Goal: Task Accomplishment & Management: Manage account settings

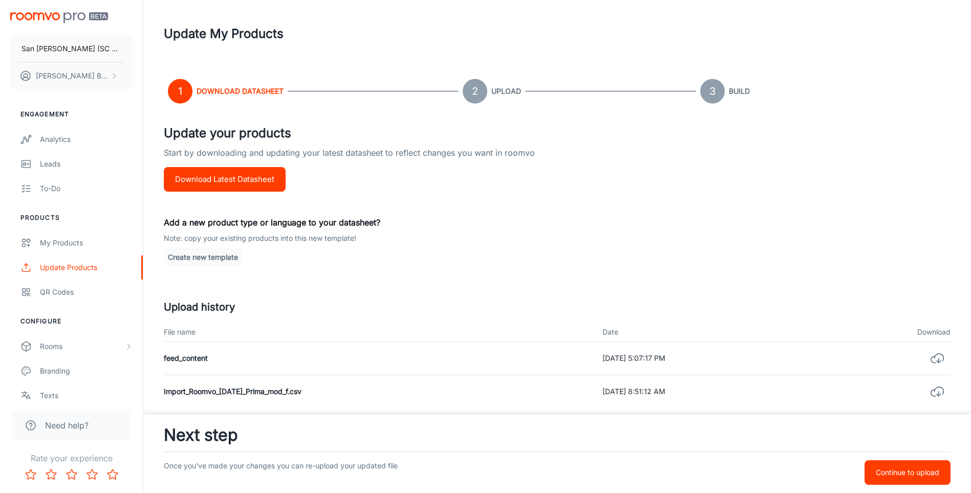
scroll to position [60, 0]
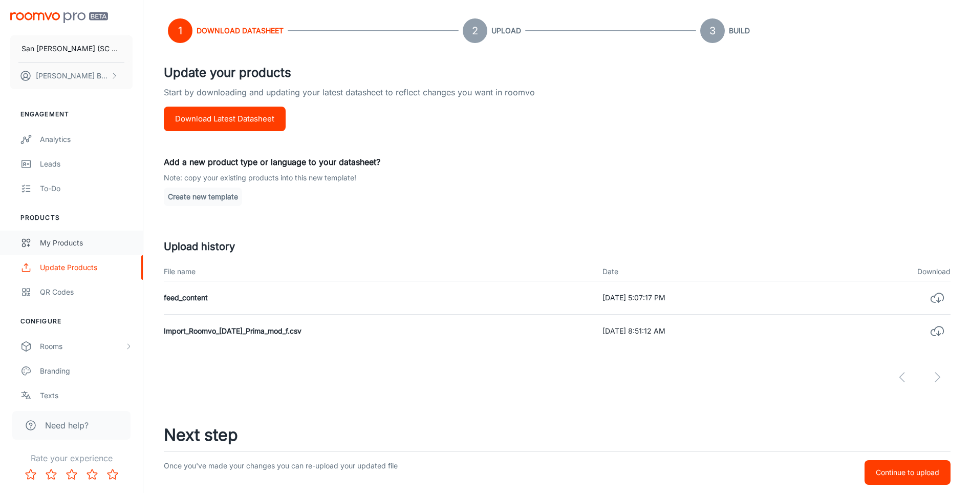
click at [55, 243] on div "My Products" at bounding box center [86, 242] width 93 height 11
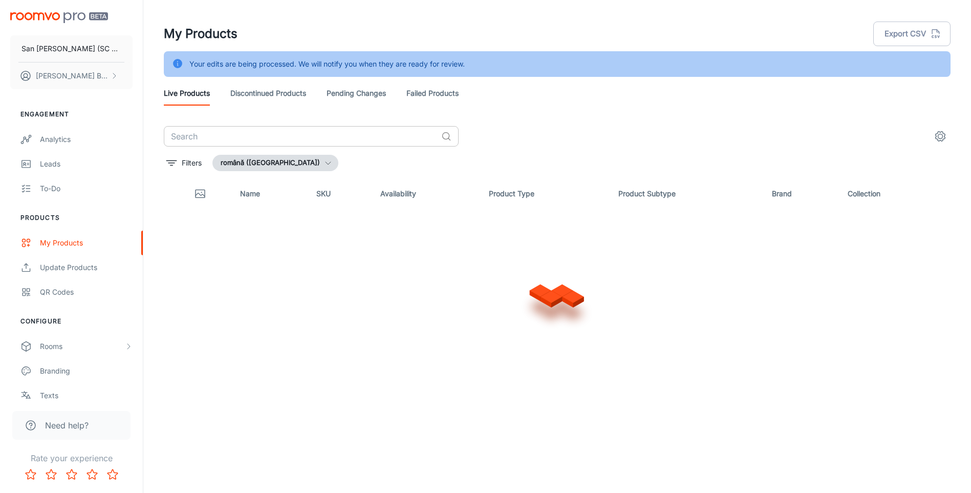
click at [246, 136] on input "text" at bounding box center [300, 136] width 273 height 20
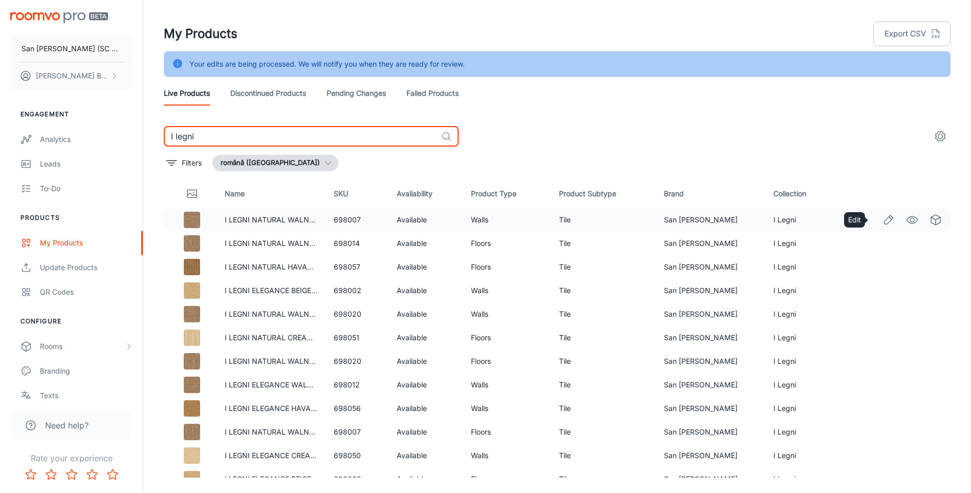
type input "I legni"
click at [883, 216] on icon "Edit" at bounding box center [889, 220] width 12 height 12
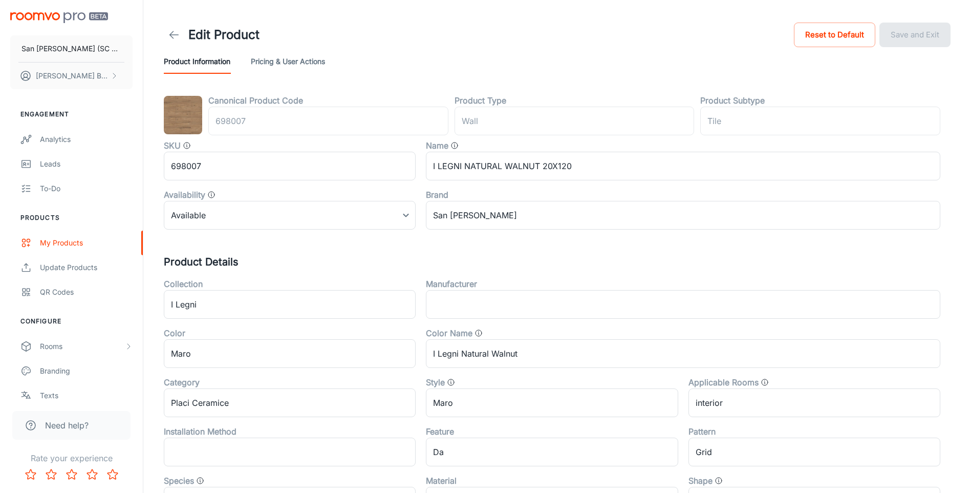
type input "perete"
type input "Gresie"
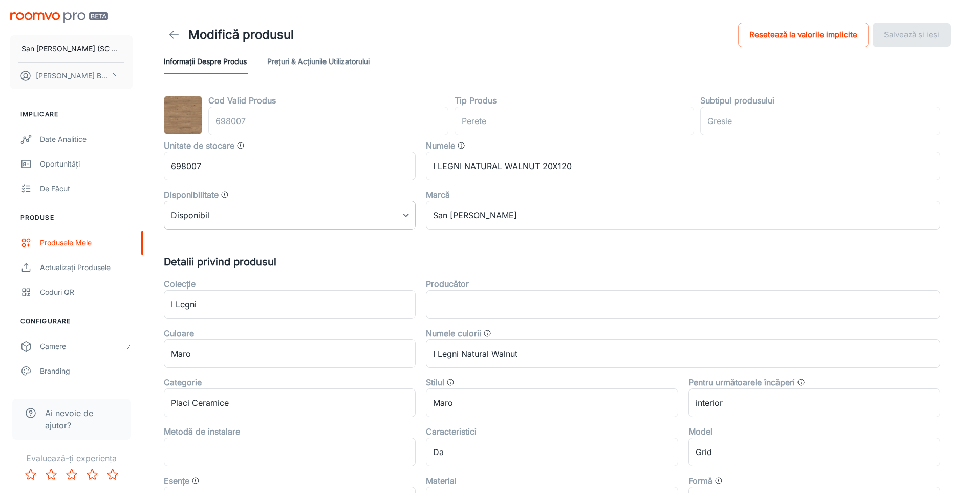
click at [407, 214] on body "San [PERSON_NAME] (SC San Marco Design SRL) [PERSON_NAME] Implicare Date analit…" at bounding box center [485, 246] width 971 height 493
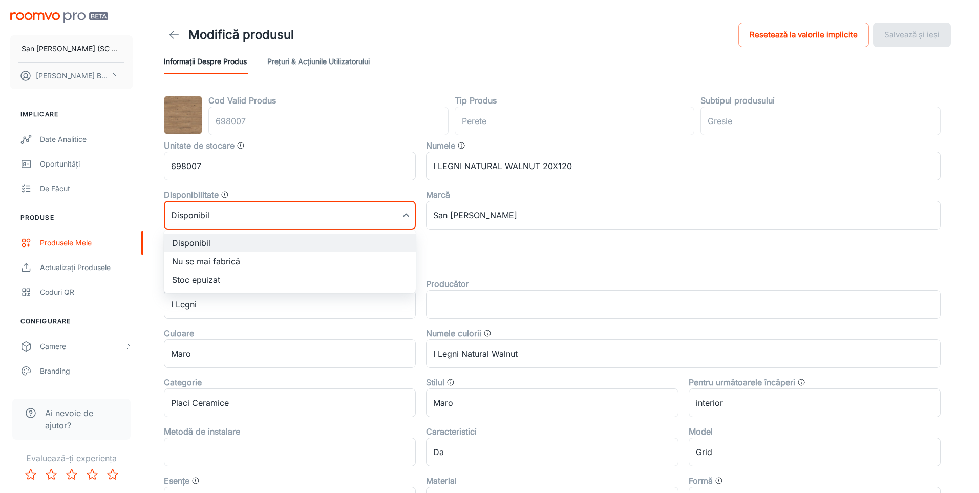
click at [172, 34] on div at bounding box center [489, 246] width 979 height 493
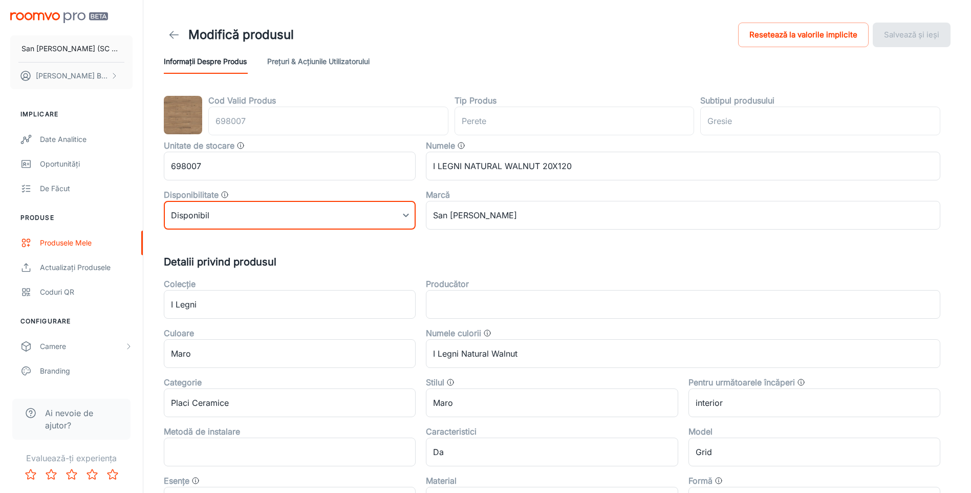
click at [174, 34] on icon at bounding box center [174, 35] width 12 height 12
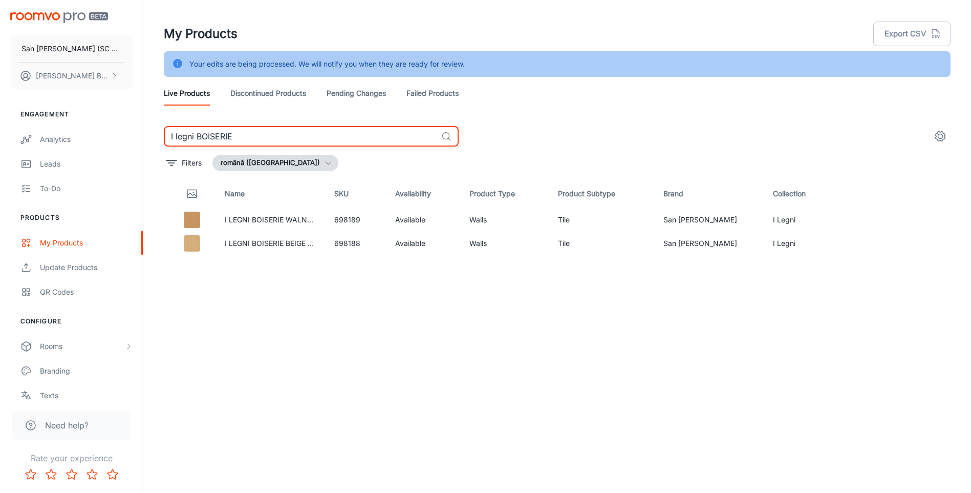
type input "I legni BOISERIE"
click at [263, 220] on link "I LEGNI BOISERIE WALNUT 33,3X100" at bounding box center [288, 219] width 127 height 9
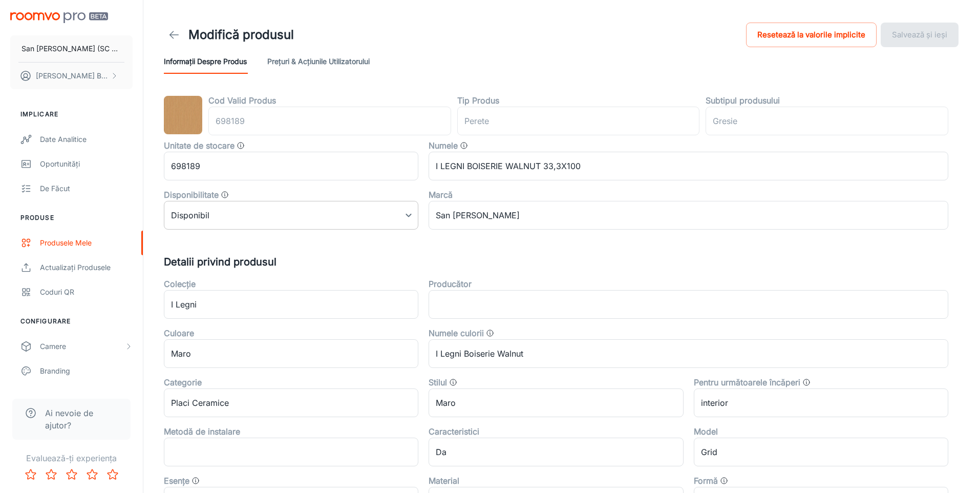
click at [264, 220] on body "San [PERSON_NAME] (SC San Marco Design SRL) [PERSON_NAME] Implicare Date analit…" at bounding box center [489, 246] width 979 height 493
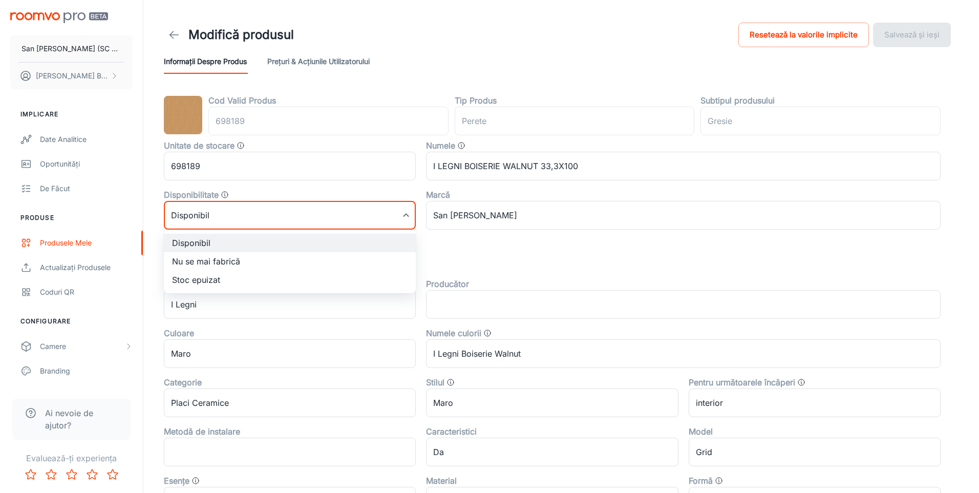
click at [222, 263] on li "Nu se mai fabrică" at bounding box center [290, 261] width 252 height 18
type input "1"
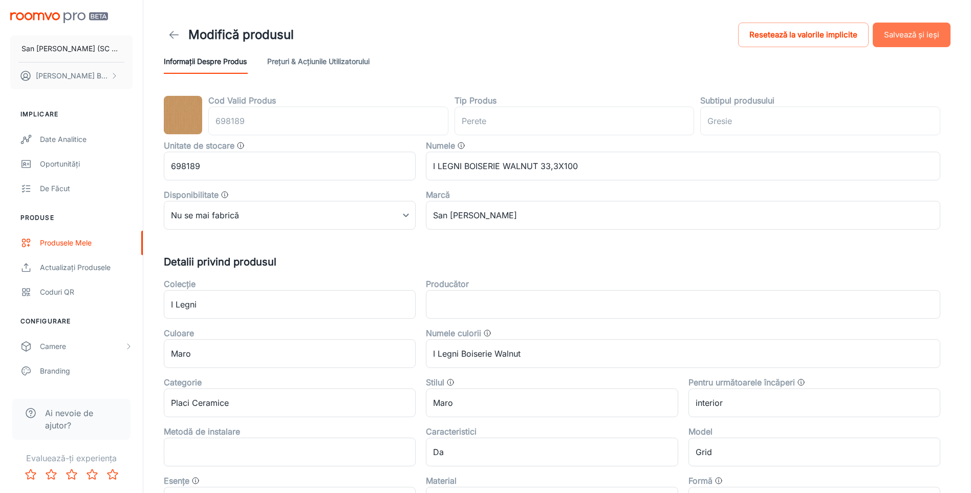
click at [917, 37] on button "Salvează și ieși" at bounding box center [912, 35] width 78 height 25
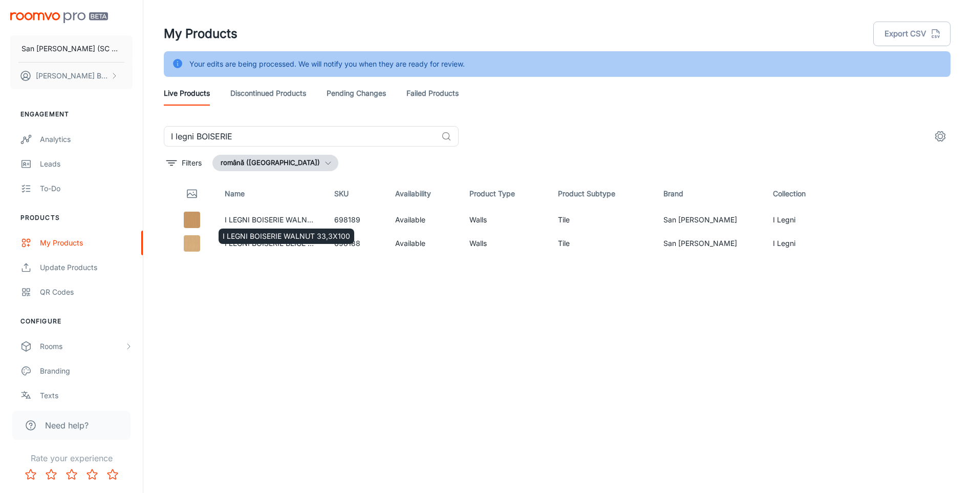
click at [273, 243] on div "I LEGNI BOISERIE WALNUT 33,3X100" at bounding box center [287, 235] width 136 height 15
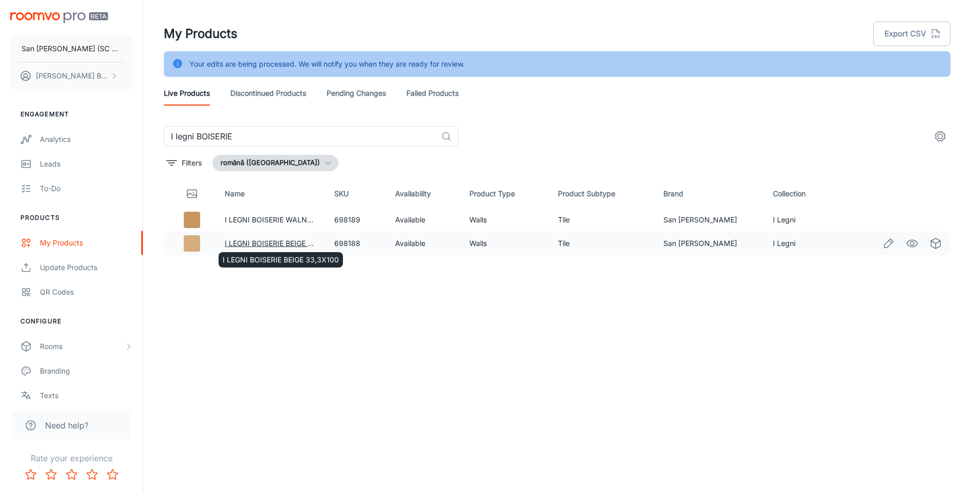
click at [255, 243] on link "I LEGNI BOISERIE BEIGE 33,3X100" at bounding box center [283, 243] width 116 height 9
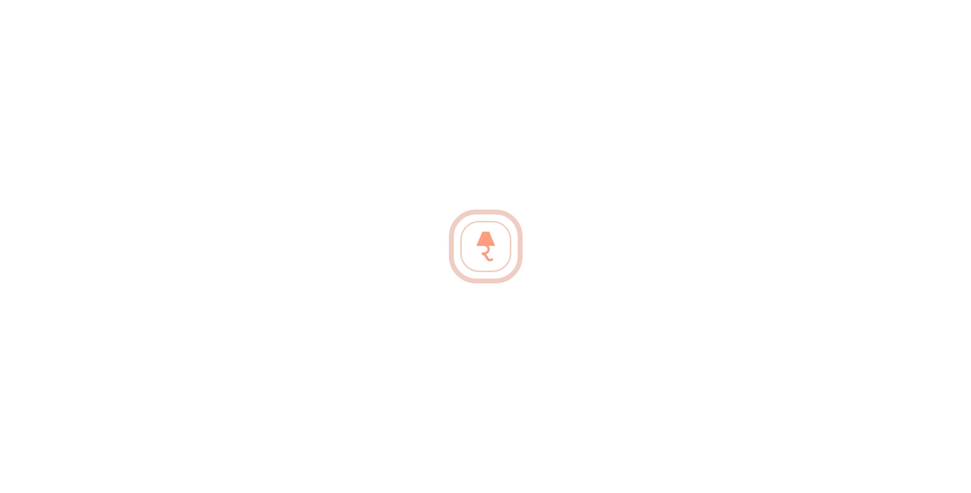
type input "perete"
type input "Gresie"
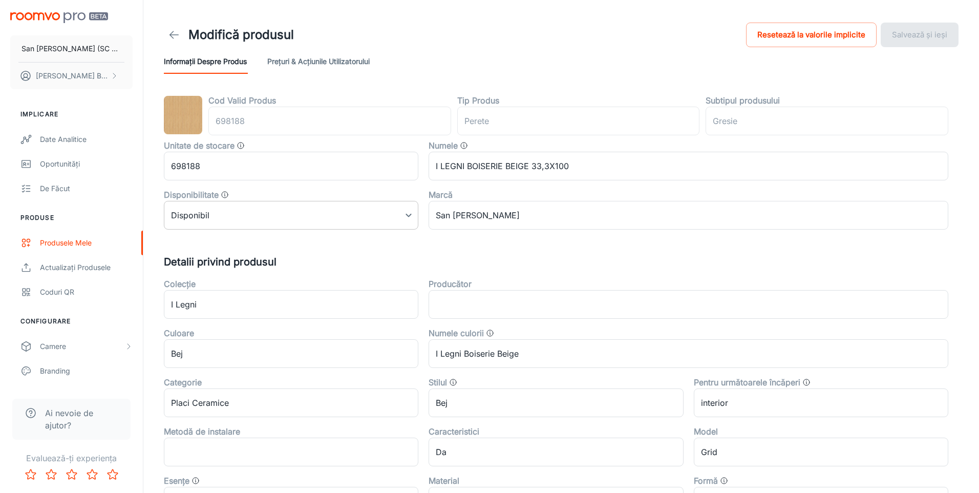
click at [255, 224] on body "San [PERSON_NAME] (SC San Marco Design SRL) [PERSON_NAME] Implicare Date analit…" at bounding box center [489, 246] width 979 height 493
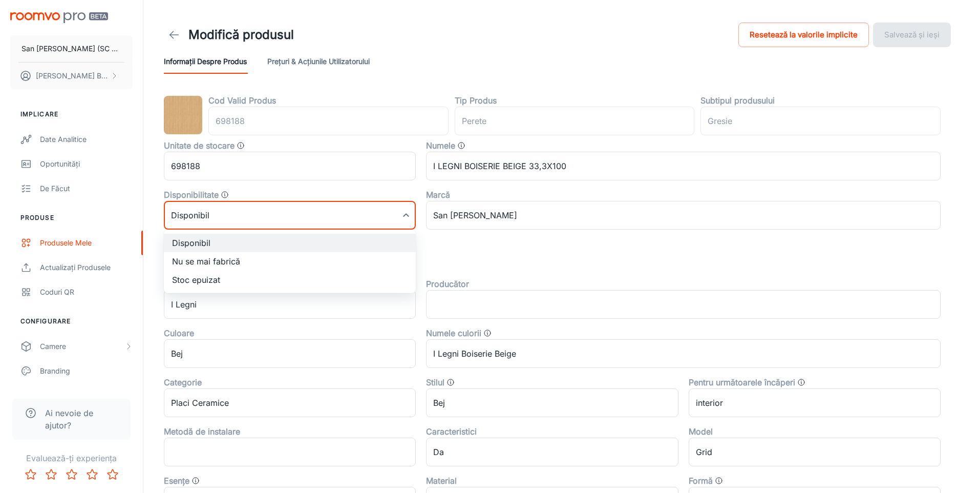
click at [209, 264] on li "Nu se mai fabrică" at bounding box center [290, 261] width 252 height 18
type input "1"
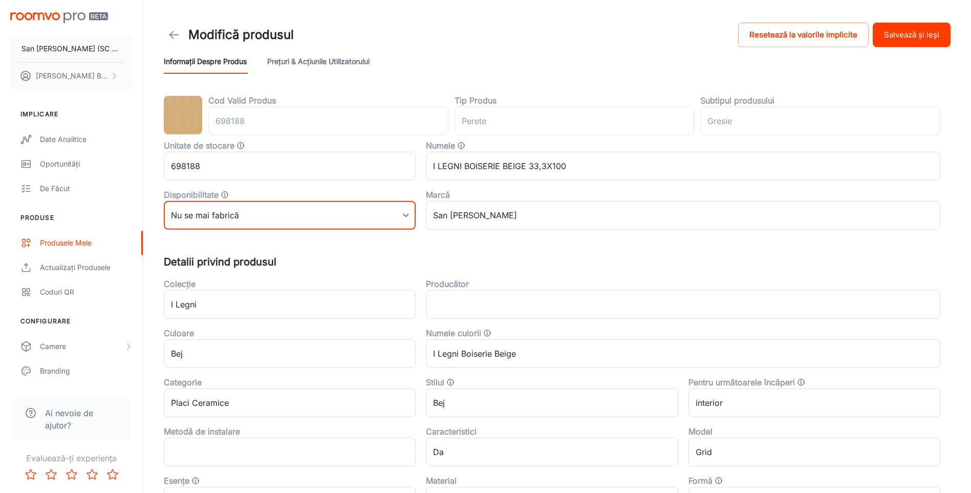
click at [912, 33] on button "Salvează și ieși" at bounding box center [912, 35] width 78 height 25
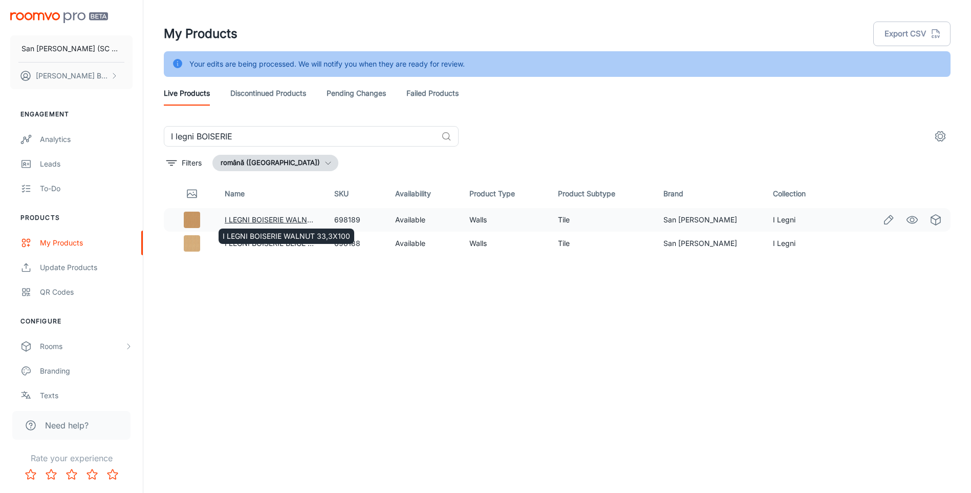
click at [252, 220] on link "I LEGNI BOISERIE WALNUT 33,3X100" at bounding box center [288, 219] width 127 height 9
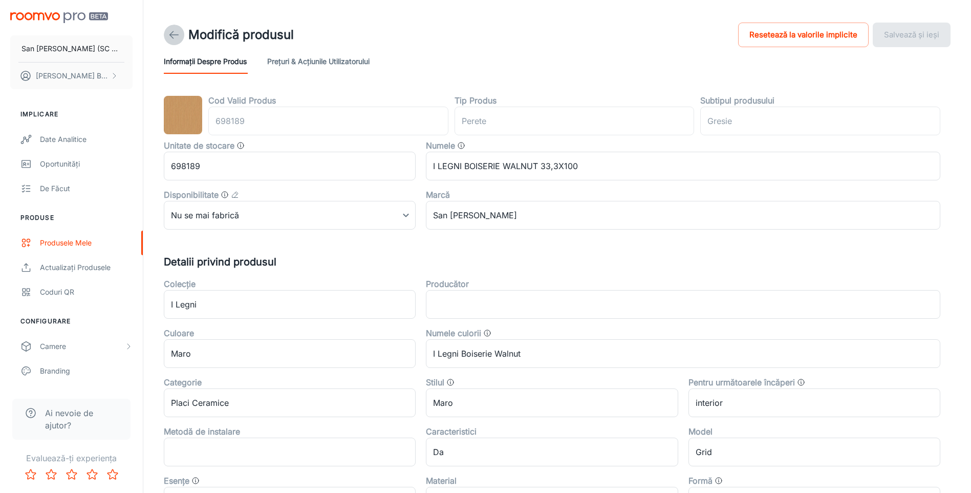
click at [172, 30] on icon at bounding box center [174, 35] width 12 height 12
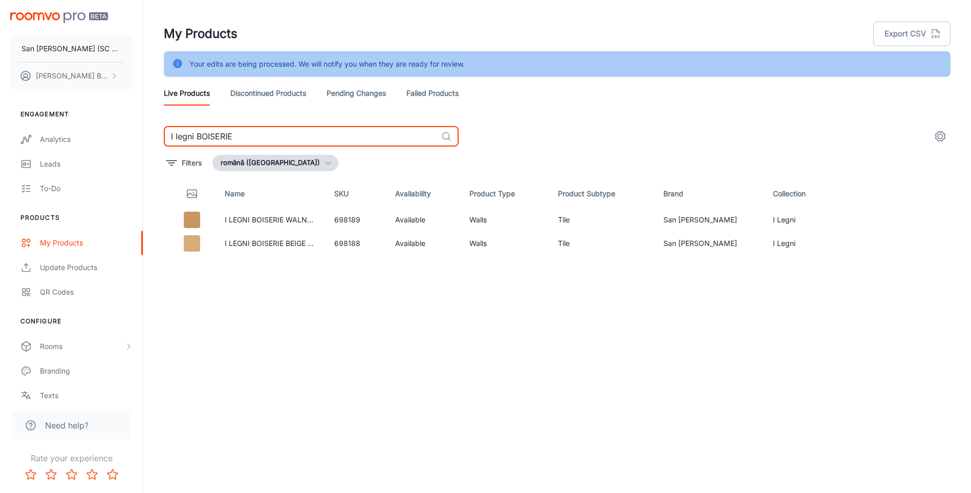
drag, startPoint x: 198, startPoint y: 138, endPoint x: 297, endPoint y: 132, distance: 100.0
click at [297, 132] on input "I legni BOISERIE" at bounding box center [300, 136] width 273 height 20
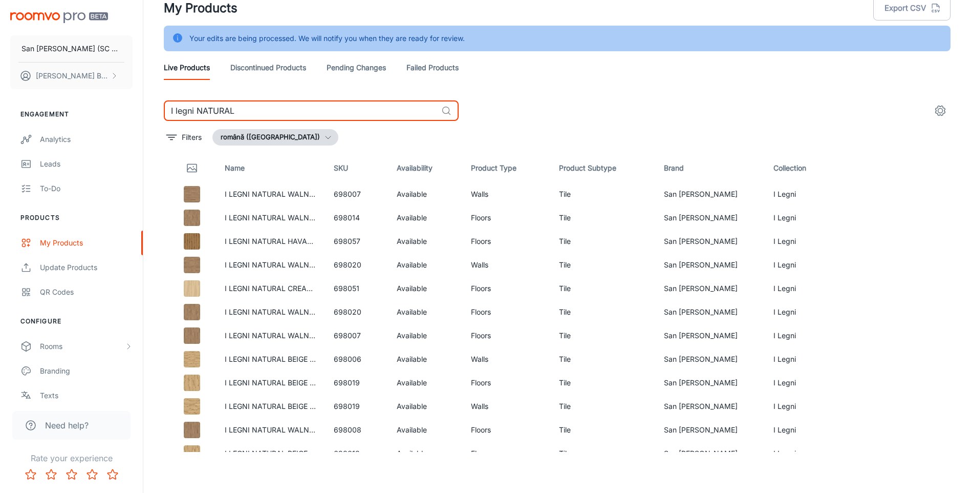
click at [280, 111] on input "I legni NATURAL" at bounding box center [300, 110] width 273 height 20
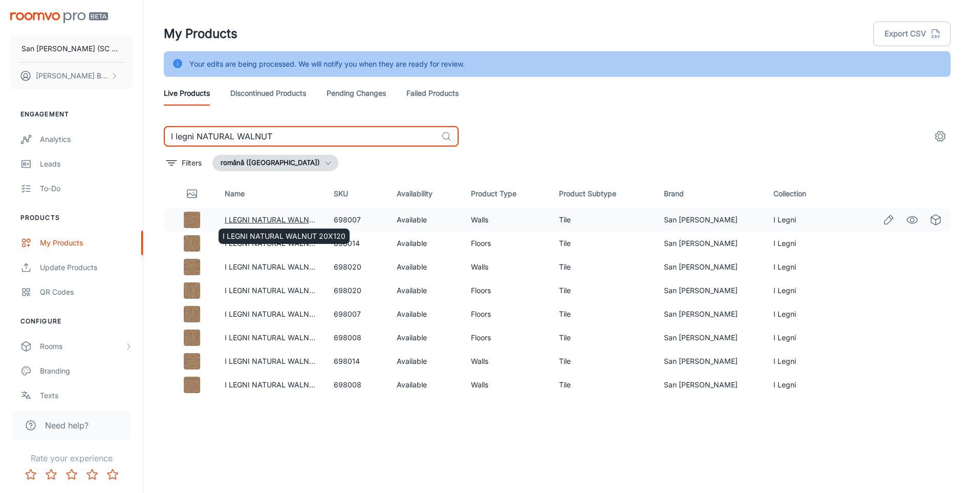
type input "I legni NATURAL WALNUT"
click at [292, 218] on link "I LEGNI NATURAL WALNUT 20X120" at bounding box center [286, 219] width 123 height 9
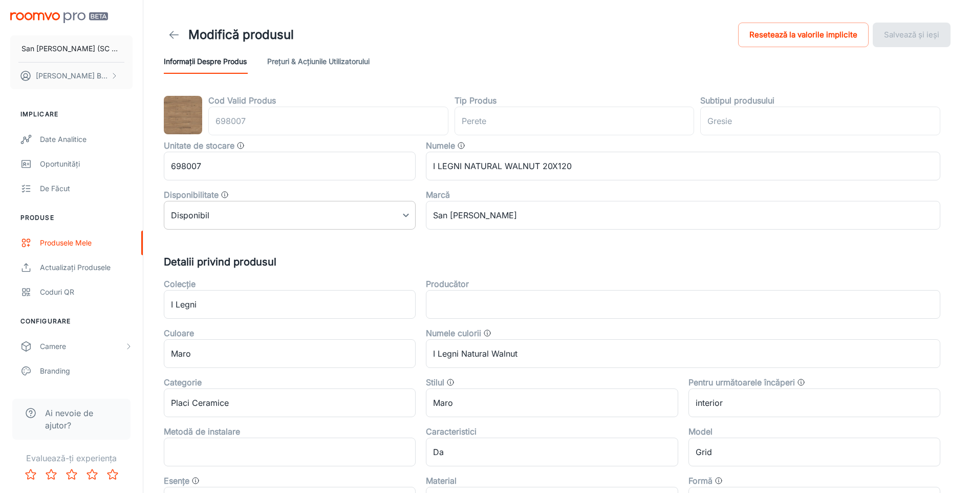
click at [302, 217] on body "San [PERSON_NAME] (SC San Marco Design SRL) [PERSON_NAME] Implicare Date analit…" at bounding box center [485, 246] width 971 height 493
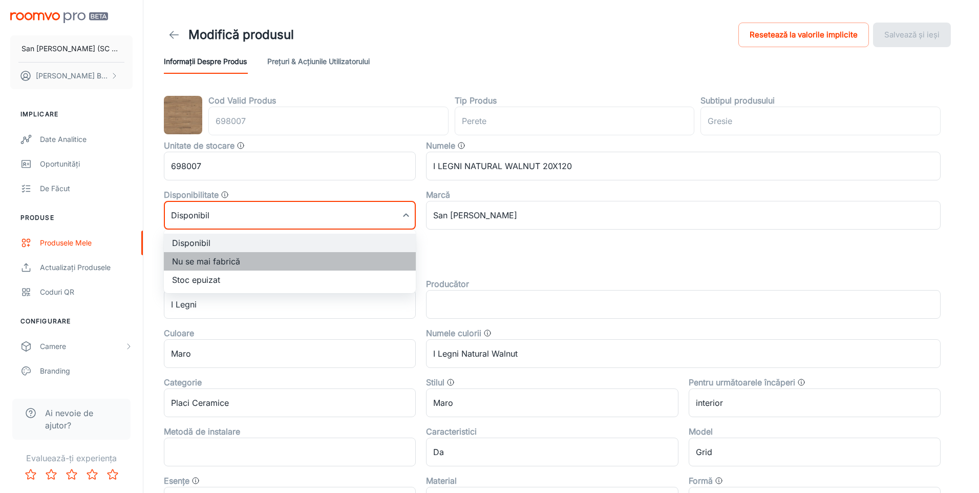
click at [230, 262] on li "Nu se mai fabrică" at bounding box center [290, 261] width 252 height 18
type input "1"
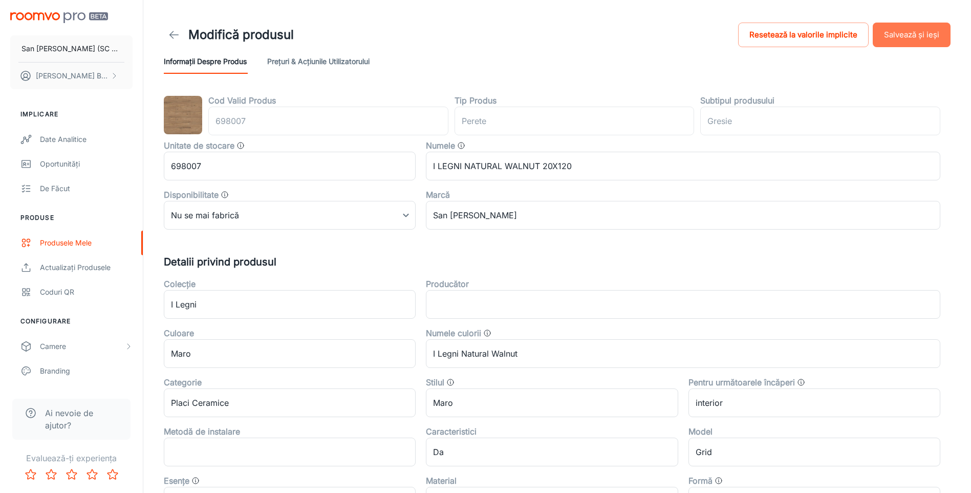
click at [888, 31] on button "Salvează și ieși" at bounding box center [912, 35] width 78 height 25
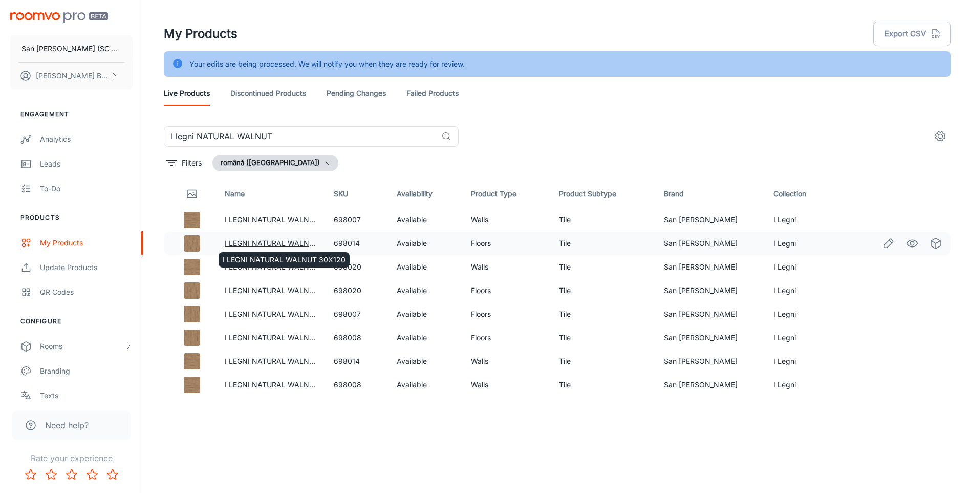
click at [290, 245] on div "I LEGNI NATURAL WALNUT 30X120" at bounding box center [284, 257] width 133 height 24
click at [296, 243] on link "I LEGNI NATURAL WALNUT 30X120" at bounding box center [286, 243] width 123 height 9
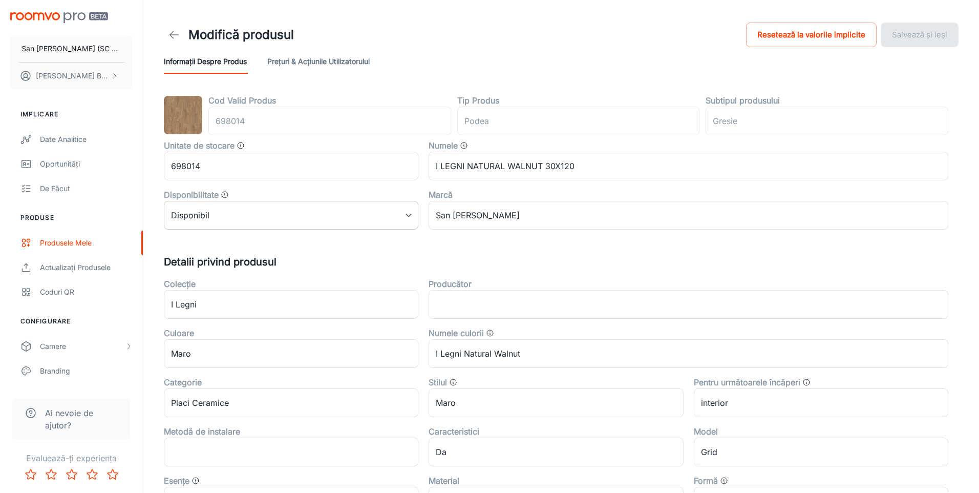
click at [293, 218] on body "San [PERSON_NAME] (SC San Marco Design SRL) [PERSON_NAME] Implicare Date analit…" at bounding box center [489, 246] width 979 height 493
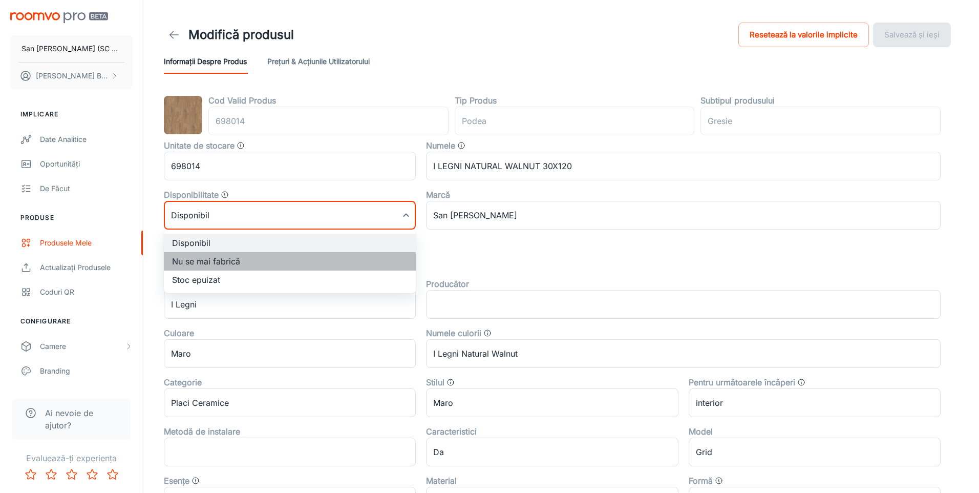
click at [207, 262] on li "Nu se mai fabrică" at bounding box center [290, 261] width 252 height 18
type input "1"
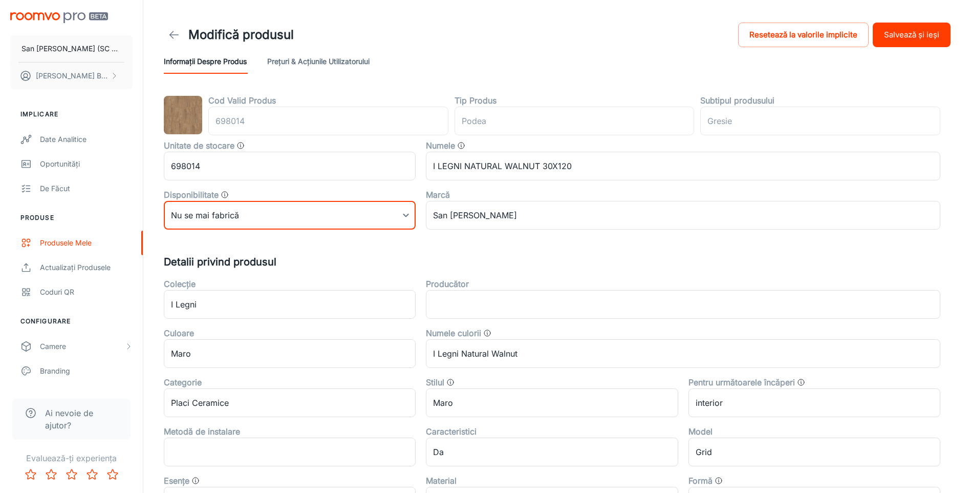
click at [893, 38] on button "Salvează și ieși" at bounding box center [912, 35] width 78 height 25
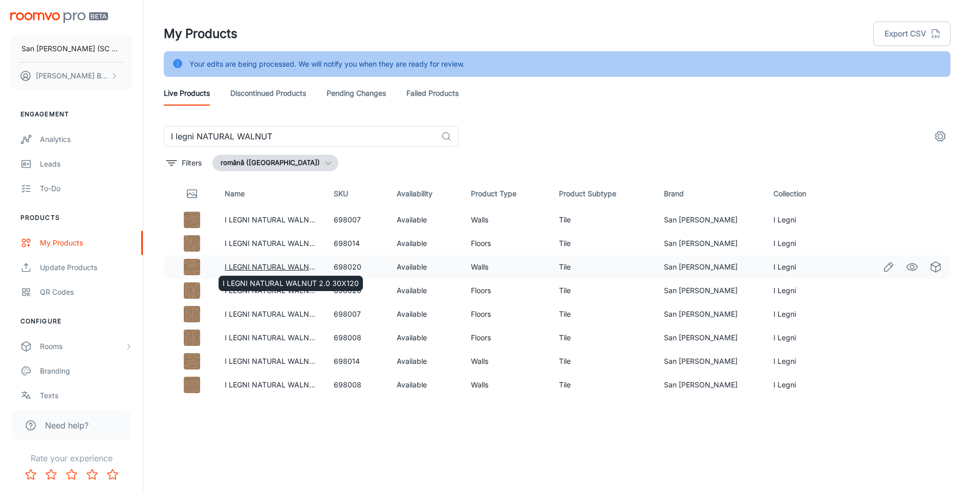
click at [282, 267] on link "I LEGNI NATURAL WALNUT 2.0 30X120" at bounding box center [293, 266] width 136 height 9
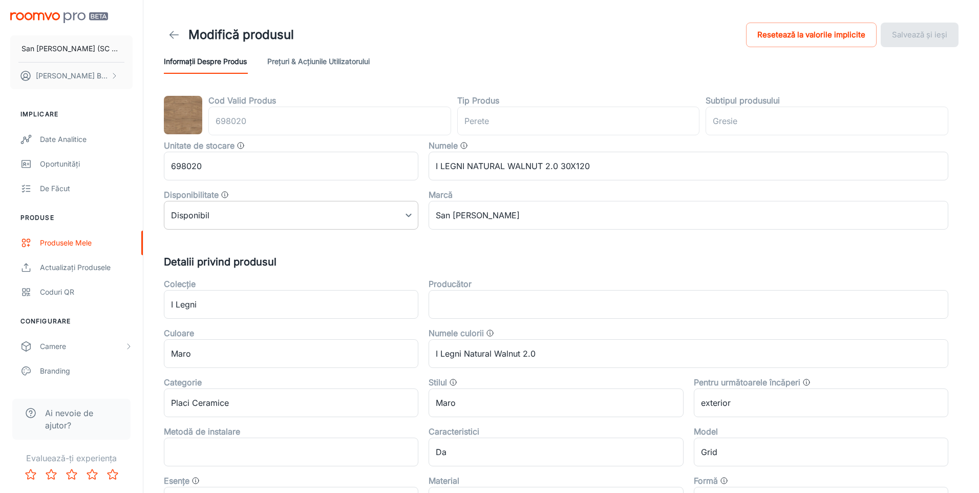
click at [278, 217] on body "San [PERSON_NAME] (SC San Marco Design SRL) [PERSON_NAME] Implicare Date analit…" at bounding box center [489, 246] width 979 height 493
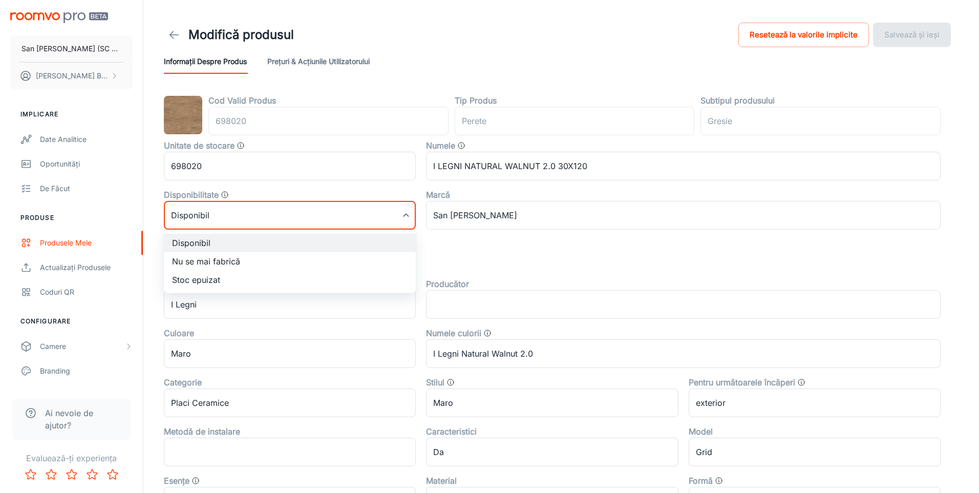
click at [217, 262] on li "Nu se mai fabrică" at bounding box center [290, 261] width 252 height 18
type input "1"
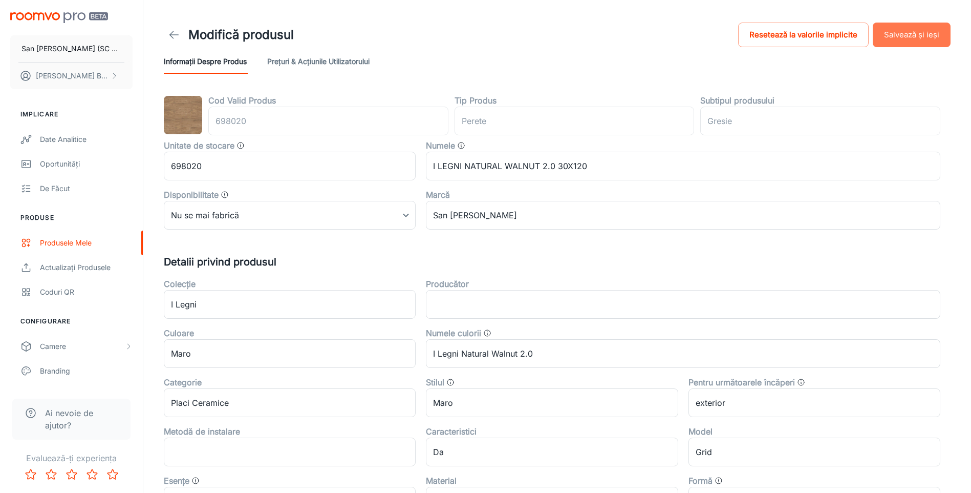
click at [884, 34] on button "Salvează și ieși" at bounding box center [912, 35] width 78 height 25
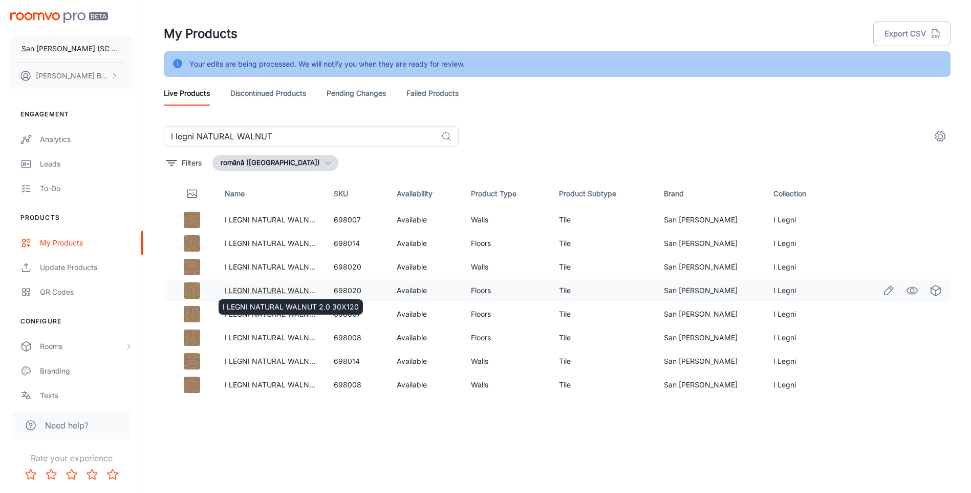
click at [260, 292] on div "I LEGNI NATURAL WALNUT 2.0 30X120" at bounding box center [291, 304] width 146 height 24
click at [264, 286] on link "I LEGNI NATURAL WALNUT 2.0 30X120" at bounding box center [293, 290] width 136 height 9
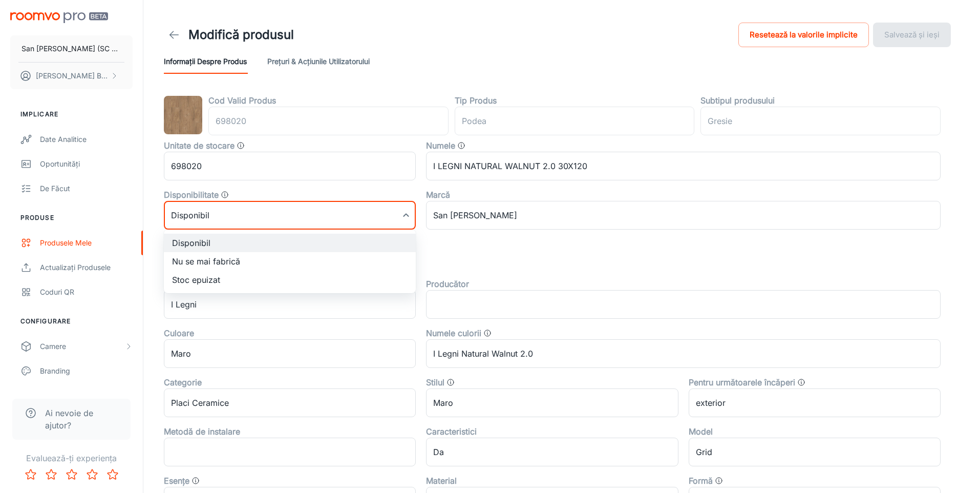
click at [255, 224] on body "San [PERSON_NAME] (SC San Marco Design SRL) [PERSON_NAME] Implicare Date analit…" at bounding box center [489, 246] width 979 height 493
click at [211, 260] on li "Nu se mai fabrică" at bounding box center [290, 261] width 252 height 18
type input "1"
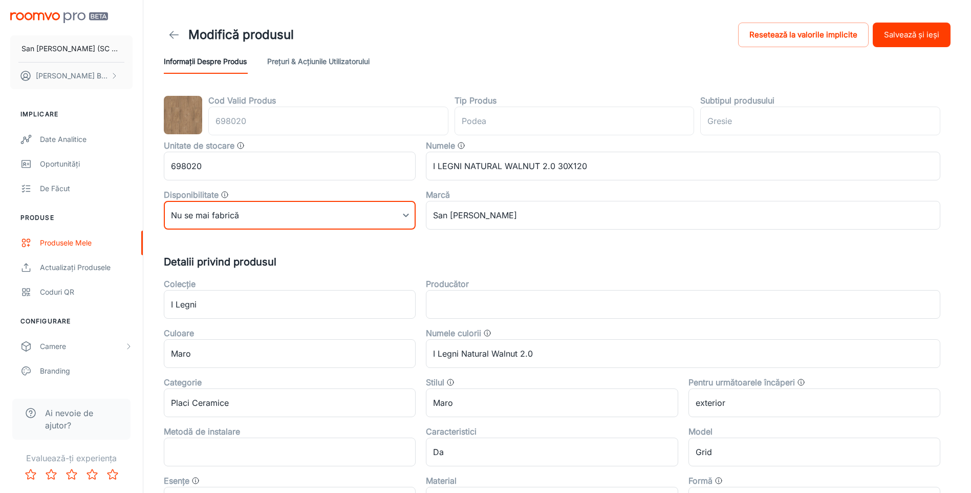
click at [922, 30] on button "Salvează și ieși" at bounding box center [912, 35] width 78 height 25
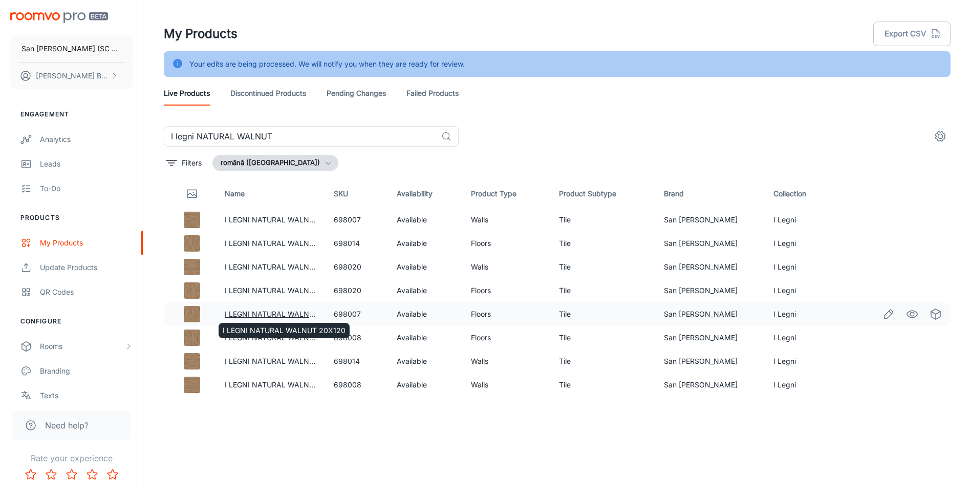
click at [251, 312] on link "I LEGNI NATURAL WALNUT 20X120" at bounding box center [286, 313] width 123 height 9
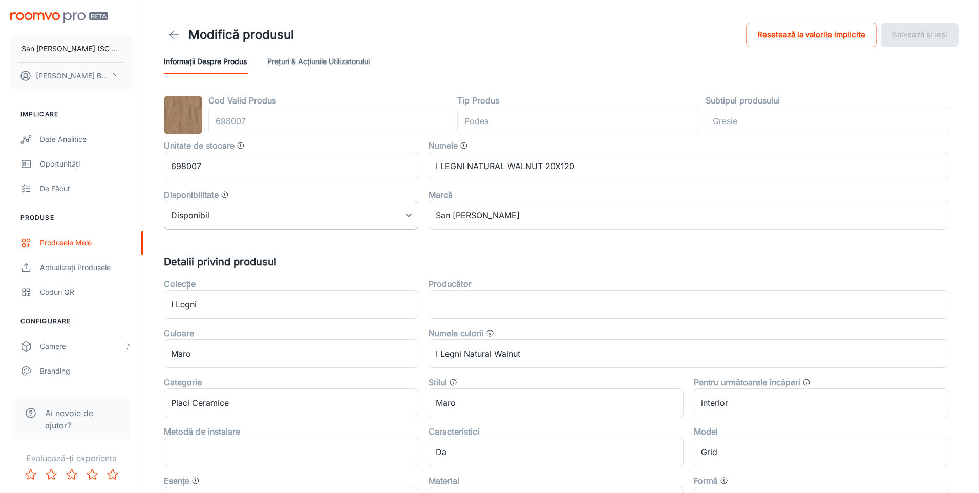
click at [282, 217] on body "San [PERSON_NAME] (SC San Marco Design SRL) [PERSON_NAME] Implicare Date analit…" at bounding box center [489, 246] width 979 height 493
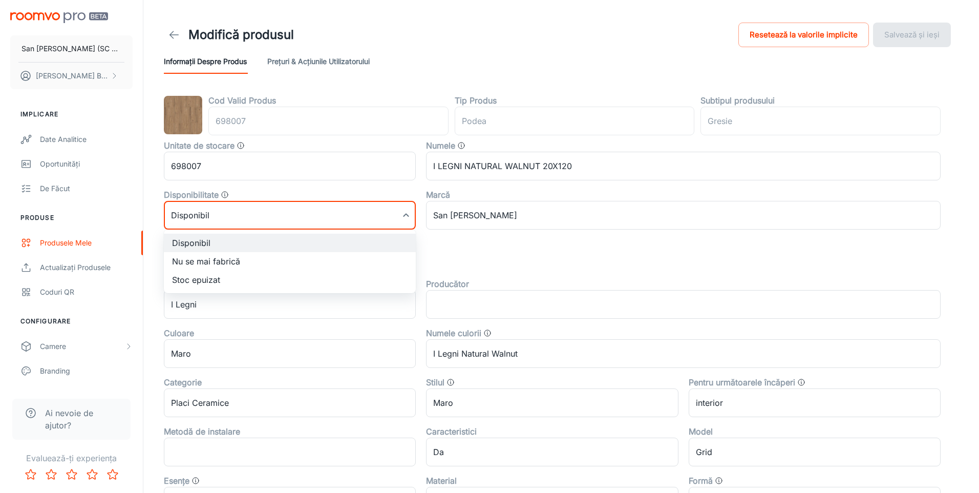
click at [233, 263] on li "Nu se mai fabrică" at bounding box center [290, 261] width 252 height 18
type input "1"
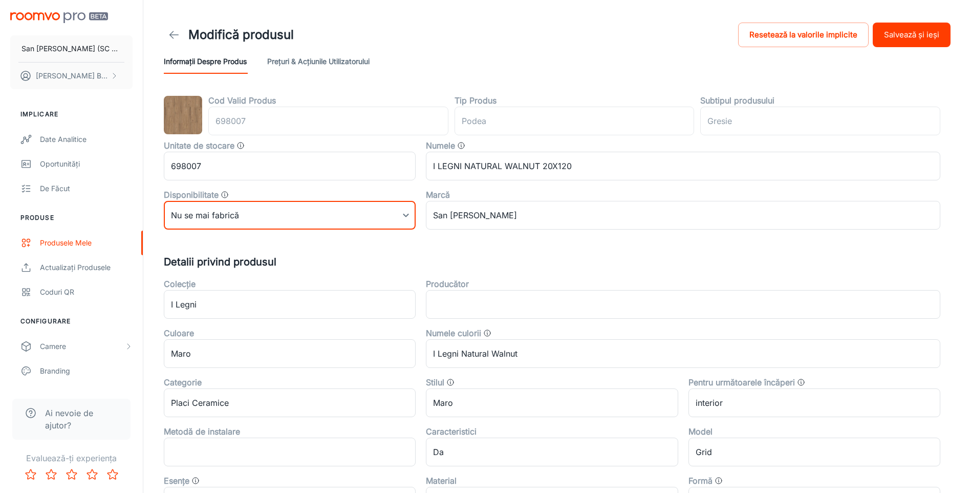
click at [914, 33] on button "Salvează și ieși" at bounding box center [912, 35] width 78 height 25
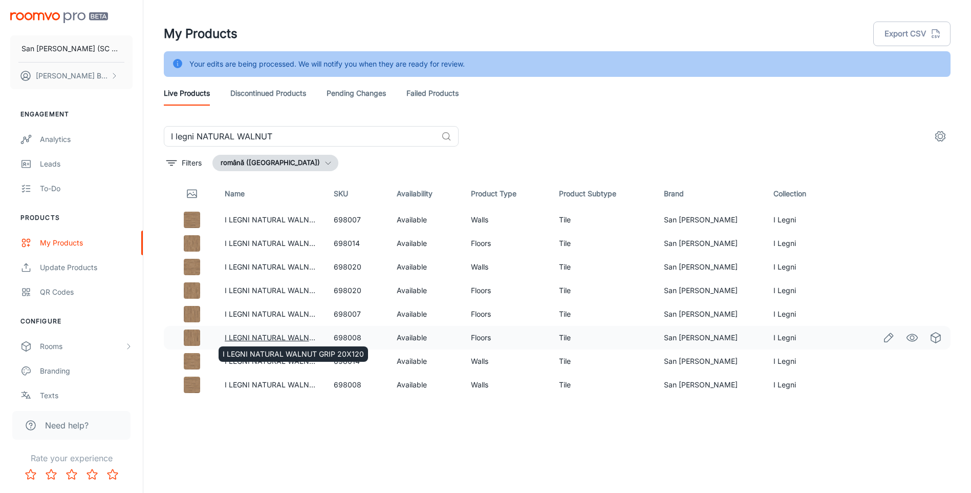
click at [243, 337] on link "I LEGNI NATURAL WALNUT GRIP 20X120" at bounding box center [295, 337] width 141 height 9
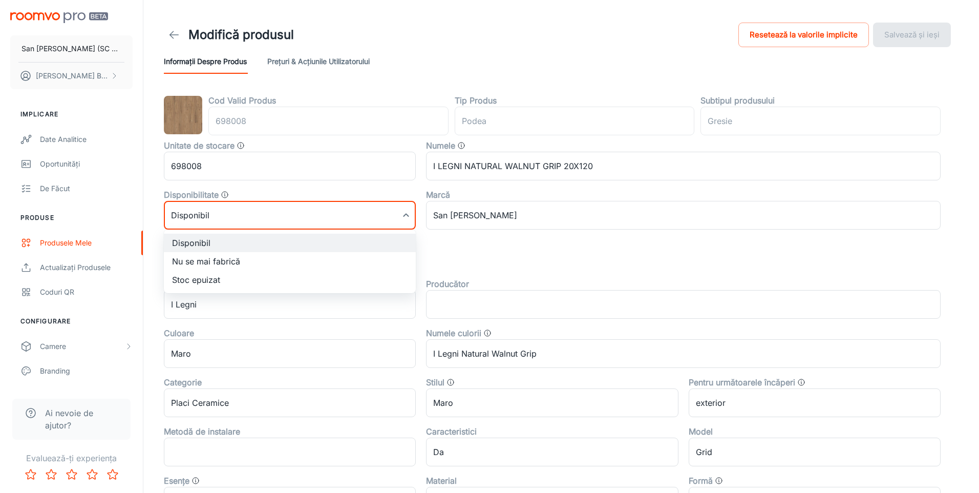
click at [326, 220] on body "San [PERSON_NAME] (SC San Marco Design SRL) [PERSON_NAME] Implicare Date analit…" at bounding box center [489, 246] width 979 height 493
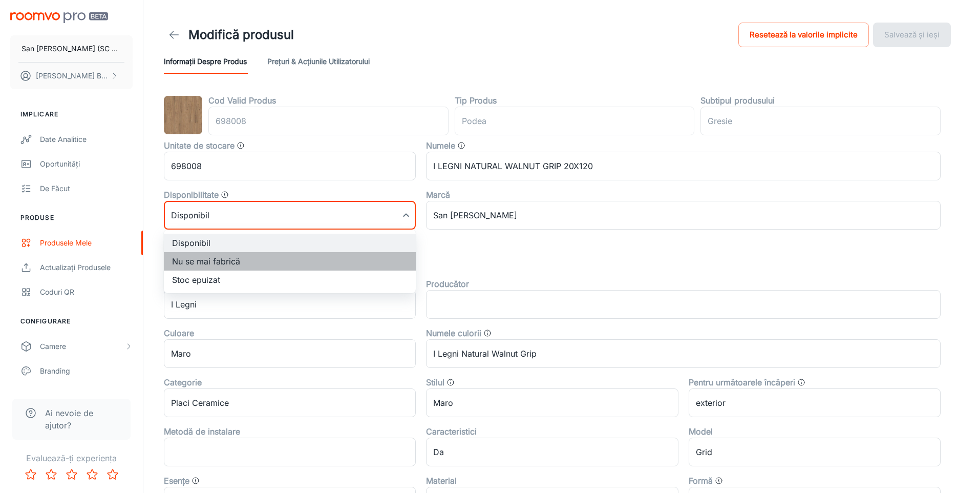
click at [245, 260] on li "Nu se mai fabrică" at bounding box center [290, 261] width 252 height 18
type input "1"
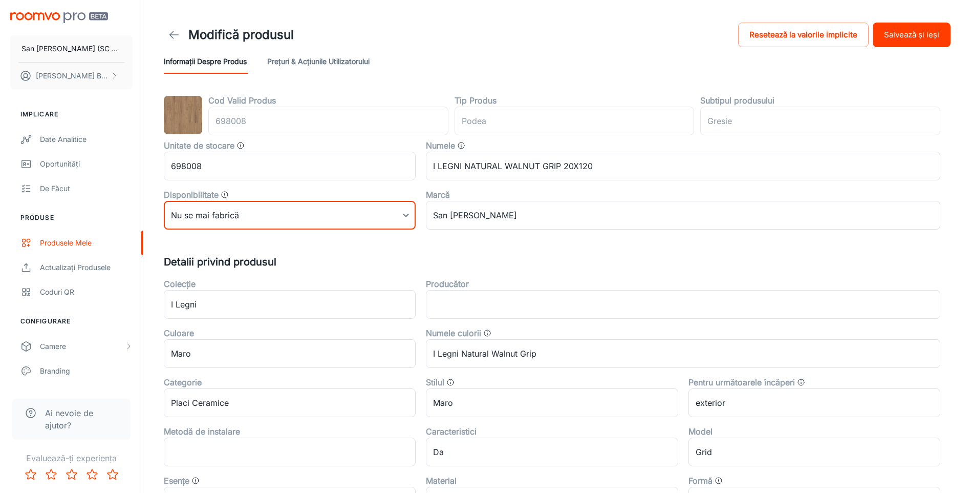
click at [898, 34] on button "Salvează și ieși" at bounding box center [912, 35] width 78 height 25
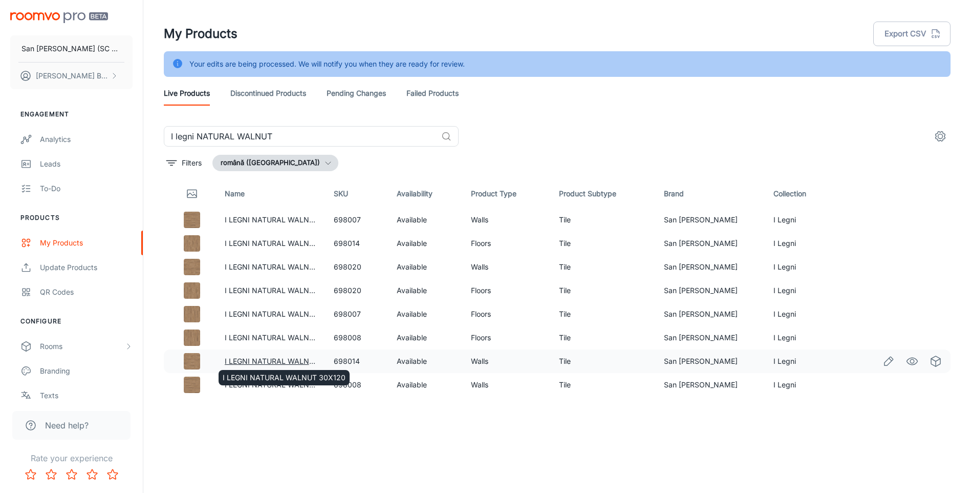
click at [249, 360] on link "I LEGNI NATURAL WALNUT 30X120" at bounding box center [286, 360] width 123 height 9
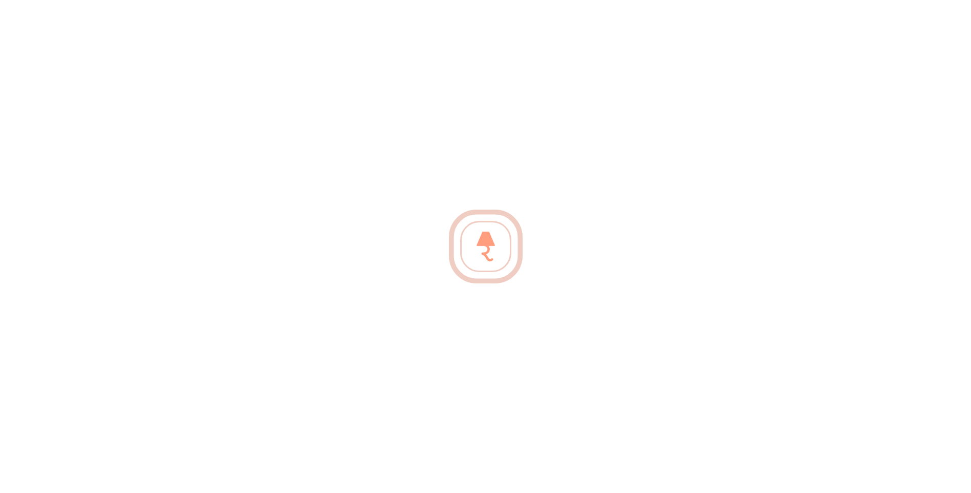
type input "perete"
type input "Gresie"
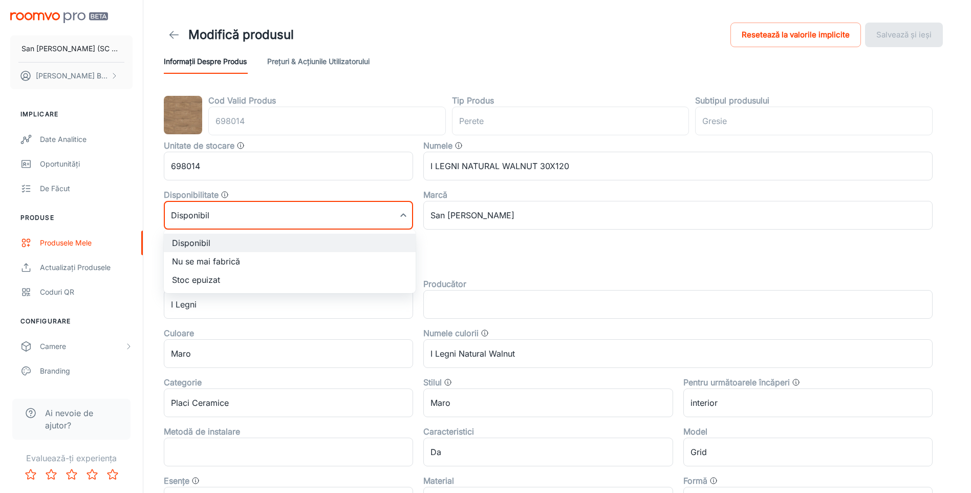
click at [237, 214] on body "San [PERSON_NAME] (SC San Marco Design SRL) [PERSON_NAME] Implicare Date analit…" at bounding box center [485, 246] width 971 height 493
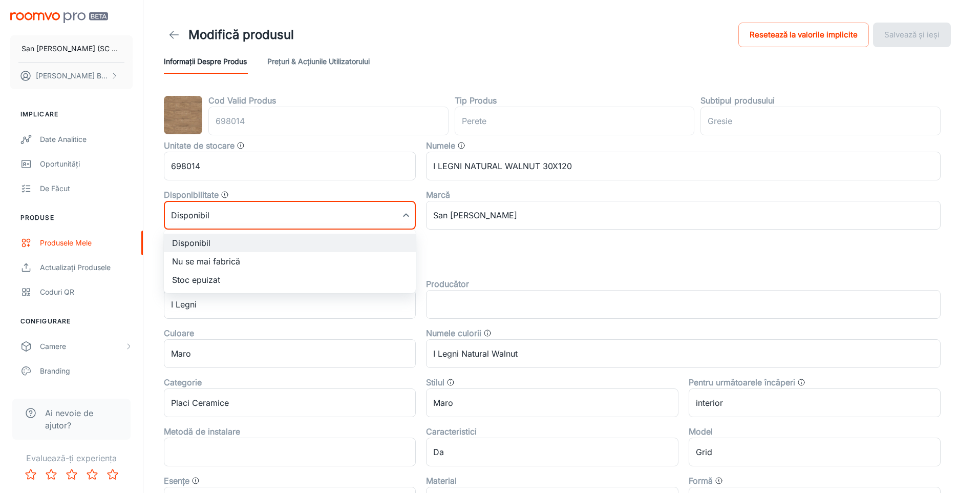
click at [186, 261] on li "Nu se mai fabrică" at bounding box center [290, 261] width 252 height 18
type input "1"
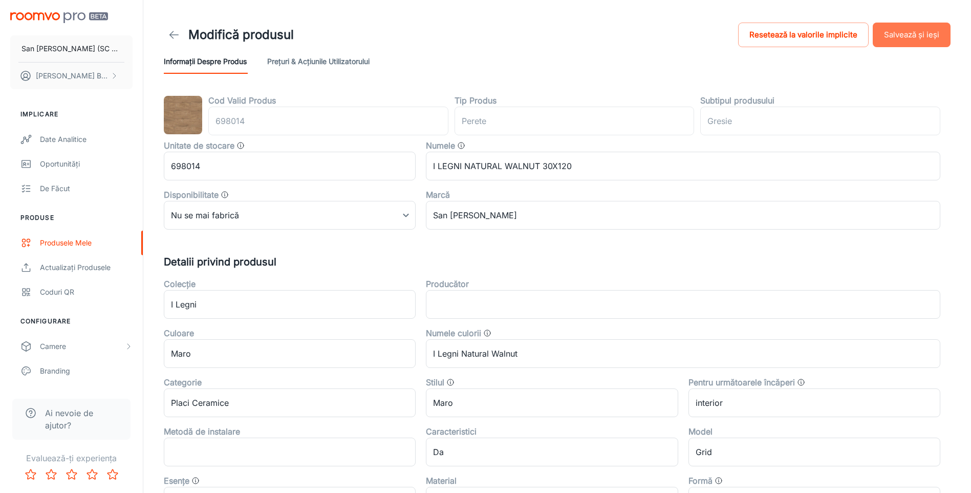
click at [900, 35] on button "Salvează și ieși" at bounding box center [912, 35] width 78 height 25
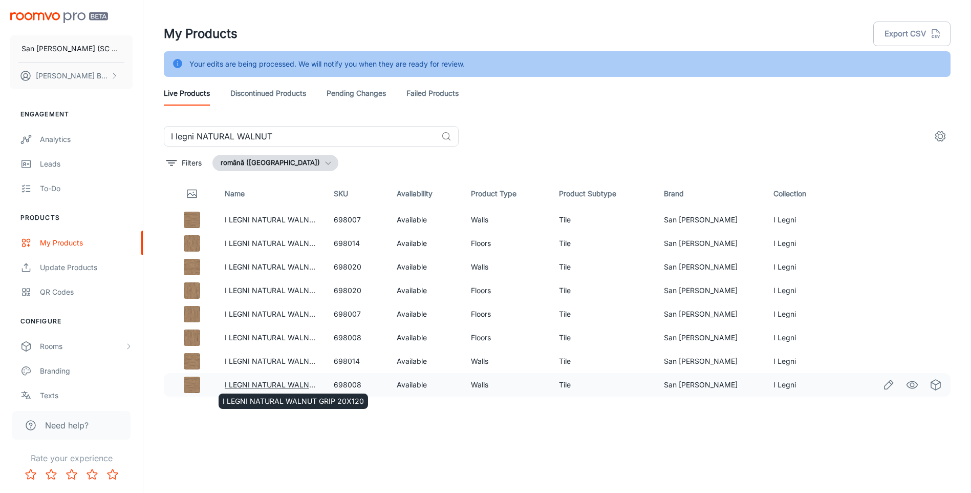
click at [268, 385] on link "I LEGNI NATURAL WALNUT GRIP 20X120" at bounding box center [295, 384] width 141 height 9
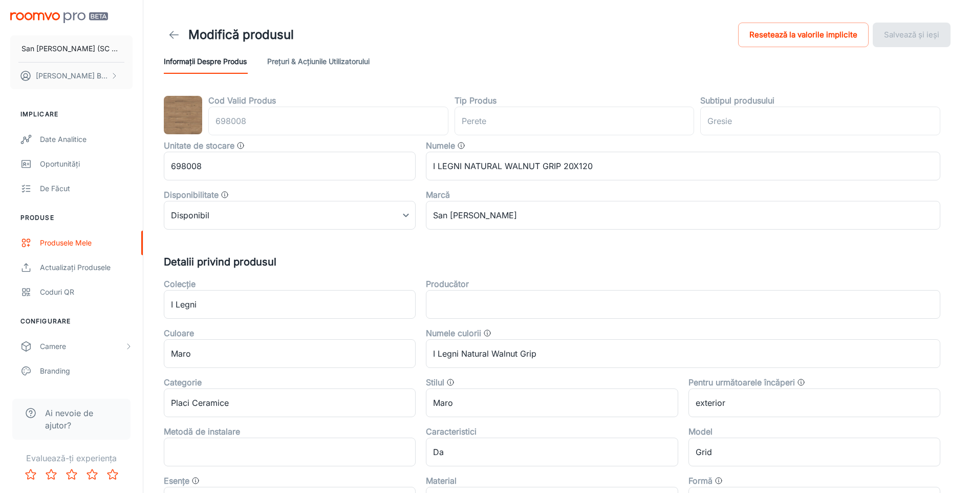
click at [320, 211] on body "San [PERSON_NAME] (SC San Marco Design SRL) [PERSON_NAME] Implicare Date analit…" at bounding box center [485, 246] width 971 height 493
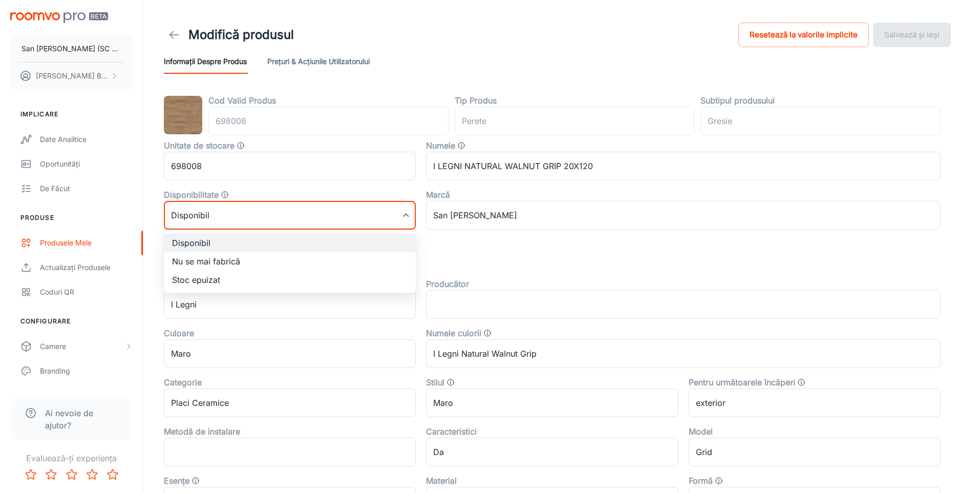
click at [216, 258] on li "Nu se mai fabrică" at bounding box center [290, 261] width 252 height 18
type input "1"
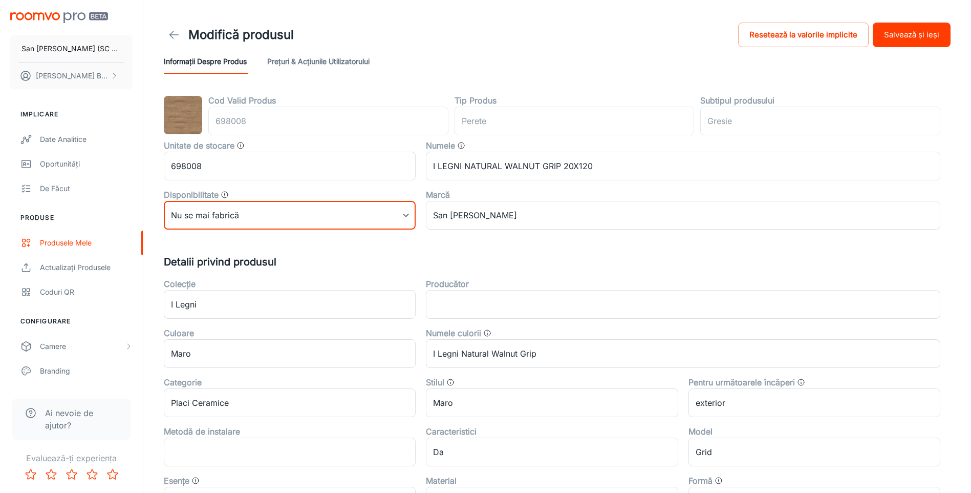
click at [910, 39] on button "Salvează și ieși" at bounding box center [912, 35] width 78 height 25
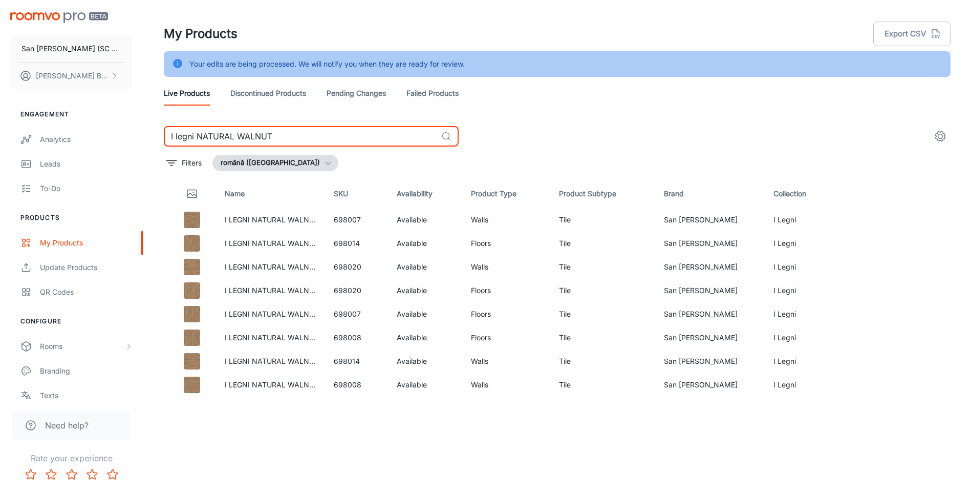
drag, startPoint x: 233, startPoint y: 138, endPoint x: 324, endPoint y: 133, distance: 90.8
click at [324, 133] on input "I legni NATURAL WALNUT" at bounding box center [300, 136] width 273 height 20
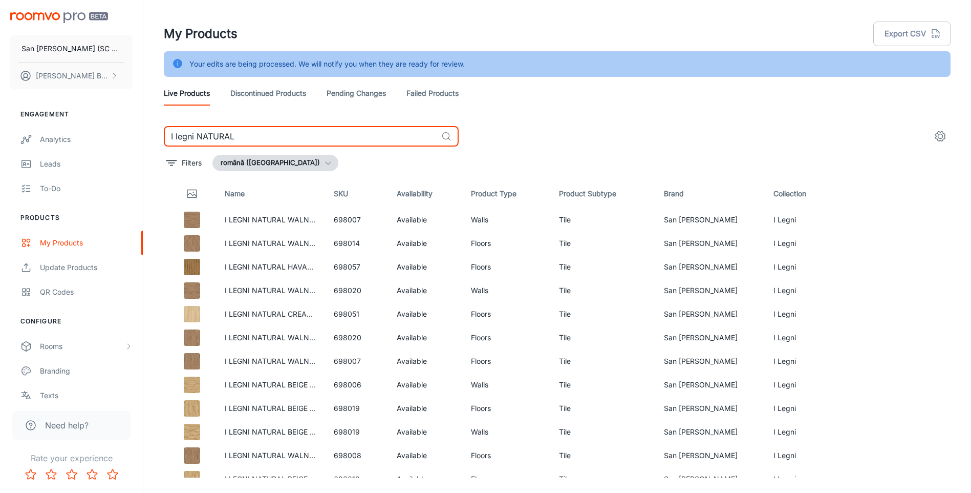
click at [256, 137] on input "I legni NATURAL" at bounding box center [300, 136] width 273 height 20
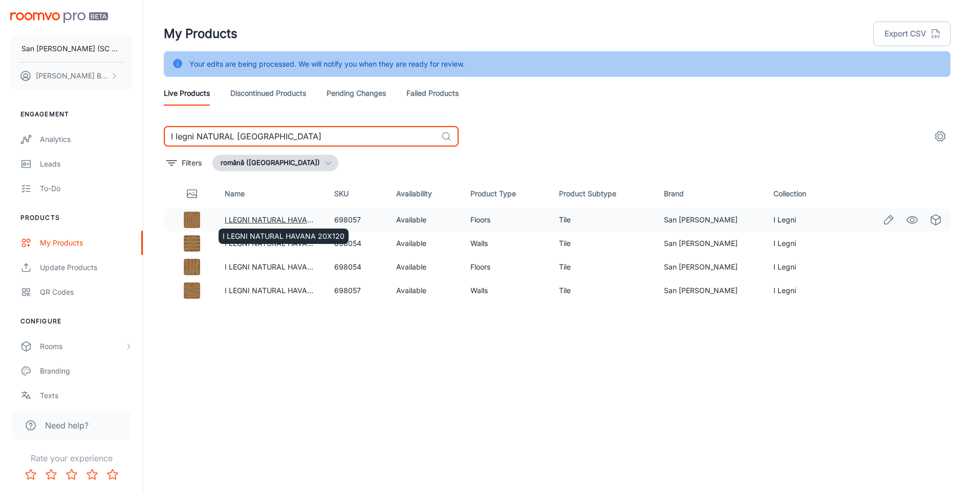
type input "I legni NATURAL [GEOGRAPHIC_DATA]"
click at [267, 219] on link "I LEGNI NATURAL HAVANA 20X120" at bounding box center [286, 219] width 122 height 9
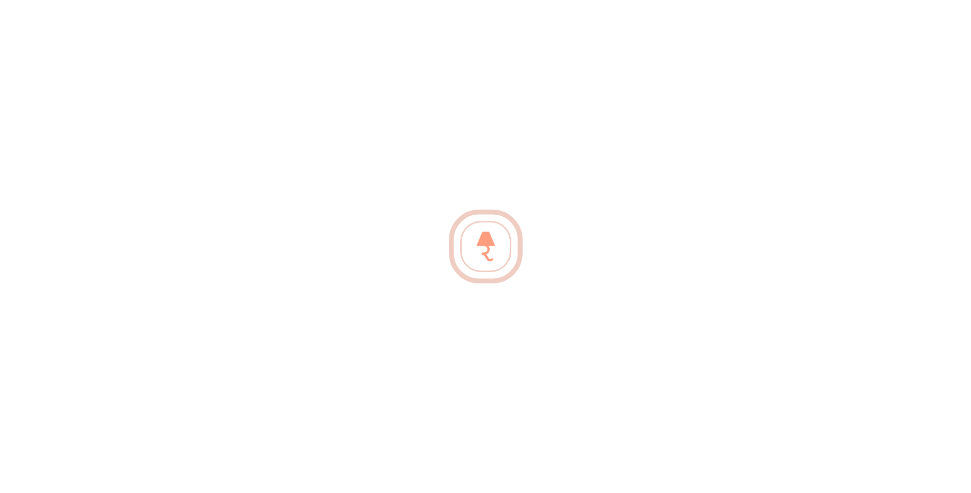
type input "podea"
type input "Gresie"
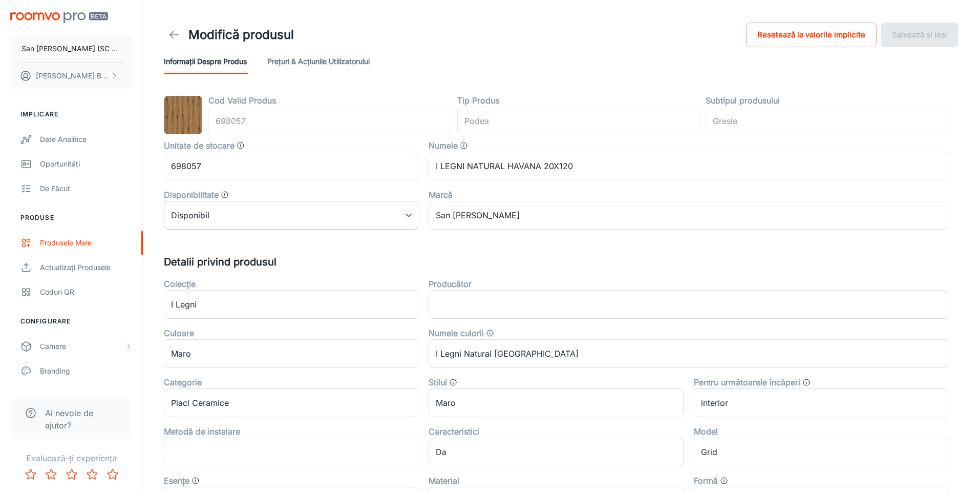
click at [269, 218] on body "San [PERSON_NAME] (SC San Marco Design SRL) [PERSON_NAME] Implicare Date analit…" at bounding box center [489, 246] width 979 height 493
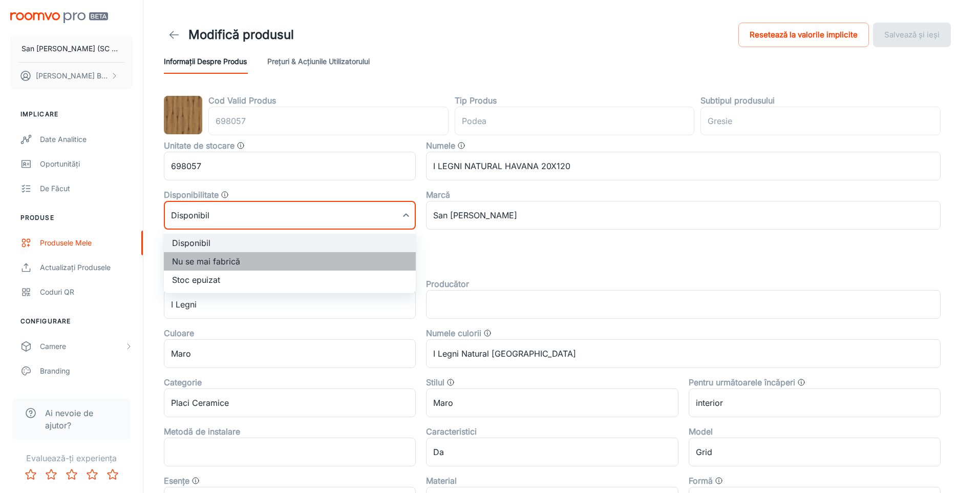
click at [218, 263] on li "Nu se mai fabrică" at bounding box center [290, 261] width 252 height 18
type input "1"
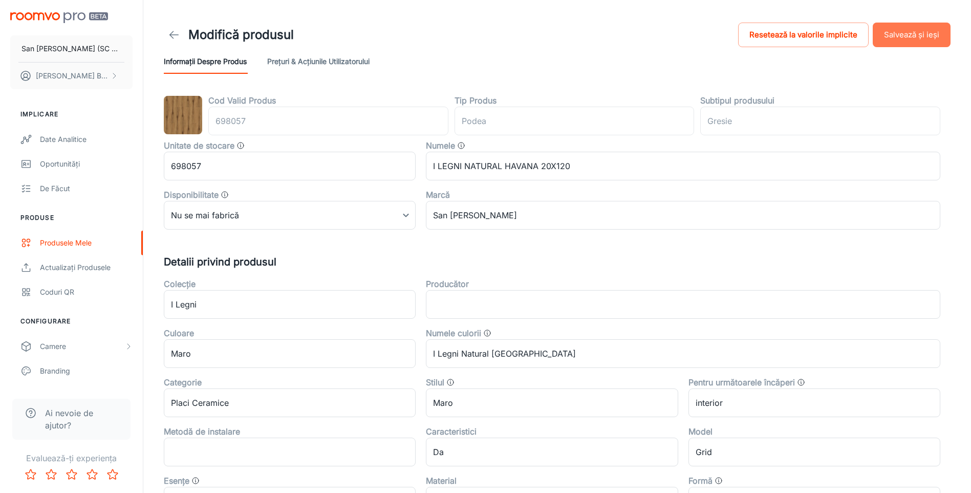
click at [919, 35] on button "Salvează și ieși" at bounding box center [912, 35] width 78 height 25
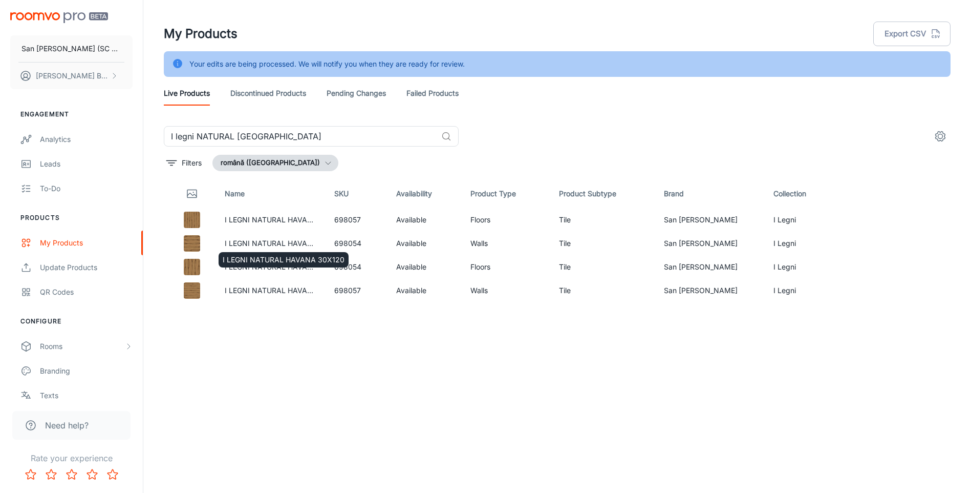
click at [257, 246] on div "I LEGNI NATURAL HAVANA 30X120" at bounding box center [284, 257] width 132 height 24
click at [263, 243] on link "I LEGNI NATURAL HAVANA 30X120" at bounding box center [286, 243] width 122 height 9
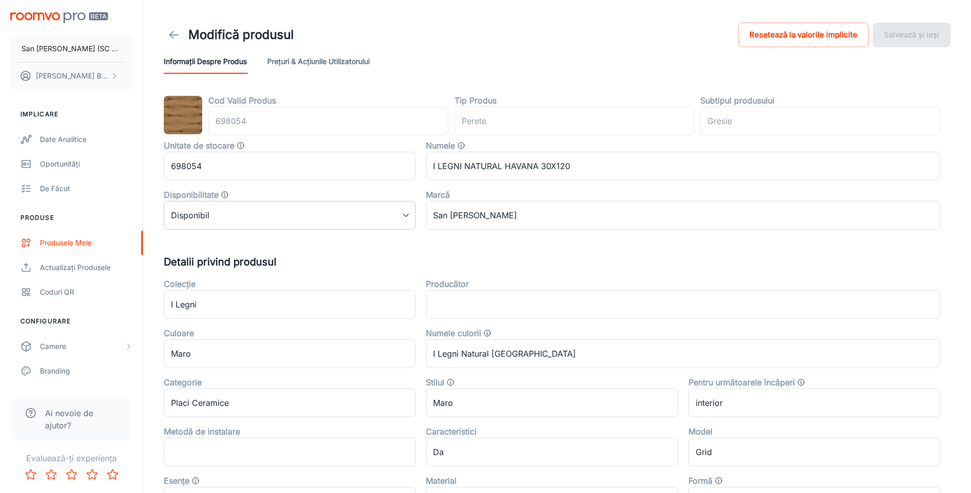
click at [238, 218] on body "San [PERSON_NAME] (SC San Marco Design SRL) [PERSON_NAME] Implicare Date analit…" at bounding box center [485, 246] width 971 height 493
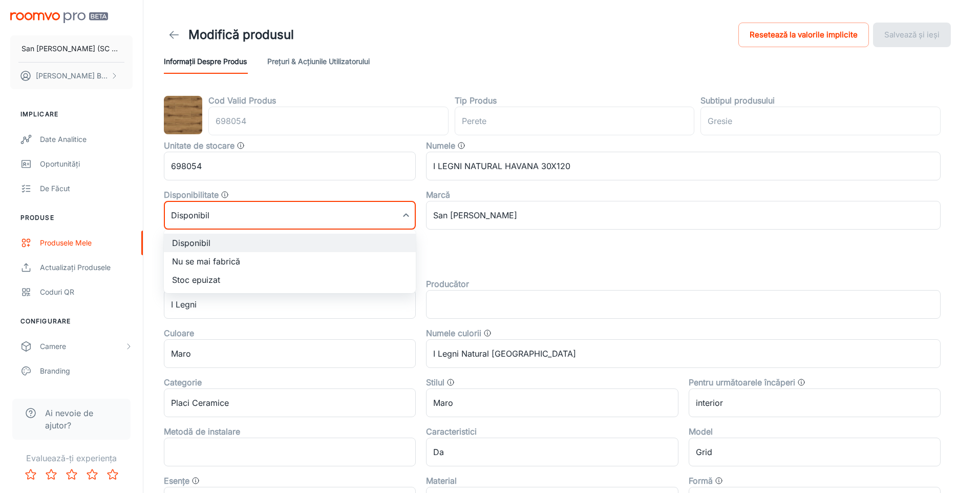
click at [223, 260] on li "Nu se mai fabrică" at bounding box center [290, 261] width 252 height 18
type input "1"
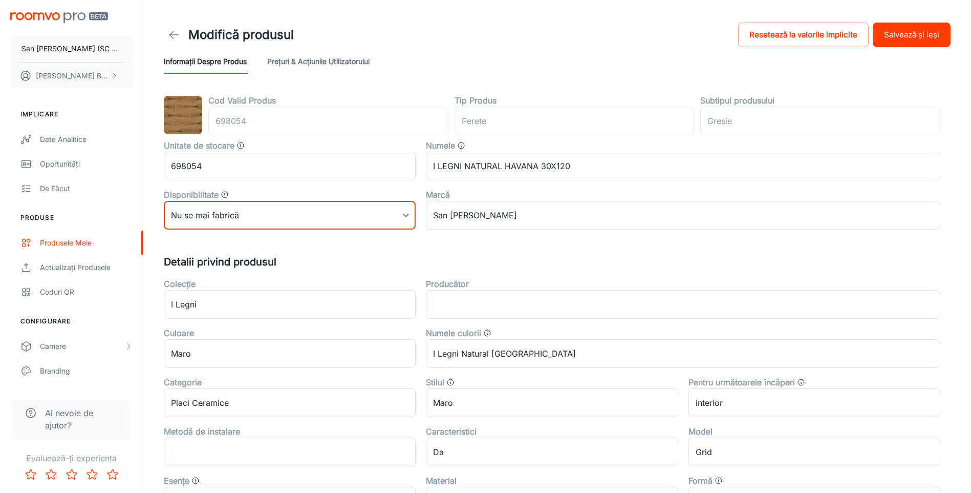
click at [921, 33] on button "Salvează și ieși" at bounding box center [912, 35] width 78 height 25
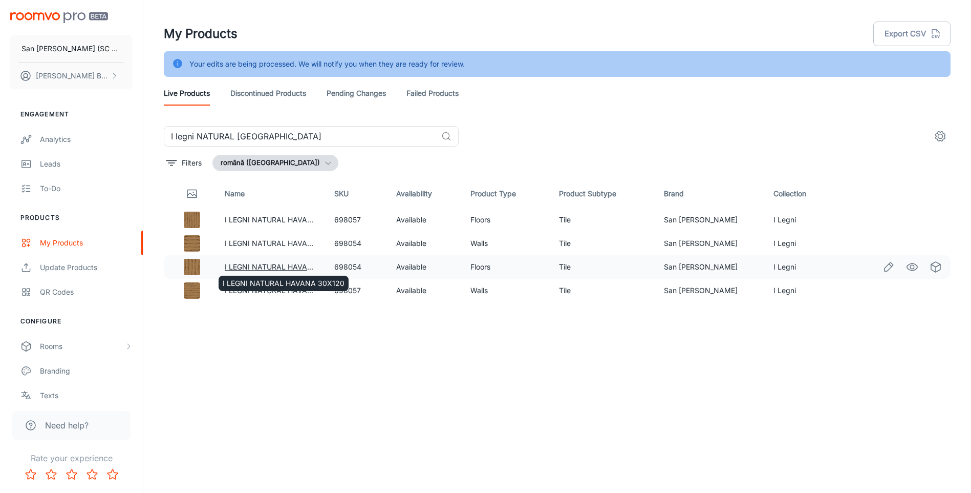
click at [276, 266] on link "I LEGNI NATURAL HAVANA 30X120" at bounding box center [286, 266] width 122 height 9
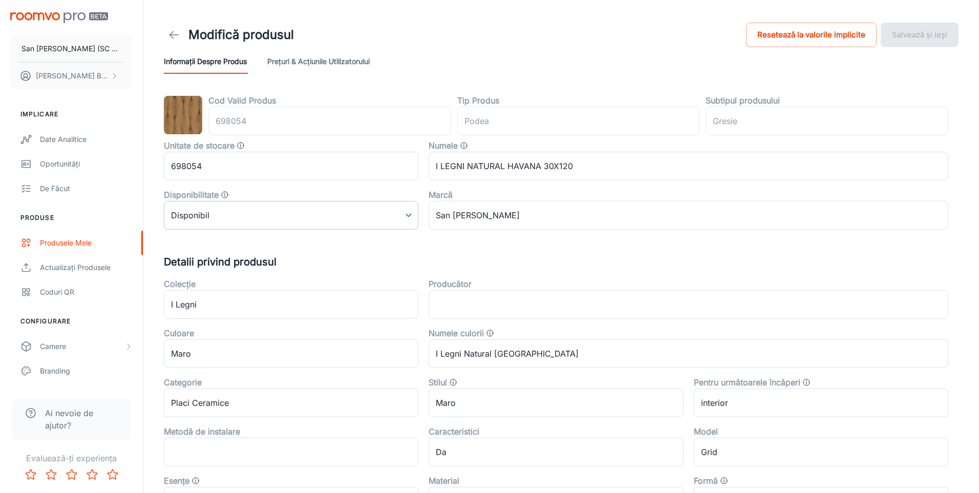
click at [253, 219] on body "San [PERSON_NAME] (SC San Marco Design SRL) [PERSON_NAME] Implicare Date analit…" at bounding box center [489, 246] width 979 height 493
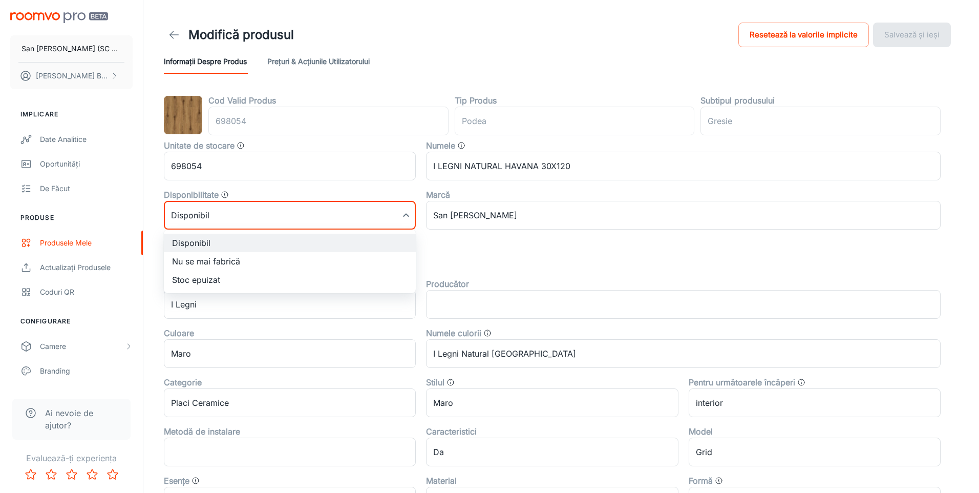
click at [217, 259] on li "Nu se mai fabrică" at bounding box center [290, 261] width 252 height 18
type input "1"
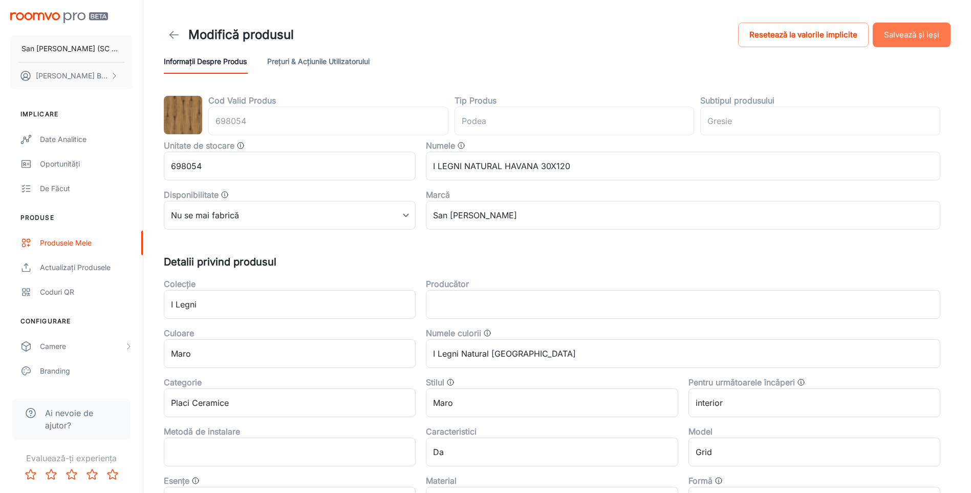
click at [921, 37] on button "Salvează și ieși" at bounding box center [912, 35] width 78 height 25
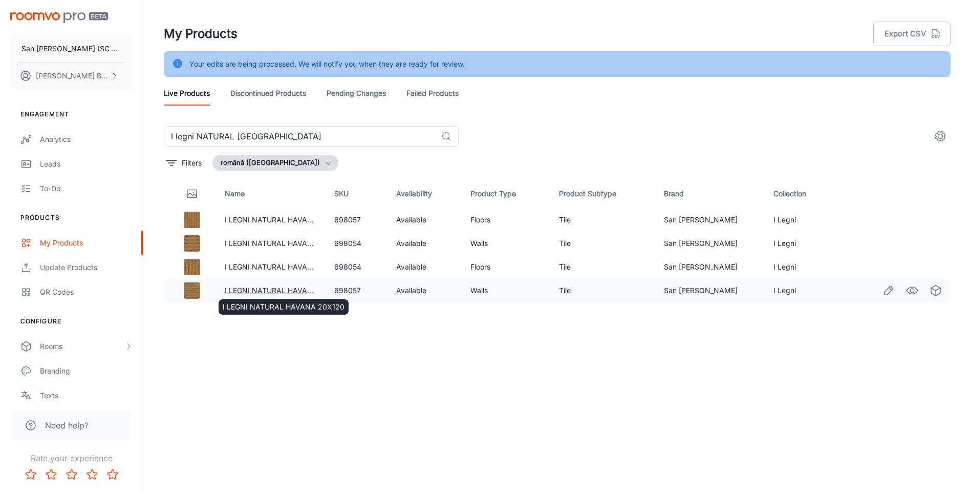
click at [267, 290] on link "I LEGNI NATURAL HAVANA 20X120" at bounding box center [286, 290] width 122 height 9
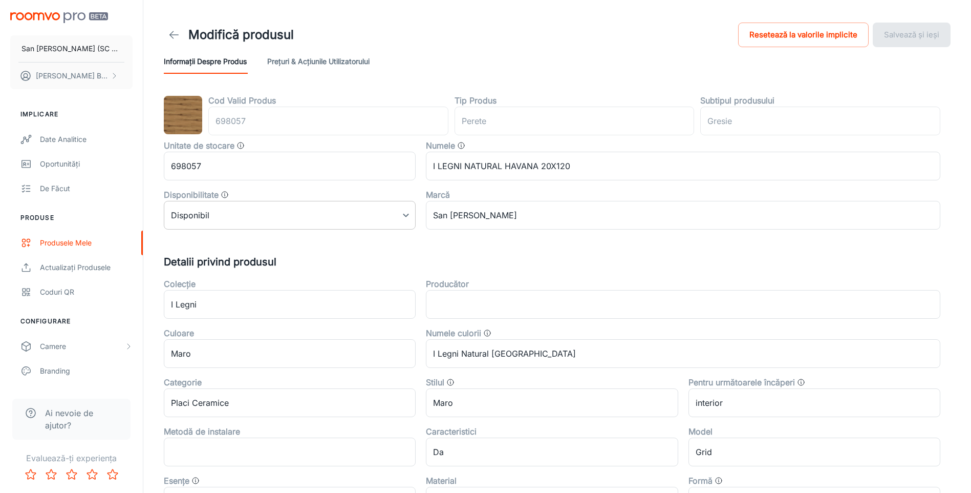
click at [273, 222] on body "San [PERSON_NAME] (SC San Marco Design SRL) [PERSON_NAME] Implicare Date analit…" at bounding box center [485, 246] width 971 height 493
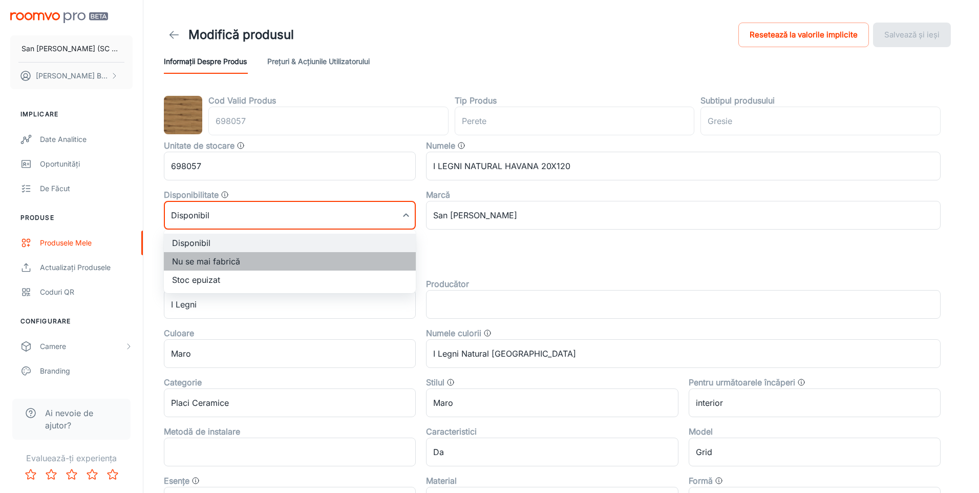
click at [214, 258] on li "Nu se mai fabrică" at bounding box center [290, 261] width 252 height 18
type input "1"
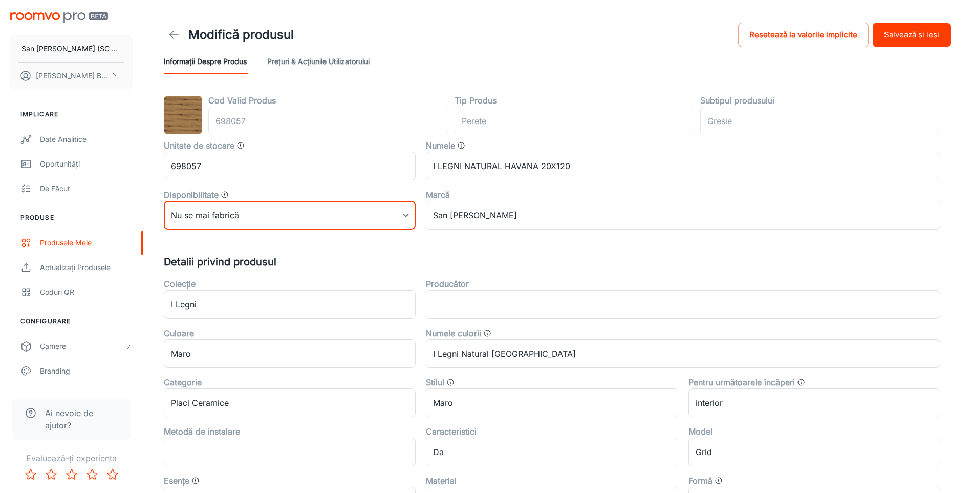
click at [889, 36] on button "Salvează și ieși" at bounding box center [912, 35] width 78 height 25
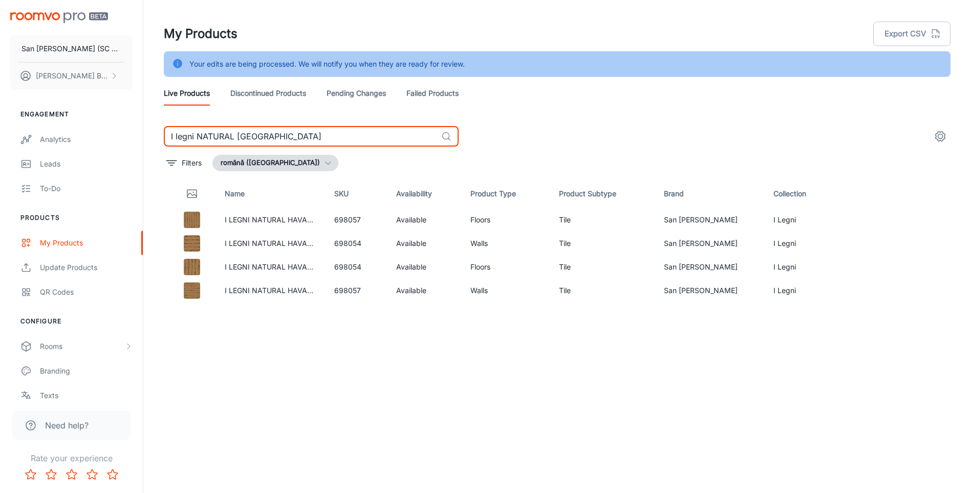
drag, startPoint x: 234, startPoint y: 136, endPoint x: 385, endPoint y: 136, distance: 150.0
click at [385, 136] on input "I legni NATURAL [GEOGRAPHIC_DATA]" at bounding box center [300, 136] width 273 height 20
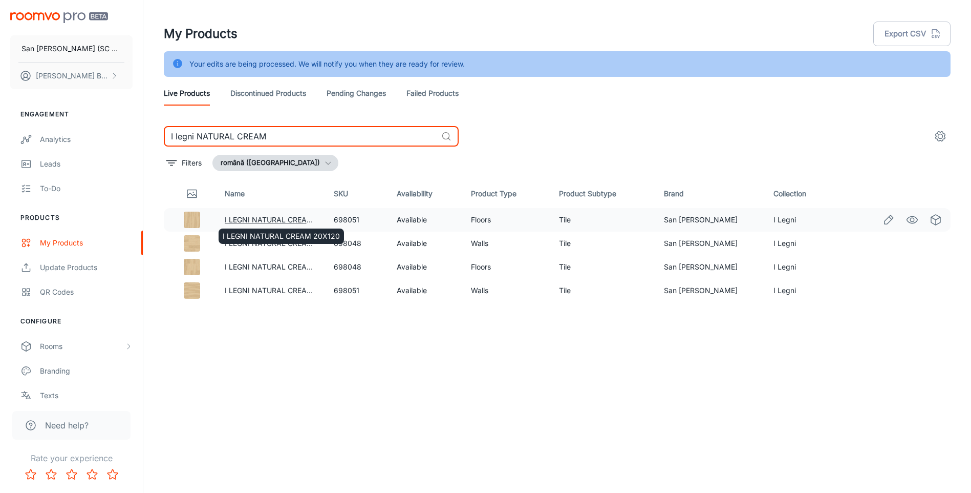
type input "I legni NATURAL CREAM"
click at [243, 220] on link "I LEGNI NATURAL CREAM 20X120" at bounding box center [283, 219] width 117 height 9
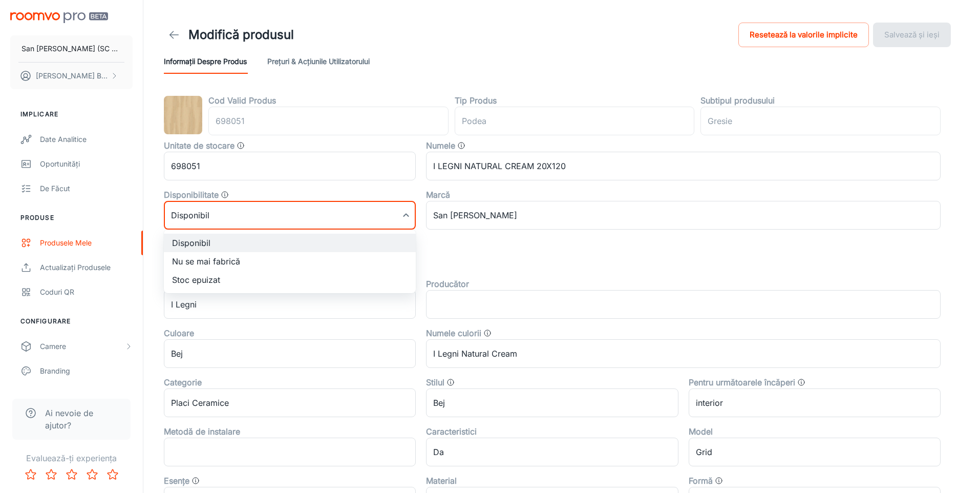
click at [262, 217] on body "San [PERSON_NAME] (SC San Marco Design SRL) [PERSON_NAME] Implicare Date analit…" at bounding box center [489, 246] width 979 height 493
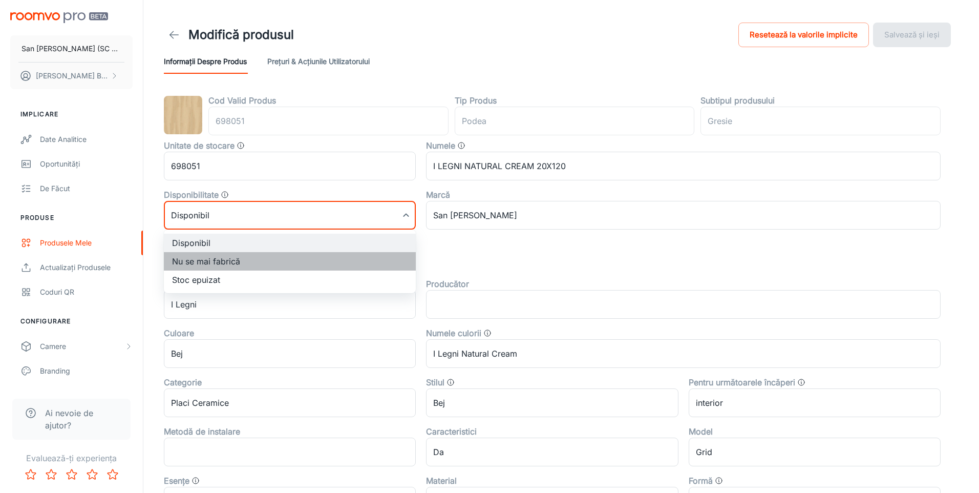
click at [196, 262] on li "Nu se mai fabrică" at bounding box center [290, 261] width 252 height 18
type input "1"
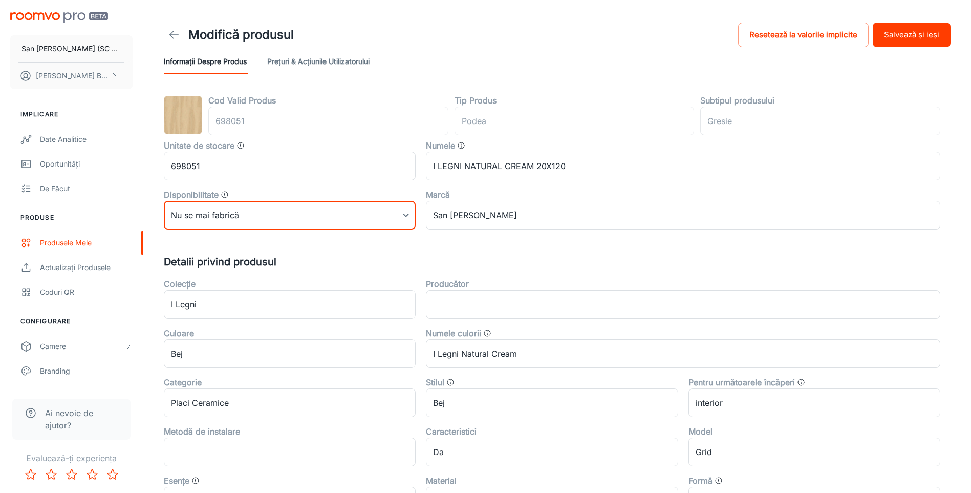
click at [900, 36] on button "Salvează și ieși" at bounding box center [912, 35] width 78 height 25
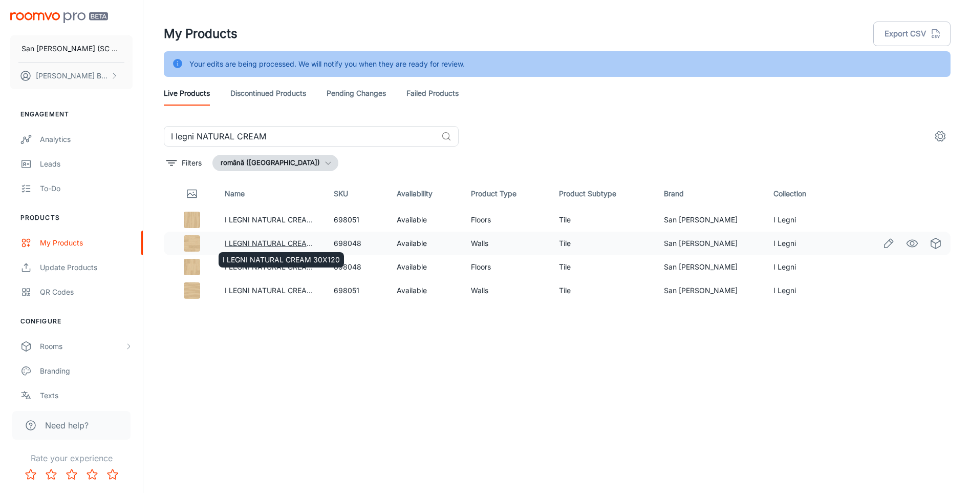
click at [272, 244] on link "I LEGNI NATURAL CREAM 30X120" at bounding box center [283, 243] width 117 height 9
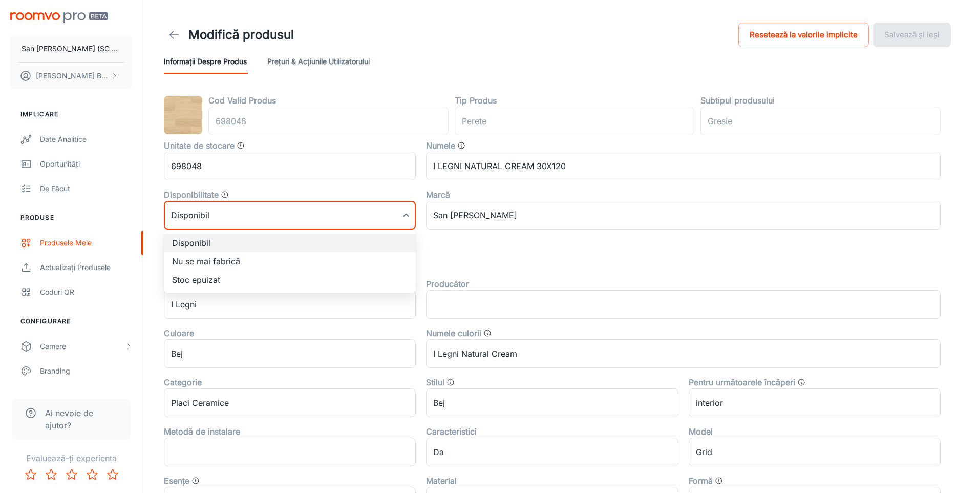
click at [267, 219] on body "San [PERSON_NAME] (SC San Marco Design SRL) [PERSON_NAME] Implicare Date analit…" at bounding box center [489, 246] width 979 height 493
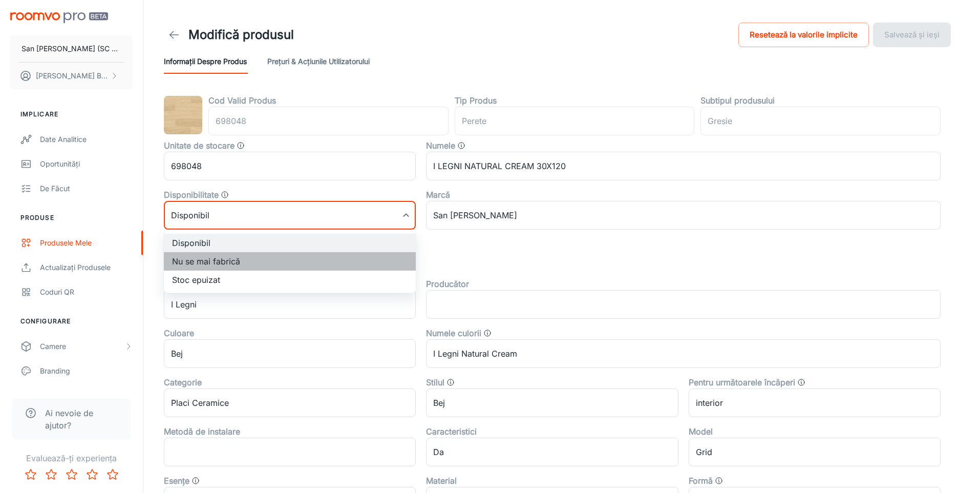
click at [234, 258] on li "Nu se mai fabrică" at bounding box center [290, 261] width 252 height 18
type input "1"
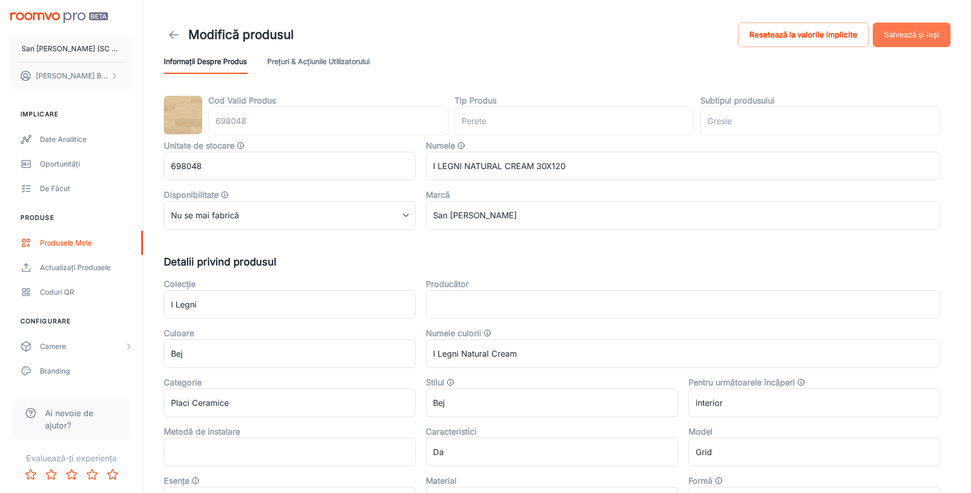
click at [934, 38] on button "Salvează și ieși" at bounding box center [912, 35] width 78 height 25
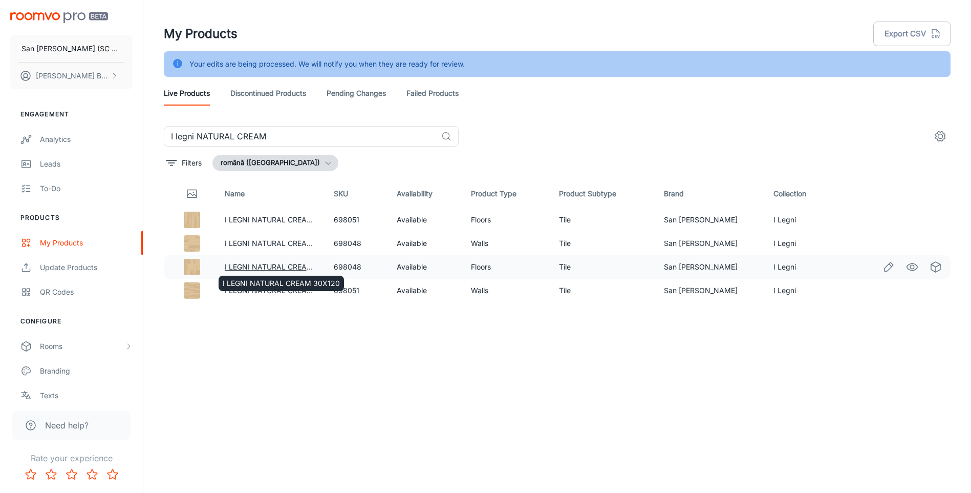
click at [259, 267] on link "I LEGNI NATURAL CREAM 30X120" at bounding box center [283, 266] width 117 height 9
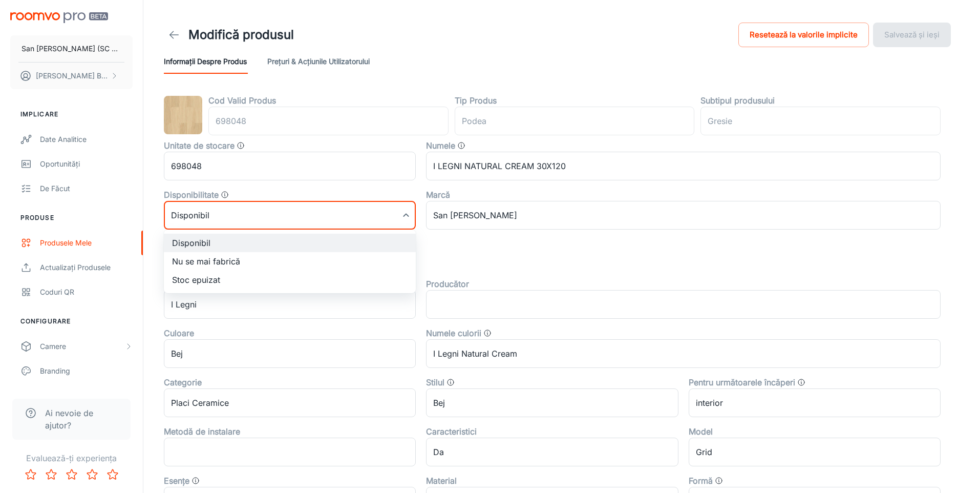
click at [256, 216] on body "San [PERSON_NAME] (SC San Marco Design SRL) [PERSON_NAME] Implicare Date analit…" at bounding box center [489, 246] width 979 height 493
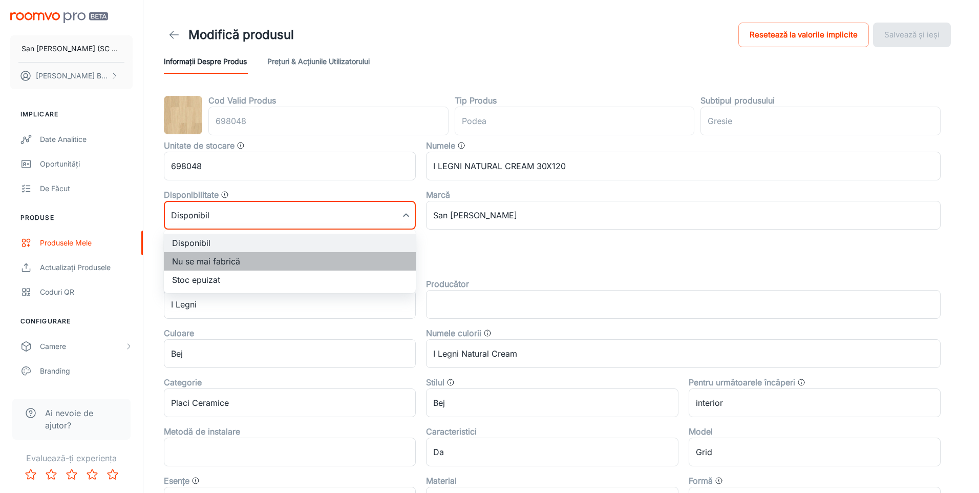
click at [204, 264] on li "Nu se mai fabrică" at bounding box center [290, 261] width 252 height 18
type input "1"
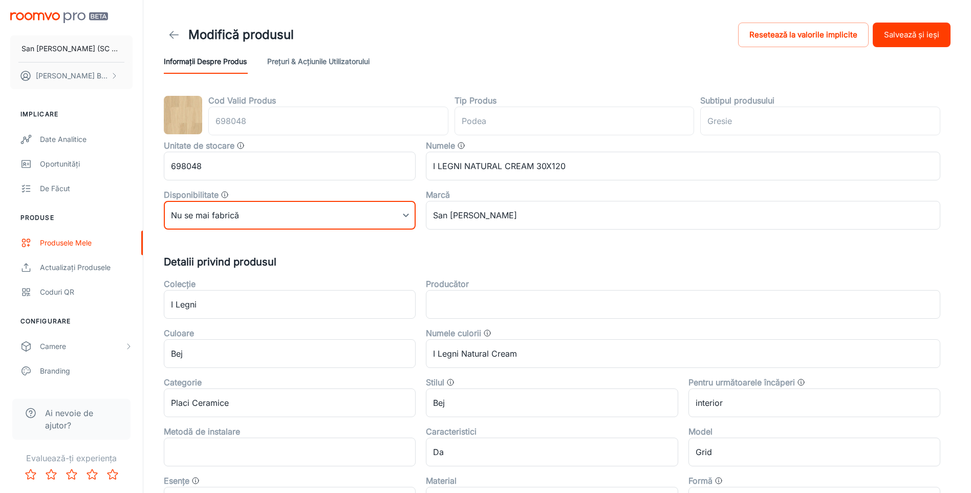
click at [922, 39] on button "Salvează și ieși" at bounding box center [912, 35] width 78 height 25
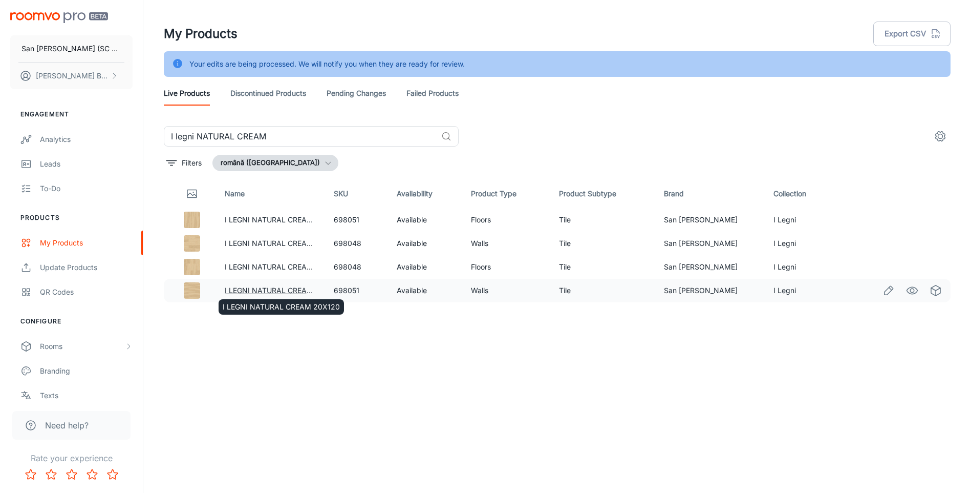
click at [266, 291] on link "I LEGNI NATURAL CREAM 20X120" at bounding box center [283, 290] width 117 height 9
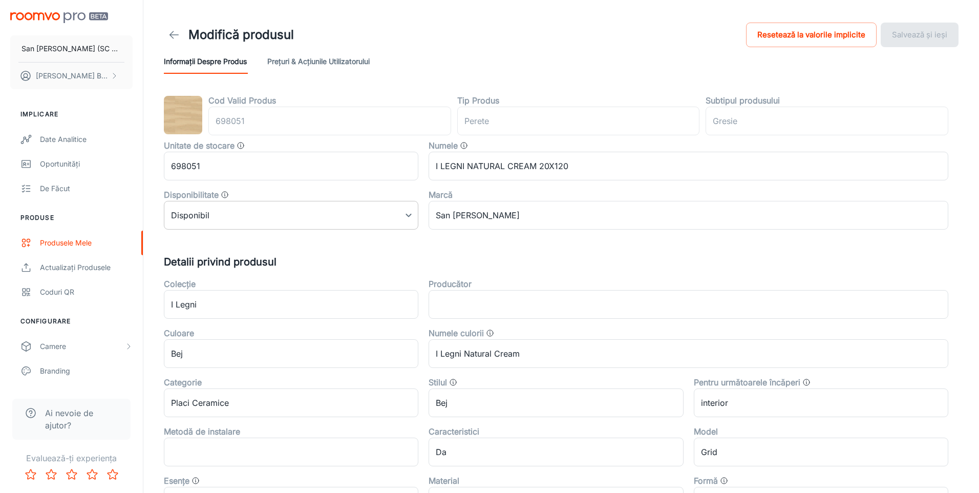
click at [241, 203] on body "San [PERSON_NAME] (SC San Marco Design SRL) [PERSON_NAME] Implicare Date analit…" at bounding box center [489, 246] width 979 height 493
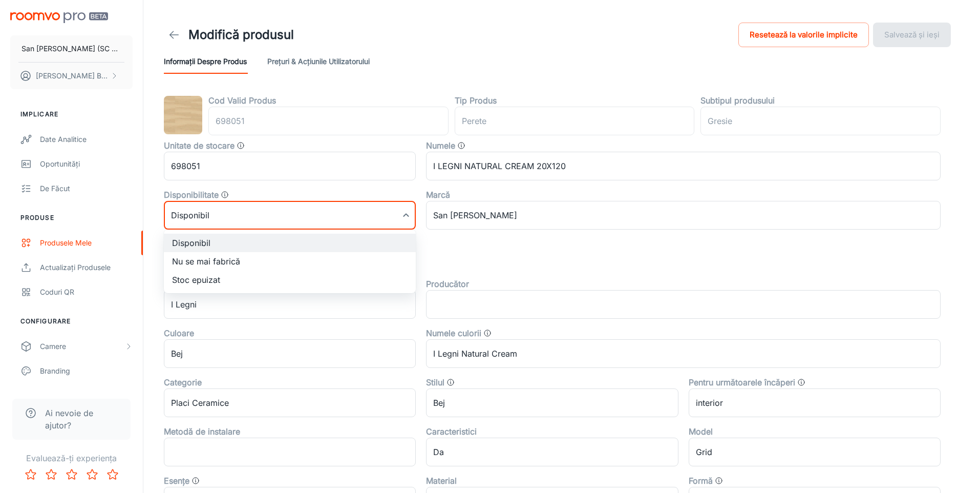
click at [214, 262] on li "Nu se mai fabrică" at bounding box center [290, 261] width 252 height 18
type input "1"
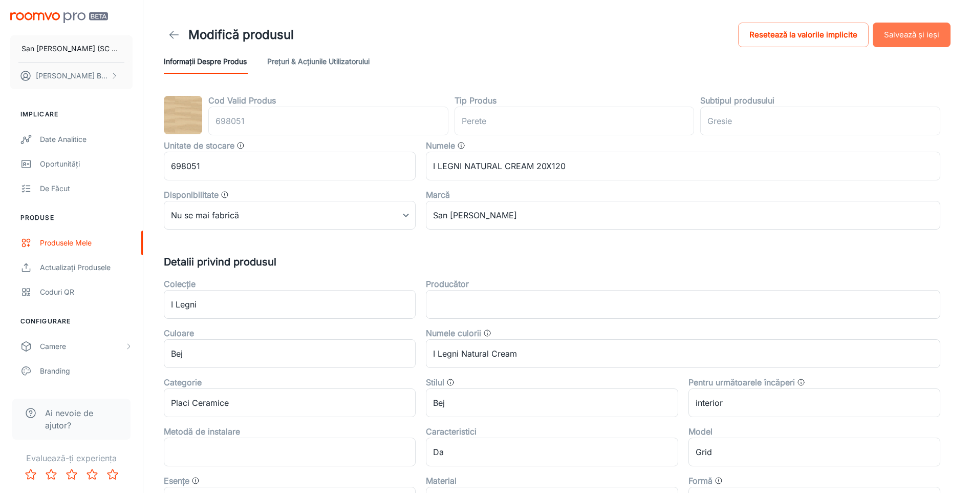
click at [919, 32] on button "Salvează și ieși" at bounding box center [912, 35] width 78 height 25
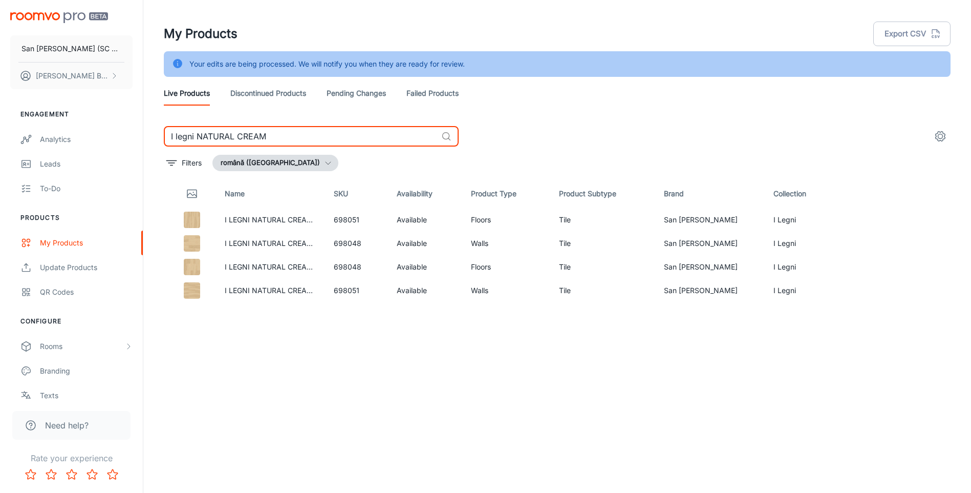
drag, startPoint x: 232, startPoint y: 134, endPoint x: 348, endPoint y: 134, distance: 115.7
click at [348, 134] on input "I legni NATURAL CREAM" at bounding box center [300, 136] width 273 height 20
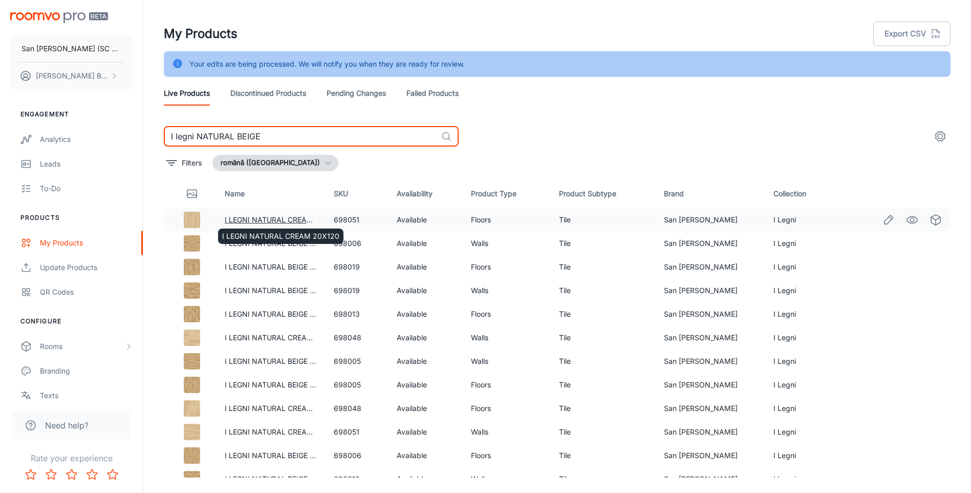
type input "I legni NATURAL BEIGE"
click at [276, 217] on link "I LEGNI NATURAL CREAM 20X120" at bounding box center [283, 219] width 117 height 9
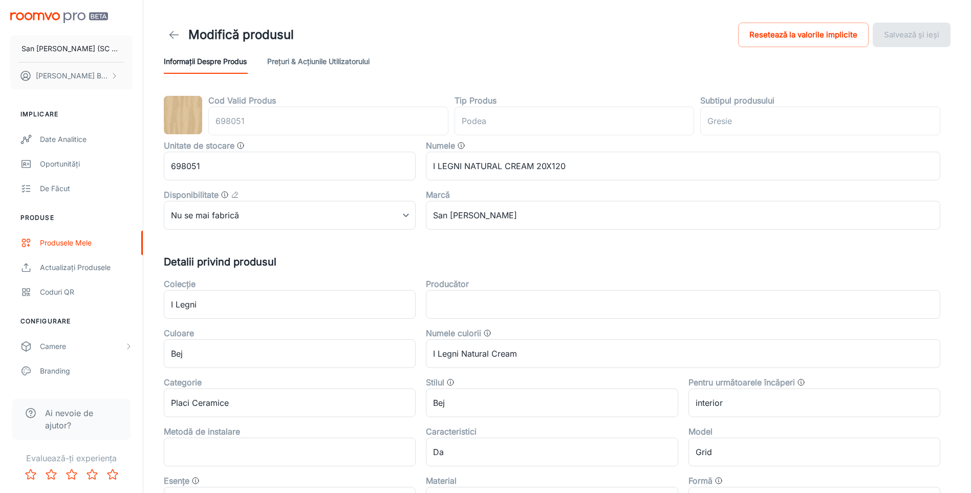
click at [172, 34] on icon at bounding box center [174, 35] width 12 height 12
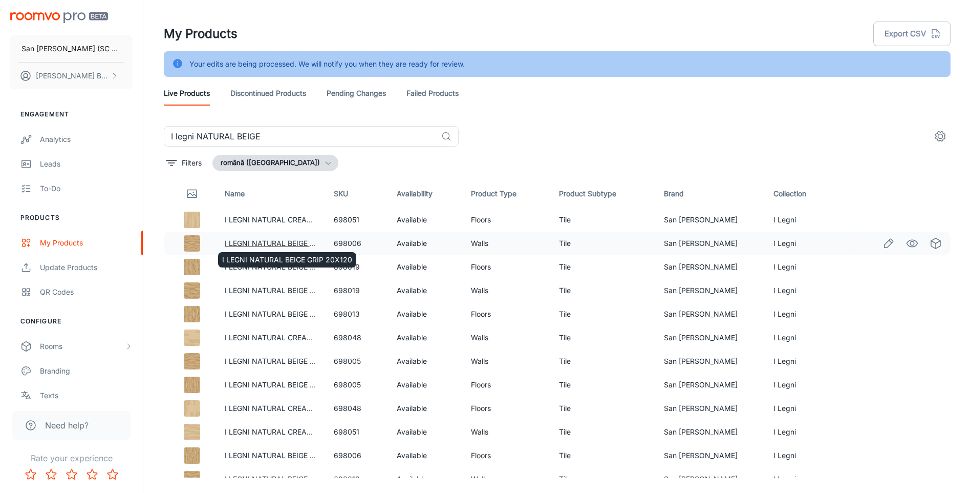
click at [286, 244] on link "I LEGNI NATURAL BEIGE GRIP 20X120" at bounding box center [290, 243] width 130 height 9
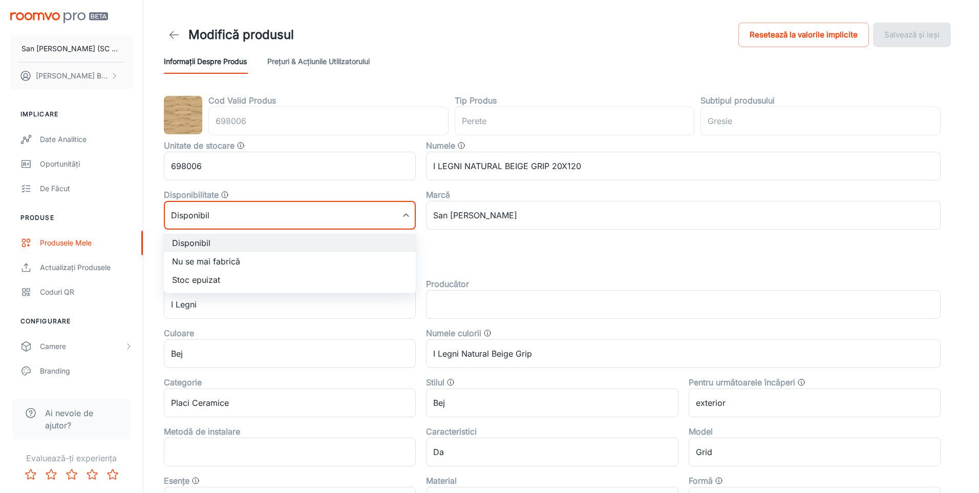
click at [248, 217] on body "San [PERSON_NAME] (SC San Marco Design SRL) [PERSON_NAME] Implicare Date analit…" at bounding box center [489, 246] width 979 height 493
click at [213, 259] on li "Nu se mai fabrică" at bounding box center [290, 261] width 252 height 18
type input "1"
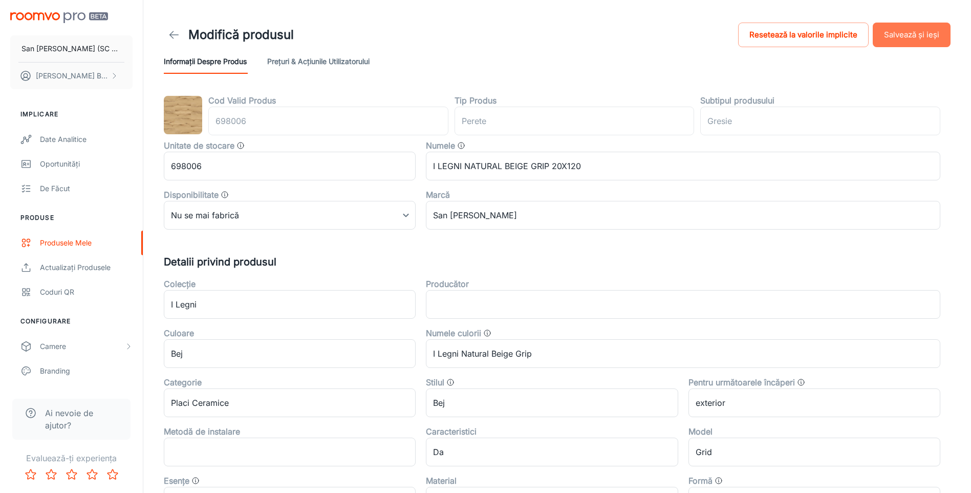
click at [902, 32] on button "Salvează și ieși" at bounding box center [912, 35] width 78 height 25
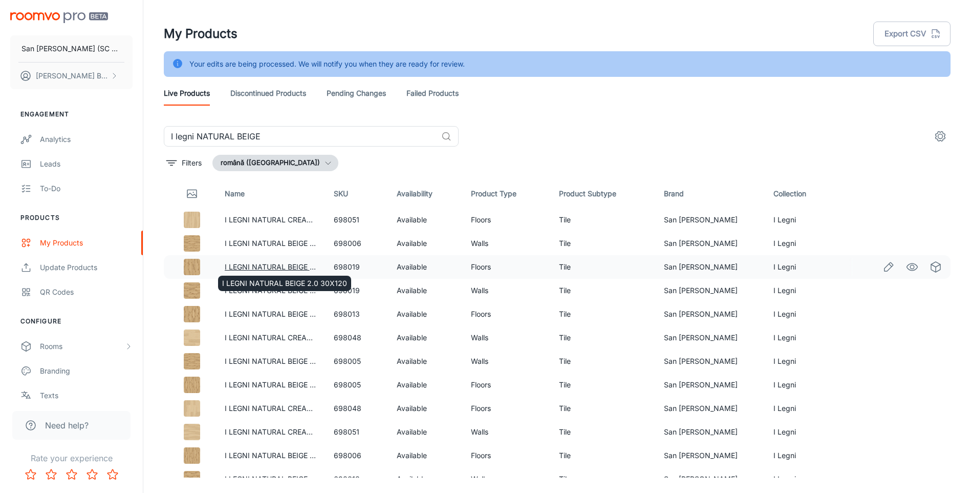
click at [272, 263] on link "I LEGNI NATURAL BEIGE 2.0 30X120" at bounding box center [287, 266] width 125 height 9
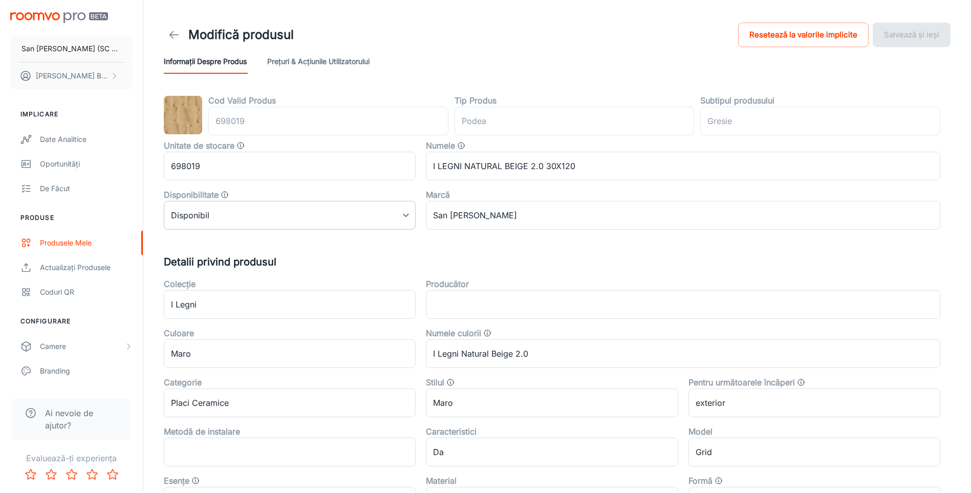
click at [286, 219] on body "San [PERSON_NAME] (SC San Marco Design SRL) [PERSON_NAME] Implicare Date analit…" at bounding box center [485, 246] width 971 height 493
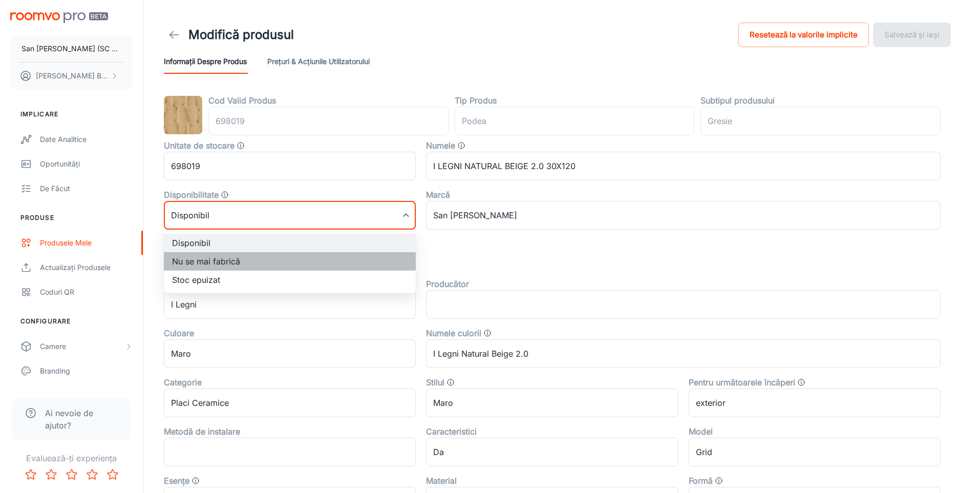
click at [216, 259] on li "Nu se mai fabrică" at bounding box center [290, 261] width 252 height 18
type input "1"
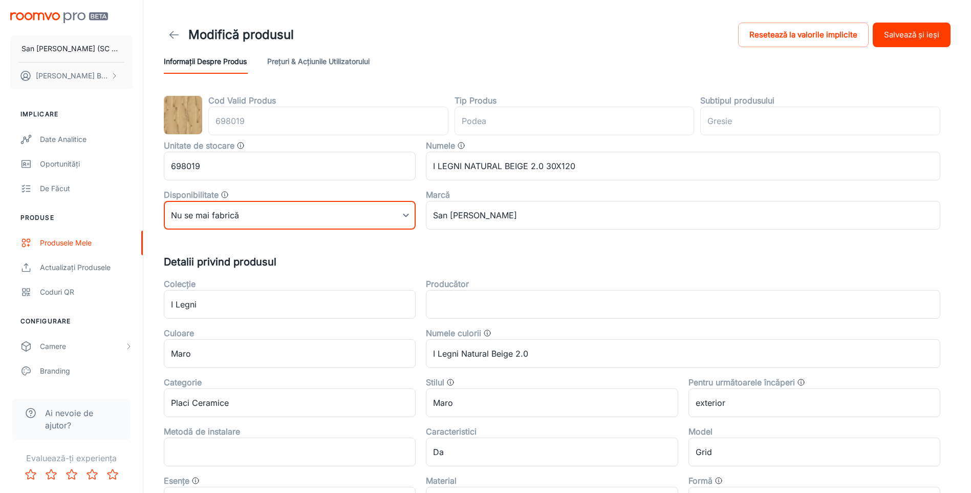
click at [891, 26] on button "Salvează și ieși" at bounding box center [912, 35] width 78 height 25
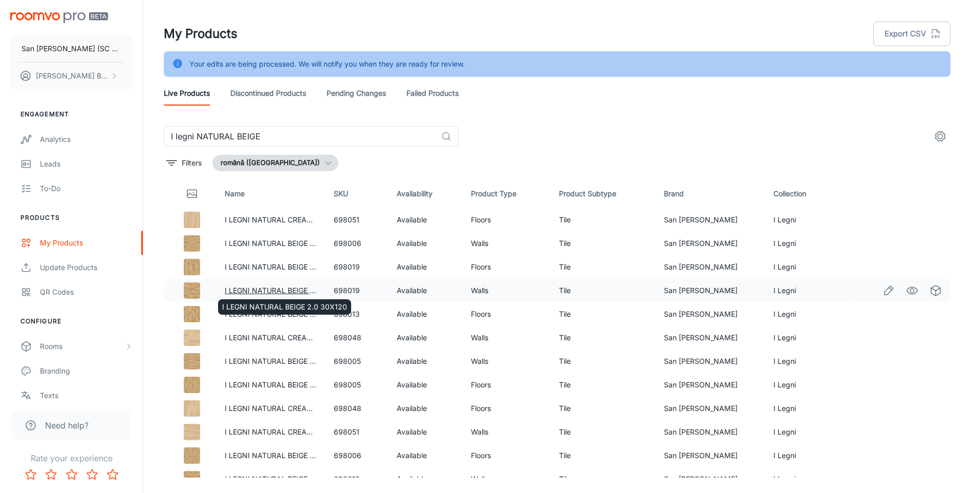
click at [297, 287] on link "I LEGNI NATURAL BEIGE 2.0 30X120" at bounding box center [287, 290] width 125 height 9
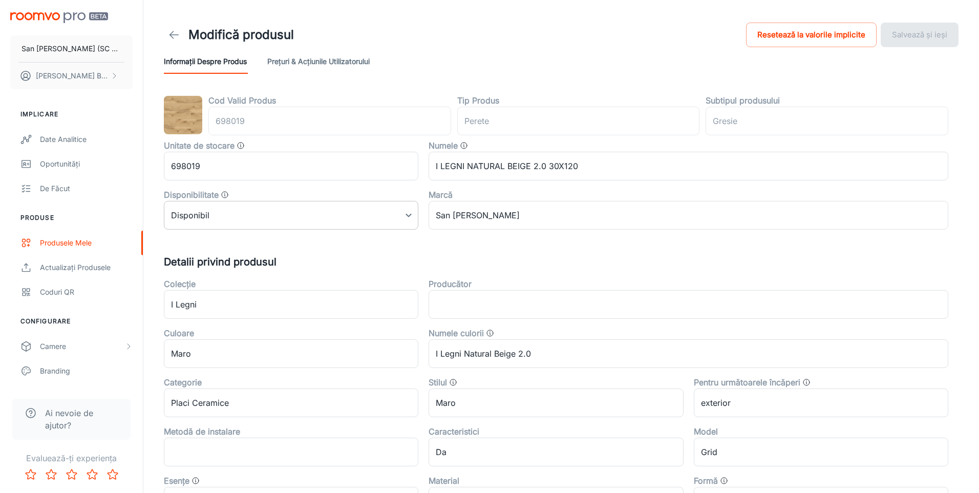
click at [275, 218] on body "San [PERSON_NAME] (SC San Marco Design SRL) [PERSON_NAME] Implicare Date analit…" at bounding box center [489, 246] width 979 height 493
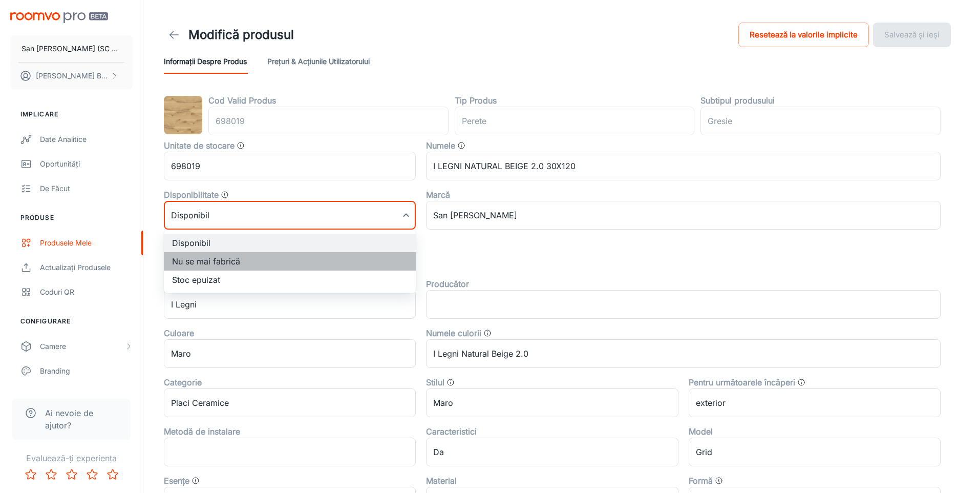
click at [197, 265] on li "Nu se mai fabrică" at bounding box center [290, 261] width 252 height 18
type input "1"
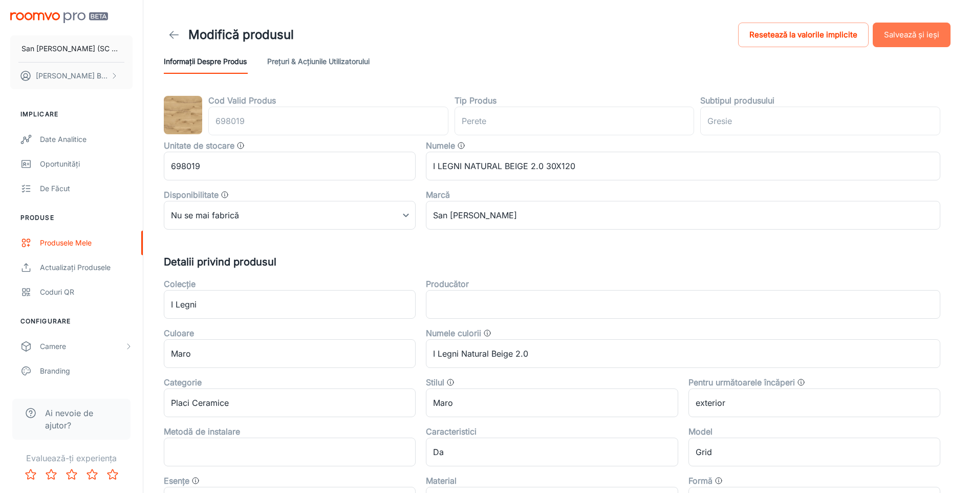
click at [911, 34] on button "Salvează și ieși" at bounding box center [912, 35] width 78 height 25
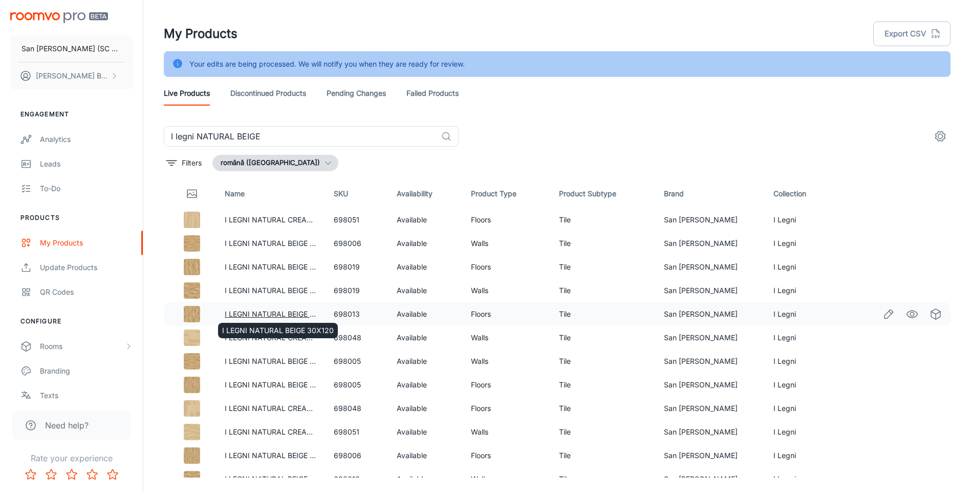
click at [296, 314] on link "I LEGNI NATURAL BEIGE 30X120" at bounding box center [281, 313] width 112 height 9
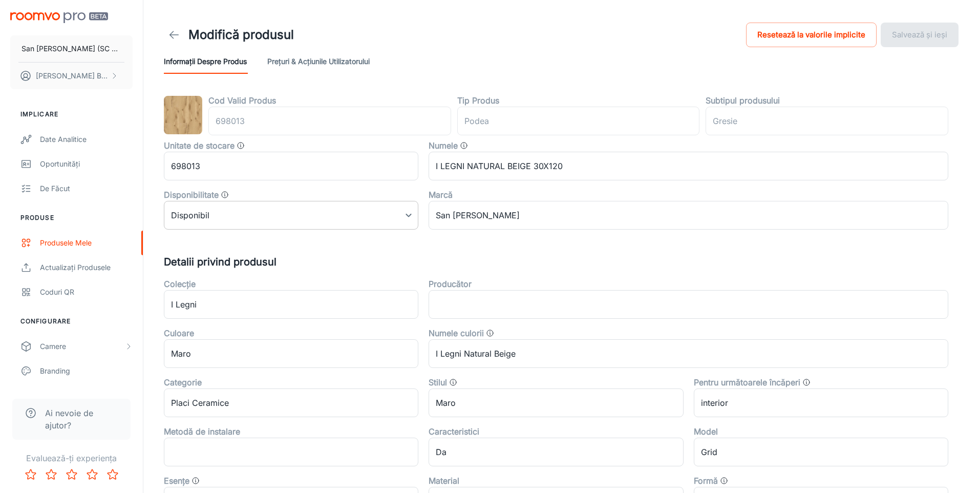
click at [280, 216] on body "San [PERSON_NAME] (SC San Marco Design SRL) [PERSON_NAME] Implicare Date analit…" at bounding box center [489, 246] width 979 height 493
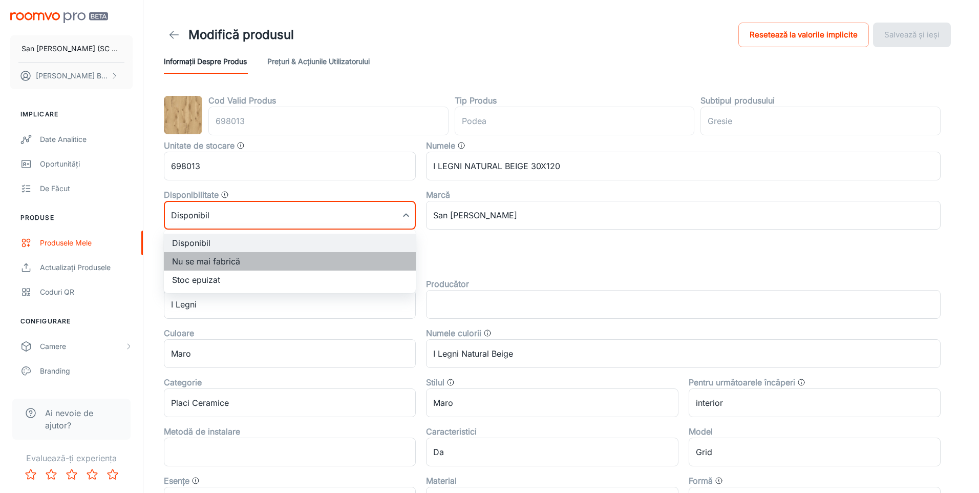
click at [208, 266] on li "Nu se mai fabrică" at bounding box center [290, 261] width 252 height 18
type input "1"
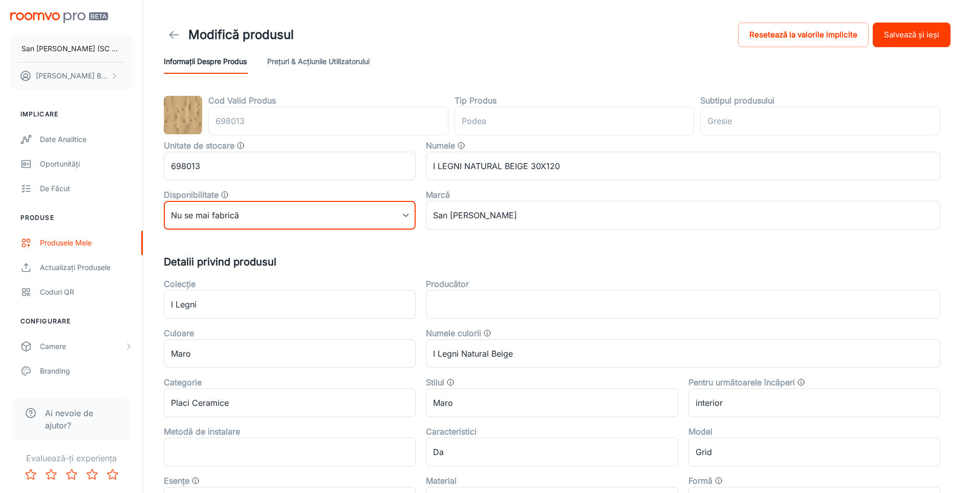
click at [905, 39] on button "Salvează și ieși" at bounding box center [912, 35] width 78 height 25
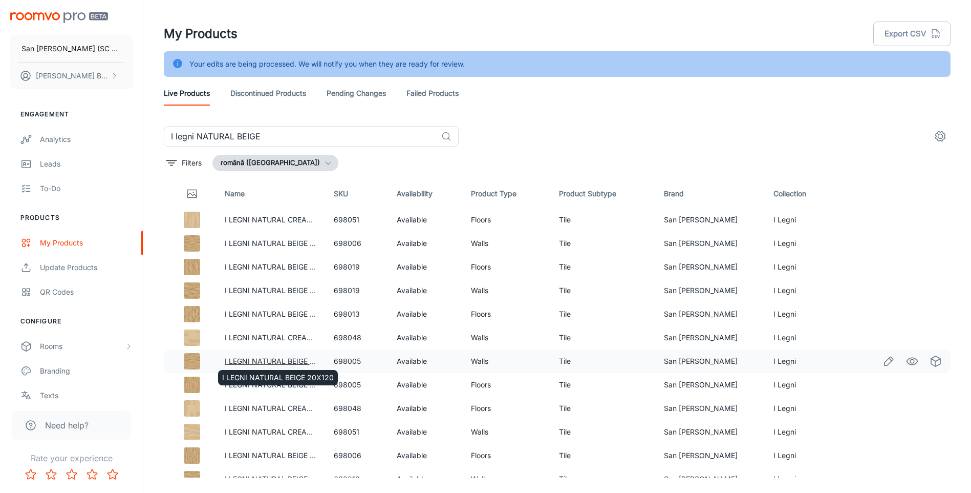
click at [274, 357] on link "I LEGNI NATURAL BEIGE 20X120" at bounding box center [281, 360] width 112 height 9
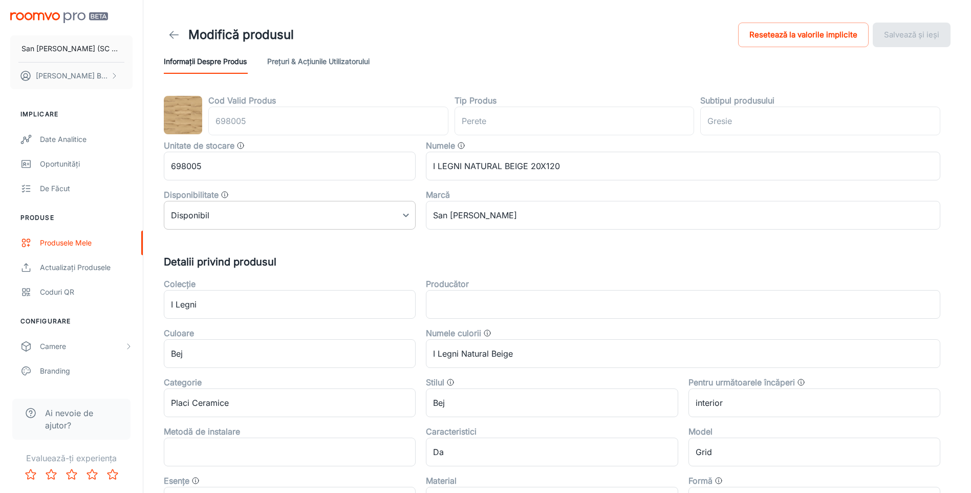
click at [247, 217] on body "San [PERSON_NAME] (SC San Marco Design SRL) [PERSON_NAME] Implicare Date analit…" at bounding box center [485, 246] width 971 height 493
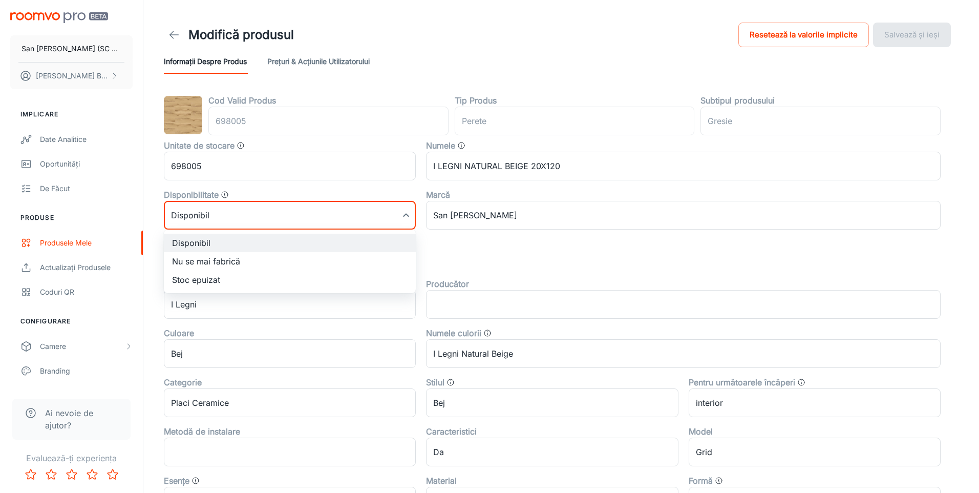
click at [195, 260] on li "Nu se mai fabrică" at bounding box center [290, 261] width 252 height 18
type input "1"
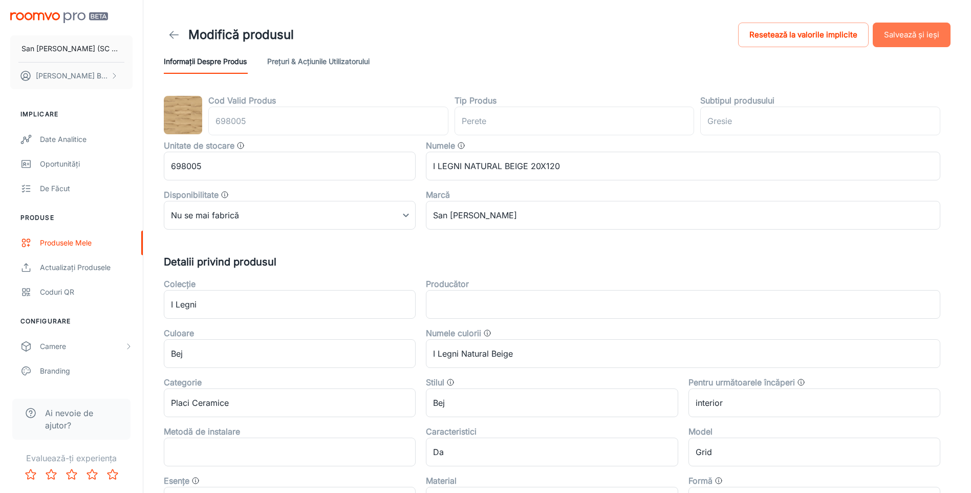
click at [912, 32] on button "Salvează și ieși" at bounding box center [912, 35] width 78 height 25
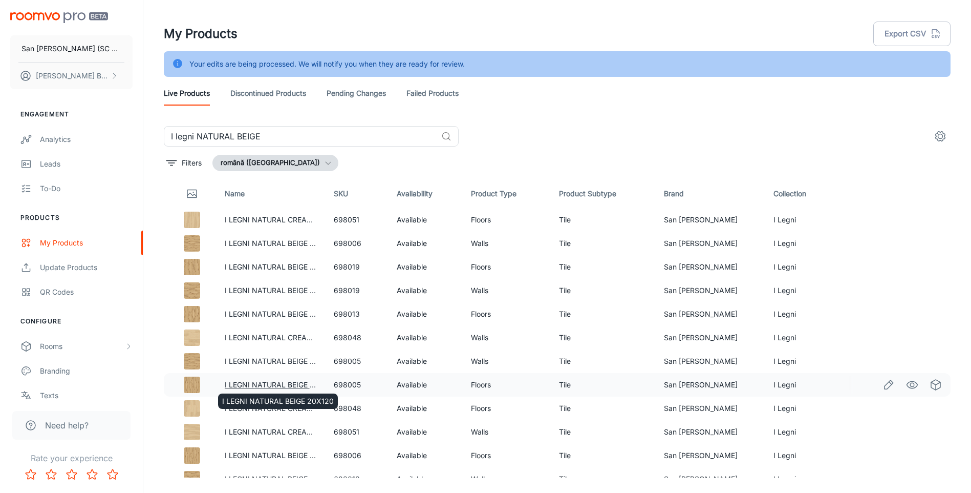
click at [292, 382] on link "I LEGNI NATURAL BEIGE 20X120" at bounding box center [281, 384] width 112 height 9
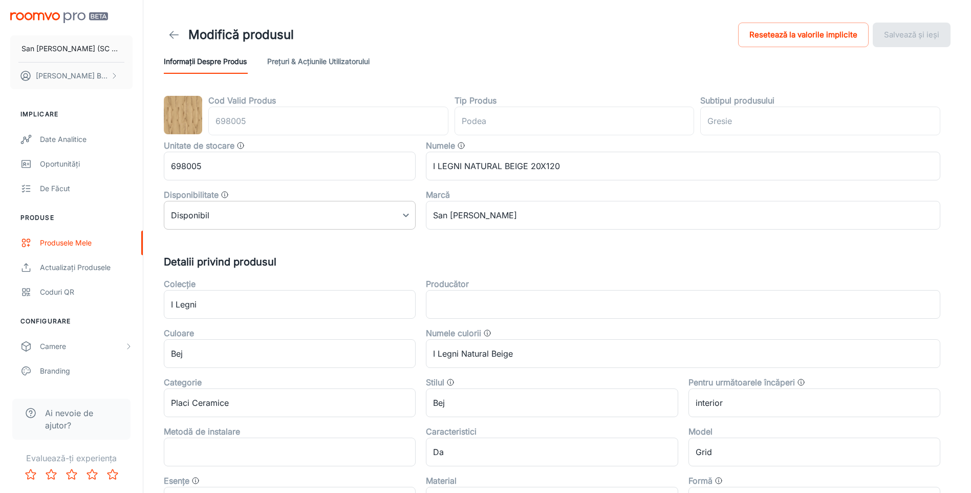
click at [318, 216] on body "San [PERSON_NAME] (SC San Marco Design SRL) [PERSON_NAME] Implicare Date analit…" at bounding box center [485, 246] width 971 height 493
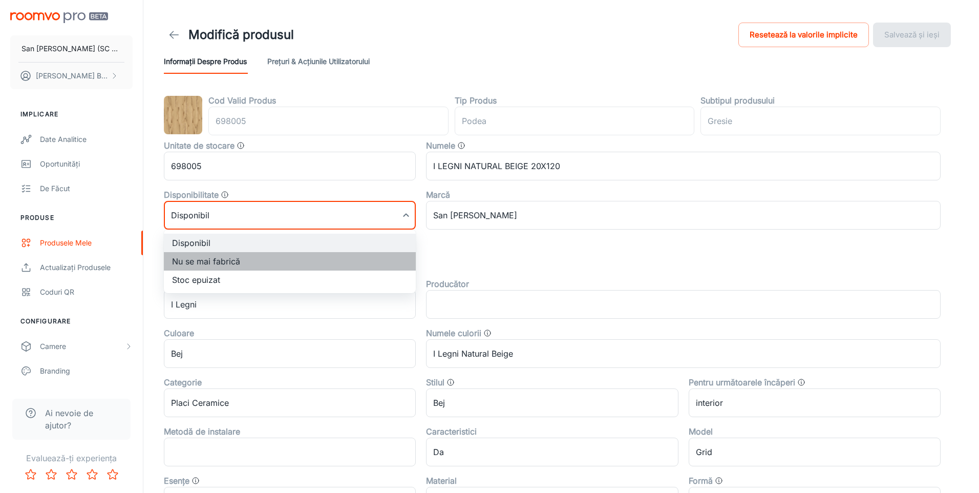
click at [220, 262] on li "Nu se mai fabrică" at bounding box center [290, 261] width 252 height 18
type input "1"
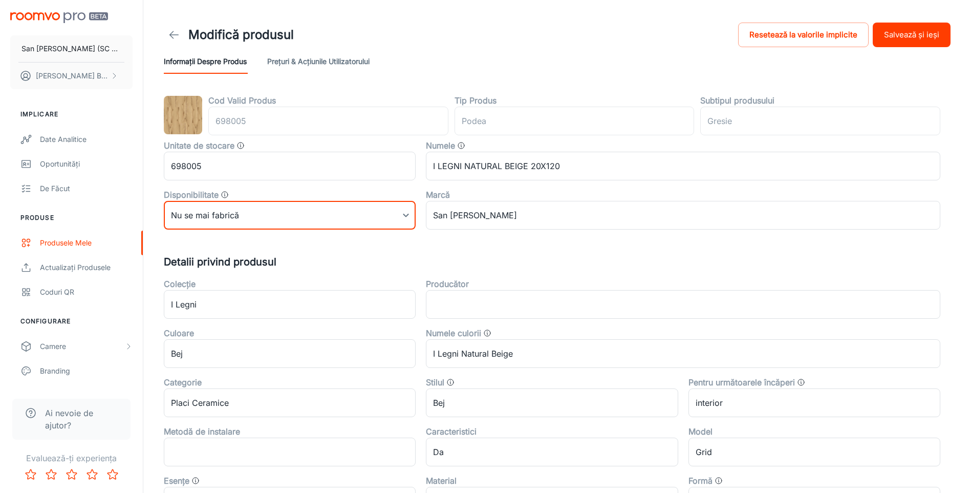
click at [919, 38] on button "Salvează și ieși" at bounding box center [912, 35] width 78 height 25
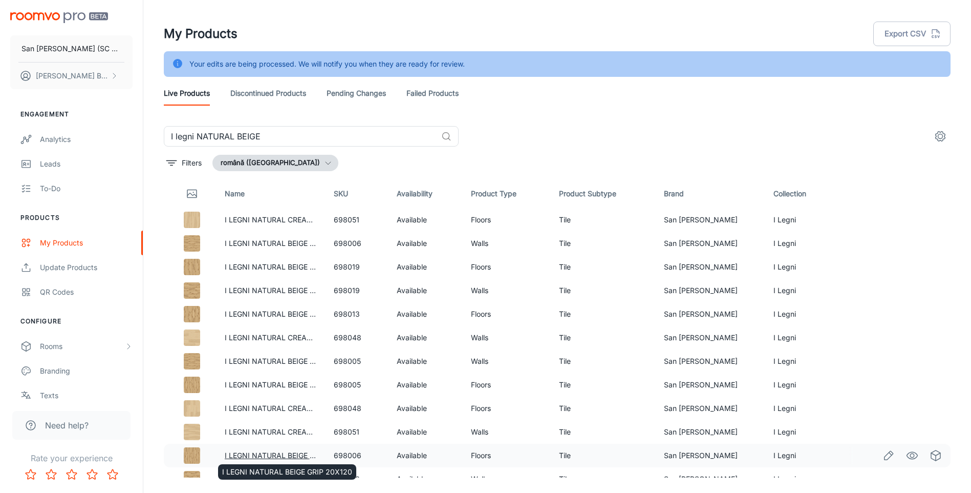
click at [274, 455] on link "I LEGNI NATURAL BEIGE GRIP 20X120" at bounding box center [290, 455] width 130 height 9
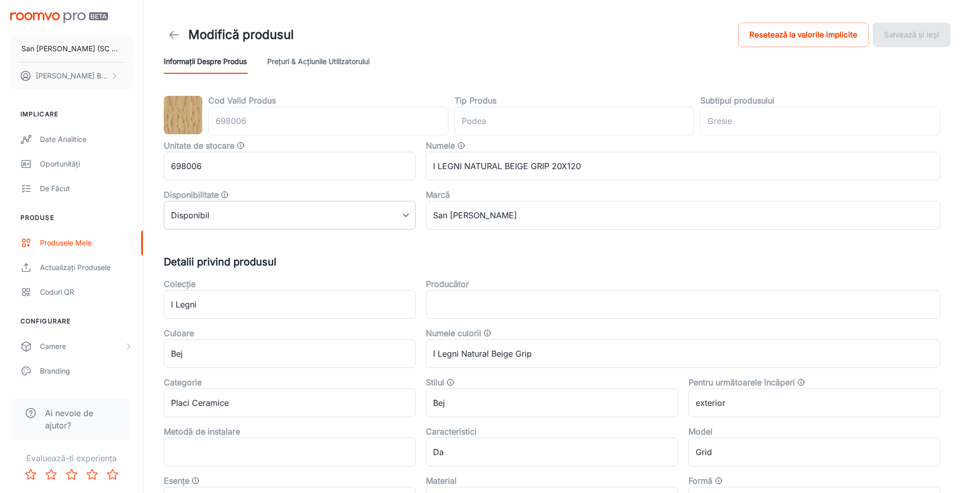
click at [290, 213] on body "San [PERSON_NAME] (SC San Marco Design SRL) [PERSON_NAME] Implicare Date analit…" at bounding box center [485, 246] width 971 height 493
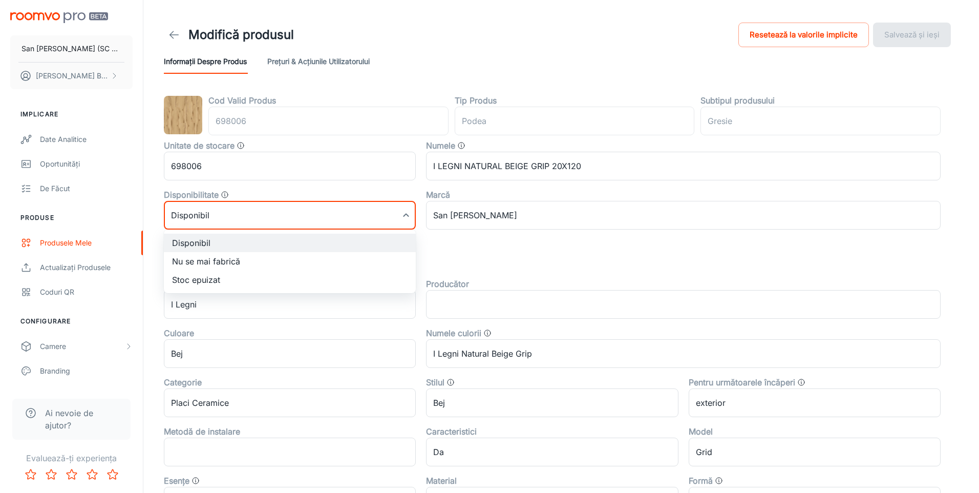
click at [206, 263] on li "Nu se mai fabrică" at bounding box center [290, 261] width 252 height 18
type input "1"
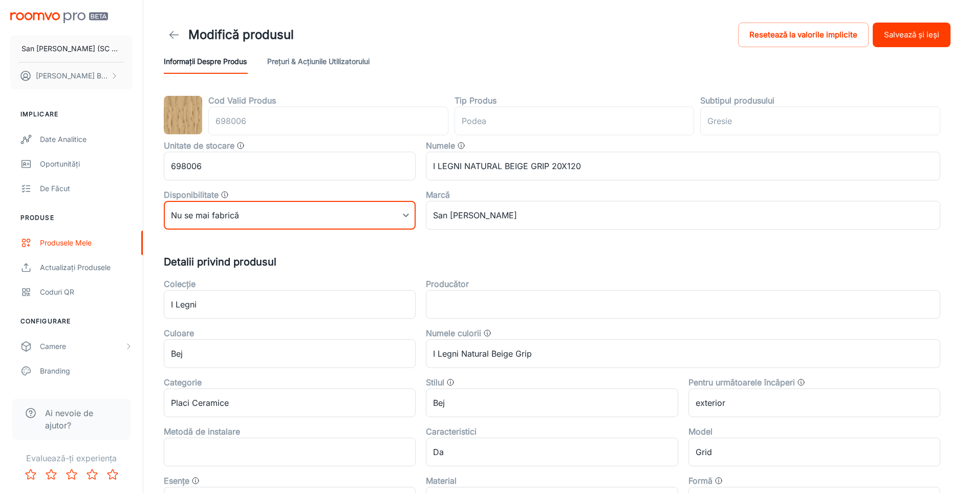
click at [910, 24] on button "Salvează și ieși" at bounding box center [912, 35] width 78 height 25
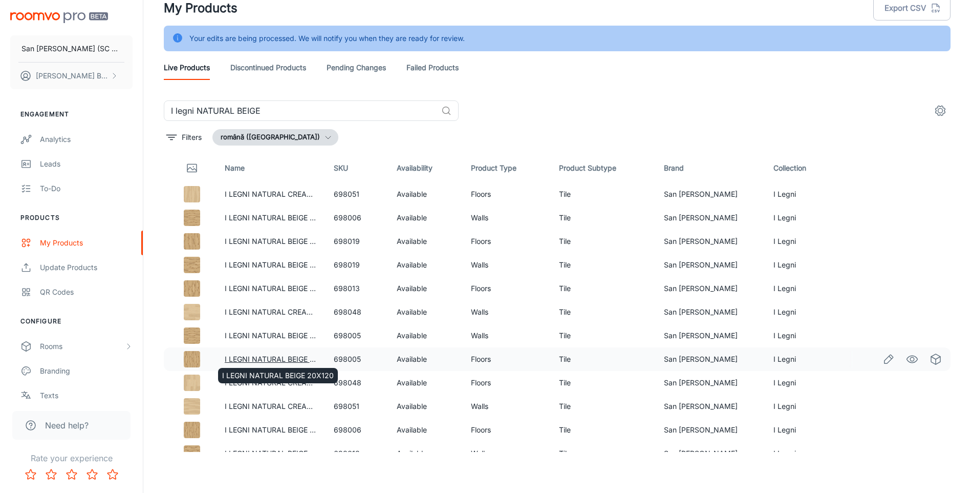
click at [274, 357] on link "I LEGNI NATURAL BEIGE 20X120" at bounding box center [281, 358] width 112 height 9
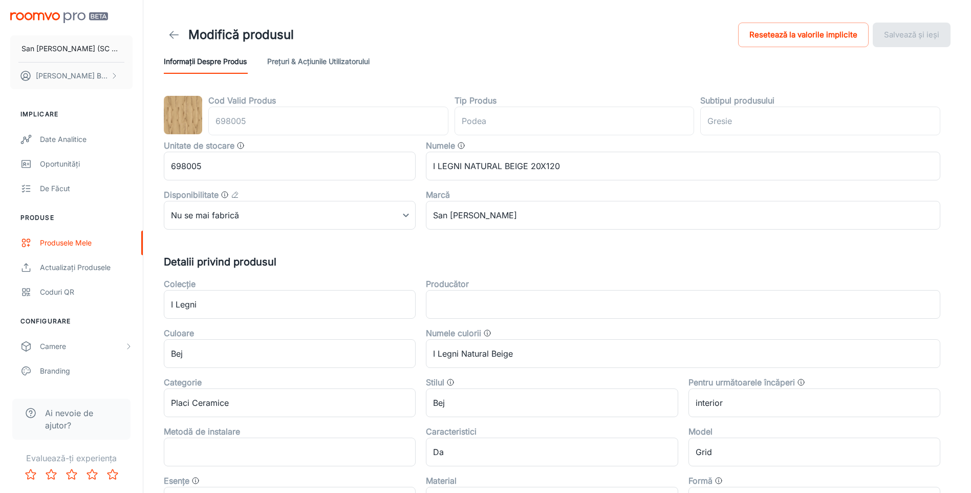
click at [173, 31] on polyline at bounding box center [172, 34] width 4 height 7
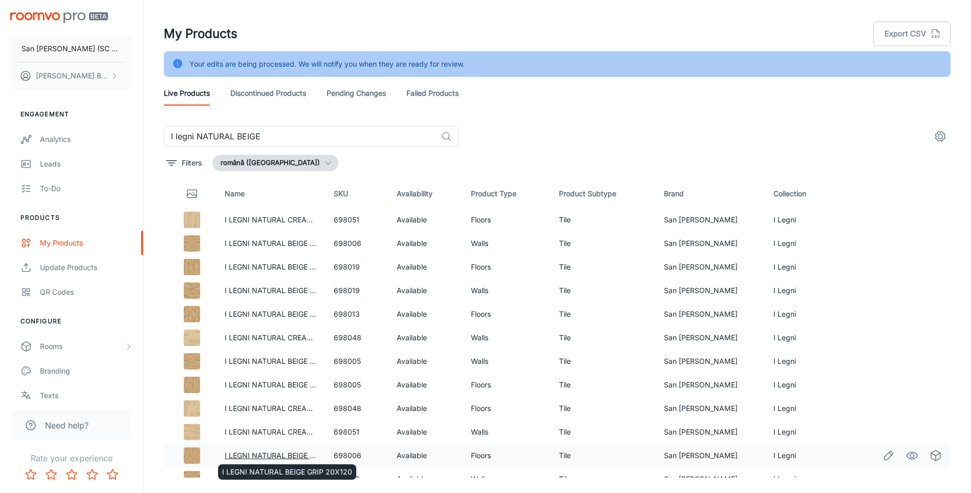
click at [288, 457] on div "I LEGNI NATURAL BEIGE GRIP 20X120" at bounding box center [287, 469] width 140 height 24
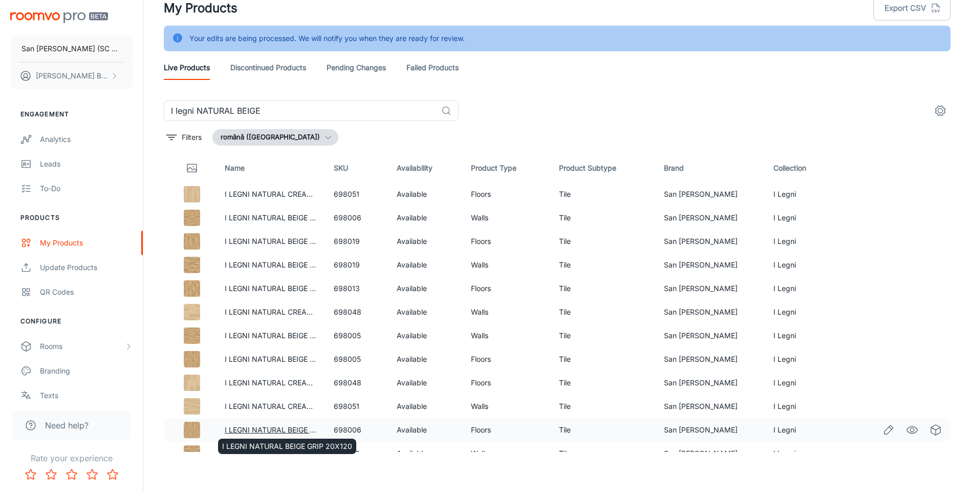
click at [298, 430] on link "I LEGNI NATURAL BEIGE GRIP 20X120" at bounding box center [290, 429] width 130 height 9
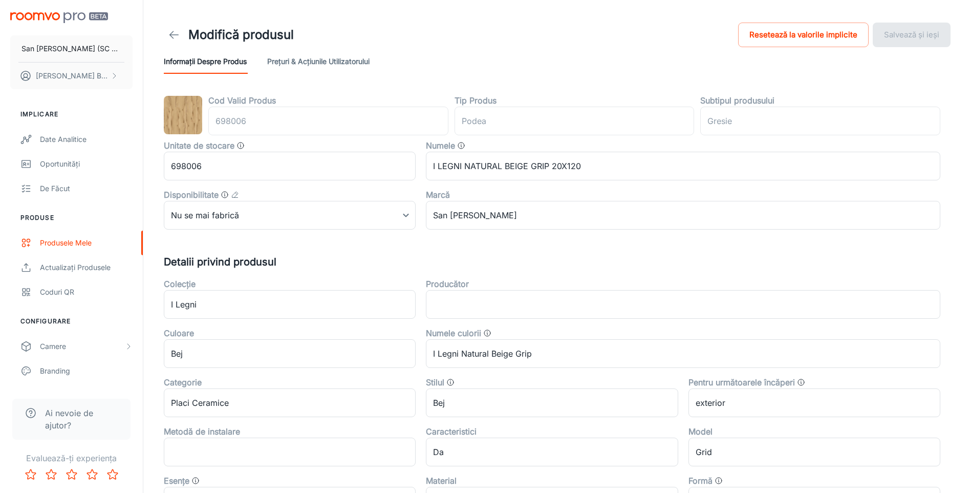
click at [173, 34] on icon at bounding box center [174, 35] width 12 height 12
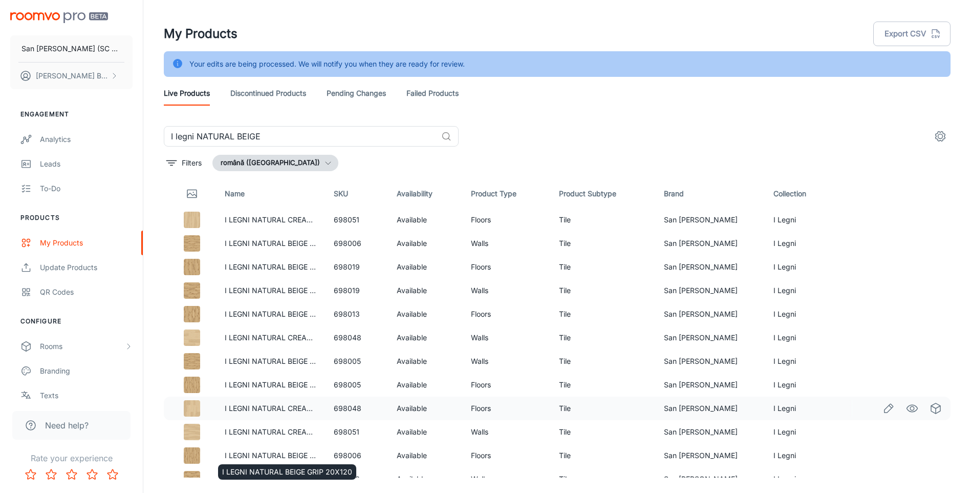
scroll to position [26, 0]
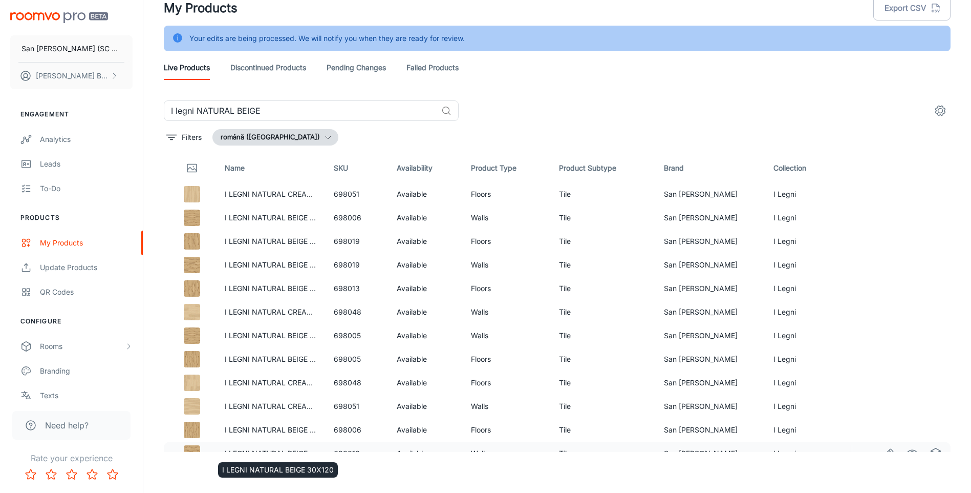
click at [292, 450] on link "I LEGNI NATURAL BEIGE 30X120" at bounding box center [281, 453] width 112 height 9
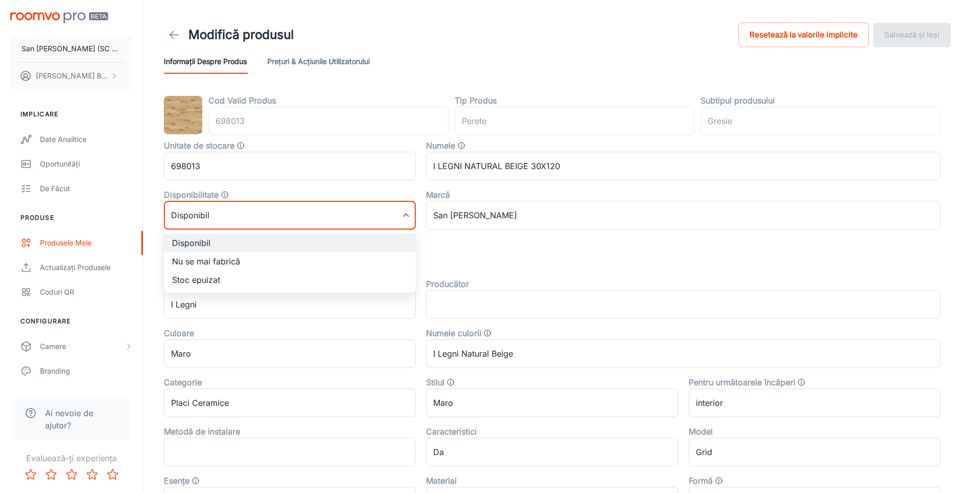
click at [264, 212] on body "San [PERSON_NAME] (SC San Marco Design SRL) [PERSON_NAME] Implicare Date analit…" at bounding box center [489, 246] width 979 height 493
click at [188, 260] on li "Nu se mai fabrică" at bounding box center [290, 261] width 252 height 18
type input "1"
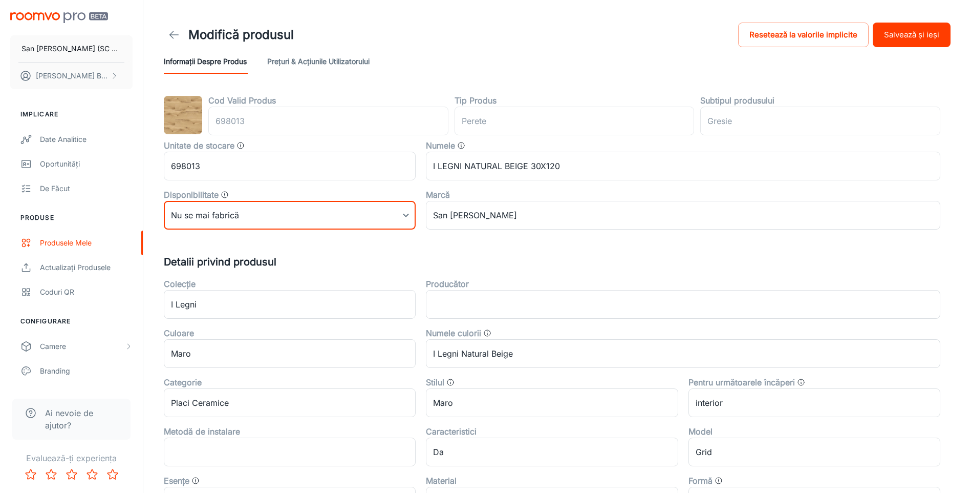
click at [896, 32] on button "Salvează și ieși" at bounding box center [912, 35] width 78 height 25
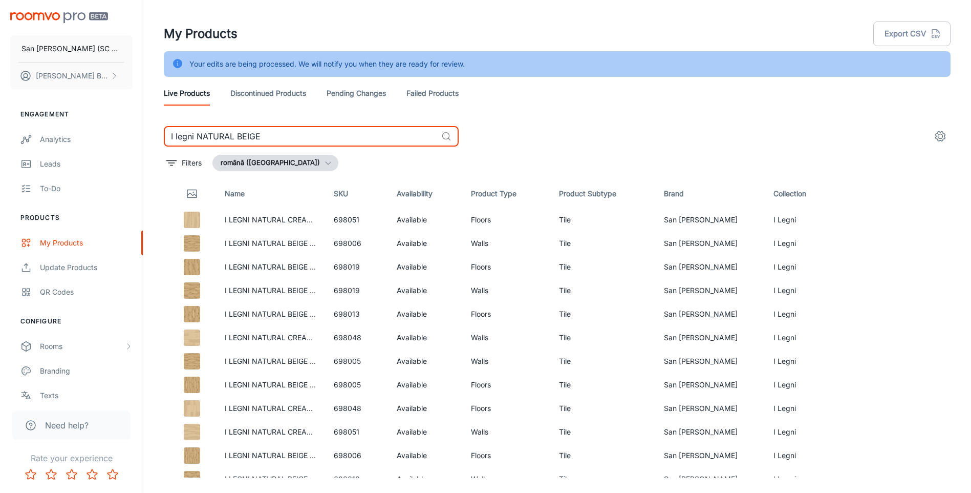
drag, startPoint x: 232, startPoint y: 138, endPoint x: 354, endPoint y: 137, distance: 121.9
click at [354, 137] on input "I legni NATURAL BEIGE" at bounding box center [300, 136] width 273 height 20
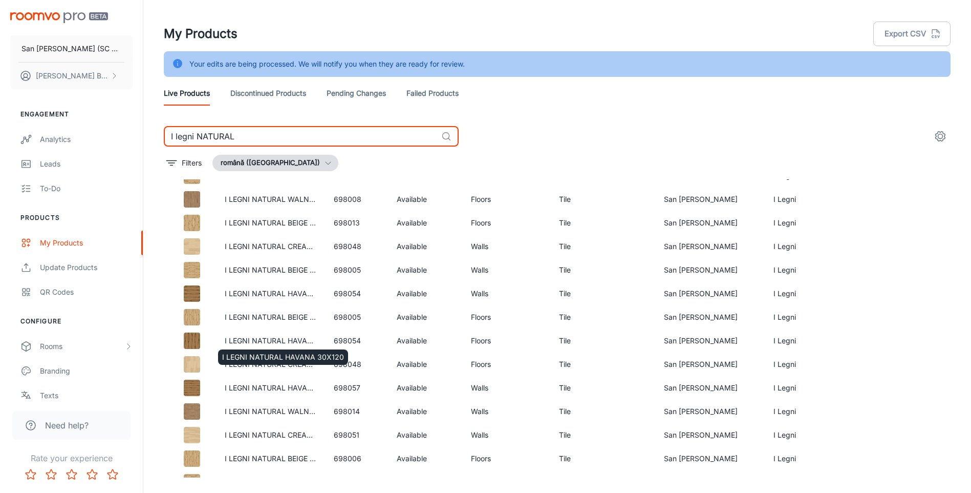
scroll to position [26, 0]
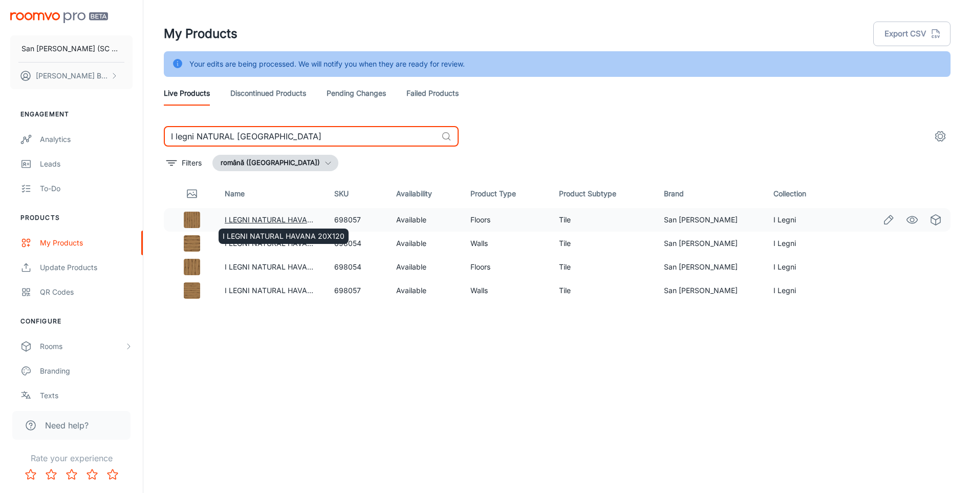
type input "I legni NATURAL [GEOGRAPHIC_DATA]"
click at [246, 220] on link "I LEGNI NATURAL HAVANA 20X120" at bounding box center [286, 219] width 122 height 9
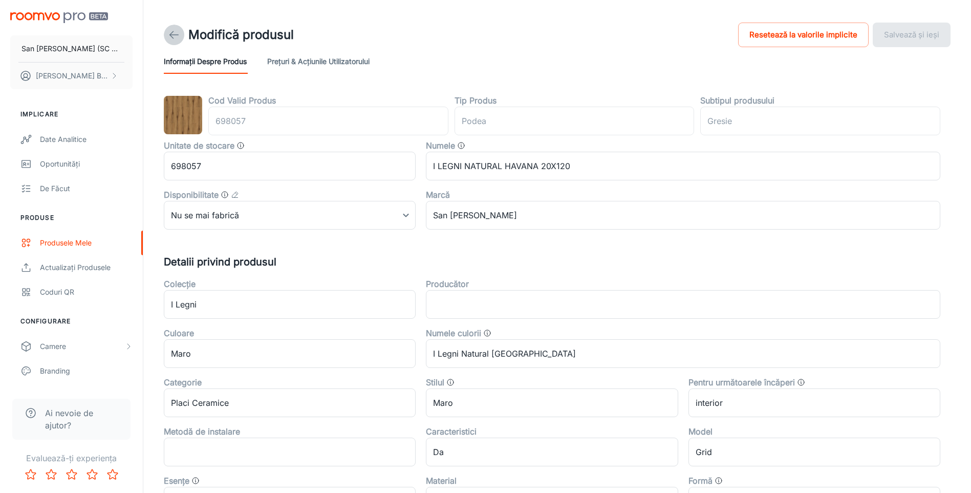
click at [174, 32] on icon at bounding box center [174, 35] width 12 height 12
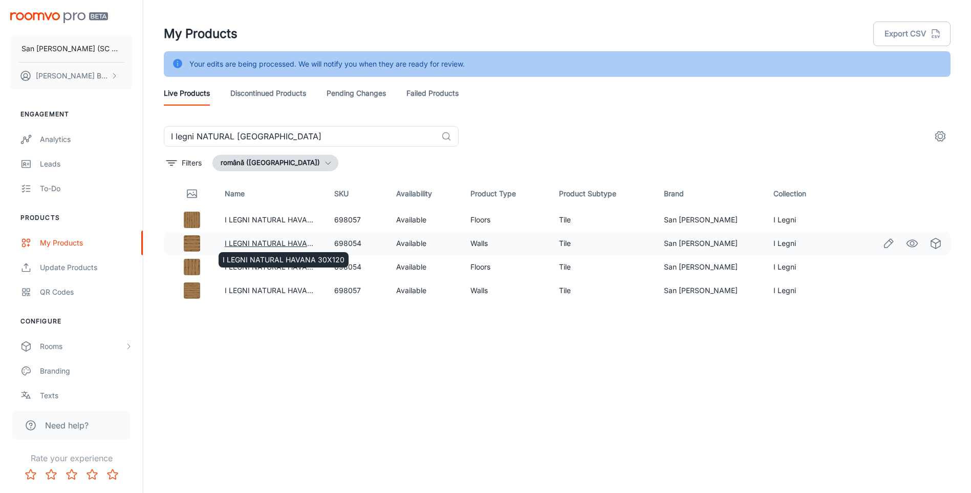
click at [247, 241] on link "I LEGNI NATURAL HAVANA 30X120" at bounding box center [286, 243] width 122 height 9
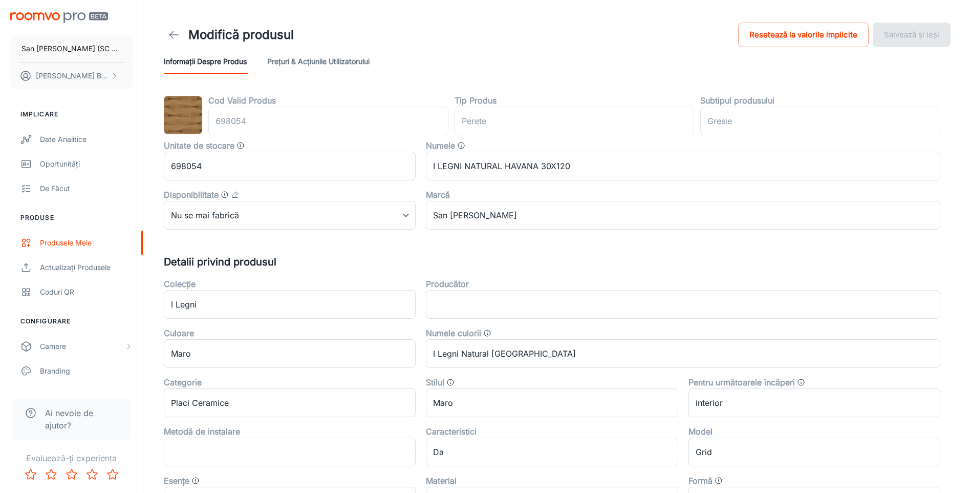
click at [175, 32] on icon at bounding box center [174, 35] width 12 height 12
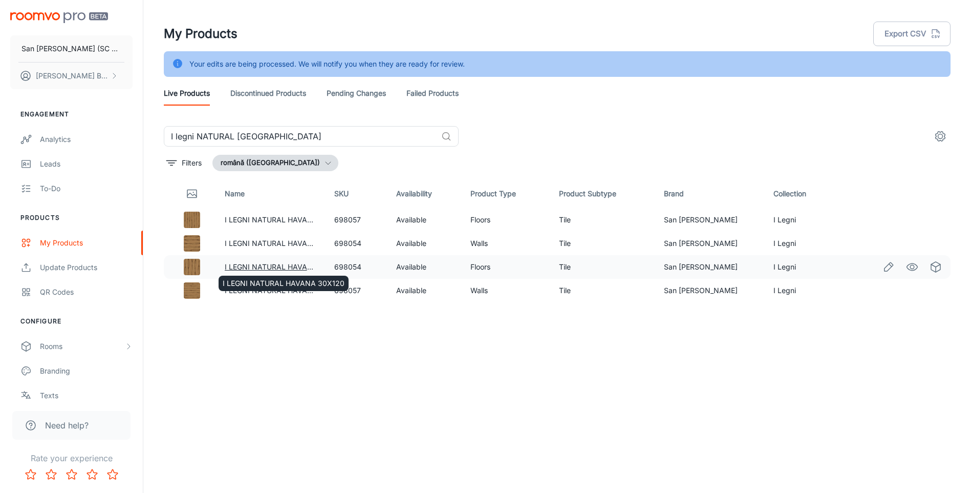
click at [263, 266] on link "I LEGNI NATURAL HAVANA 30X120" at bounding box center [286, 266] width 122 height 9
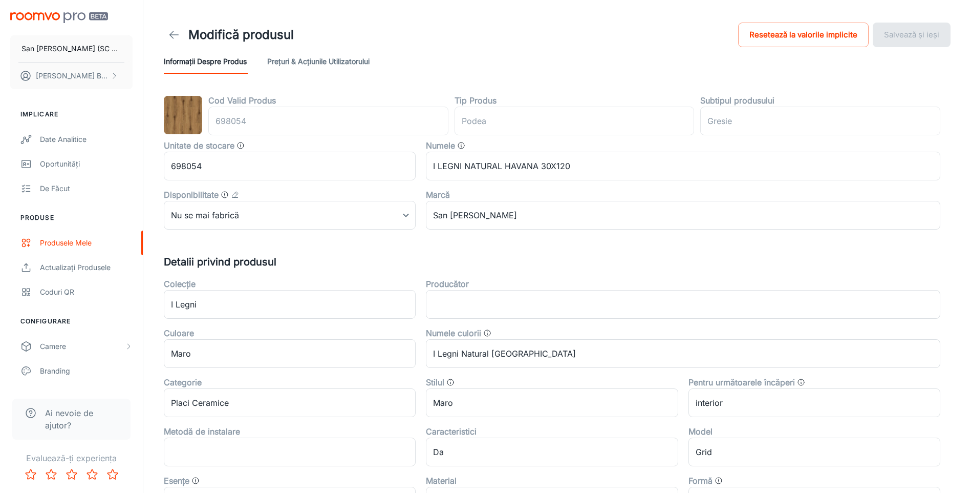
click at [173, 31] on polyline at bounding box center [172, 34] width 4 height 7
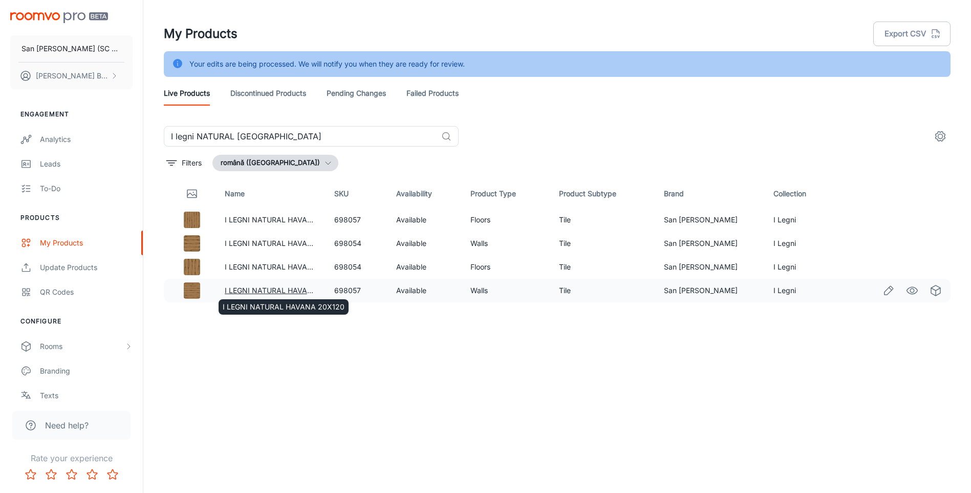
click at [259, 288] on link "I LEGNI NATURAL HAVANA 20X120" at bounding box center [286, 290] width 122 height 9
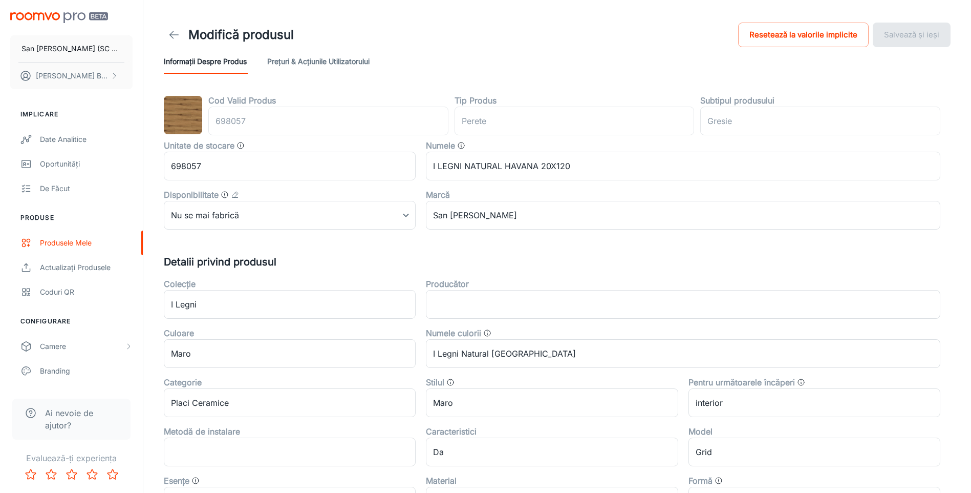
click at [170, 32] on icon at bounding box center [174, 35] width 12 height 12
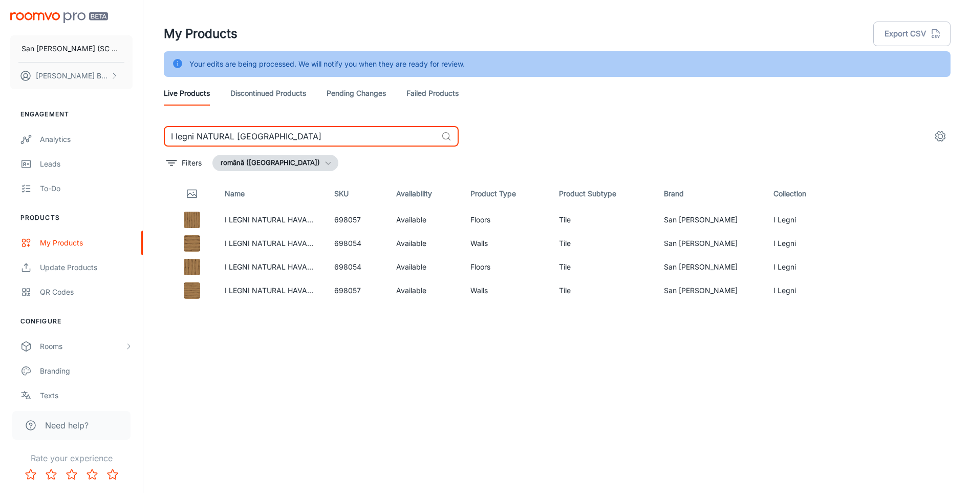
drag, startPoint x: 195, startPoint y: 137, endPoint x: 412, endPoint y: 138, distance: 217.1
click at [412, 138] on input "I legni NATURAL [GEOGRAPHIC_DATA]" at bounding box center [300, 136] width 273 height 20
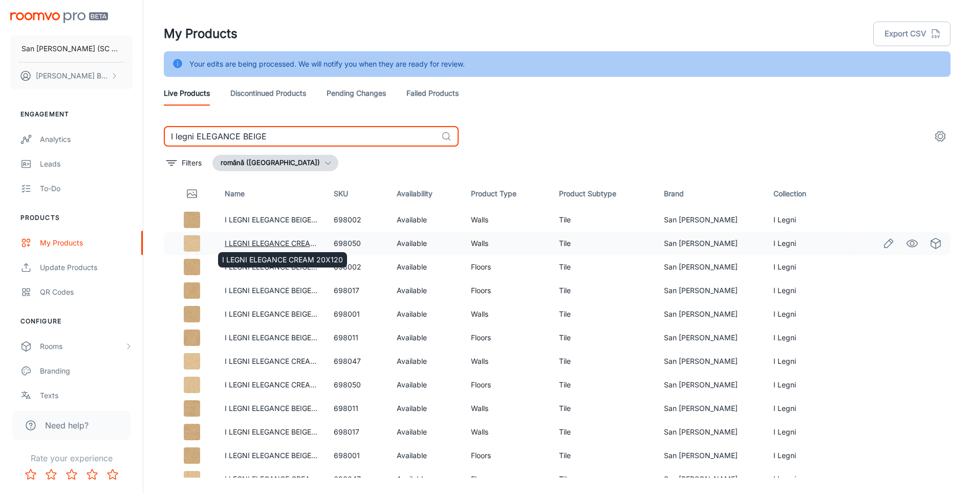
type input "I legni ELEGANCE BEIGE"
click at [284, 242] on link "I LEGNI ELEGANCE CREAM 20X120" at bounding box center [285, 243] width 121 height 9
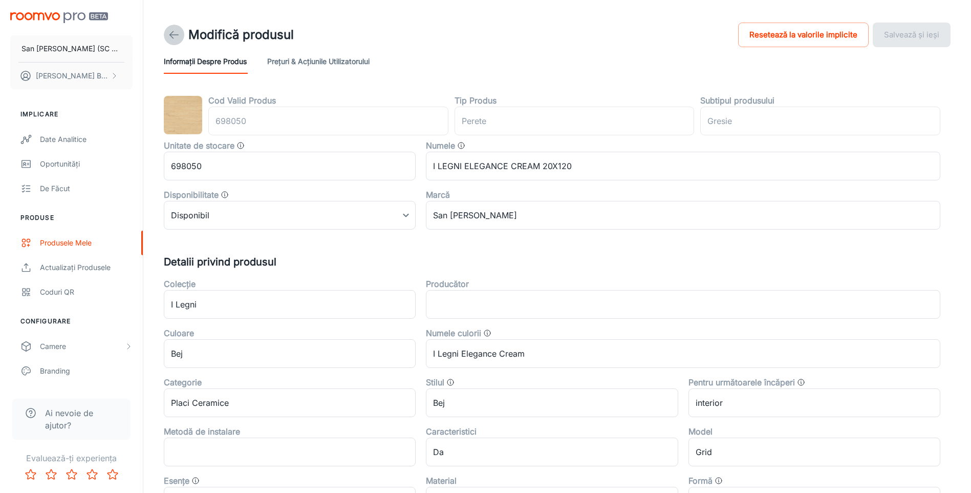
click at [170, 32] on icon at bounding box center [174, 35] width 12 height 12
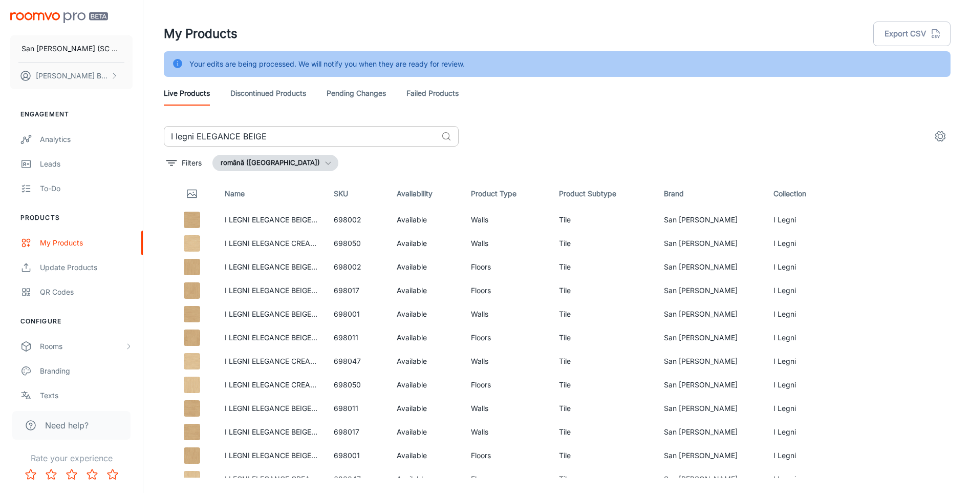
click at [276, 136] on input "I legni ELEGANCE BEIGE" at bounding box center [300, 136] width 273 height 20
click at [289, 219] on link "I LEGNI ELEGANCE BEIGE GRIP 20X120" at bounding box center [292, 219] width 134 height 9
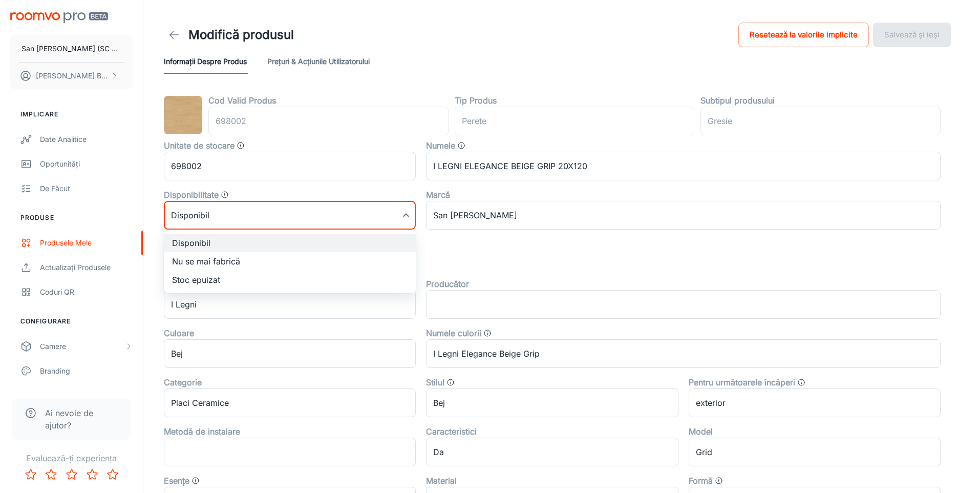
click at [311, 217] on body "San [PERSON_NAME] (SC San Marco Design SRL) [PERSON_NAME] Implicare Date analit…" at bounding box center [489, 246] width 979 height 493
click at [227, 262] on li "Nu se mai fabrică" at bounding box center [290, 261] width 252 height 18
type input "1"
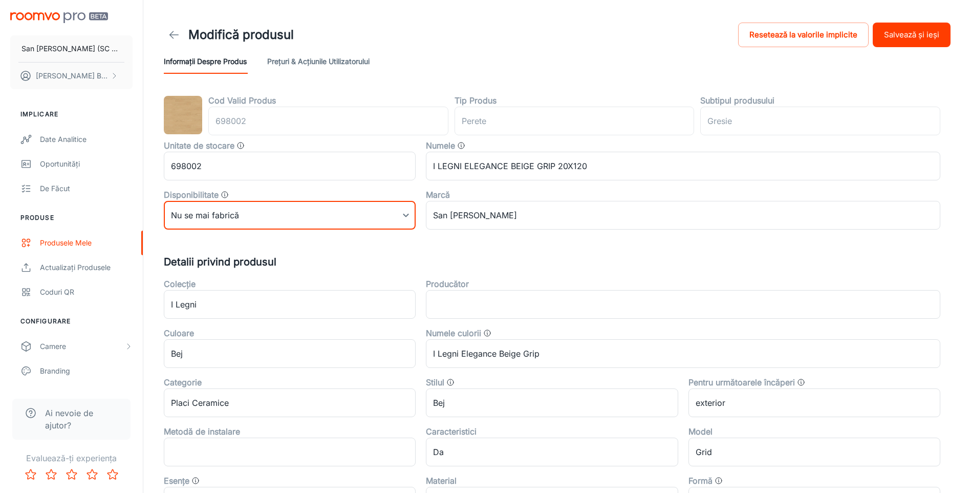
click at [899, 29] on button "Salvează și ieși" at bounding box center [912, 35] width 78 height 25
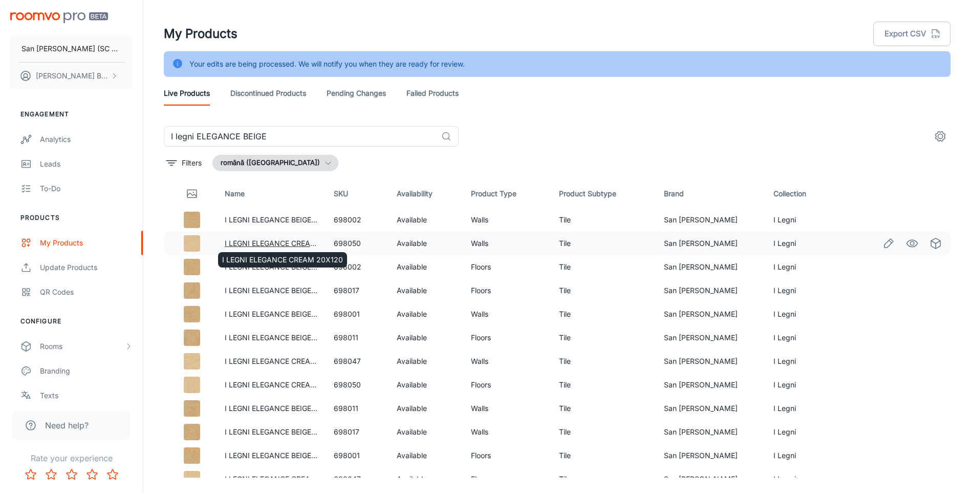
click at [269, 242] on link "I LEGNI ELEGANCE CREAM 20X120" at bounding box center [285, 243] width 121 height 9
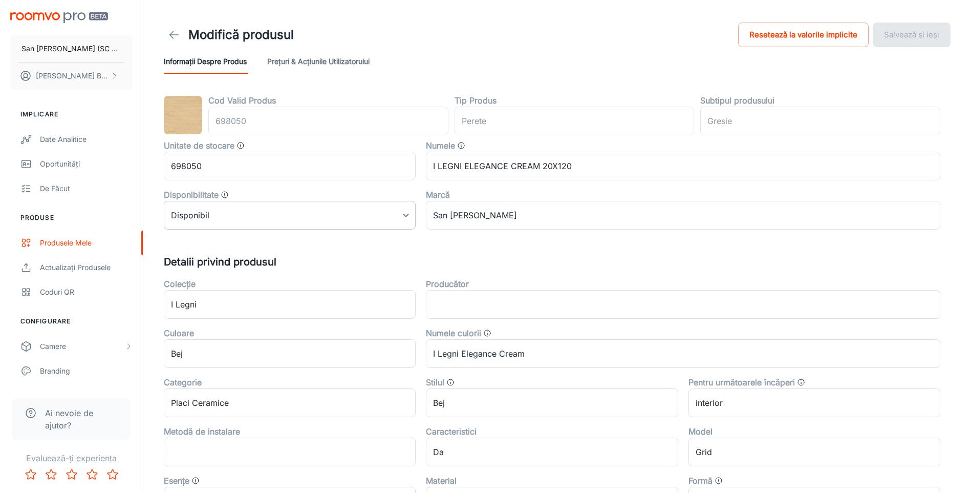
click at [279, 214] on body "San [PERSON_NAME] (SC San Marco Design SRL) [PERSON_NAME] Implicare Date analit…" at bounding box center [485, 246] width 971 height 493
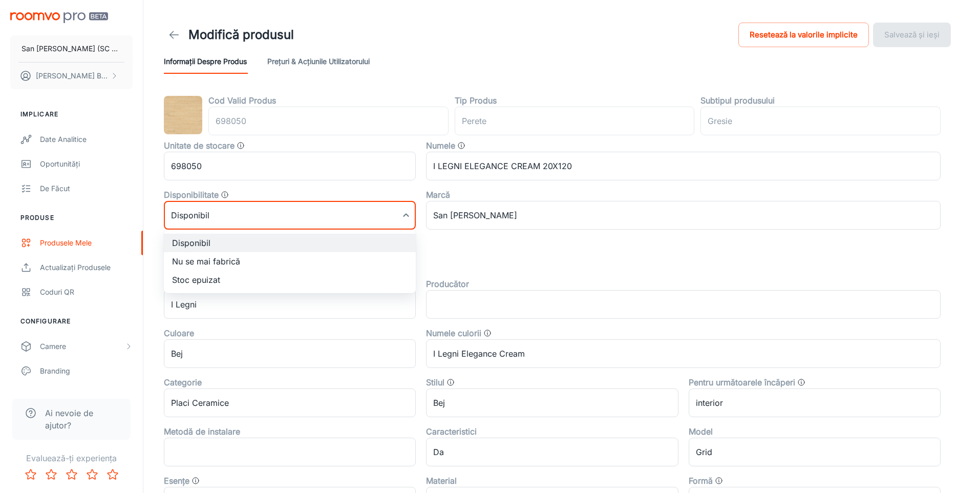
click at [198, 260] on li "Nu se mai fabrică" at bounding box center [290, 261] width 252 height 18
type input "1"
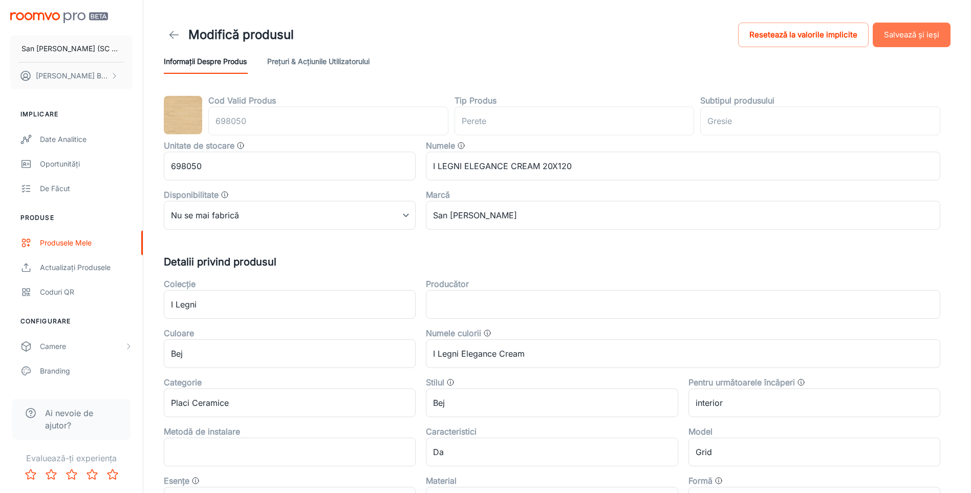
click at [910, 31] on button "Salvează și ieși" at bounding box center [912, 35] width 78 height 25
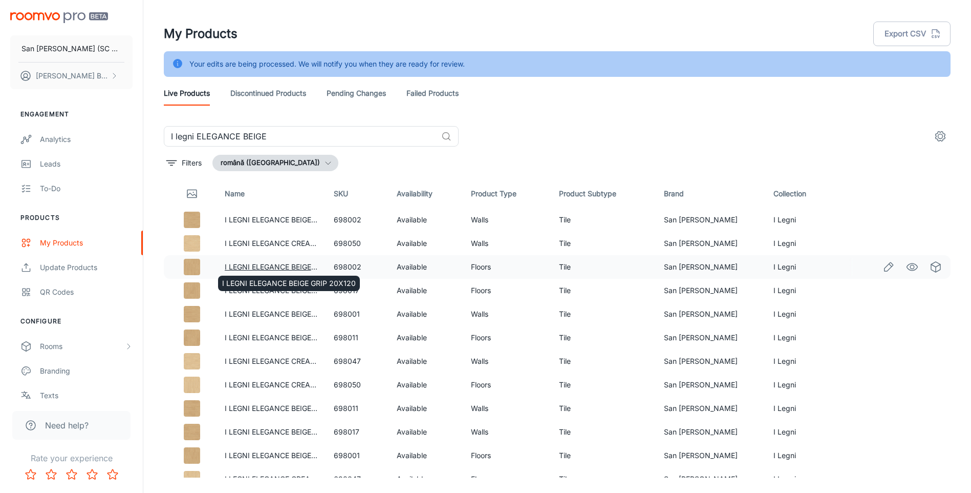
click at [270, 266] on link "I LEGNI ELEGANCE BEIGE GRIP 20X120" at bounding box center [292, 266] width 134 height 9
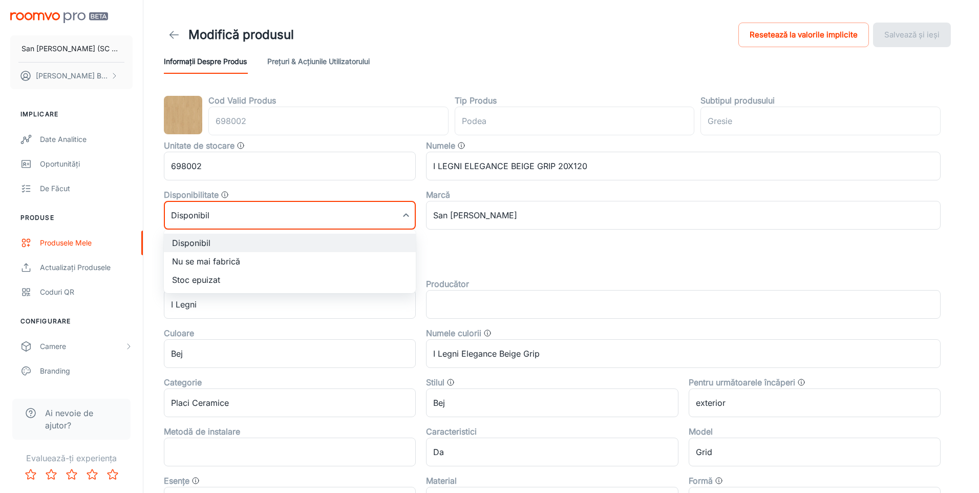
click at [349, 210] on body "San [PERSON_NAME] (SC San Marco Design SRL) [PERSON_NAME] Implicare Date analit…" at bounding box center [489, 246] width 979 height 493
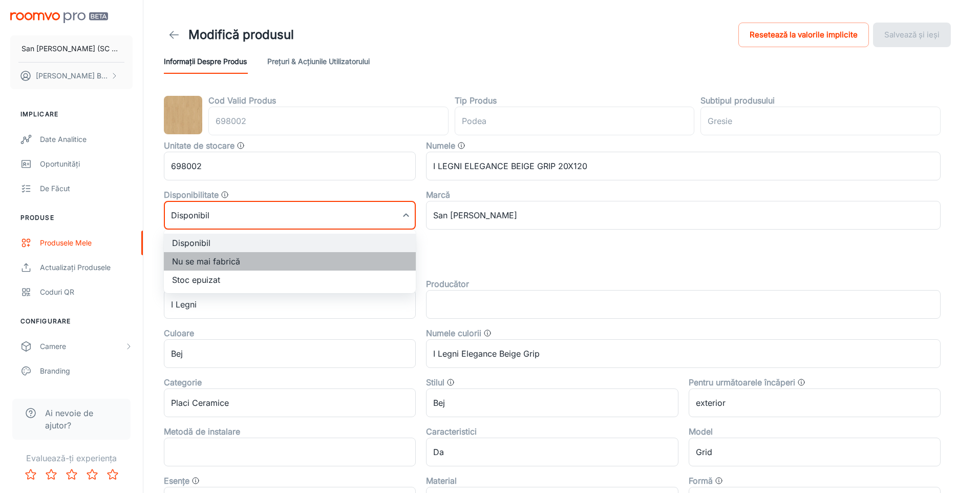
click at [248, 262] on li "Nu se mai fabrică" at bounding box center [290, 261] width 252 height 18
type input "1"
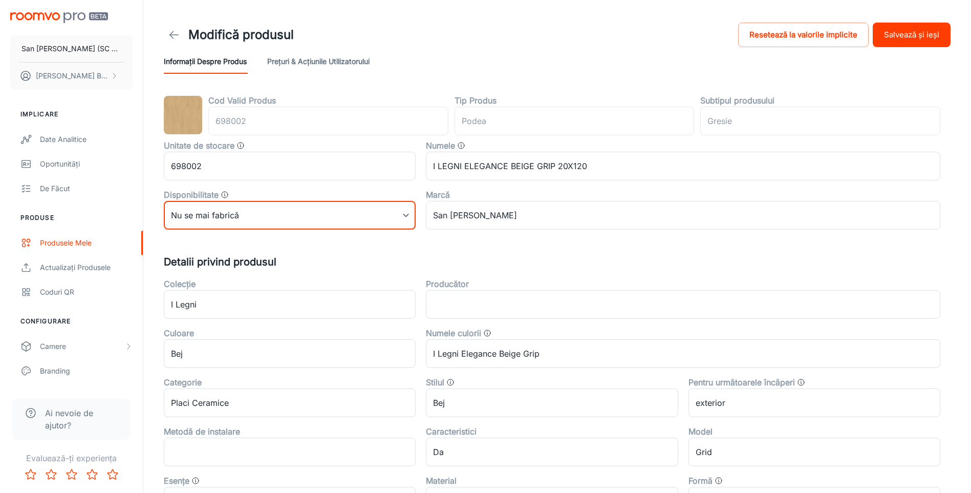
click at [920, 32] on button "Salvează și ieși" at bounding box center [912, 35] width 78 height 25
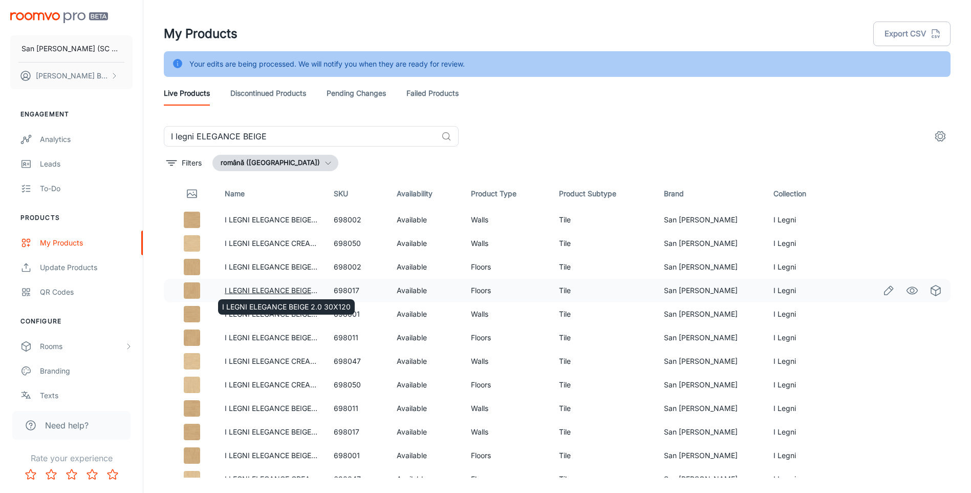
click at [288, 288] on link "I LEGNI ELEGANCE BEIGE 2.0 30X120" at bounding box center [289, 290] width 129 height 9
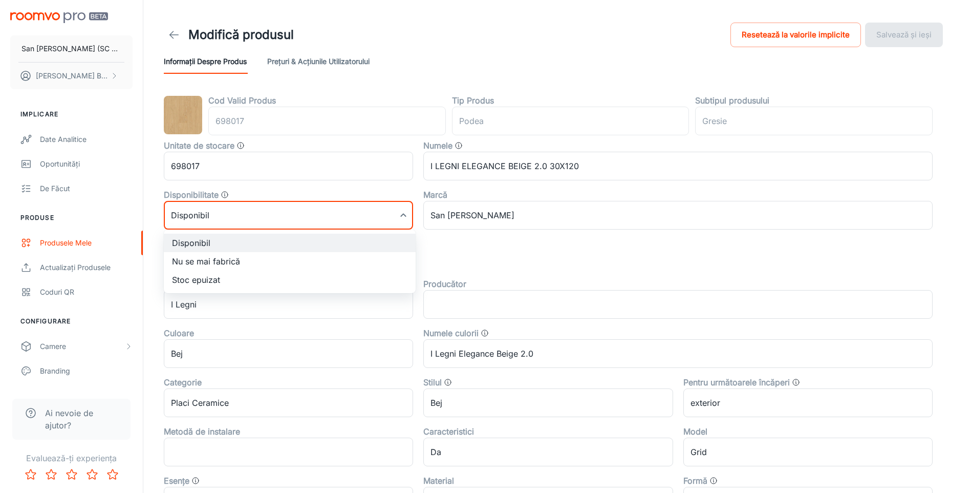
click at [258, 220] on body "San [PERSON_NAME] (SC San Marco Design SRL) [PERSON_NAME] Implicare Date analit…" at bounding box center [485, 246] width 971 height 493
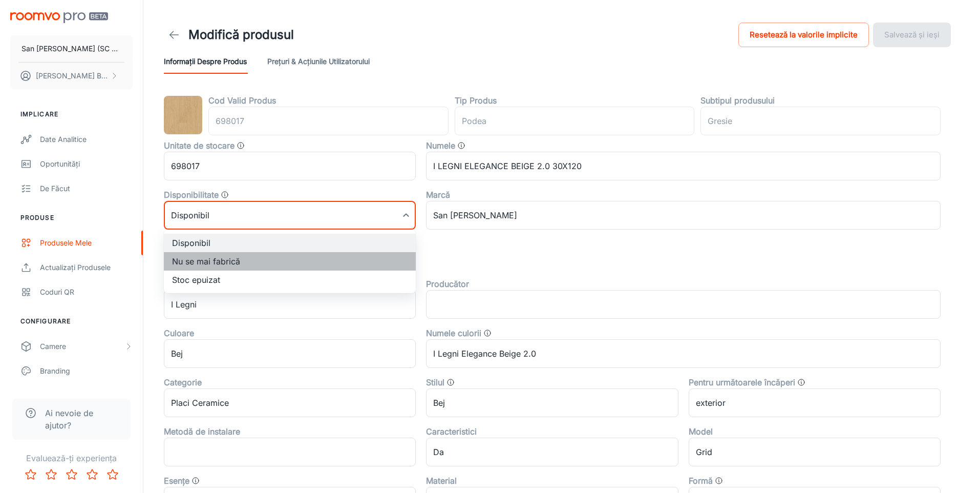
click at [209, 263] on li "Nu se mai fabrică" at bounding box center [290, 261] width 252 height 18
type input "1"
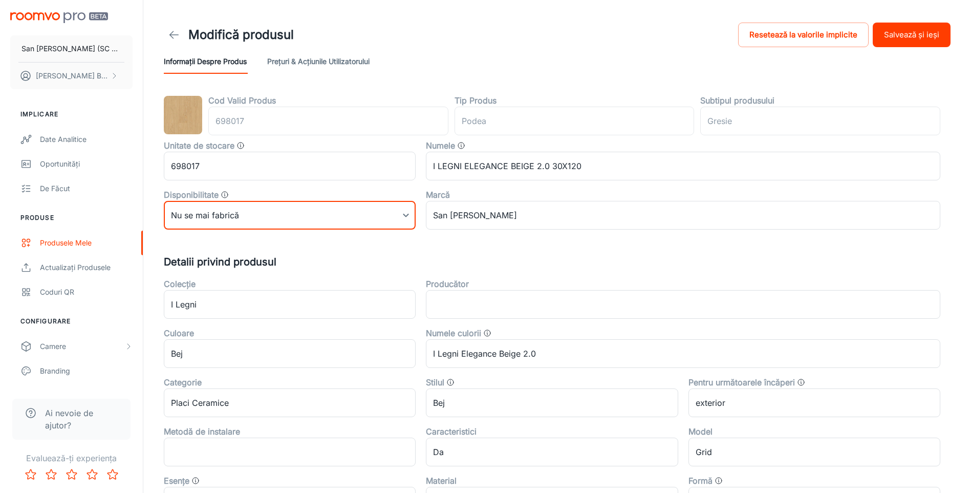
click at [918, 39] on button "Salvează și ieși" at bounding box center [912, 35] width 78 height 25
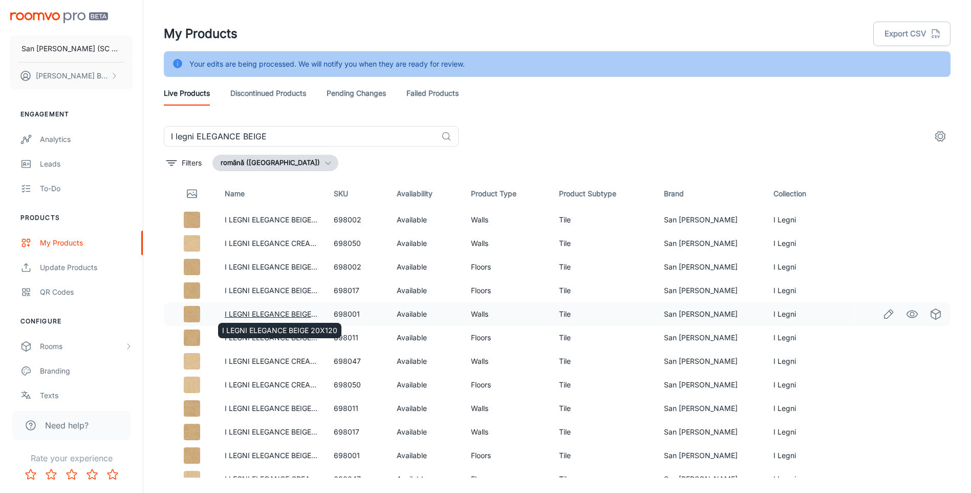
click at [270, 312] on link "I LEGNI ELEGANCE BEIGE 20X120" at bounding box center [282, 313] width 115 height 9
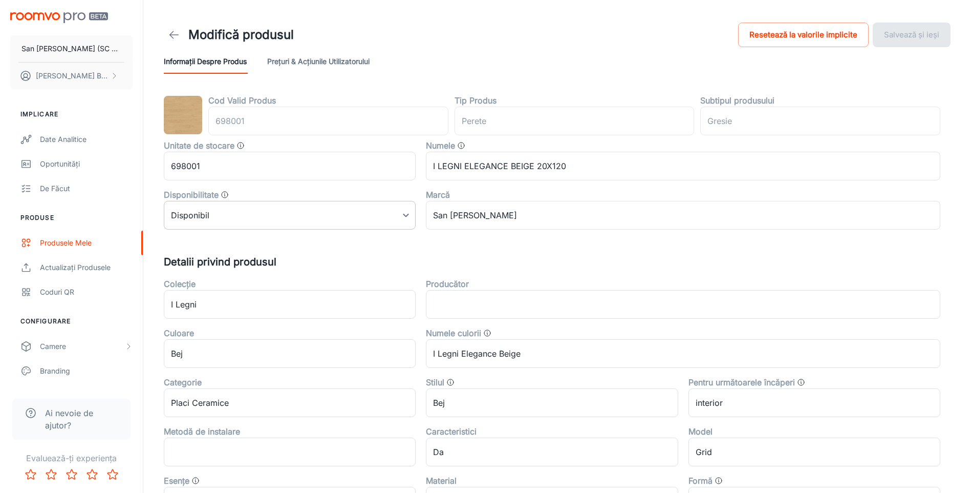
click at [271, 219] on body "San [PERSON_NAME] (SC San Marco Design SRL) [PERSON_NAME] Implicare Date analit…" at bounding box center [485, 246] width 971 height 493
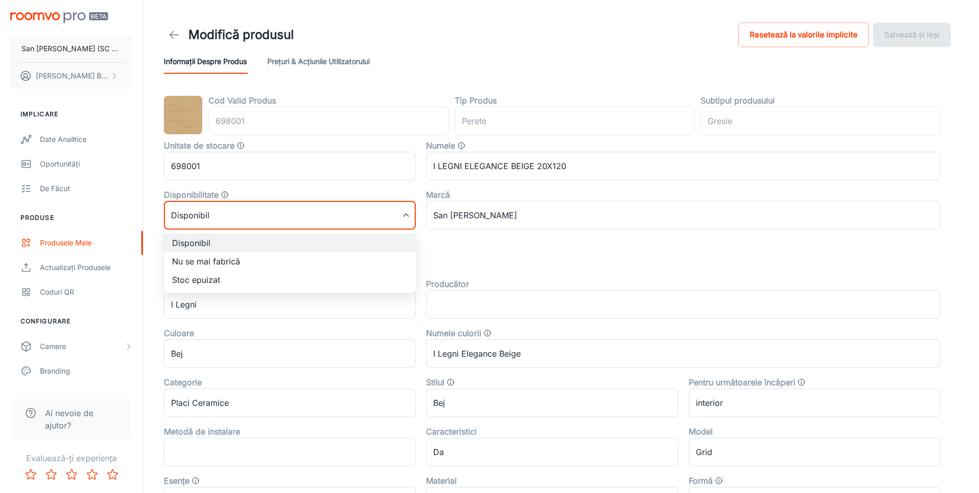
click at [195, 264] on li "Nu se mai fabrică" at bounding box center [290, 261] width 252 height 18
type input "1"
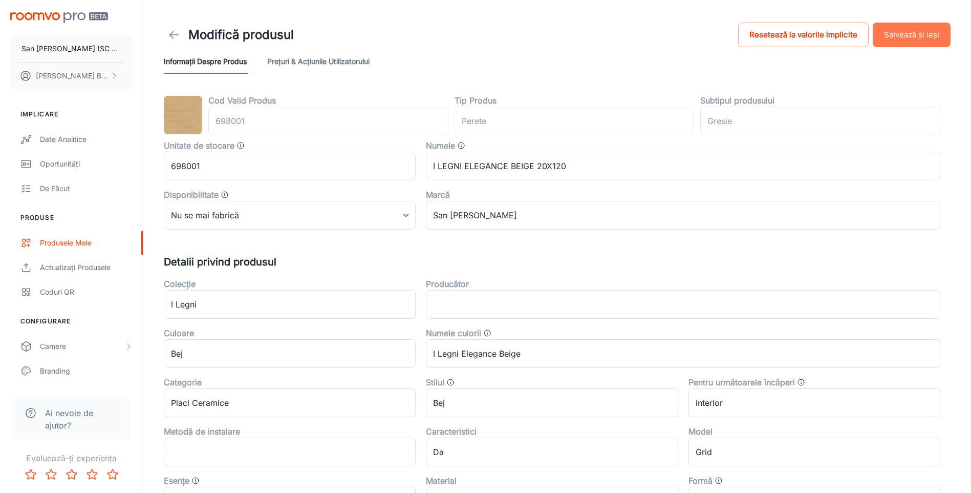
click at [912, 36] on button "Salvează și ieși" at bounding box center [912, 35] width 78 height 25
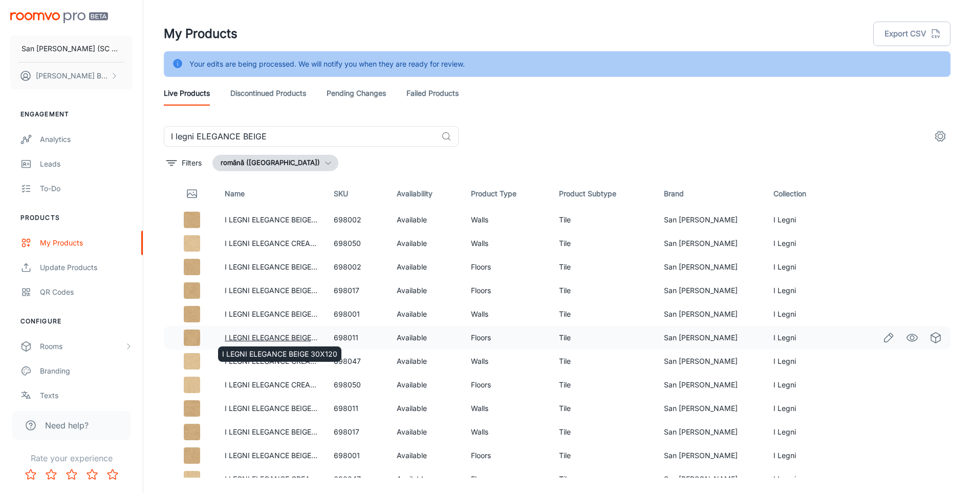
click at [281, 338] on link "I LEGNI ELEGANCE BEIGE 30X120" at bounding box center [282, 337] width 115 height 9
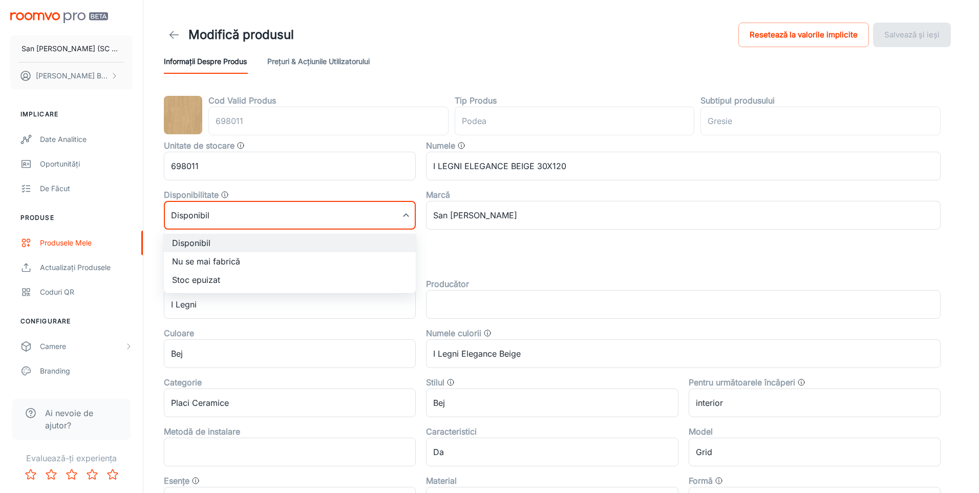
click at [243, 217] on body "San [PERSON_NAME] (SC San Marco Design SRL) [PERSON_NAME] Implicare Date analit…" at bounding box center [489, 246] width 979 height 493
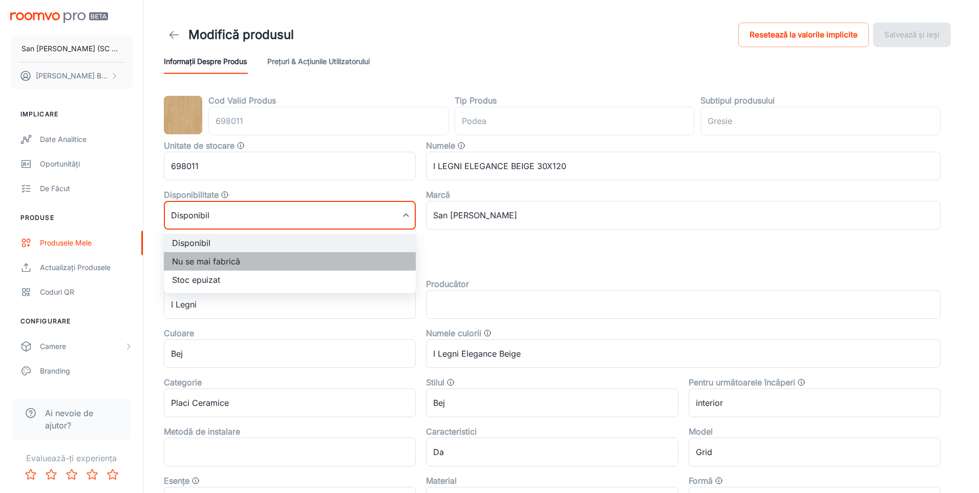
click at [209, 262] on li "Nu se mai fabrică" at bounding box center [290, 261] width 252 height 18
type input "1"
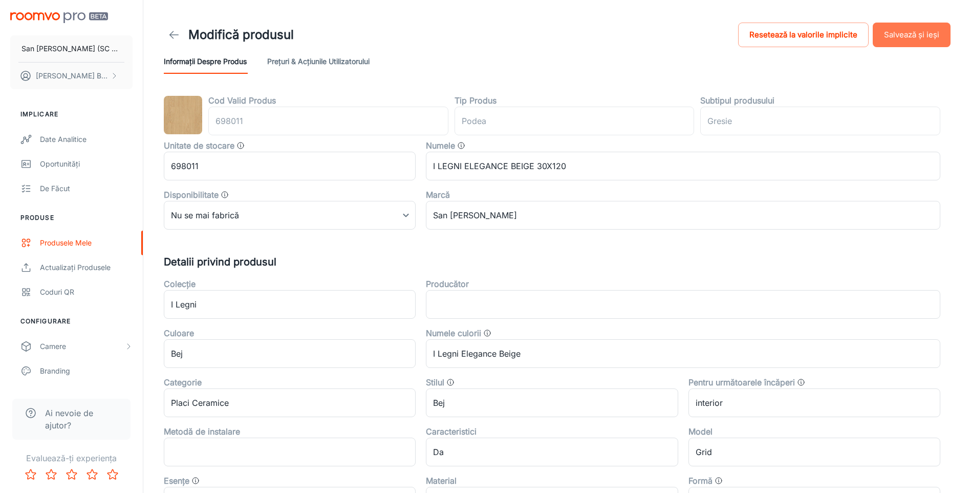
click at [931, 39] on button "Salvează și ieși" at bounding box center [912, 35] width 78 height 25
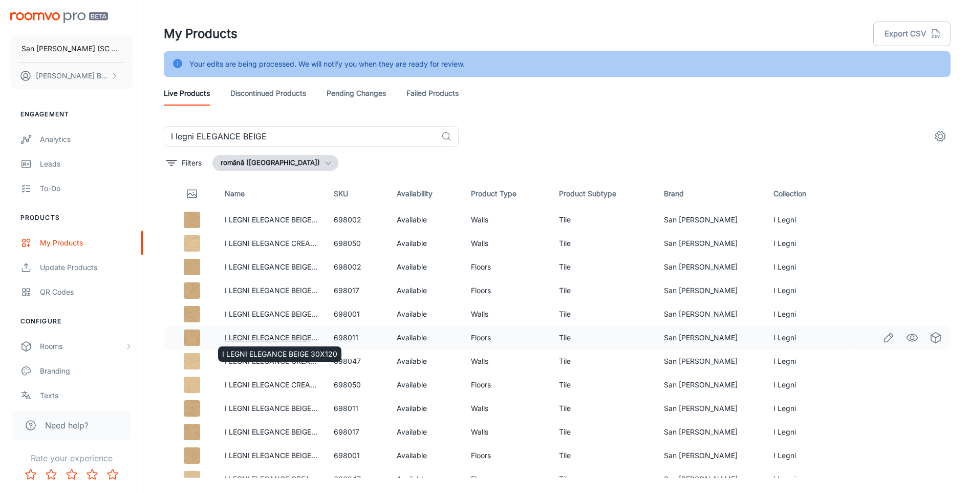
click at [289, 336] on link "I LEGNI ELEGANCE BEIGE 30X120" at bounding box center [282, 337] width 115 height 9
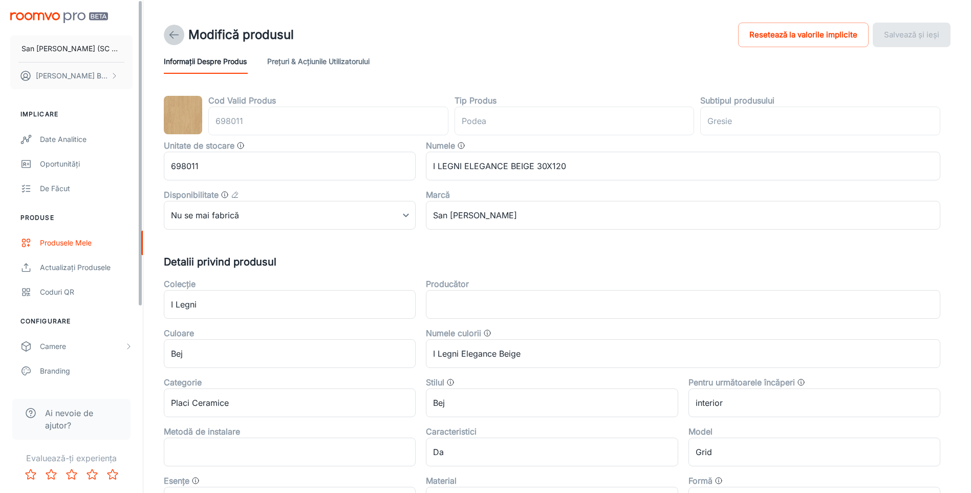
click at [172, 33] on polyline at bounding box center [172, 34] width 4 height 7
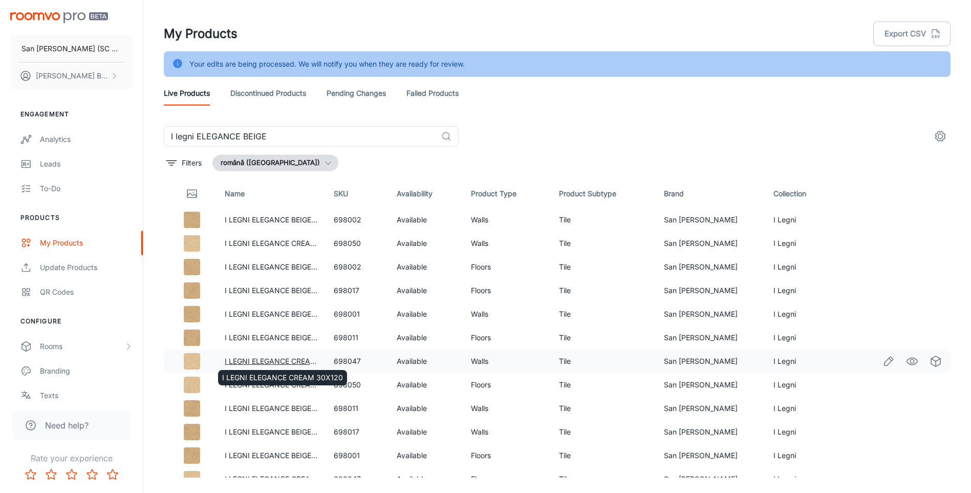
click at [282, 360] on link "I LEGNI ELEGANCE CREAM 30X120" at bounding box center [285, 360] width 121 height 9
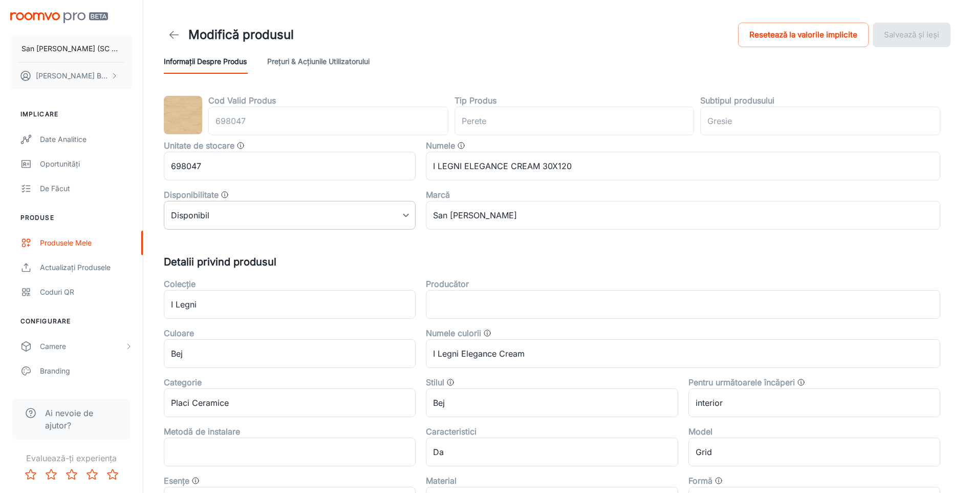
click at [265, 217] on body "San [PERSON_NAME] (SC San Marco Design SRL) [PERSON_NAME] Implicare Date analit…" at bounding box center [485, 246] width 971 height 493
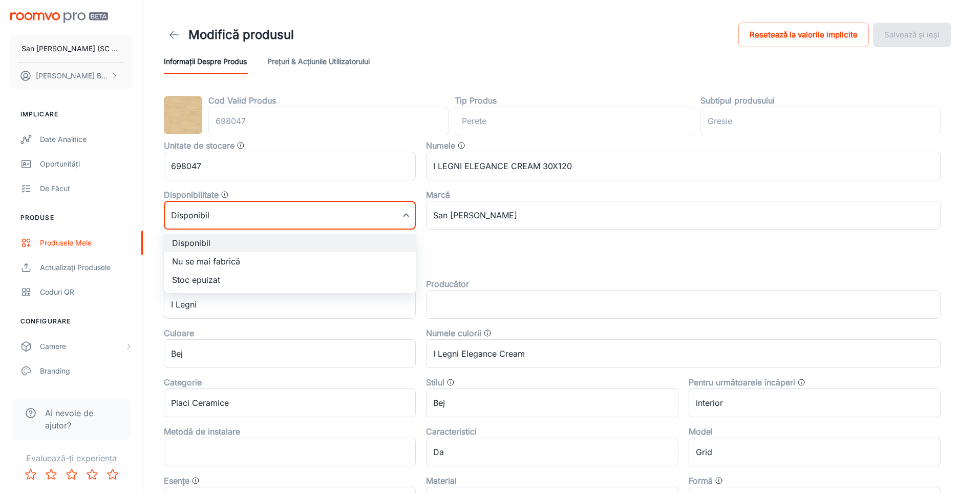
click at [215, 259] on li "Nu se mai fabrică" at bounding box center [290, 261] width 252 height 18
type input "1"
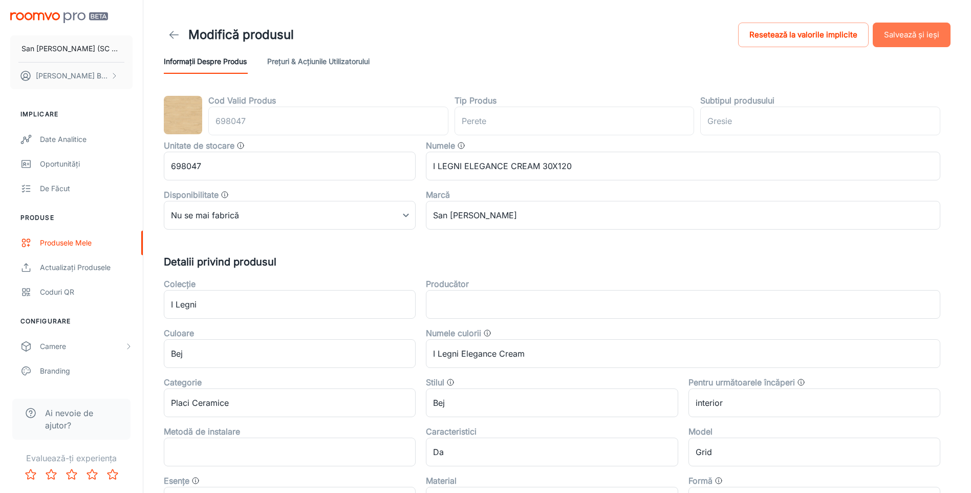
click at [902, 32] on button "Salvează și ieși" at bounding box center [912, 35] width 78 height 25
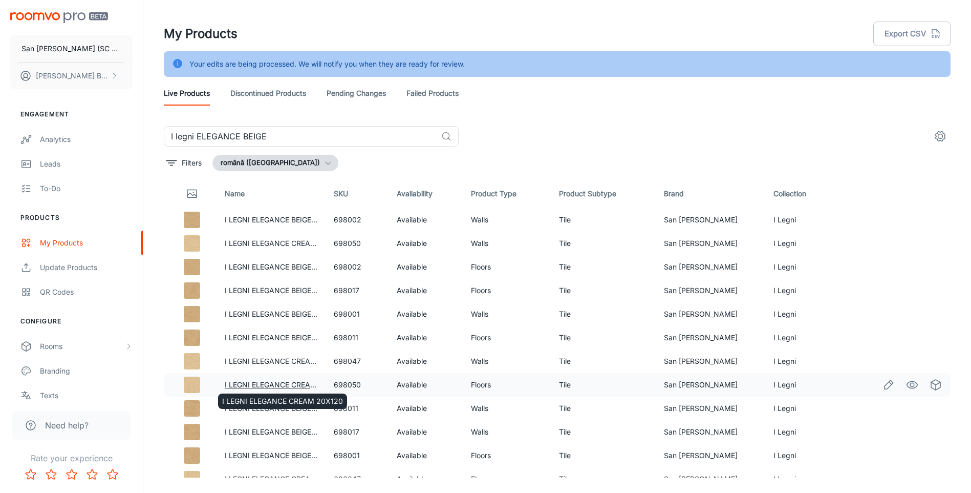
click at [270, 385] on link "I LEGNI ELEGANCE CREAM 20X120" at bounding box center [285, 384] width 121 height 9
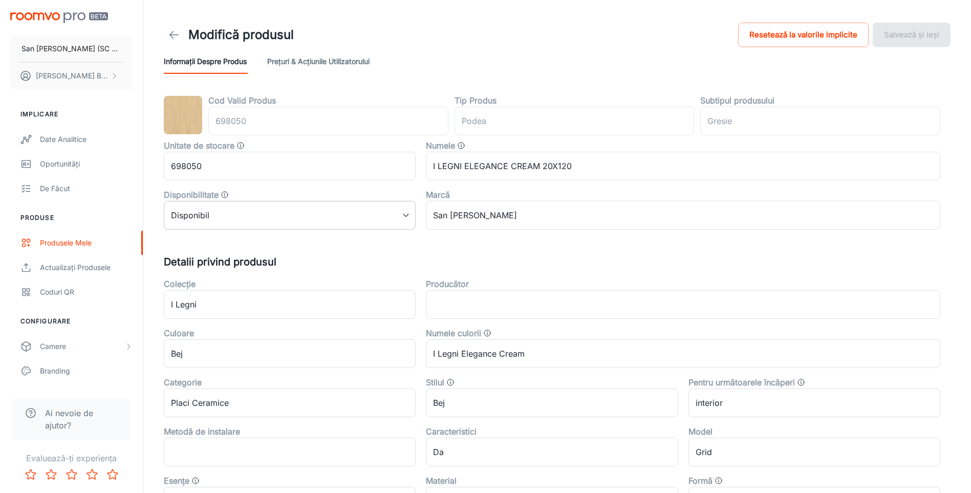
click at [256, 215] on body "San [PERSON_NAME] (SC San Marco Design SRL) [PERSON_NAME] Implicare Date analit…" at bounding box center [485, 246] width 971 height 493
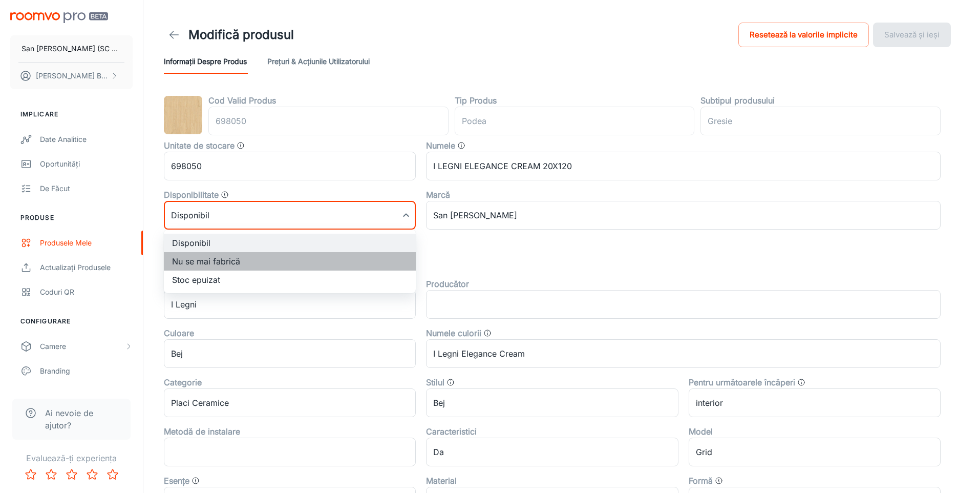
click at [218, 262] on li "Nu se mai fabrică" at bounding box center [290, 261] width 252 height 18
type input "1"
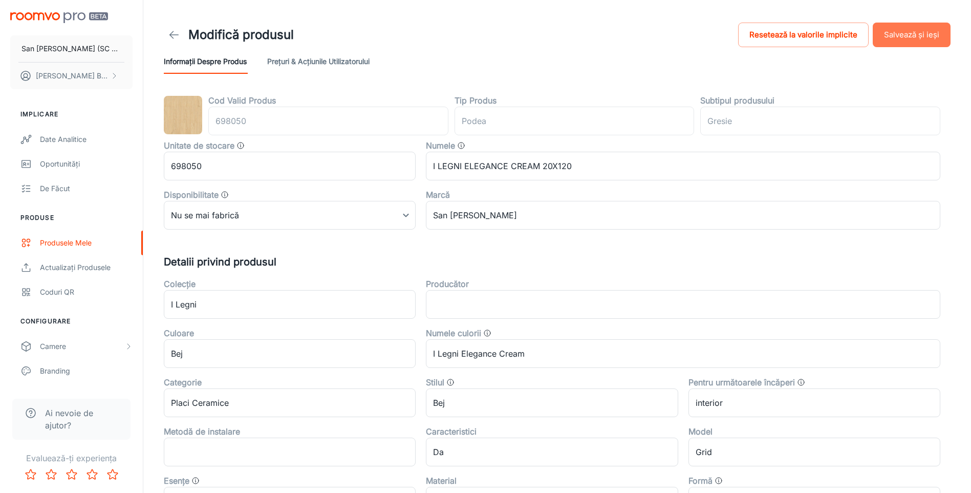
click at [926, 31] on button "Salvează și ieși" at bounding box center [912, 35] width 78 height 25
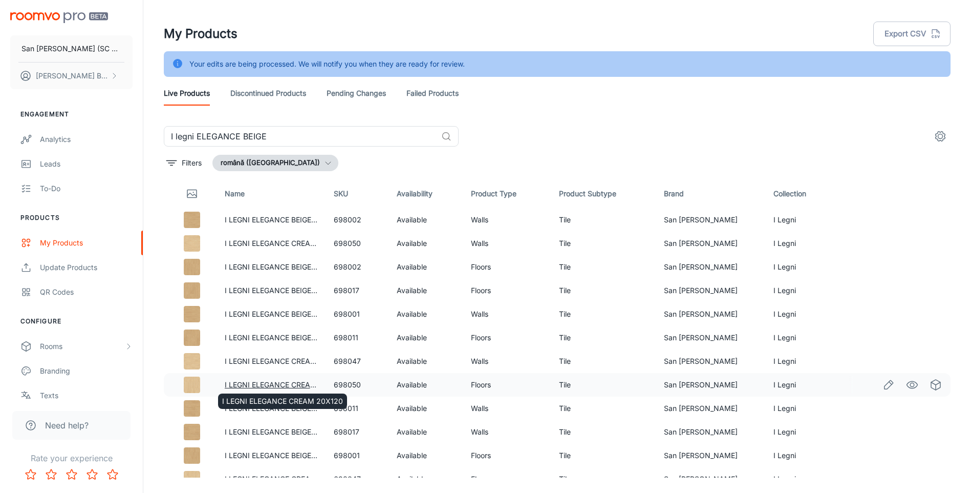
click at [279, 382] on link "I LEGNI ELEGANCE CREAM 20X120" at bounding box center [285, 384] width 121 height 9
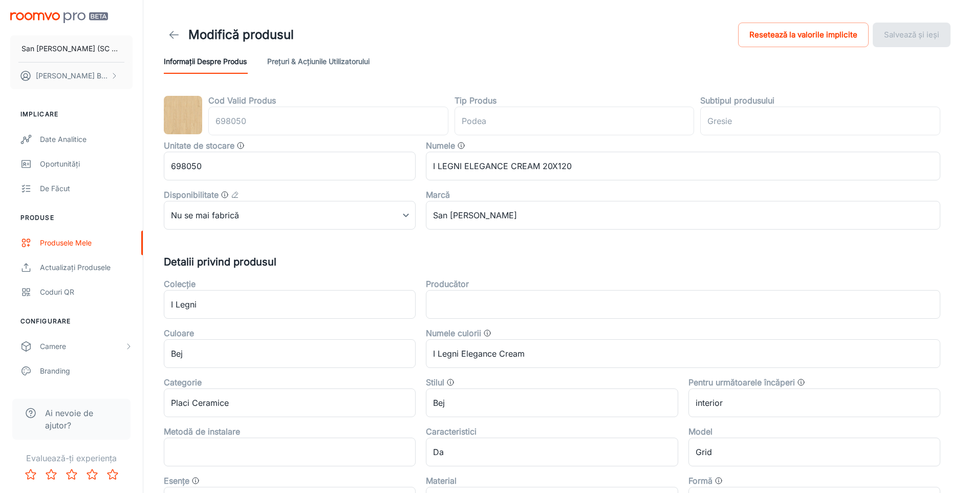
click at [174, 32] on icon at bounding box center [174, 35] width 12 height 12
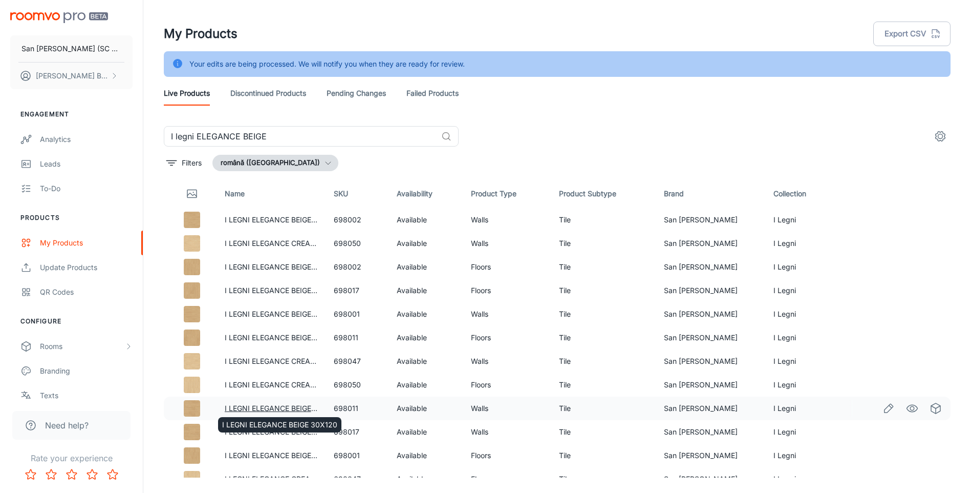
click at [280, 407] on link "I LEGNI ELEGANCE BEIGE 30X120" at bounding box center [282, 407] width 115 height 9
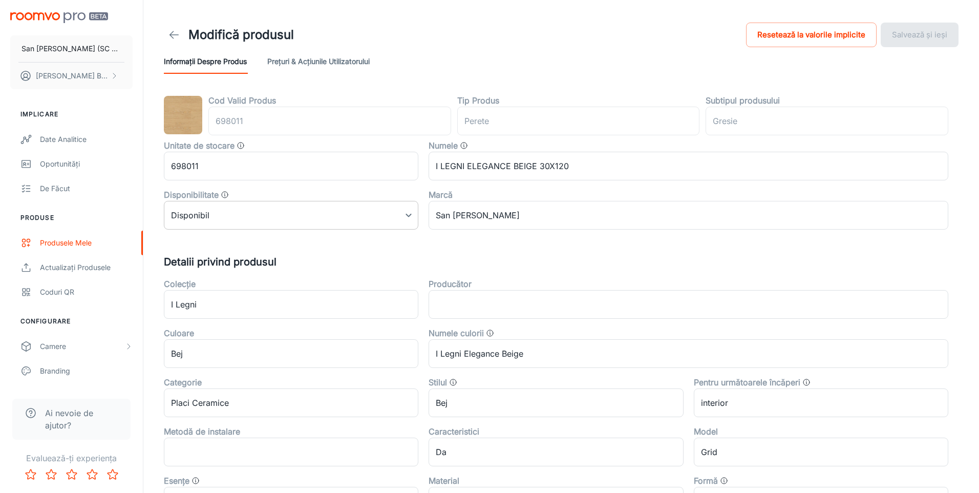
click at [256, 208] on body "San [PERSON_NAME] (SC San Marco Design SRL) [PERSON_NAME] Implicare Date analit…" at bounding box center [489, 246] width 979 height 493
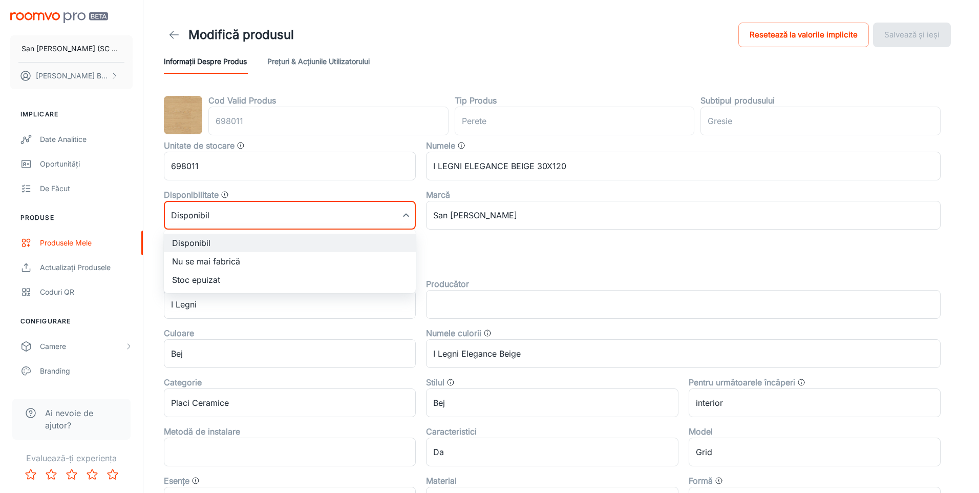
click at [214, 259] on li "Nu se mai fabrică" at bounding box center [290, 261] width 252 height 18
type input "1"
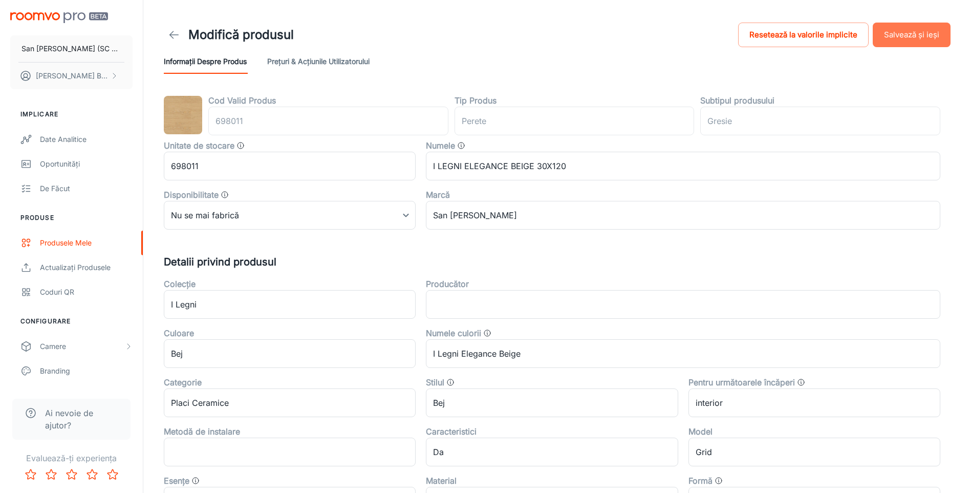
click at [892, 30] on button "Salvează și ieși" at bounding box center [912, 35] width 78 height 25
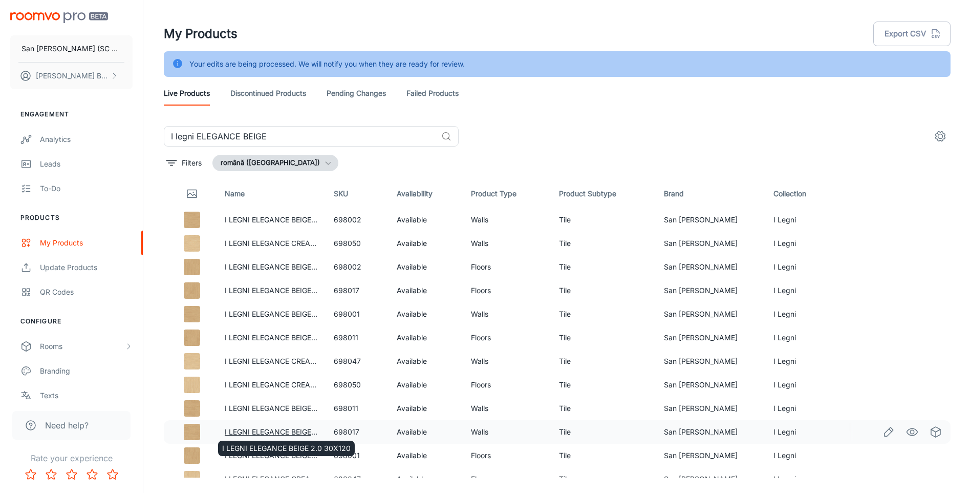
click at [266, 430] on link "I LEGNI ELEGANCE BEIGE 2.0 30X120" at bounding box center [289, 431] width 129 height 9
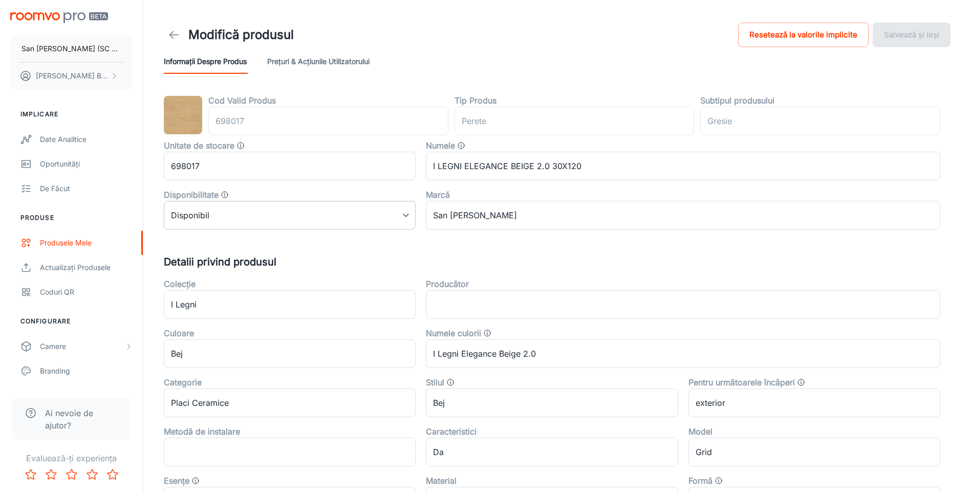
click at [238, 217] on body "San [PERSON_NAME] (SC San Marco Design SRL) [PERSON_NAME] Implicare Date analit…" at bounding box center [485, 246] width 971 height 493
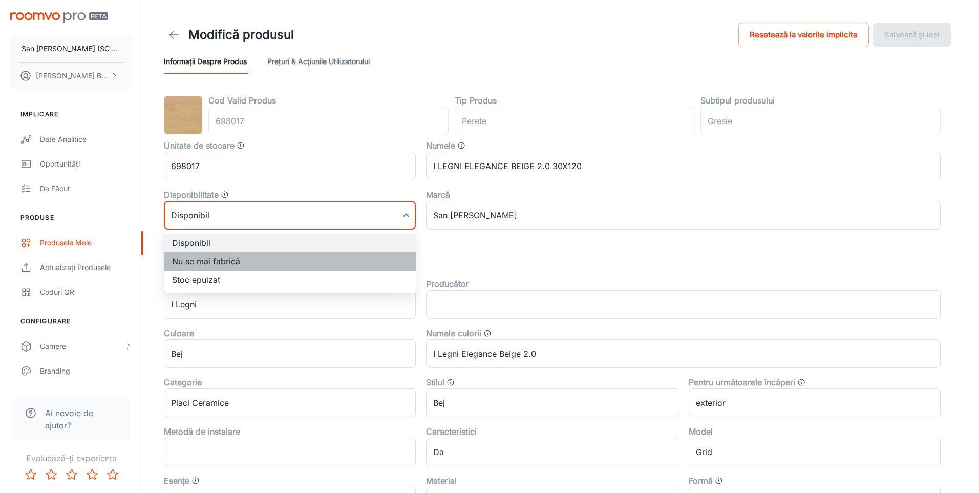
click at [219, 260] on li "Nu se mai fabrică" at bounding box center [290, 261] width 252 height 18
type input "1"
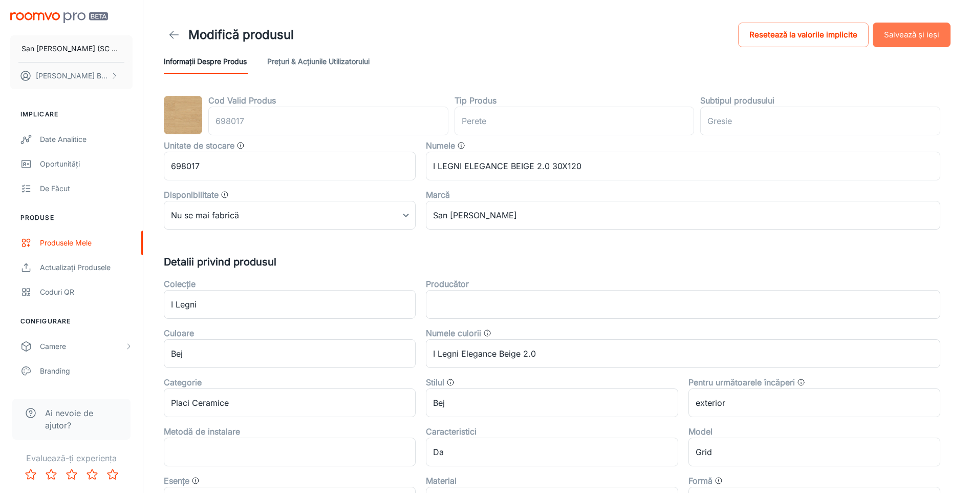
click at [935, 35] on button "Salvează și ieși" at bounding box center [912, 35] width 78 height 25
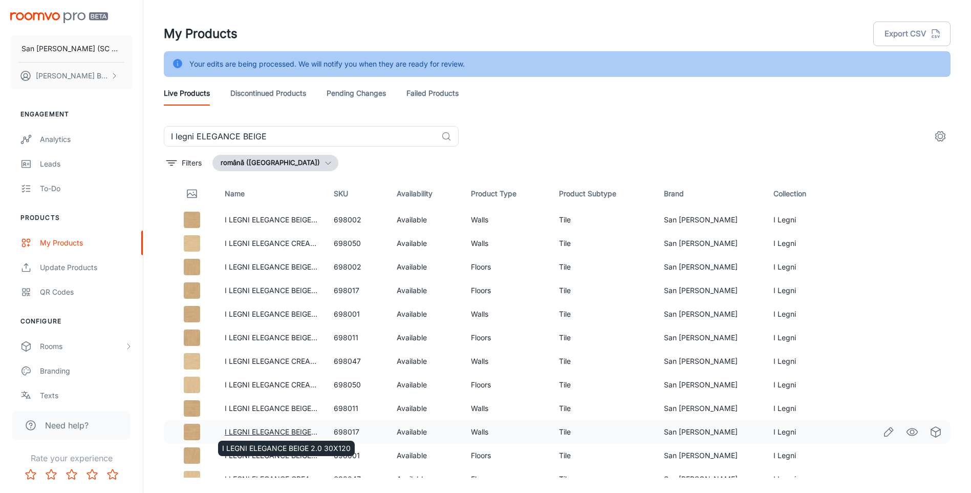
click at [286, 432] on link "I LEGNI ELEGANCE BEIGE 2.0 30X120" at bounding box center [289, 431] width 129 height 9
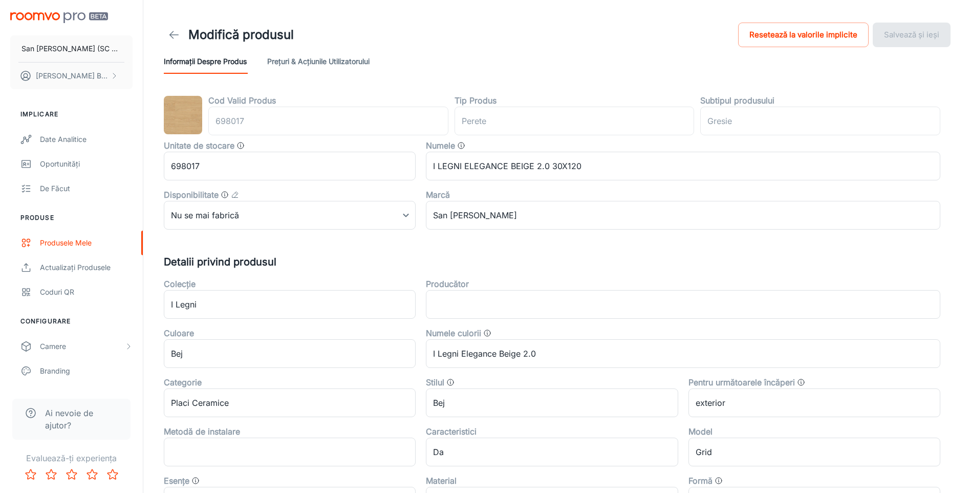
click at [176, 31] on icon at bounding box center [174, 35] width 12 height 12
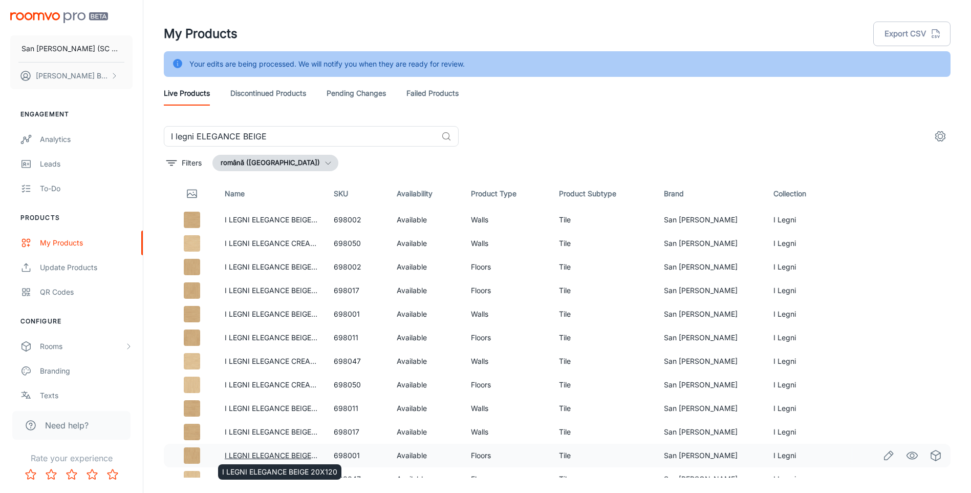
click at [271, 455] on link "I LEGNI ELEGANCE BEIGE 20X120" at bounding box center [282, 455] width 115 height 9
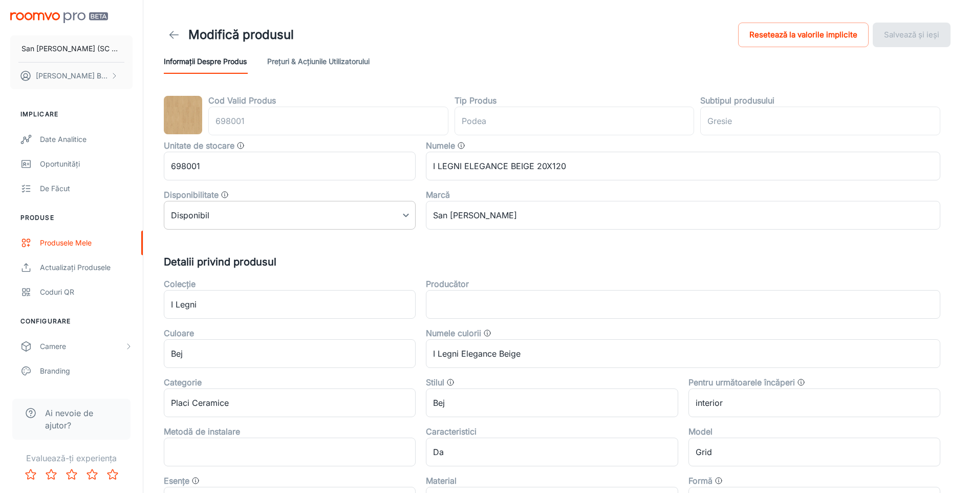
click at [242, 220] on body "San [PERSON_NAME] (SC San Marco Design SRL) [PERSON_NAME] Implicare Date analit…" at bounding box center [485, 246] width 971 height 493
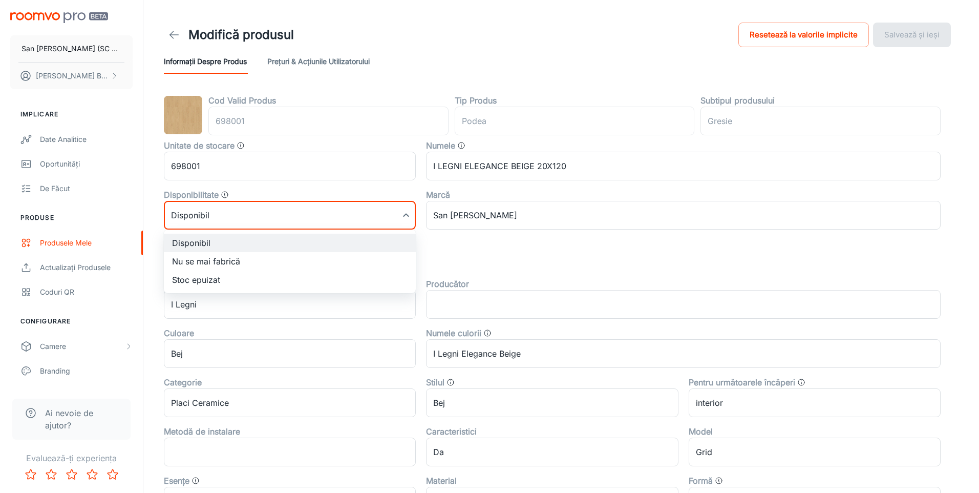
click at [202, 264] on li "Nu se mai fabrică" at bounding box center [290, 261] width 252 height 18
type input "1"
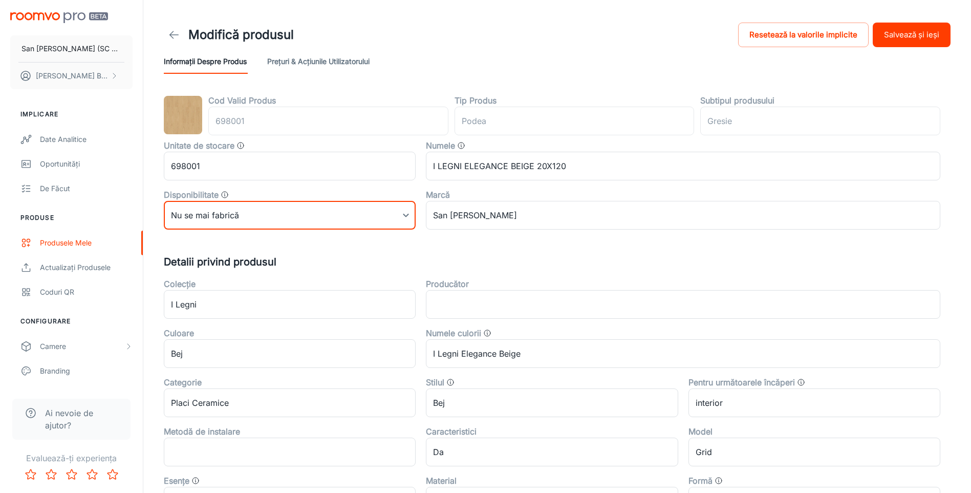
click at [905, 30] on button "Salvează și ieși" at bounding box center [912, 35] width 78 height 25
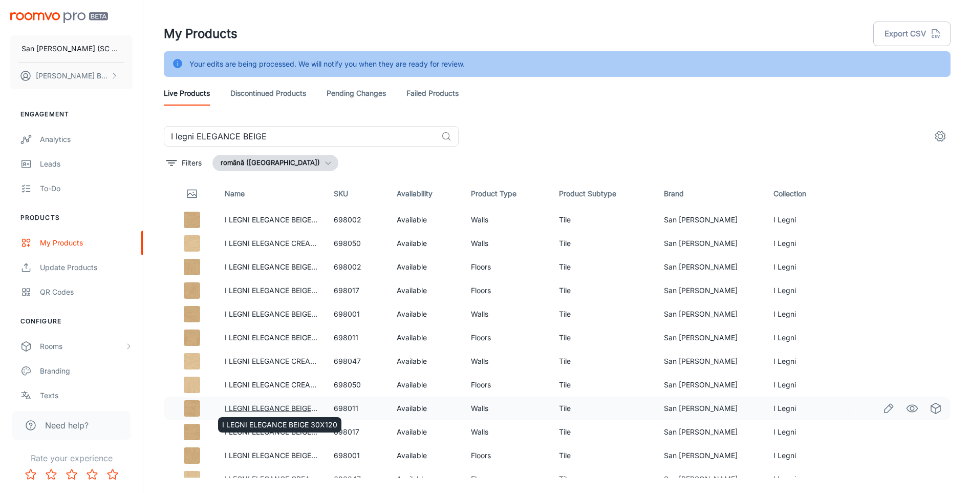
click at [282, 407] on link "I LEGNI ELEGANCE BEIGE 30X120" at bounding box center [282, 407] width 115 height 9
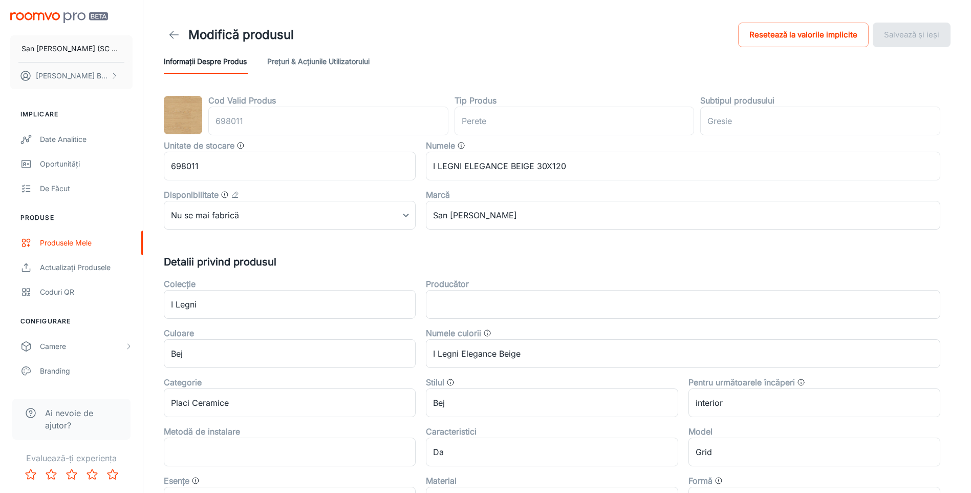
click at [170, 36] on polyline at bounding box center [172, 34] width 4 height 7
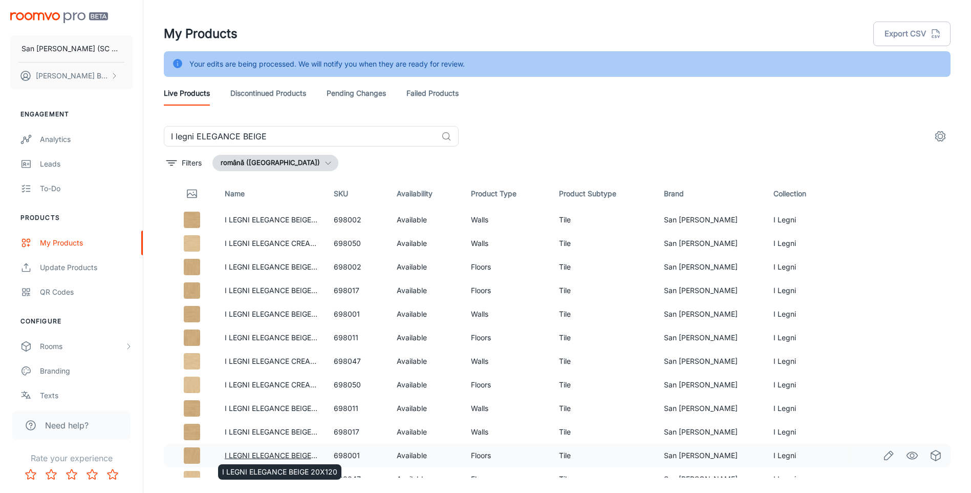
click at [274, 454] on link "I LEGNI ELEGANCE BEIGE 20X120" at bounding box center [282, 455] width 115 height 9
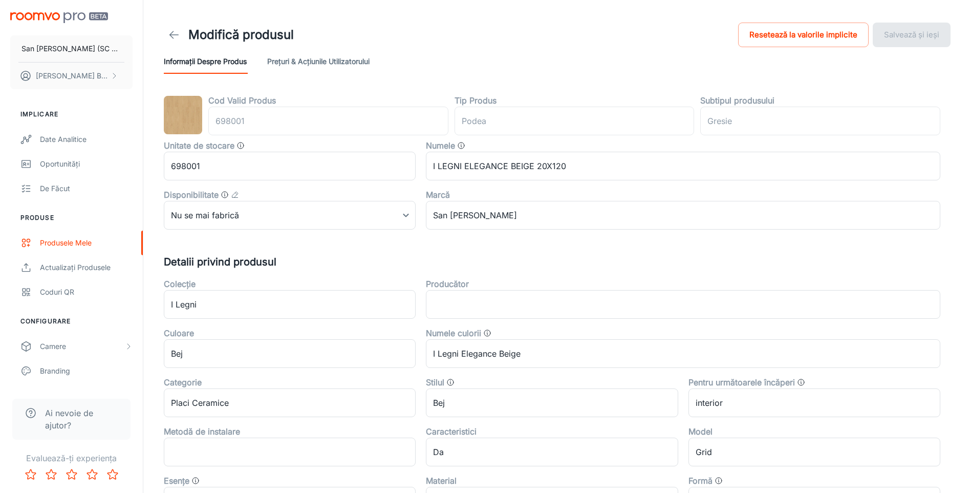
click at [169, 33] on icon at bounding box center [174, 35] width 12 height 12
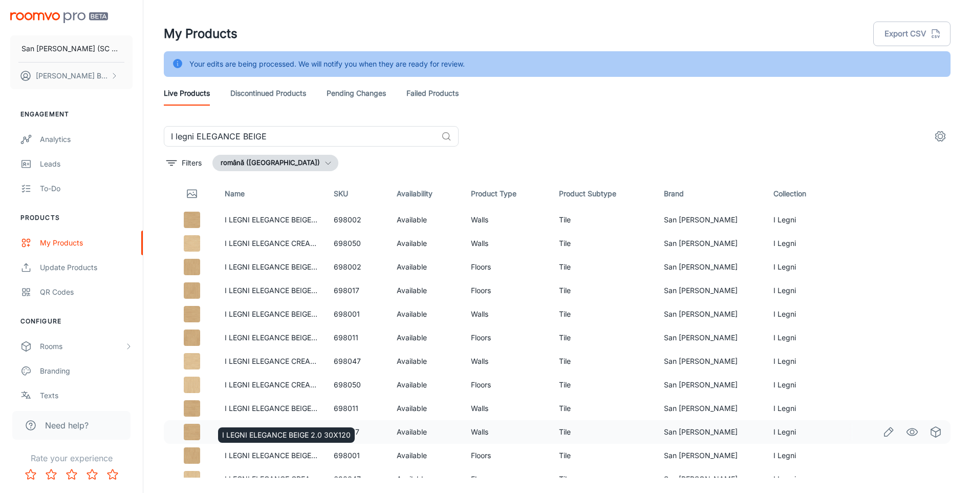
scroll to position [13, 0]
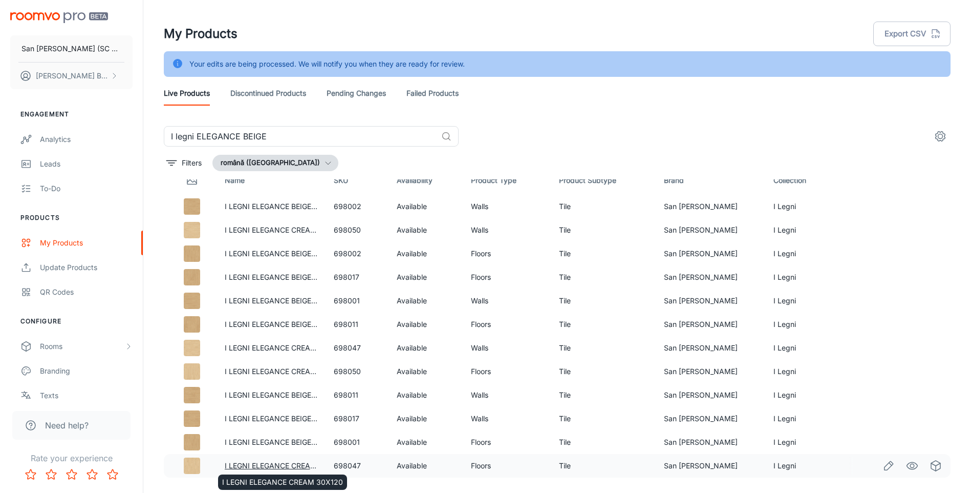
click at [288, 464] on link "I LEGNI ELEGANCE CREAM 30X120" at bounding box center [285, 465] width 121 height 9
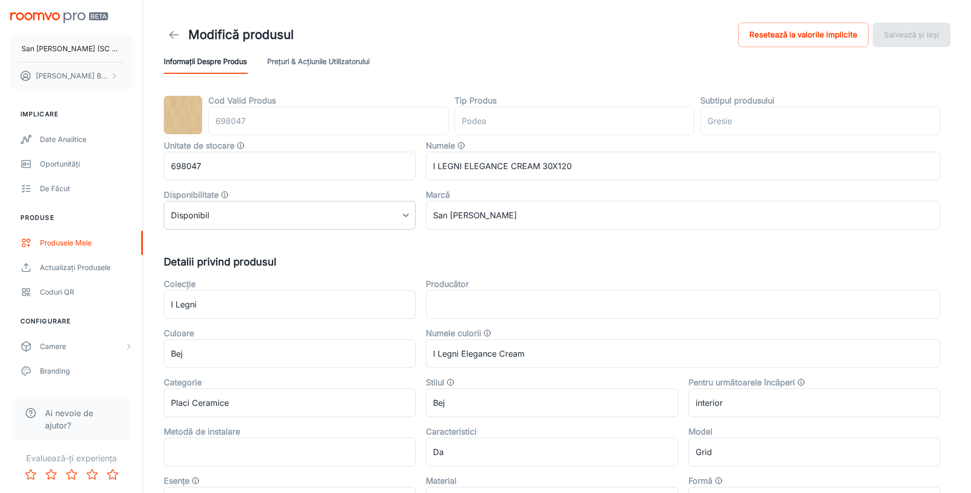
click at [203, 209] on body "San [PERSON_NAME] (SC San Marco Design SRL) [PERSON_NAME] Implicare Date analit…" at bounding box center [485, 246] width 971 height 493
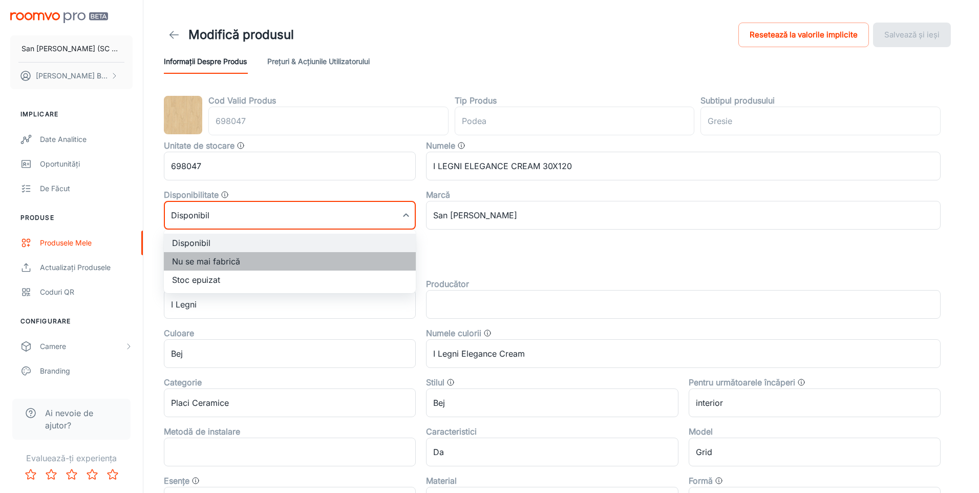
click at [201, 264] on li "Nu se mai fabrică" at bounding box center [290, 261] width 252 height 18
type input "1"
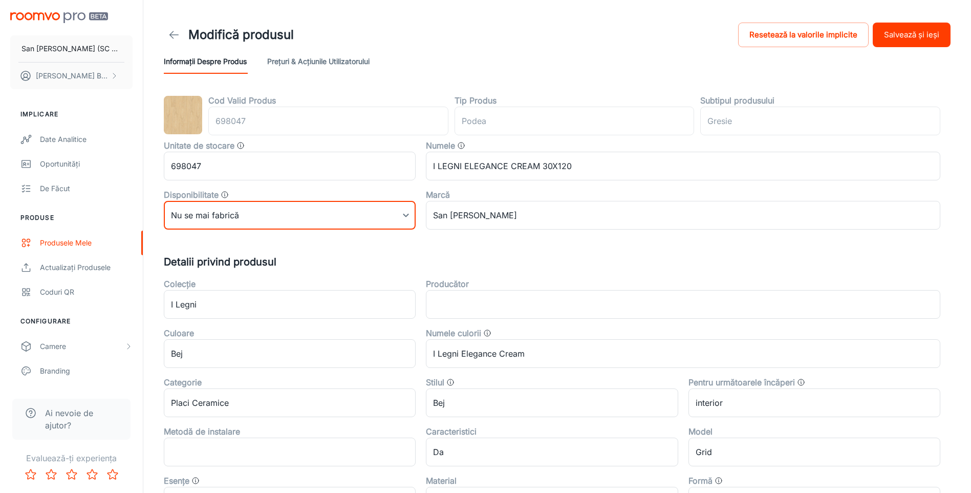
click at [904, 34] on button "Salvează și ieși" at bounding box center [912, 35] width 78 height 25
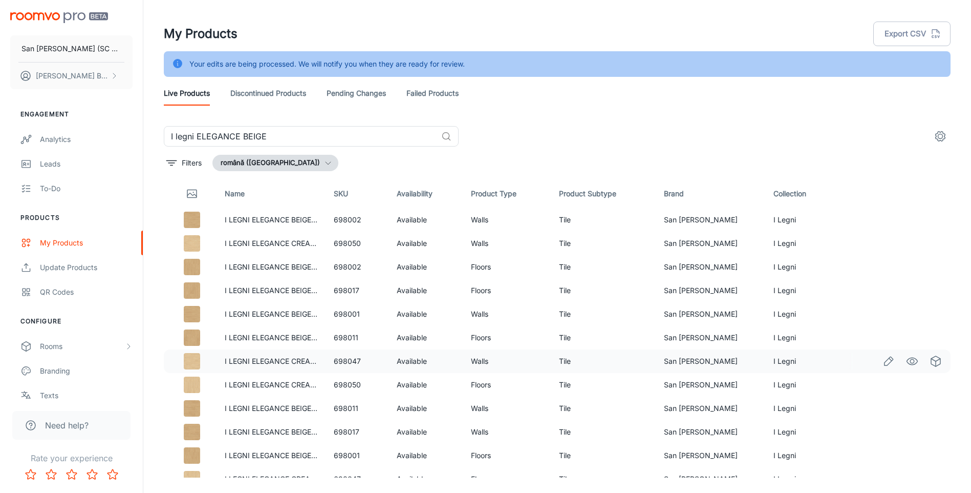
scroll to position [13, 0]
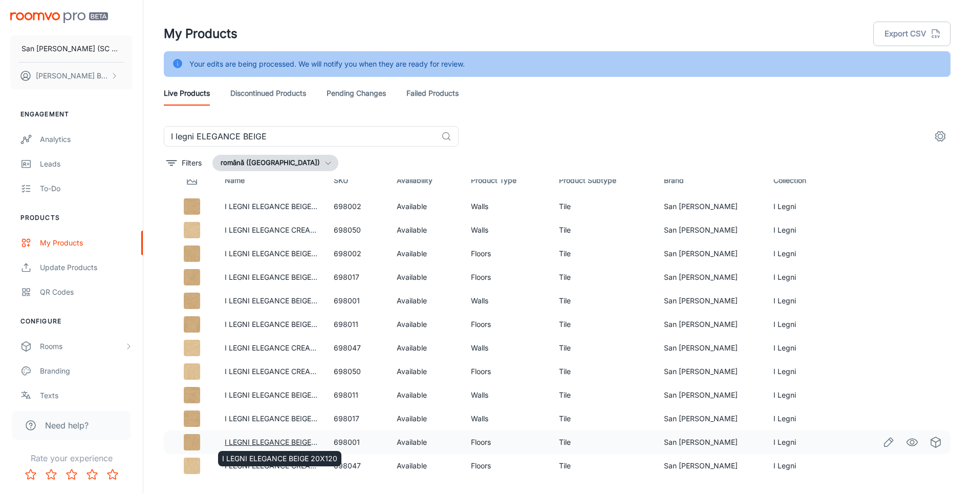
click at [275, 439] on link "I LEGNI ELEGANCE BEIGE 20X120" at bounding box center [282, 441] width 115 height 9
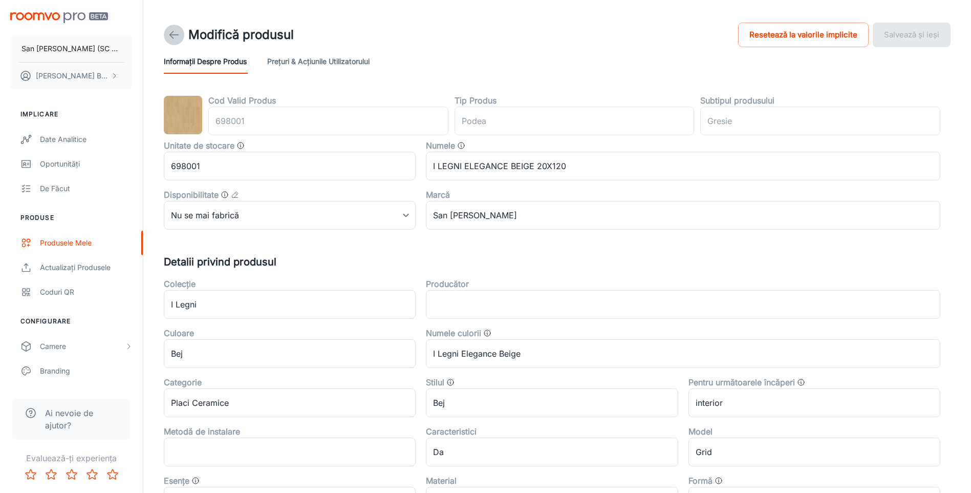
click at [170, 32] on icon at bounding box center [174, 35] width 12 height 12
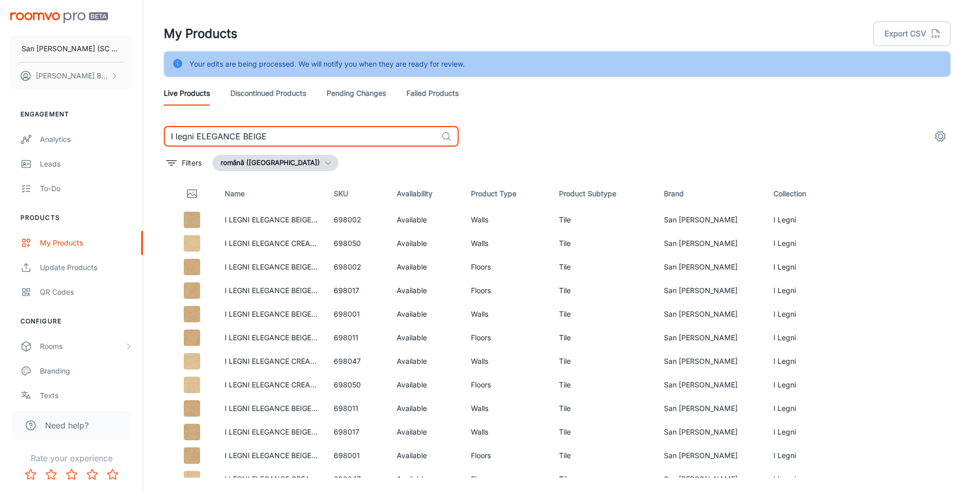
drag, startPoint x: 194, startPoint y: 134, endPoint x: 373, endPoint y: 136, distance: 178.7
click at [373, 136] on input "I legni ELEGANCE BEIGE" at bounding box center [300, 136] width 273 height 20
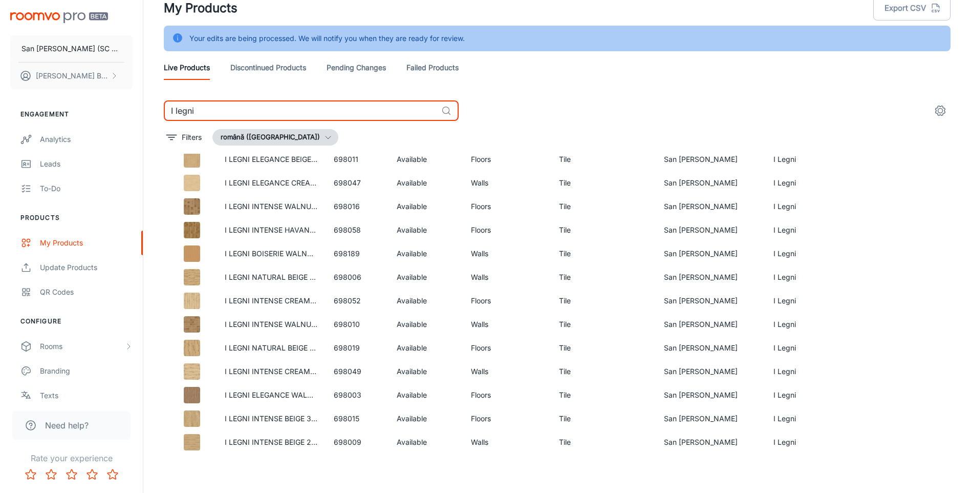
scroll to position [435, 0]
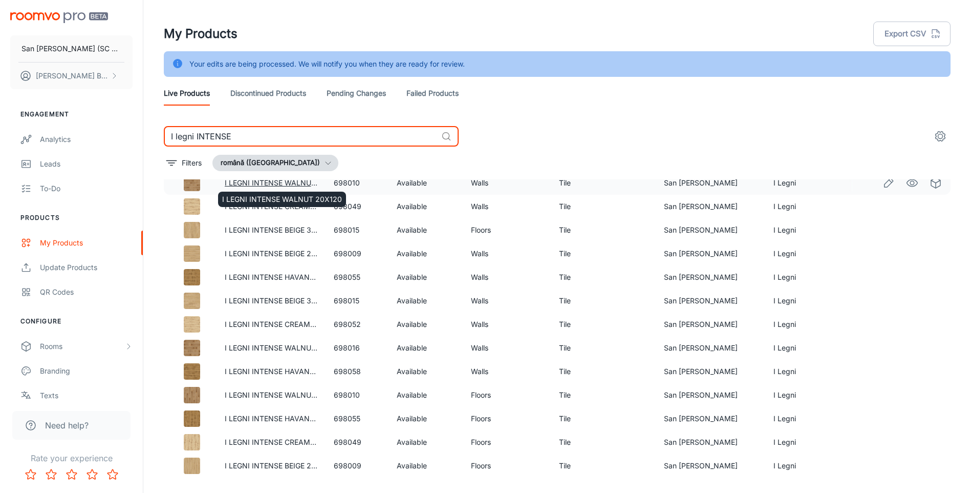
type input "I legni INTENSE"
click at [270, 182] on link "I LEGNI INTENSE WALNUT 20X120" at bounding box center [285, 182] width 120 height 9
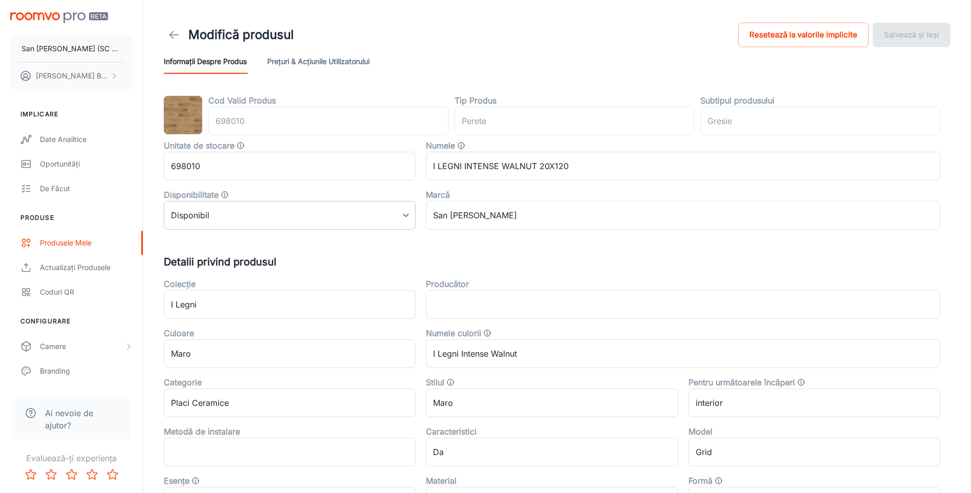
click at [229, 213] on body "San [PERSON_NAME] (SC San Marco Design SRL) [PERSON_NAME] Implicare Date analit…" at bounding box center [485, 246] width 971 height 493
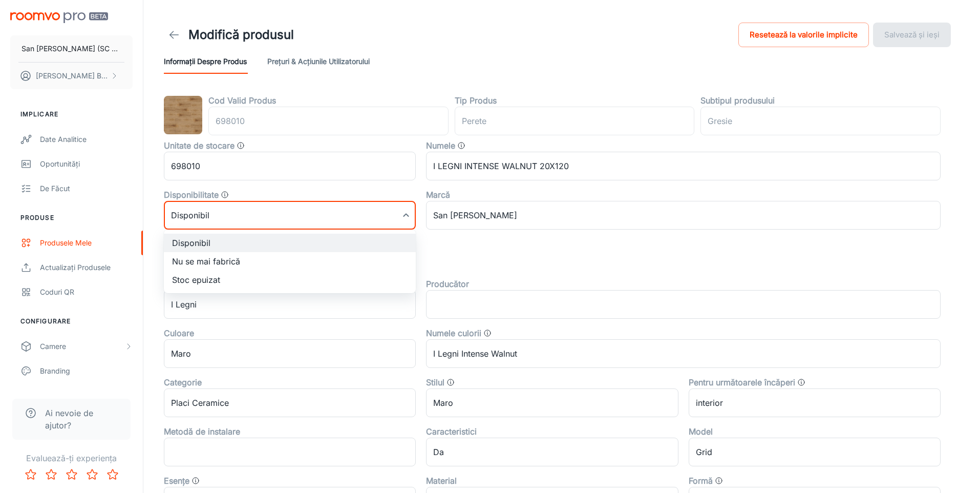
click at [207, 261] on li "Nu se mai fabrică" at bounding box center [290, 261] width 252 height 18
type input "1"
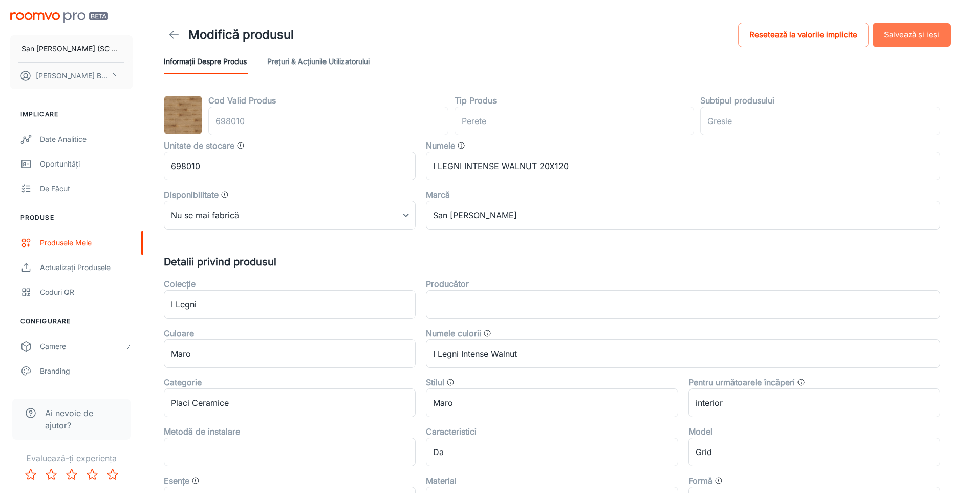
click at [903, 32] on button "Salvează și ieși" at bounding box center [912, 35] width 78 height 25
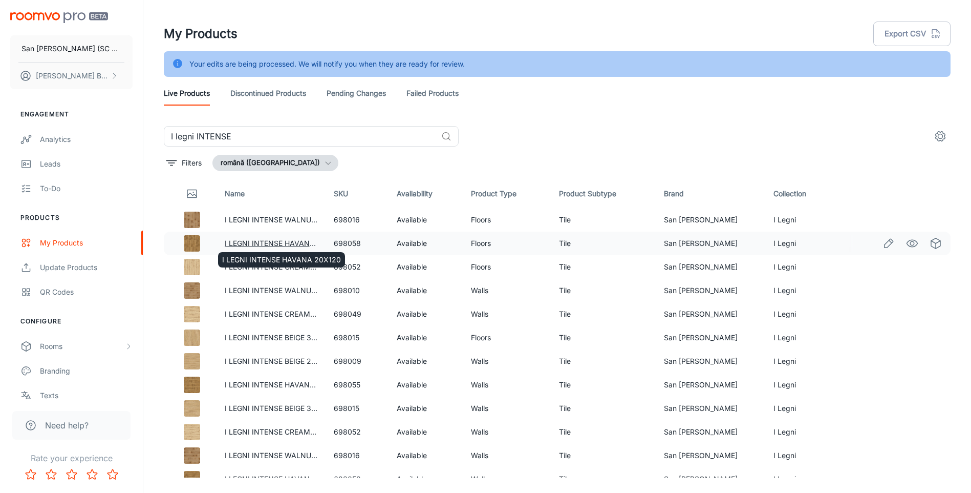
click at [249, 243] on link "I LEGNI INTENSE HAVANA 20X120" at bounding box center [284, 243] width 119 height 9
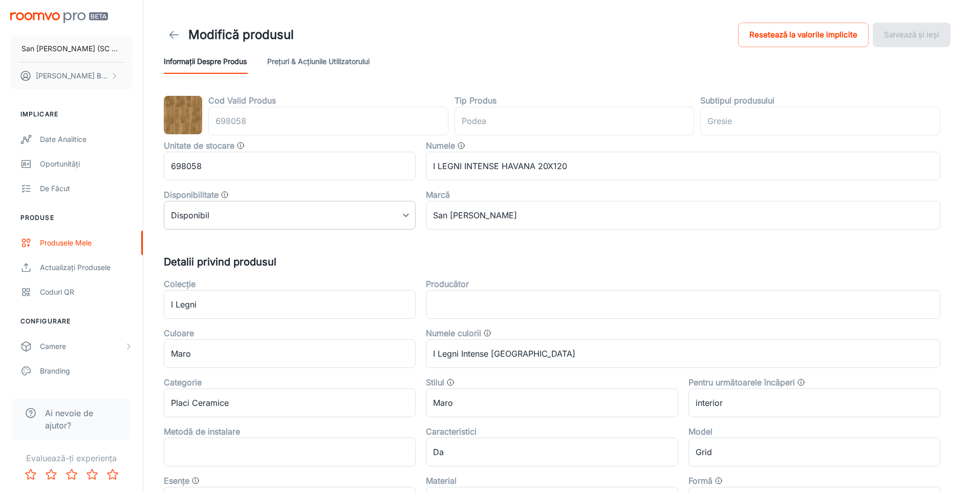
click at [231, 219] on body "San [PERSON_NAME] (SC San Marco Design SRL) [PERSON_NAME] Implicare Date analit…" at bounding box center [485, 246] width 971 height 493
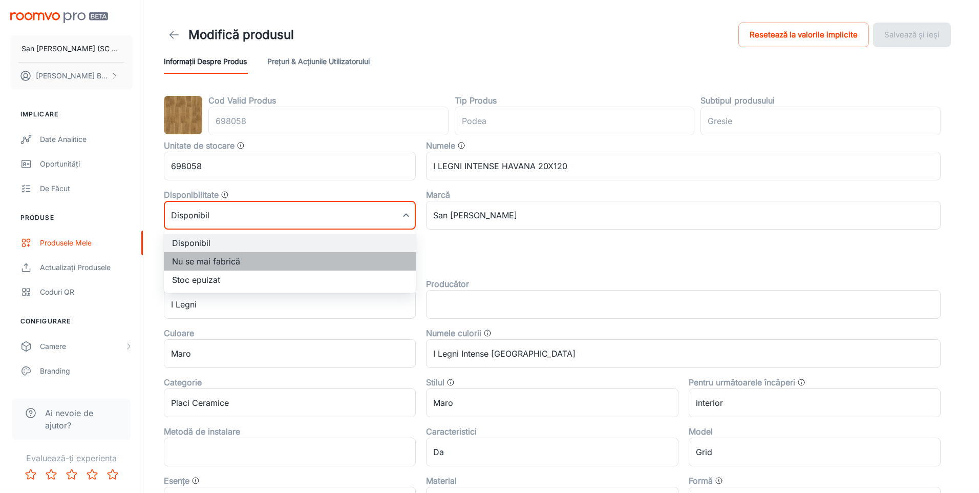
click at [204, 262] on li "Nu se mai fabrică" at bounding box center [290, 261] width 252 height 18
type input "1"
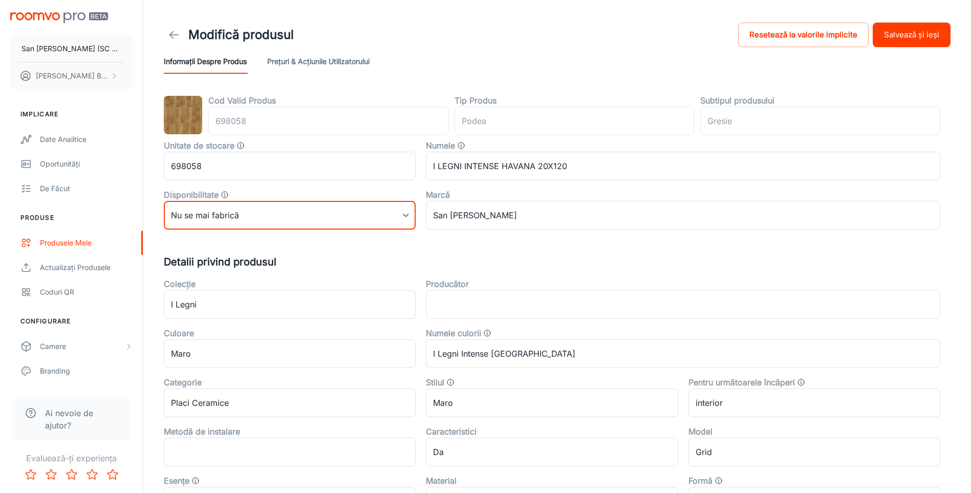
click at [894, 30] on button "Salvează și ieși" at bounding box center [912, 35] width 78 height 25
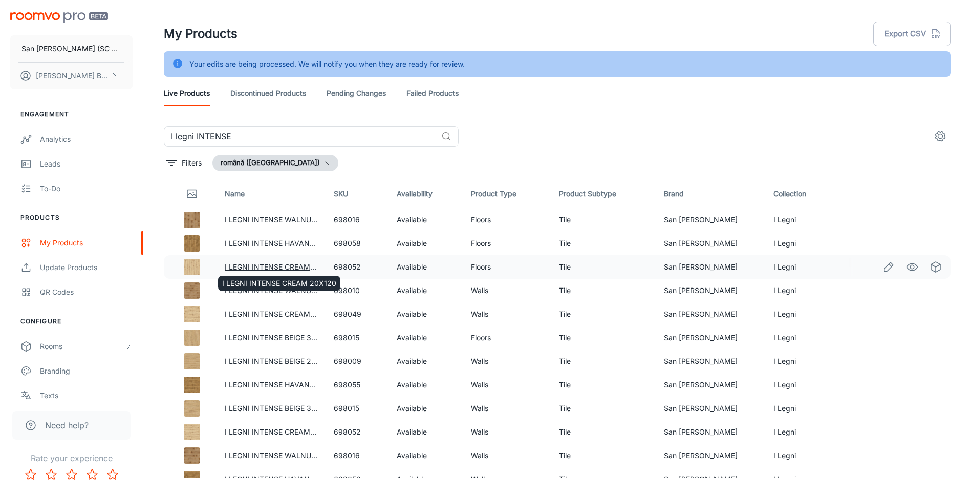
click at [265, 265] on link "I LEGNI INTENSE CREAM 20X120" at bounding box center [282, 266] width 114 height 9
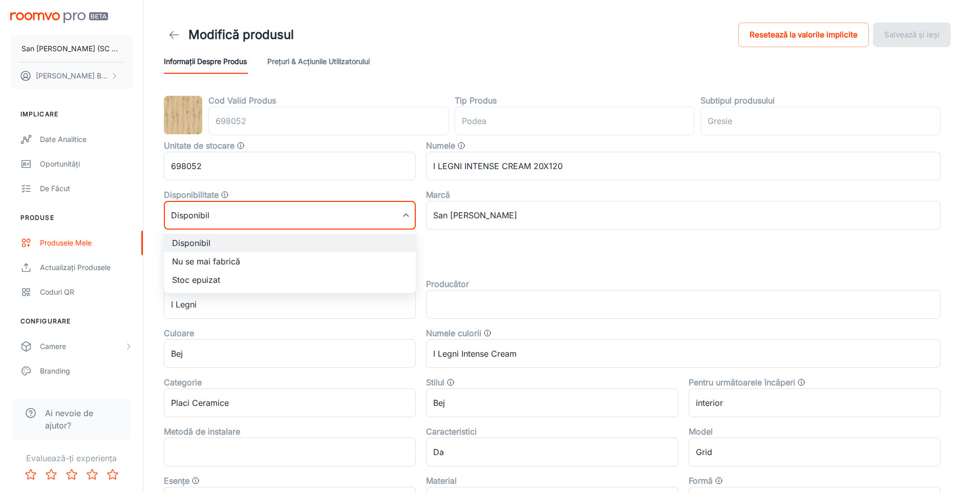
click at [318, 214] on body "San [PERSON_NAME] (SC San Marco Design SRL) [PERSON_NAME] Implicare Date analit…" at bounding box center [489, 246] width 979 height 493
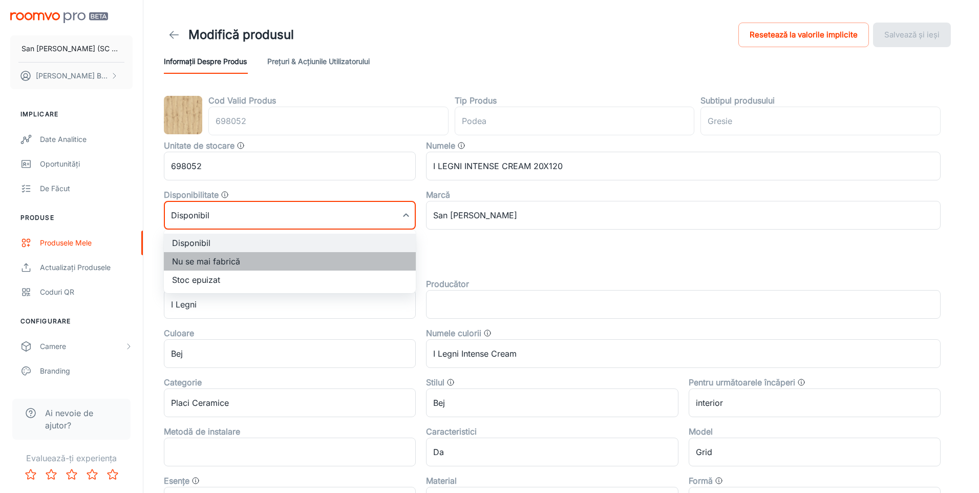
click at [213, 263] on li "Nu se mai fabrică" at bounding box center [290, 261] width 252 height 18
type input "1"
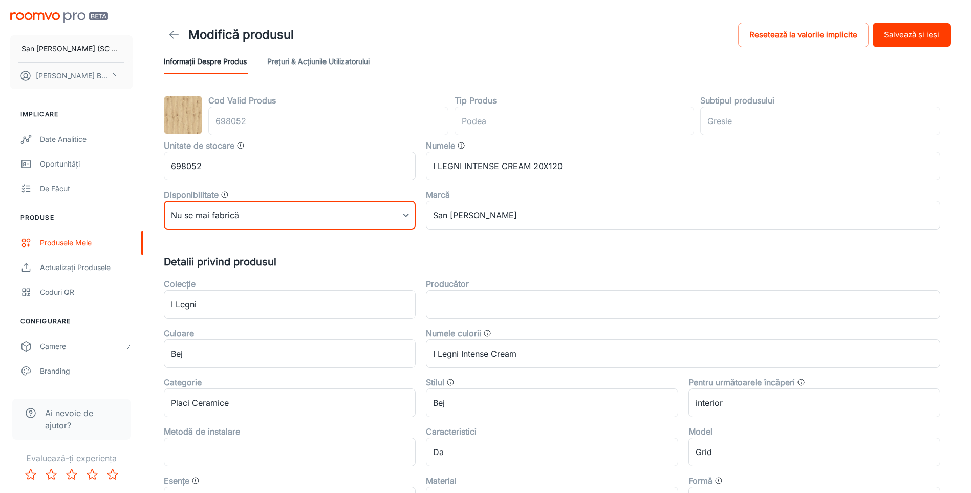
click at [894, 35] on button "Salvează și ieși" at bounding box center [912, 35] width 78 height 25
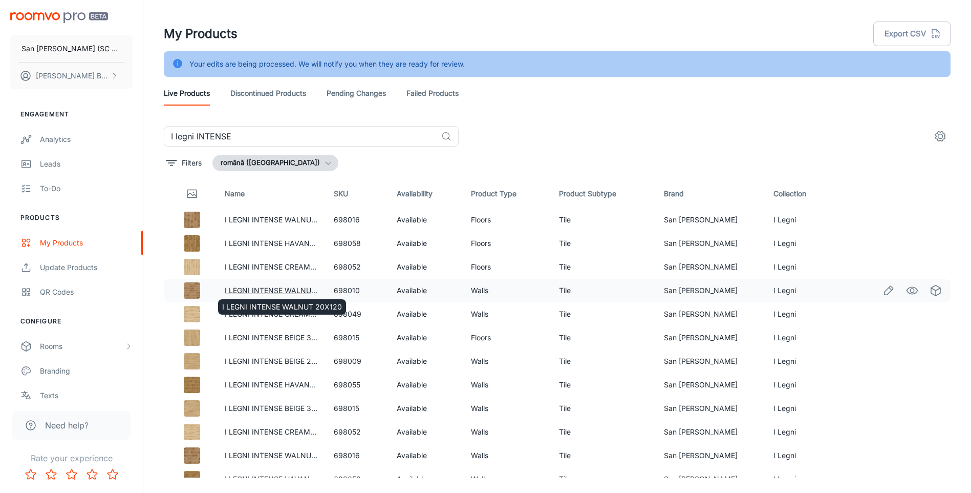
click at [267, 287] on link "I LEGNI INTENSE WALNUT 20X120" at bounding box center [285, 290] width 120 height 9
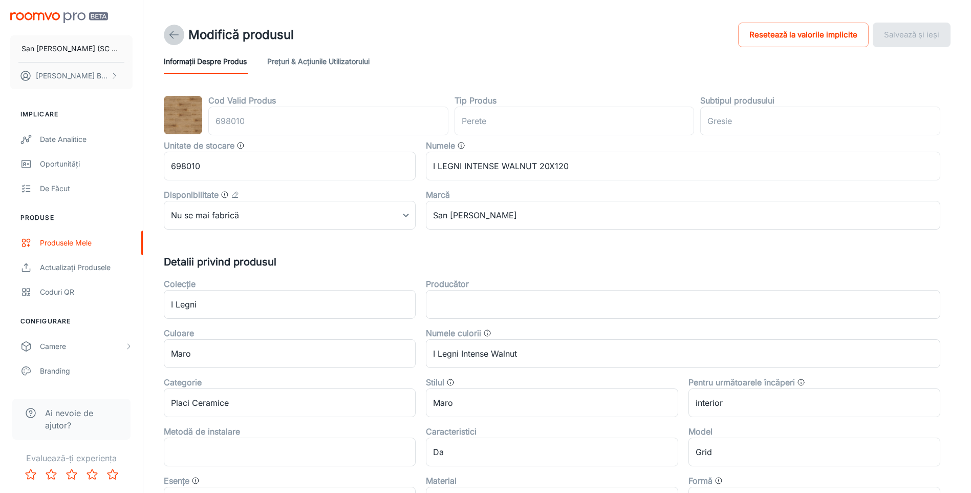
click at [173, 34] on icon at bounding box center [174, 35] width 12 height 12
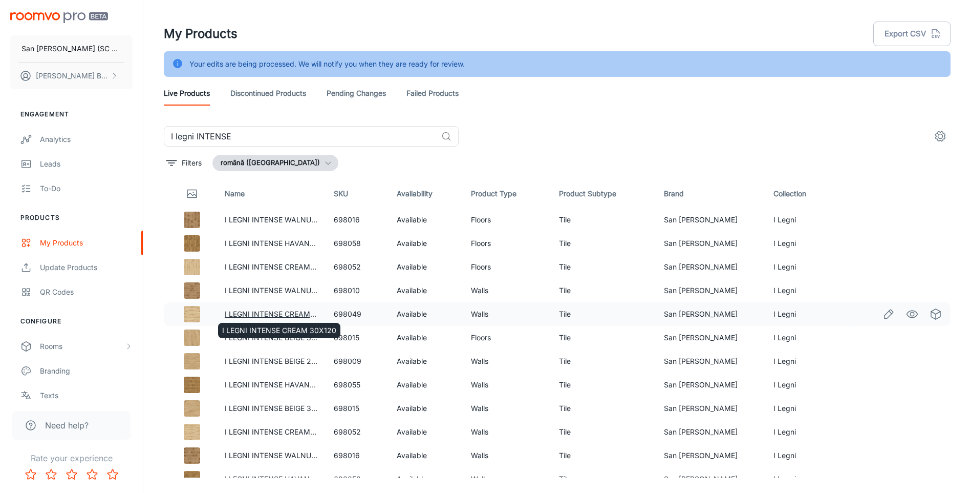
click at [251, 313] on link "I LEGNI INTENSE CREAM 30X120" at bounding box center [282, 313] width 114 height 9
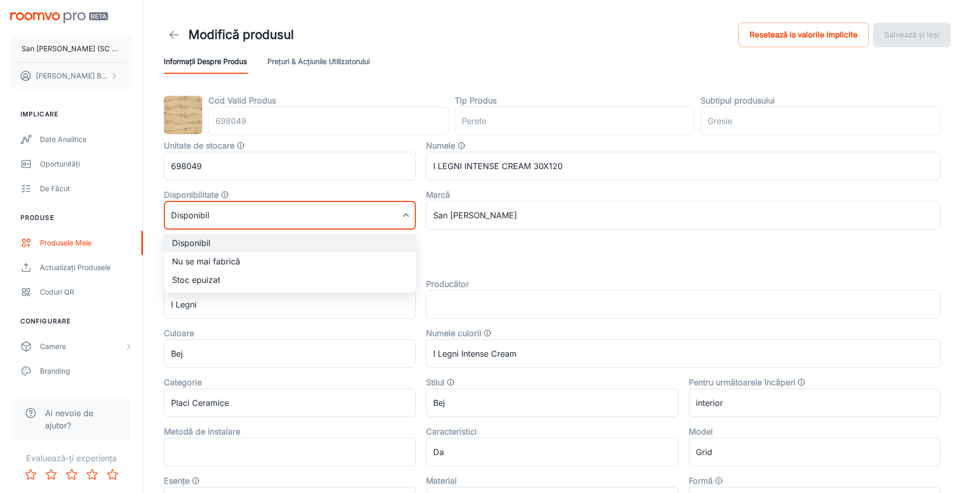
click at [252, 218] on body "San [PERSON_NAME] (SC San Marco Design SRL) [PERSON_NAME] Implicare Date analit…" at bounding box center [489, 246] width 979 height 493
click at [217, 260] on li "Nu se mai fabrică" at bounding box center [290, 261] width 252 height 18
type input "1"
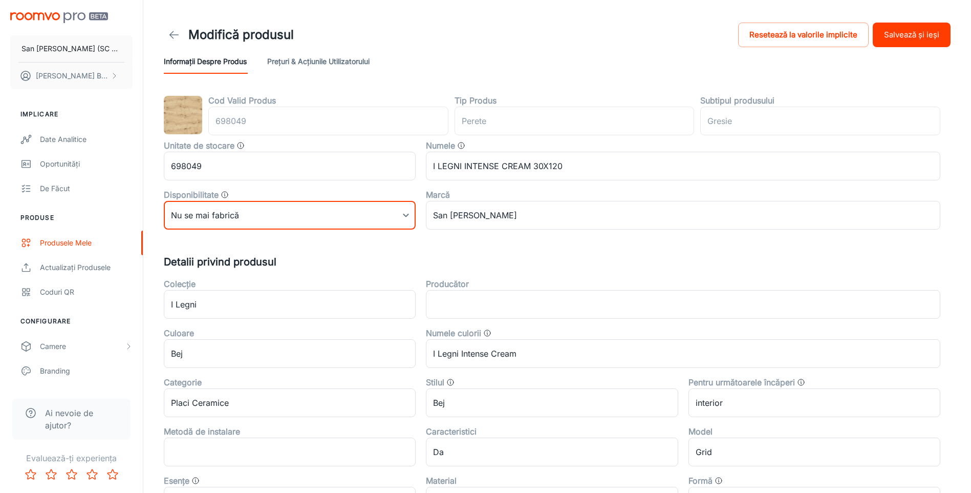
click at [897, 38] on button "Salvează și ieși" at bounding box center [912, 35] width 78 height 25
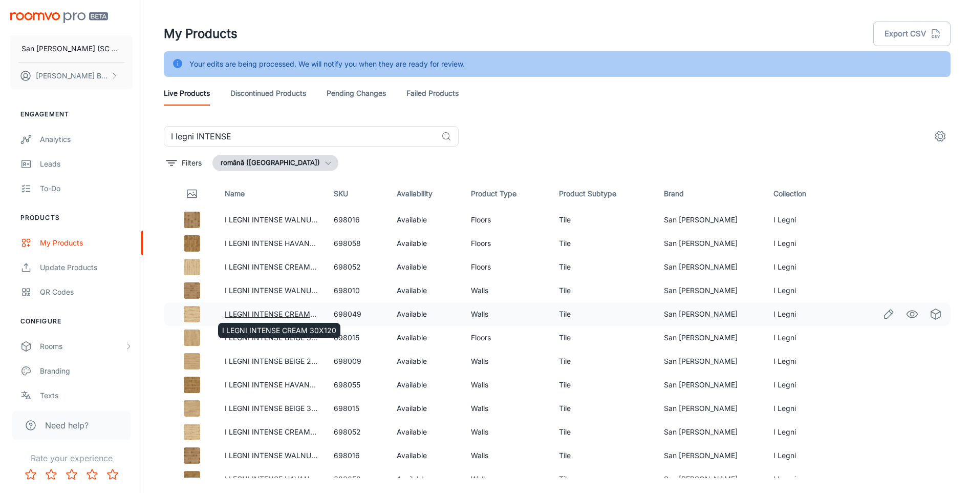
click at [273, 312] on link "I LEGNI INTENSE CREAM 30X120" at bounding box center [282, 313] width 114 height 9
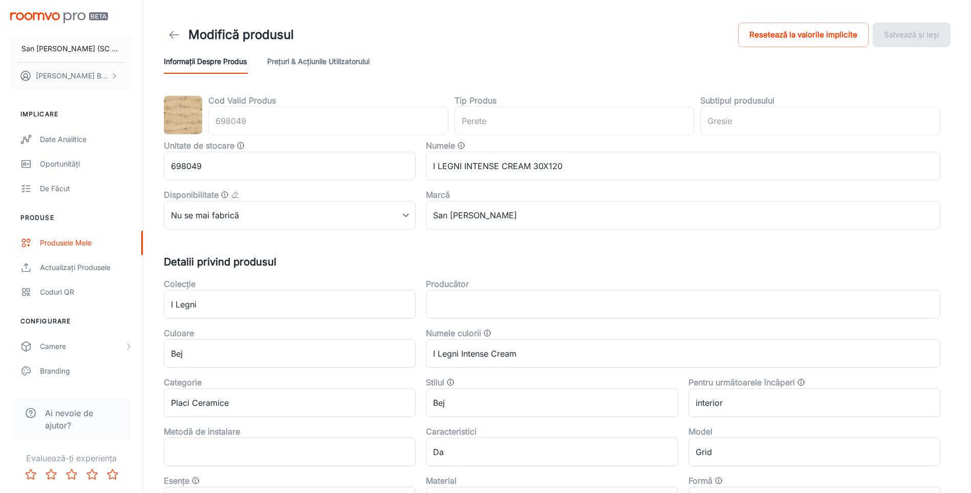
click at [172, 35] on icon at bounding box center [174, 35] width 12 height 12
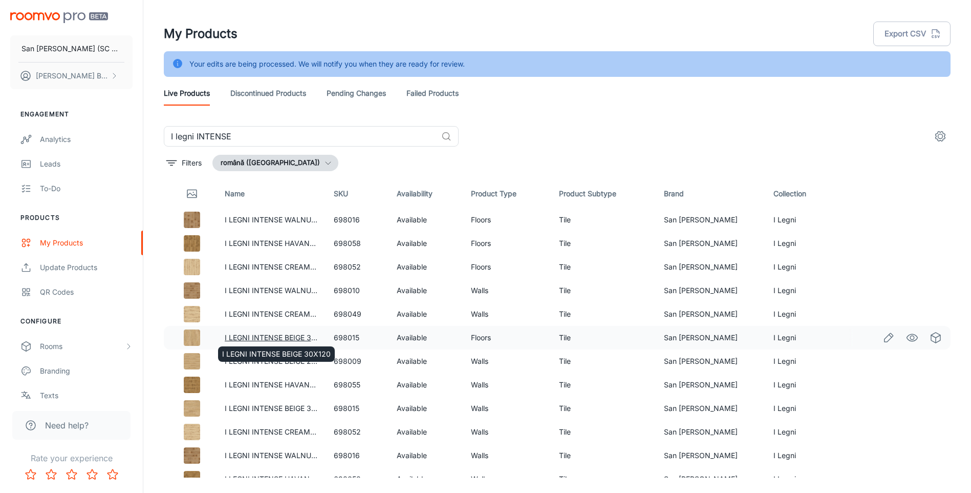
click at [264, 338] on link "I LEGNI INTENSE BEIGE 30X120" at bounding box center [279, 337] width 109 height 9
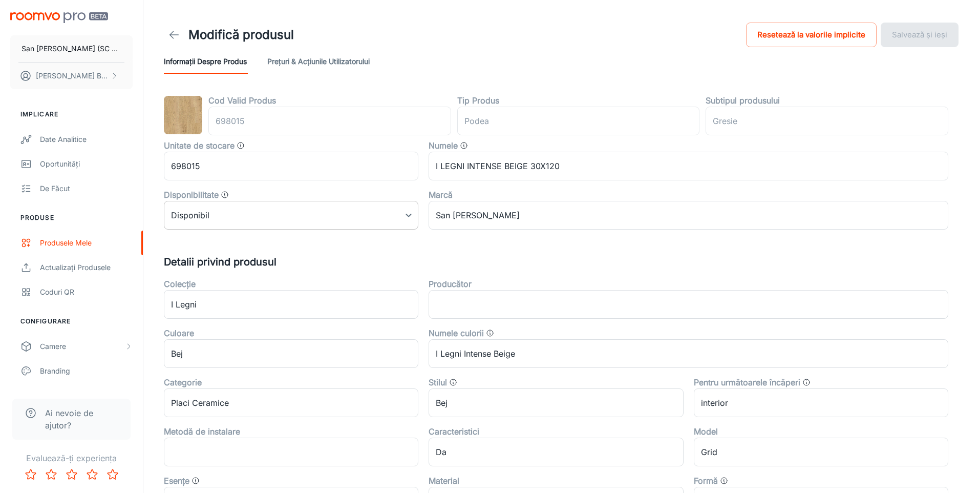
click at [284, 217] on body "San [PERSON_NAME] (SC San Marco Design SRL) [PERSON_NAME] Implicare Date analit…" at bounding box center [489, 246] width 979 height 493
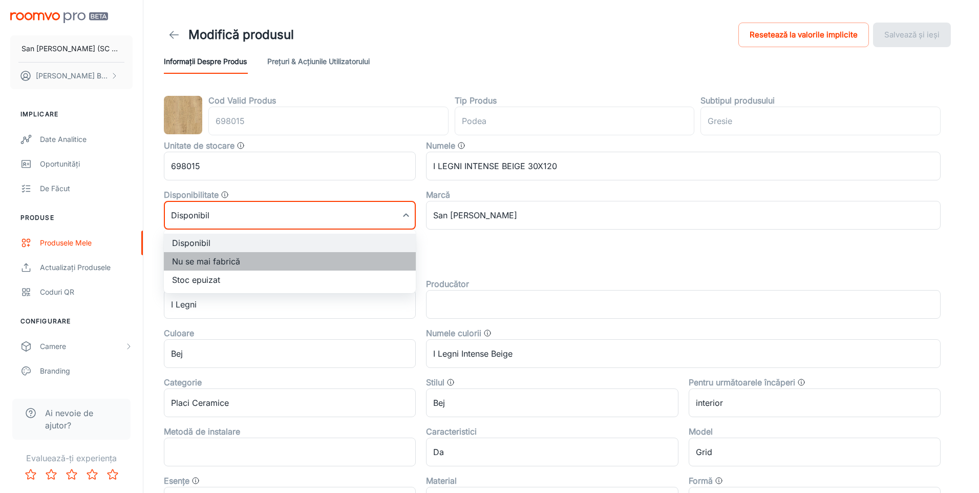
click at [234, 264] on li "Nu se mai fabrică" at bounding box center [290, 261] width 252 height 18
type input "1"
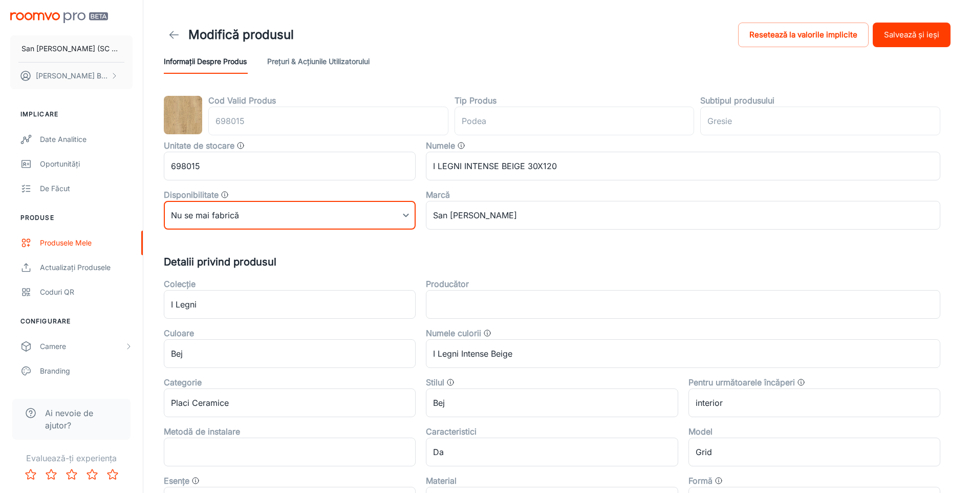
click at [899, 33] on button "Salvează și ieși" at bounding box center [912, 35] width 78 height 25
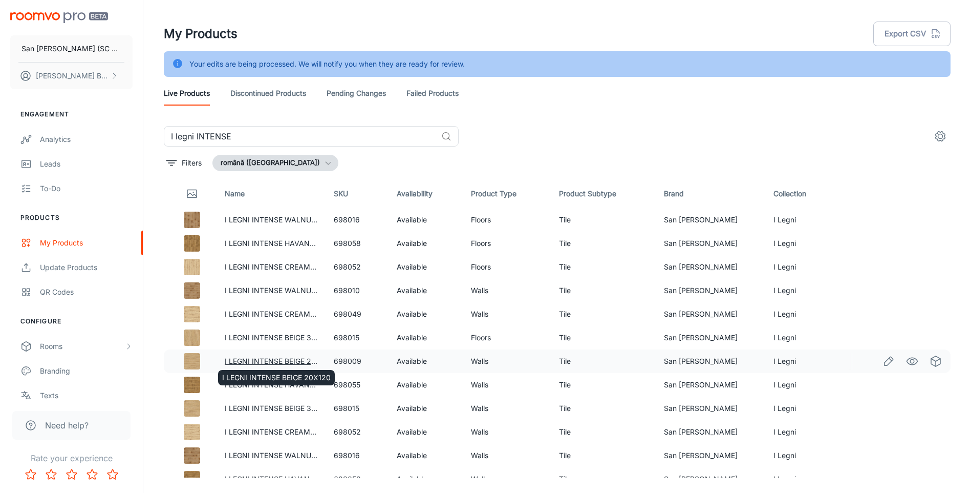
click at [261, 359] on link "I LEGNI INTENSE BEIGE 20X120" at bounding box center [279, 360] width 109 height 9
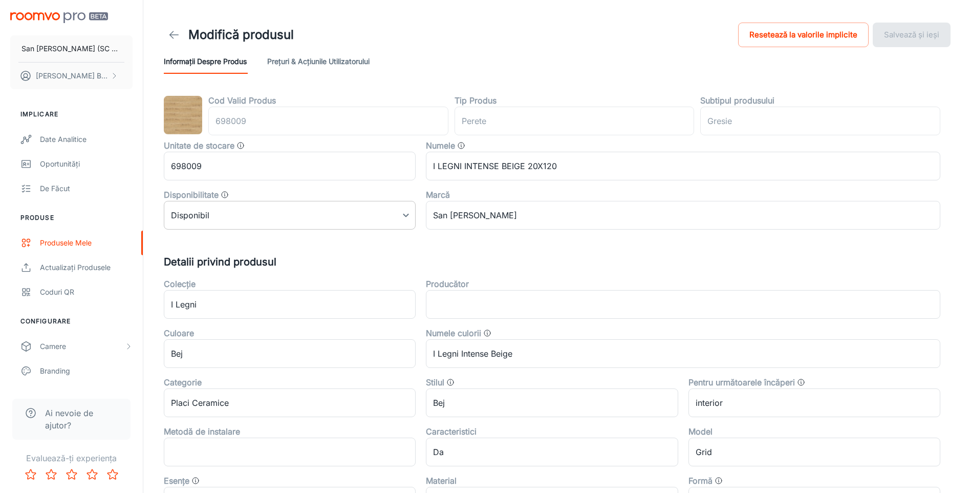
click at [255, 208] on body "San [PERSON_NAME] (SC San Marco Design SRL) [PERSON_NAME] Implicare Date analit…" at bounding box center [485, 246] width 971 height 493
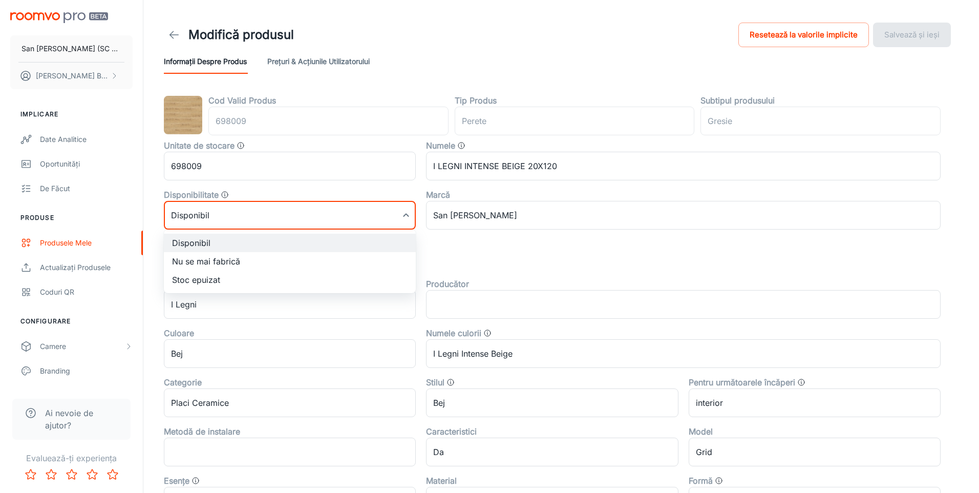
click at [194, 263] on li "Nu se mai fabrică" at bounding box center [290, 261] width 252 height 18
type input "1"
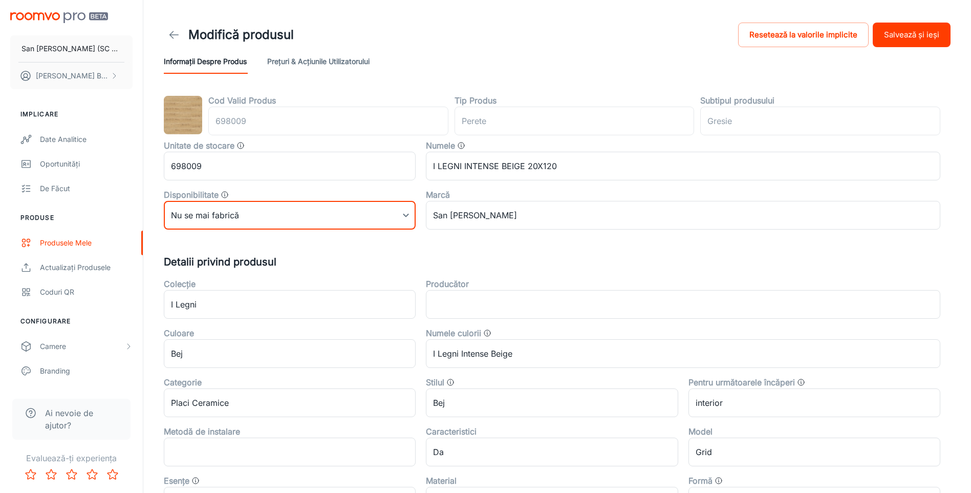
click at [906, 29] on button "Salvează și ieși" at bounding box center [912, 35] width 78 height 25
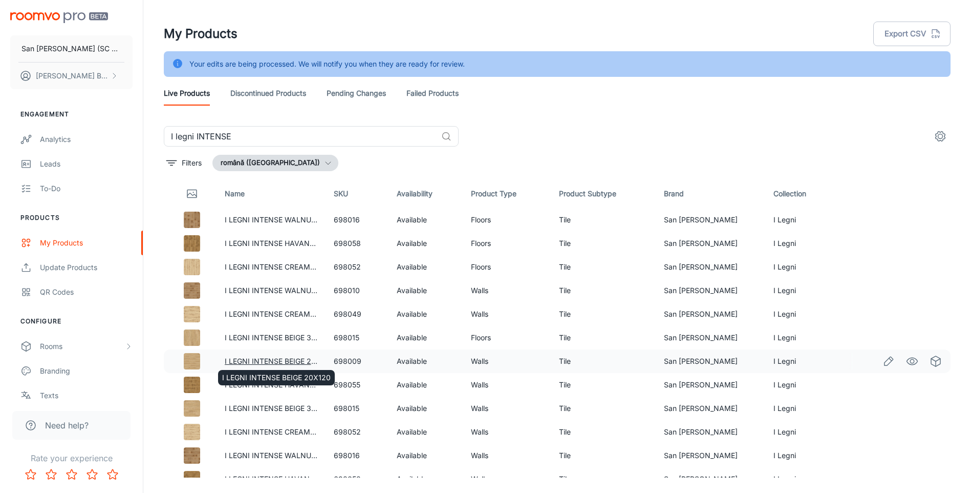
click at [274, 358] on link "I LEGNI INTENSE BEIGE 20X120" at bounding box center [279, 360] width 109 height 9
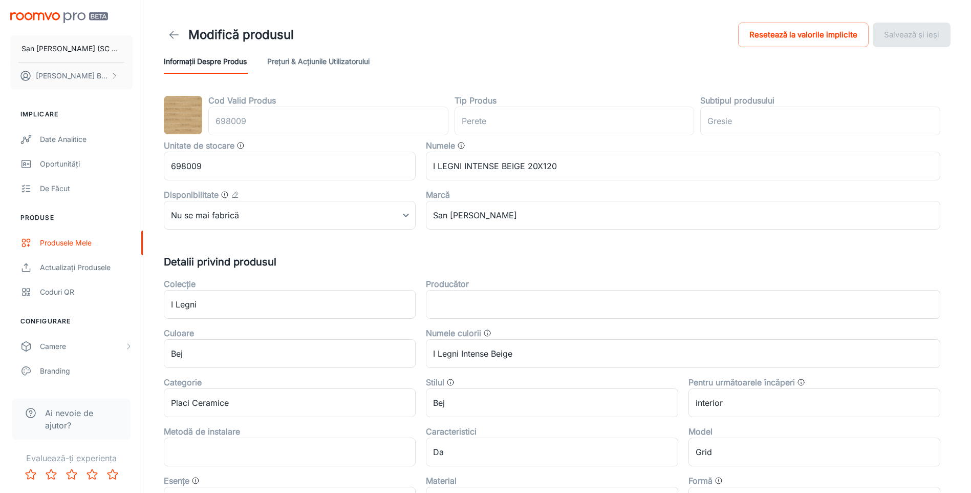
click at [175, 30] on icon at bounding box center [174, 35] width 12 height 12
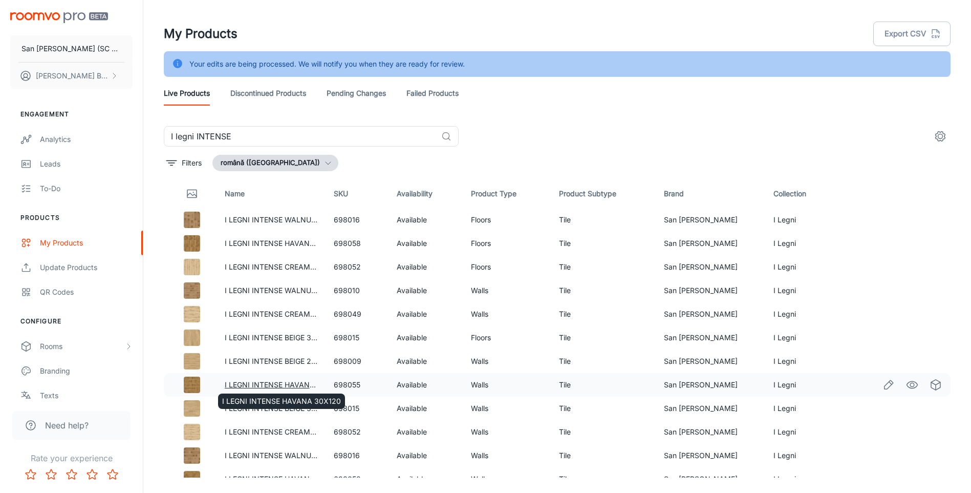
click at [296, 382] on link "I LEGNI INTENSE HAVANA 30X120" at bounding box center [284, 384] width 119 height 9
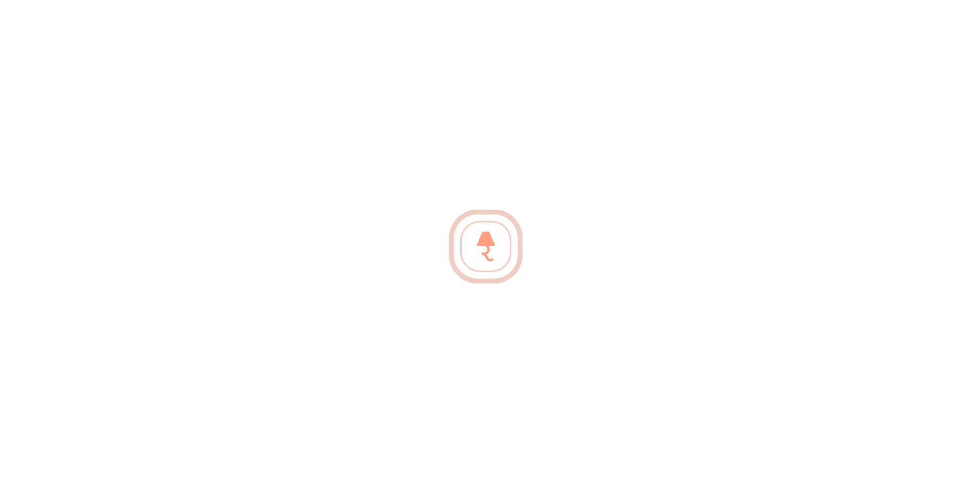
type input "perete"
type input "Gresie"
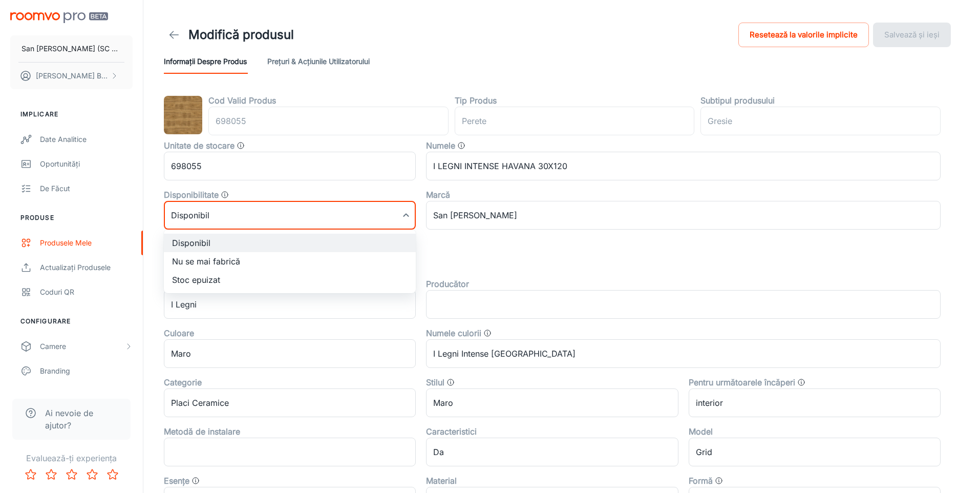
click at [246, 213] on body "San [PERSON_NAME] (SC San Marco Design SRL) [PERSON_NAME] Implicare Date analit…" at bounding box center [489, 246] width 979 height 493
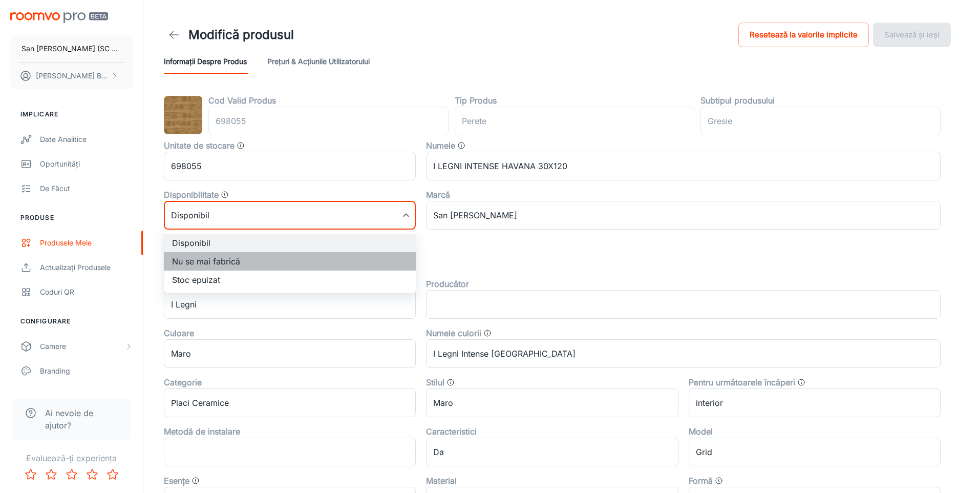
click at [213, 260] on li "Nu se mai fabrică" at bounding box center [290, 261] width 252 height 18
type input "1"
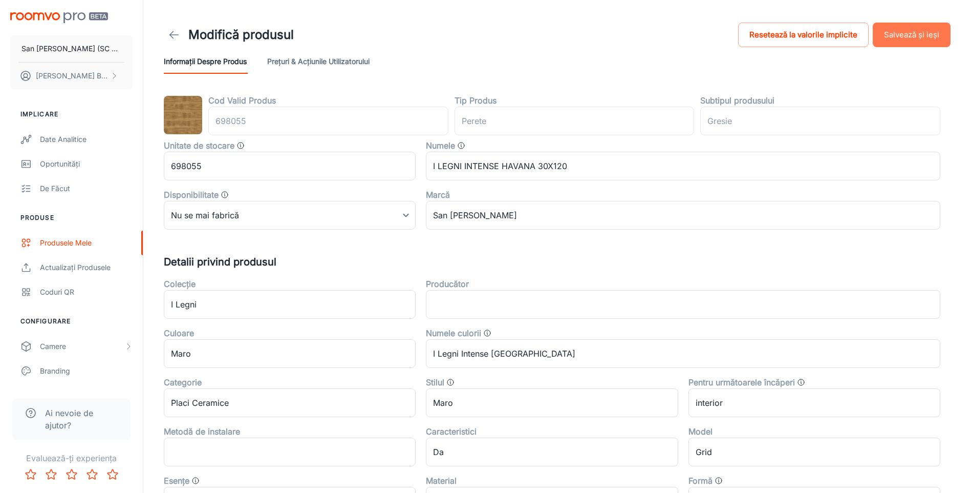
click at [905, 33] on button "Salvează și ieși" at bounding box center [912, 35] width 78 height 25
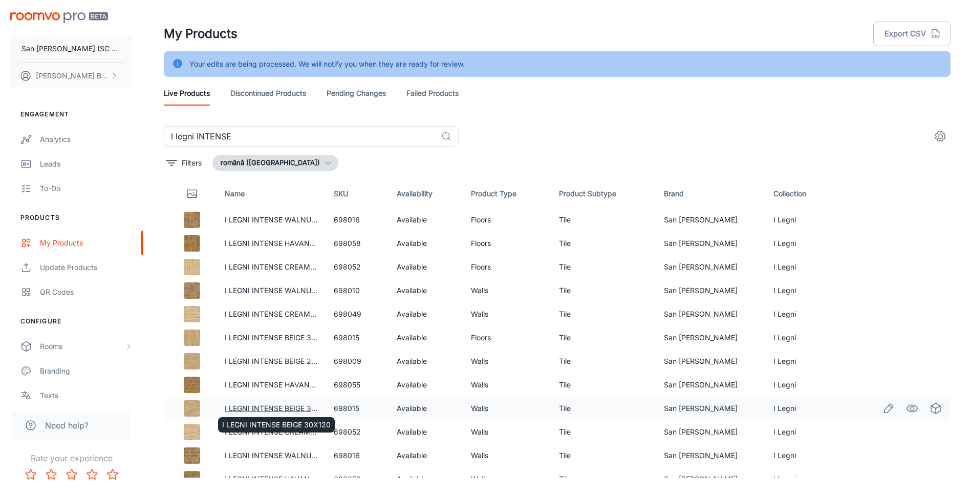
click at [263, 405] on link "I LEGNI INTENSE BEIGE 30X120" at bounding box center [279, 407] width 109 height 9
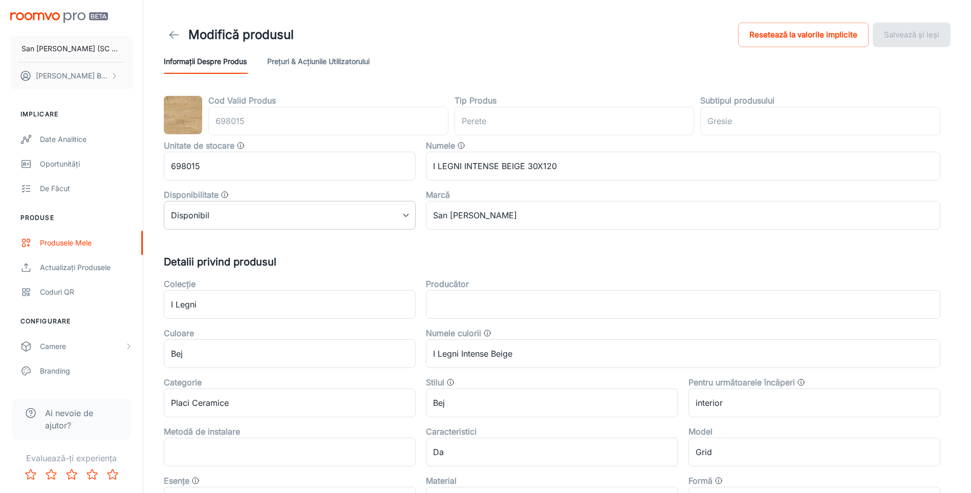
click at [276, 212] on body "San [PERSON_NAME] (SC San Marco Design SRL) [PERSON_NAME] Implicare Date analit…" at bounding box center [485, 246] width 971 height 493
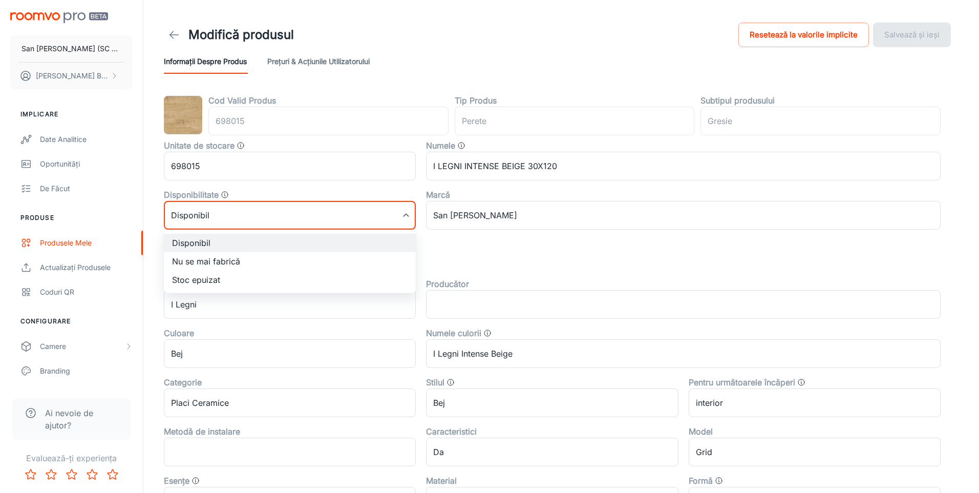
click at [190, 264] on li "Nu se mai fabrică" at bounding box center [290, 261] width 252 height 18
type input "1"
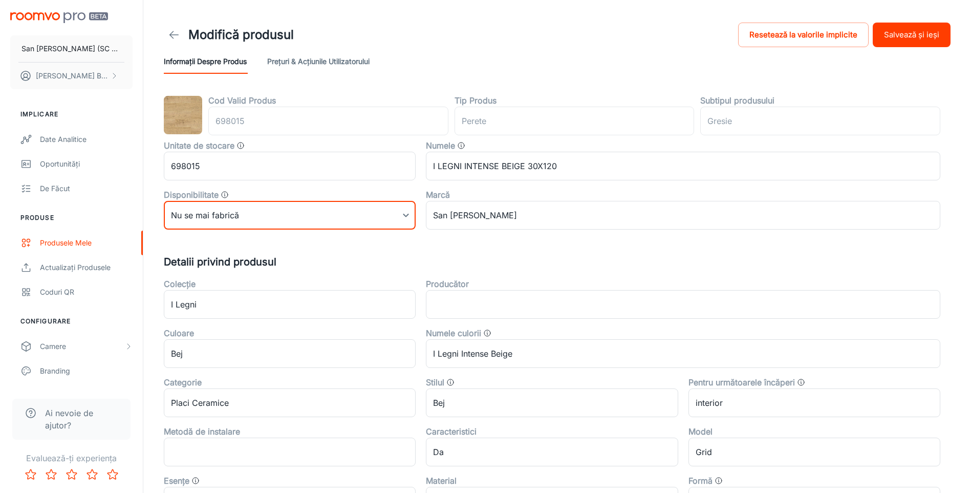
click at [893, 33] on button "Salvează și ieși" at bounding box center [912, 35] width 78 height 25
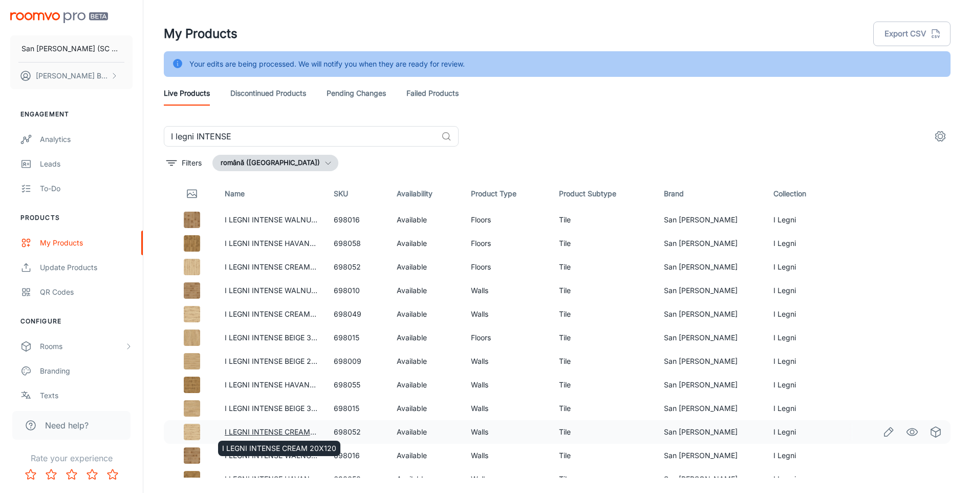
click at [282, 432] on link "I LEGNI INTENSE CREAM 20X120" at bounding box center [282, 431] width 114 height 9
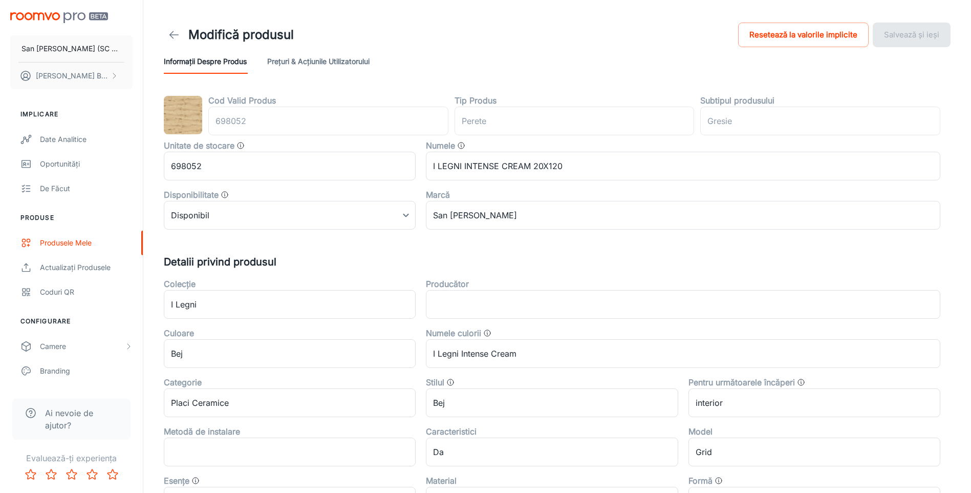
click at [260, 234] on div "Cod Valid Produs 698052 ​ Tip Produs perete ​ Subtipul produsului Gresie ​ Unit…" at bounding box center [557, 398] width 787 height 608
click at [261, 214] on body "San [PERSON_NAME] (SC San Marco Design SRL) [PERSON_NAME] Implicare Date analit…" at bounding box center [485, 246] width 971 height 493
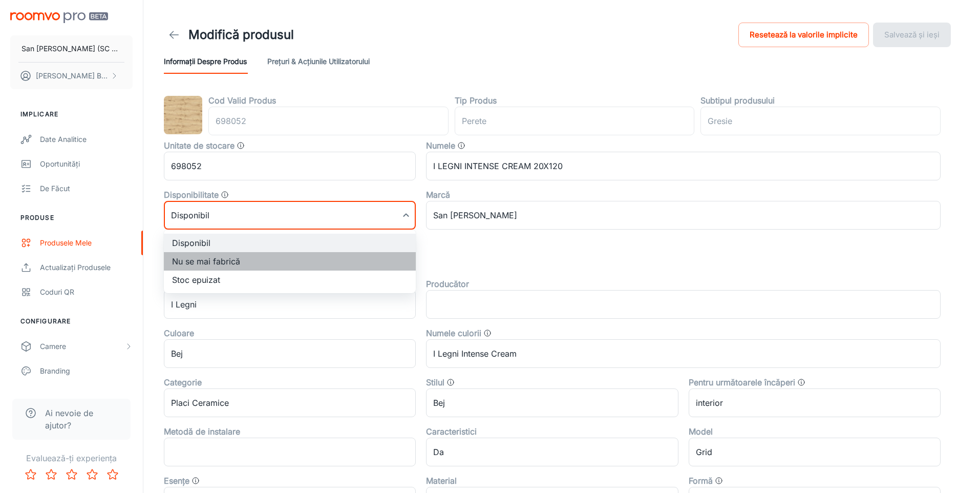
click at [221, 261] on li "Nu se mai fabrică" at bounding box center [290, 261] width 252 height 18
type input "1"
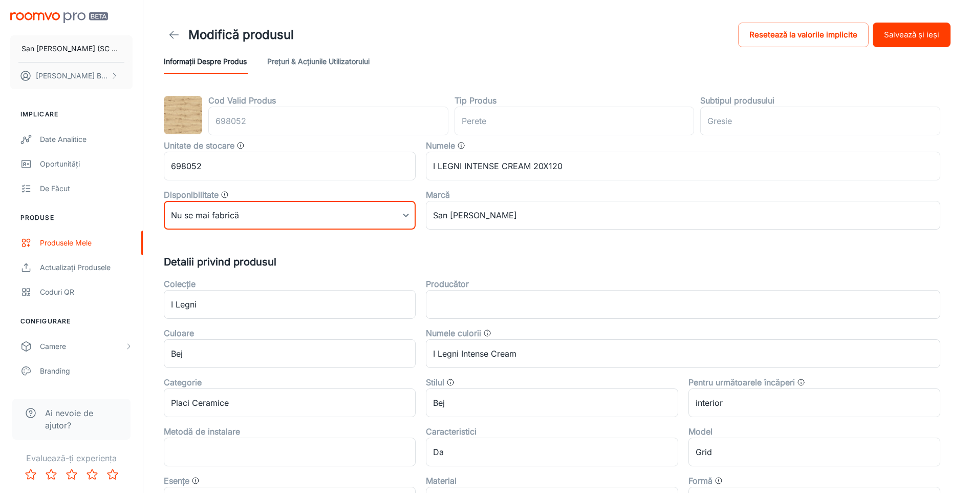
click at [910, 35] on button "Salvează și ieși" at bounding box center [912, 35] width 78 height 25
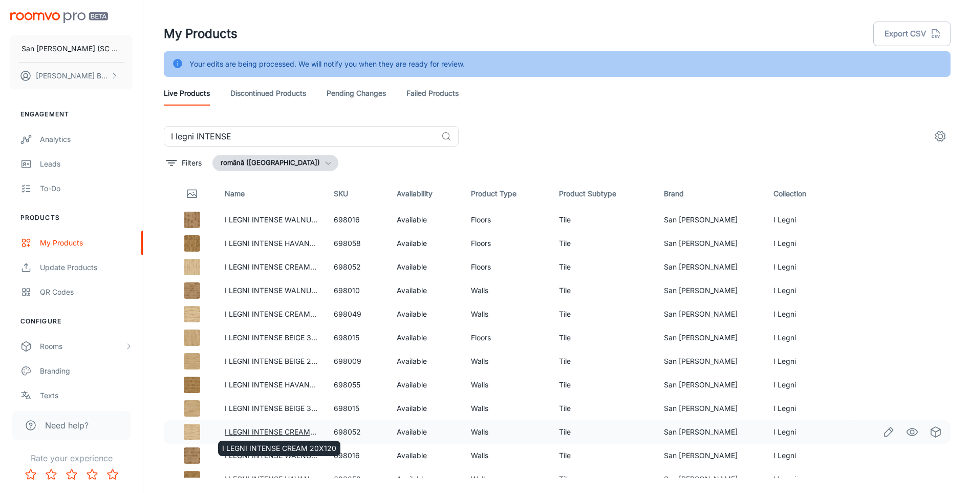
click at [286, 430] on link "I LEGNI INTENSE CREAM 20X120" at bounding box center [282, 431] width 114 height 9
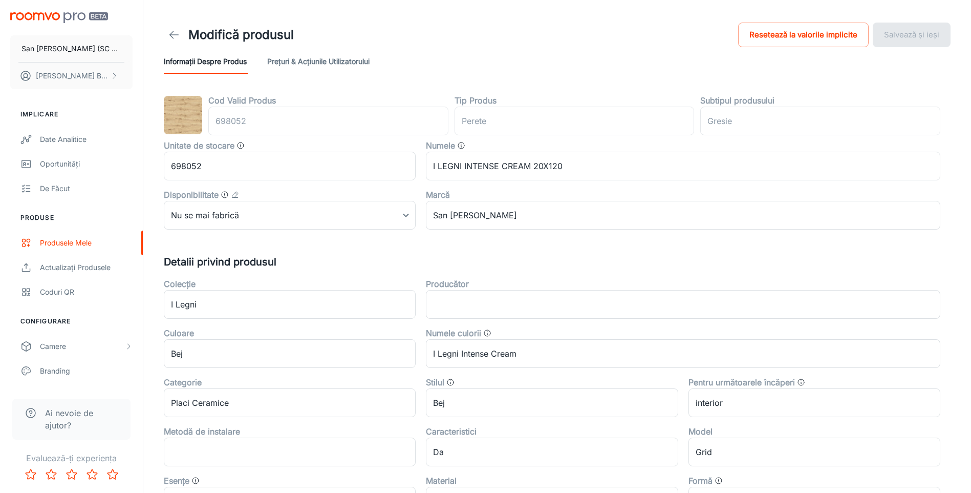
click at [173, 38] on polyline at bounding box center [172, 34] width 4 height 7
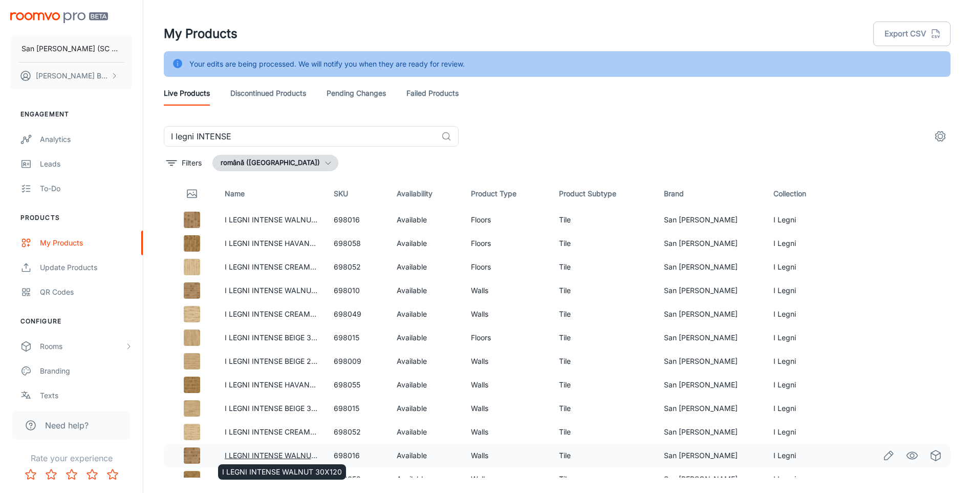
click at [261, 455] on link "I LEGNI INTENSE WALNUT 30X120" at bounding box center [285, 455] width 120 height 9
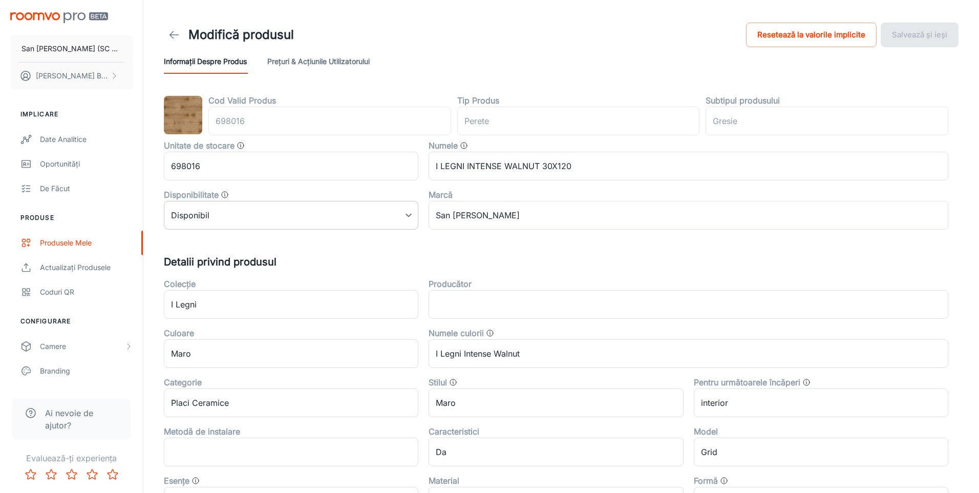
click at [274, 217] on body "San [PERSON_NAME] (SC San Marco Design SRL) [PERSON_NAME] Implicare Date analit…" at bounding box center [489, 246] width 979 height 493
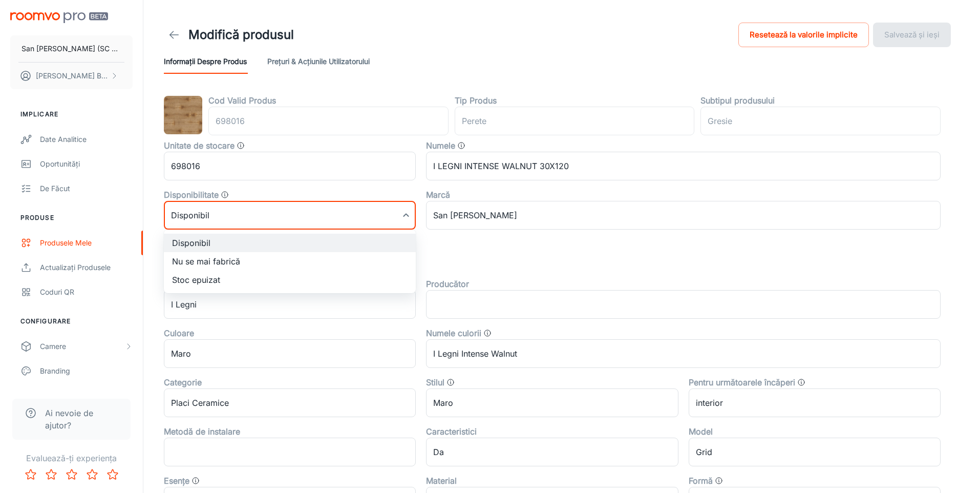
click at [205, 259] on li "Nu se mai fabrică" at bounding box center [290, 261] width 252 height 18
type input "1"
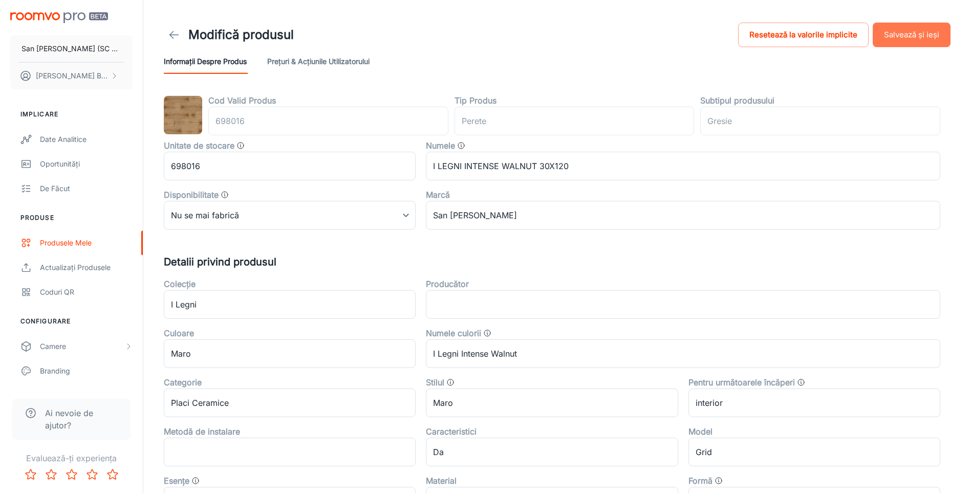
click at [906, 30] on button "Salvează și ieși" at bounding box center [912, 35] width 78 height 25
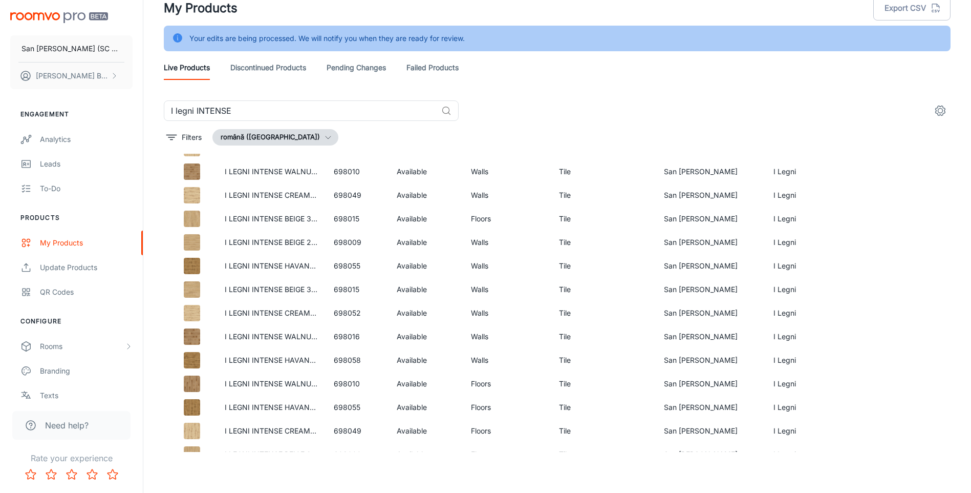
scroll to position [108, 0]
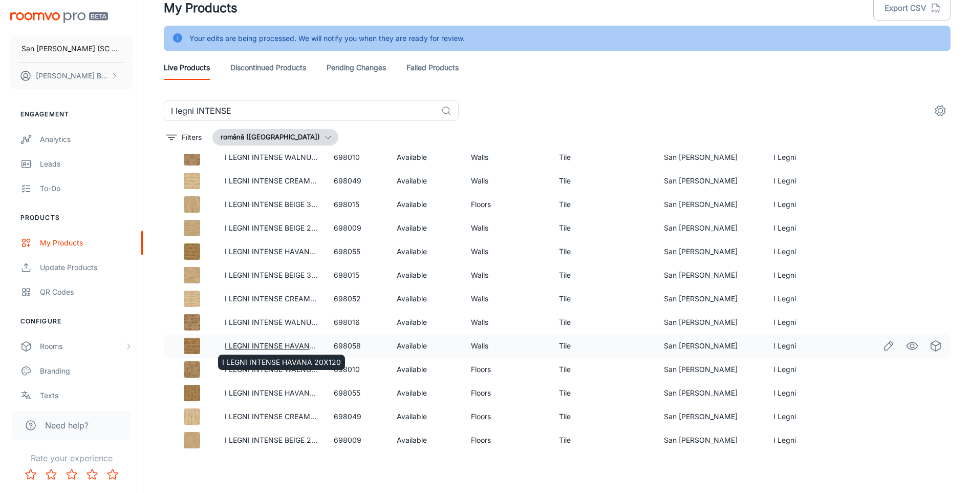
click at [295, 344] on link "I LEGNI INTENSE HAVANA 20X120" at bounding box center [284, 345] width 119 height 9
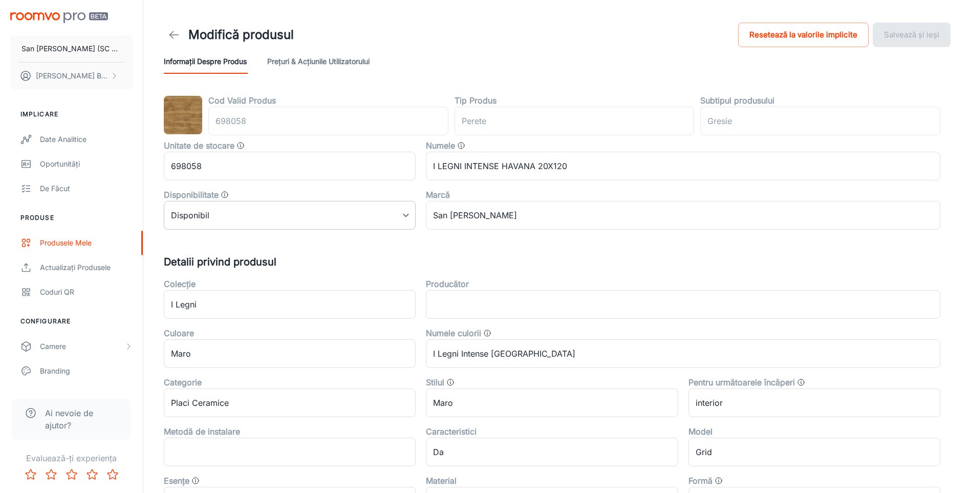
click at [269, 221] on body "San [PERSON_NAME] (SC San Marco Design SRL) [PERSON_NAME] Implicare Date analit…" at bounding box center [485, 246] width 971 height 493
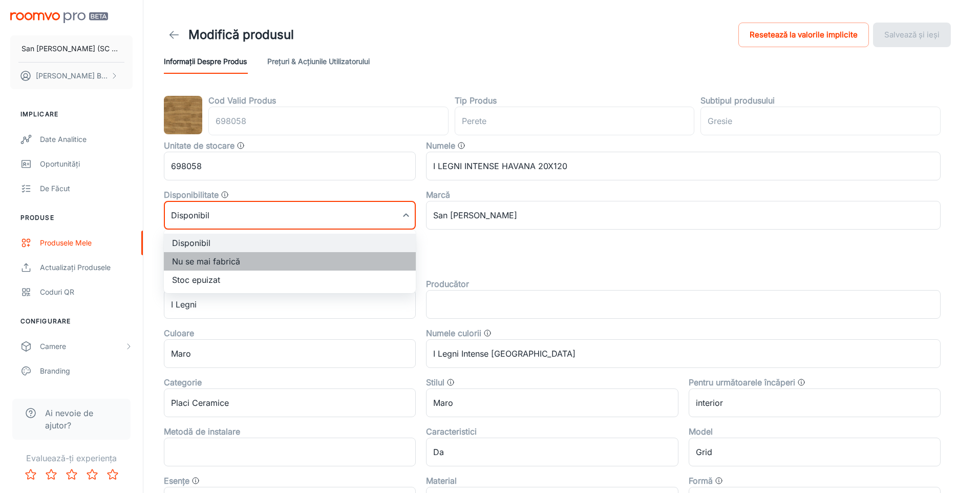
click at [202, 263] on li "Nu se mai fabrică" at bounding box center [290, 261] width 252 height 18
type input "1"
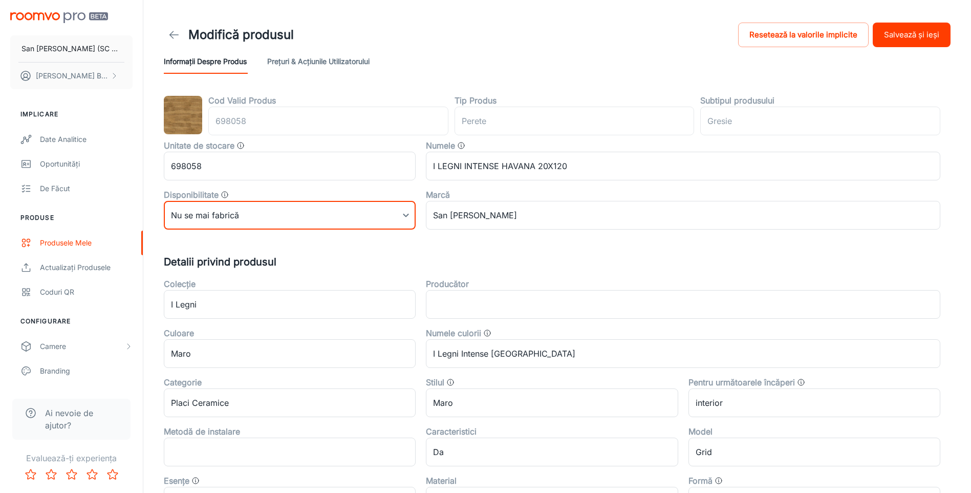
click at [934, 28] on button "Salvează și ieși" at bounding box center [912, 35] width 78 height 25
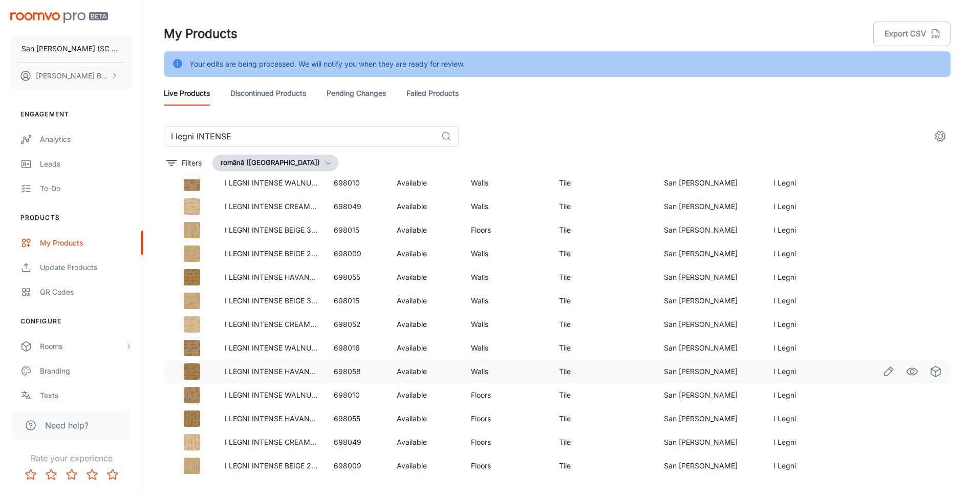
scroll to position [26, 0]
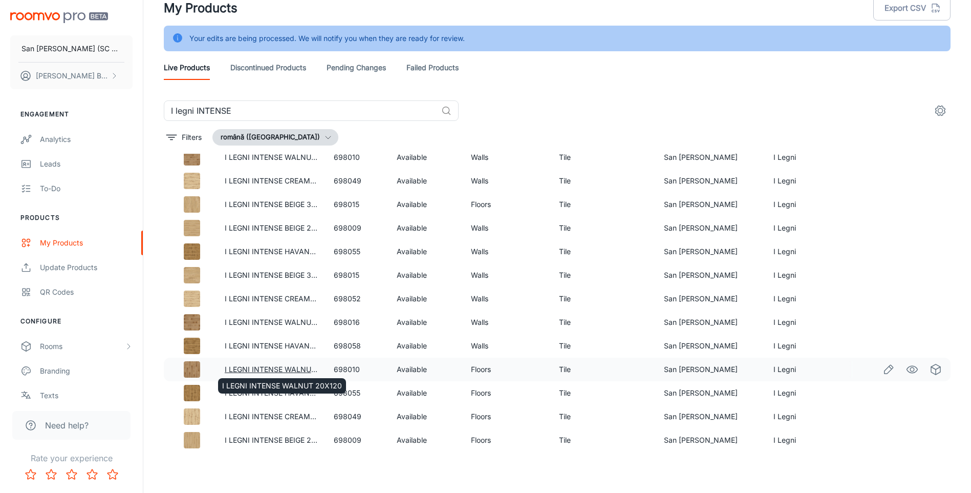
click at [297, 370] on link "I LEGNI INTENSE WALNUT 20X120" at bounding box center [285, 369] width 120 height 9
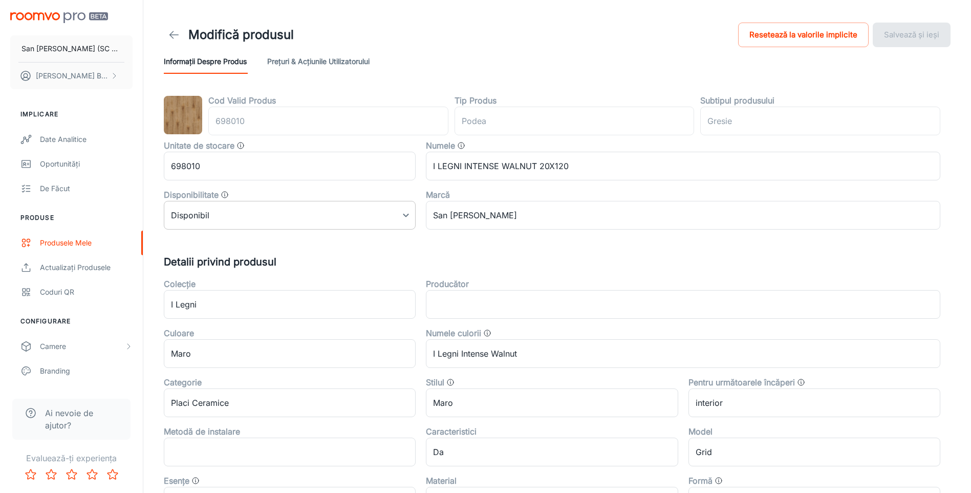
click at [210, 216] on body "San [PERSON_NAME] (SC San Marco Design SRL) [PERSON_NAME] Implicare Date analit…" at bounding box center [485, 246] width 971 height 493
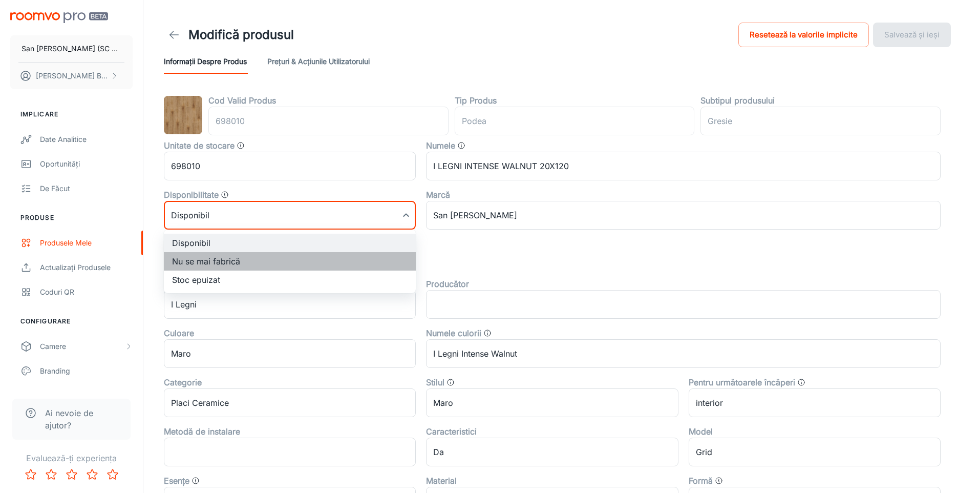
click at [184, 263] on li "Nu se mai fabrică" at bounding box center [290, 261] width 252 height 18
type input "1"
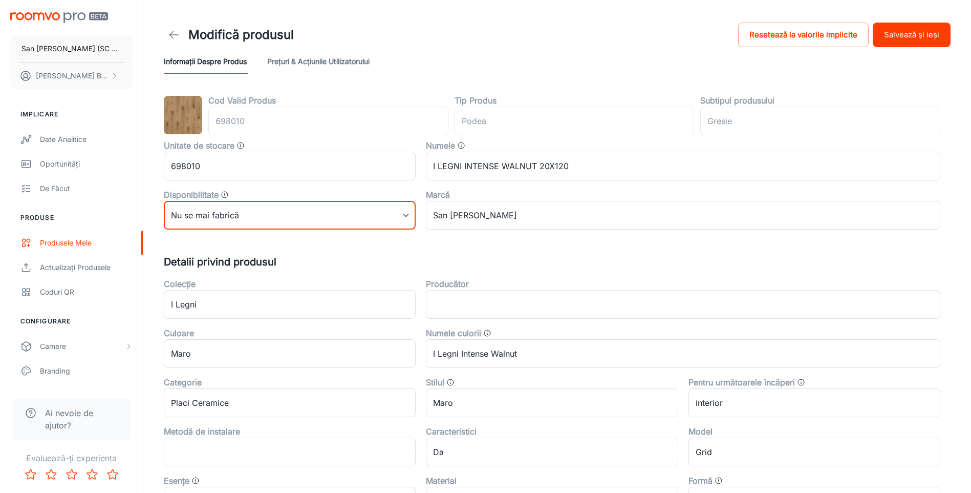
click at [905, 32] on button "Salvează și ieși" at bounding box center [912, 35] width 78 height 25
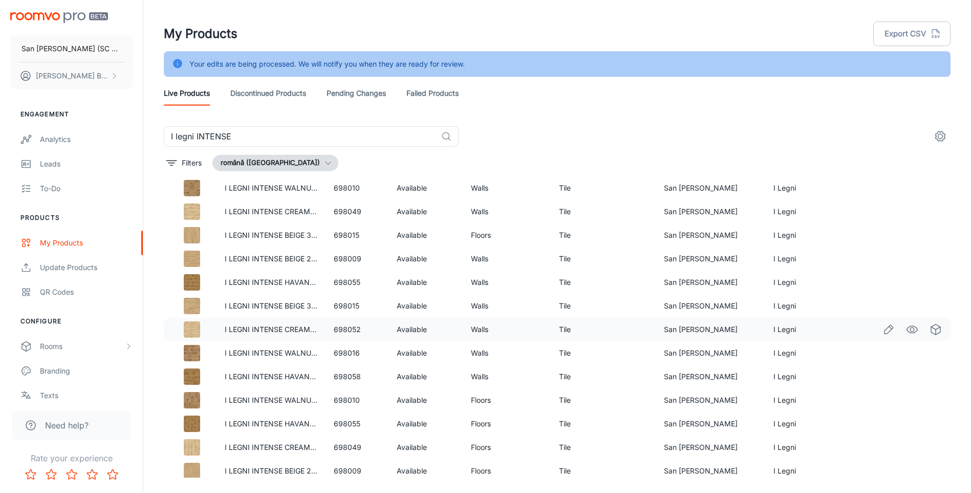
scroll to position [108, 0]
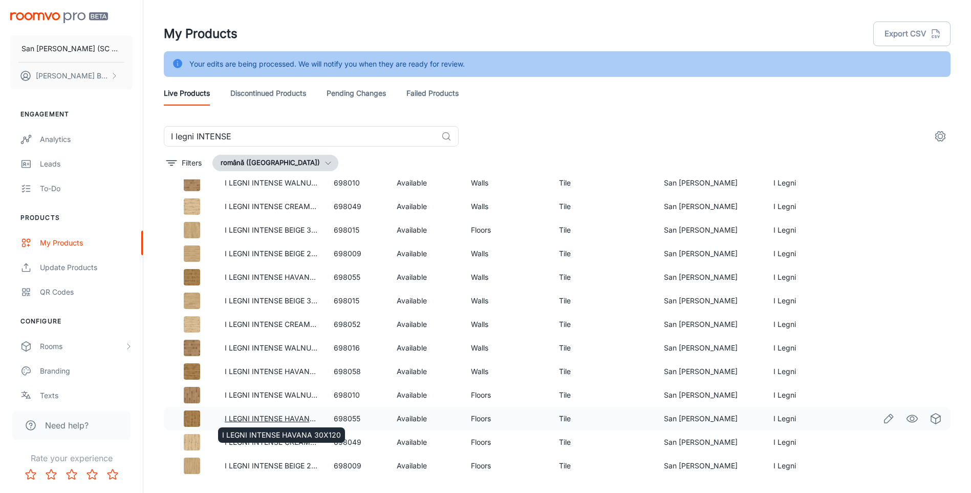
click at [287, 417] on link "I LEGNI INTENSE HAVANA 30X120" at bounding box center [284, 418] width 119 height 9
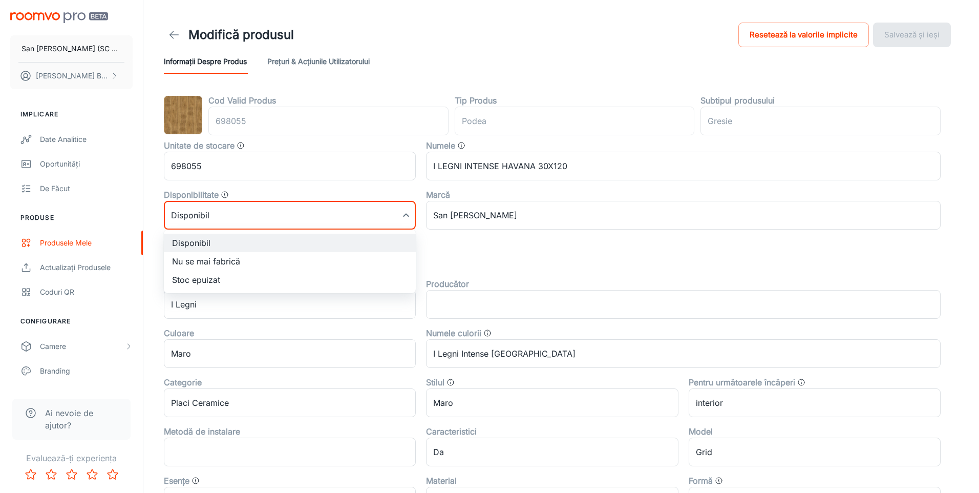
click at [268, 220] on body "San [PERSON_NAME] (SC San Marco Design SRL) [PERSON_NAME] Implicare Date analit…" at bounding box center [489, 246] width 979 height 493
click at [225, 261] on li "Nu se mai fabrică" at bounding box center [290, 261] width 252 height 18
type input "1"
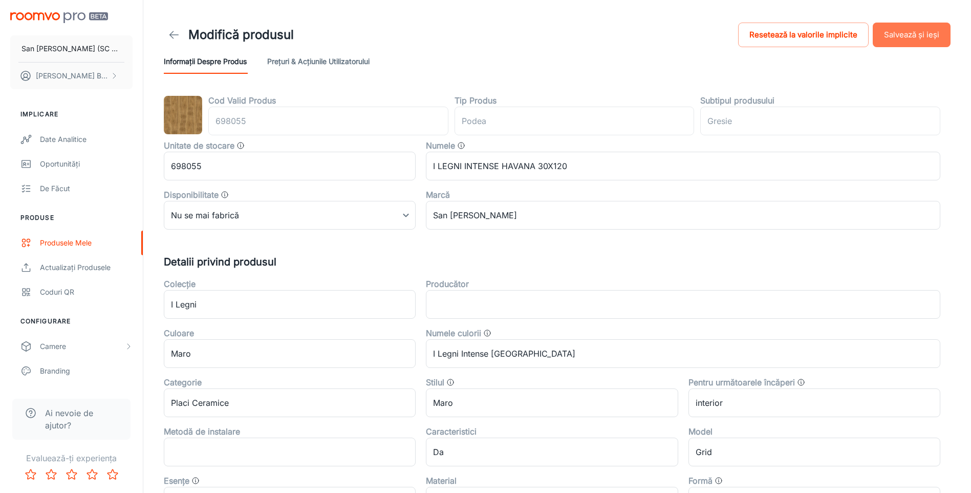
click at [914, 30] on button "Salvează și ieși" at bounding box center [912, 35] width 78 height 25
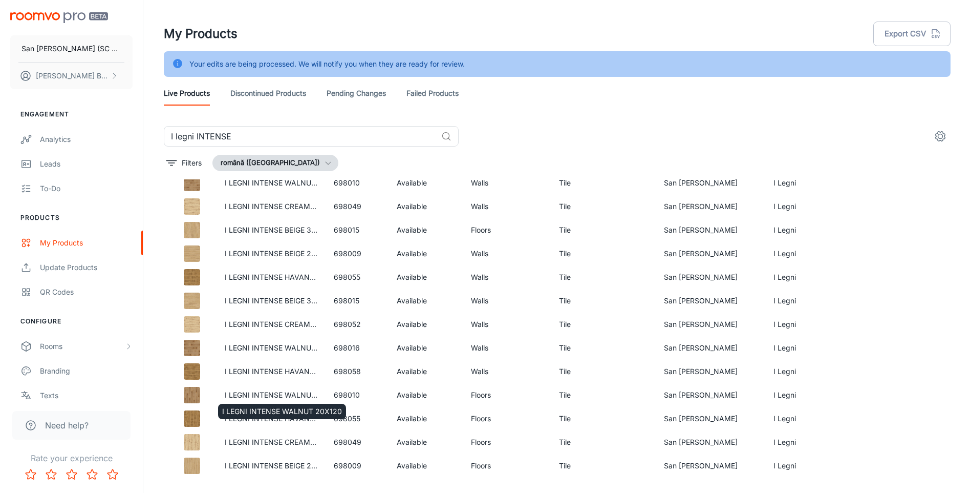
scroll to position [26, 0]
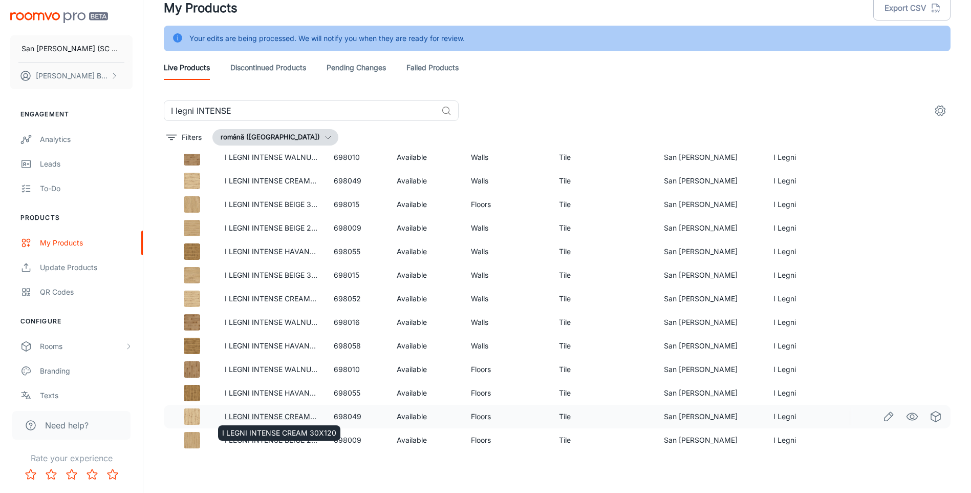
click at [296, 415] on link "I LEGNI INTENSE CREAM 30X120" at bounding box center [282, 416] width 114 height 9
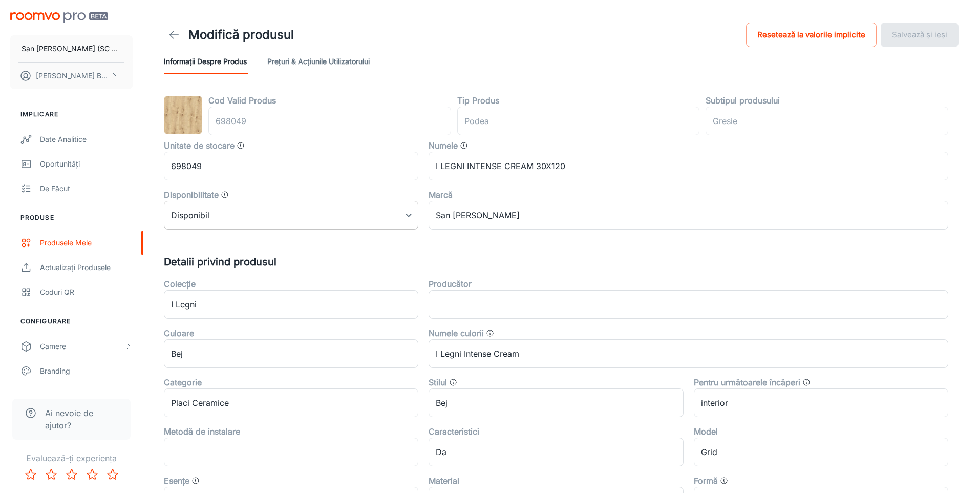
click at [291, 221] on body "San [PERSON_NAME] (SC San Marco Design SRL) [PERSON_NAME] Implicare Date analit…" at bounding box center [489, 246] width 979 height 493
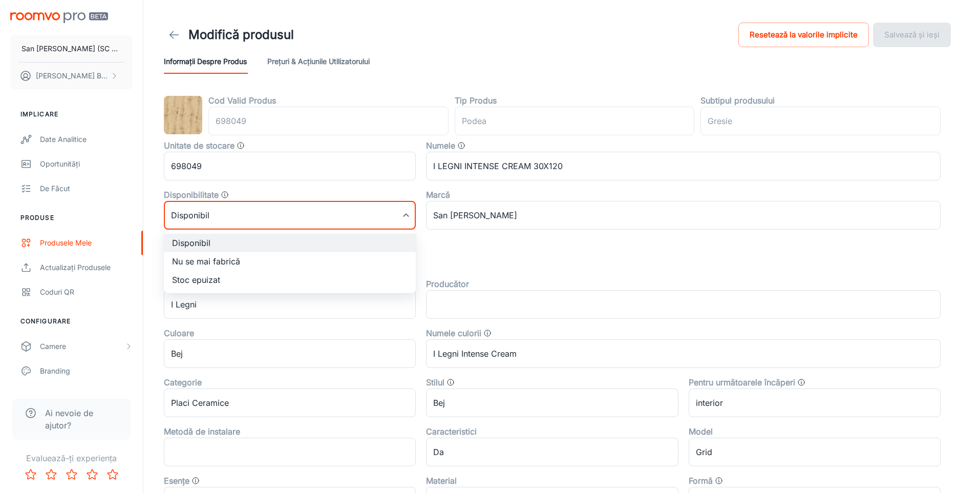
click at [207, 264] on li "Nu se mai fabrică" at bounding box center [290, 261] width 252 height 18
type input "1"
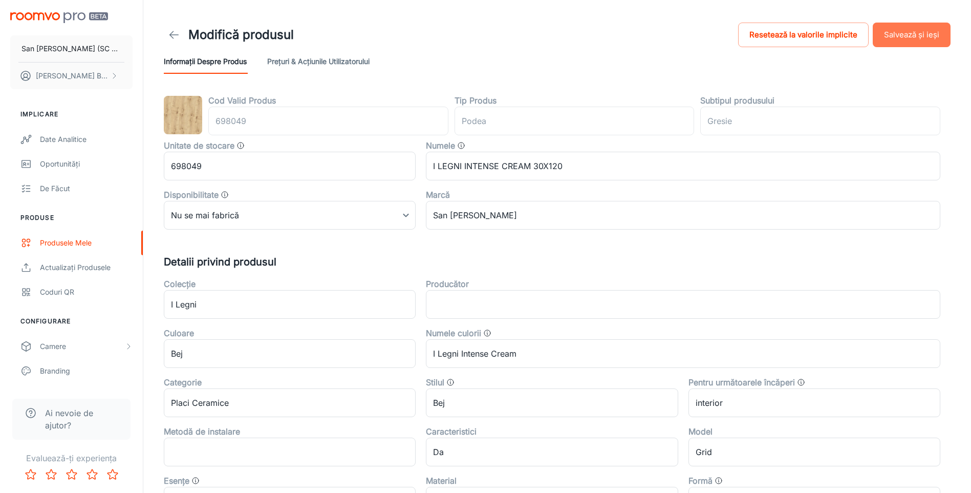
click at [906, 35] on button "Salvează și ieși" at bounding box center [912, 35] width 78 height 25
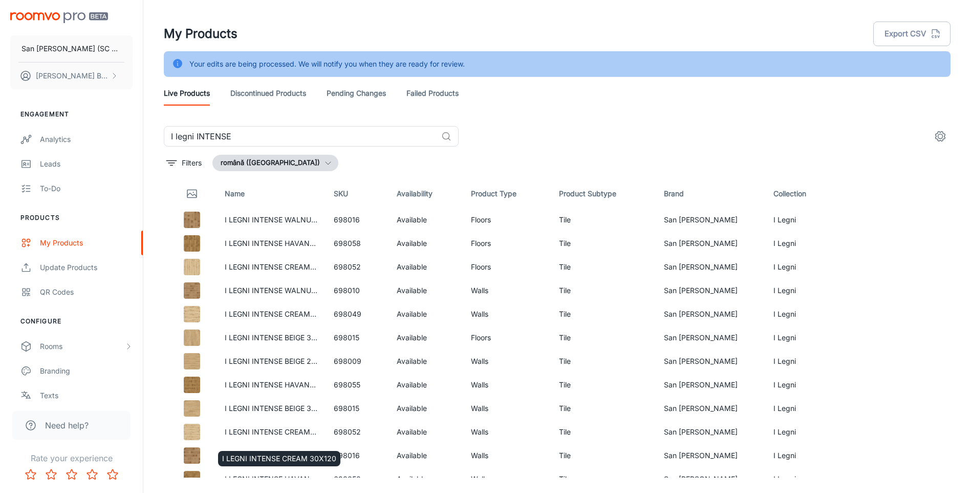
scroll to position [108, 0]
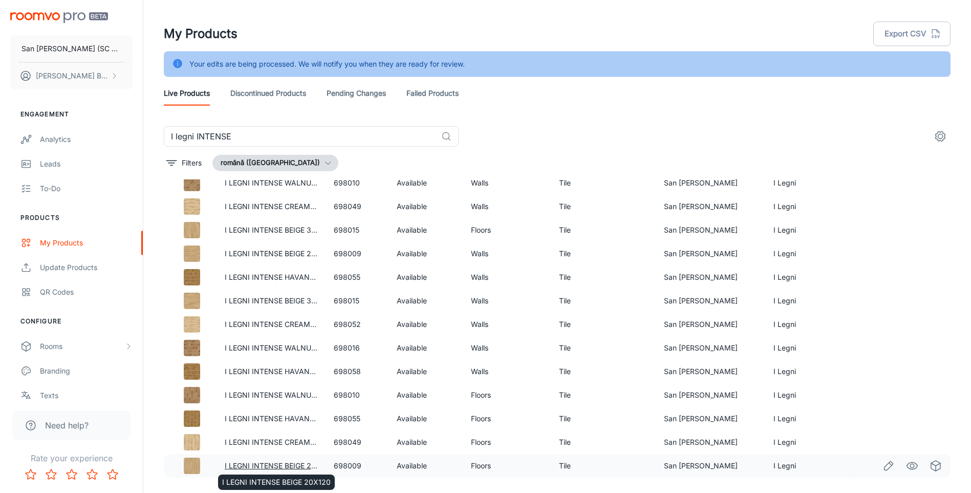
click at [277, 465] on link "I LEGNI INTENSE BEIGE 20X120" at bounding box center [279, 465] width 109 height 9
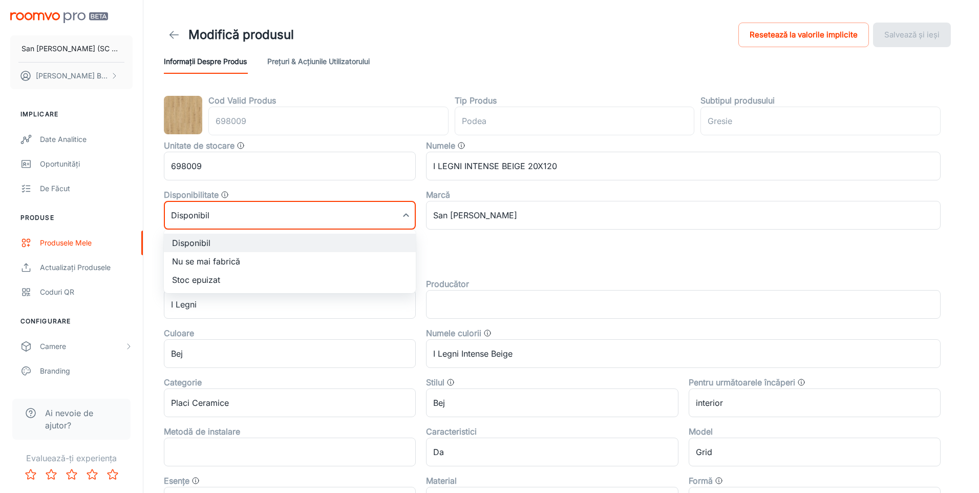
click at [243, 211] on body "San [PERSON_NAME] (SC San Marco Design SRL) [PERSON_NAME] Implicare Date analit…" at bounding box center [489, 246] width 979 height 493
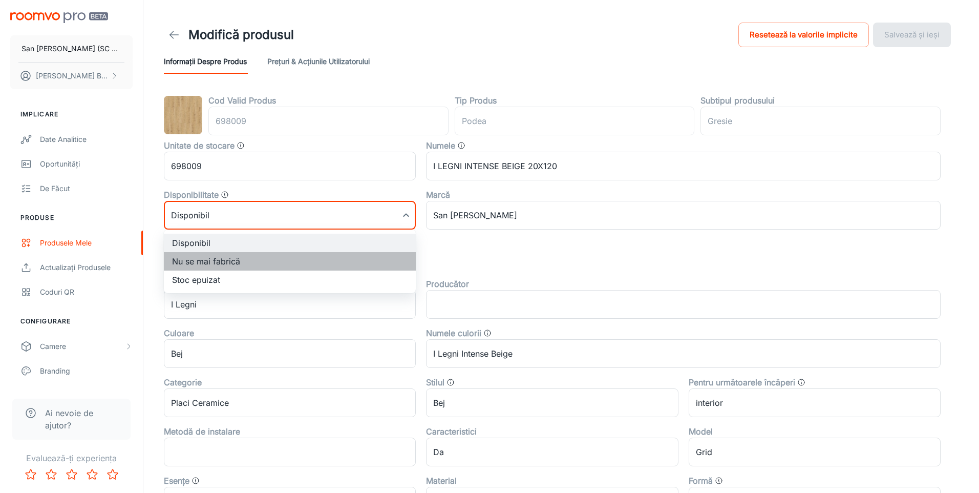
click at [220, 261] on li "Nu se mai fabrică" at bounding box center [290, 261] width 252 height 18
type input "1"
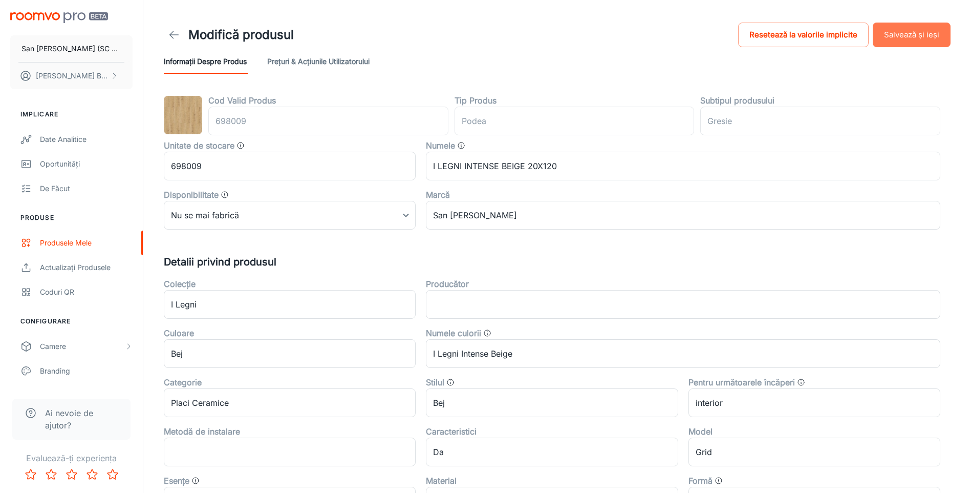
click at [902, 31] on button "Salvează și ieși" at bounding box center [912, 35] width 78 height 25
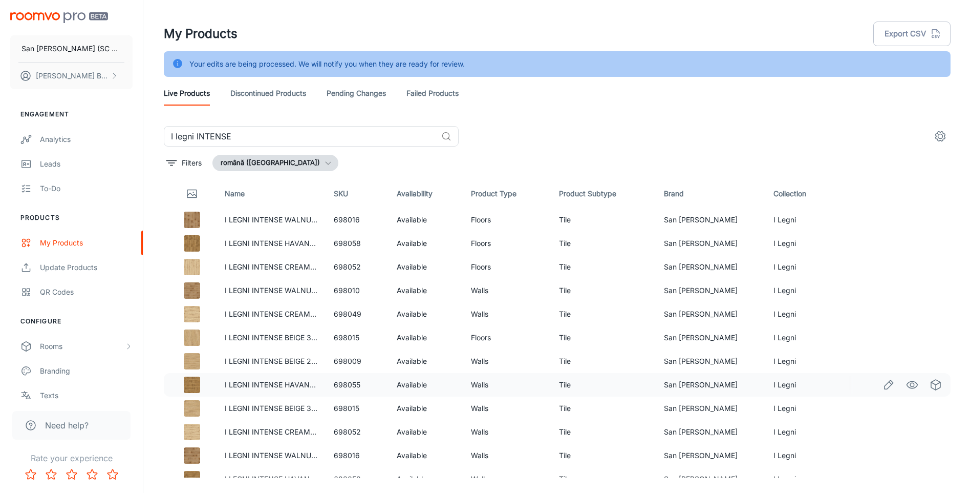
scroll to position [108, 0]
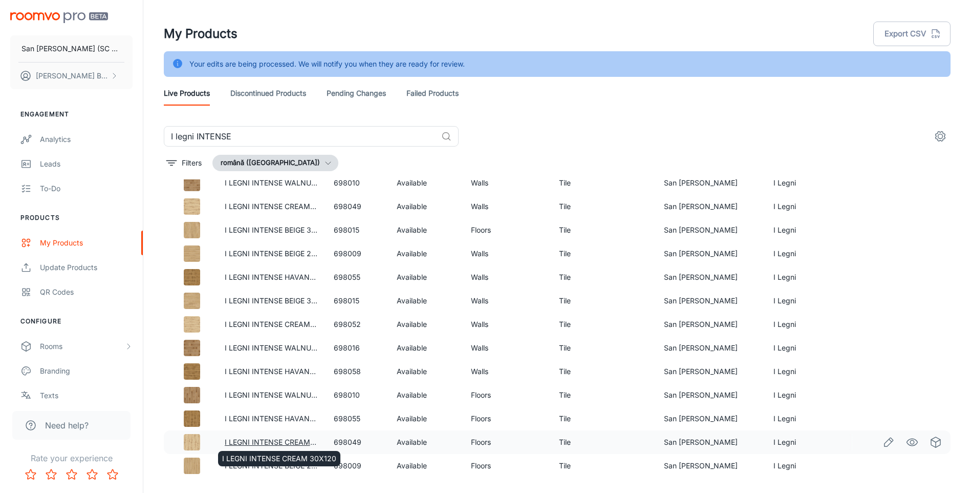
click at [277, 440] on link "I LEGNI INTENSE CREAM 30X120" at bounding box center [282, 441] width 114 height 9
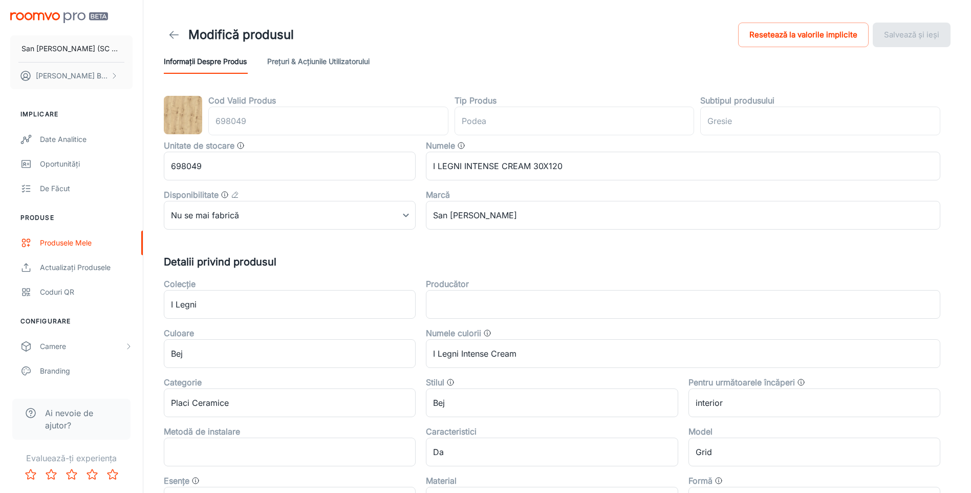
click at [174, 35] on icon at bounding box center [174, 35] width 12 height 12
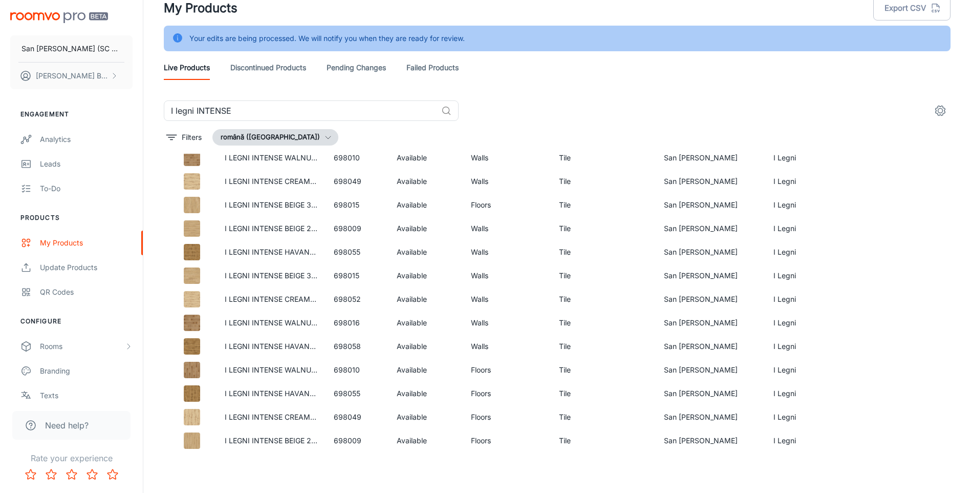
scroll to position [108, 0]
click at [292, 415] on link "I LEGNI INTENSE CREAM 30X120" at bounding box center [282, 416] width 114 height 9
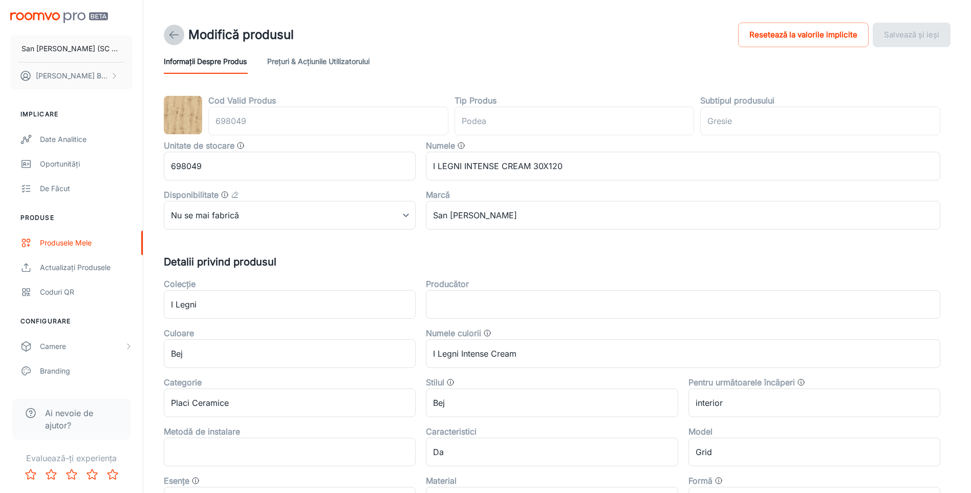
click at [173, 34] on icon at bounding box center [174, 35] width 12 height 12
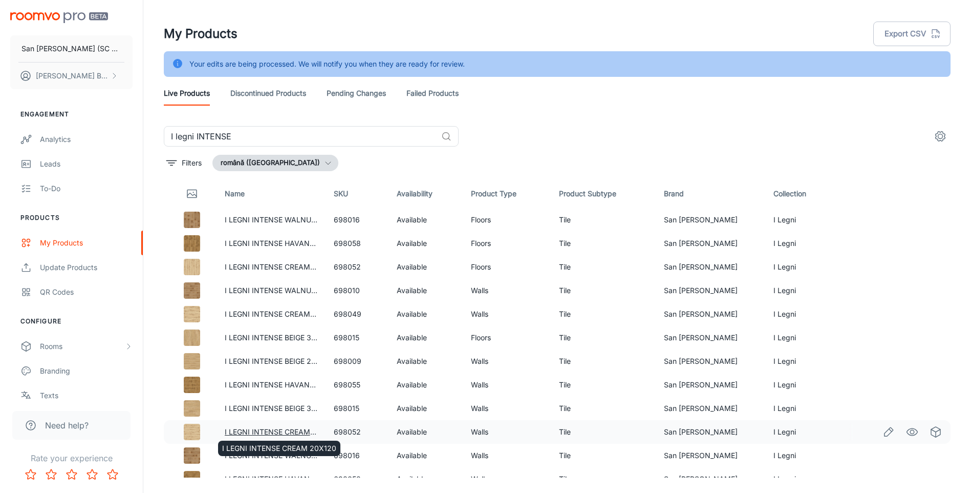
click at [295, 431] on link "I LEGNI INTENSE CREAM 20X120" at bounding box center [282, 431] width 114 height 9
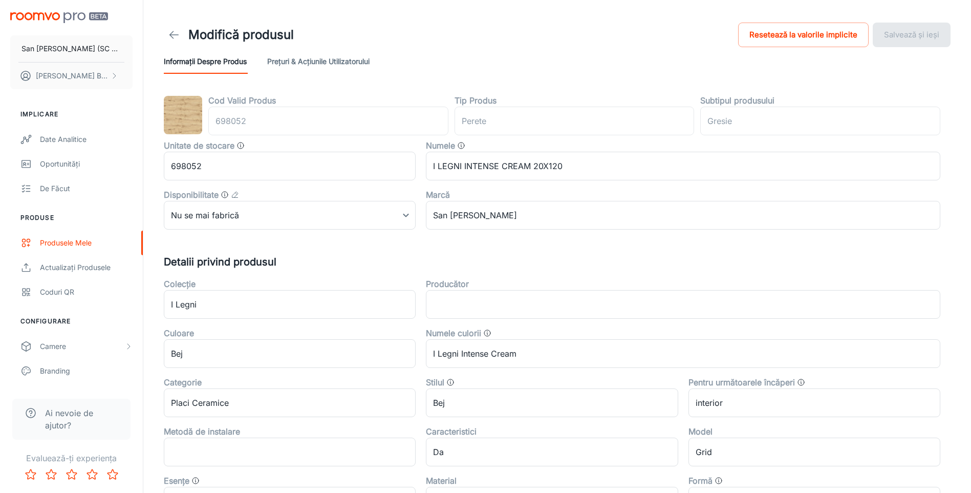
click at [171, 33] on icon at bounding box center [174, 35] width 12 height 12
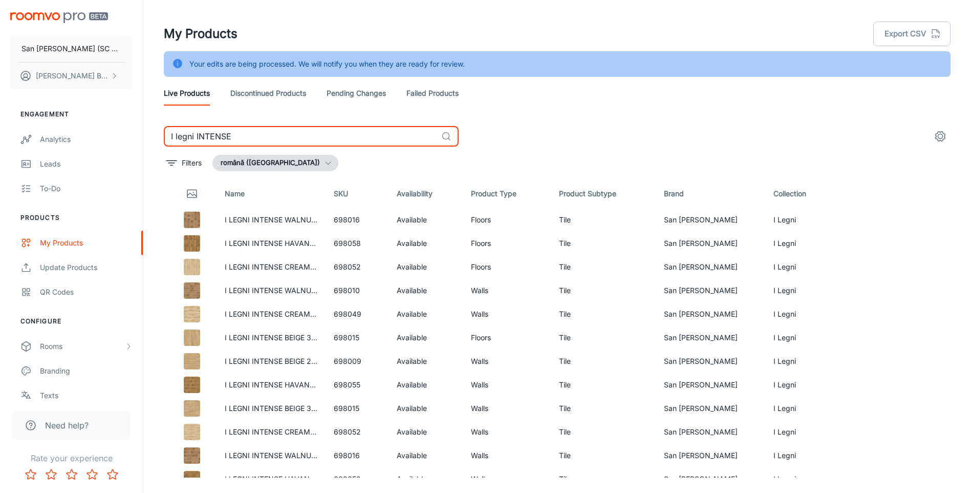
drag, startPoint x: 194, startPoint y: 136, endPoint x: 355, endPoint y: 137, distance: 160.8
click at [355, 137] on input "I legni INTENSE" at bounding box center [300, 136] width 273 height 20
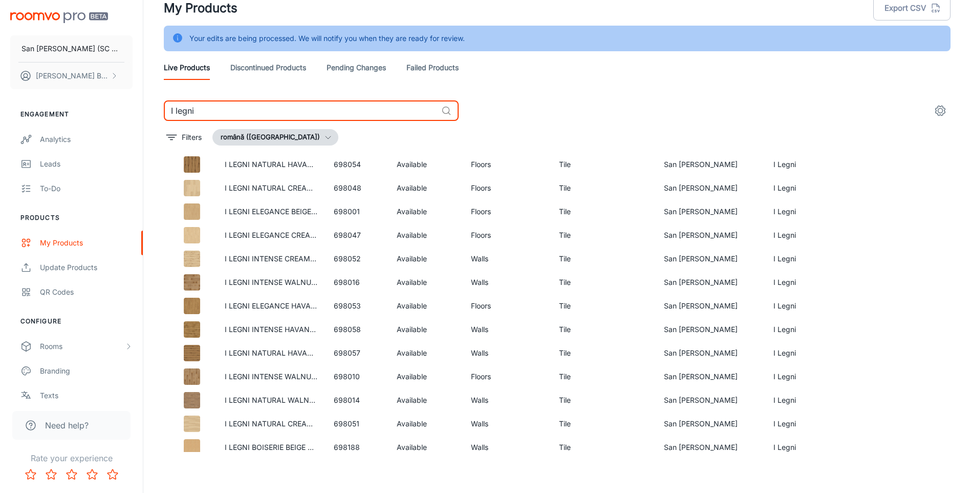
scroll to position [1162, 0]
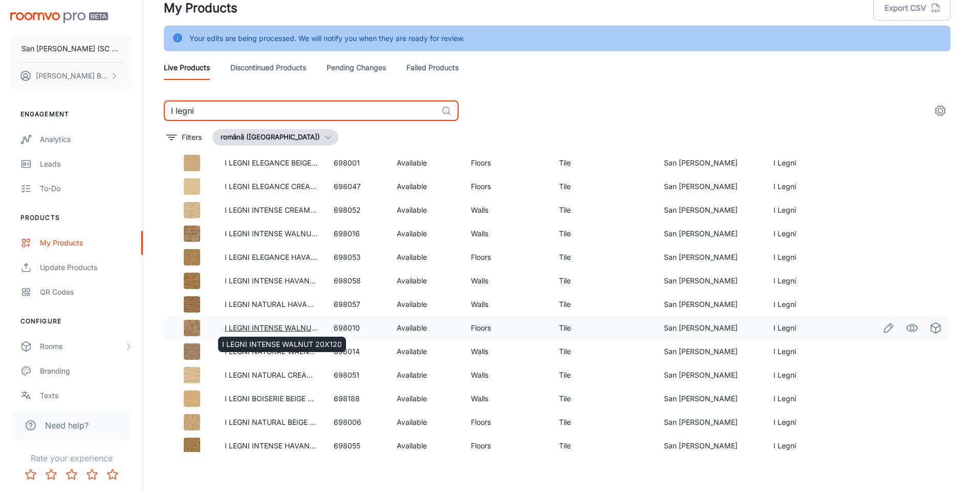
type input "I legni"
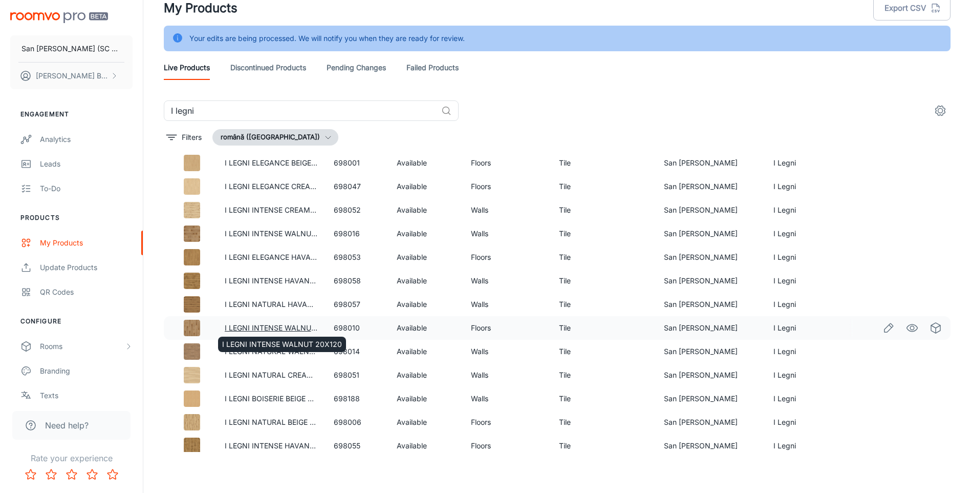
click at [271, 327] on link "I LEGNI INTENSE WALNUT 20X120" at bounding box center [285, 327] width 120 height 9
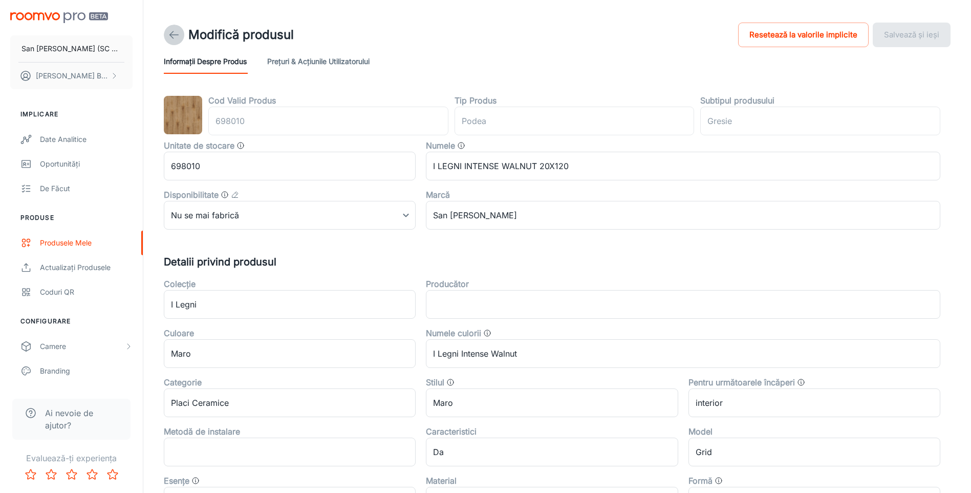
click at [172, 33] on polyline at bounding box center [172, 34] width 4 height 7
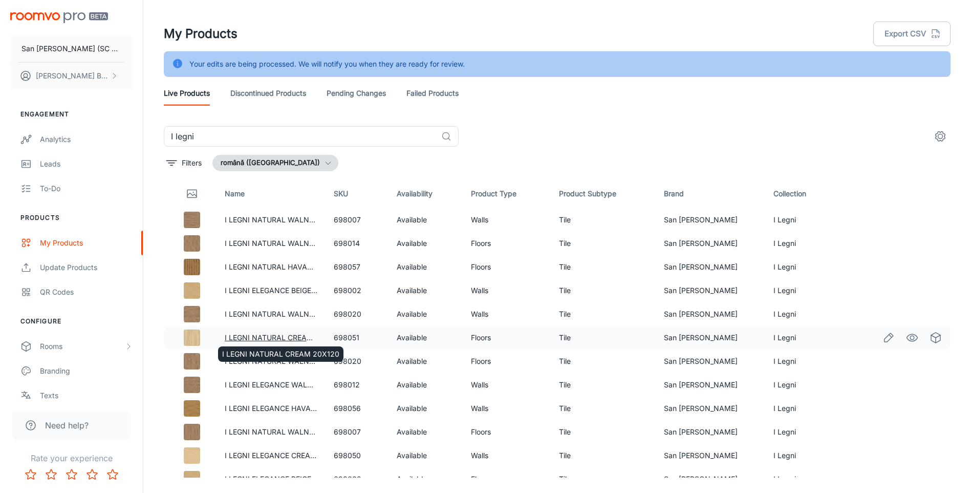
click at [271, 336] on link "I LEGNI NATURAL CREAM 20X120" at bounding box center [283, 337] width 117 height 9
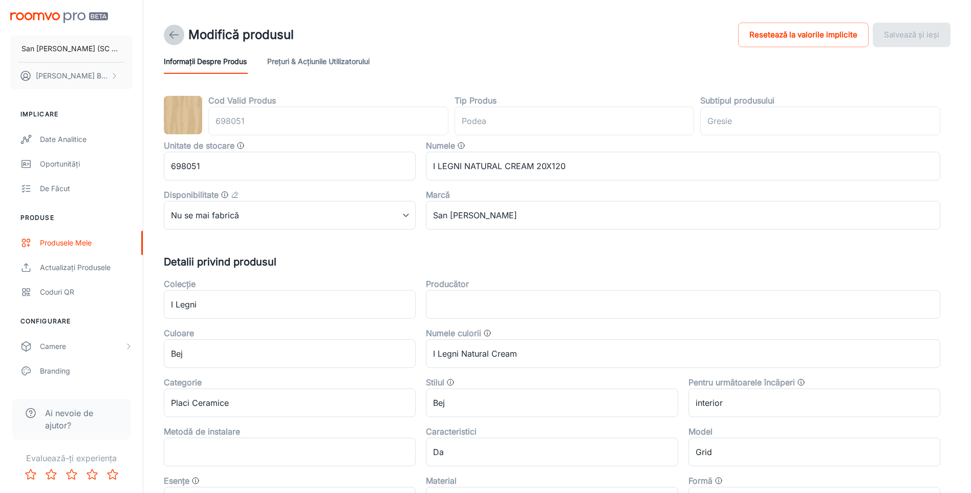
click at [173, 33] on icon at bounding box center [174, 35] width 12 height 12
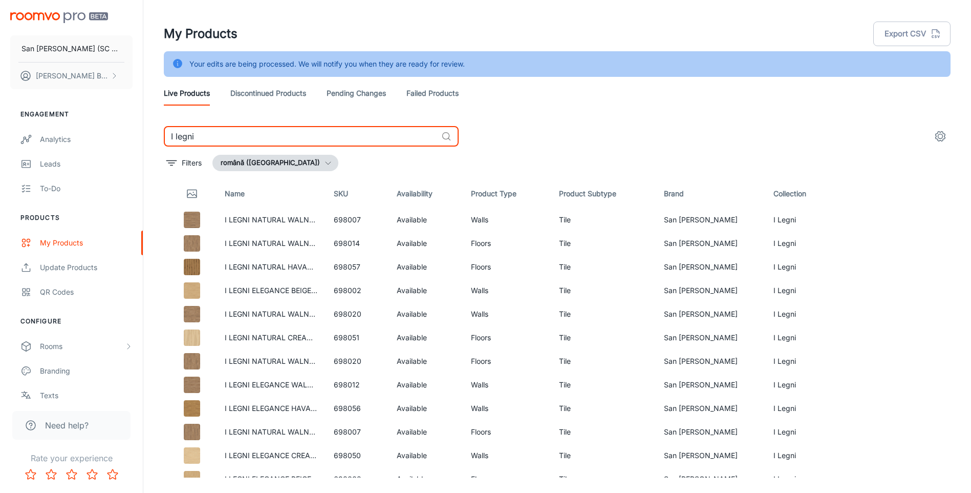
click at [224, 135] on input "I legni" at bounding box center [300, 136] width 273 height 20
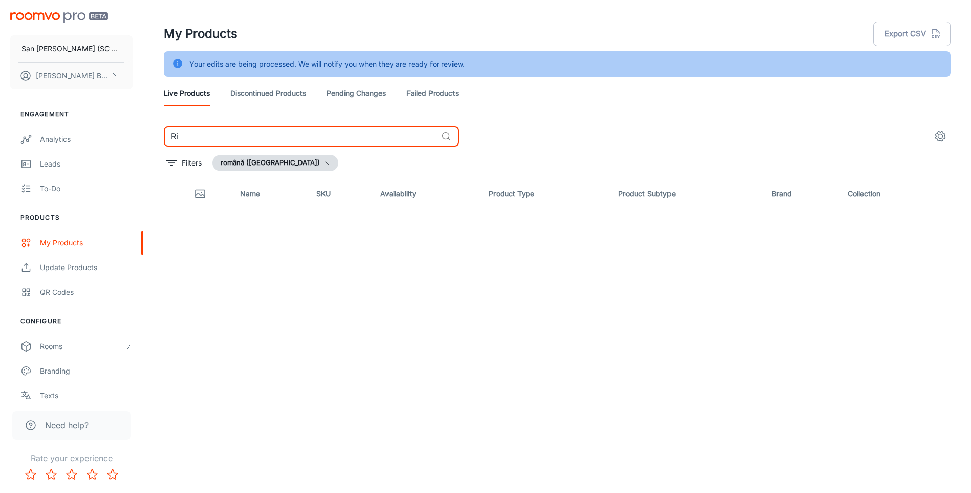
type input "R"
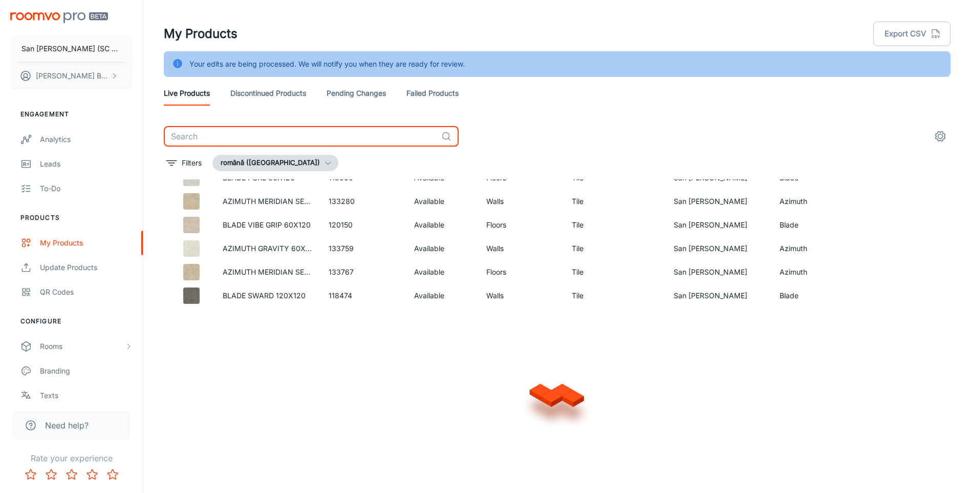
scroll to position [26, 0]
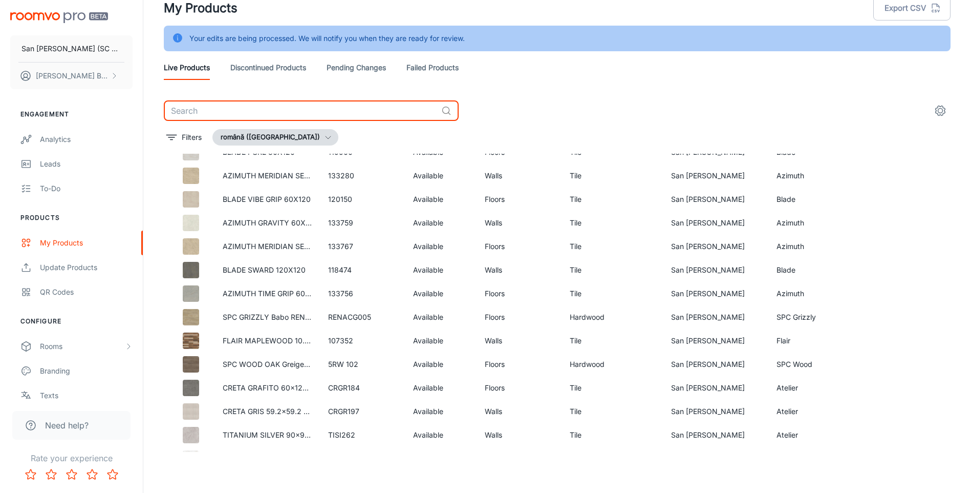
click at [222, 112] on input "text" at bounding box center [300, 110] width 273 height 20
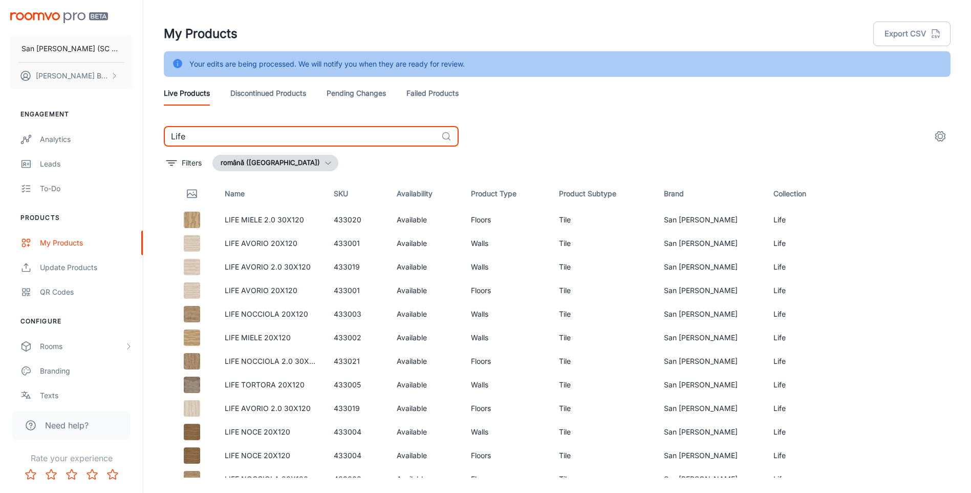
type input "Life"
click at [266, 220] on link "LIFE MIELE 2.0 30X120" at bounding box center [264, 219] width 79 height 9
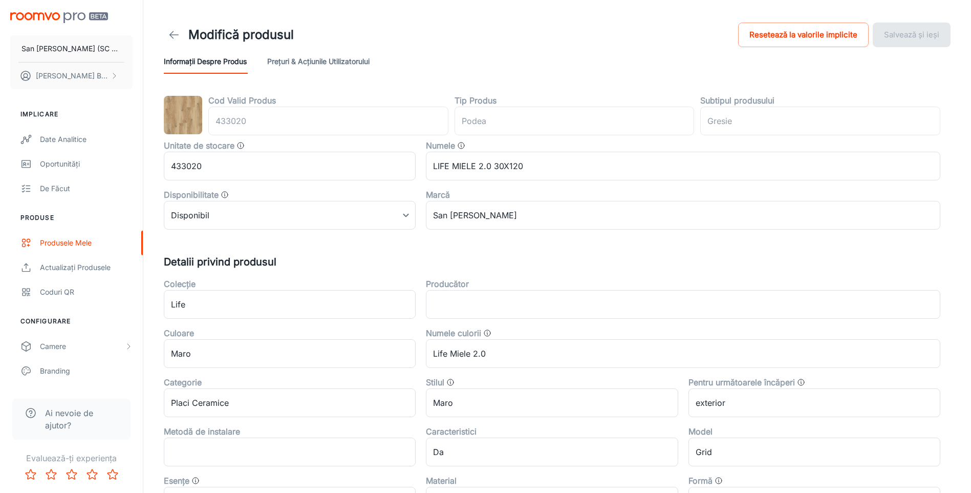
click at [266, 220] on body "San [PERSON_NAME] (SC San Marco Design SRL) [PERSON_NAME] Implicare Date analit…" at bounding box center [485, 246] width 971 height 493
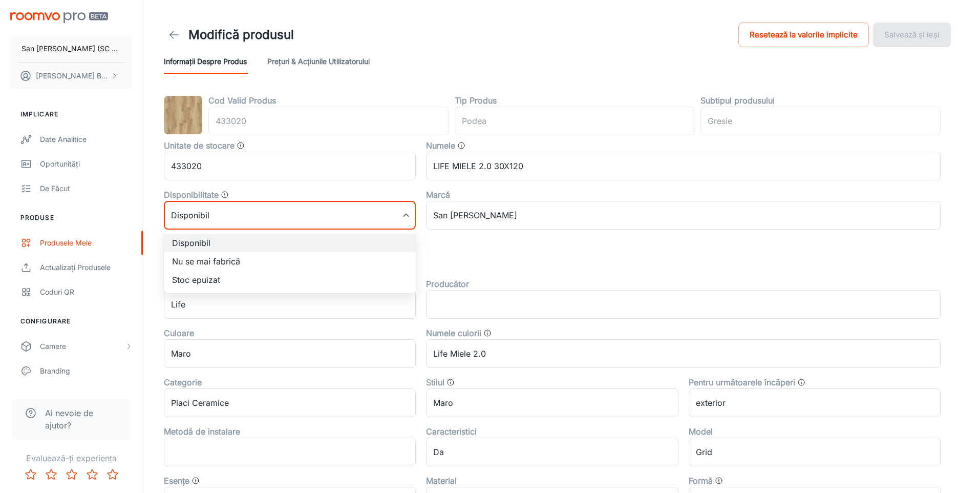
click at [229, 259] on li "Nu se mai fabrică" at bounding box center [290, 261] width 252 height 18
type input "1"
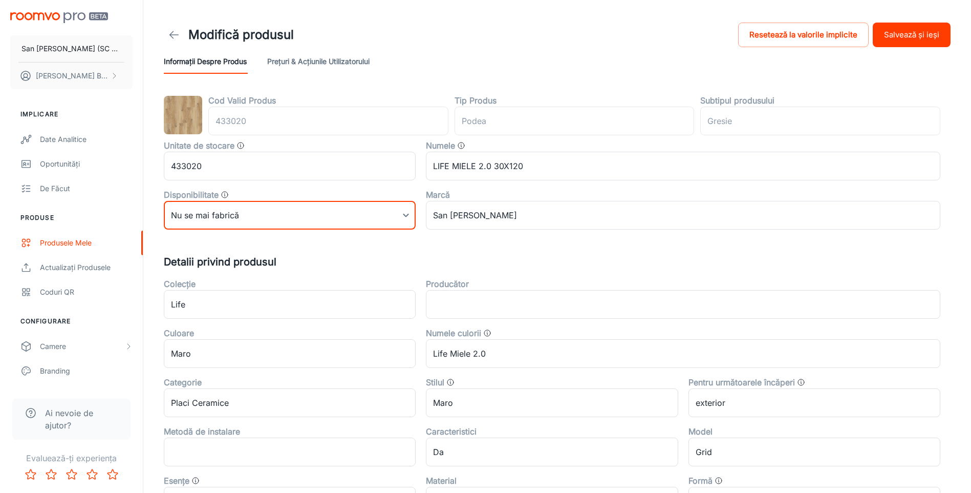
click at [911, 34] on button "Salvează și ieși" at bounding box center [912, 35] width 78 height 25
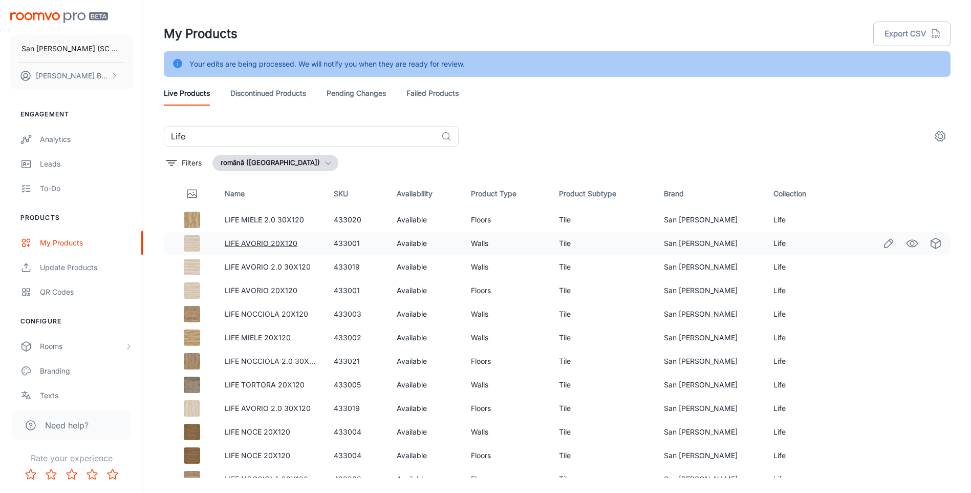
click at [256, 241] on link "LIFE AVORIO 20X120" at bounding box center [261, 243] width 73 height 9
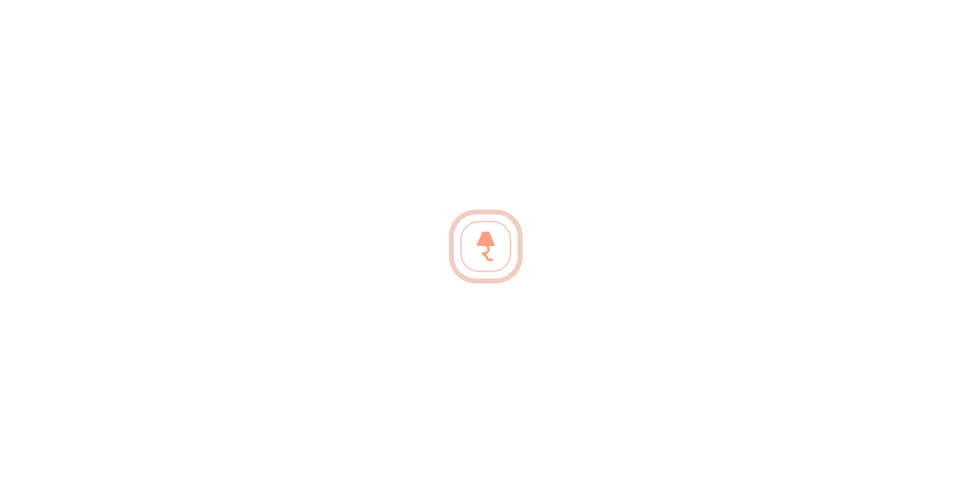
type input "perete"
type input "Gresie"
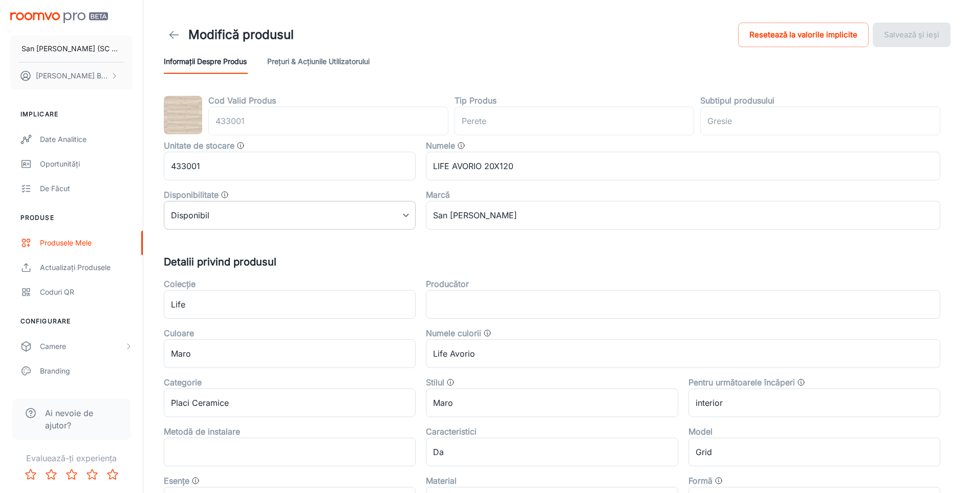
click at [242, 209] on body "San [PERSON_NAME] (SC San Marco Design SRL) [PERSON_NAME] Implicare Date analit…" at bounding box center [485, 246] width 971 height 493
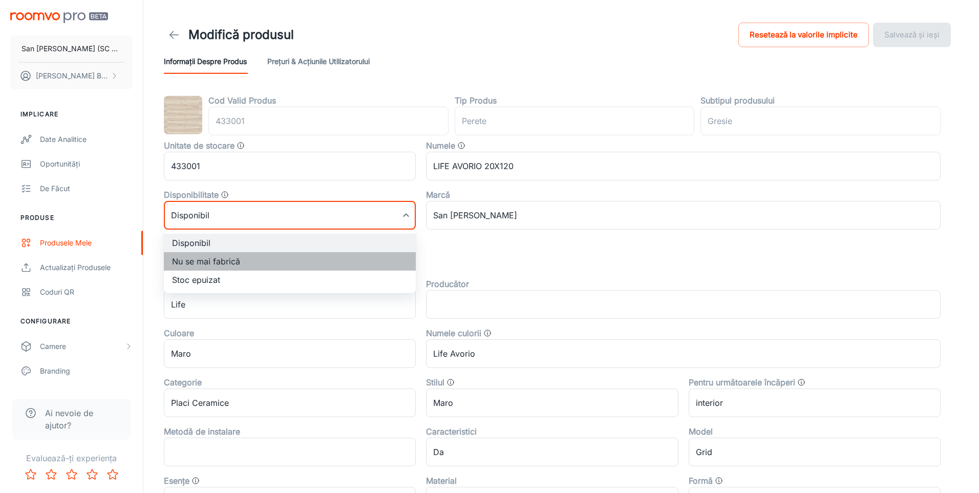
click at [201, 265] on li "Nu se mai fabrică" at bounding box center [290, 261] width 252 height 18
type input "1"
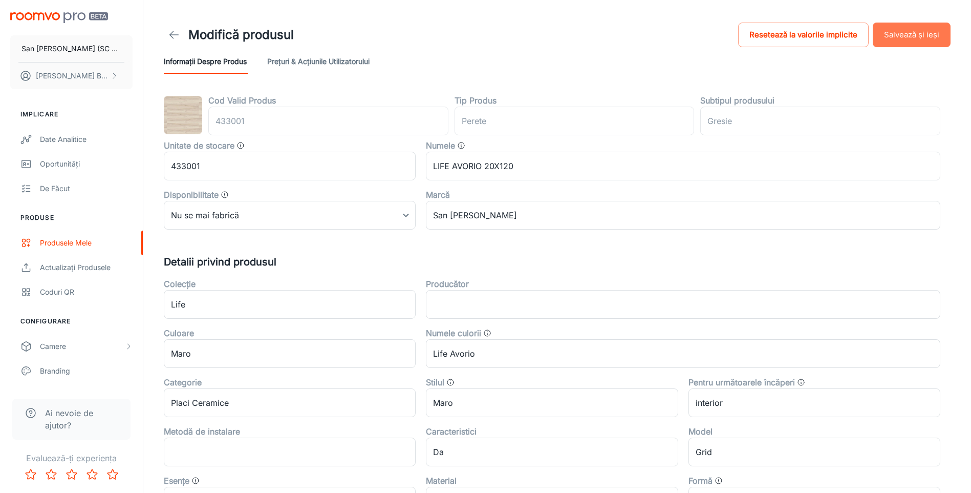
click at [907, 33] on button "Salvează și ieși" at bounding box center [912, 35] width 78 height 25
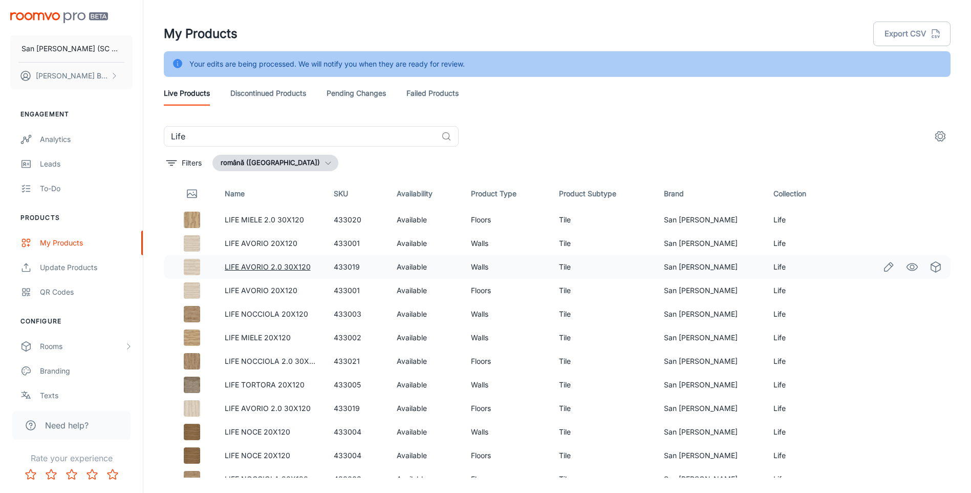
click at [268, 268] on link "LIFE AVORIO 2.0 30X120" at bounding box center [268, 266] width 86 height 9
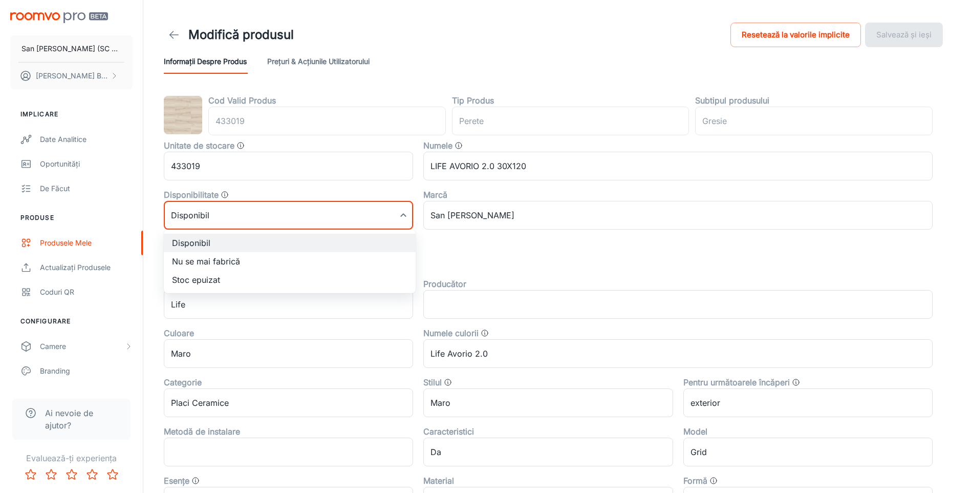
click at [268, 213] on body "San [PERSON_NAME] (SC San Marco Design SRL) [PERSON_NAME] Implicare Date analit…" at bounding box center [485, 246] width 971 height 493
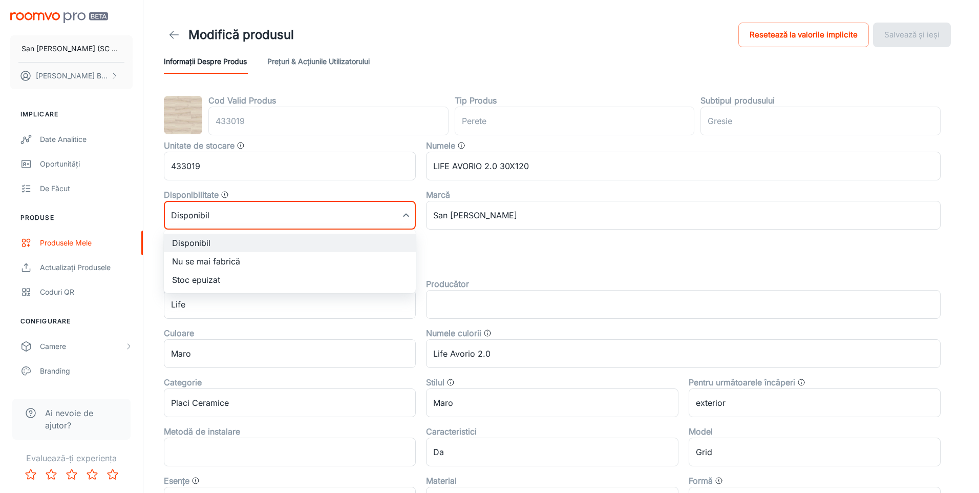
click at [198, 265] on li "Nu se mai fabrică" at bounding box center [290, 261] width 252 height 18
type input "1"
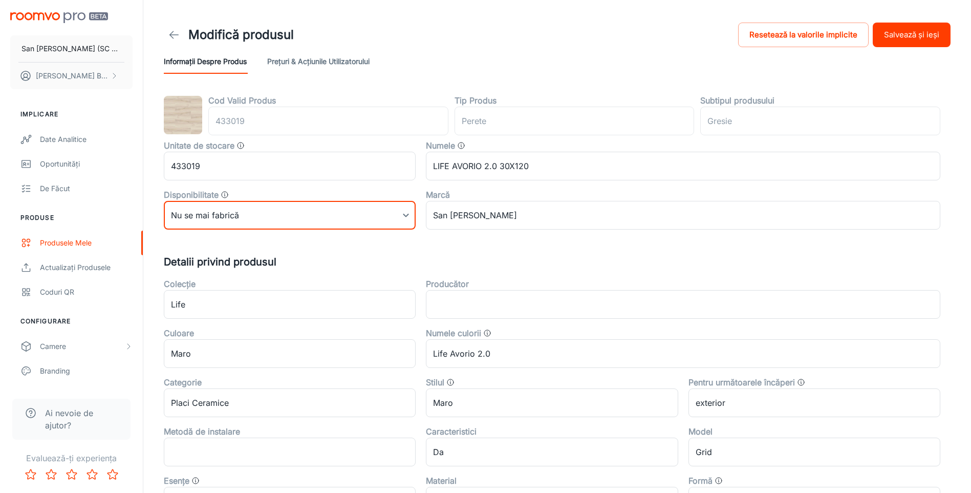
click at [896, 41] on button "Salvează și ieși" at bounding box center [912, 35] width 78 height 25
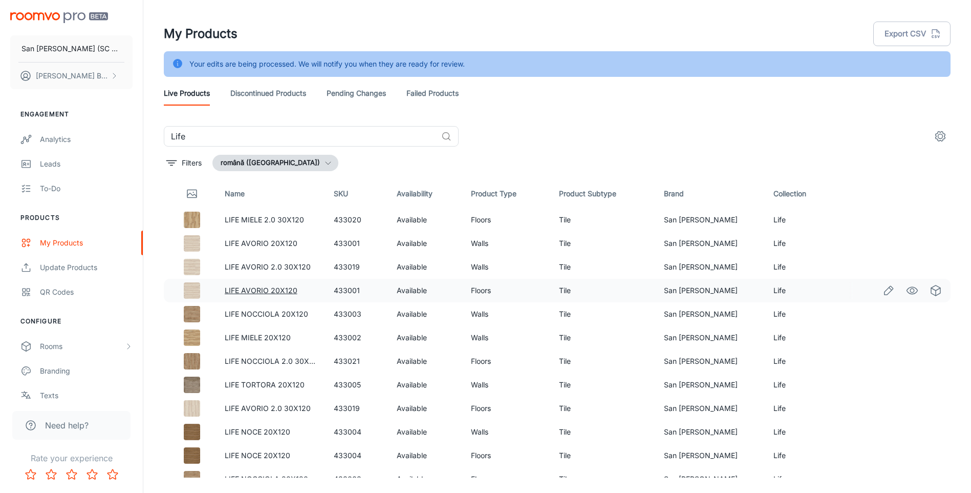
click at [257, 290] on link "LIFE AVORIO 20X120" at bounding box center [261, 290] width 73 height 9
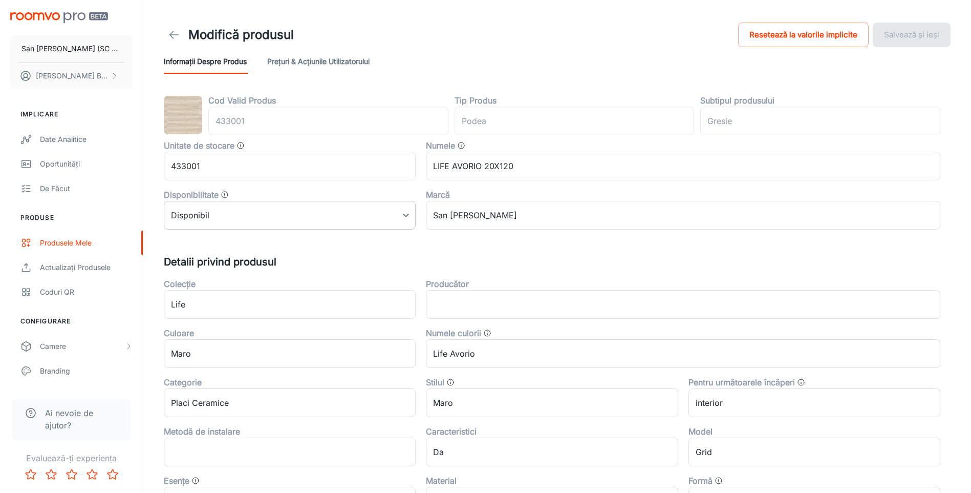
click at [255, 222] on body "San [PERSON_NAME] (SC San Marco Design SRL) [PERSON_NAME] Implicare Date analit…" at bounding box center [485, 246] width 971 height 493
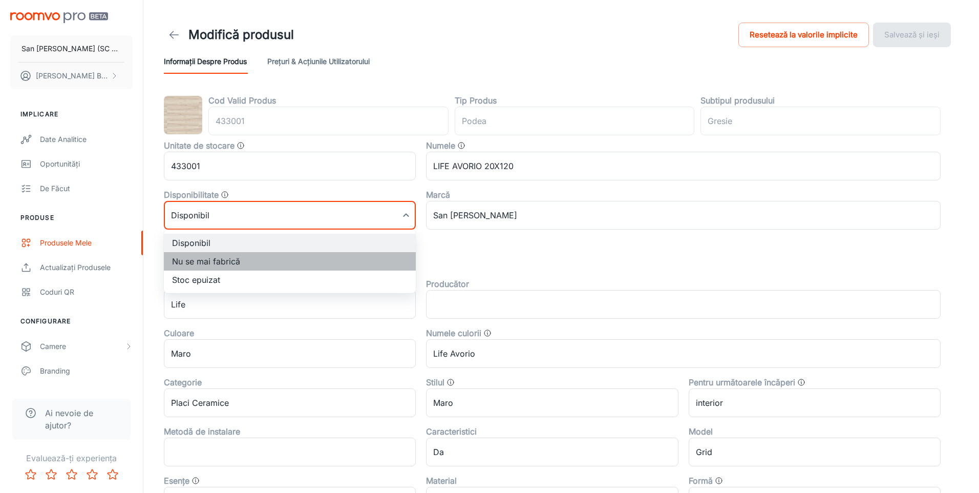
click at [186, 263] on li "Nu se mai fabrică" at bounding box center [290, 261] width 252 height 18
type input "1"
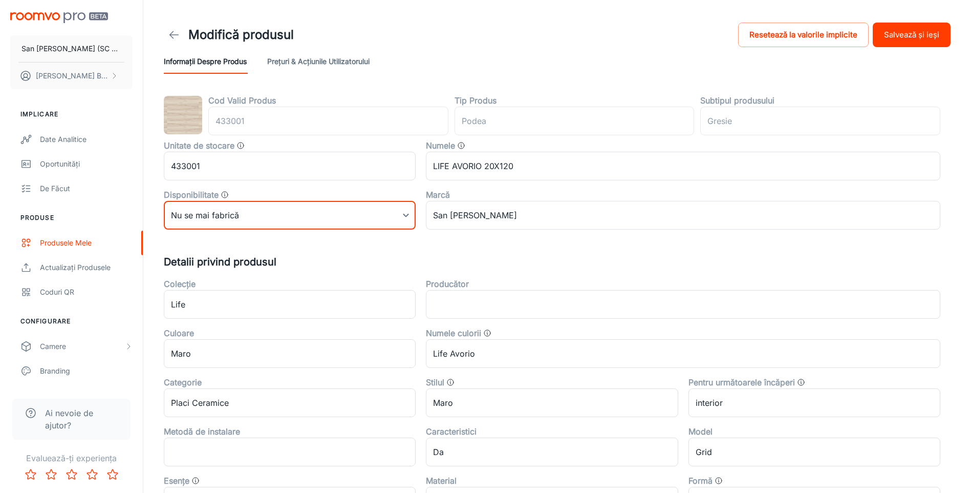
click at [911, 35] on button "Salvează și ieși" at bounding box center [912, 35] width 78 height 25
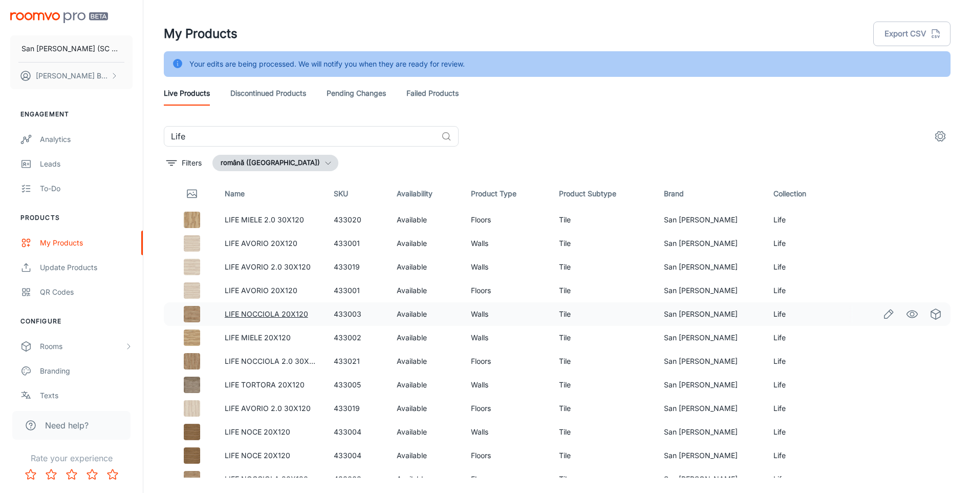
click at [253, 312] on link "LIFE NOCCIOLA 20X120" at bounding box center [266, 313] width 83 height 9
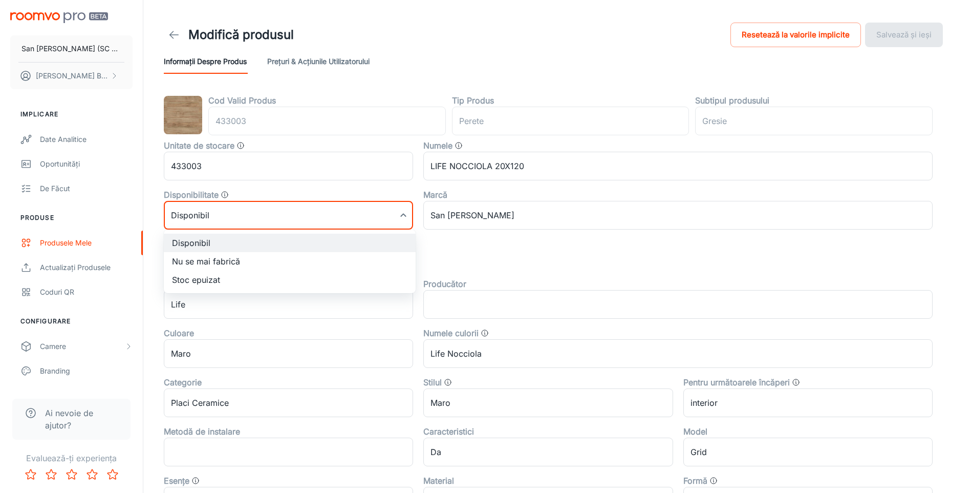
click at [309, 218] on body "San [PERSON_NAME] (SC San Marco Design SRL) [PERSON_NAME] Implicare Date analit…" at bounding box center [485, 246] width 971 height 493
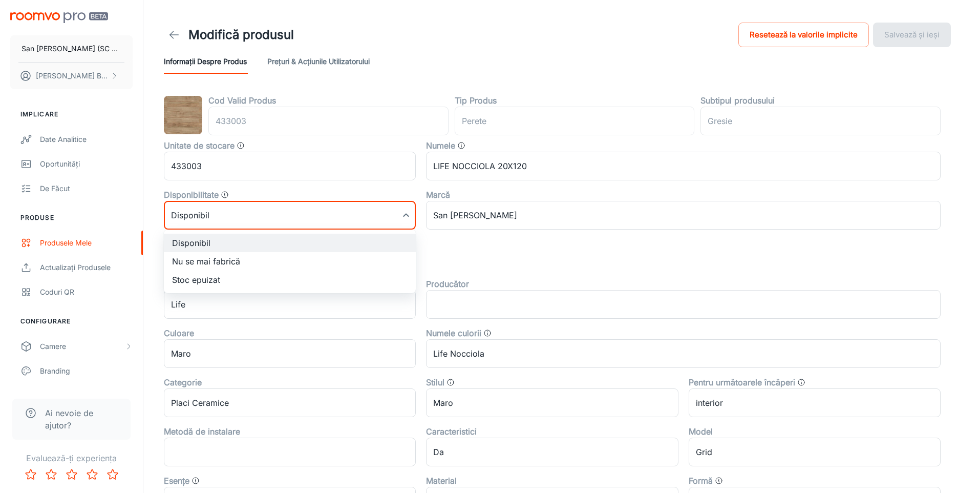
click at [190, 265] on li "Nu se mai fabrică" at bounding box center [290, 261] width 252 height 18
type input "1"
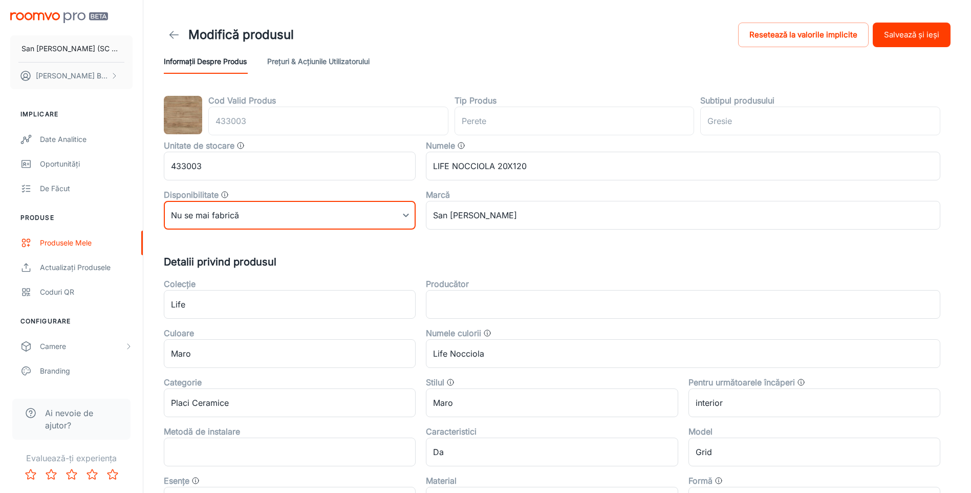
click at [897, 36] on button "Salvează și ieși" at bounding box center [912, 35] width 78 height 25
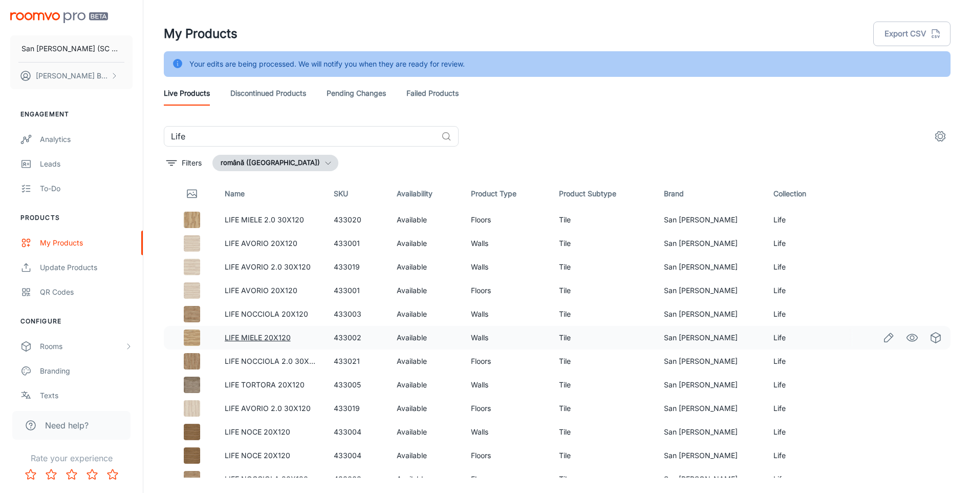
click at [245, 336] on link "LIFE MIELE 20X120" at bounding box center [258, 337] width 66 height 9
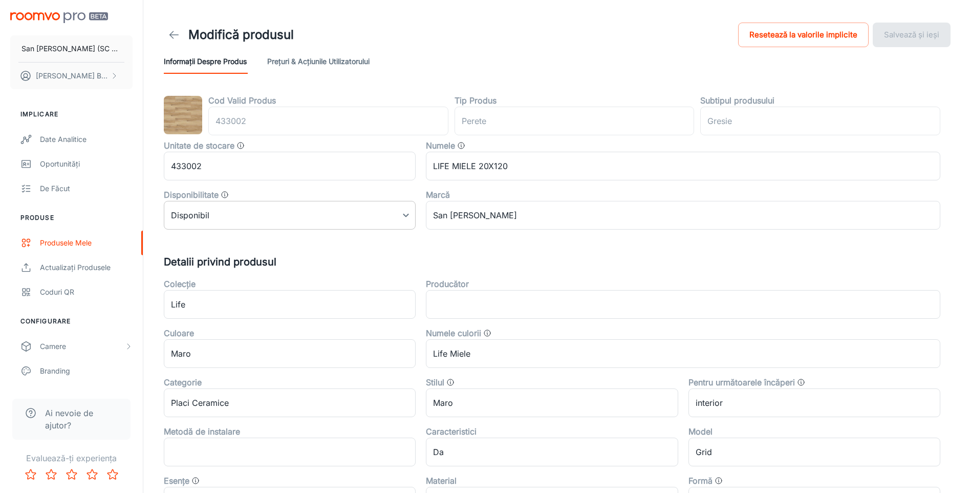
click at [278, 217] on body "San [PERSON_NAME] (SC San Marco Design SRL) [PERSON_NAME] Implicare Date analit…" at bounding box center [485, 246] width 971 height 493
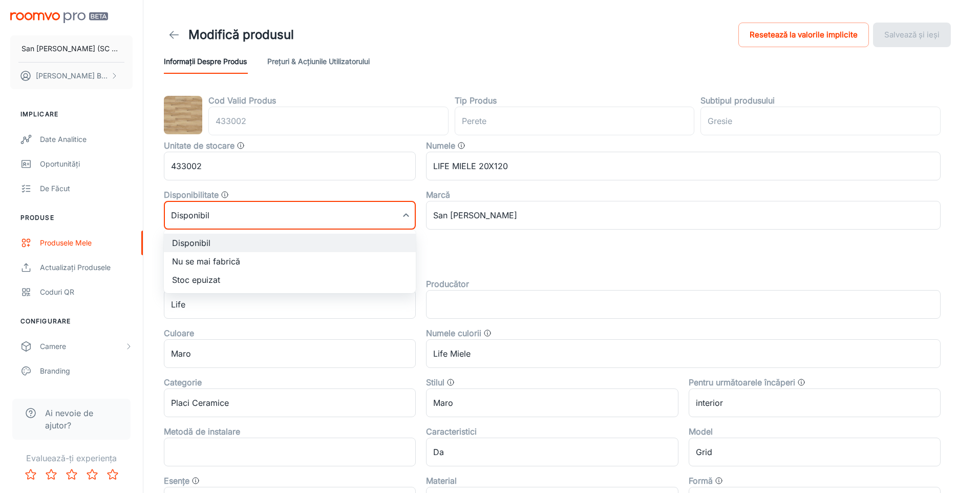
click at [210, 260] on li "Nu se mai fabrică" at bounding box center [290, 261] width 252 height 18
type input "1"
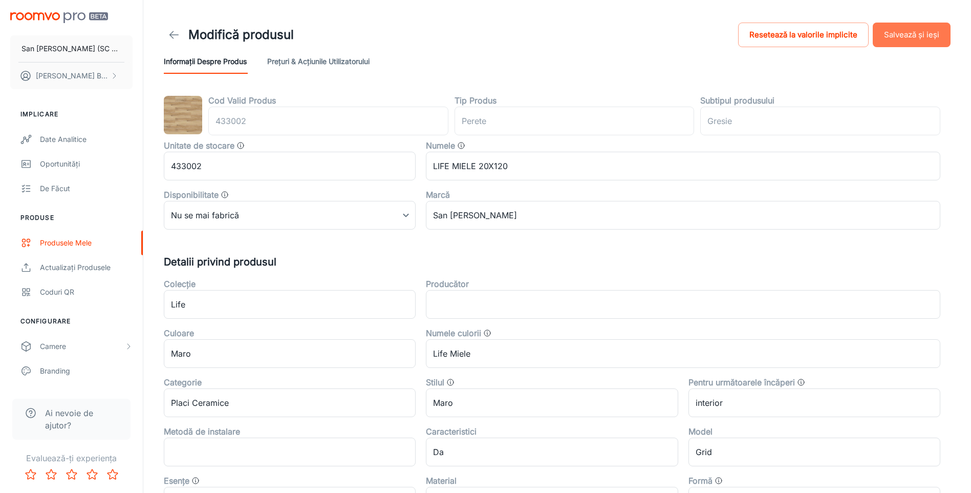
click at [927, 40] on button "Salvează și ieși" at bounding box center [912, 35] width 78 height 25
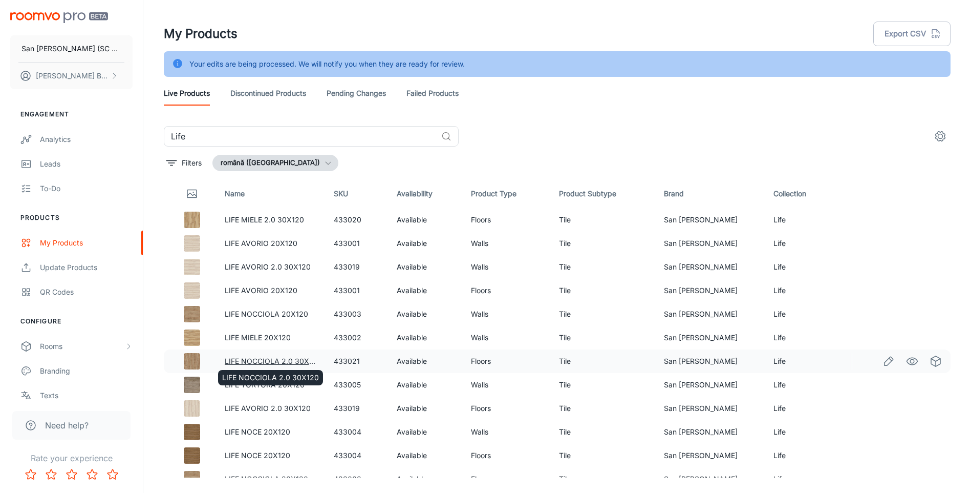
click at [254, 361] on link "LIFE NOCCIOLA 2.0 30X120" at bounding box center [273, 360] width 97 height 9
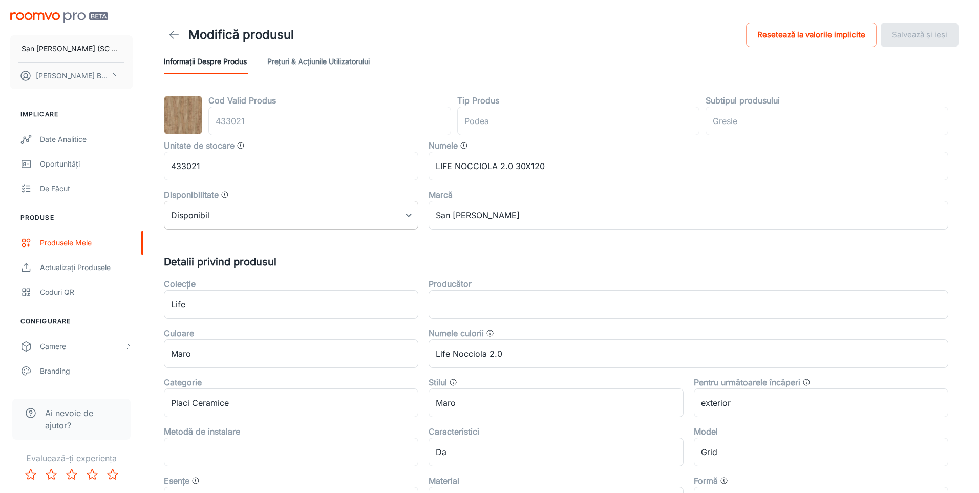
click at [243, 223] on body "San [PERSON_NAME] (SC San Marco Design SRL) [PERSON_NAME] Implicare Date analit…" at bounding box center [489, 246] width 979 height 493
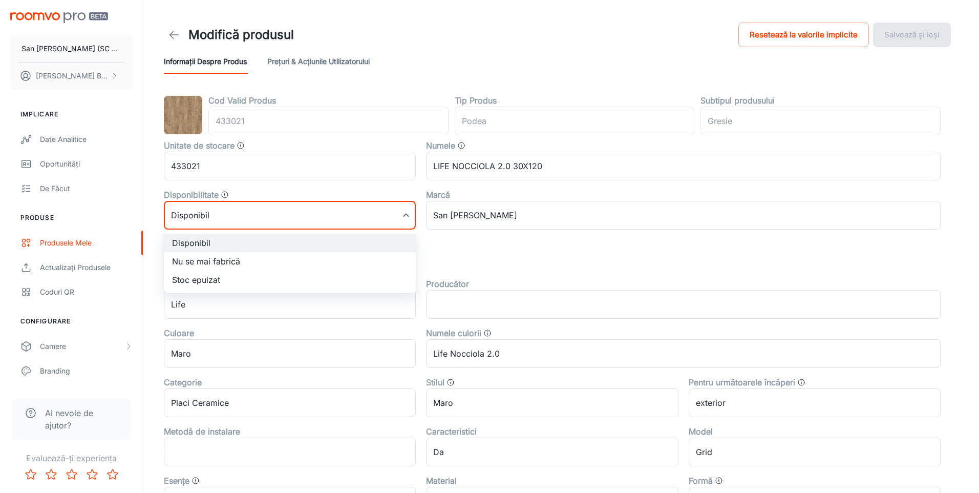
click at [193, 265] on li "Nu se mai fabrică" at bounding box center [290, 261] width 252 height 18
type input "1"
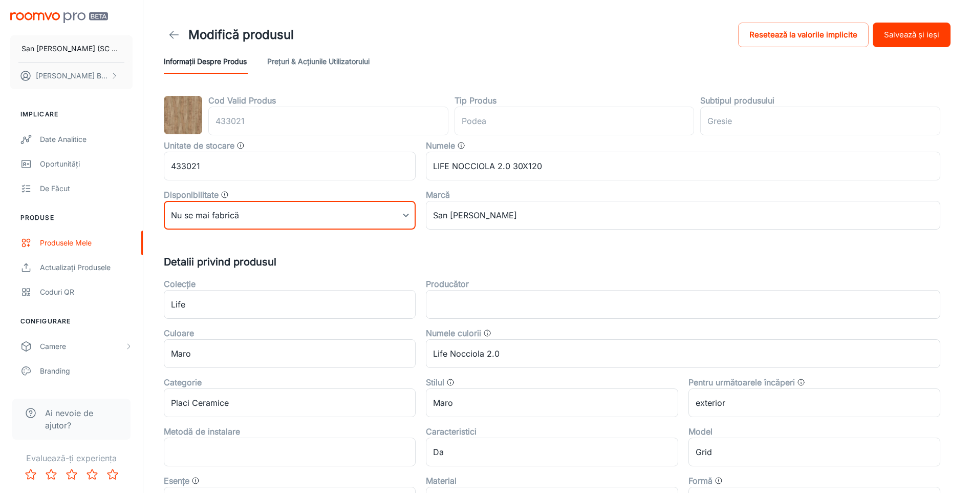
click at [895, 34] on button "Salvează și ieși" at bounding box center [912, 35] width 78 height 25
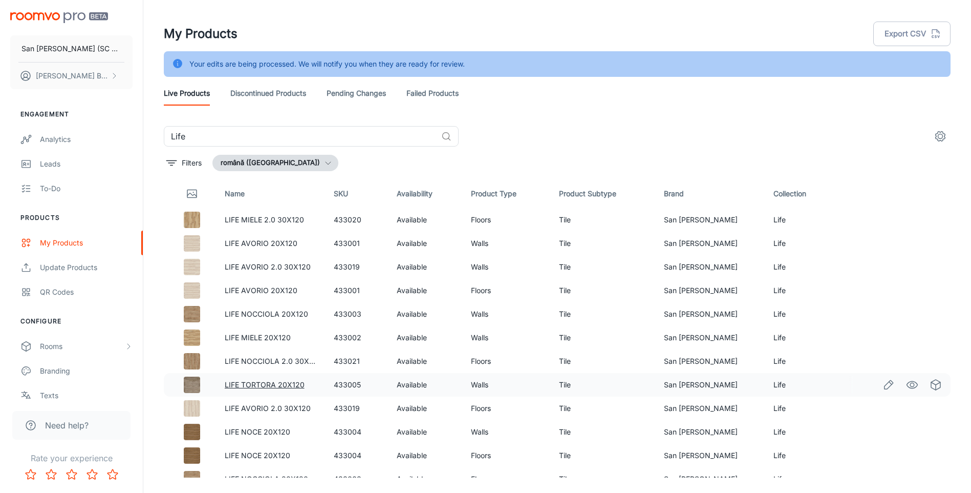
click at [275, 387] on link "LIFE TORTORA 20X120" at bounding box center [265, 384] width 80 height 9
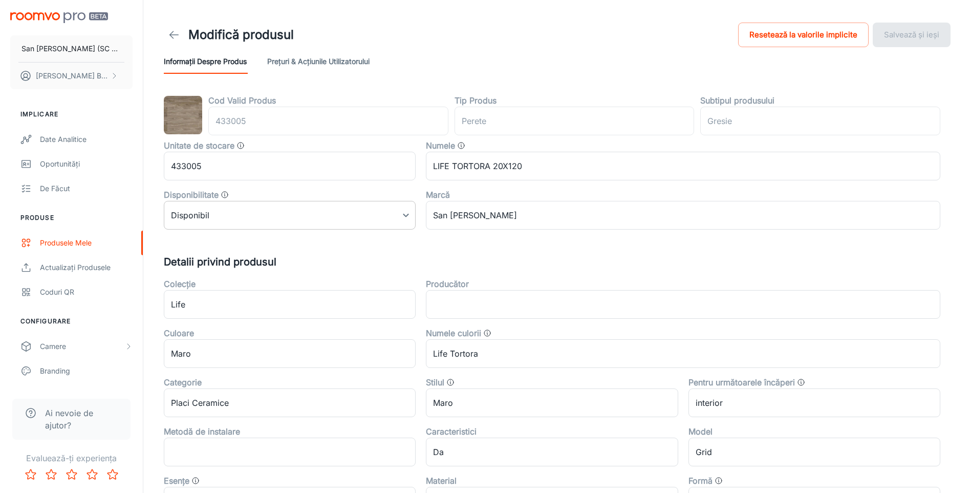
click at [271, 224] on body "San [PERSON_NAME] (SC San Marco Design SRL) [PERSON_NAME] Implicare Date analit…" at bounding box center [485, 246] width 971 height 493
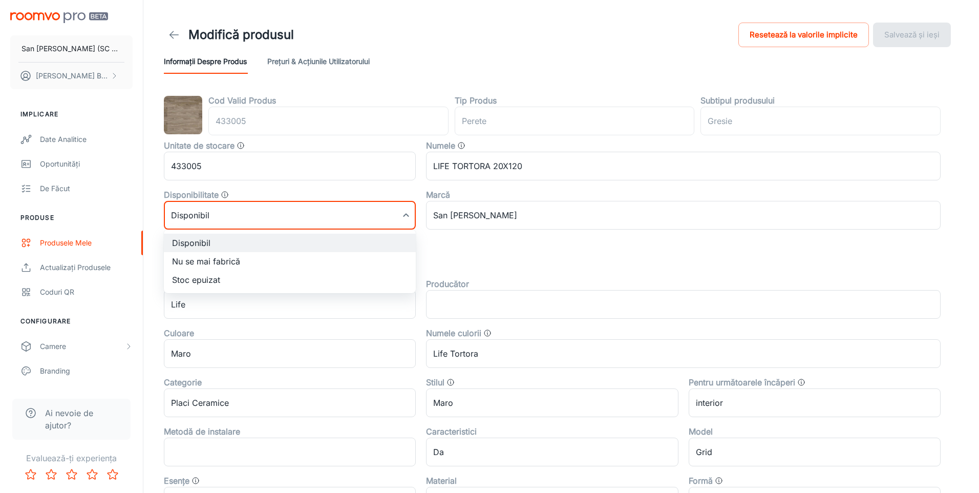
click at [216, 261] on li "Nu se mai fabrică" at bounding box center [290, 261] width 252 height 18
type input "1"
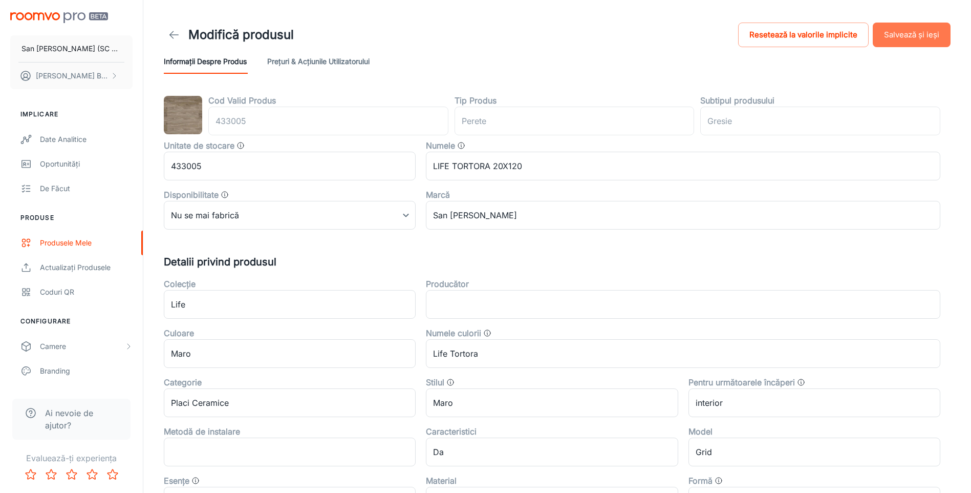
click at [914, 34] on button "Salvează și ieși" at bounding box center [912, 35] width 78 height 25
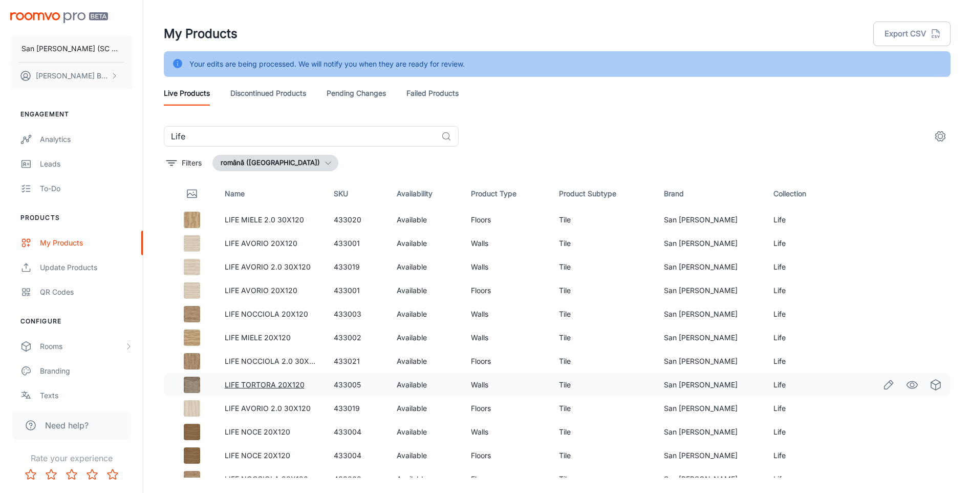
click at [267, 386] on link "LIFE TORTORA 20X120" at bounding box center [265, 384] width 80 height 9
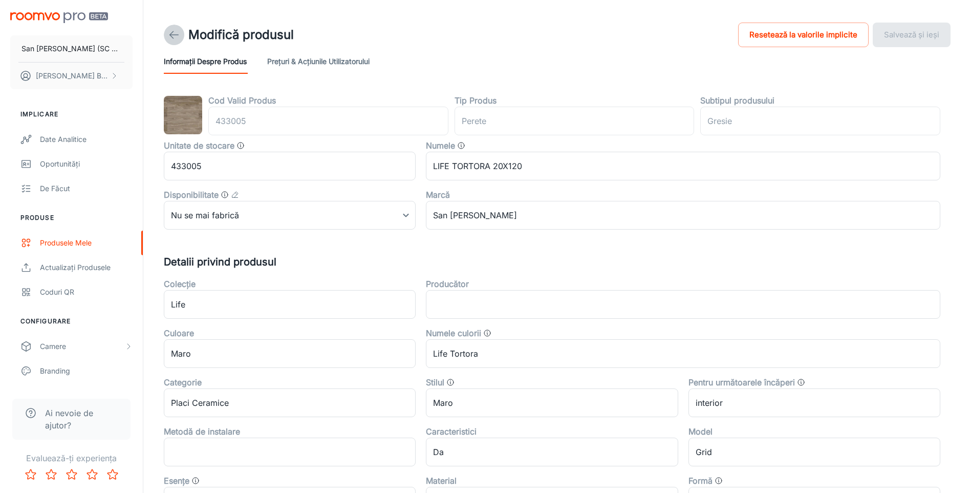
click at [174, 33] on icon at bounding box center [174, 35] width 12 height 12
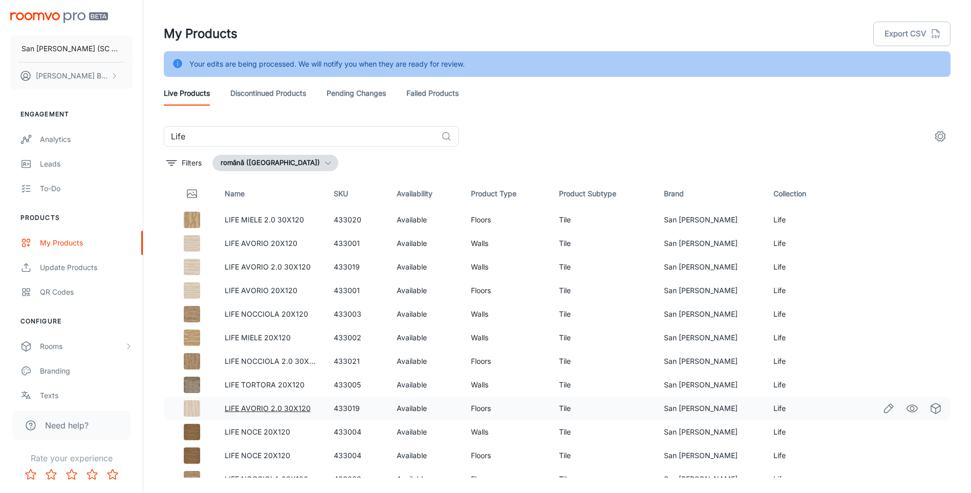
click at [274, 407] on link "LIFE AVORIO 2.0 30X120" at bounding box center [268, 407] width 86 height 9
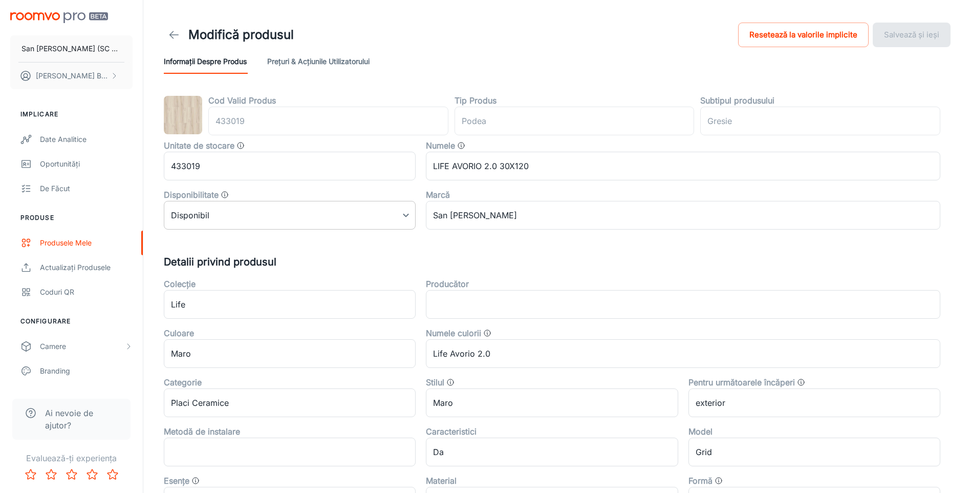
click at [263, 219] on body "San [PERSON_NAME] (SC San Marco Design SRL) [PERSON_NAME] Implicare Date analit…" at bounding box center [485, 246] width 971 height 493
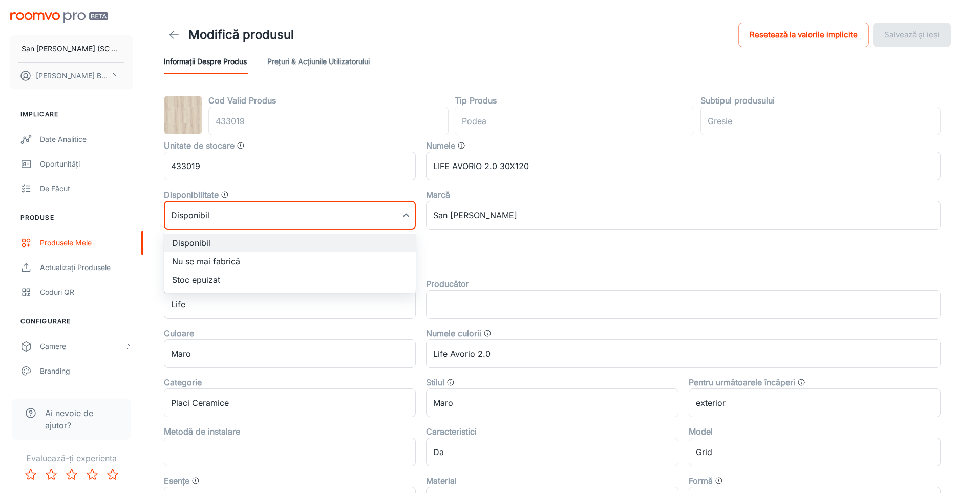
click at [210, 262] on li "Nu se mai fabrică" at bounding box center [290, 261] width 252 height 18
type input "1"
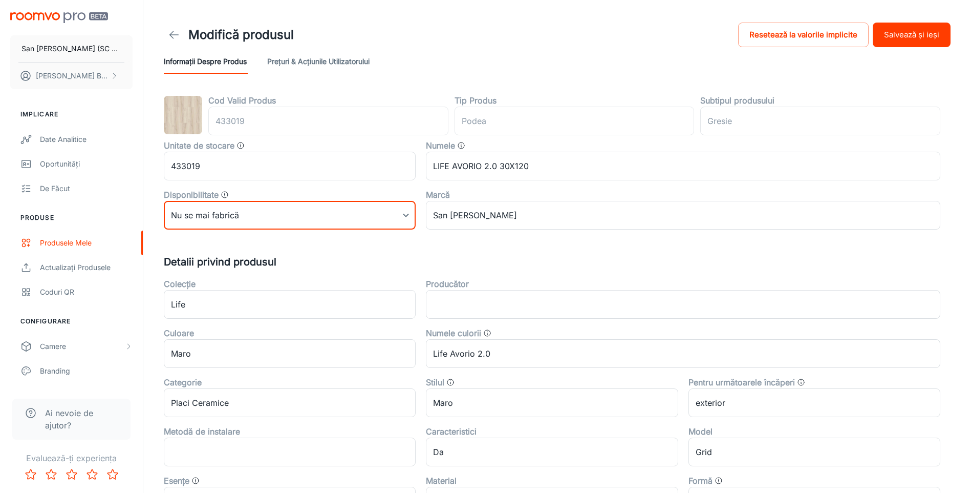
click at [912, 35] on button "Salvează și ieși" at bounding box center [912, 35] width 78 height 25
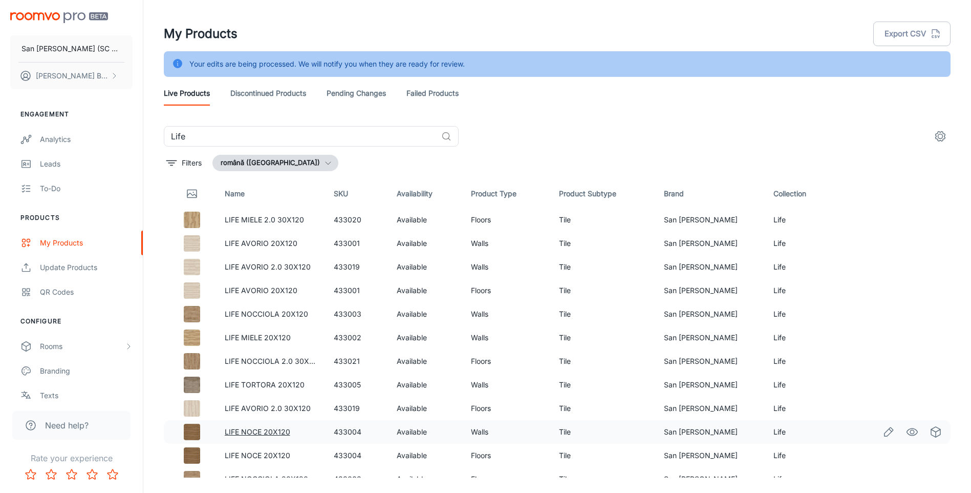
click at [265, 430] on link "LIFE NOCE 20X120" at bounding box center [258, 431] width 66 height 9
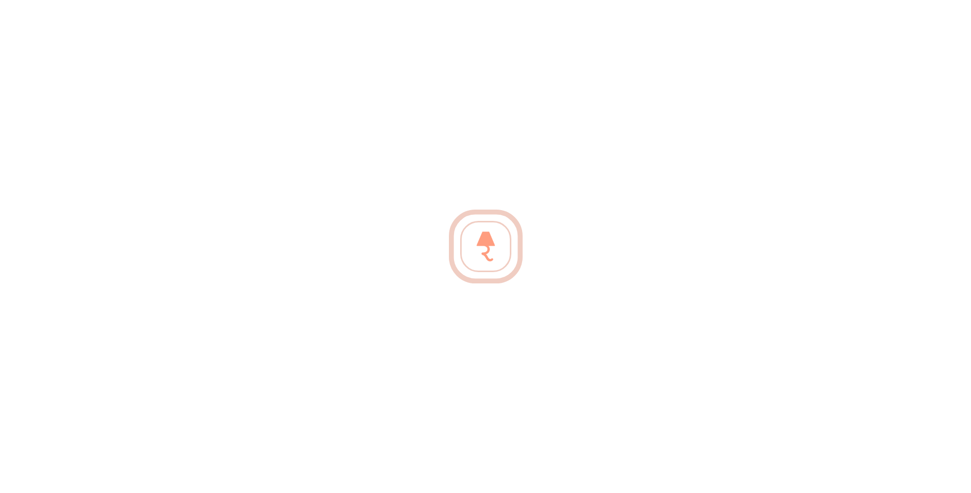
type input "perete"
type input "Gresie"
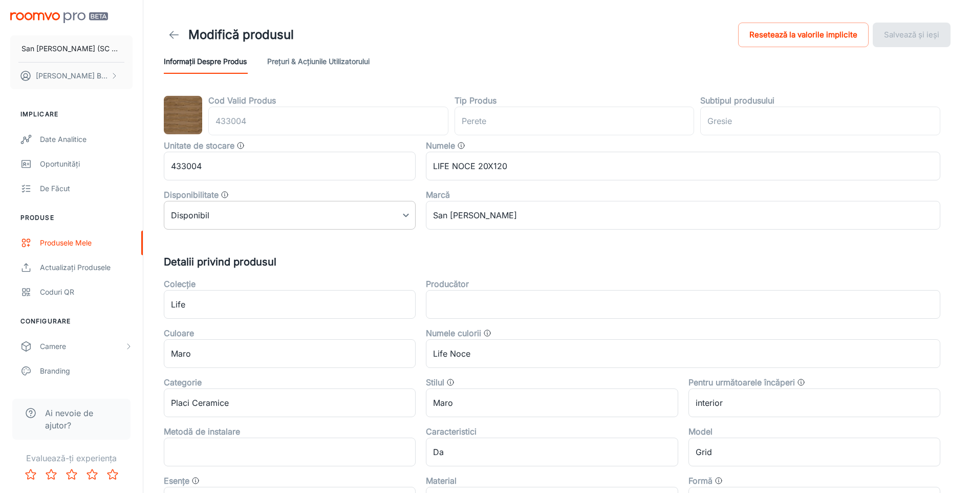
click at [267, 219] on body "San [PERSON_NAME] (SC San Marco Design SRL) [PERSON_NAME] Implicare Date analit…" at bounding box center [485, 246] width 971 height 493
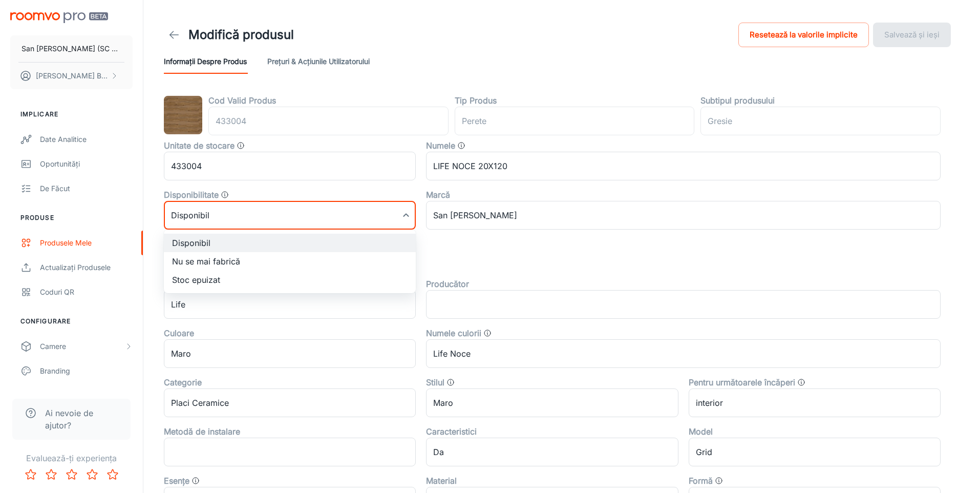
click at [194, 260] on li "Nu se mai fabrică" at bounding box center [290, 261] width 252 height 18
type input "1"
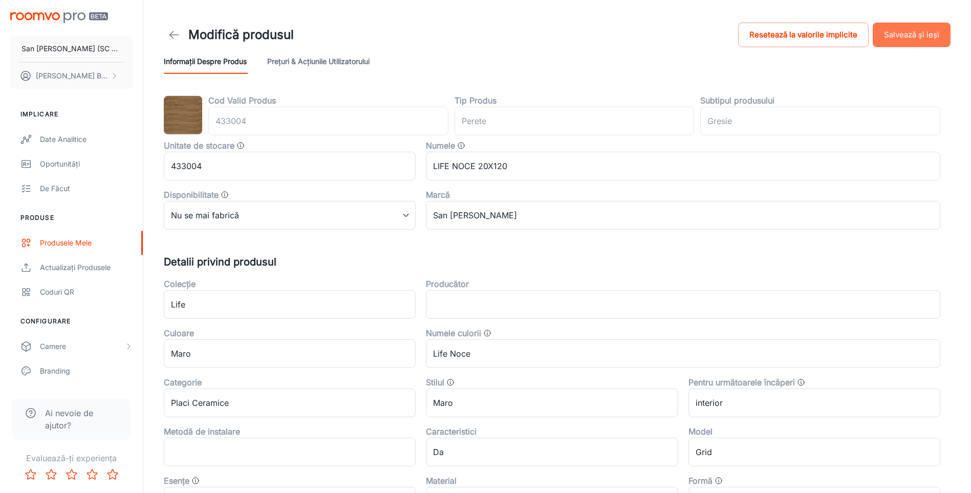
click at [917, 32] on button "Salvează și ieși" at bounding box center [912, 35] width 78 height 25
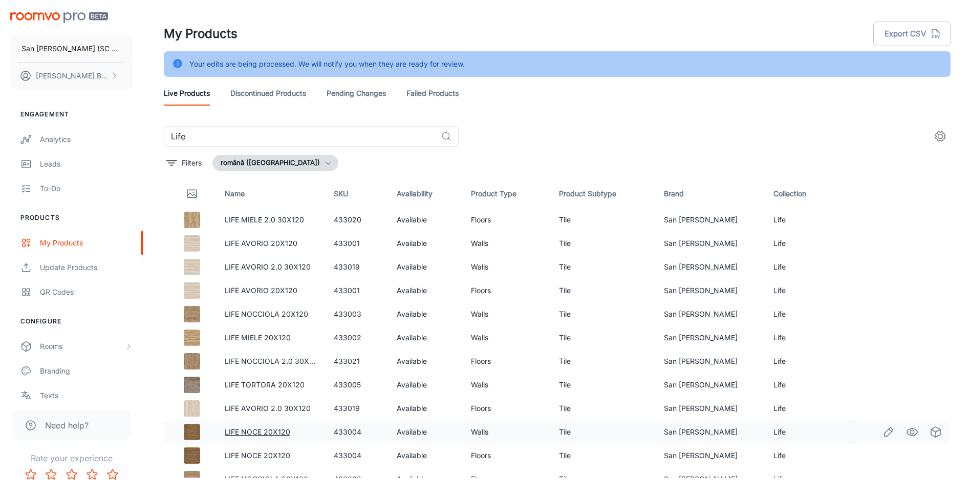
click at [262, 429] on link "LIFE NOCE 20X120" at bounding box center [258, 431] width 66 height 9
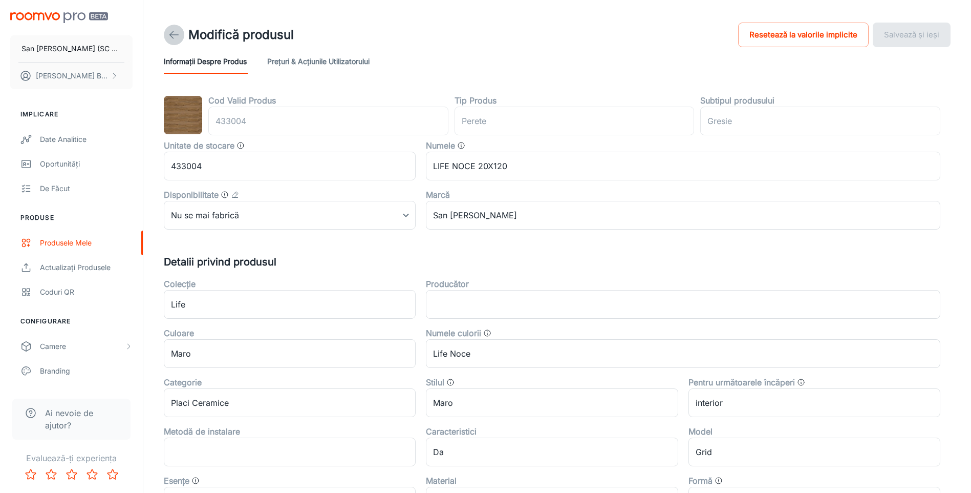
click at [170, 33] on icon at bounding box center [174, 35] width 12 height 12
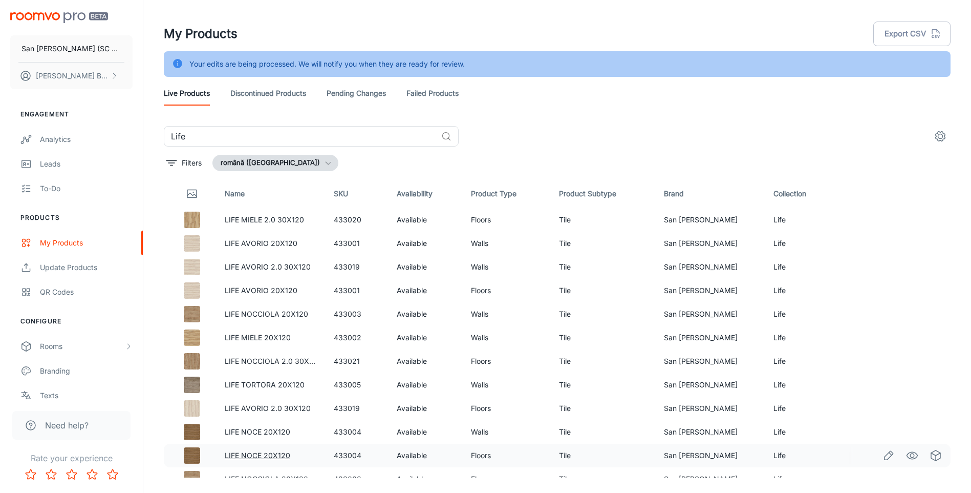
click at [275, 456] on link "LIFE NOCE 20X120" at bounding box center [258, 455] width 66 height 9
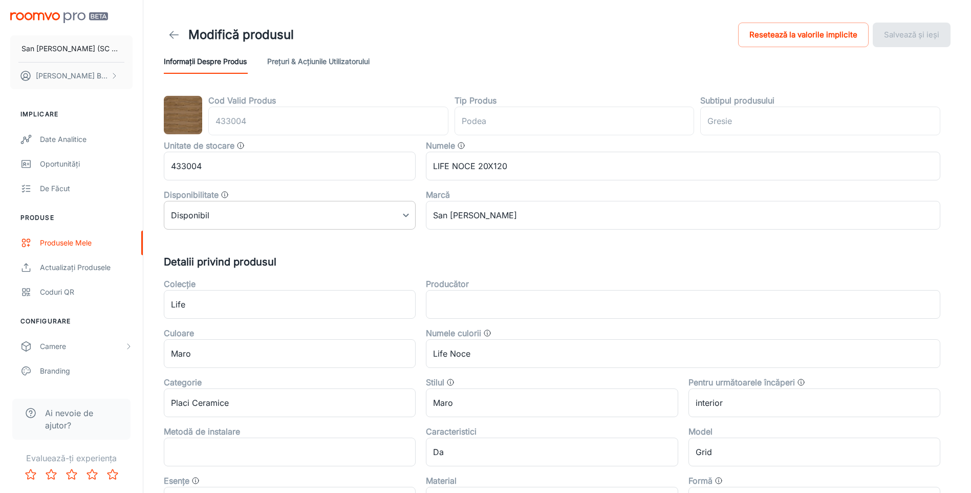
click at [281, 215] on body "San [PERSON_NAME] (SC San Marco Design SRL) [PERSON_NAME] Implicare Date analit…" at bounding box center [485, 246] width 971 height 493
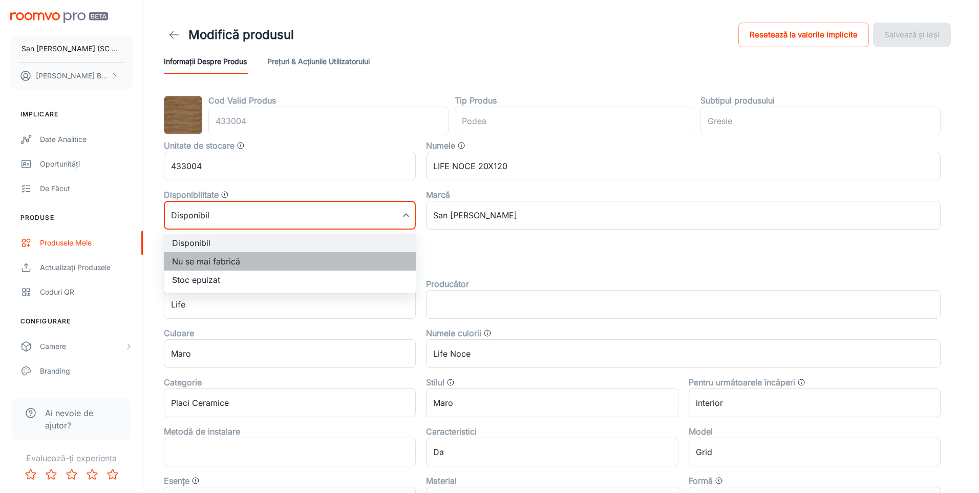
click at [197, 264] on li "Nu se mai fabrică" at bounding box center [290, 261] width 252 height 18
type input "1"
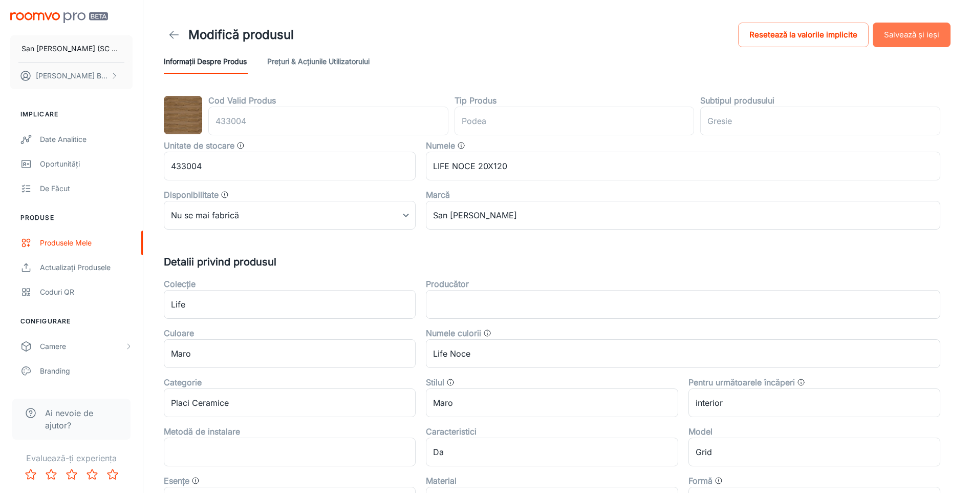
click at [888, 33] on button "Salvează și ieși" at bounding box center [912, 35] width 78 height 25
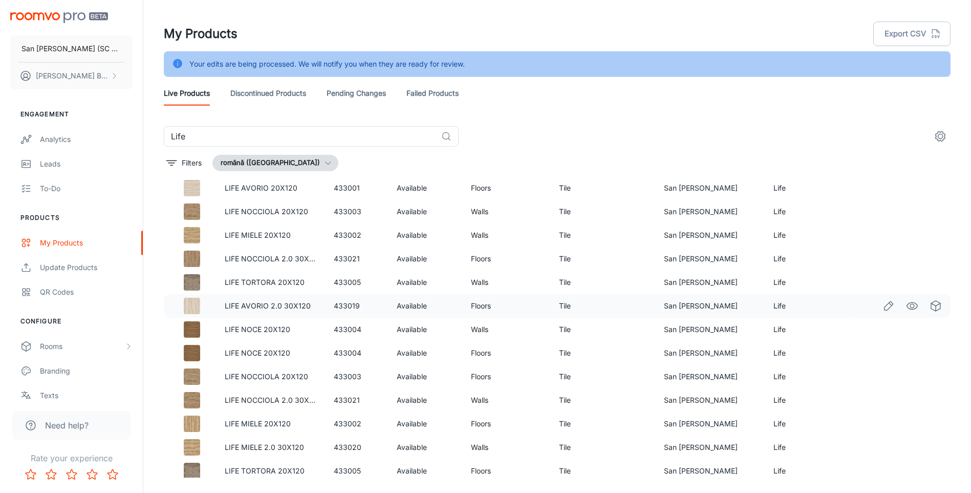
scroll to position [108, 0]
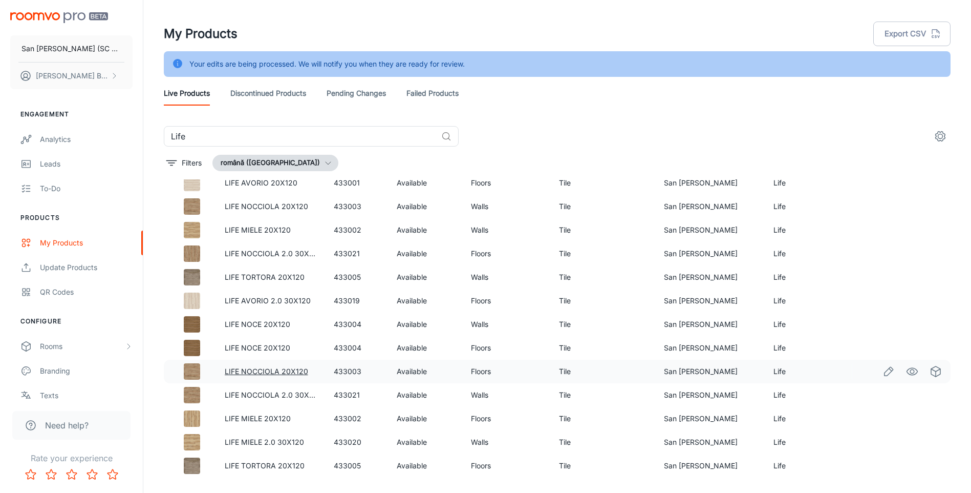
click at [286, 370] on link "LIFE NOCCIOLA 20X120" at bounding box center [266, 371] width 83 height 9
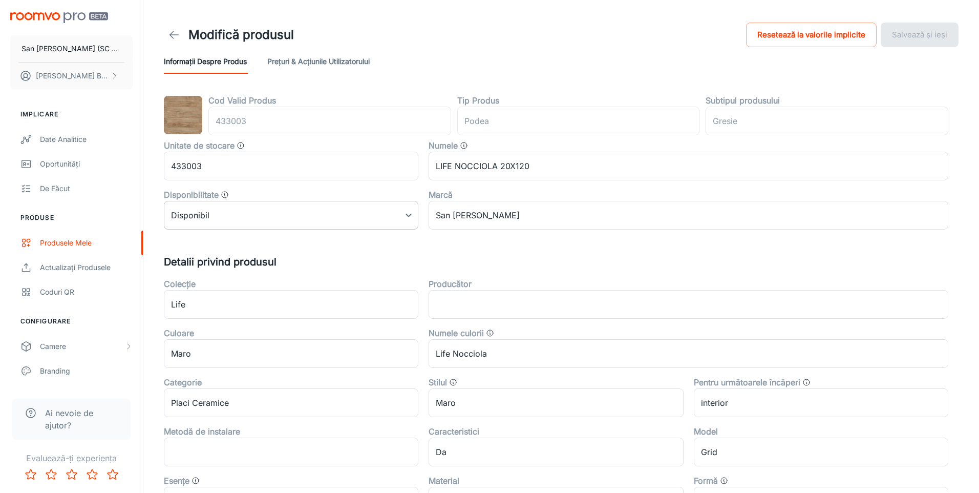
click at [276, 219] on body "San [PERSON_NAME] (SC San Marco Design SRL) [PERSON_NAME] Implicare Date analit…" at bounding box center [489, 246] width 979 height 493
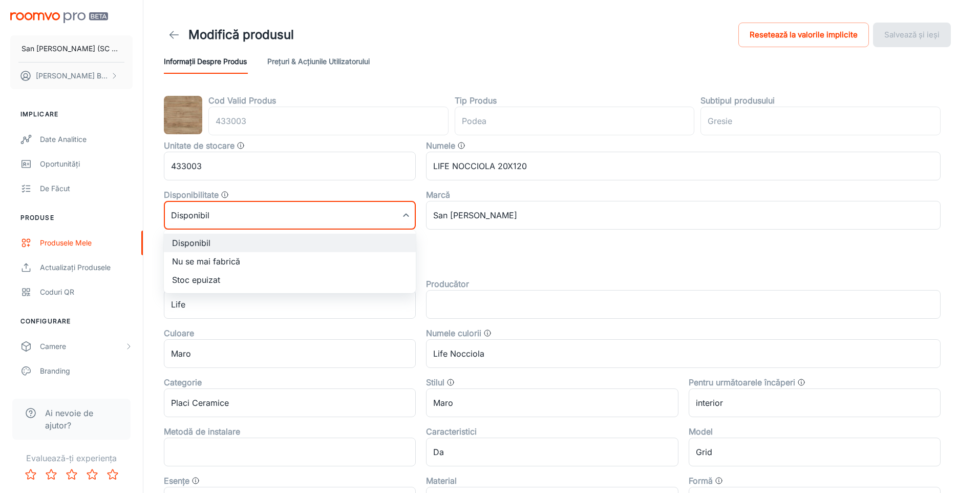
click at [227, 261] on li "Nu se mai fabrică" at bounding box center [290, 261] width 252 height 18
type input "1"
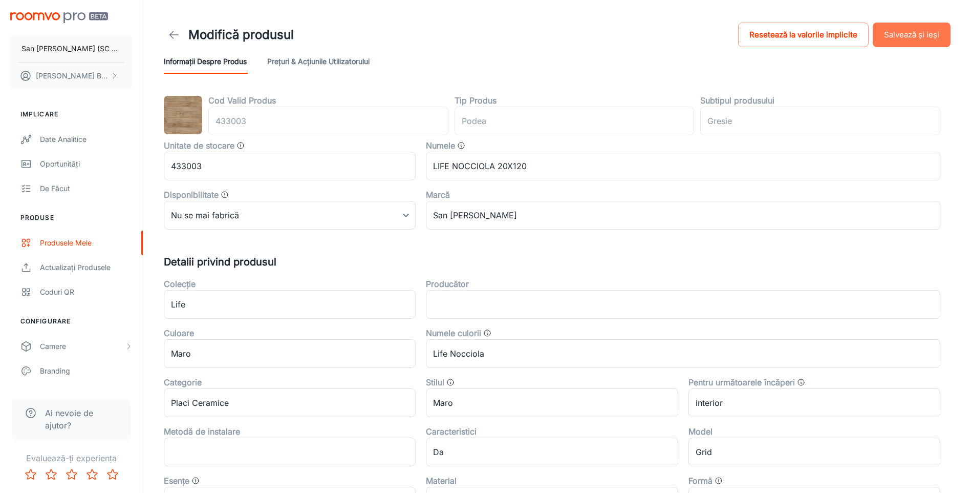
click at [915, 31] on button "Salvează și ieși" at bounding box center [912, 35] width 78 height 25
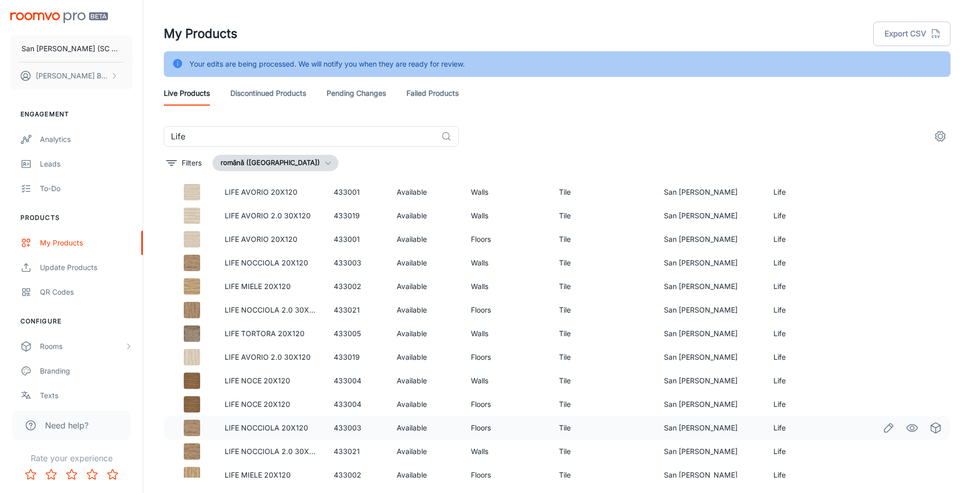
scroll to position [26, 0]
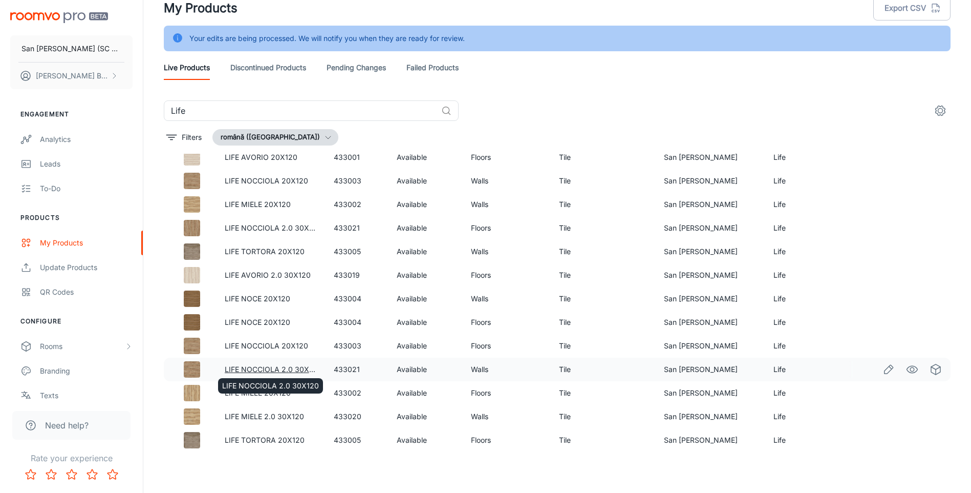
click at [291, 367] on link "LIFE NOCCIOLA 2.0 30X120" at bounding box center [273, 369] width 97 height 9
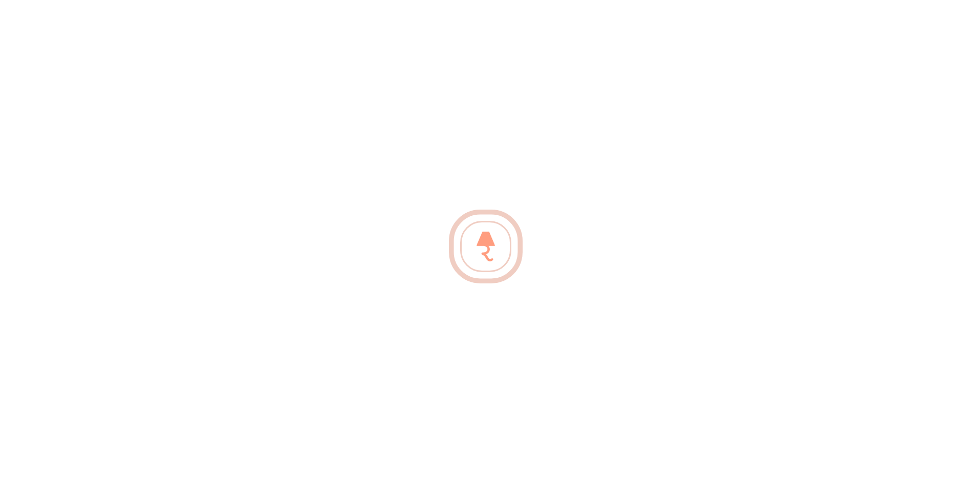
type input "perete"
type input "Gresie"
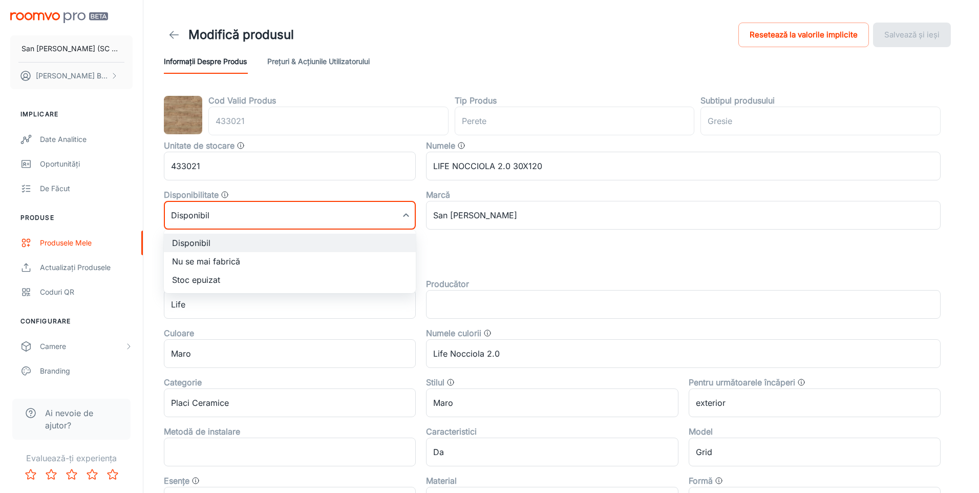
click at [242, 218] on body "San [PERSON_NAME] (SC San Marco Design SRL) [PERSON_NAME] Implicare Date analit…" at bounding box center [489, 246] width 979 height 493
click at [187, 260] on li "Nu se mai fabrică" at bounding box center [290, 261] width 252 height 18
type input "1"
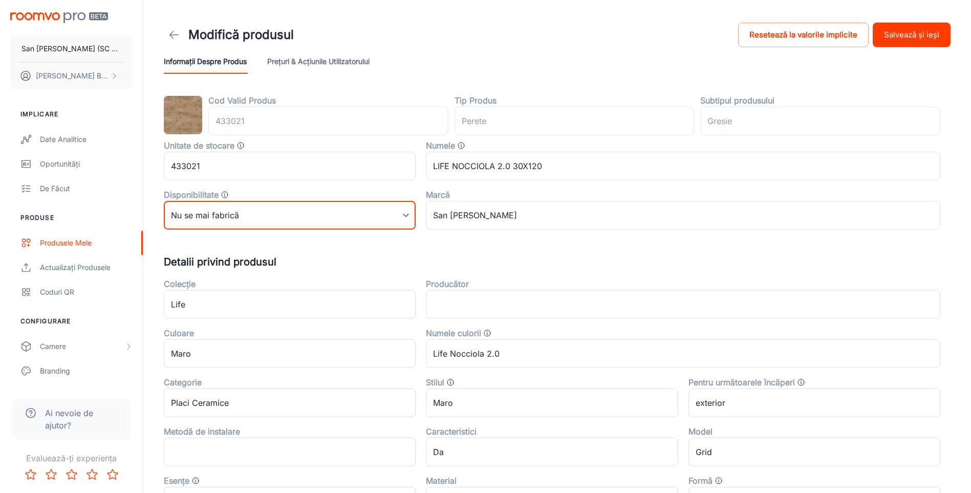
click at [911, 38] on button "Salvează și ieși" at bounding box center [912, 35] width 78 height 25
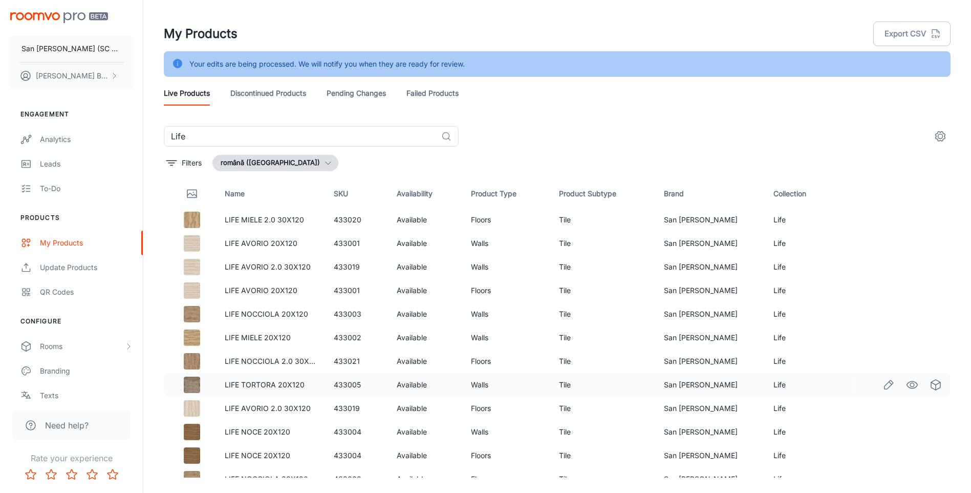
scroll to position [108, 0]
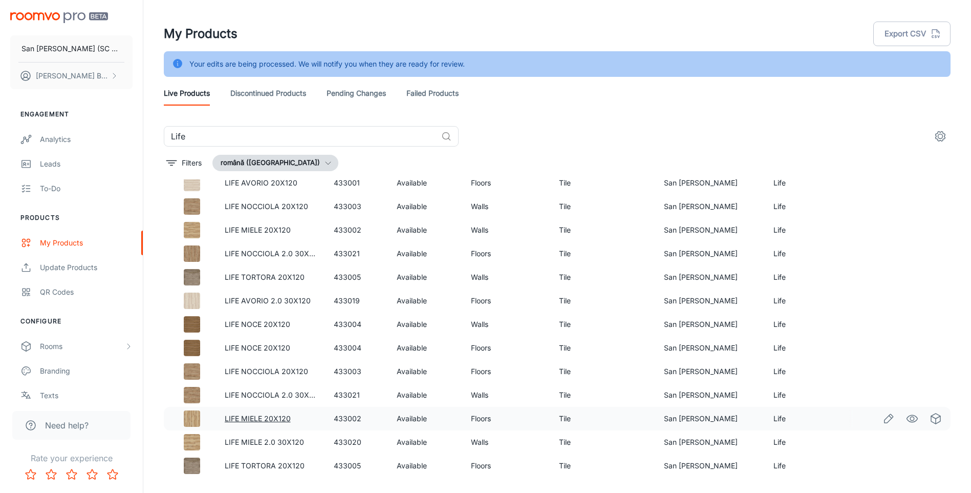
click at [272, 421] on link "LIFE MIELE 20X120" at bounding box center [258, 418] width 66 height 9
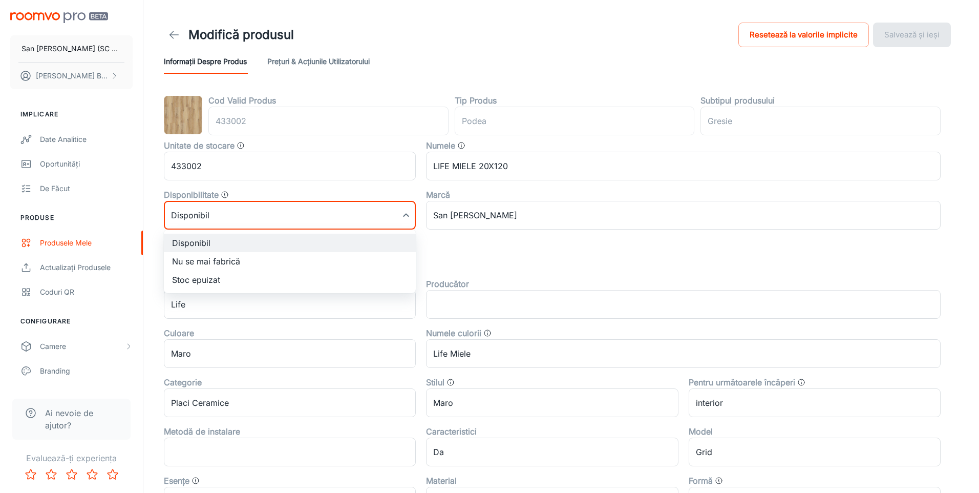
click at [268, 222] on body "San [PERSON_NAME] (SC San Marco Design SRL) [PERSON_NAME] Implicare Date analit…" at bounding box center [489, 246] width 979 height 493
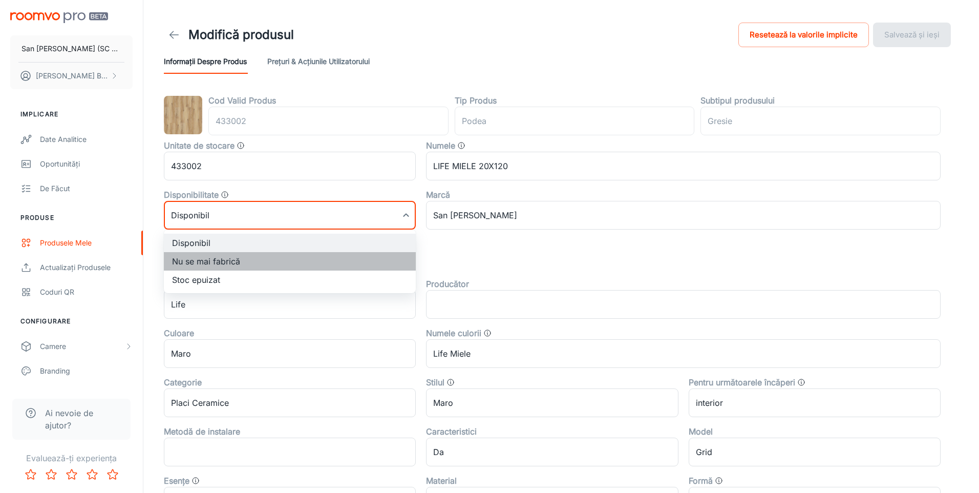
click at [218, 260] on li "Nu se mai fabrică" at bounding box center [290, 261] width 252 height 18
type input "1"
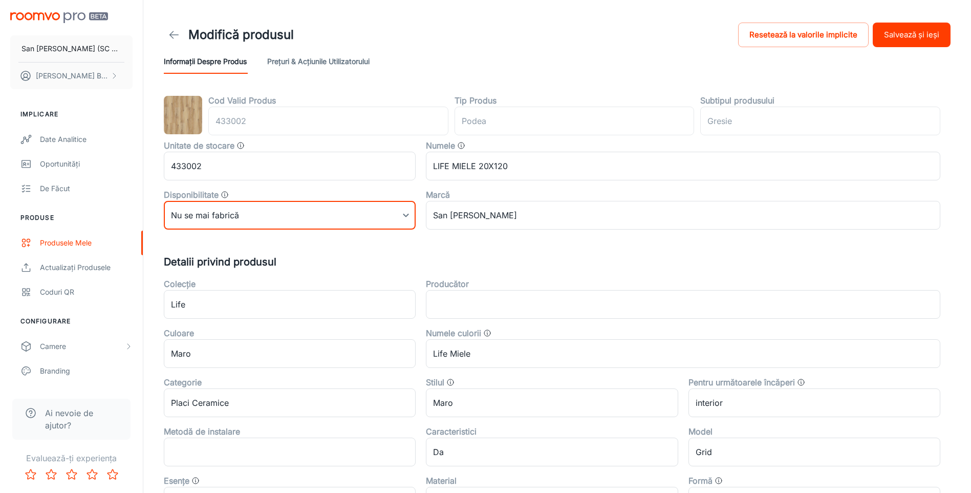
click at [922, 35] on button "Salvează și ieși" at bounding box center [912, 35] width 78 height 25
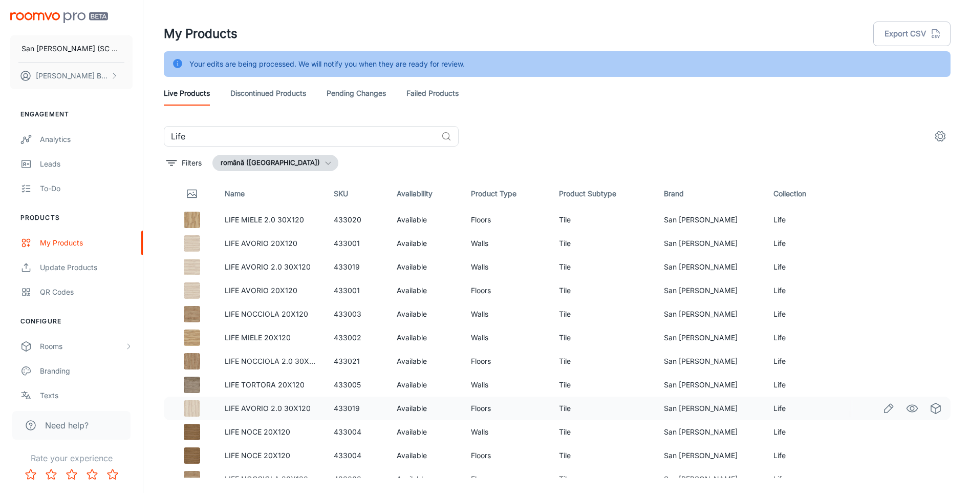
scroll to position [108, 0]
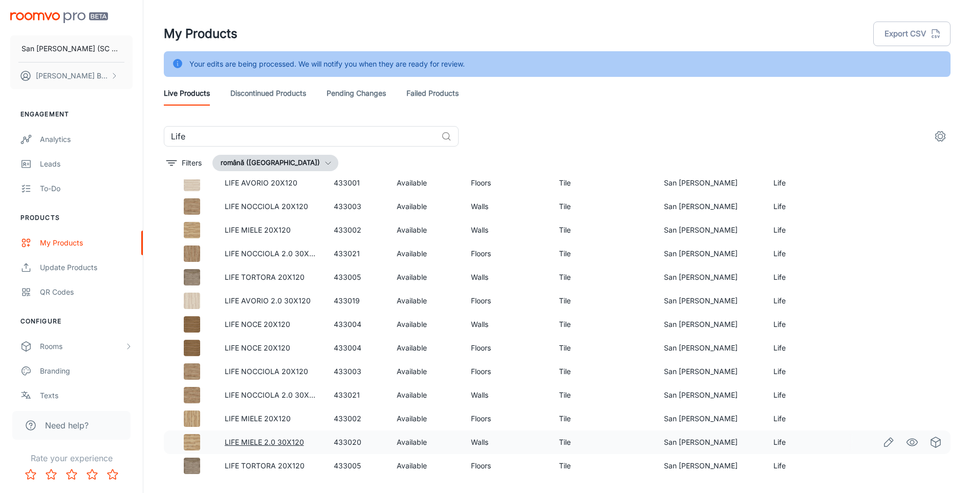
click at [278, 442] on link "LIFE MIELE 2.0 30X120" at bounding box center [264, 441] width 79 height 9
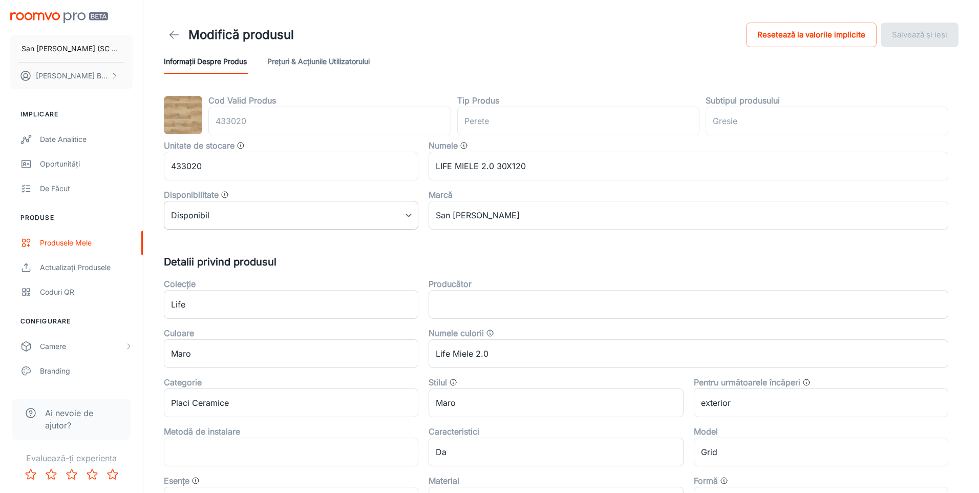
click at [279, 217] on body "San [PERSON_NAME] (SC San Marco Design SRL) [PERSON_NAME] Implicare Date analit…" at bounding box center [489, 246] width 979 height 493
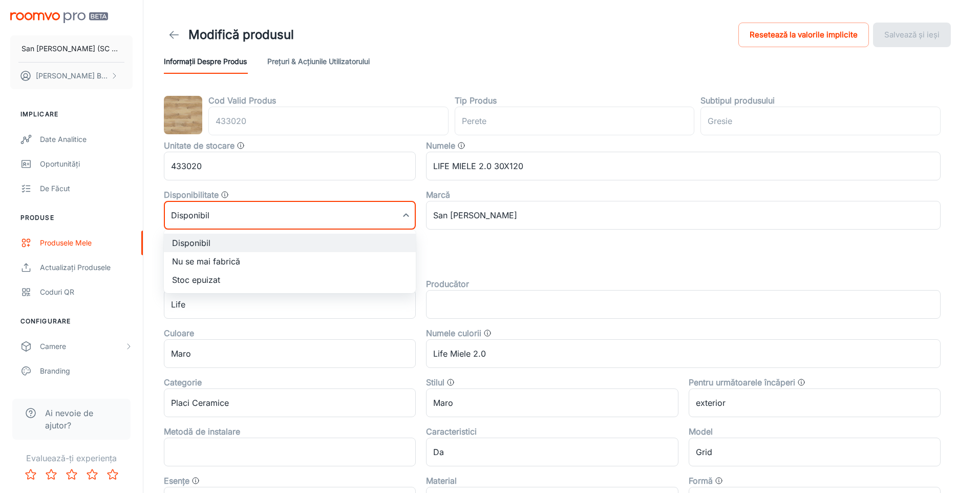
click at [234, 260] on li "Nu se mai fabrică" at bounding box center [290, 261] width 252 height 18
type input "1"
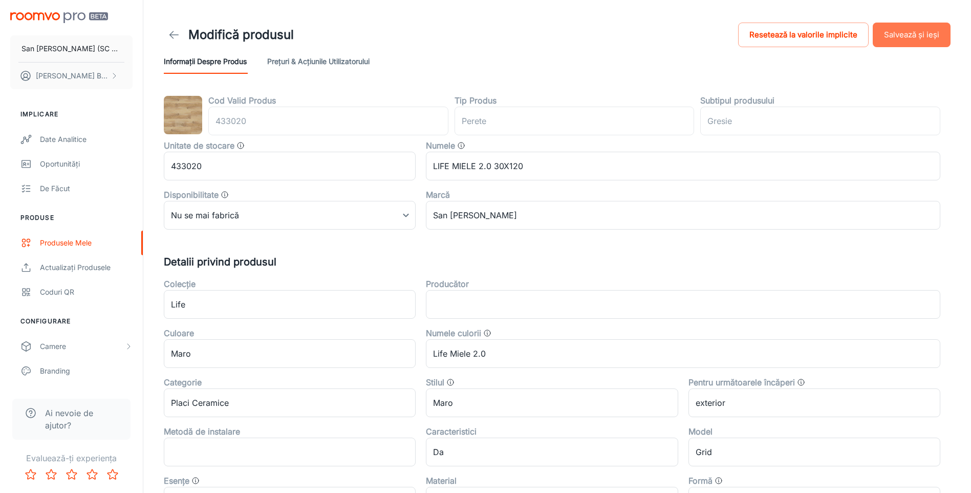
click at [900, 28] on button "Salvează și ieși" at bounding box center [912, 35] width 78 height 25
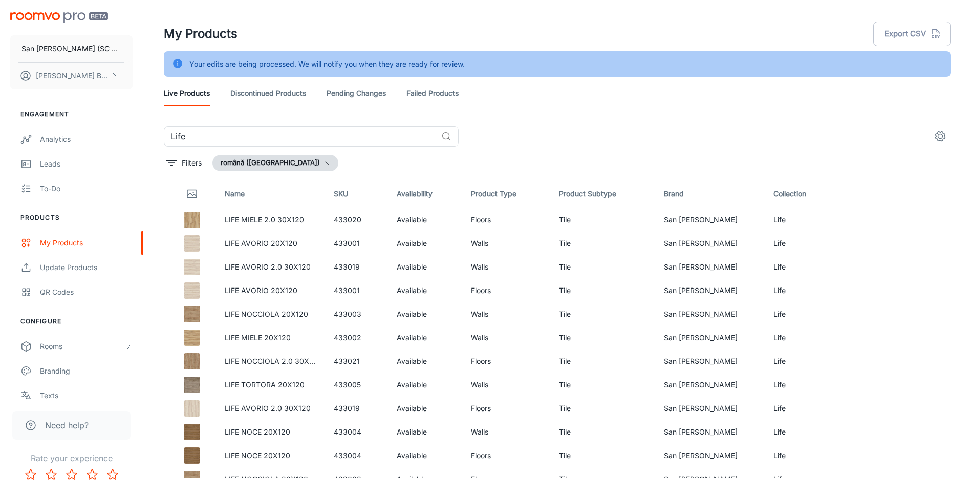
scroll to position [108, 0]
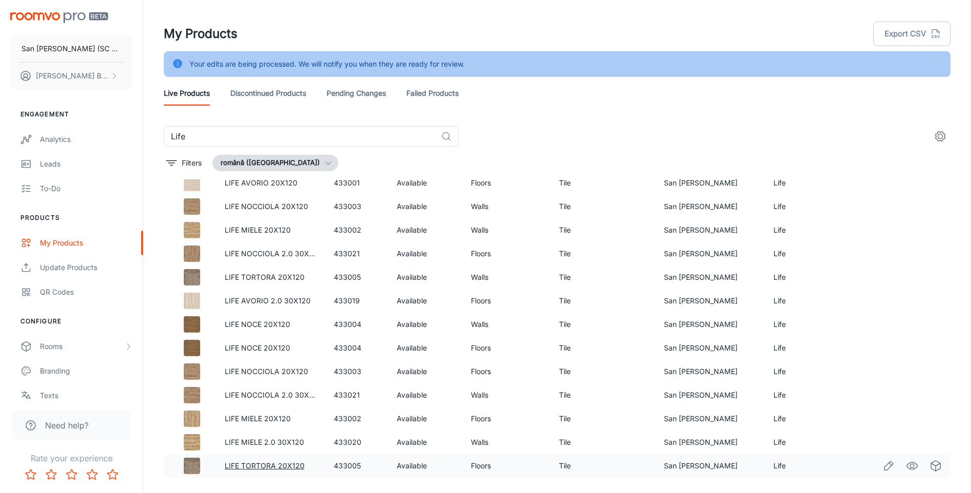
click at [287, 467] on link "LIFE TORTORA 20X120" at bounding box center [265, 465] width 80 height 9
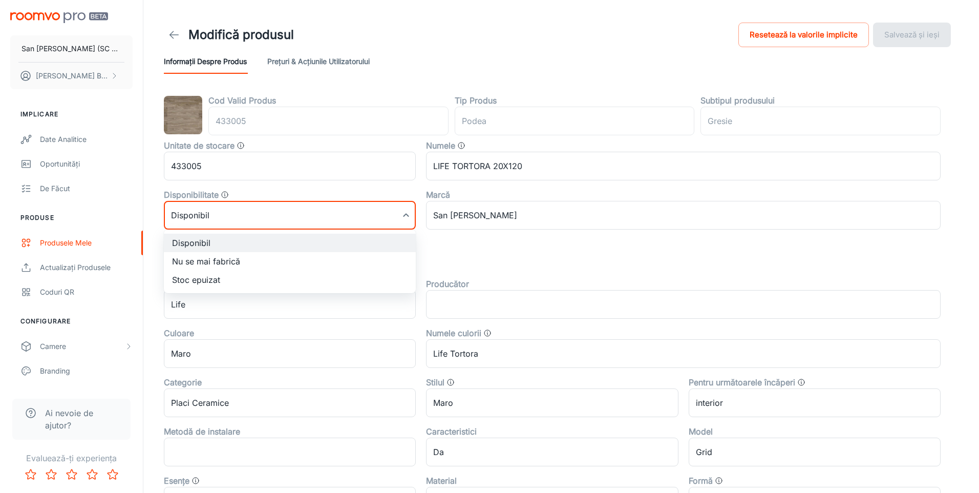
click at [271, 216] on body "San [PERSON_NAME] (SC San Marco Design SRL) [PERSON_NAME] Implicare Date analit…" at bounding box center [489, 246] width 979 height 493
click at [187, 260] on li "Nu se mai fabrică" at bounding box center [290, 261] width 252 height 18
type input "1"
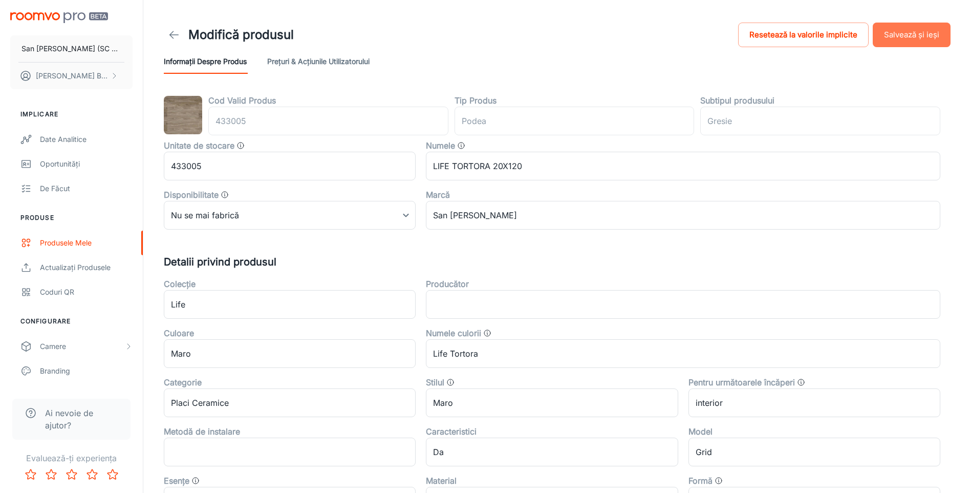
click at [909, 32] on button "Salvează și ieși" at bounding box center [912, 35] width 78 height 25
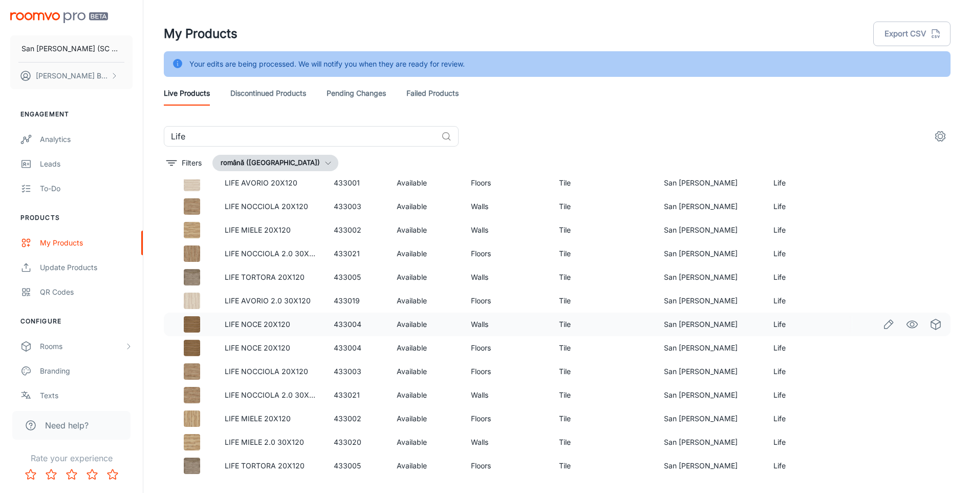
scroll to position [26, 0]
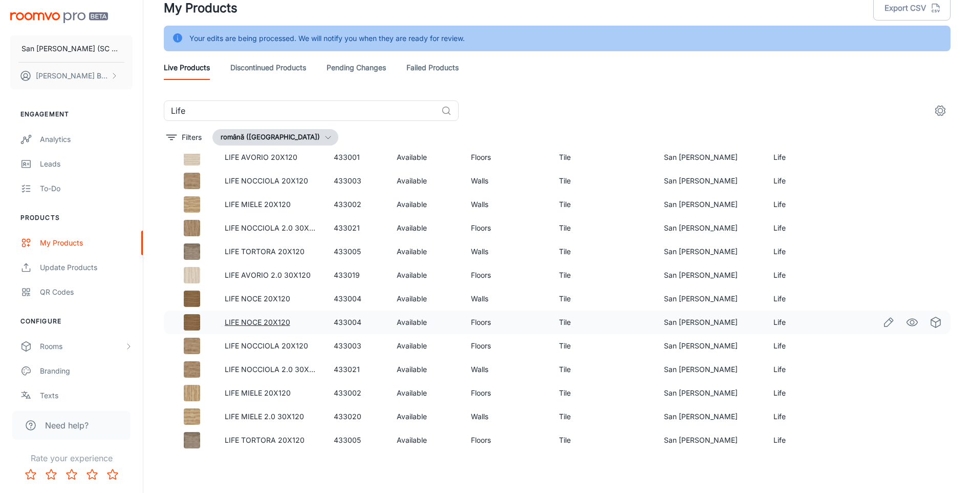
click at [267, 324] on link "LIFE NOCE 20X120" at bounding box center [258, 321] width 66 height 9
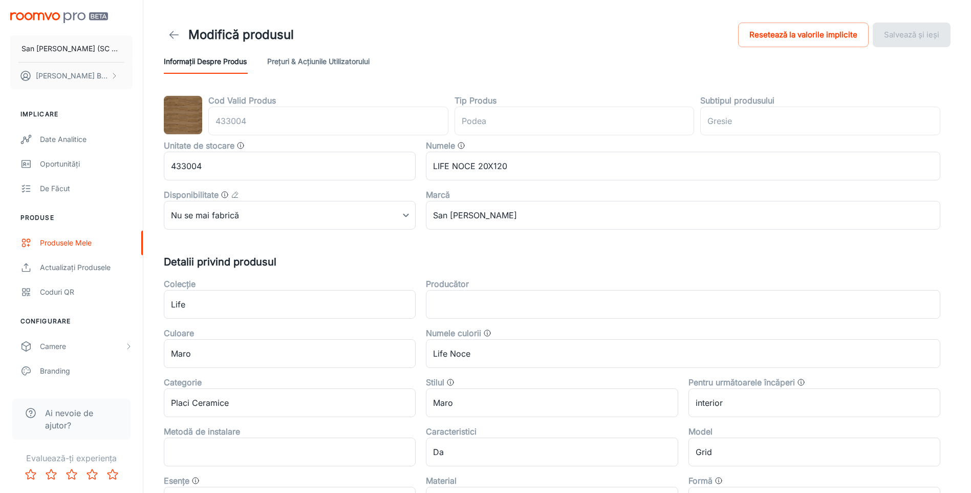
click at [173, 33] on icon at bounding box center [174, 35] width 12 height 12
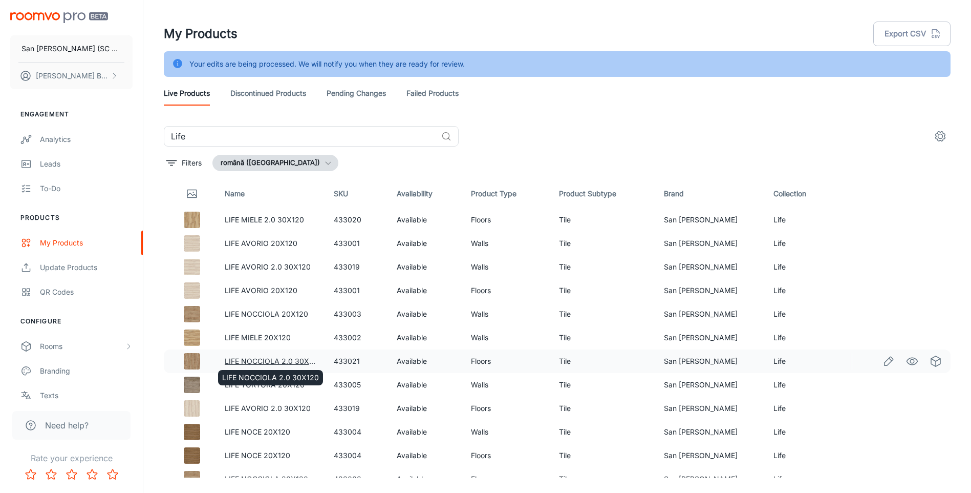
click at [258, 358] on link "LIFE NOCCIOLA 2.0 30X120" at bounding box center [273, 360] width 97 height 9
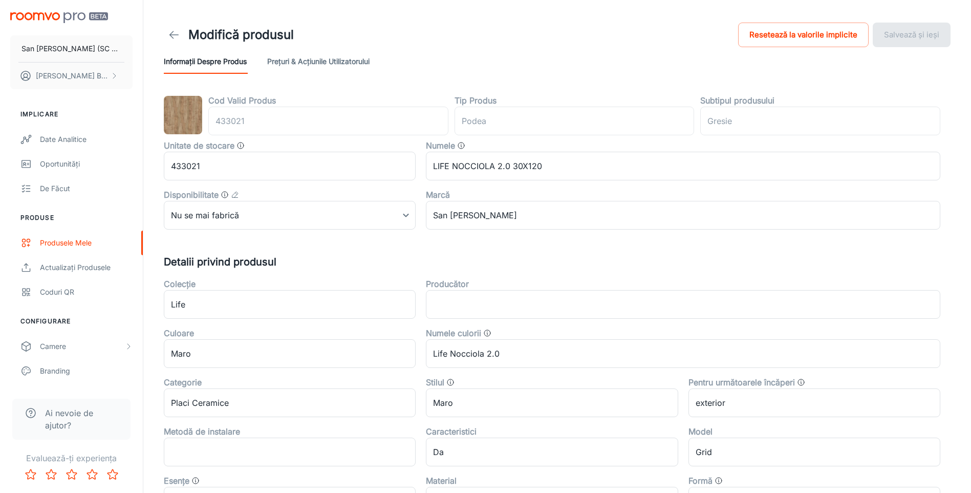
click at [174, 32] on icon at bounding box center [174, 35] width 12 height 12
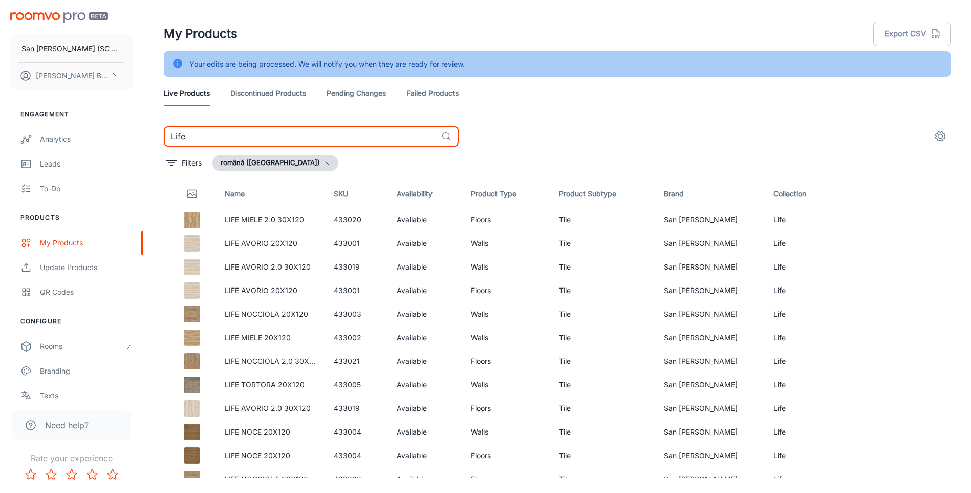
click at [262, 129] on input "Life" at bounding box center [300, 136] width 273 height 20
click at [261, 129] on input "Life" at bounding box center [300, 136] width 273 height 20
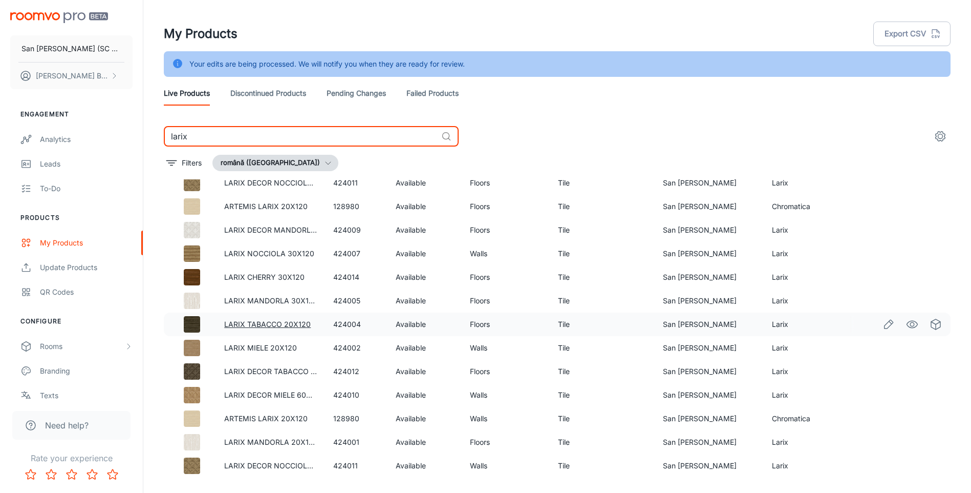
scroll to position [484, 0]
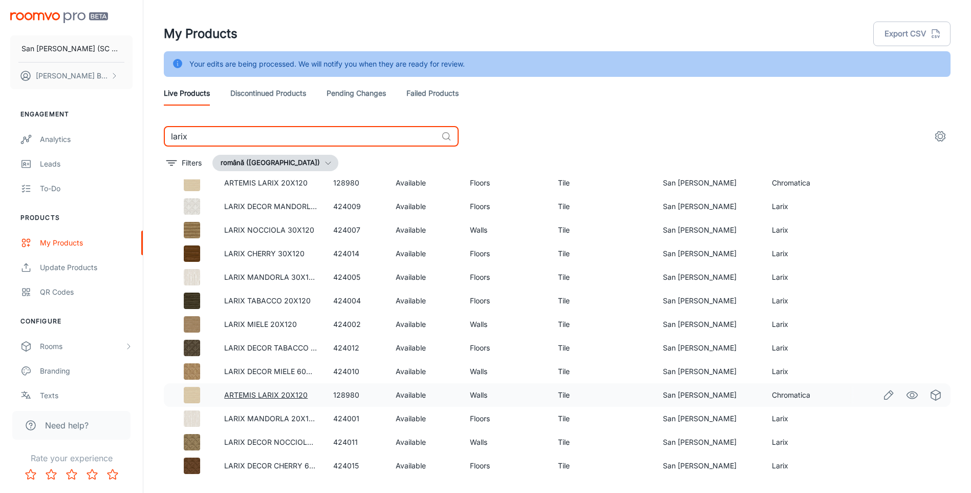
type input "larix"
click at [243, 395] on link "ARTEMIS LARIX 20X120" at bounding box center [265, 394] width 83 height 9
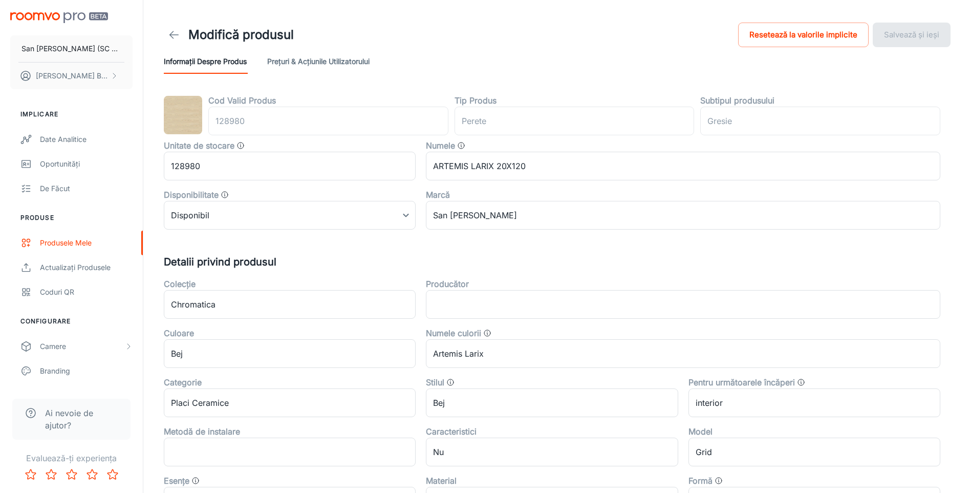
click at [174, 34] on icon at bounding box center [174, 35] width 12 height 12
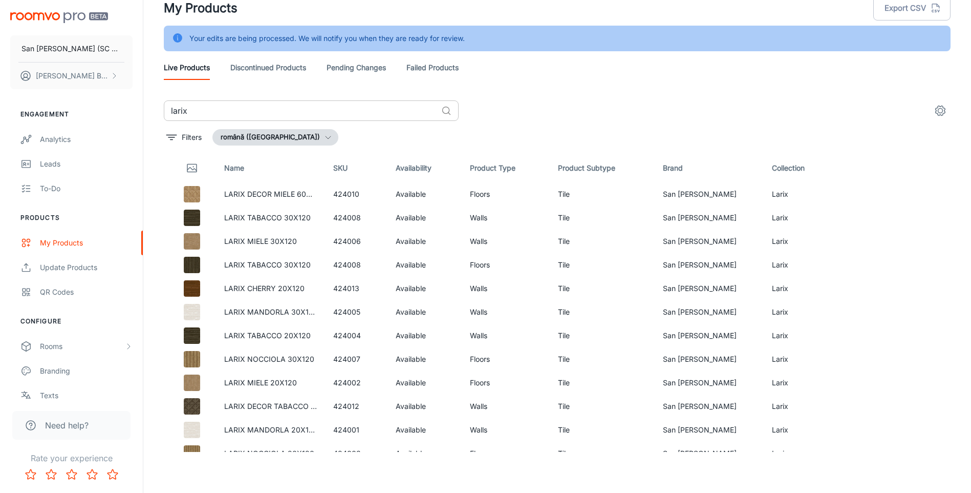
click at [241, 115] on input "larix" at bounding box center [300, 110] width 273 height 20
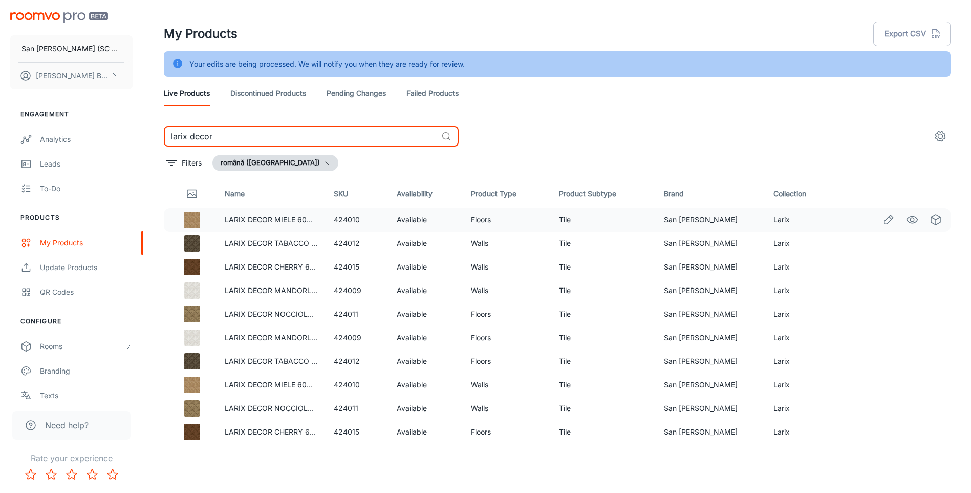
type input "larix decor"
click at [259, 220] on link "LARIX DECOR MIELE 60X60" at bounding box center [273, 219] width 96 height 9
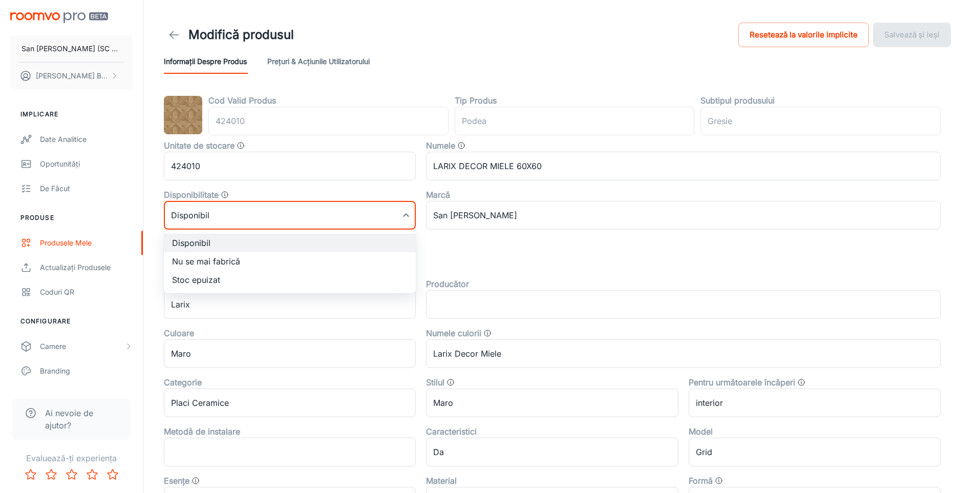
click at [259, 220] on body "San [PERSON_NAME] (SC San Marco Design SRL) [PERSON_NAME] Implicare Date analit…" at bounding box center [489, 246] width 979 height 493
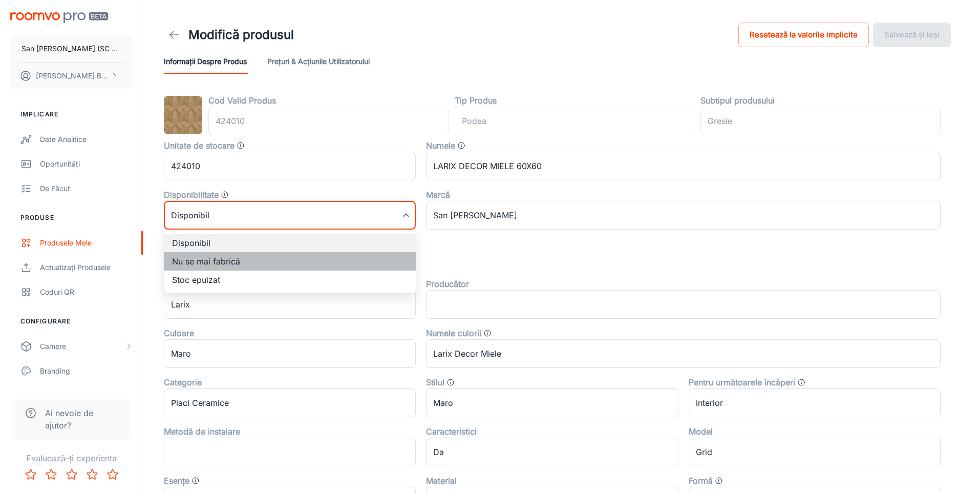
click at [243, 262] on li "Nu se mai fabrică" at bounding box center [290, 261] width 252 height 18
type input "1"
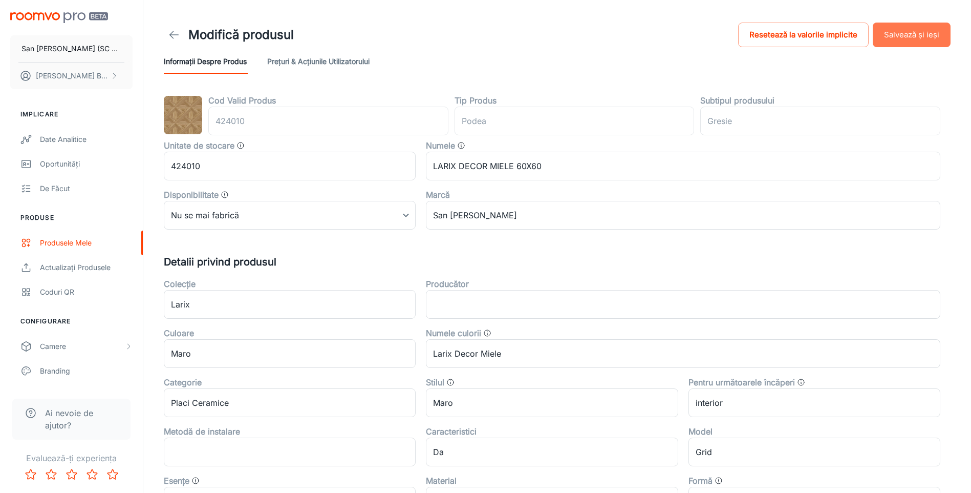
click at [912, 36] on button "Salvează și ieși" at bounding box center [912, 35] width 78 height 25
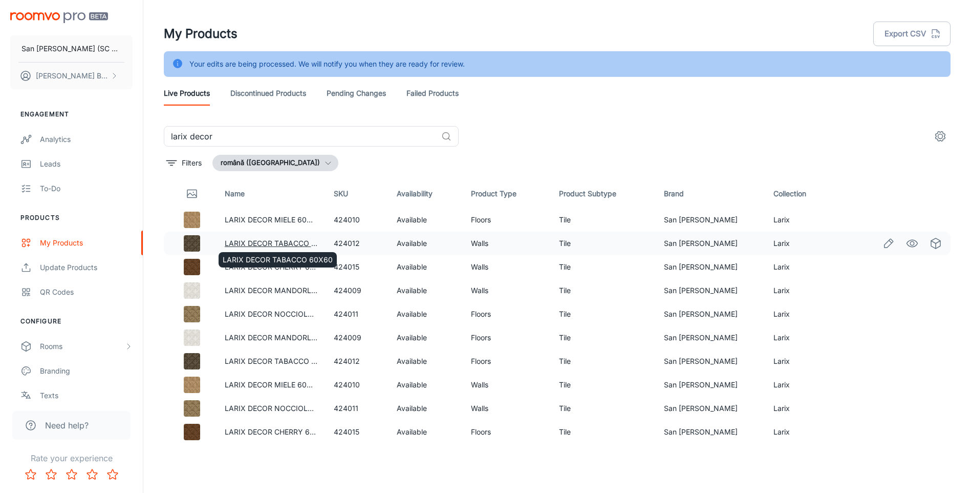
click at [307, 243] on link "LARIX DECOR TABACCO 60X60" at bounding box center [280, 243] width 110 height 9
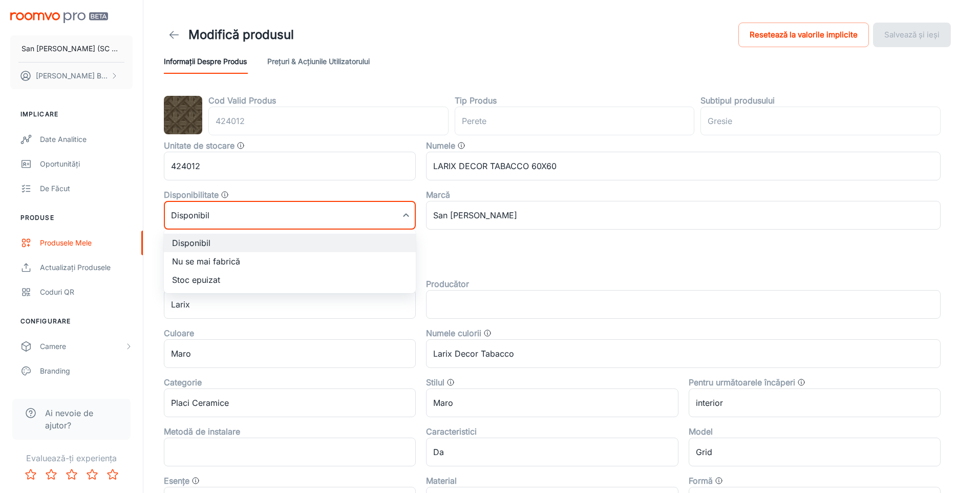
click at [267, 219] on body "San [PERSON_NAME] (SC San Marco Design SRL) [PERSON_NAME] Implicare Date analit…" at bounding box center [489, 246] width 979 height 493
click at [203, 260] on li "Nu se mai fabrică" at bounding box center [290, 261] width 252 height 18
type input "1"
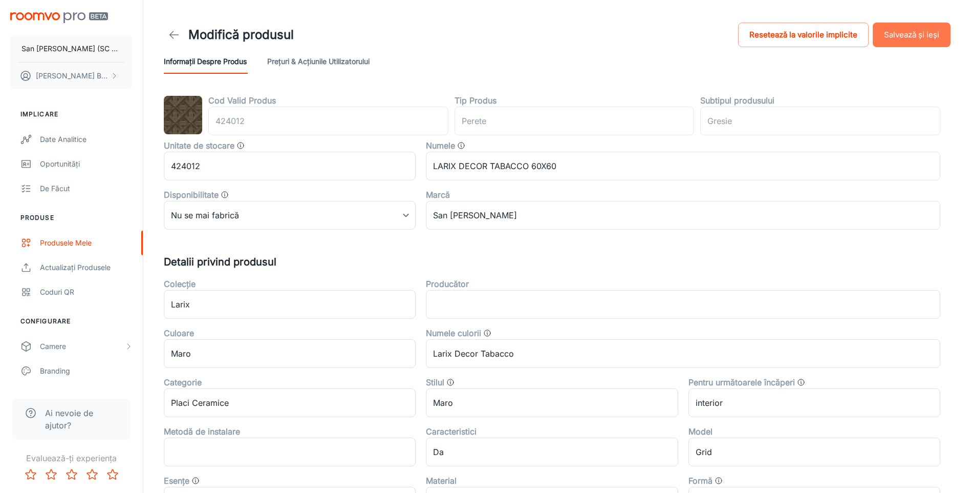
click at [910, 30] on button "Salvează și ieși" at bounding box center [912, 35] width 78 height 25
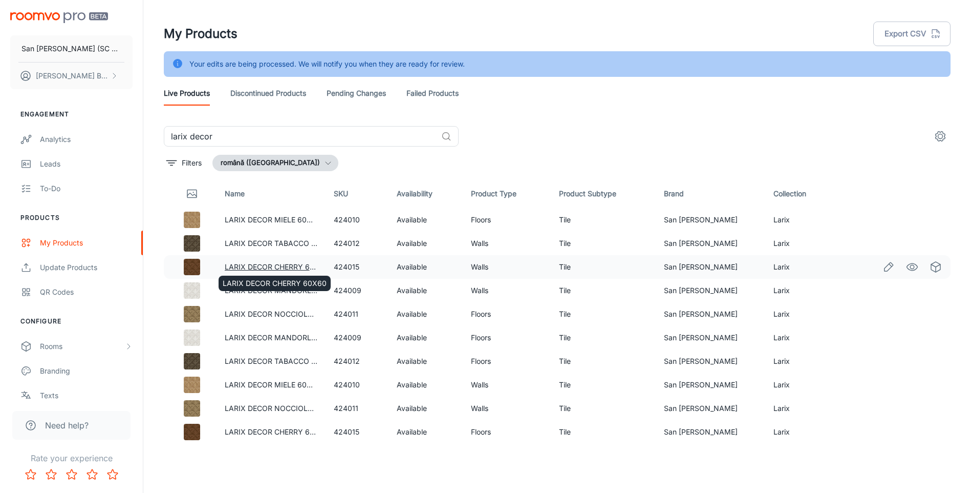
click at [262, 267] on link "LARIX DECOR CHERRY 60X60" at bounding box center [277, 266] width 104 height 9
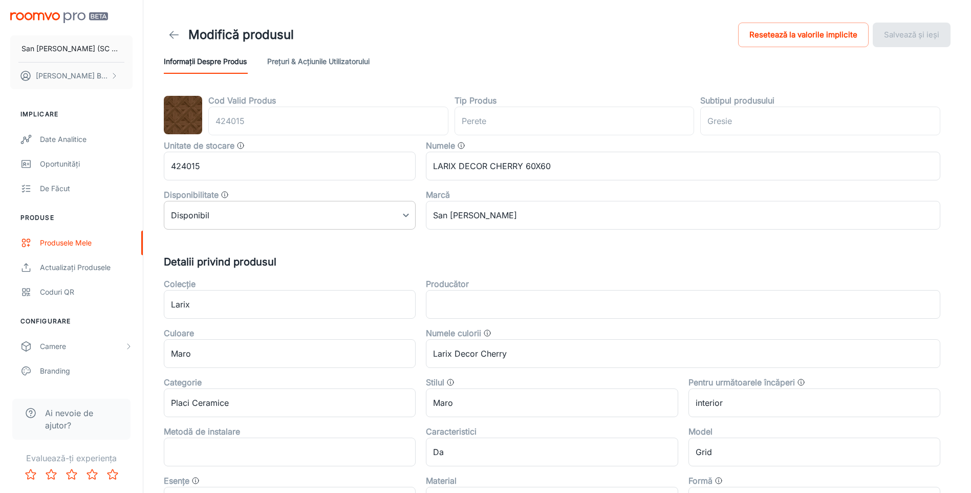
click at [257, 213] on body "San [PERSON_NAME] (SC San Marco Design SRL) [PERSON_NAME] Implicare Date analit…" at bounding box center [485, 246] width 971 height 493
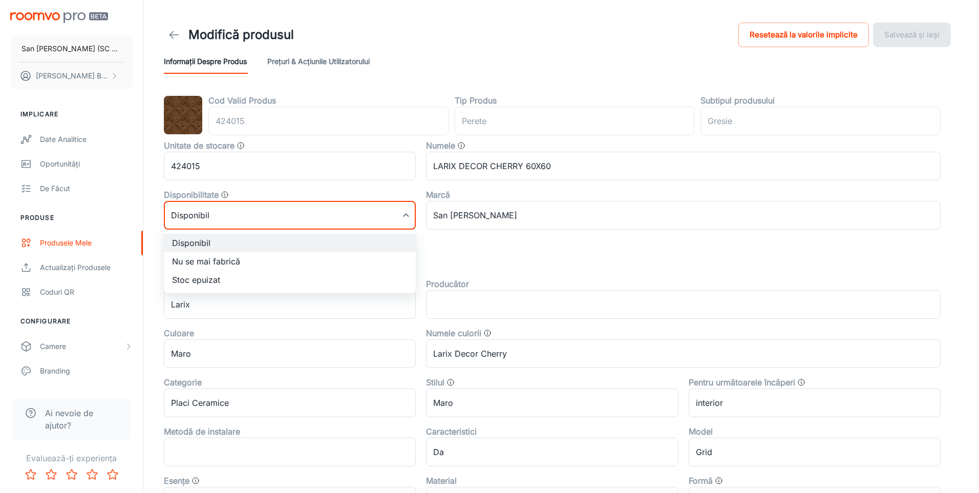
click at [198, 261] on li "Nu se mai fabrică" at bounding box center [290, 261] width 252 height 18
type input "1"
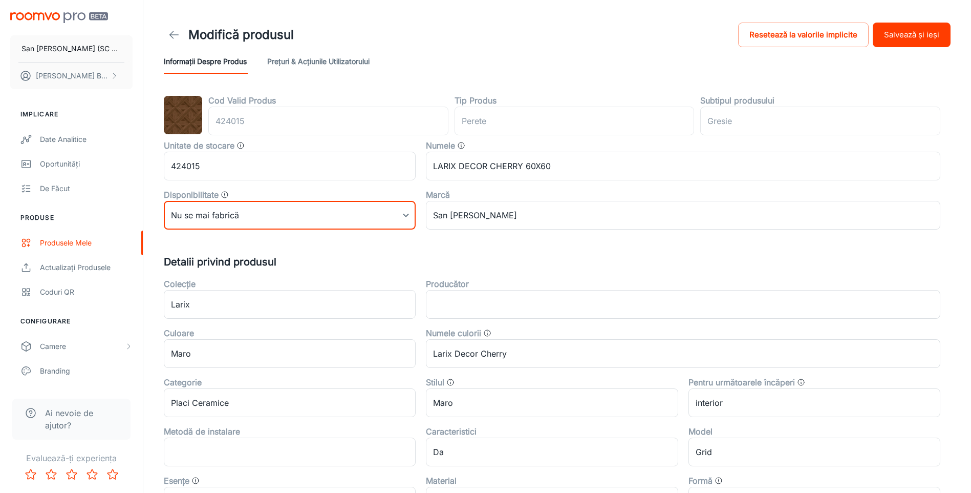
click at [916, 30] on button "Salvează și ieși" at bounding box center [912, 35] width 78 height 25
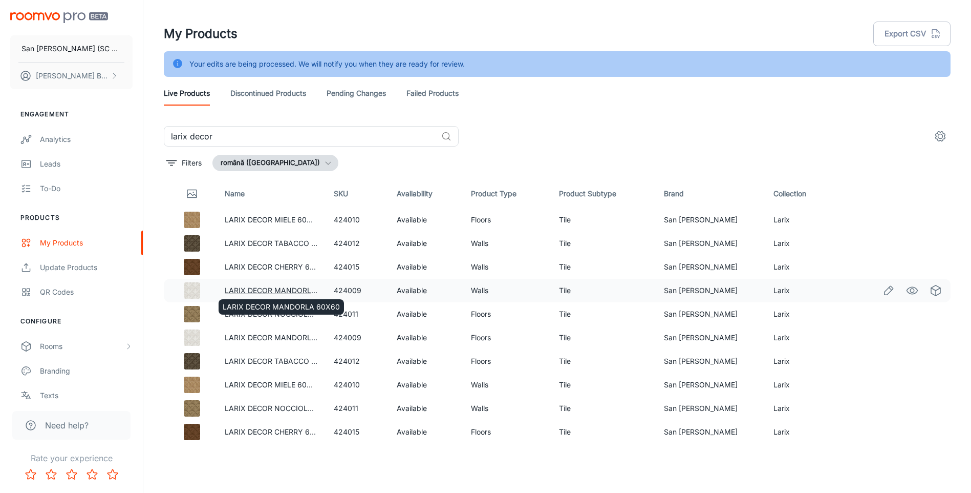
click at [272, 289] on link "LARIX DECOR MANDORLA 60X60" at bounding box center [283, 290] width 117 height 9
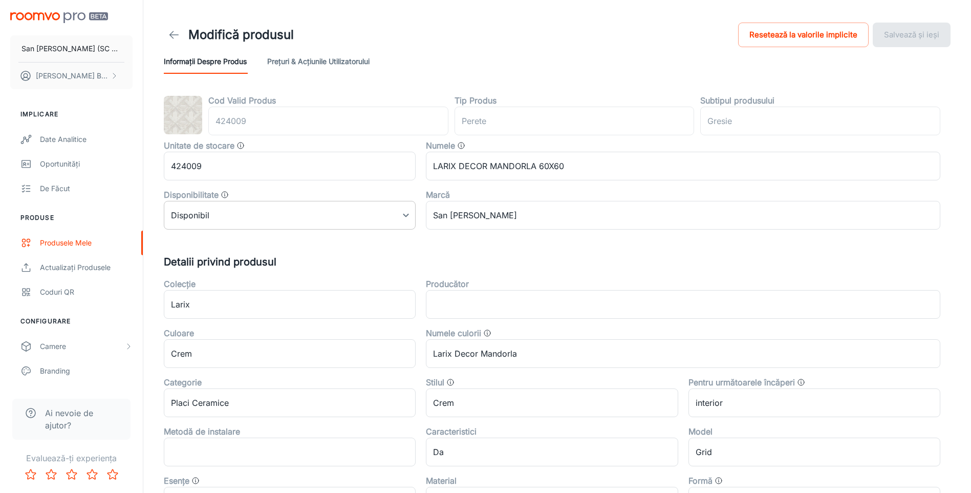
click at [271, 217] on body "San [PERSON_NAME] (SC San Marco Design SRL) [PERSON_NAME] Implicare Date analit…" at bounding box center [485, 246] width 971 height 493
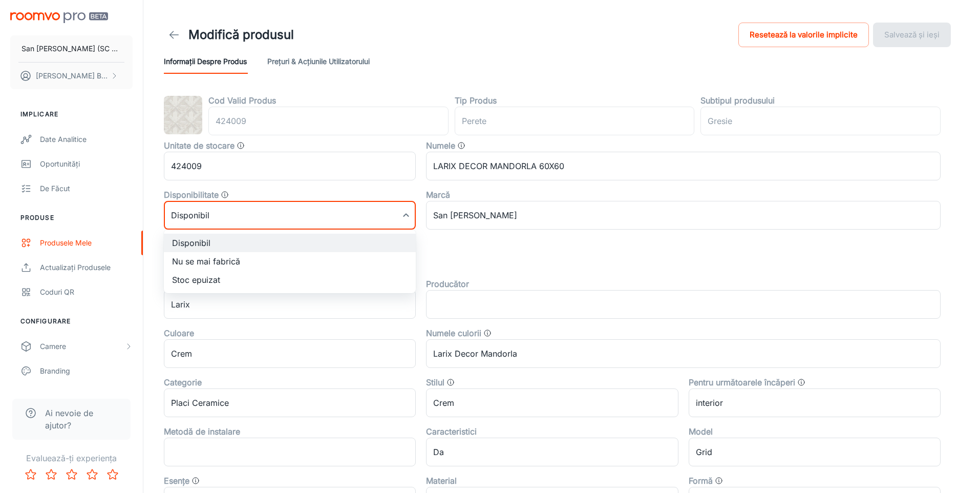
click at [198, 262] on li "Nu se mai fabrică" at bounding box center [290, 261] width 252 height 18
type input "1"
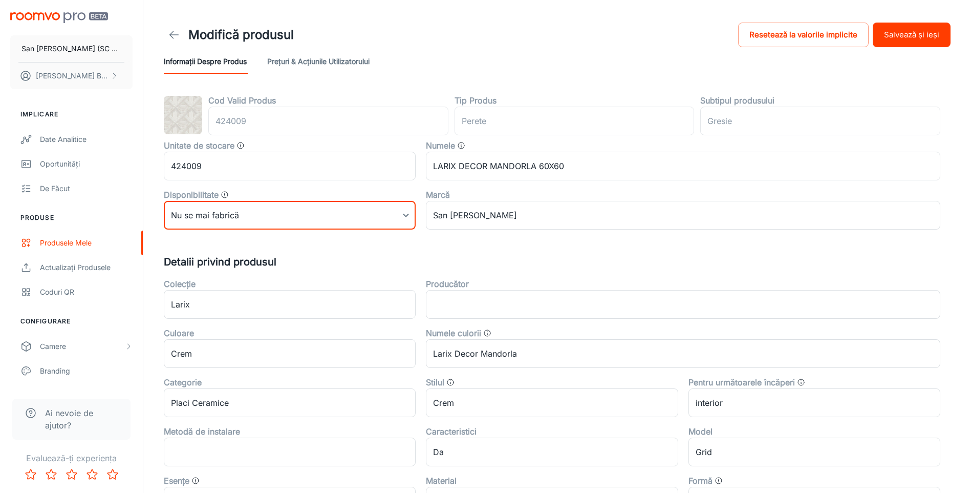
click at [898, 38] on button "Salvează și ieși" at bounding box center [912, 35] width 78 height 25
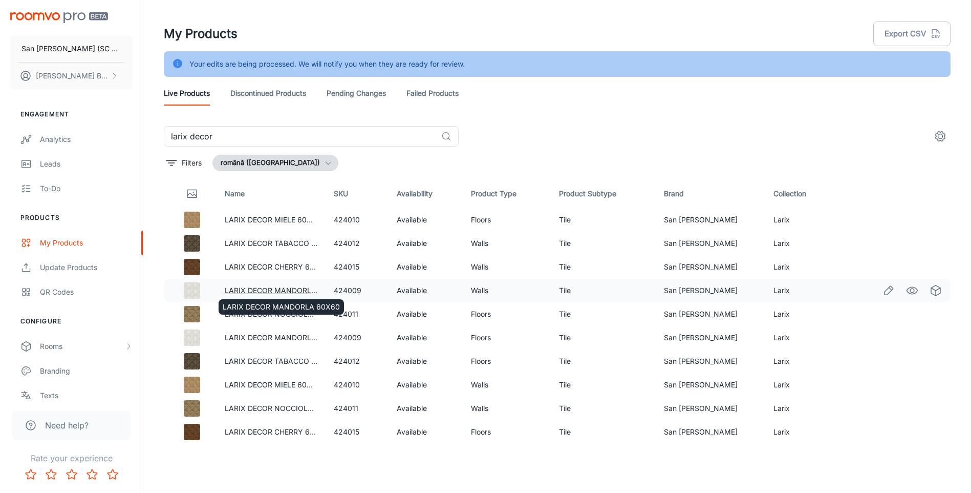
click at [252, 286] on link "LARIX DECOR MANDORLA 60X60" at bounding box center [283, 290] width 117 height 9
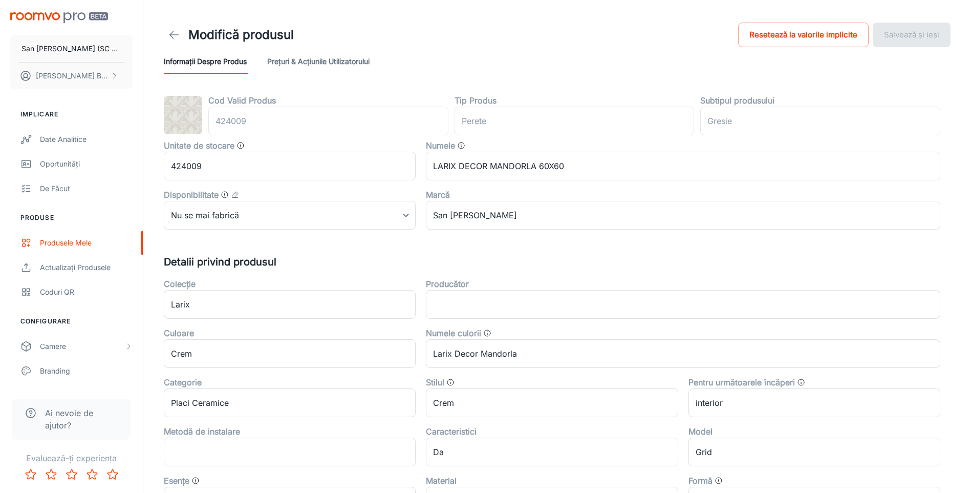
click at [173, 35] on line at bounding box center [174, 35] width 9 height 0
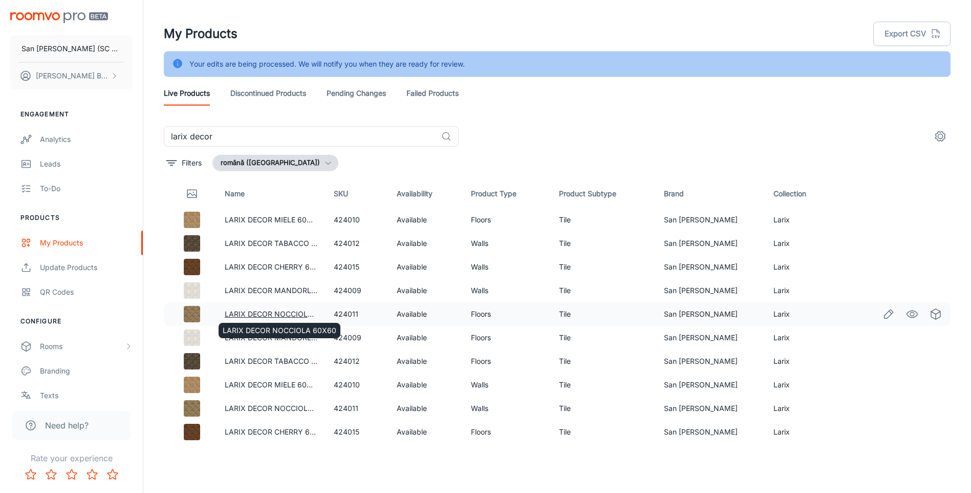
click at [287, 314] on link "LARIX DECOR NOCCIOLA 60X60" at bounding box center [282, 313] width 114 height 9
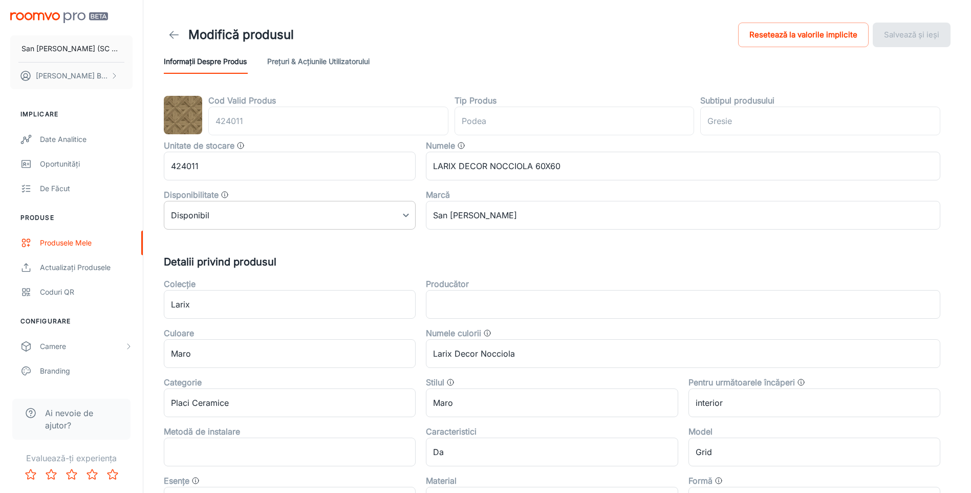
click at [259, 223] on body "San [PERSON_NAME] (SC San Marco Design SRL) [PERSON_NAME] Implicare Date analit…" at bounding box center [485, 246] width 971 height 493
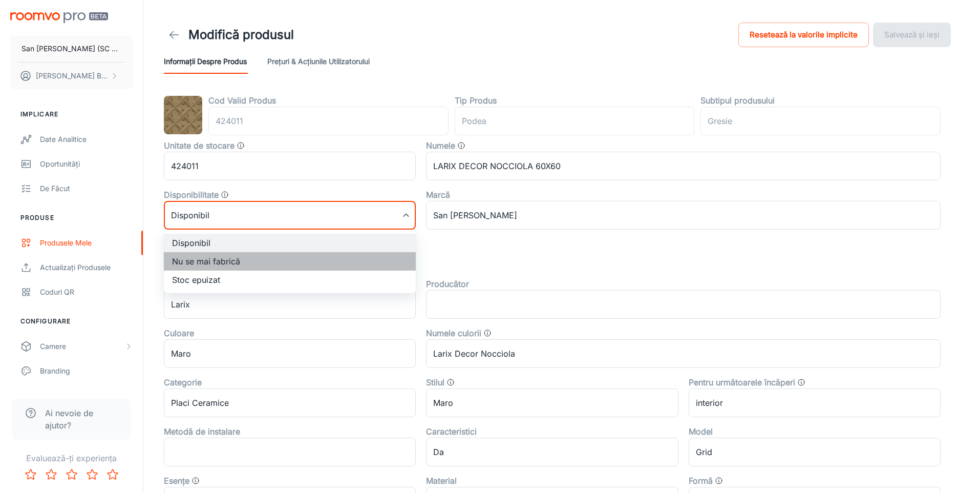
click at [206, 262] on li "Nu se mai fabrică" at bounding box center [290, 261] width 252 height 18
type input "1"
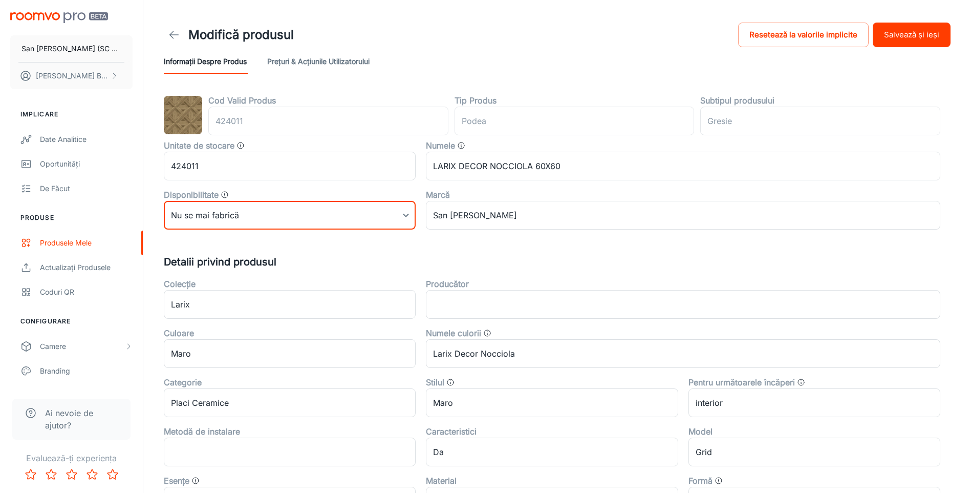
click at [904, 35] on button "Salvează și ieși" at bounding box center [912, 35] width 78 height 25
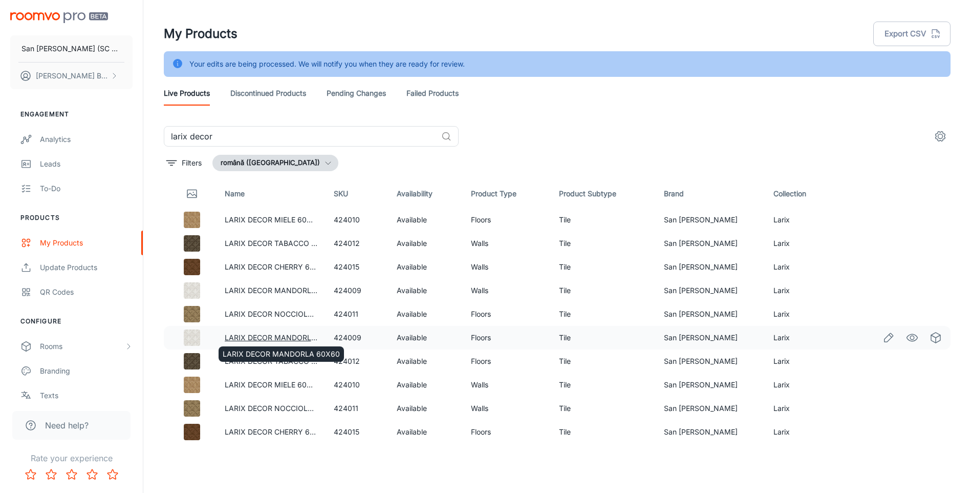
click at [272, 336] on link "LARIX DECOR MANDORLA 60X60" at bounding box center [283, 337] width 117 height 9
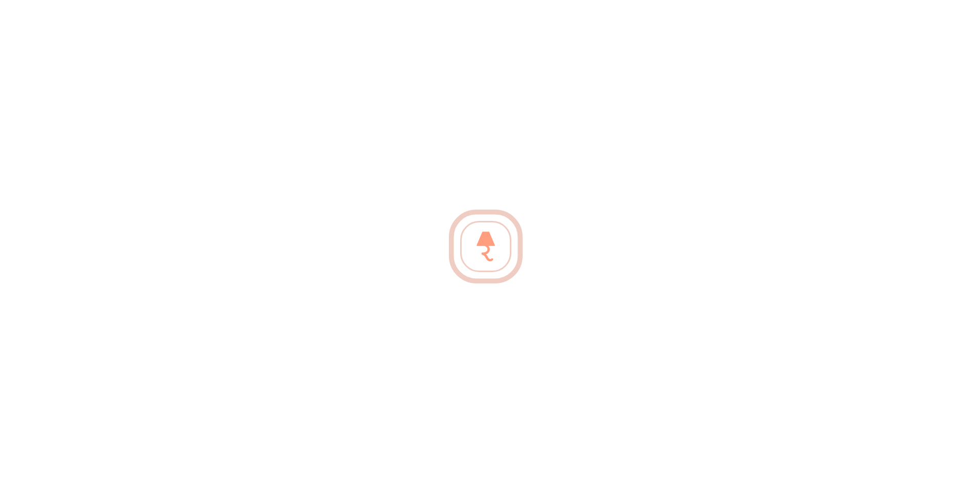
type input "podea"
type input "Gresie"
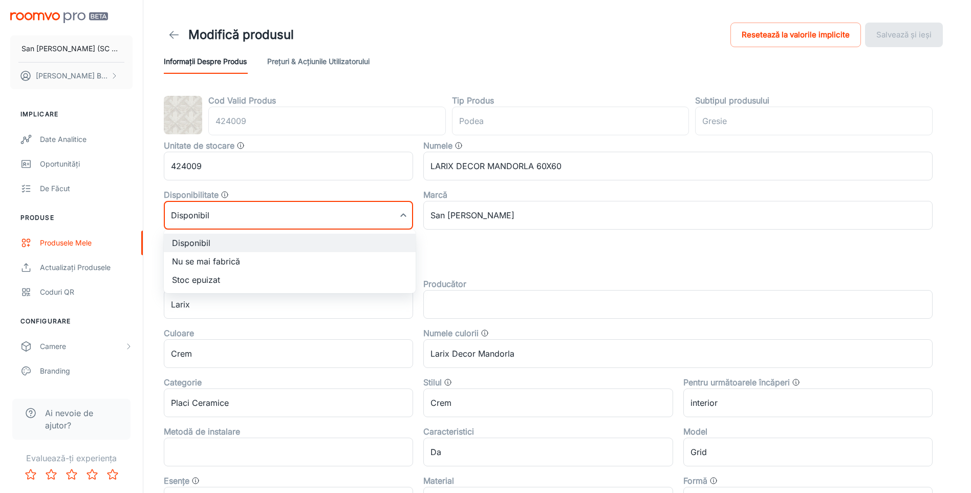
click at [232, 216] on body "San [PERSON_NAME] (SC San Marco Design SRL) [PERSON_NAME] Implicare Date analit…" at bounding box center [485, 246] width 971 height 493
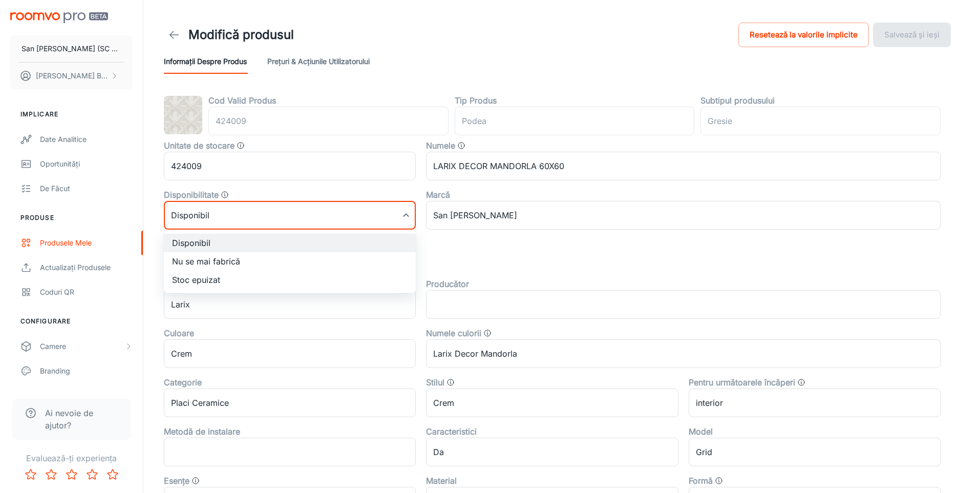
click at [198, 264] on li "Nu se mai fabrică" at bounding box center [290, 261] width 252 height 18
type input "1"
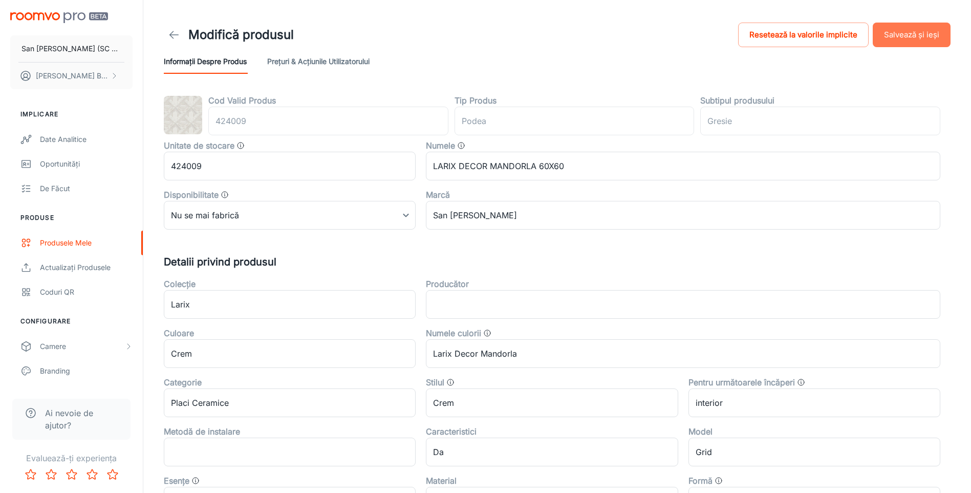
click at [917, 37] on button "Salvează și ieși" at bounding box center [912, 35] width 78 height 25
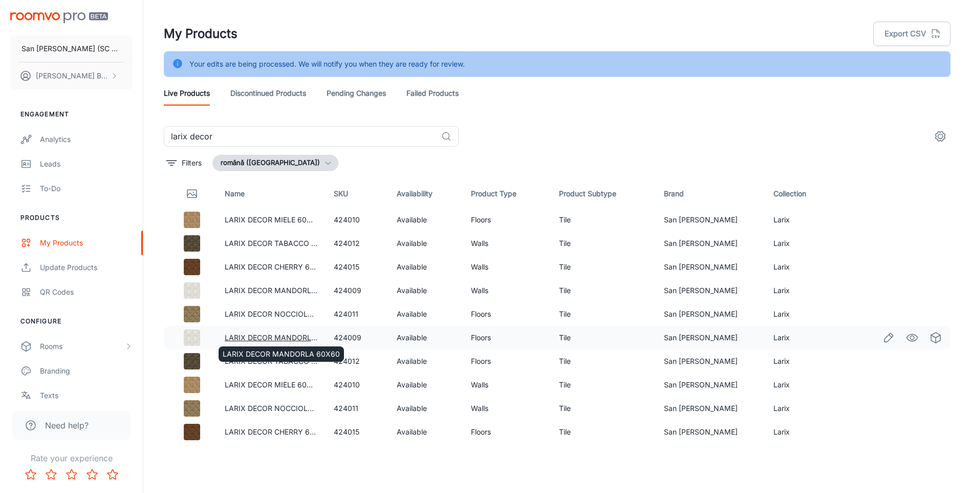
click at [270, 338] on link "LARIX DECOR MANDORLA 60X60" at bounding box center [283, 337] width 117 height 9
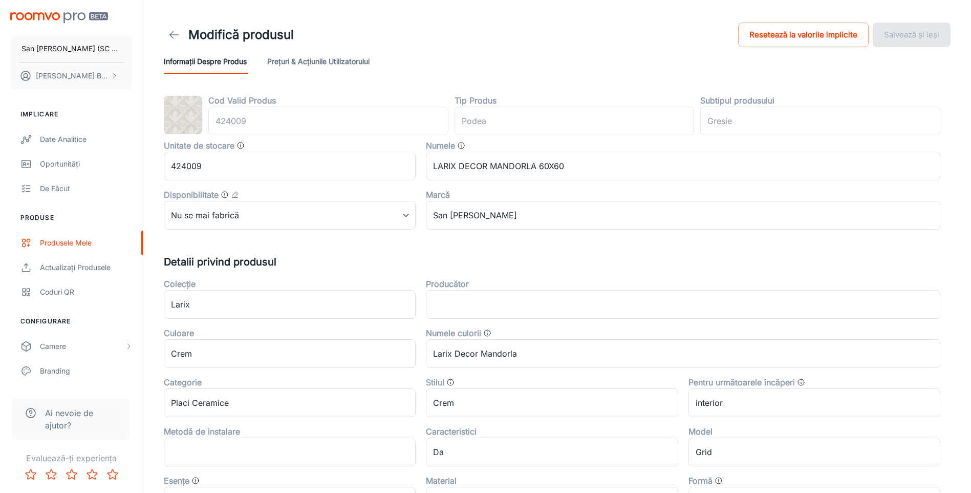
click at [169, 33] on icon at bounding box center [174, 35] width 12 height 12
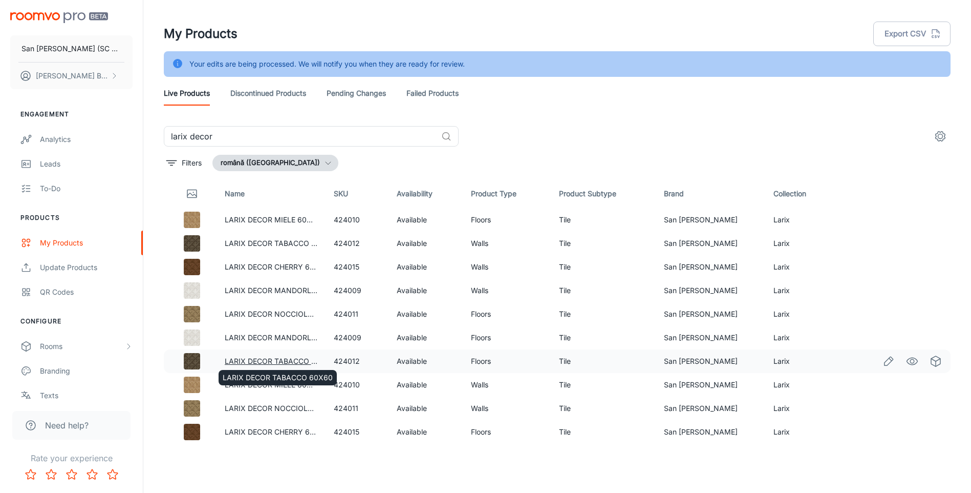
click at [266, 358] on link "LARIX DECOR TABACCO 60X60" at bounding box center [280, 360] width 110 height 9
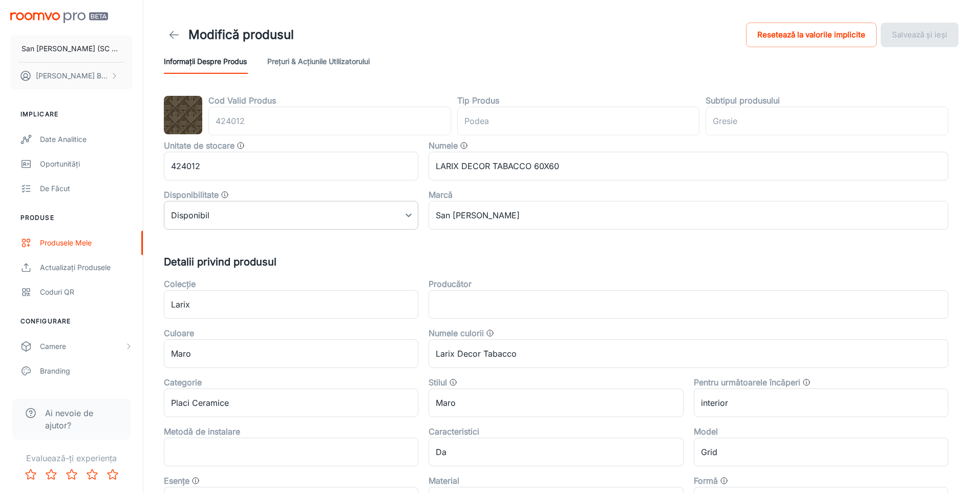
click at [294, 216] on body "San [PERSON_NAME] (SC San Marco Design SRL) [PERSON_NAME] Implicare Date analit…" at bounding box center [489, 246] width 979 height 493
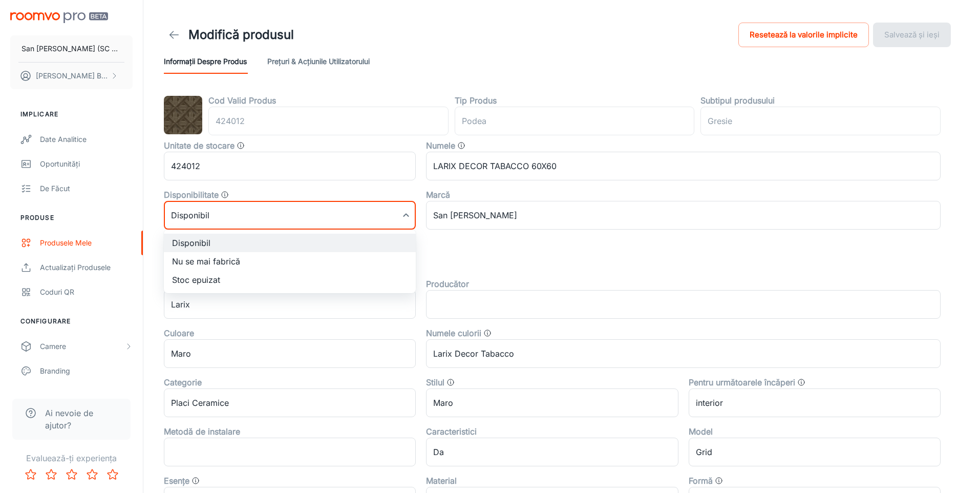
click at [224, 261] on li "Nu se mai fabrică" at bounding box center [290, 261] width 252 height 18
type input "1"
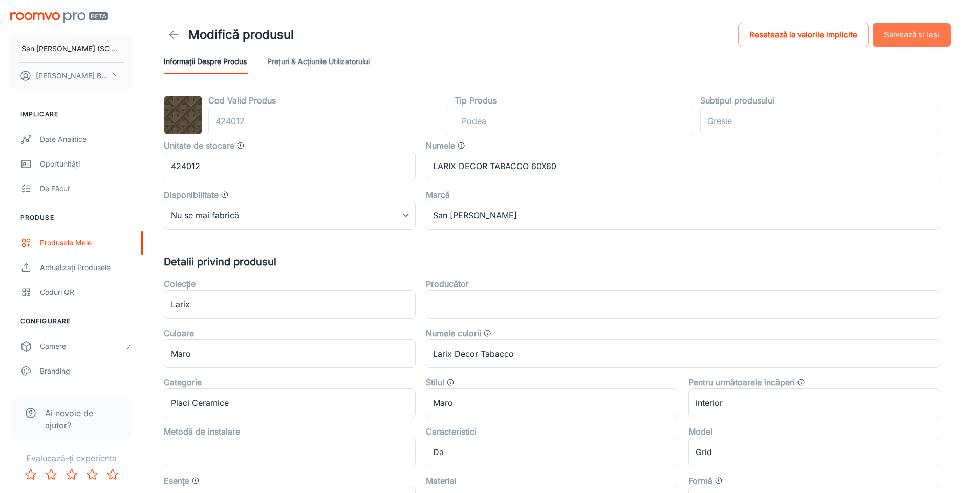
click at [919, 34] on button "Salvează și ieși" at bounding box center [912, 35] width 78 height 25
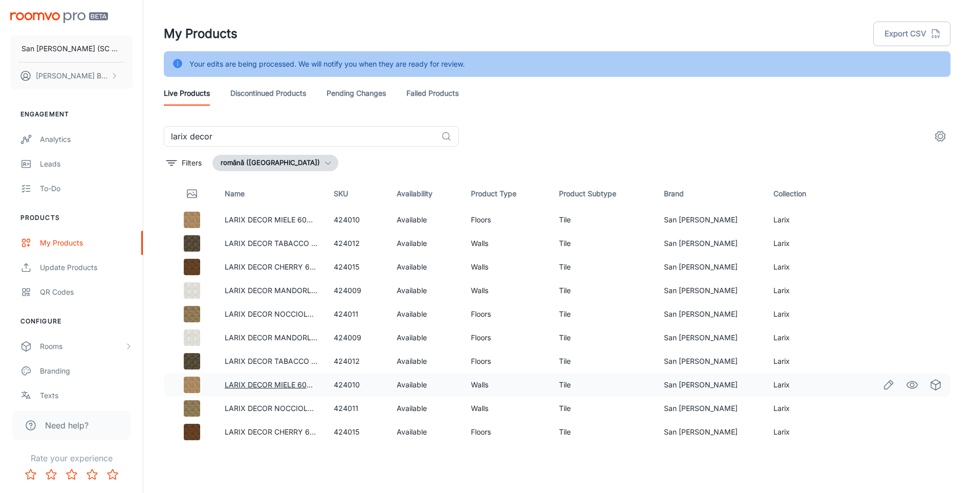
click at [258, 384] on link "LARIX DECOR MIELE 60X60" at bounding box center [273, 384] width 96 height 9
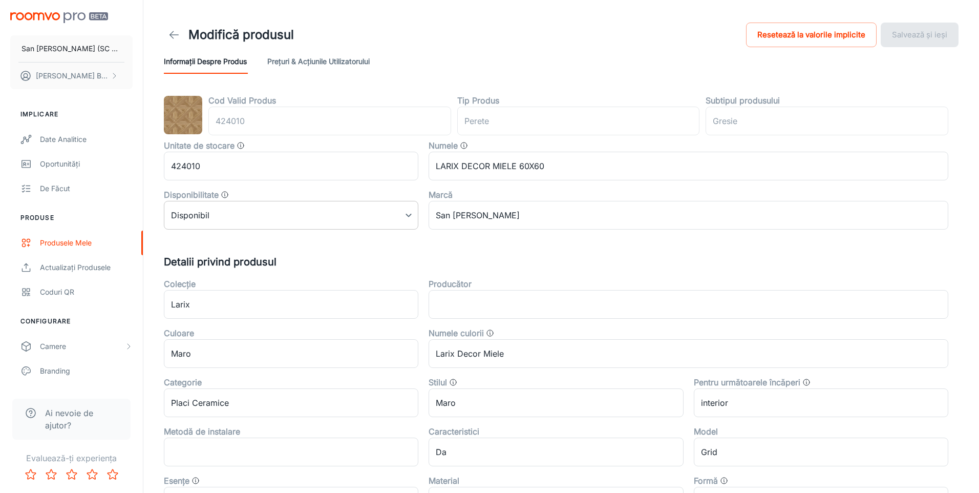
click at [268, 218] on body "San [PERSON_NAME] (SC San Marco Design SRL) [PERSON_NAME] Implicare Date analit…" at bounding box center [489, 246] width 979 height 493
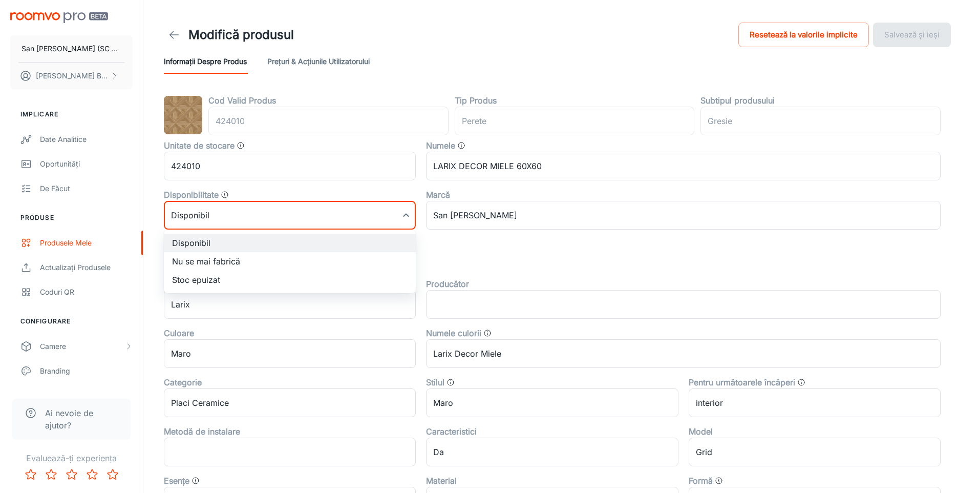
click at [213, 263] on li "Nu se mai fabrică" at bounding box center [290, 261] width 252 height 18
type input "1"
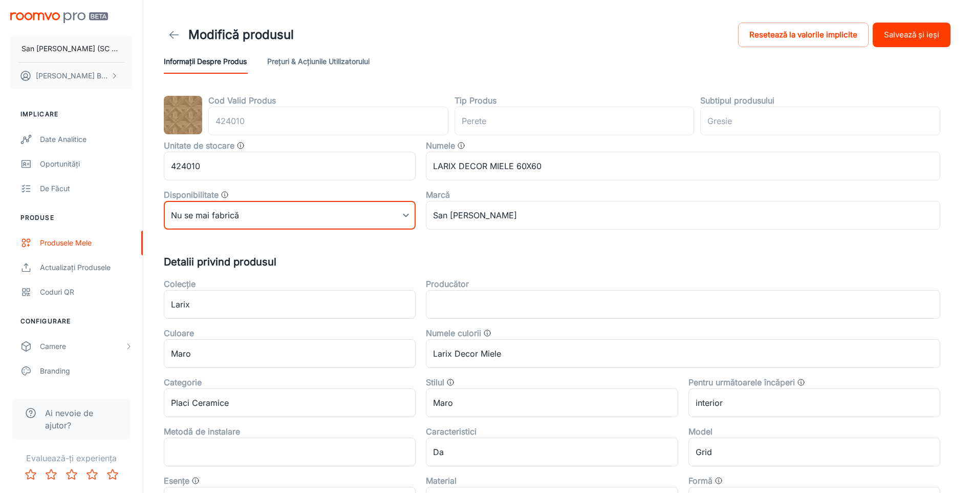
click at [904, 32] on button "Salvează și ieși" at bounding box center [912, 35] width 78 height 25
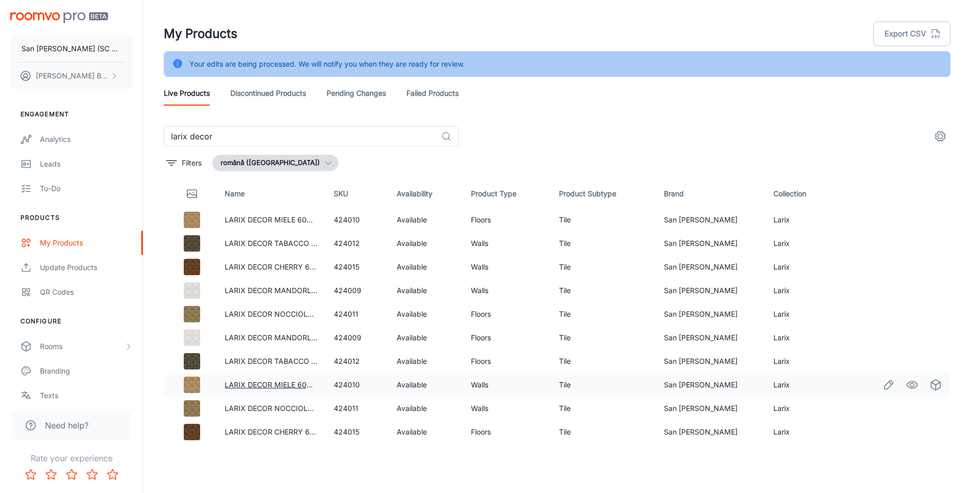
click at [297, 383] on link "LARIX DECOR MIELE 60X60" at bounding box center [273, 384] width 96 height 9
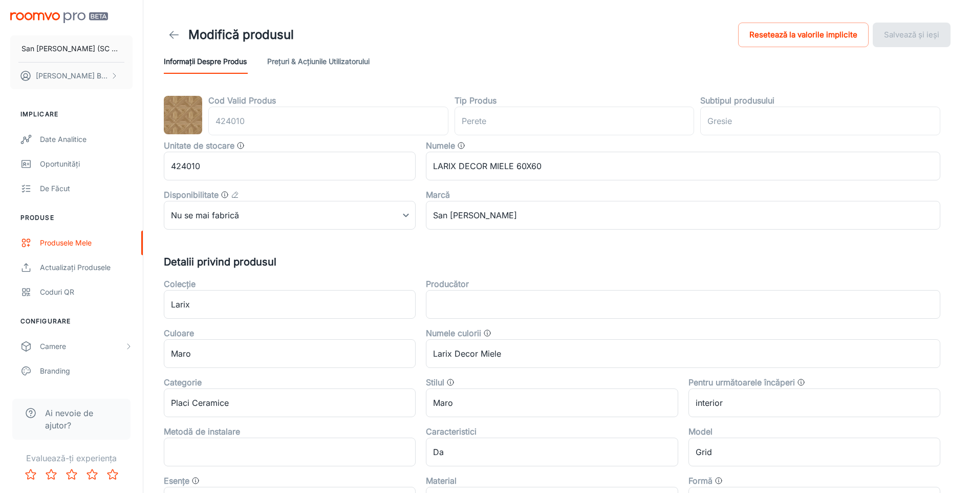
click at [172, 31] on icon at bounding box center [174, 35] width 12 height 12
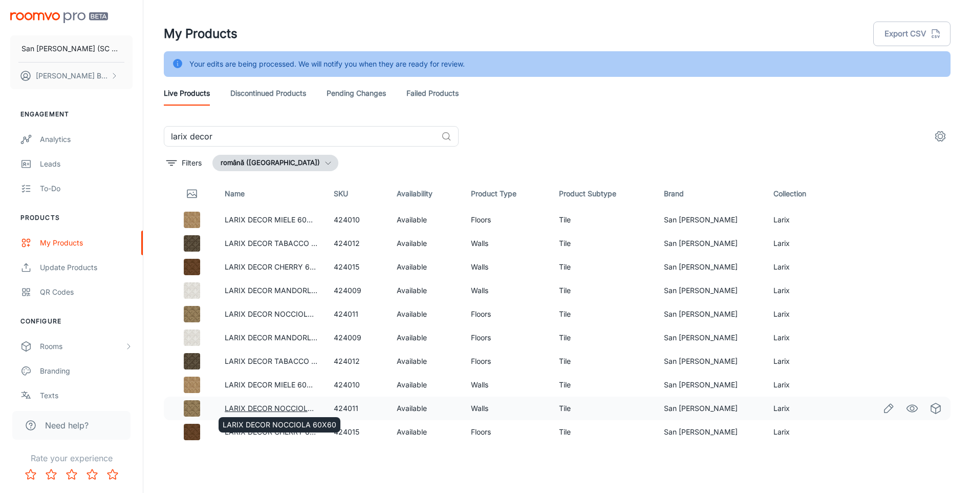
click at [255, 407] on link "LARIX DECOR NOCCIOLA 60X60" at bounding box center [282, 407] width 114 height 9
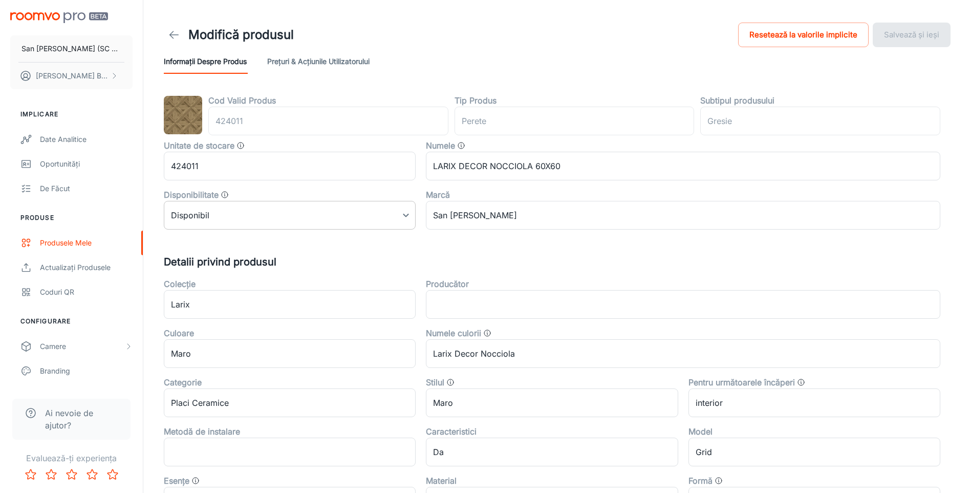
click at [250, 208] on body "San [PERSON_NAME] (SC San Marco Design SRL) [PERSON_NAME] Implicare Date analit…" at bounding box center [485, 246] width 971 height 493
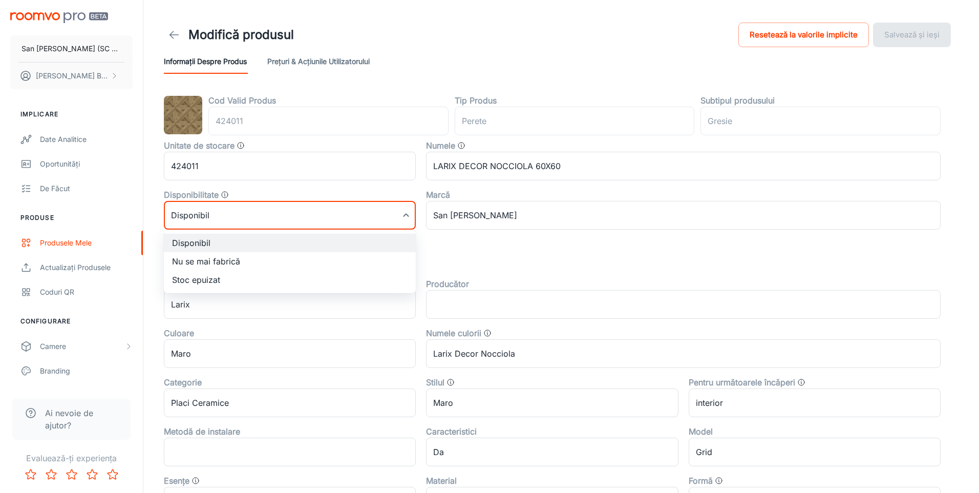
click at [202, 261] on li "Nu se mai fabrică" at bounding box center [290, 261] width 252 height 18
type input "1"
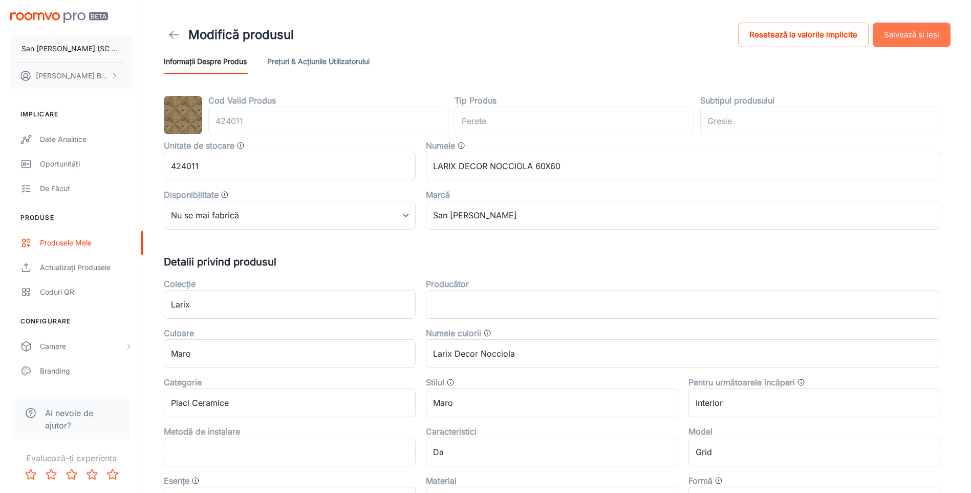
click at [909, 36] on button "Salvează și ieși" at bounding box center [912, 35] width 78 height 25
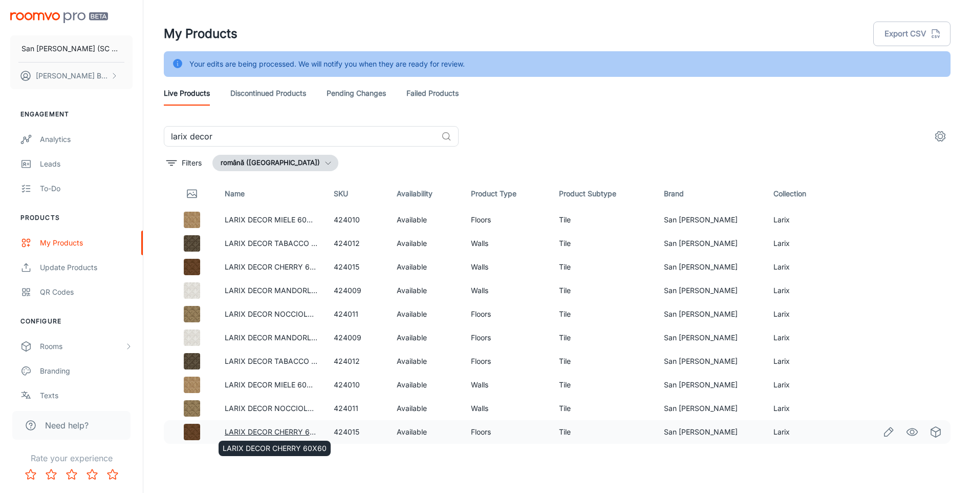
click at [259, 431] on link "LARIX DECOR CHERRY 60X60" at bounding box center [277, 431] width 104 height 9
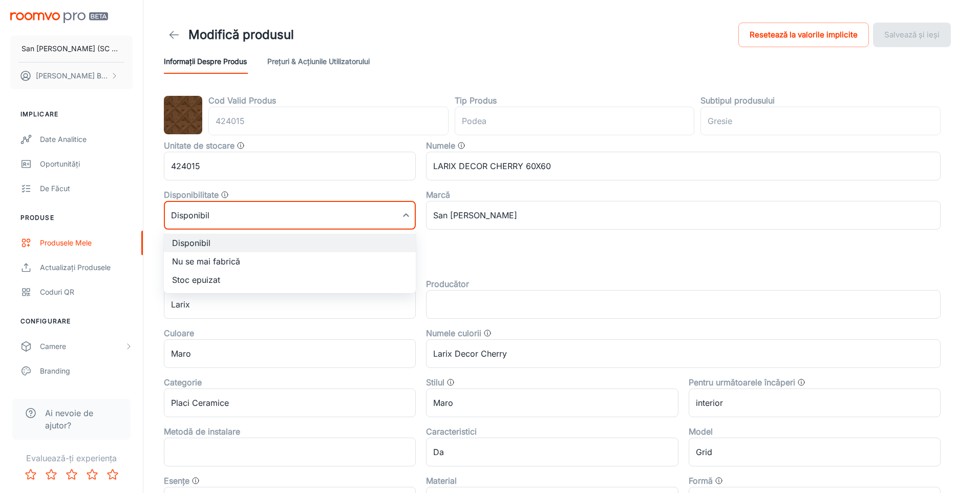
click at [300, 208] on body "San [PERSON_NAME] (SC San Marco Design SRL) [PERSON_NAME] Implicare Date analit…" at bounding box center [489, 246] width 979 height 493
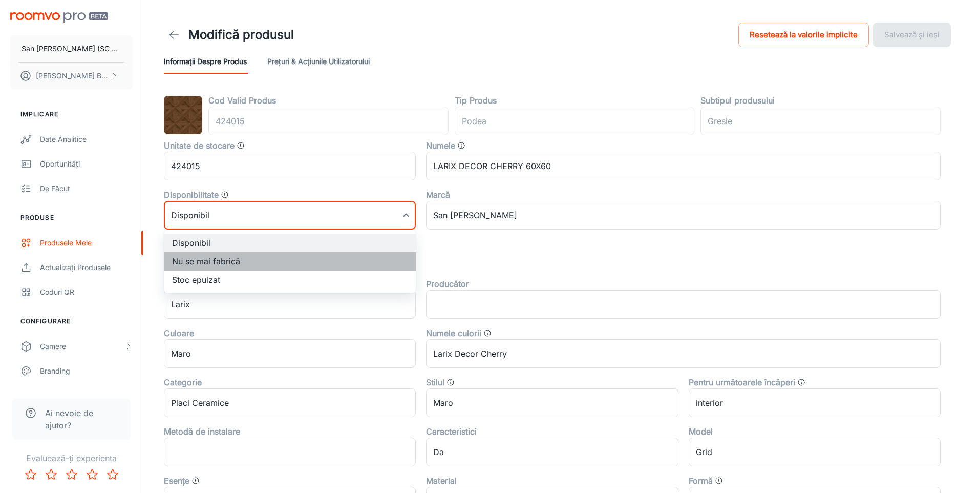
click at [187, 261] on li "Nu se mai fabrică" at bounding box center [290, 261] width 252 height 18
type input "1"
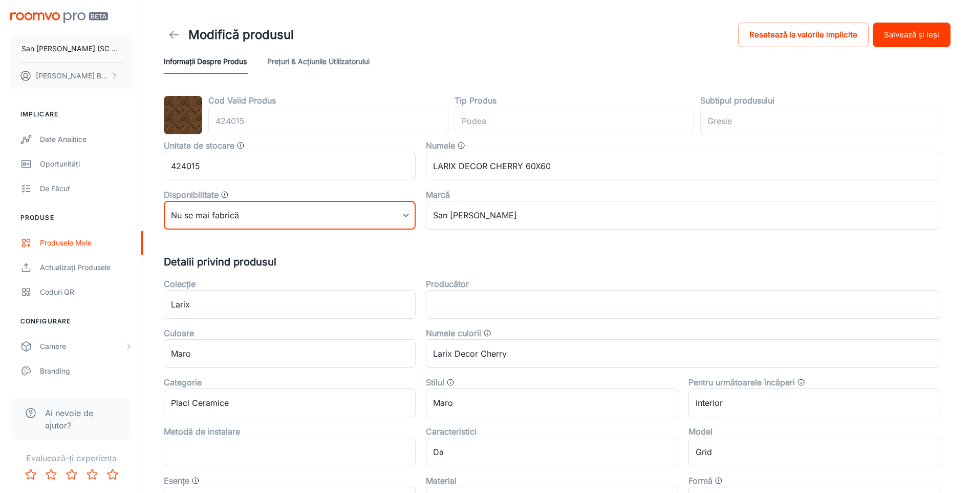
click at [908, 38] on button "Salvează și ieși" at bounding box center [912, 35] width 78 height 25
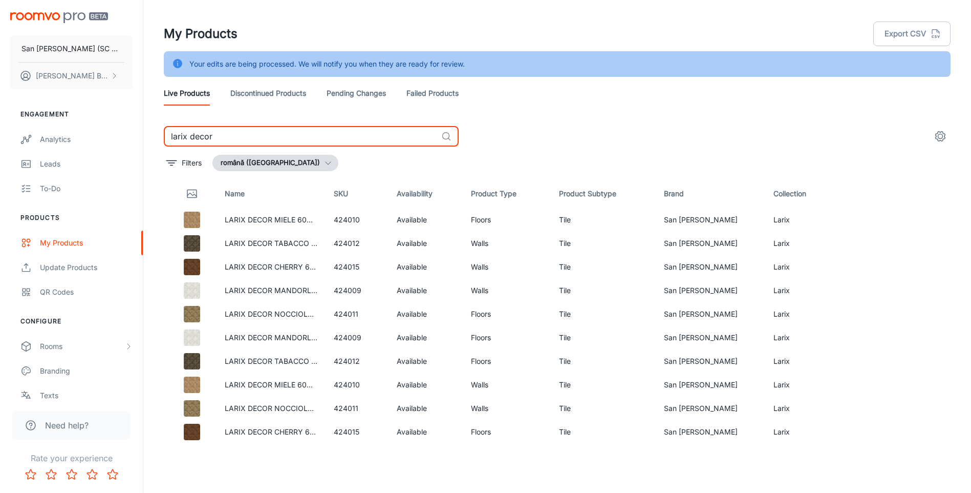
drag, startPoint x: 188, startPoint y: 140, endPoint x: 406, endPoint y: 131, distance: 218.3
click at [406, 131] on input "larix decor" at bounding box center [300, 136] width 273 height 20
type input "larix 30x120"
click at [272, 244] on link "LARIX MIELE 30X120" at bounding box center [261, 243] width 73 height 9
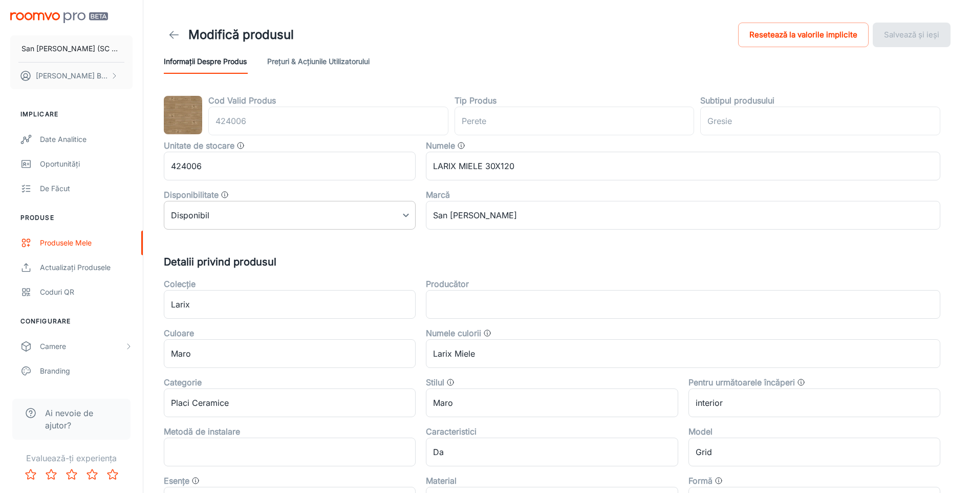
click at [272, 211] on body "San [PERSON_NAME] (SC San Marco Design SRL) [PERSON_NAME] Implicare Date analit…" at bounding box center [485, 246] width 971 height 493
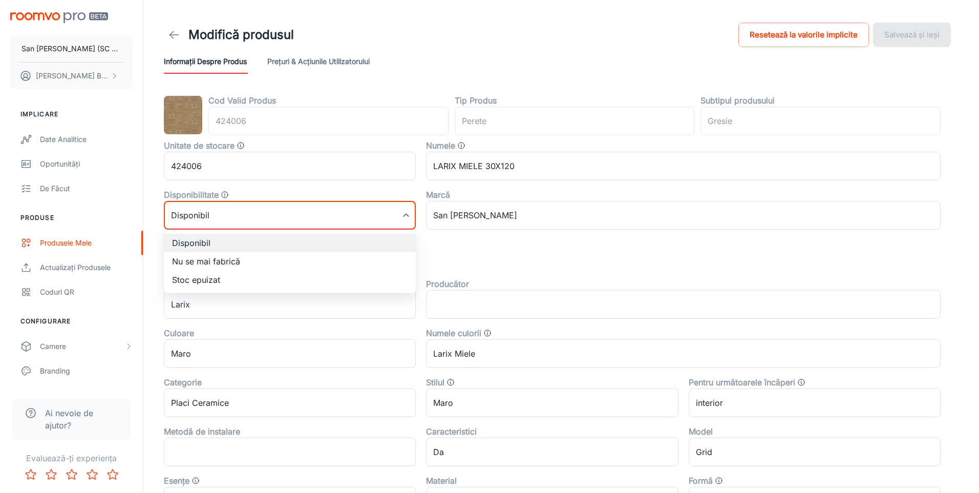
click at [229, 258] on li "Nu se mai fabrică" at bounding box center [290, 261] width 252 height 18
type input "1"
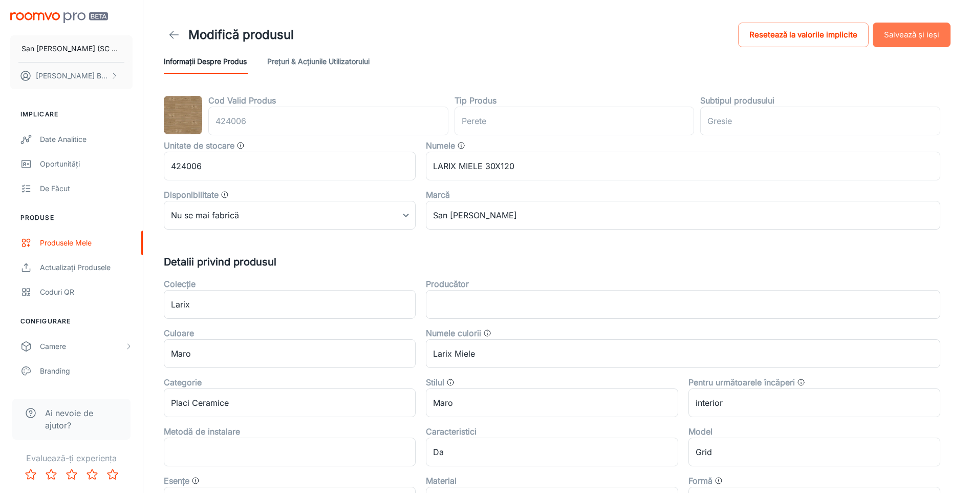
click at [901, 37] on button "Salvează și ieși" at bounding box center [912, 35] width 78 height 25
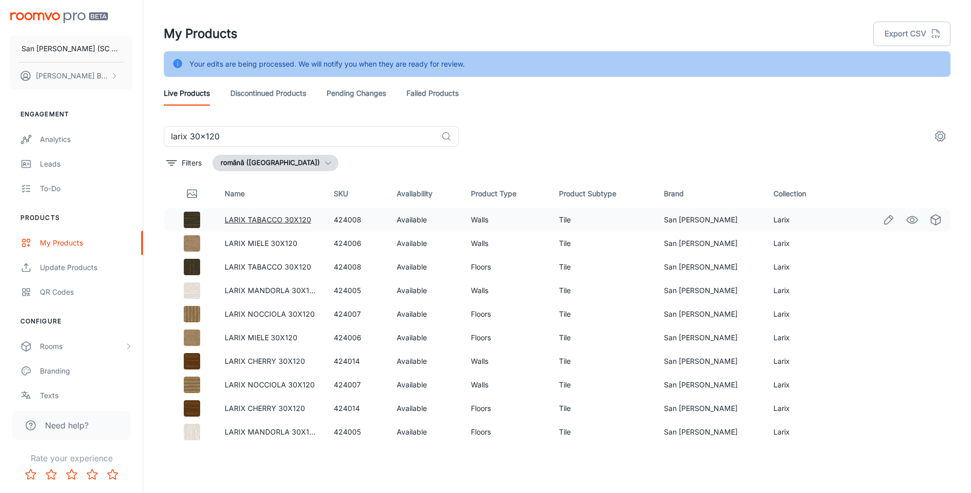
click at [257, 216] on link "LARIX TABACCO 30X120" at bounding box center [268, 219] width 87 height 9
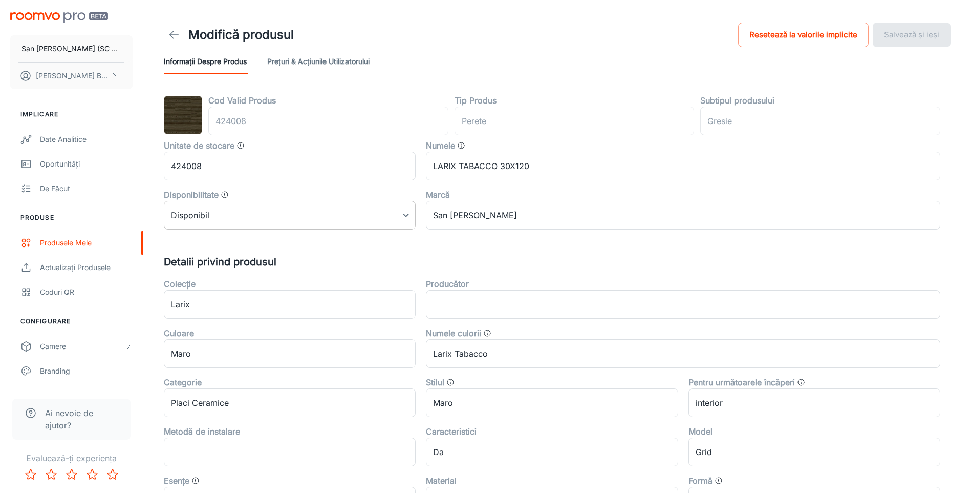
click at [252, 205] on body "San [PERSON_NAME] (SC San Marco Design SRL) [PERSON_NAME] Implicare Date analit…" at bounding box center [485, 246] width 971 height 493
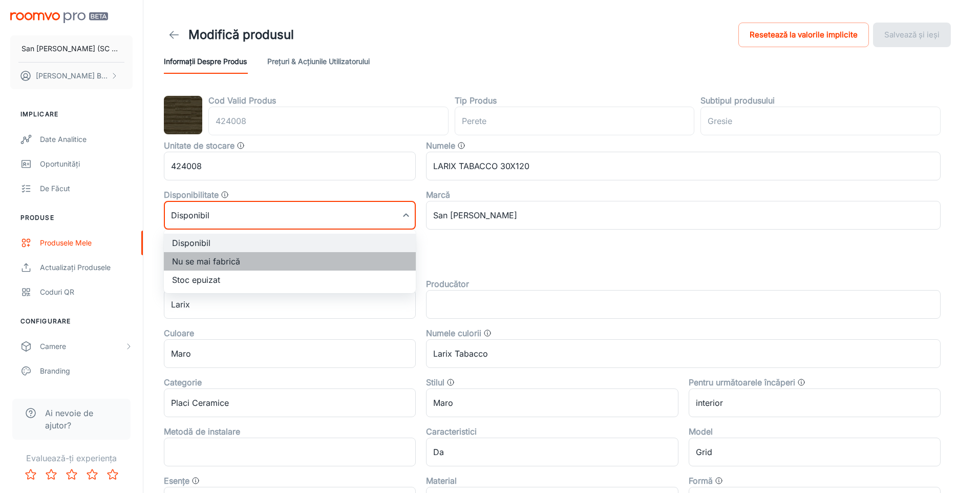
click at [212, 266] on li "Nu se mai fabrică" at bounding box center [290, 261] width 252 height 18
type input "1"
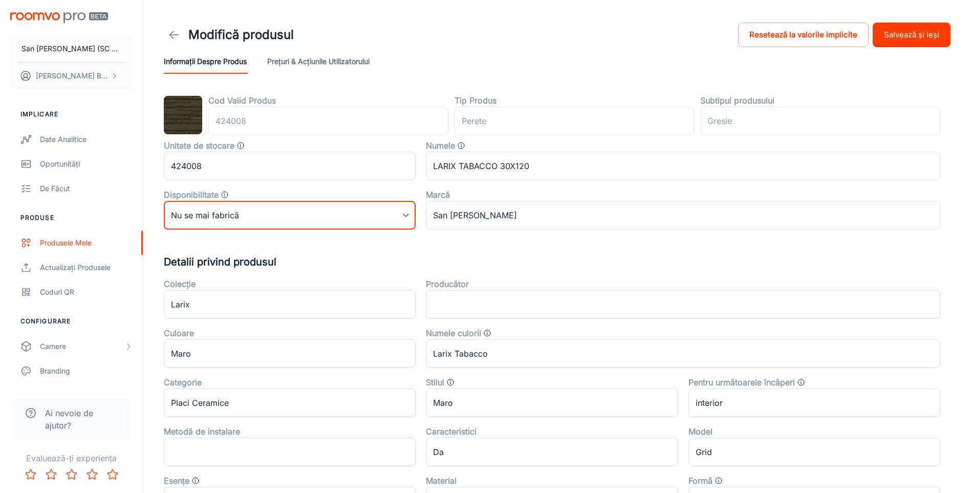
click at [910, 31] on button "Salvează și ieși" at bounding box center [912, 35] width 78 height 25
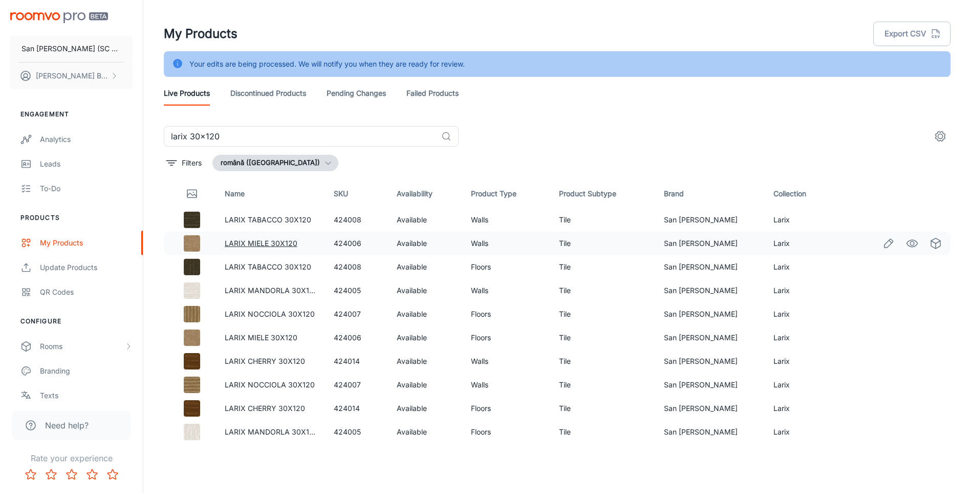
click at [254, 246] on link "LARIX MIELE 30X120" at bounding box center [261, 243] width 73 height 9
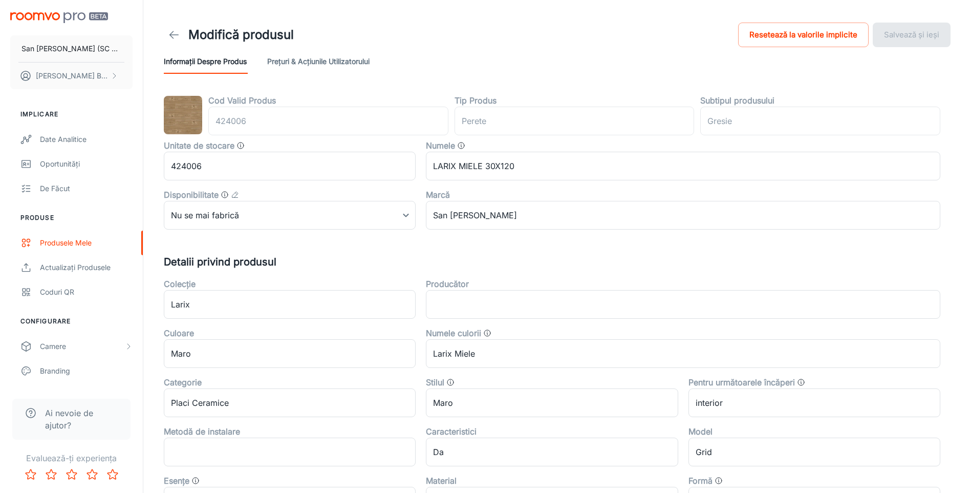
click at [174, 38] on icon at bounding box center [174, 35] width 12 height 12
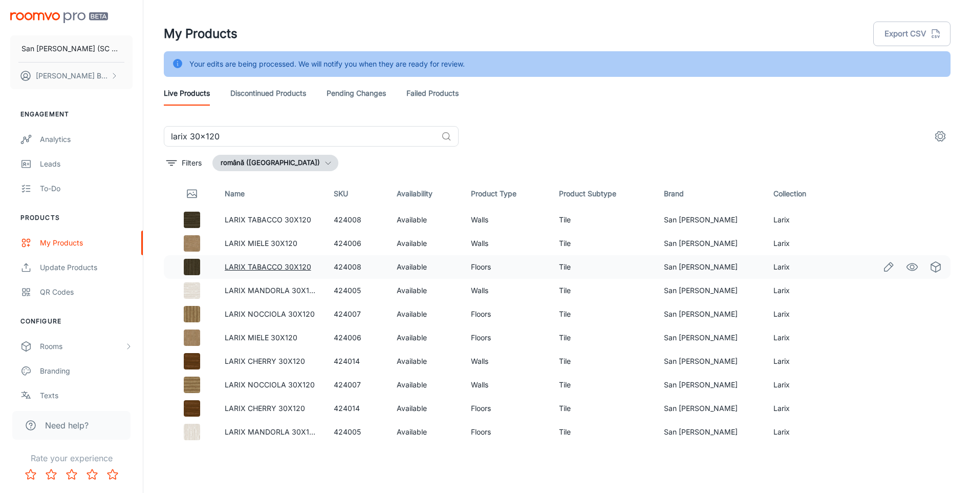
click at [263, 268] on link "LARIX TABACCO 30X120" at bounding box center [268, 266] width 87 height 9
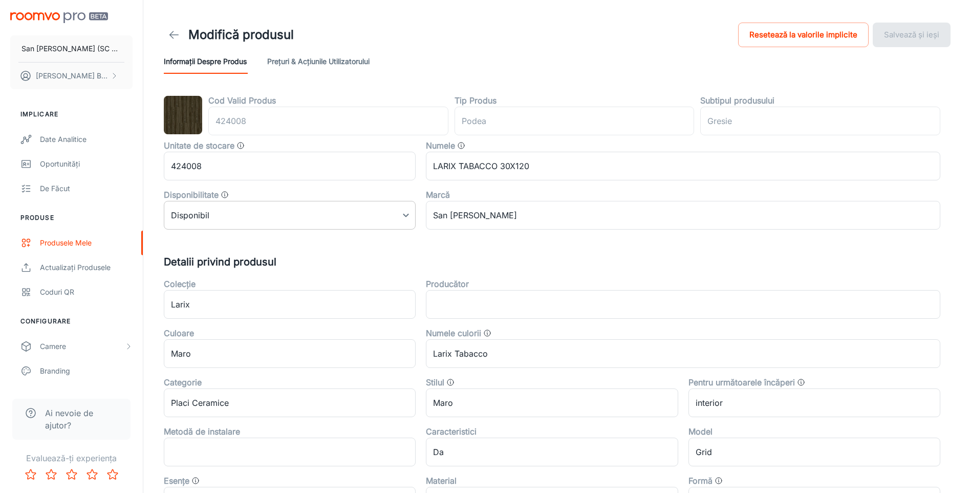
click at [316, 214] on body "San [PERSON_NAME] (SC San Marco Design SRL) [PERSON_NAME] Implicare Date analit…" at bounding box center [485, 246] width 971 height 493
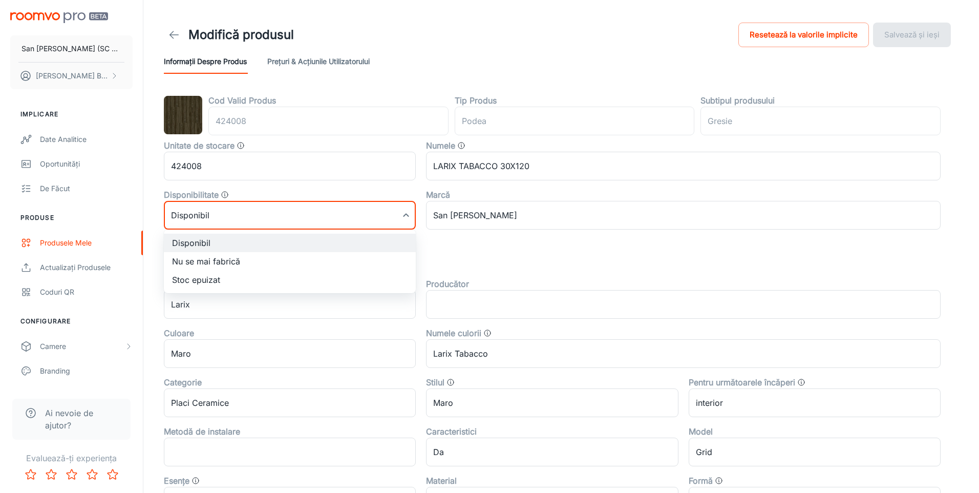
click at [217, 258] on li "Nu se mai fabrică" at bounding box center [290, 261] width 252 height 18
type input "1"
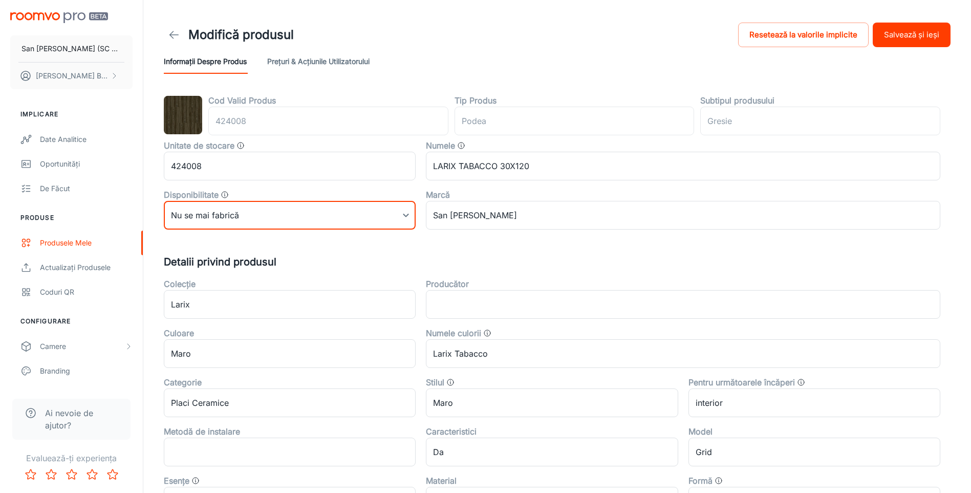
click at [906, 36] on button "Salvează și ieși" at bounding box center [912, 35] width 78 height 25
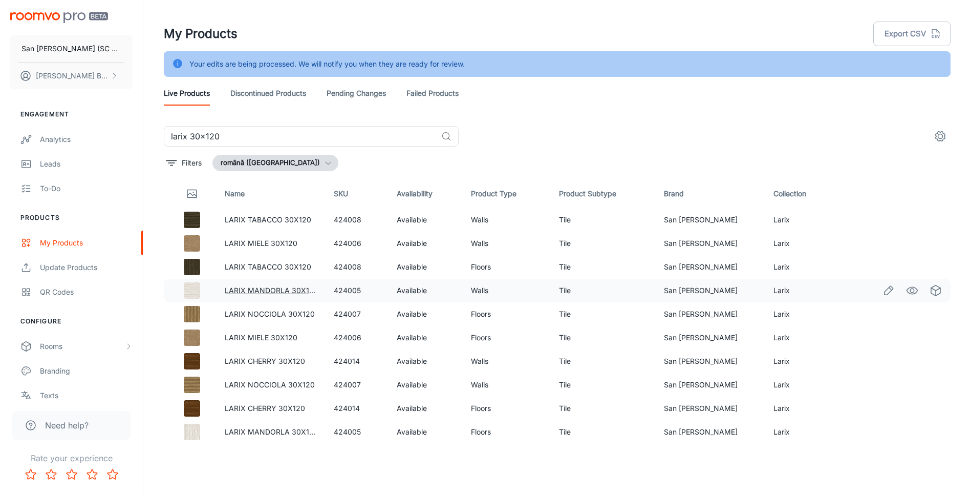
click at [265, 290] on link "LARIX MANDORLA 30X120" at bounding box center [272, 290] width 94 height 9
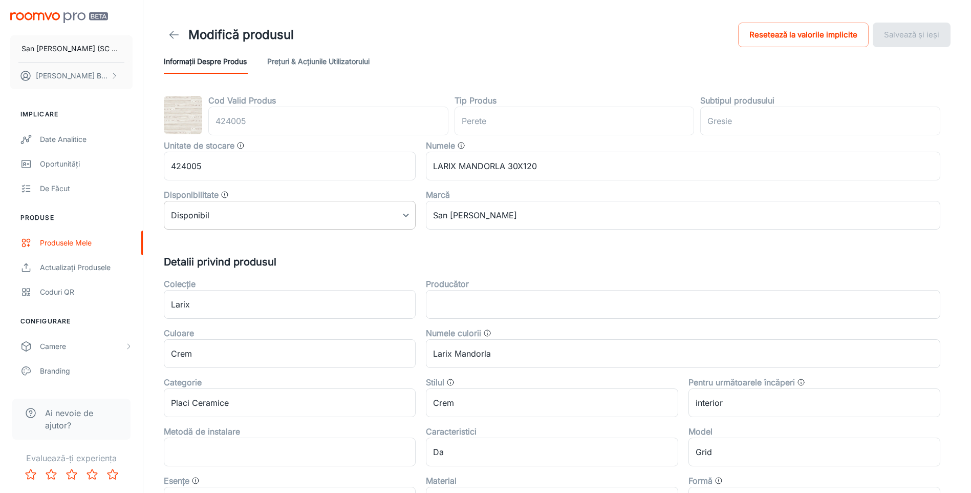
click at [283, 211] on body "San [PERSON_NAME] (SC San Marco Design SRL) [PERSON_NAME] Implicare Date analit…" at bounding box center [485, 246] width 971 height 493
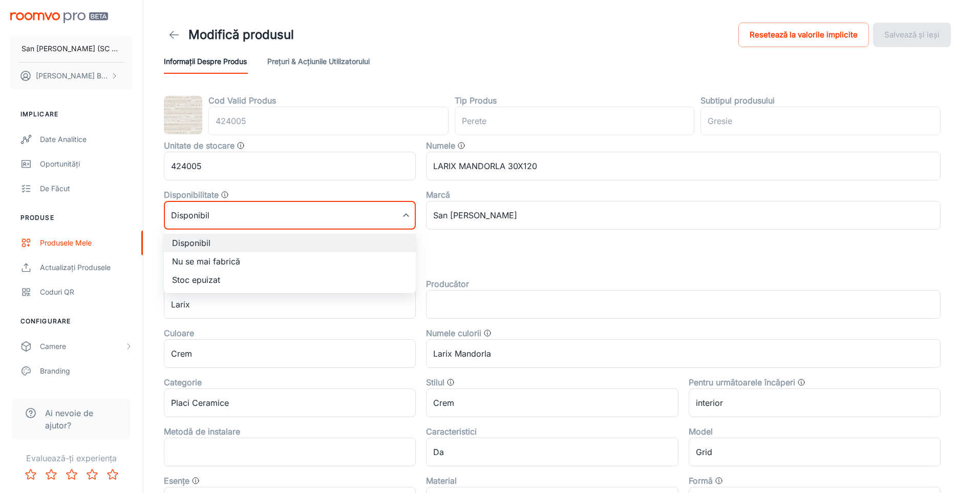
click at [218, 260] on li "Nu se mai fabrică" at bounding box center [290, 261] width 252 height 18
type input "1"
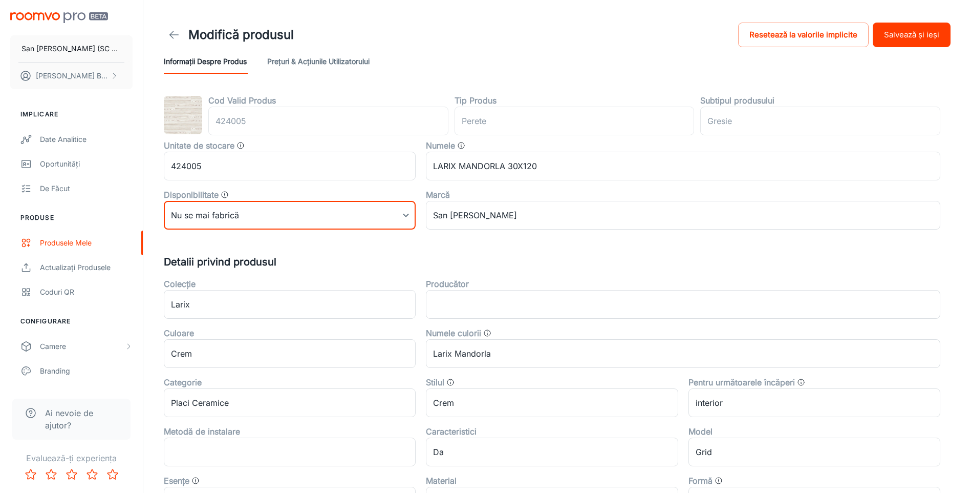
click at [911, 27] on button "Salvează și ieși" at bounding box center [912, 35] width 78 height 25
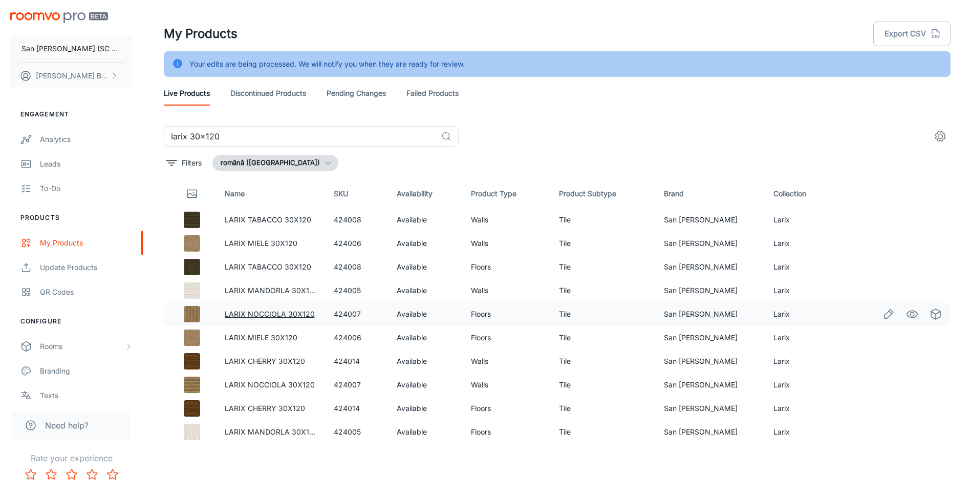
click at [264, 313] on link "LARIX NOCCIOLA 30X120" at bounding box center [270, 313] width 90 height 9
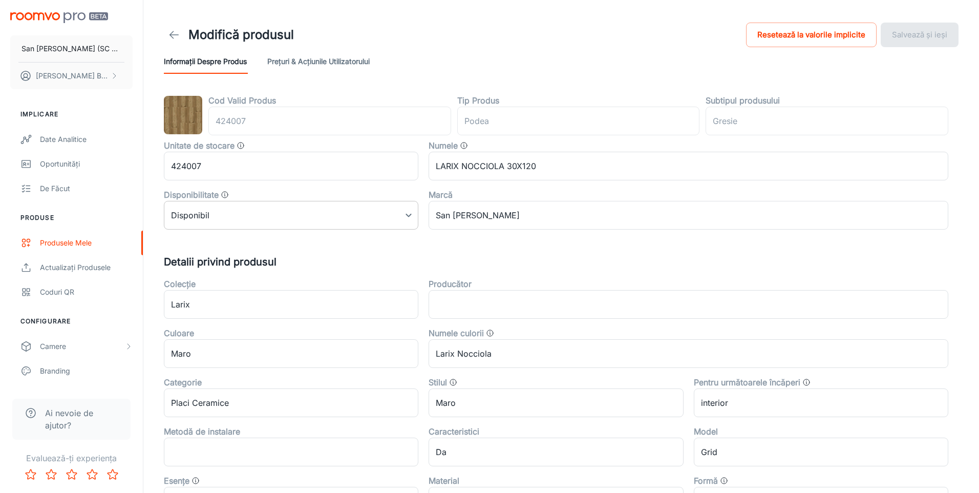
click at [246, 216] on body "San [PERSON_NAME] (SC San Marco Design SRL) [PERSON_NAME] Implicare Date analit…" at bounding box center [489, 246] width 979 height 493
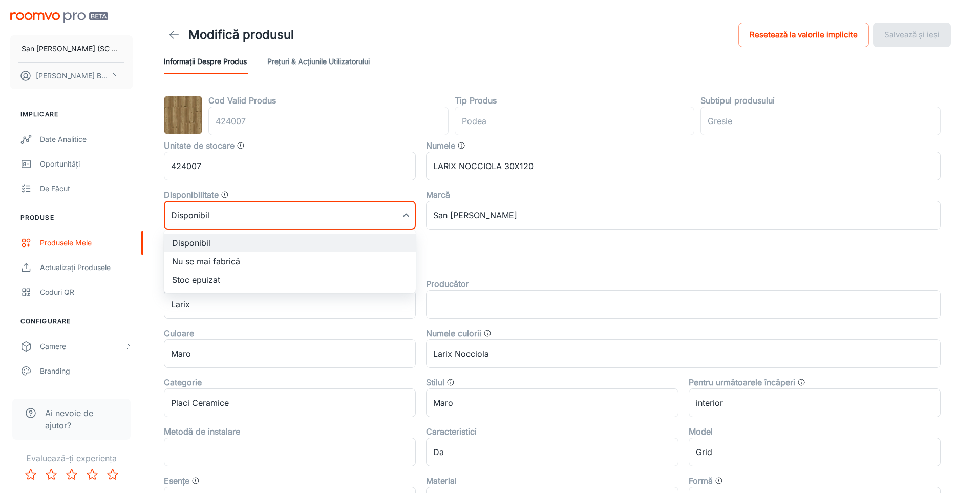
click at [208, 263] on li "Nu se mai fabrică" at bounding box center [290, 261] width 252 height 18
type input "1"
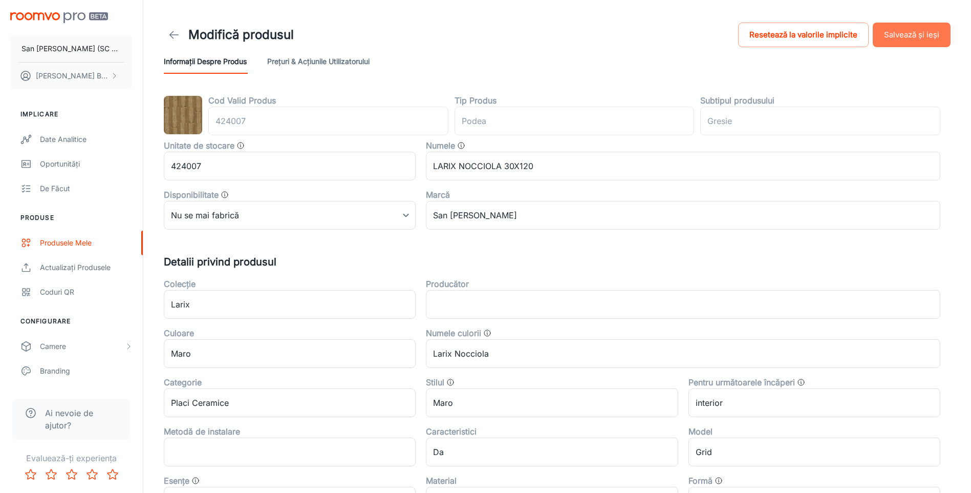
click at [904, 33] on button "Salvează și ieși" at bounding box center [912, 35] width 78 height 25
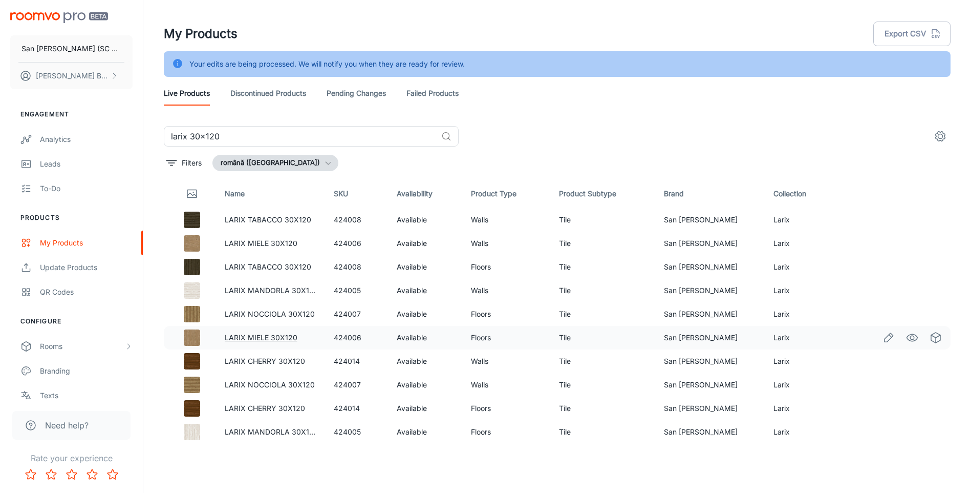
click at [261, 335] on link "LARIX MIELE 30X120" at bounding box center [261, 337] width 73 height 9
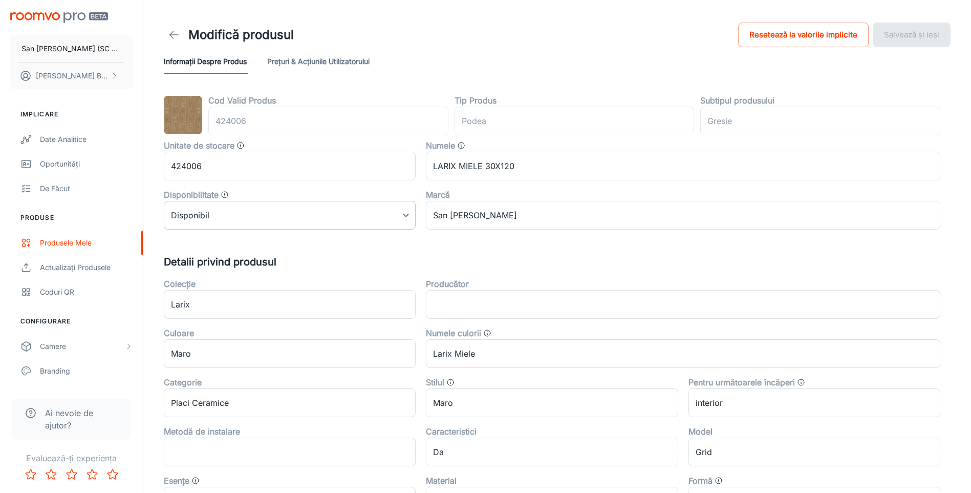
click at [275, 212] on body "San [PERSON_NAME] (SC San Marco Design SRL) [PERSON_NAME] Implicare Date analit…" at bounding box center [485, 246] width 971 height 493
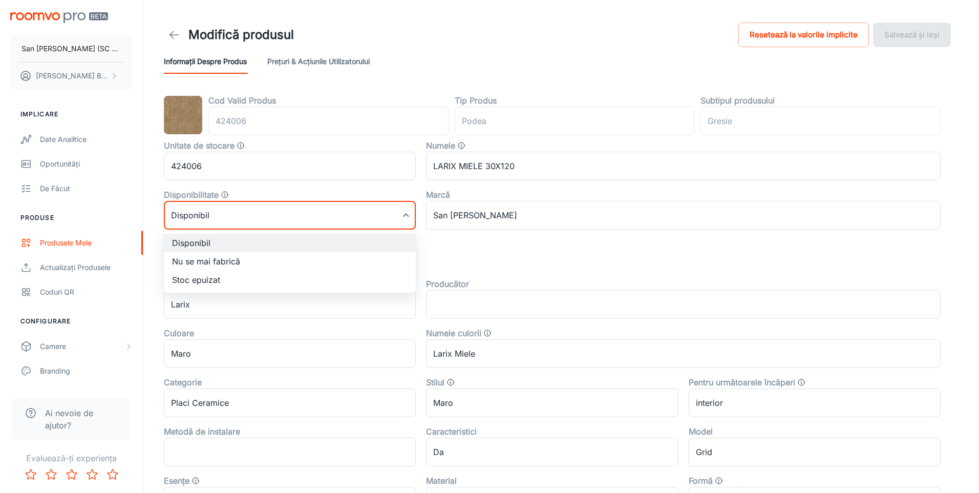
click at [219, 263] on li "Nu se mai fabrică" at bounding box center [290, 261] width 252 height 18
type input "1"
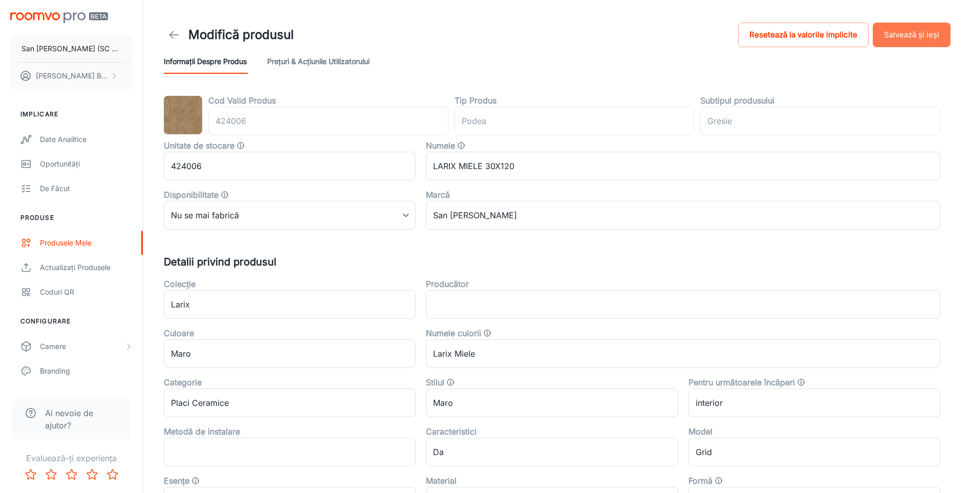
click at [914, 40] on button "Salvează și ieși" at bounding box center [912, 35] width 78 height 25
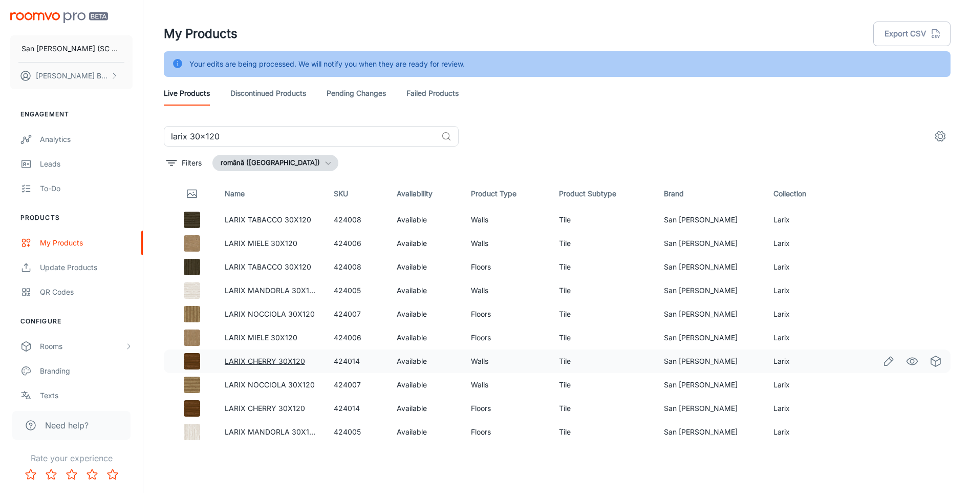
click at [252, 359] on link "LARIX CHERRY 30X120" at bounding box center [265, 360] width 80 height 9
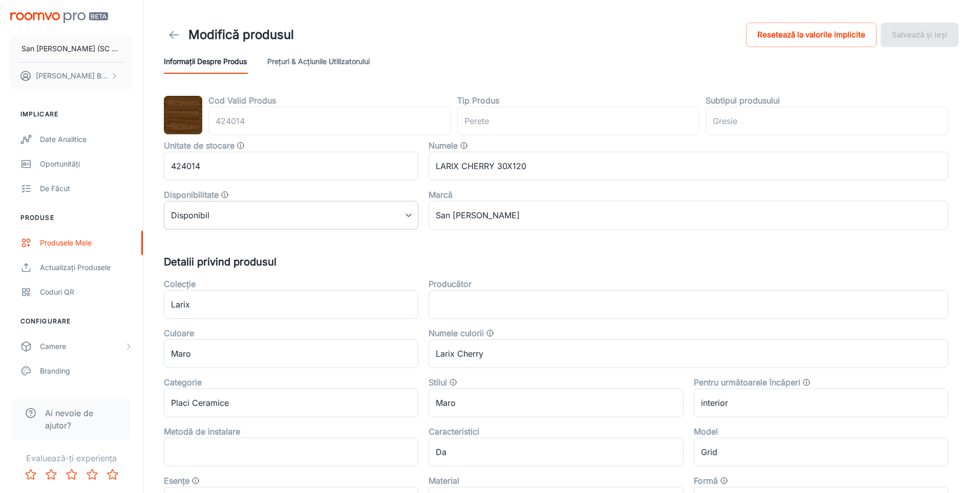
click at [241, 216] on body "San [PERSON_NAME] (SC San Marco Design SRL) [PERSON_NAME] Implicare Date analit…" at bounding box center [489, 246] width 979 height 493
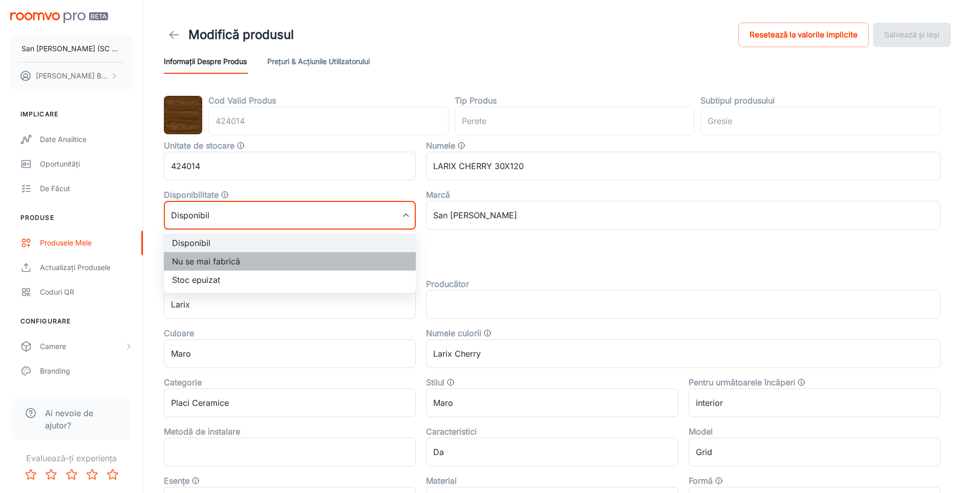
click at [210, 265] on li "Nu se mai fabrică" at bounding box center [290, 261] width 252 height 18
type input "1"
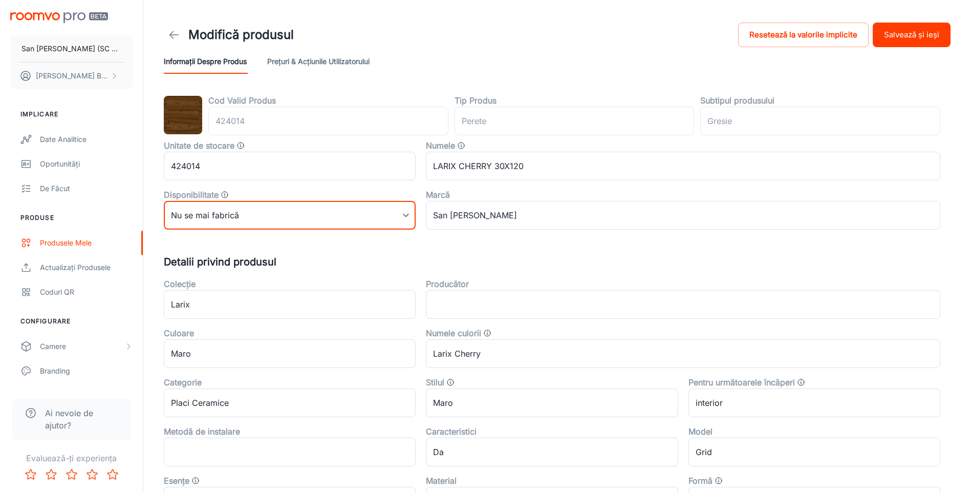
click at [921, 38] on button "Salvează și ieși" at bounding box center [912, 35] width 78 height 25
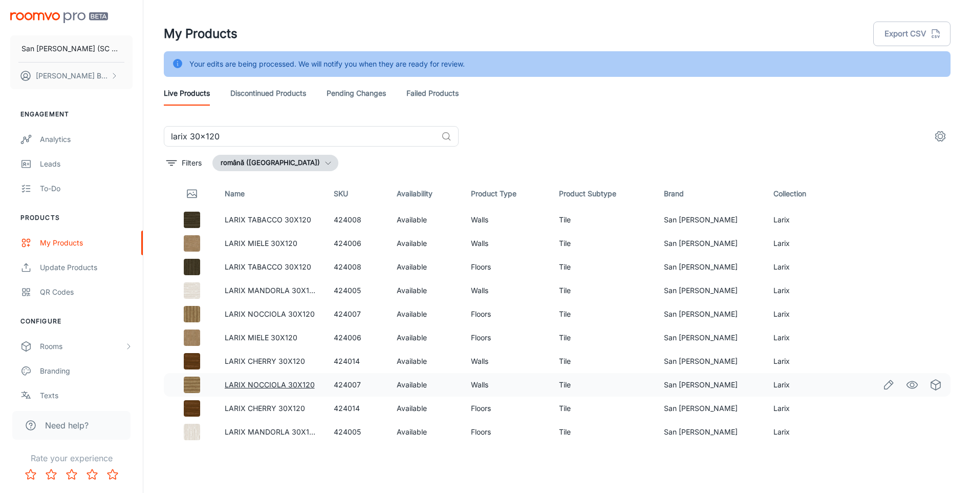
click at [270, 384] on link "LARIX NOCCIOLA 30X120" at bounding box center [270, 384] width 90 height 9
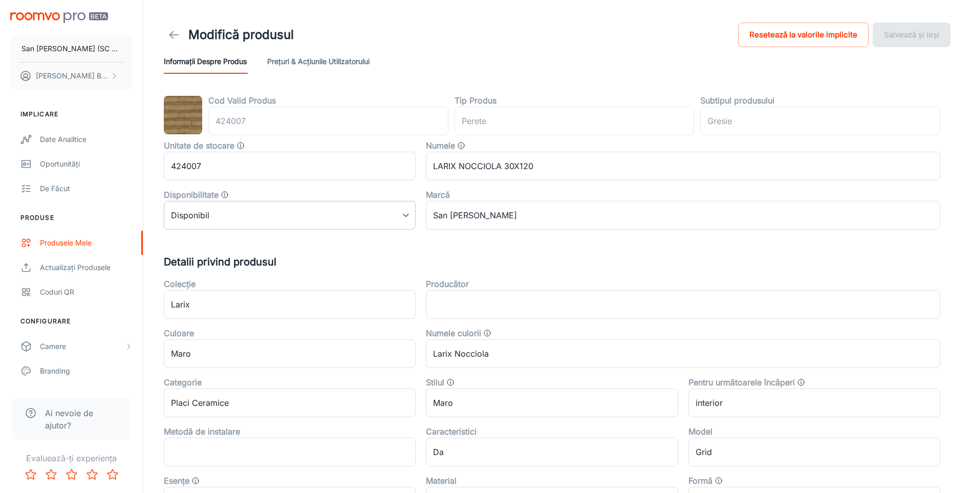
click at [279, 222] on body "San [PERSON_NAME] (SC San Marco Design SRL) [PERSON_NAME] Implicare Date analit…" at bounding box center [485, 246] width 971 height 493
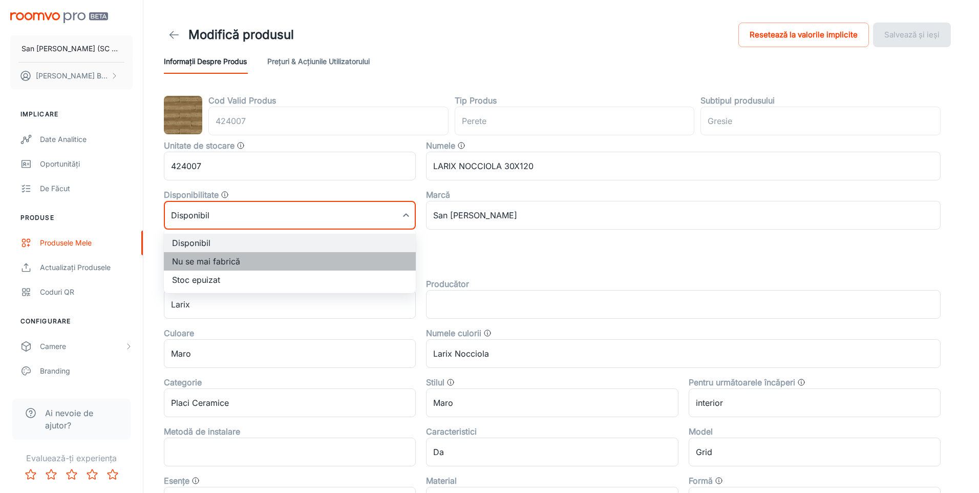
click at [238, 259] on li "Nu se mai fabrică" at bounding box center [290, 261] width 252 height 18
type input "1"
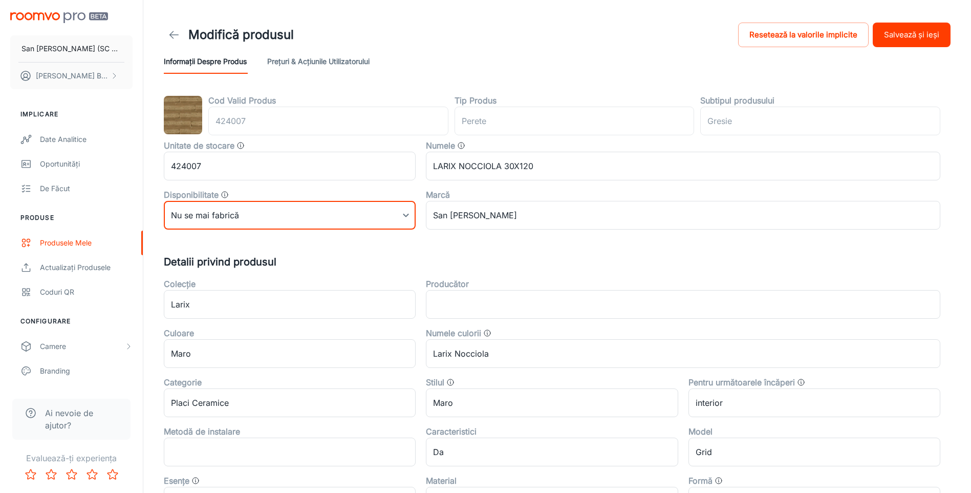
click at [911, 31] on button "Salvează și ieși" at bounding box center [912, 35] width 78 height 25
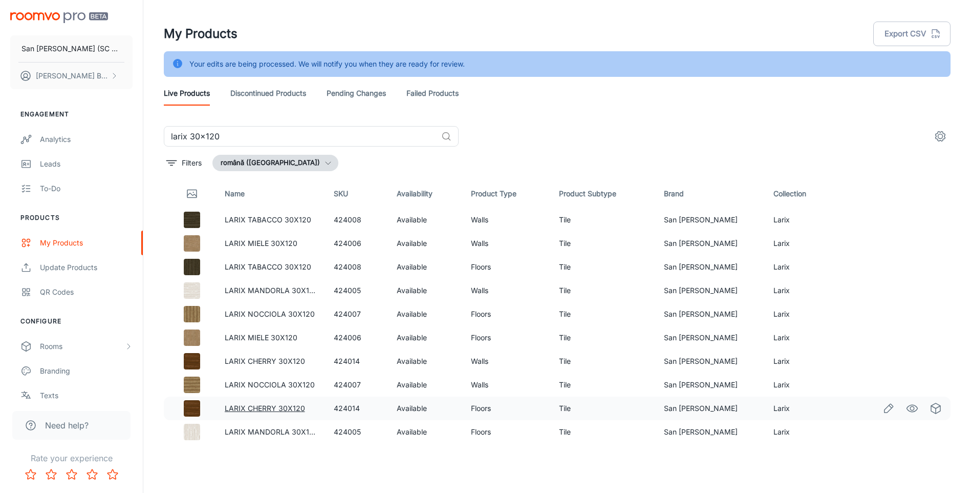
click at [262, 405] on link "LARIX CHERRY 30X120" at bounding box center [265, 407] width 80 height 9
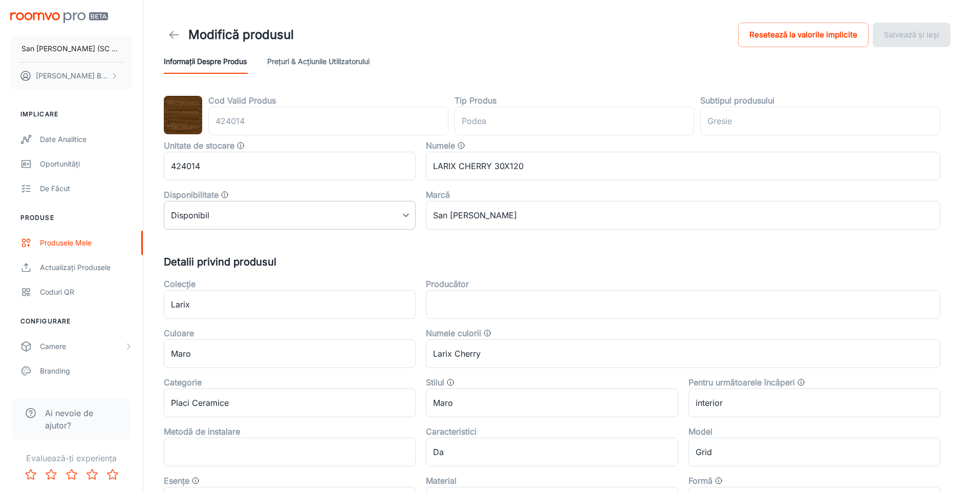
click at [301, 214] on body "San [PERSON_NAME] (SC San Marco Design SRL) [PERSON_NAME] Implicare Date analit…" at bounding box center [485, 246] width 971 height 493
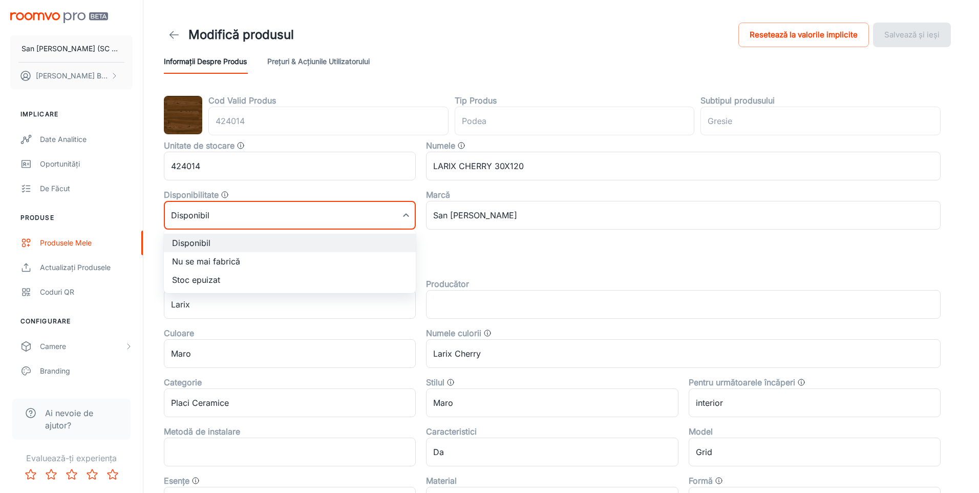
click at [181, 261] on li "Nu se mai fabrică" at bounding box center [290, 261] width 252 height 18
type input "1"
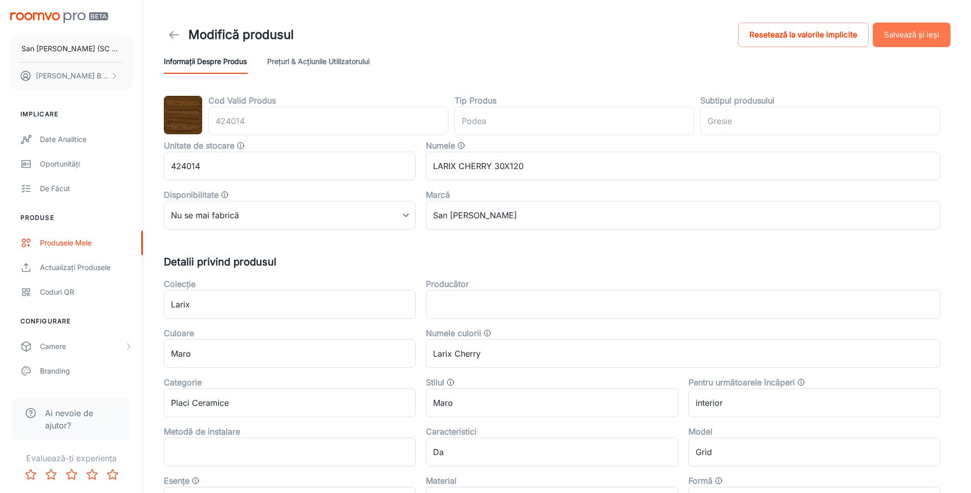
click at [897, 37] on button "Salvează și ieși" at bounding box center [912, 35] width 78 height 25
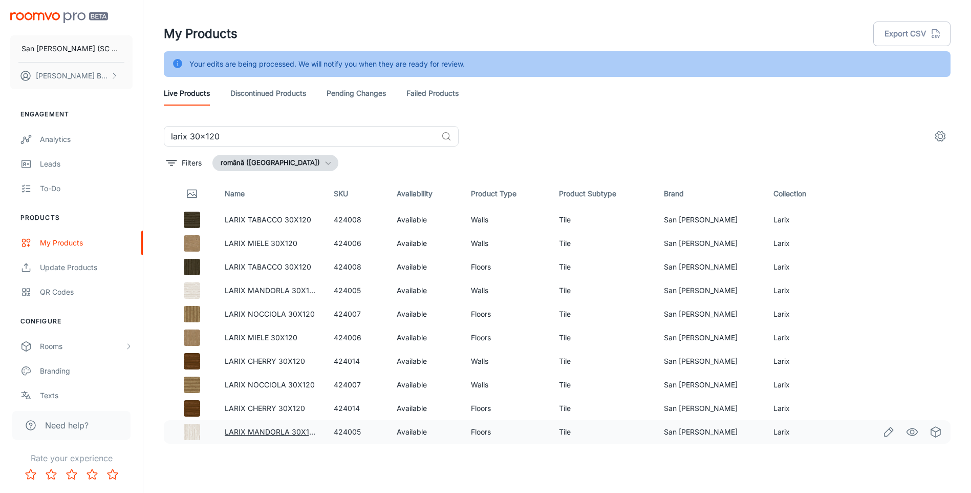
click at [254, 433] on link "LARIX MANDORLA 30X120" at bounding box center [272, 431] width 94 height 9
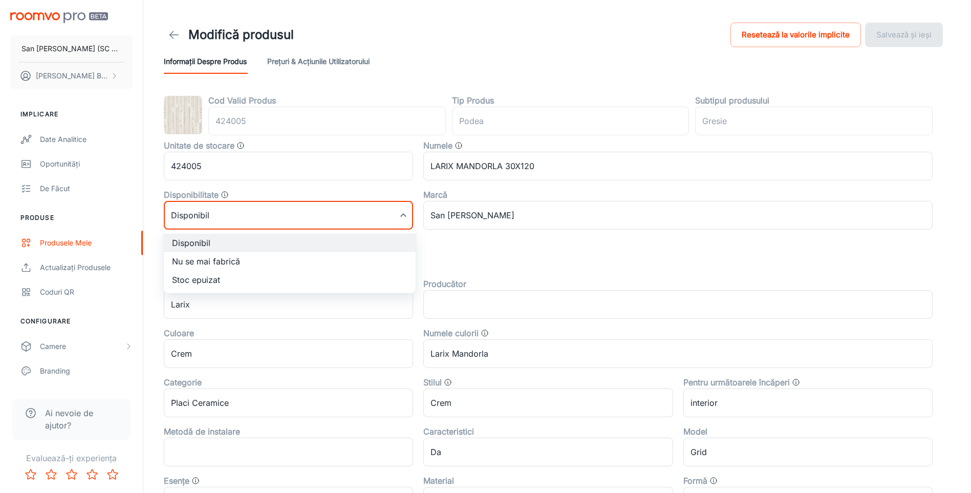
click at [276, 212] on body "San [PERSON_NAME] (SC San Marco Design SRL) [PERSON_NAME] Implicare Date analit…" at bounding box center [485, 246] width 971 height 493
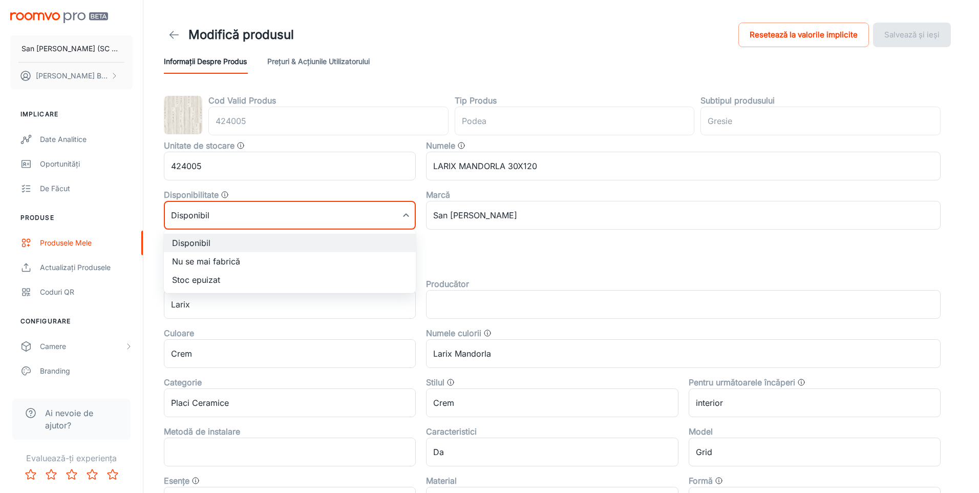
click at [187, 261] on li "Nu se mai fabrică" at bounding box center [290, 261] width 252 height 18
type input "1"
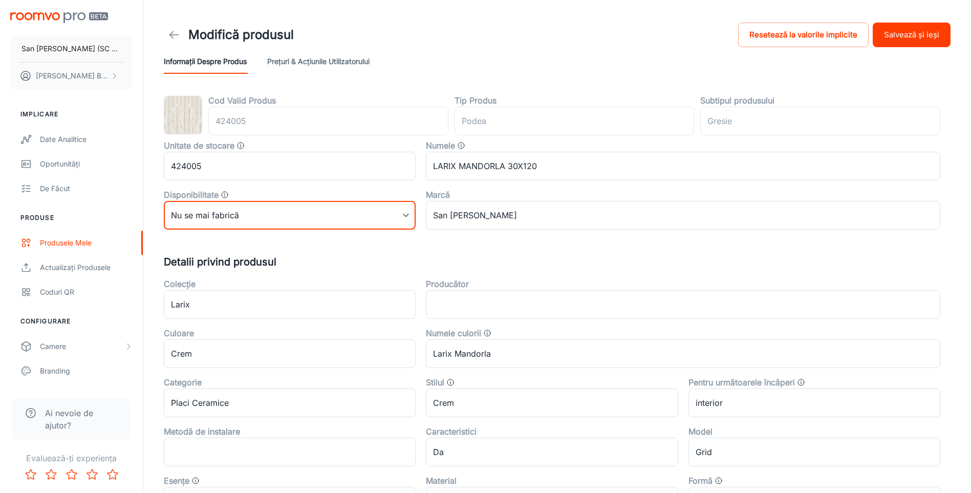
click at [926, 37] on button "Salvează și ieși" at bounding box center [912, 35] width 78 height 25
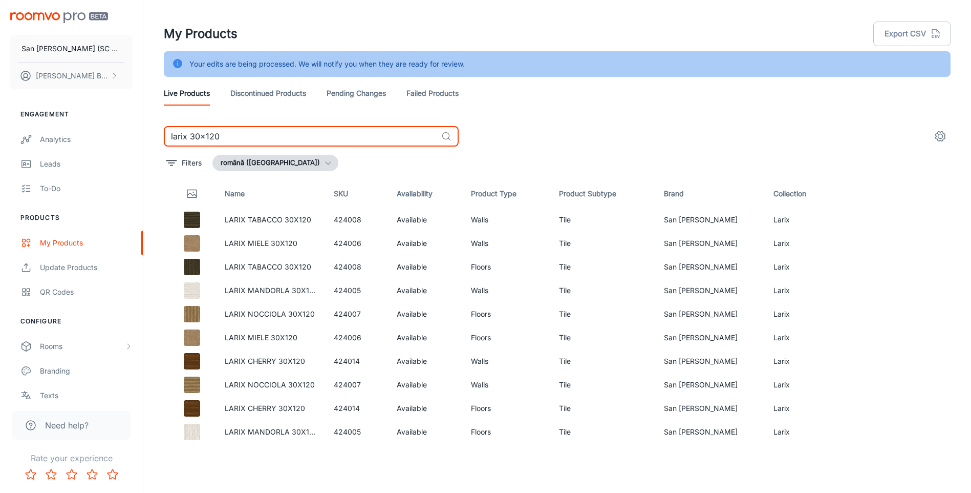
drag, startPoint x: 187, startPoint y: 137, endPoint x: 322, endPoint y: 135, distance: 134.7
click at [322, 135] on input "larix 30x120" at bounding box center [300, 136] width 273 height 20
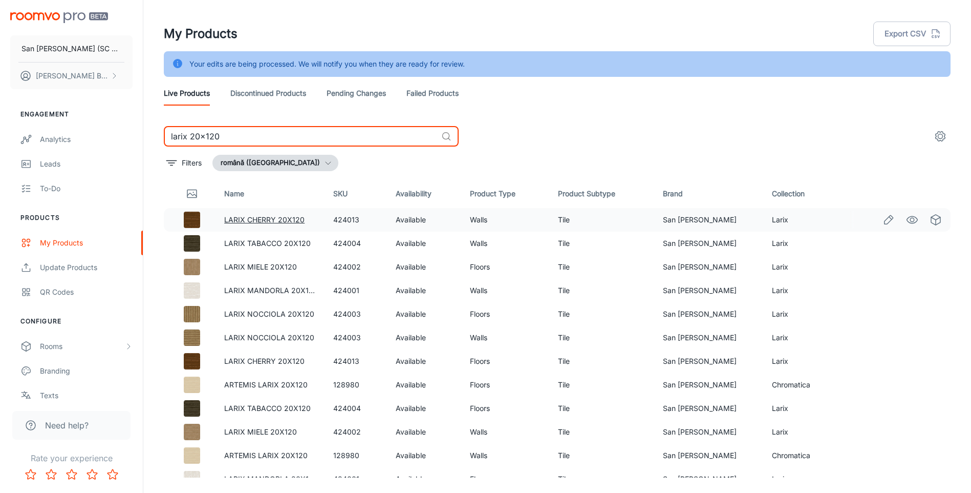
type input "larix 20x120"
click at [261, 220] on link "LARIX CHERRY 20X120" at bounding box center [264, 219] width 80 height 9
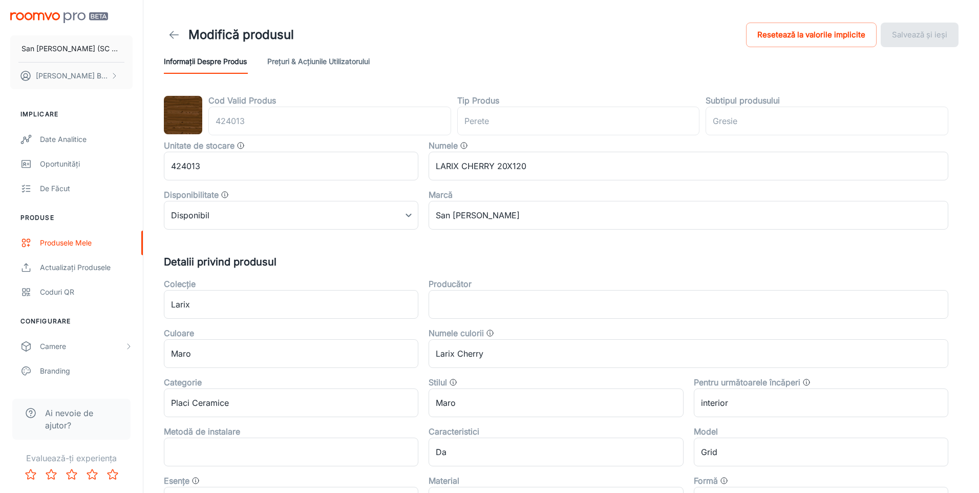
click at [261, 220] on body "San [PERSON_NAME] (SC San Marco Design SRL) [PERSON_NAME] Implicare Date analit…" at bounding box center [489, 246] width 979 height 493
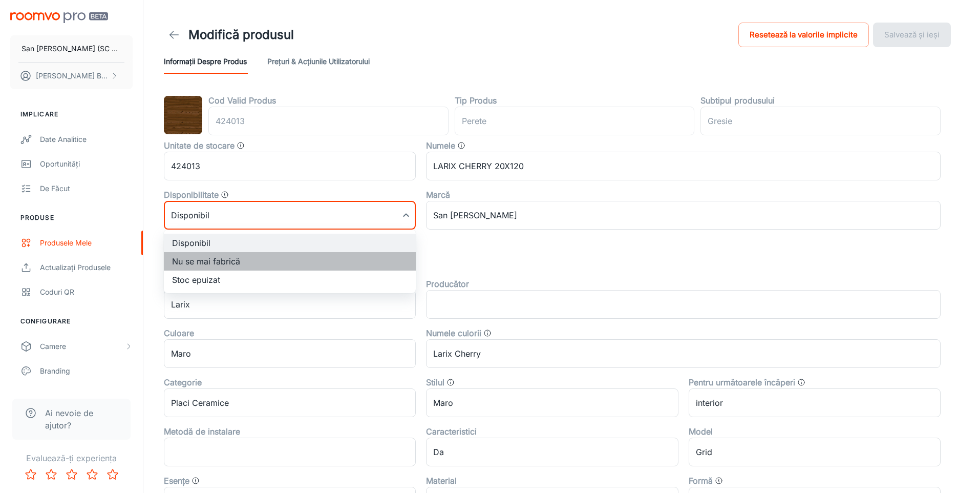
click at [234, 258] on li "Nu se mai fabrică" at bounding box center [290, 261] width 252 height 18
type input "1"
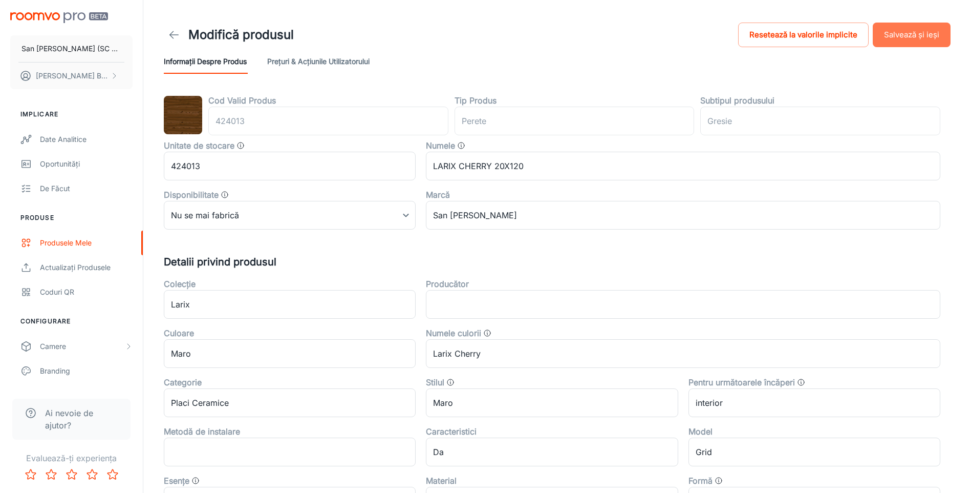
click at [920, 30] on button "Salvează și ieși" at bounding box center [912, 35] width 78 height 25
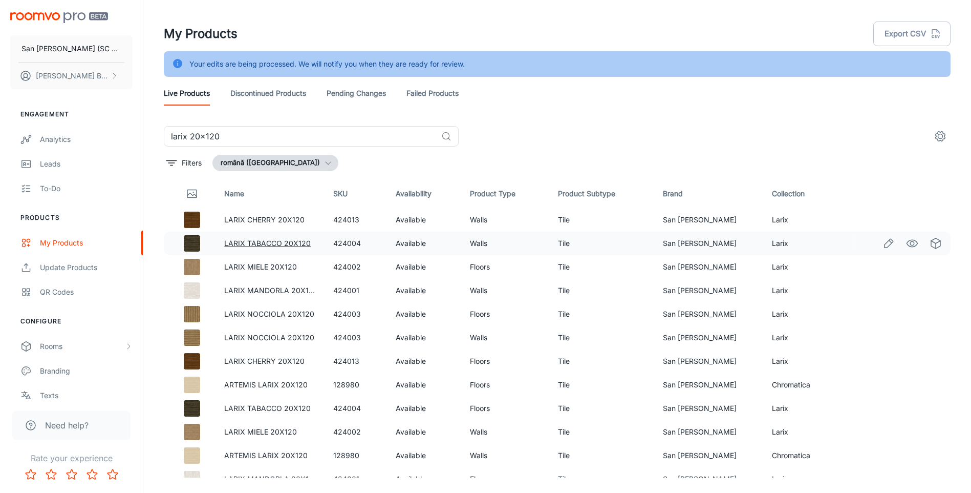
click at [285, 244] on link "LARIX TABACCO 20X120" at bounding box center [267, 243] width 87 height 9
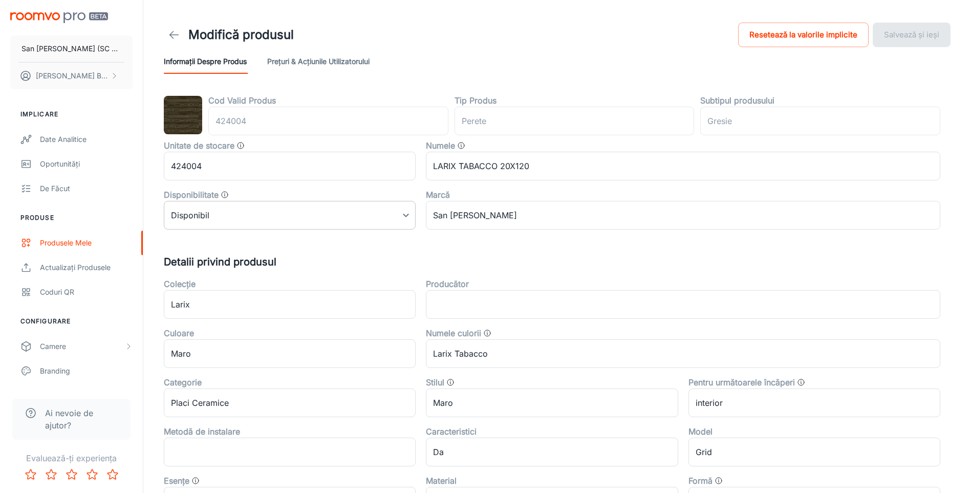
click at [230, 216] on body "San [PERSON_NAME] (SC San Marco Design SRL) [PERSON_NAME] Implicare Date analit…" at bounding box center [485, 246] width 971 height 493
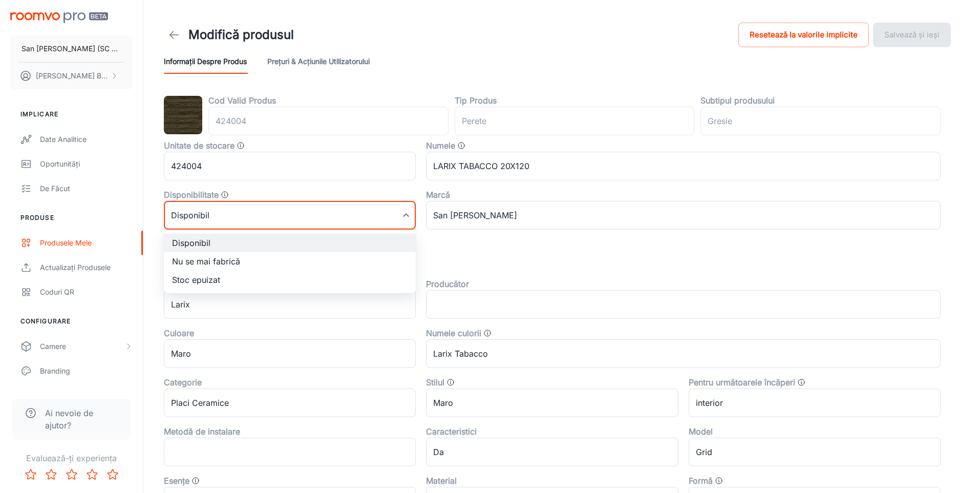
click at [210, 260] on li "Nu se mai fabrică" at bounding box center [290, 261] width 252 height 18
type input "1"
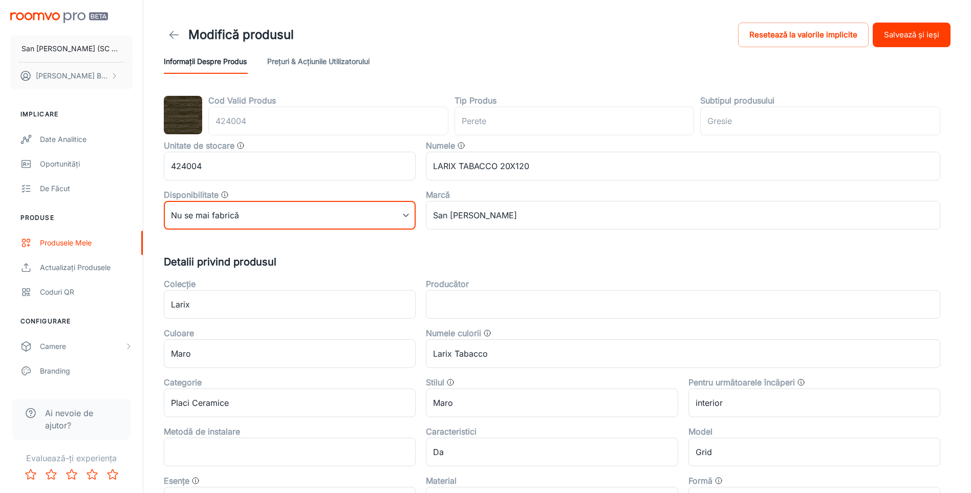
click at [912, 30] on button "Salvează și ieși" at bounding box center [912, 35] width 78 height 25
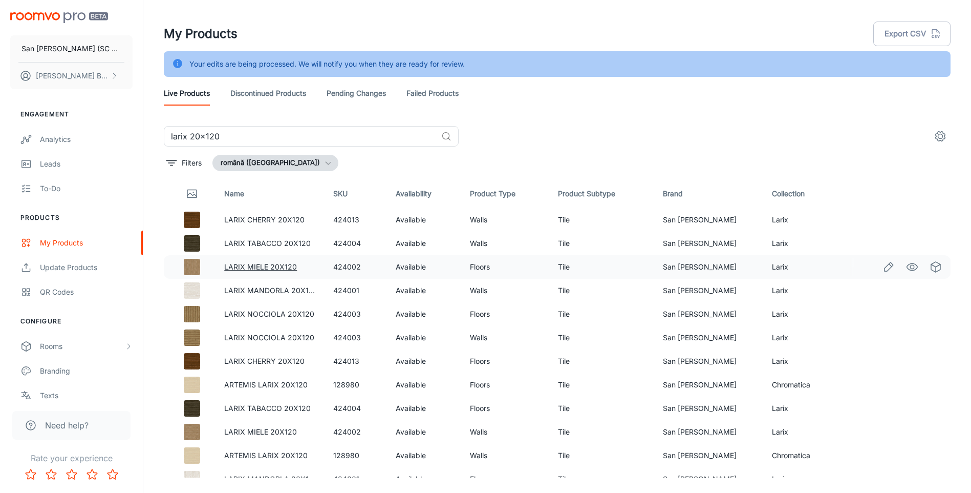
click at [274, 266] on link "LARIX MIELE 20X120" at bounding box center [260, 266] width 73 height 9
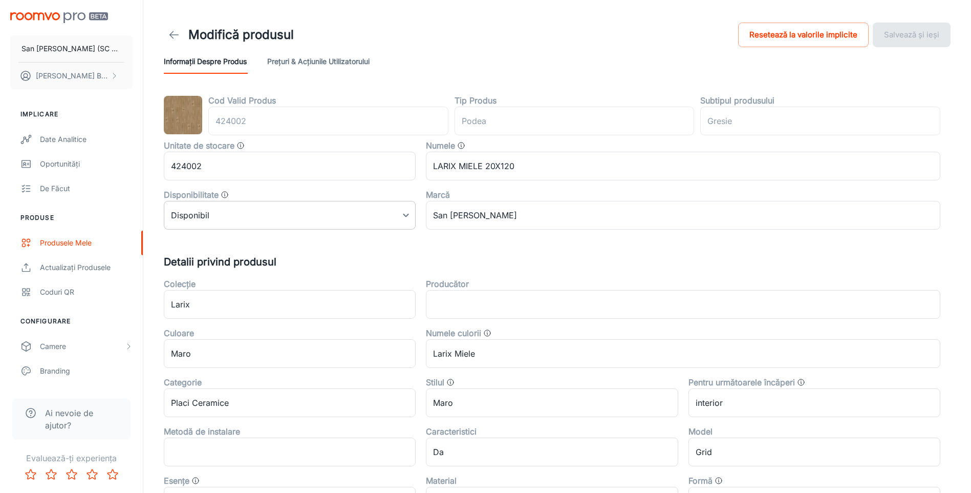
click at [269, 208] on body "San [PERSON_NAME] (SC San Marco Design SRL) [PERSON_NAME] Implicare Date analit…" at bounding box center [485, 246] width 971 height 493
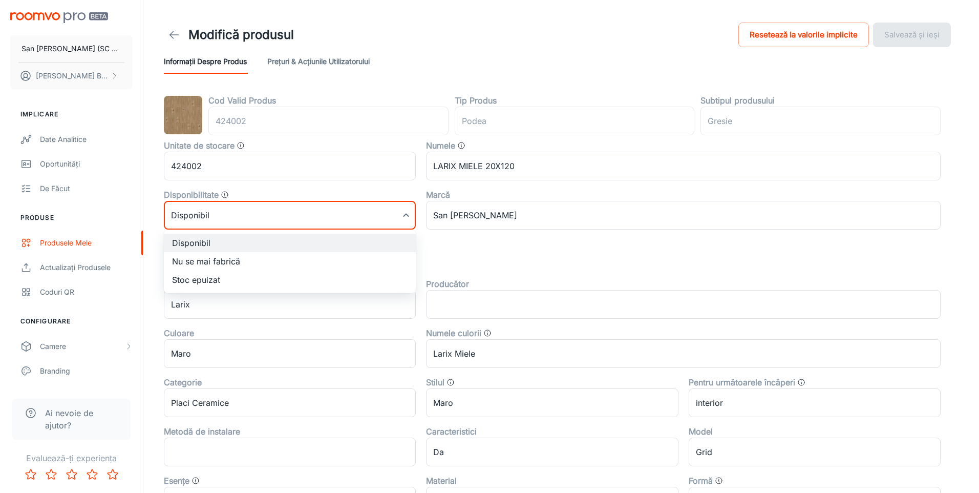
click at [201, 258] on li "Nu se mai fabrică" at bounding box center [290, 261] width 252 height 18
type input "1"
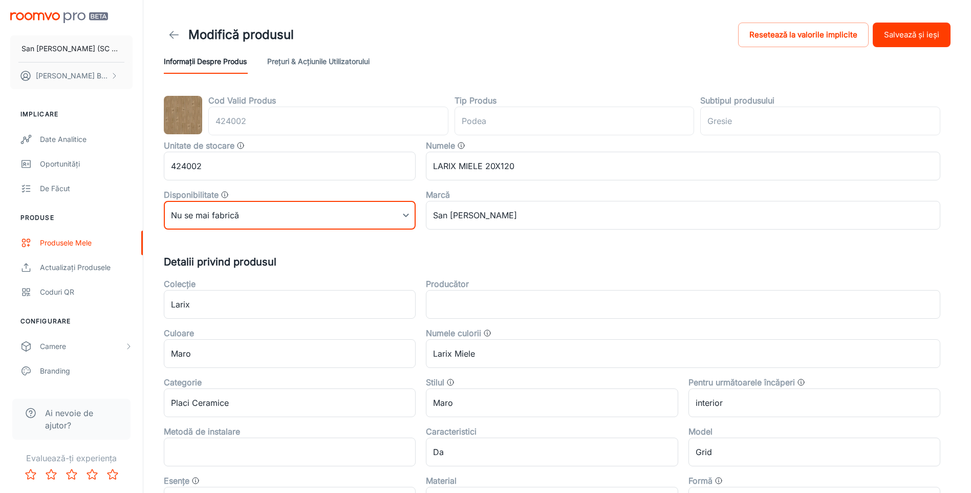
click at [926, 34] on button "Salvează și ieși" at bounding box center [912, 35] width 78 height 25
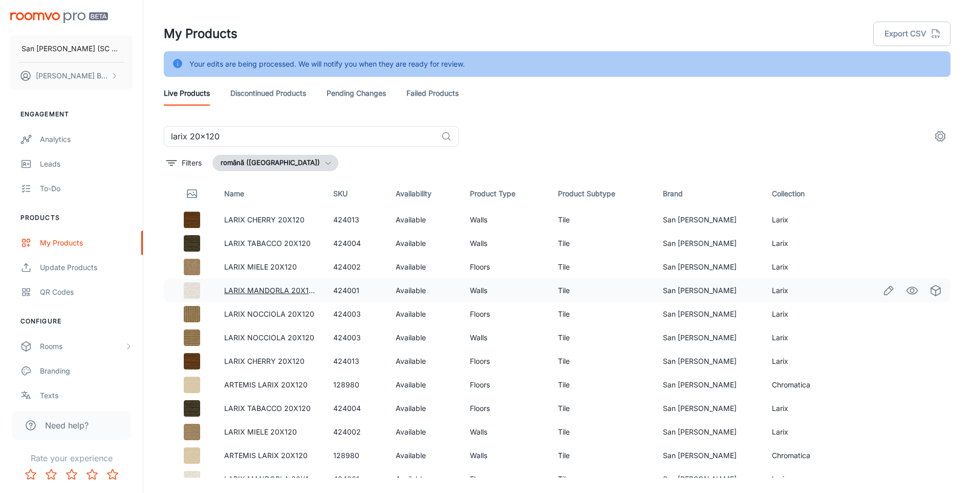
click at [278, 290] on link "LARIX MANDORLA 20X120" at bounding box center [271, 290] width 94 height 9
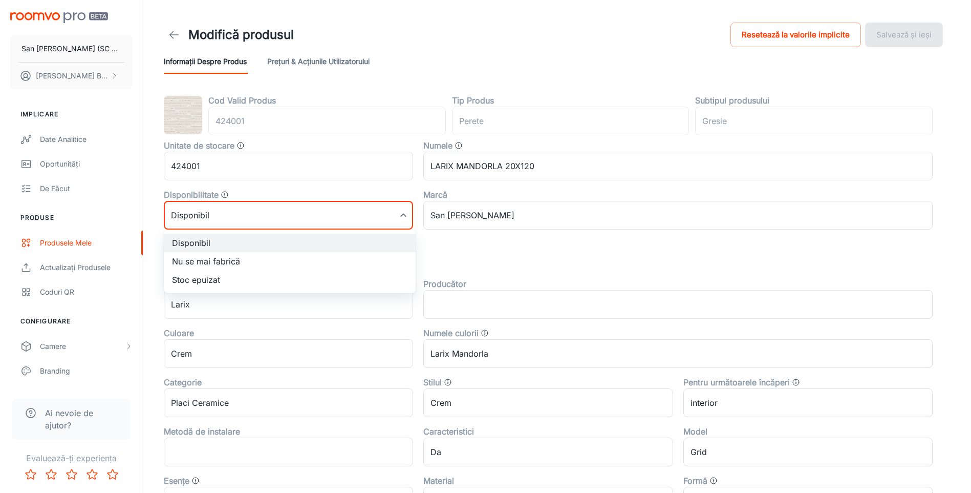
click at [303, 212] on body "San [PERSON_NAME] (SC San Marco Design SRL) [PERSON_NAME] Implicare Date analit…" at bounding box center [485, 246] width 971 height 493
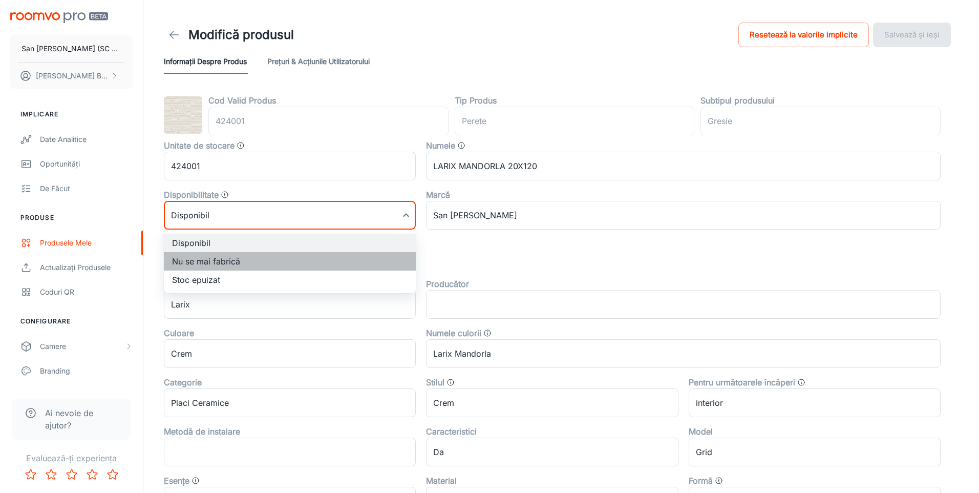
click at [199, 257] on li "Nu se mai fabrică" at bounding box center [290, 261] width 252 height 18
type input "1"
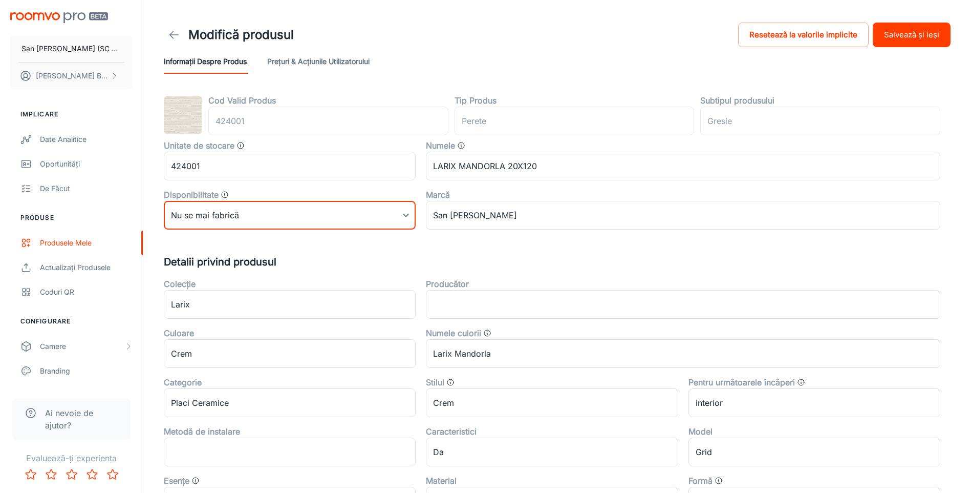
click at [923, 33] on button "Salvează și ieși" at bounding box center [912, 35] width 78 height 25
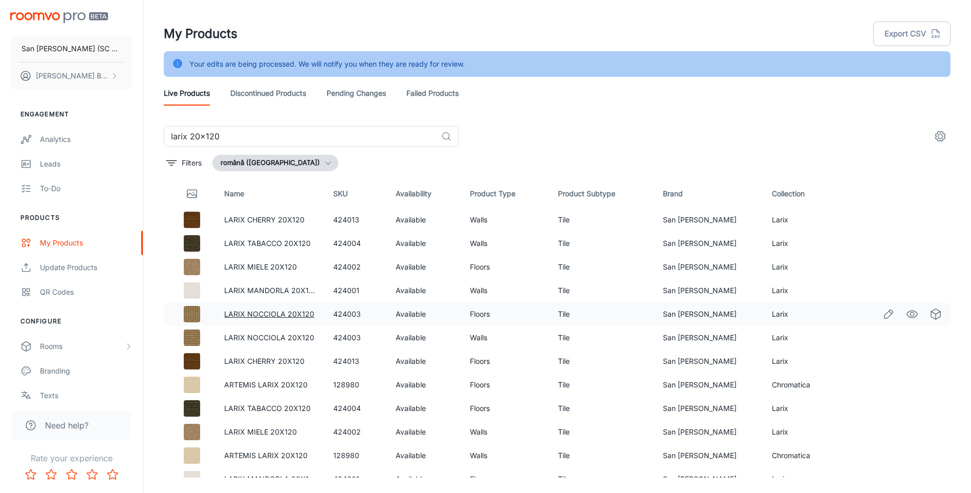
click at [275, 315] on link "LARIX NOCCIOLA 20X120" at bounding box center [269, 313] width 90 height 9
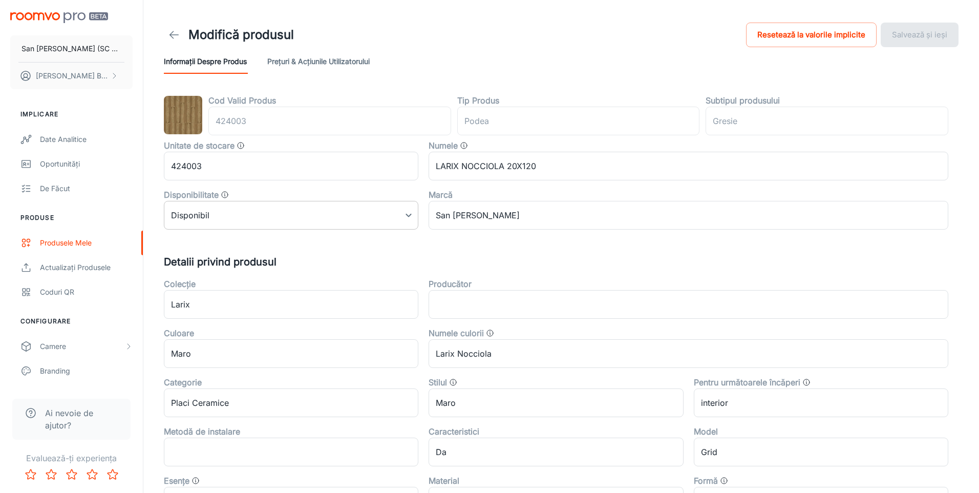
click at [280, 215] on body "San [PERSON_NAME] (SC San Marco Design SRL) [PERSON_NAME] Implicare Date analit…" at bounding box center [489, 246] width 979 height 493
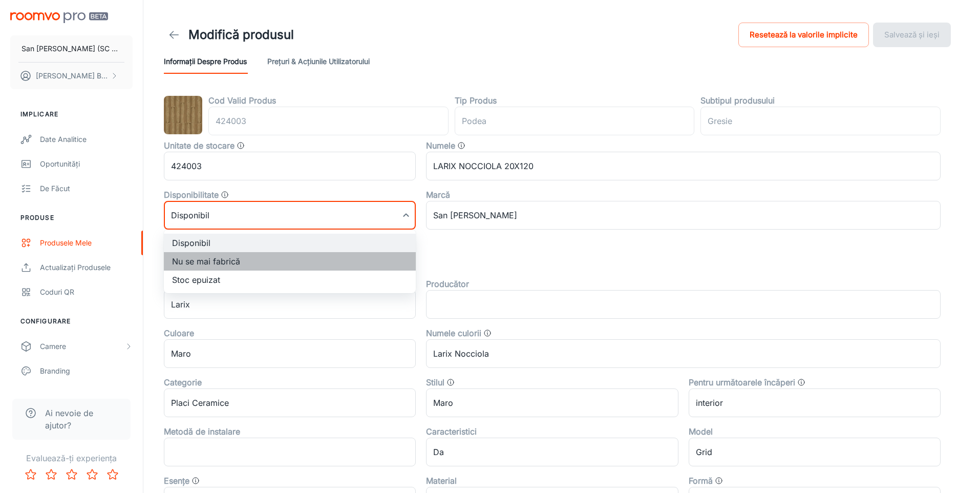
click at [196, 266] on li "Nu se mai fabrică" at bounding box center [290, 261] width 252 height 18
type input "1"
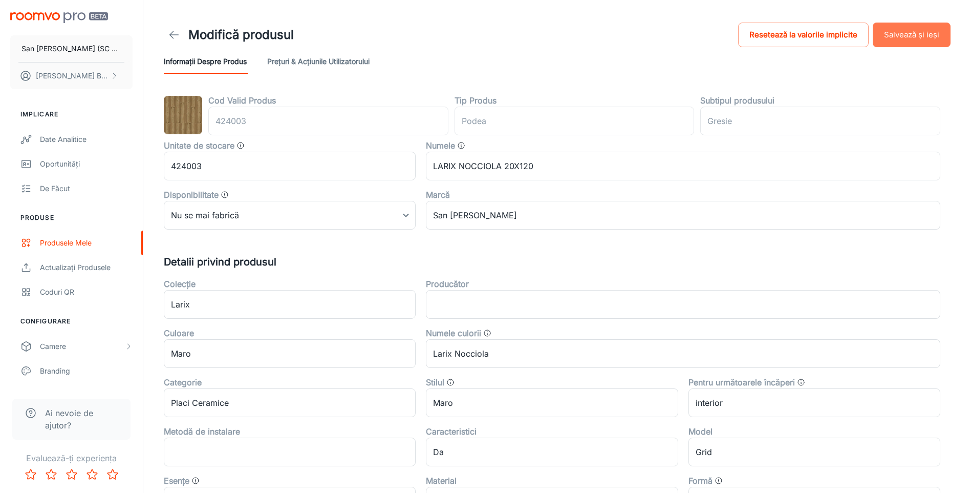
click at [908, 29] on button "Salvează și ieși" at bounding box center [912, 35] width 78 height 25
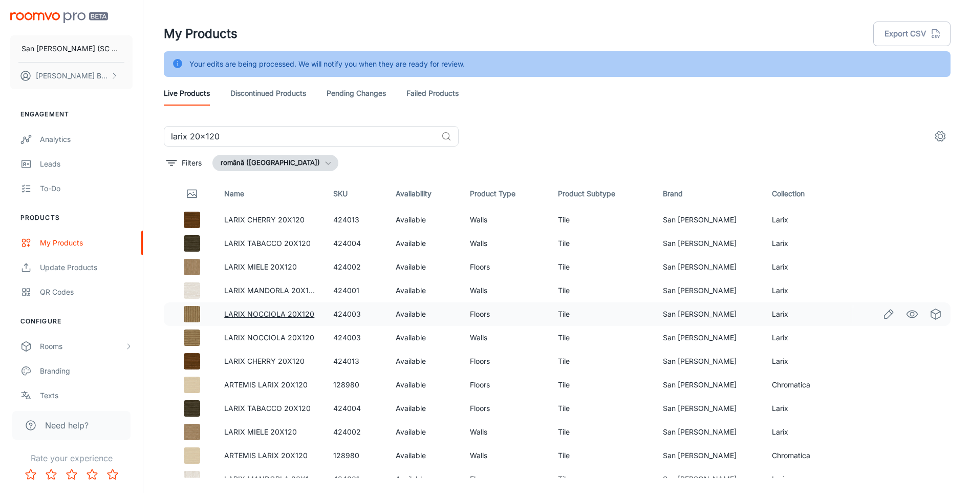
click at [256, 312] on link "LARIX NOCCIOLA 20X120" at bounding box center [269, 313] width 90 height 9
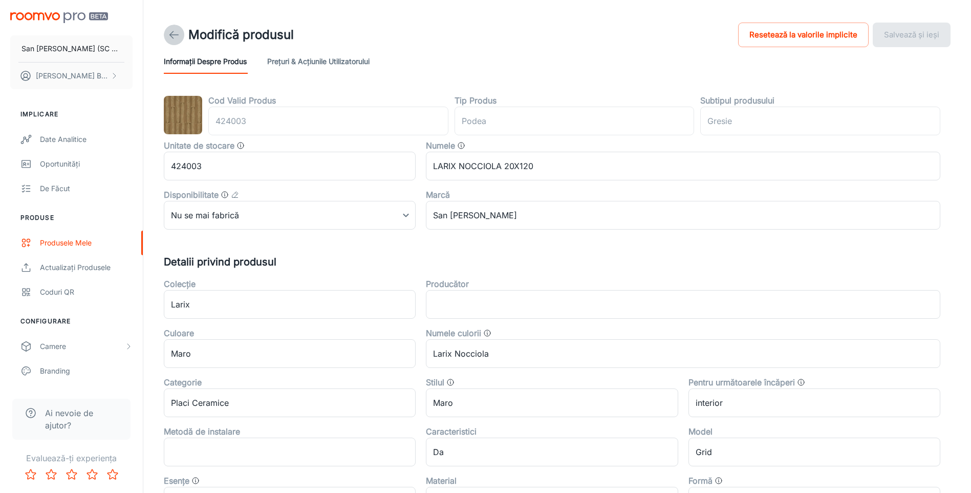
click at [170, 35] on polyline at bounding box center [172, 34] width 4 height 7
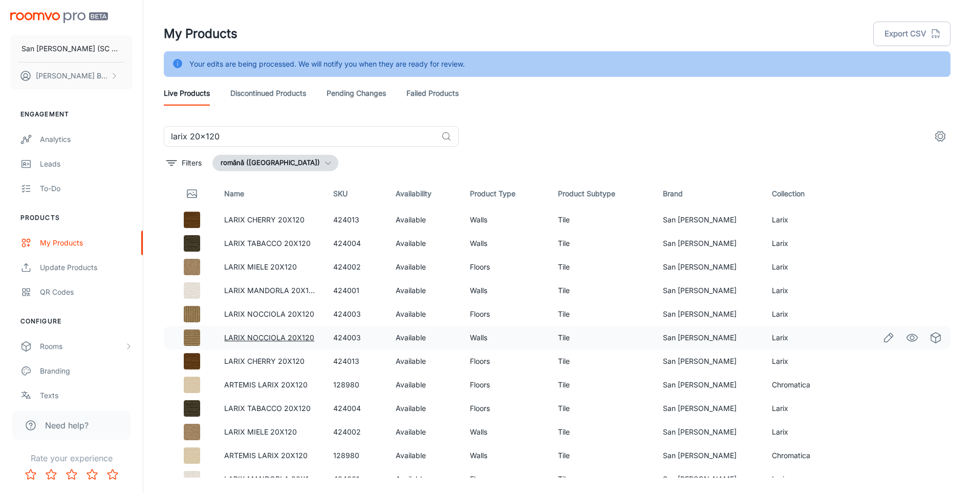
click at [265, 339] on link "LARIX NOCCIOLA 20X120" at bounding box center [269, 337] width 90 height 9
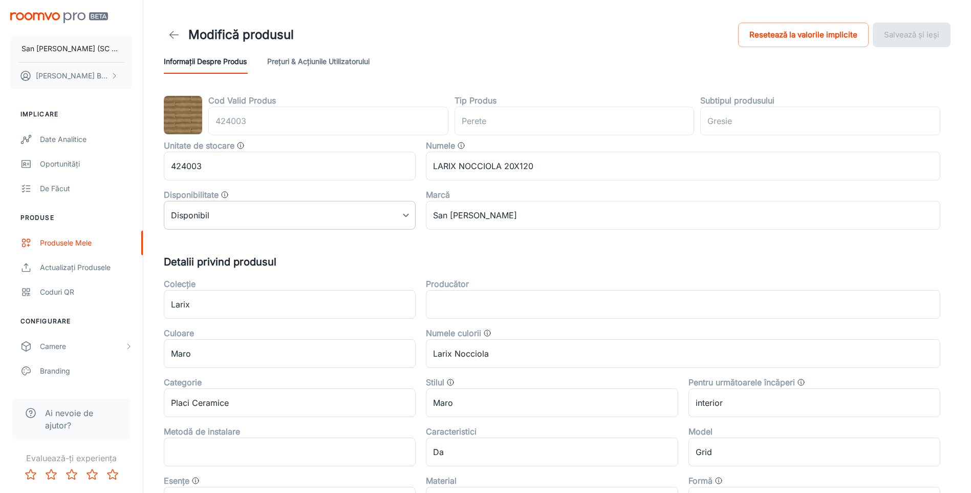
click at [303, 221] on body "San [PERSON_NAME] (SC San Marco Design SRL) [PERSON_NAME] Implicare Date analit…" at bounding box center [485, 246] width 971 height 493
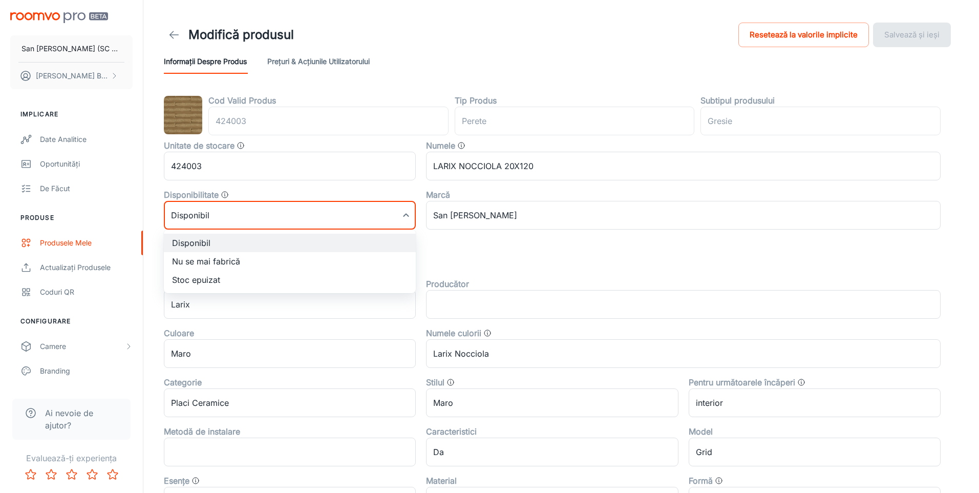
click at [226, 257] on li "Nu se mai fabrică" at bounding box center [290, 261] width 252 height 18
type input "1"
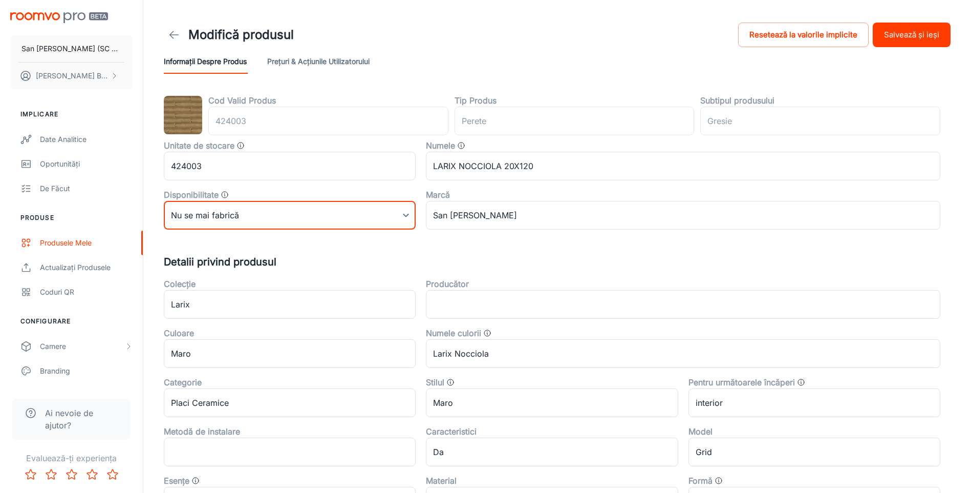
click at [897, 26] on button "Salvează și ieși" at bounding box center [912, 35] width 78 height 25
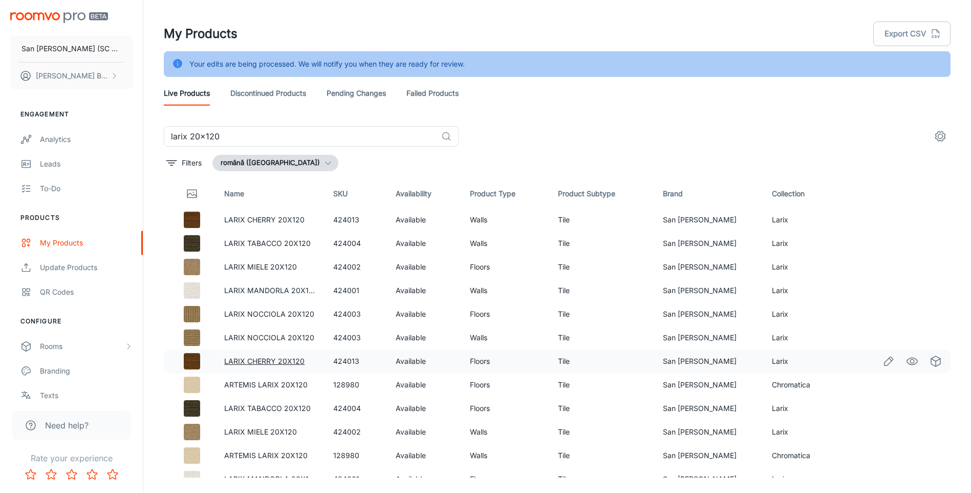
click at [283, 359] on link "LARIX CHERRY 20X120" at bounding box center [264, 360] width 80 height 9
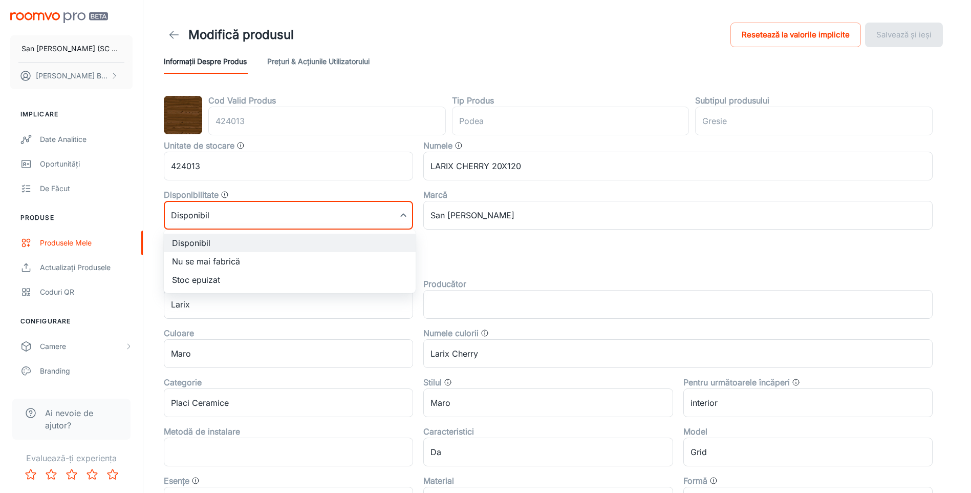
click at [290, 212] on body "San [PERSON_NAME] (SC San Marco Design SRL) [PERSON_NAME] Implicare Date analit…" at bounding box center [485, 246] width 971 height 493
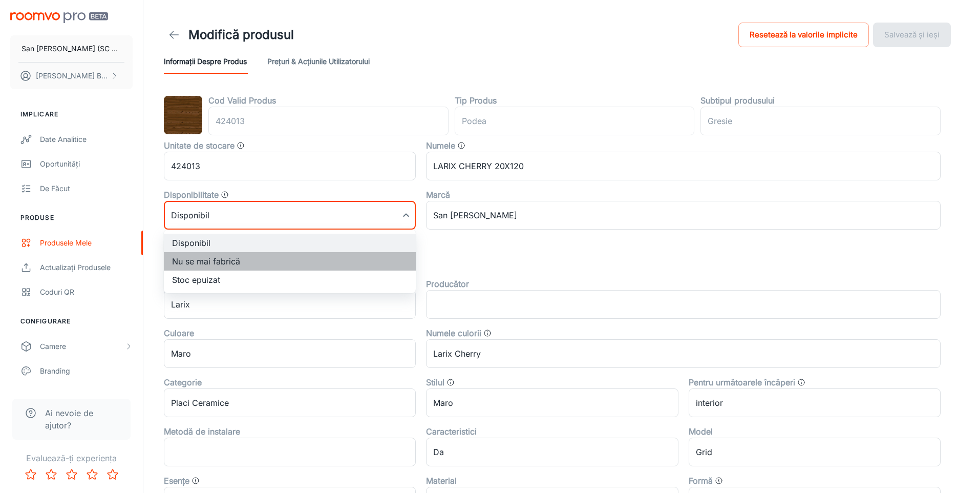
click at [215, 264] on li "Nu se mai fabrică" at bounding box center [290, 261] width 252 height 18
type input "1"
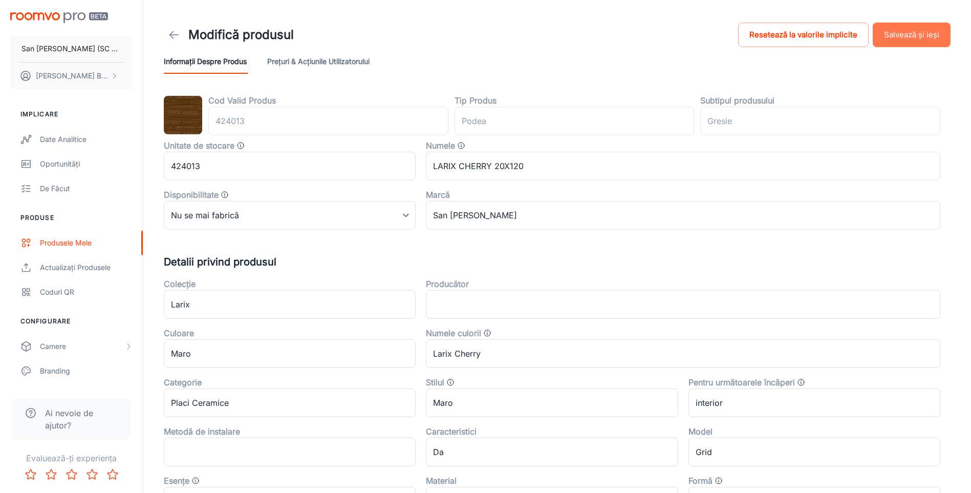
click at [889, 31] on button "Salvează și ieși" at bounding box center [912, 35] width 78 height 25
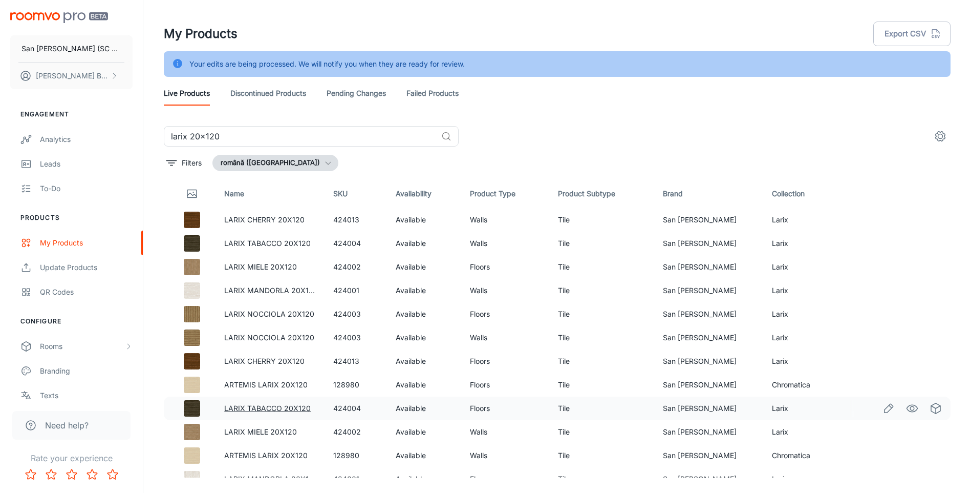
click at [257, 408] on link "LARIX TABACCO 20X120" at bounding box center [267, 407] width 87 height 9
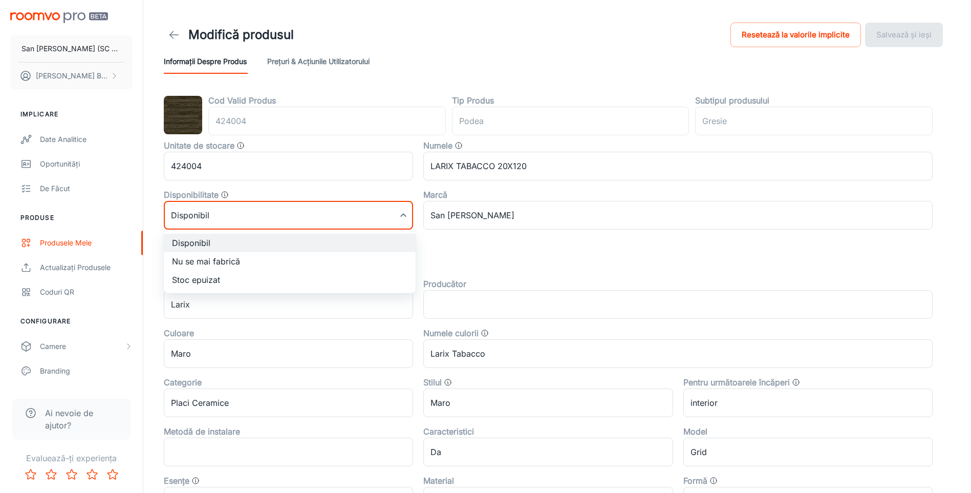
click at [262, 217] on body "San [PERSON_NAME] (SC San Marco Design SRL) [PERSON_NAME] Implicare Date analit…" at bounding box center [485, 246] width 971 height 493
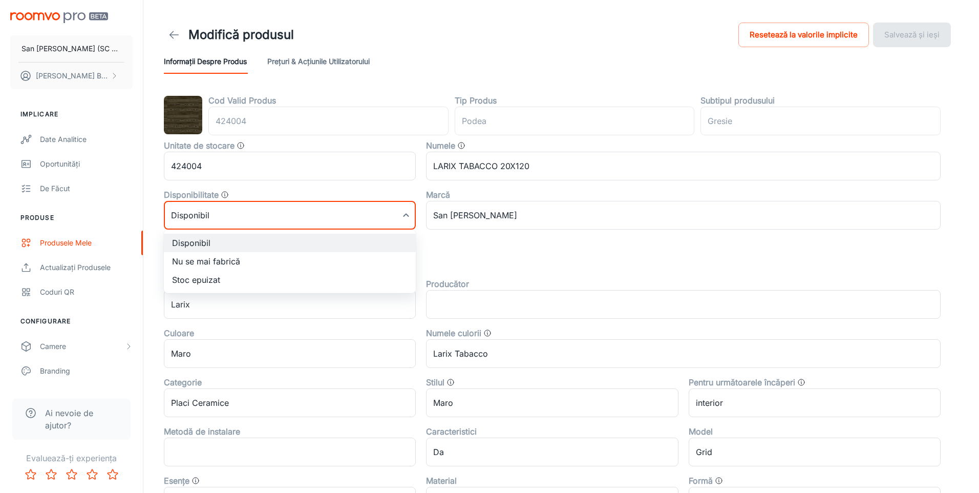
click at [200, 266] on li "Nu se mai fabrică" at bounding box center [290, 261] width 252 height 18
type input "1"
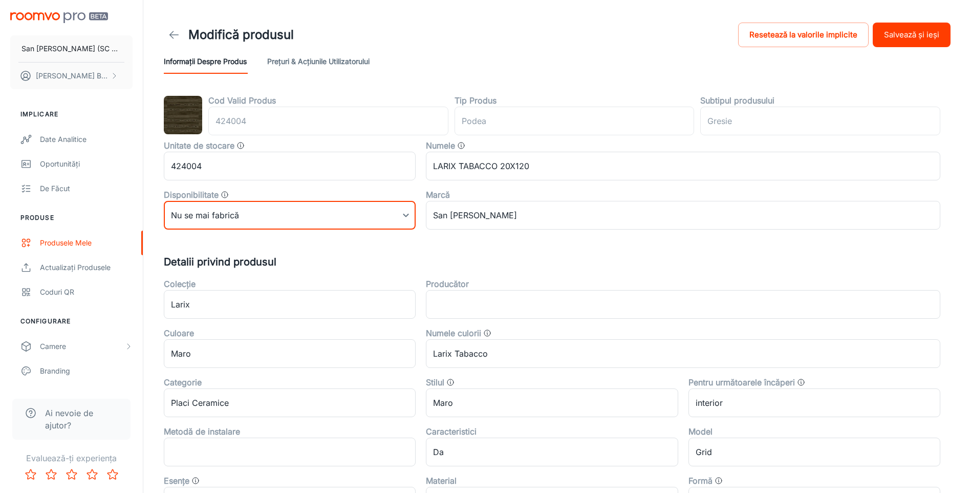
click at [922, 34] on button "Salvează și ieși" at bounding box center [912, 35] width 78 height 25
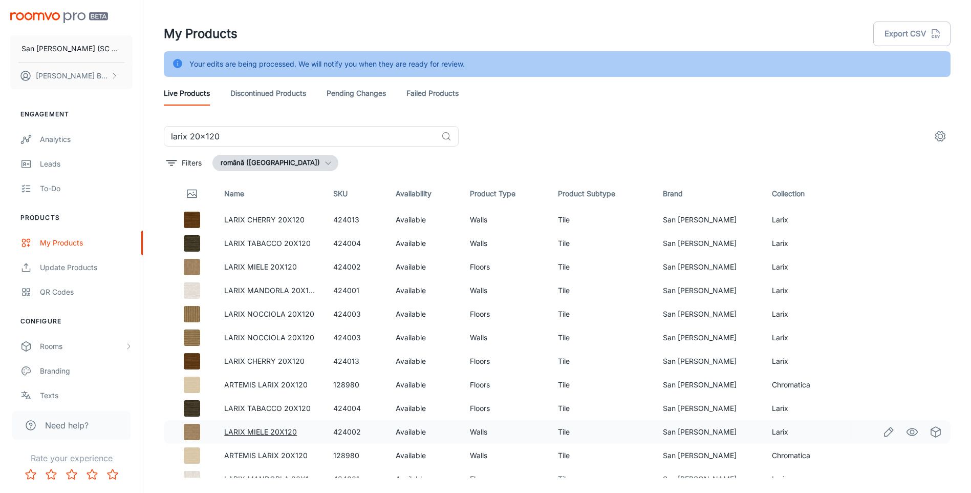
click at [251, 431] on link "LARIX MIELE 20X120" at bounding box center [260, 431] width 73 height 9
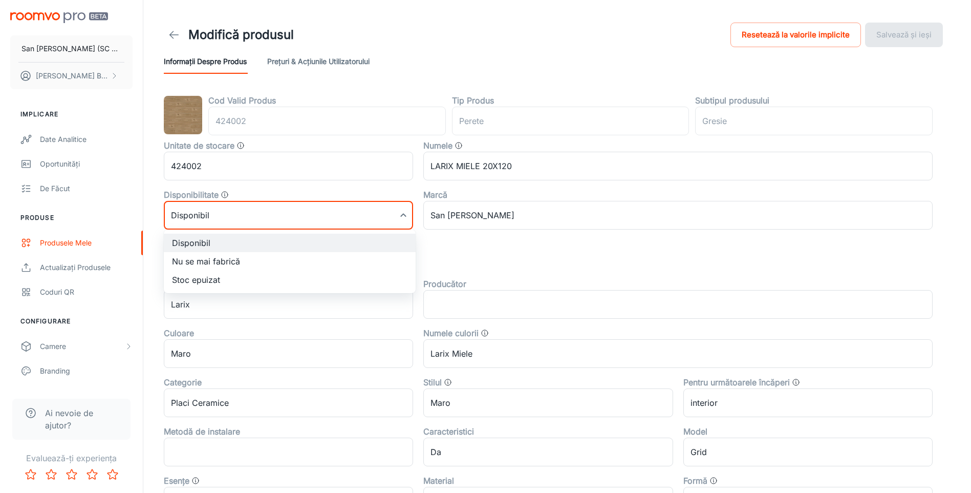
click at [307, 215] on body "San [PERSON_NAME] (SC San Marco Design SRL) [PERSON_NAME] Implicare Date analit…" at bounding box center [485, 246] width 971 height 493
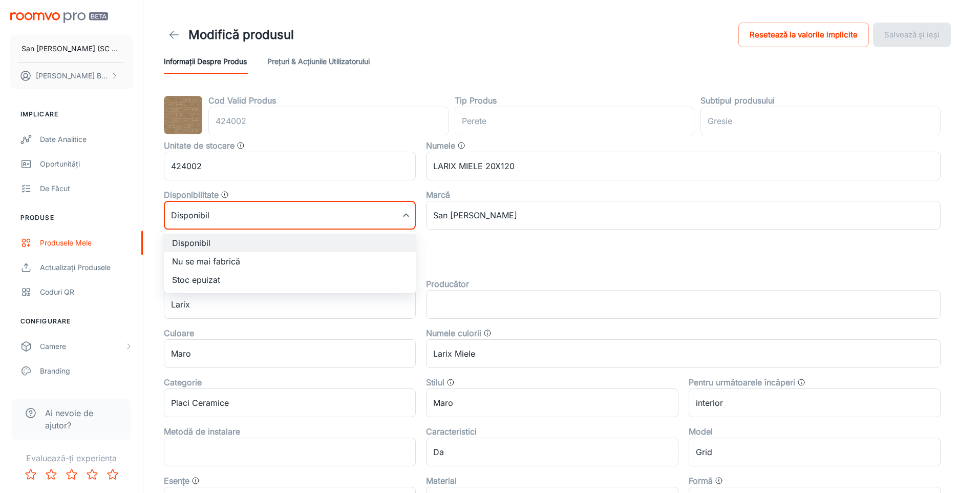
click at [224, 264] on li "Nu se mai fabrică" at bounding box center [290, 261] width 252 height 18
type input "1"
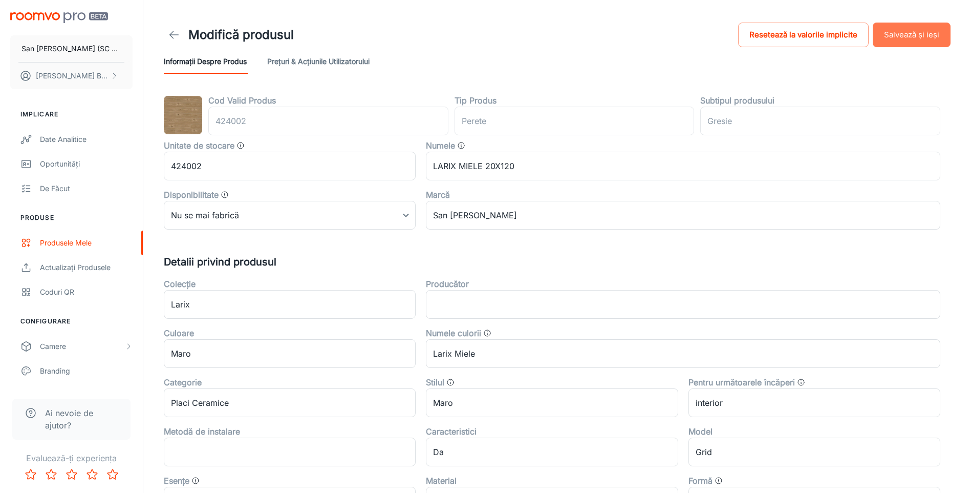
click at [907, 35] on button "Salvează și ieși" at bounding box center [912, 35] width 78 height 25
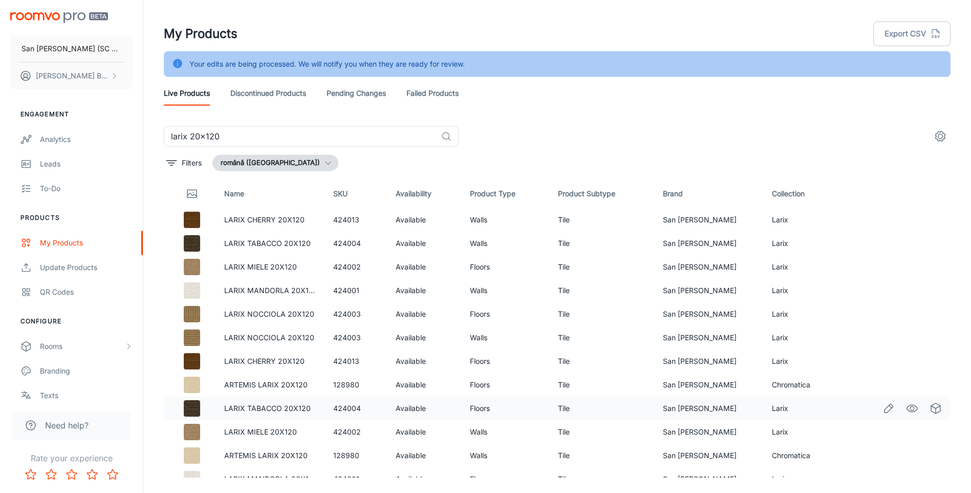
scroll to position [13, 0]
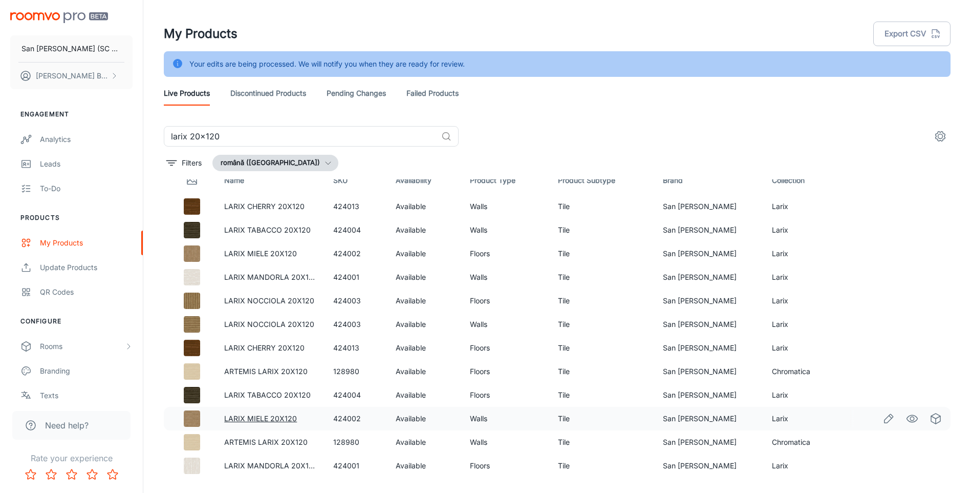
click at [259, 418] on link "LARIX MIELE 20X120" at bounding box center [260, 418] width 73 height 9
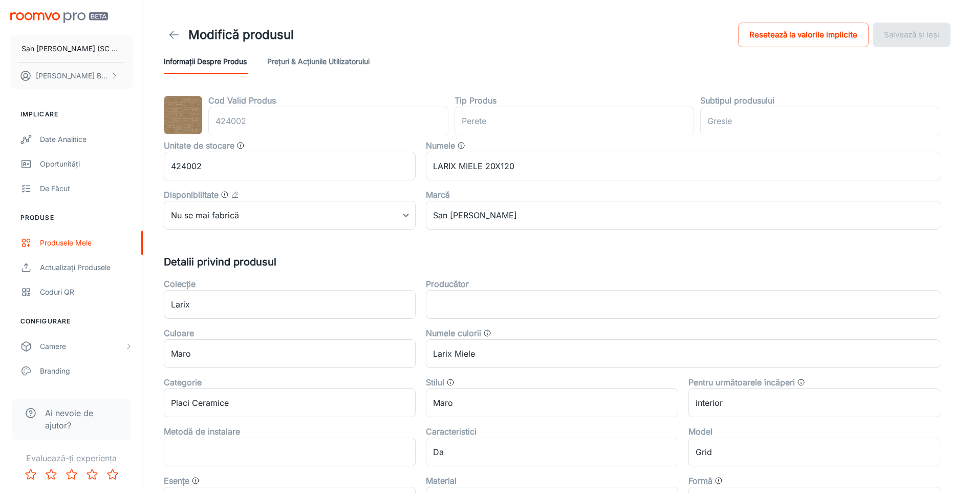
click at [175, 36] on icon at bounding box center [174, 35] width 12 height 12
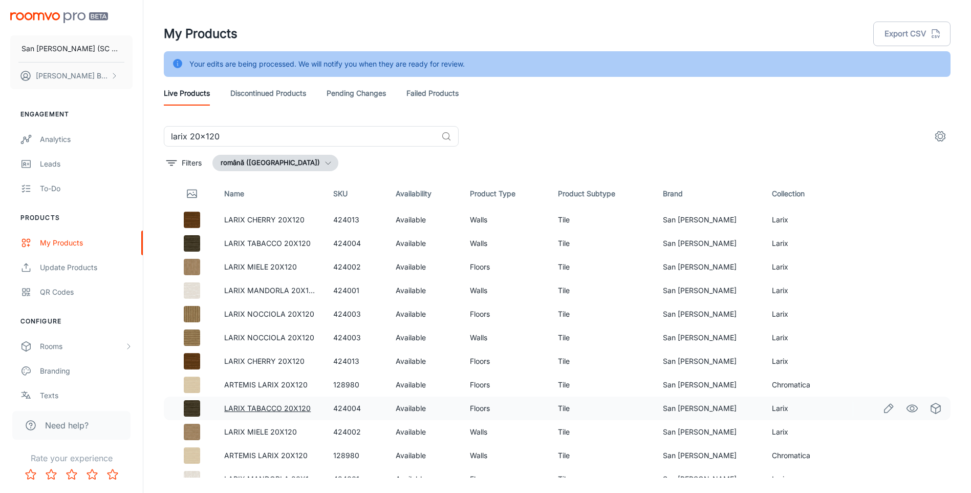
scroll to position [13, 0]
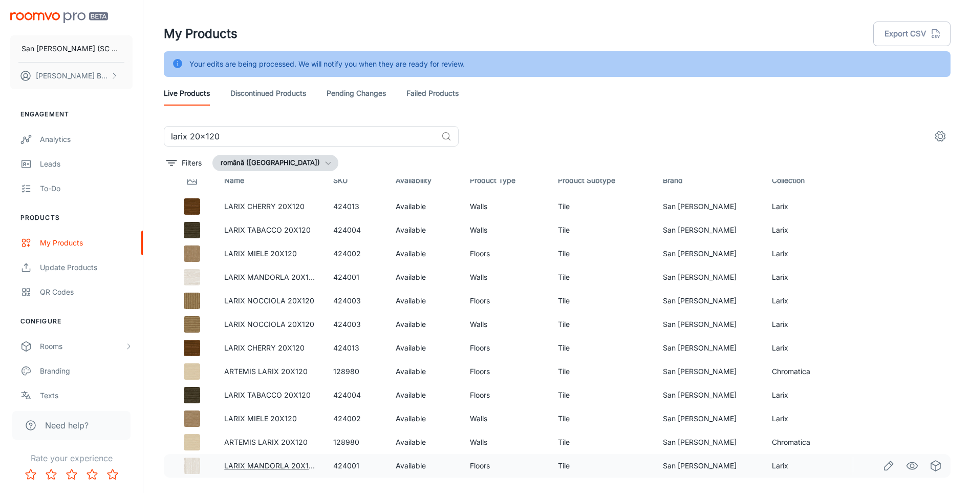
click at [269, 465] on link "LARIX MANDORLA 20X120" at bounding box center [271, 465] width 94 height 9
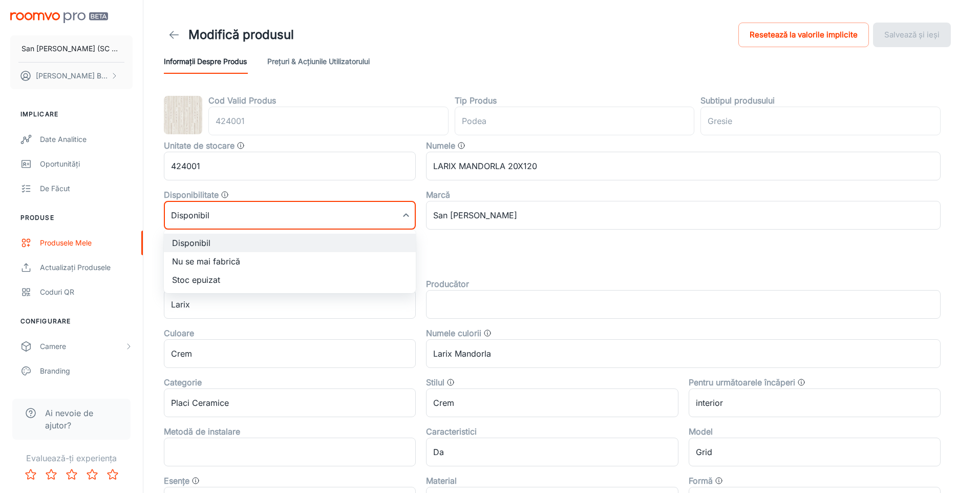
click at [223, 209] on body "San [PERSON_NAME] (SC San Marco Design SRL) [PERSON_NAME] Implicare Date analit…" at bounding box center [489, 246] width 979 height 493
click at [199, 261] on li "Nu se mai fabrică" at bounding box center [290, 261] width 252 height 18
type input "1"
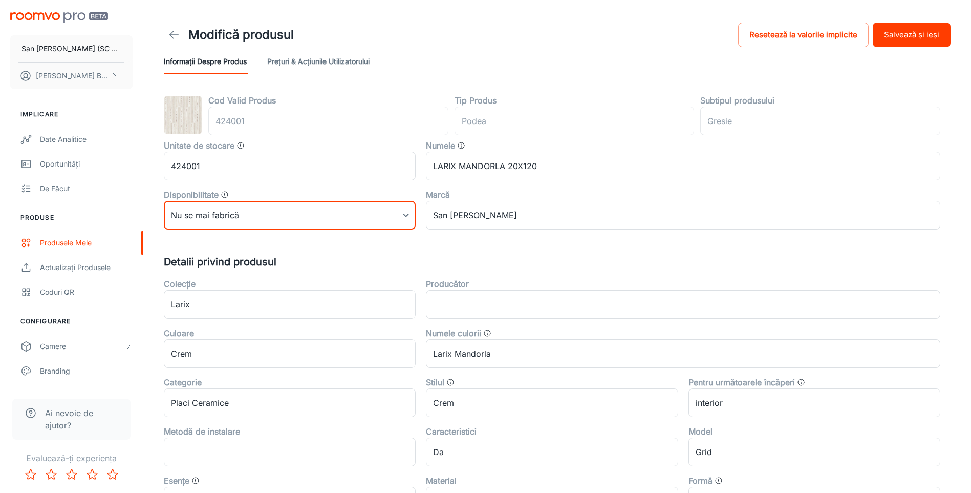
click at [895, 29] on button "Salvează și ieși" at bounding box center [912, 35] width 78 height 25
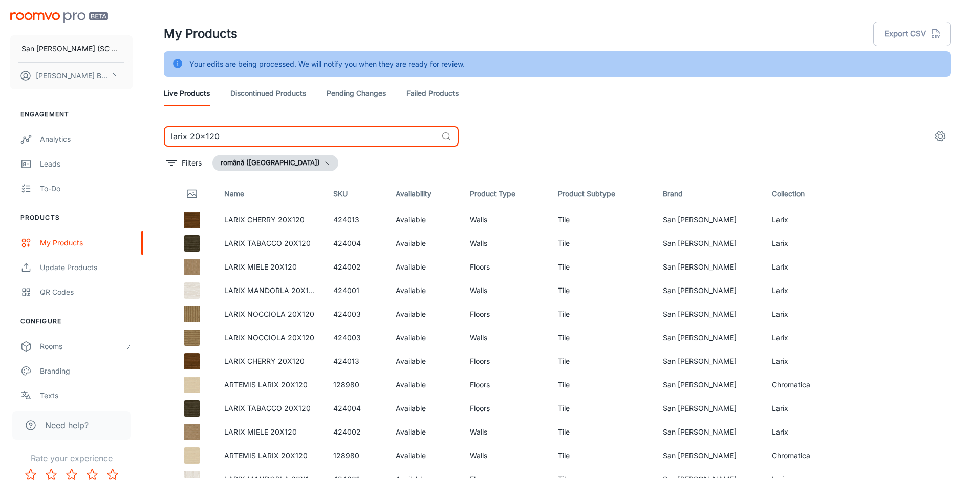
drag, startPoint x: 187, startPoint y: 137, endPoint x: 346, endPoint y: 140, distance: 158.2
click at [346, 140] on input "larix 20x120" at bounding box center [300, 136] width 273 height 20
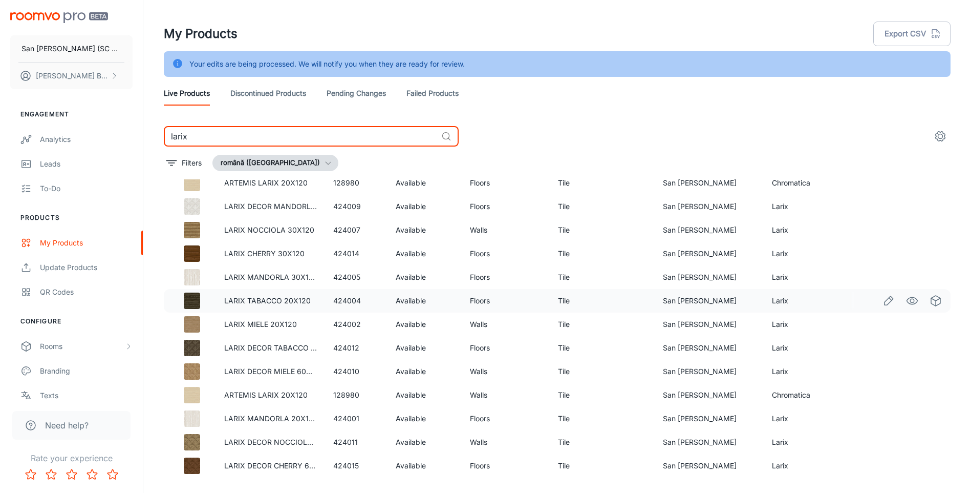
scroll to position [26, 0]
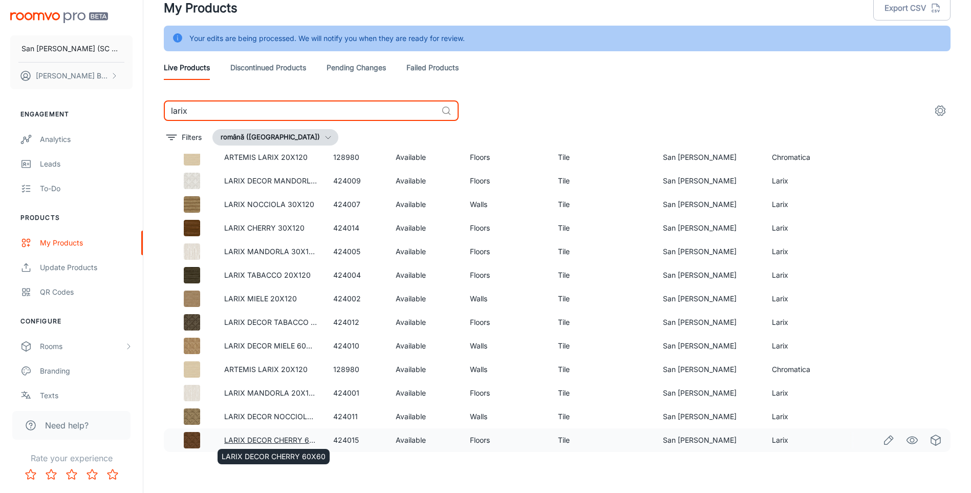
type input "larix"
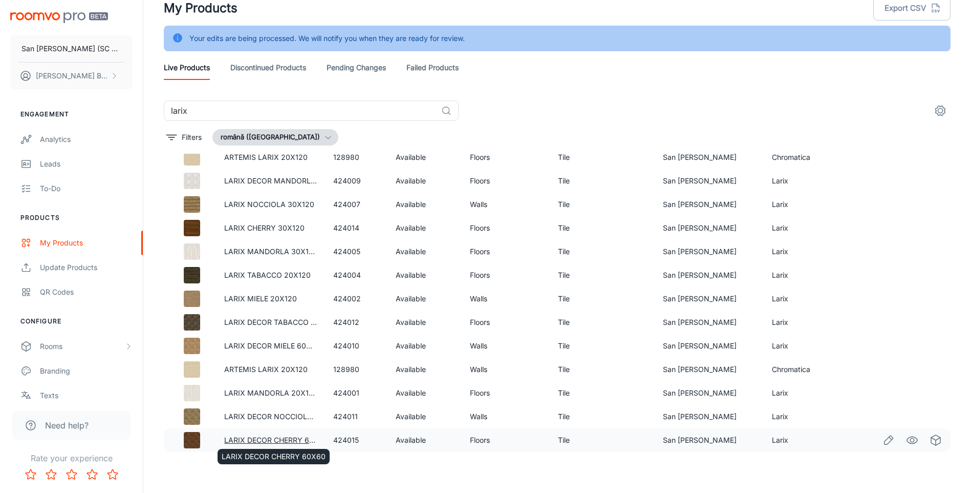
click at [293, 437] on link "LARIX DECOR CHERRY 60X60" at bounding box center [276, 439] width 104 height 9
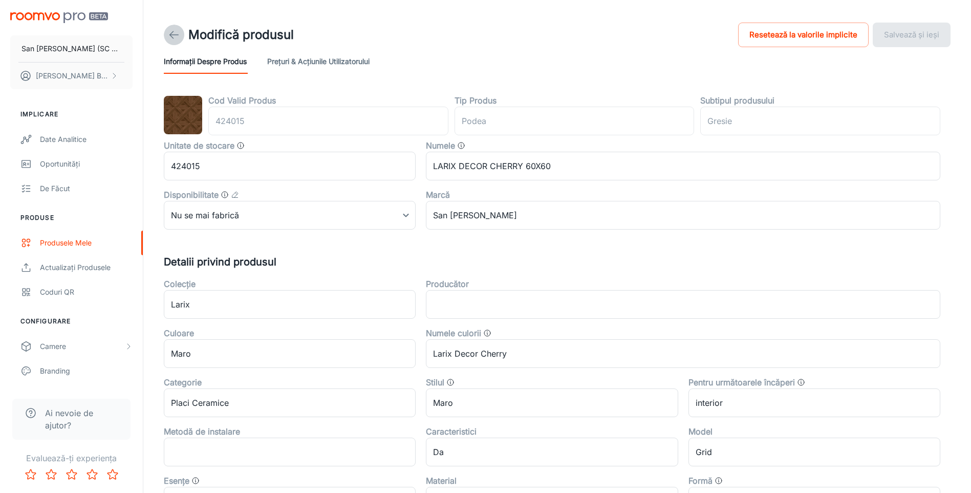
click at [173, 33] on icon at bounding box center [174, 35] width 12 height 12
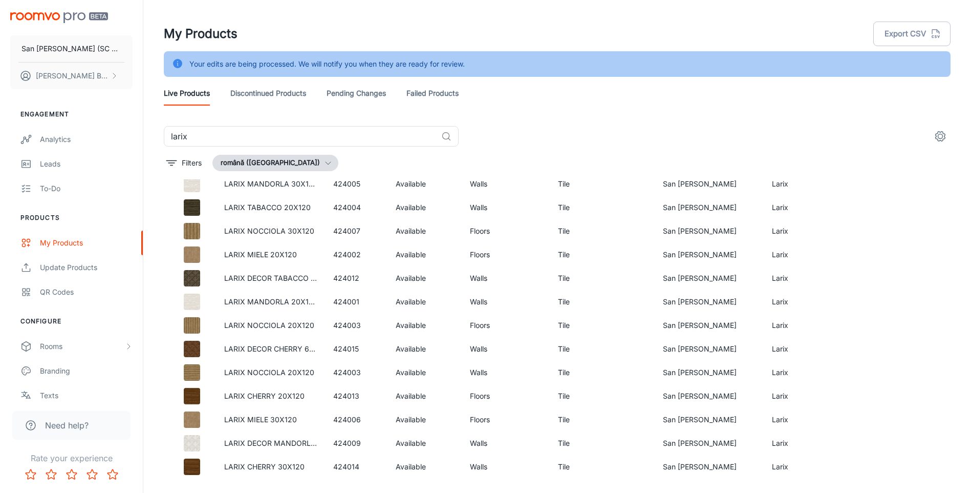
scroll to position [205, 0]
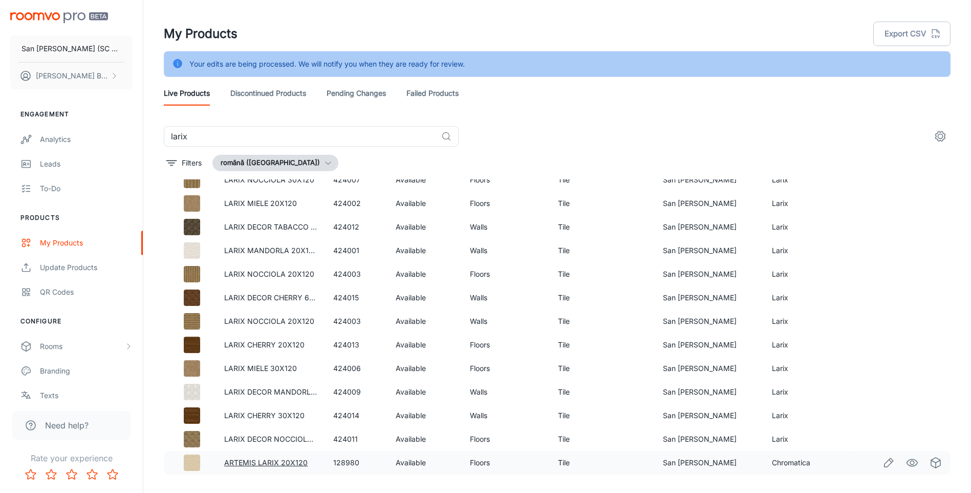
click at [264, 465] on link "ARTEMIS LARIX 20X120" at bounding box center [265, 462] width 83 height 9
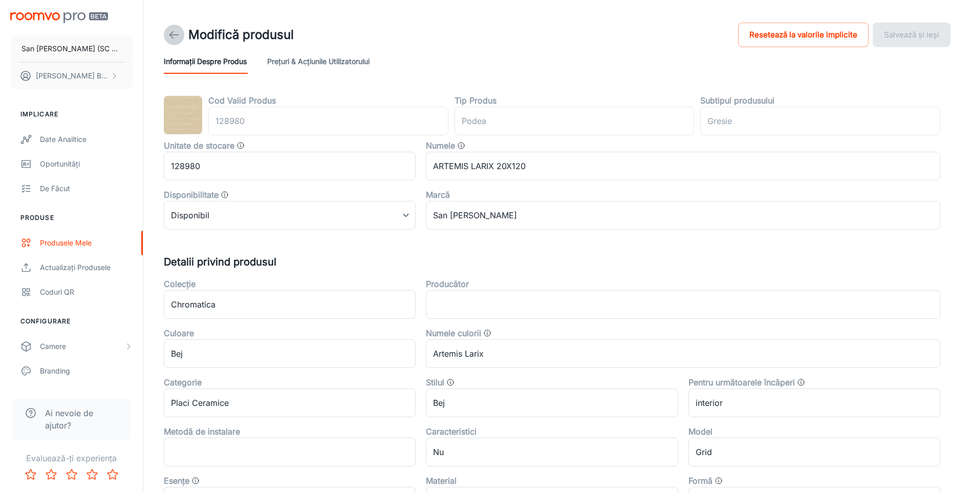
click at [171, 36] on polyline at bounding box center [172, 34] width 4 height 7
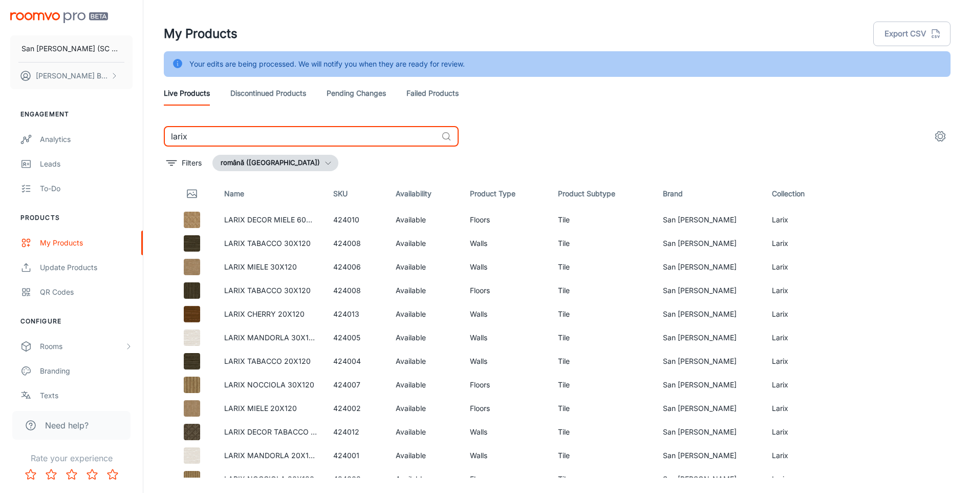
click at [242, 139] on input "larix" at bounding box center [300, 136] width 273 height 20
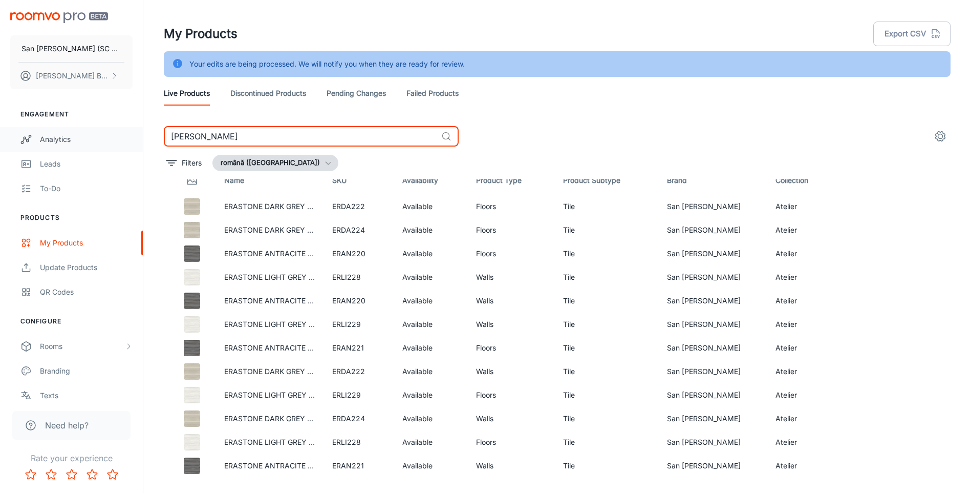
drag, startPoint x: 209, startPoint y: 132, endPoint x: 52, endPoint y: 138, distance: 157.8
click at [58, 139] on div "San [PERSON_NAME] (SC San Marco Design SRL) [PERSON_NAME] Engagement Analytics …" at bounding box center [485, 259] width 971 height 518
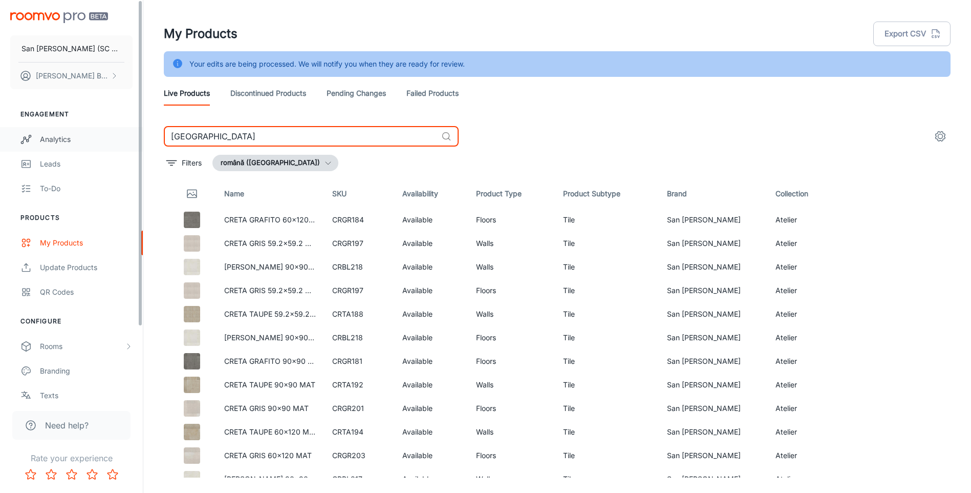
drag, startPoint x: 227, startPoint y: 135, endPoint x: 141, endPoint y: 139, distance: 86.1
click at [141, 139] on div "San [PERSON_NAME] (SC San Marco Design SRL) [PERSON_NAME] Engagement Analytics …" at bounding box center [485, 259] width 971 height 518
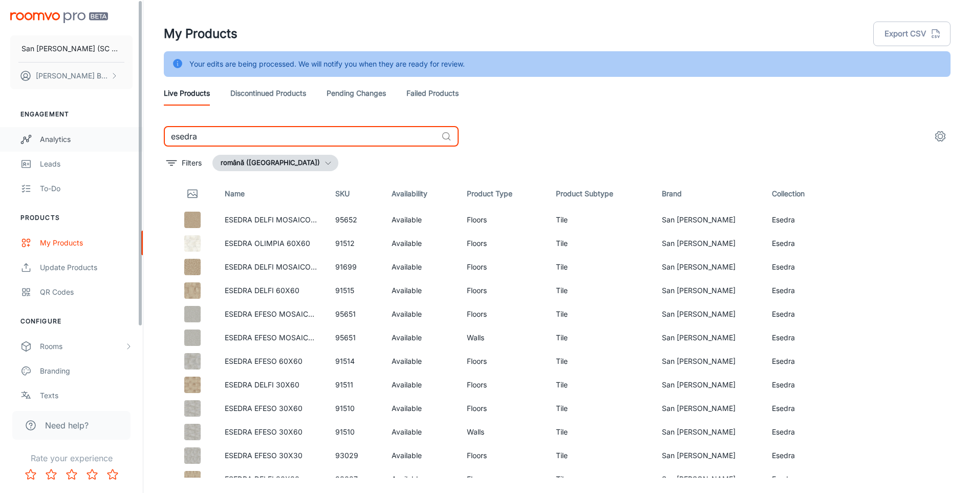
drag, startPoint x: 223, startPoint y: 140, endPoint x: 127, endPoint y: 138, distance: 95.8
click at [127, 138] on div "San [PERSON_NAME] (SC San Marco Design SRL) [PERSON_NAME] Engagement Analytics …" at bounding box center [485, 259] width 971 height 518
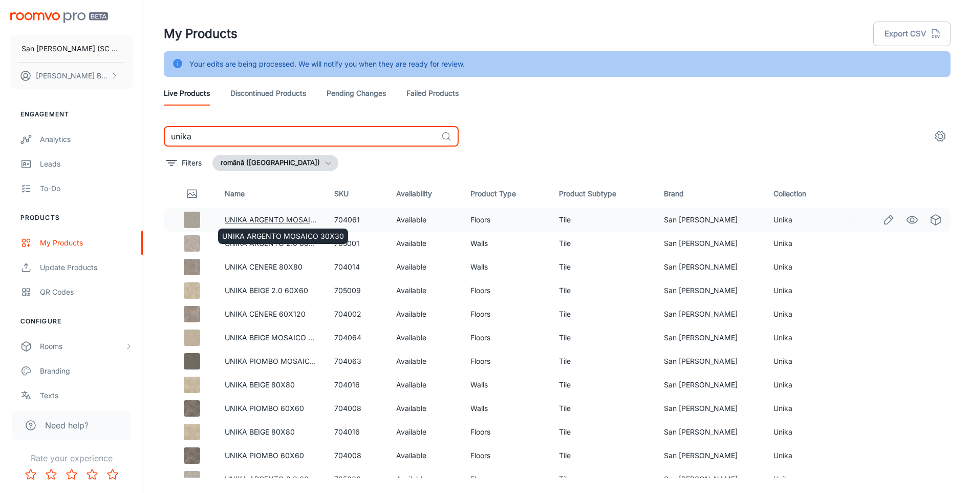
type input "unika"
click at [292, 219] on link "UNIKA ARGENTO MOSAICO 30X30" at bounding box center [286, 219] width 122 height 9
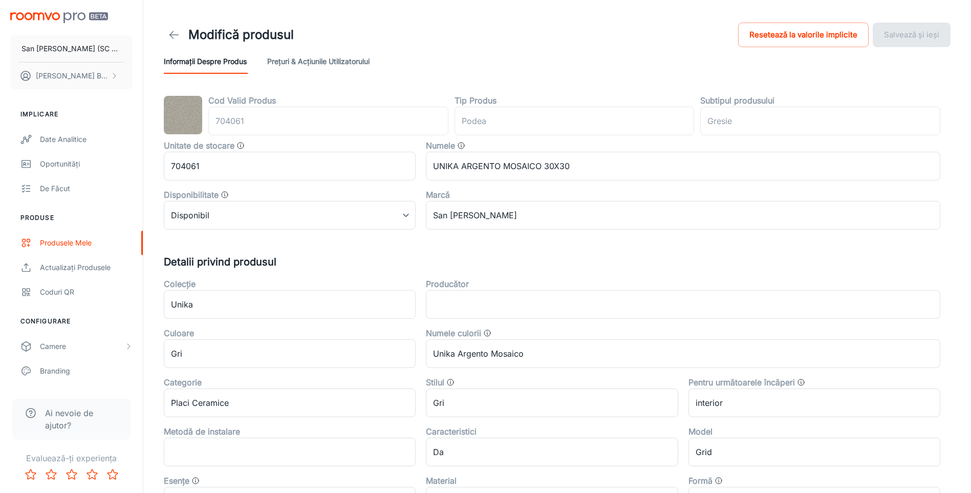
click at [292, 219] on body "San [PERSON_NAME] (SC San Marco Design SRL) [PERSON_NAME] Implicare Date analit…" at bounding box center [485, 246] width 971 height 493
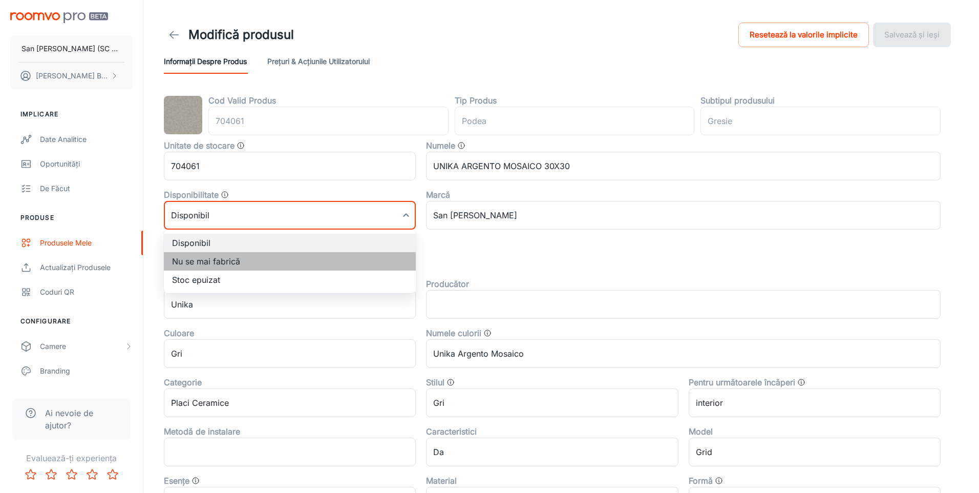
click at [211, 262] on li "Nu se mai fabrică" at bounding box center [290, 261] width 252 height 18
type input "1"
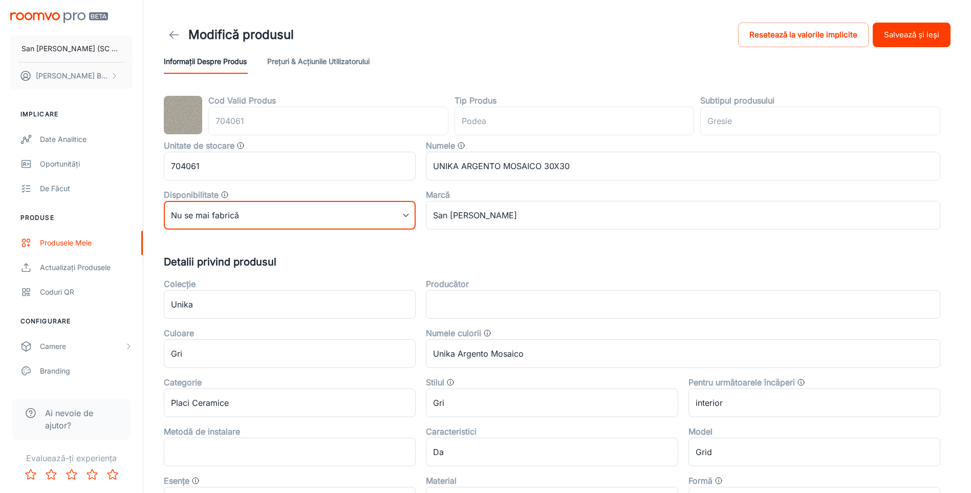
click at [921, 35] on button "Salvează și ieși" at bounding box center [912, 35] width 78 height 25
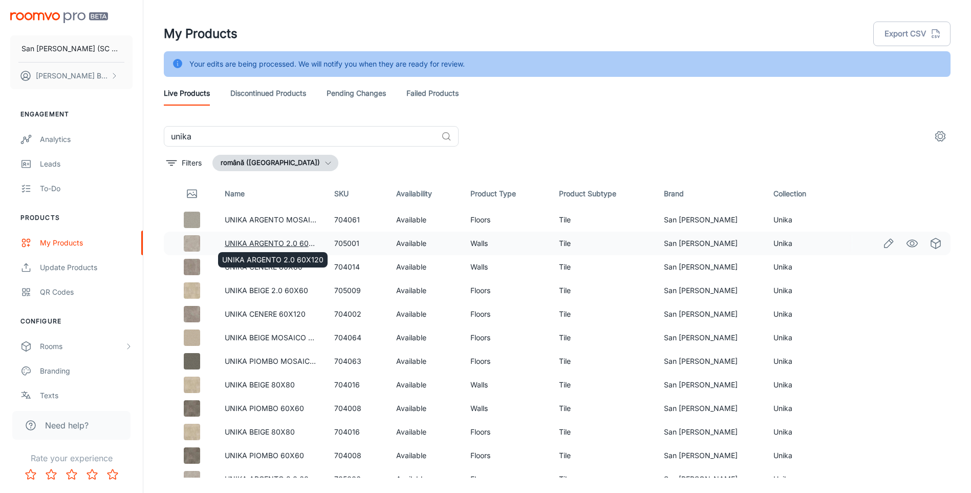
click at [296, 243] on link "UNIKA ARGENTO 2.0 60X120" at bounding box center [275, 243] width 101 height 9
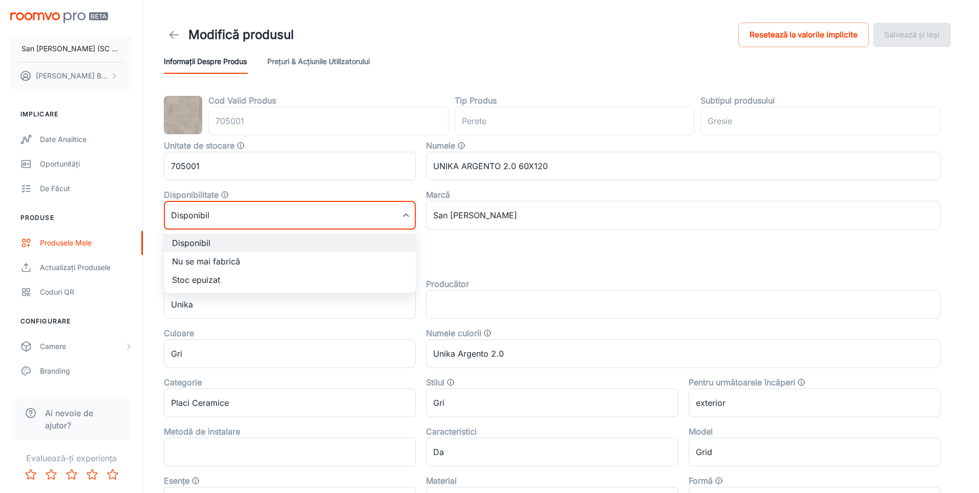
click at [244, 209] on body "San [PERSON_NAME] (SC San Marco Design SRL) [PERSON_NAME] Implicare Date analit…" at bounding box center [489, 246] width 979 height 493
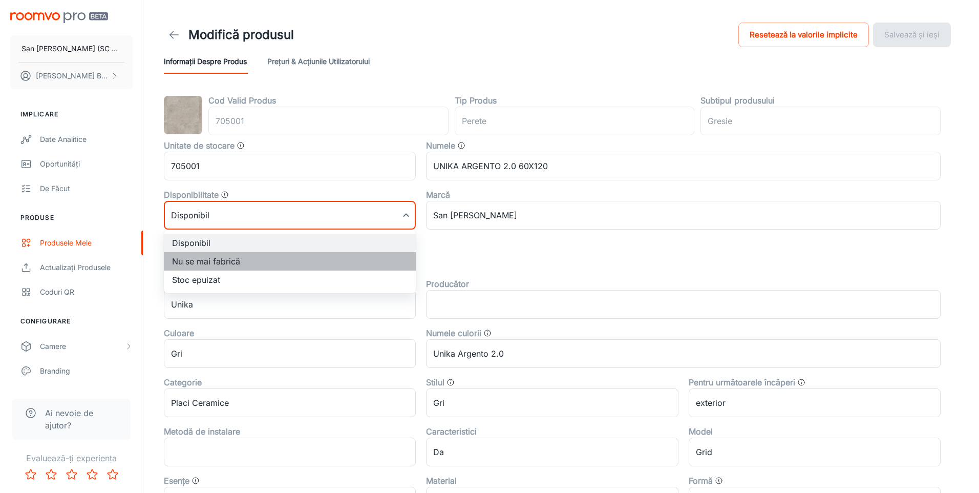
click at [212, 264] on li "Nu se mai fabrică" at bounding box center [290, 261] width 252 height 18
type input "1"
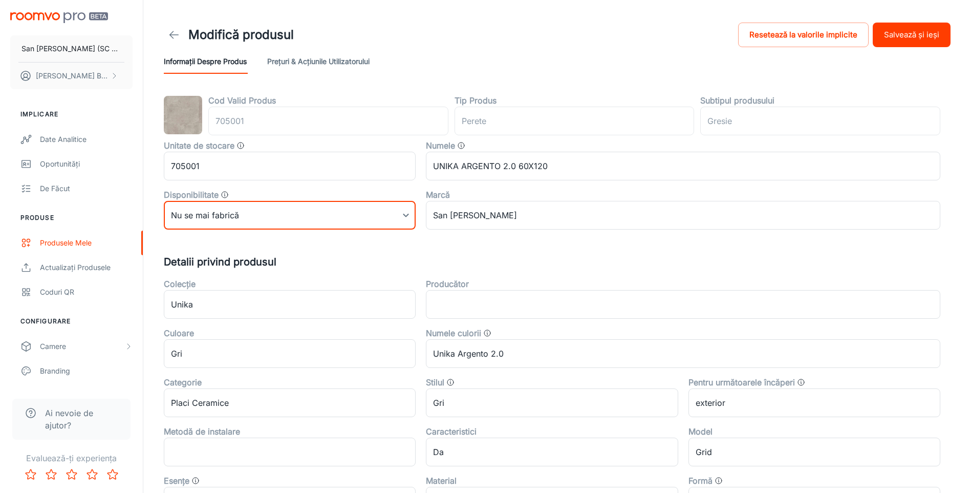
click at [900, 34] on button "Salvează și ieși" at bounding box center [912, 35] width 78 height 25
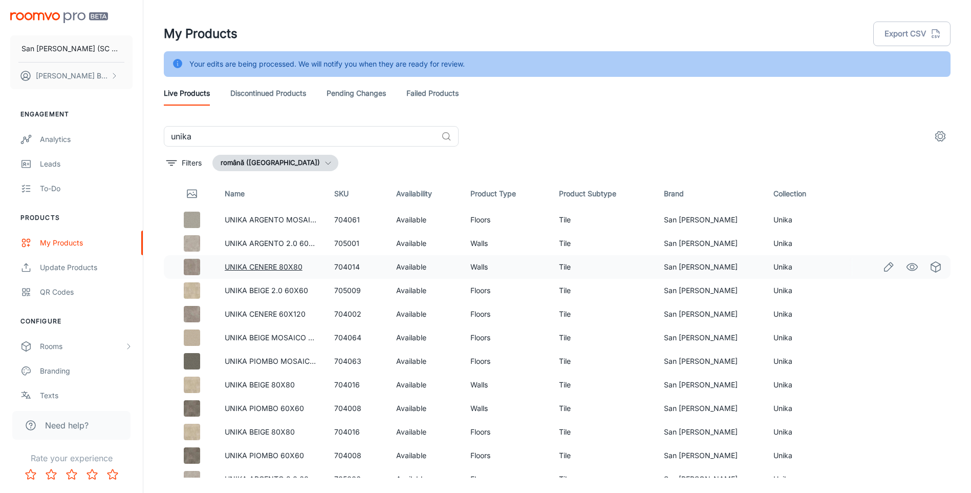
click at [275, 267] on link "UNIKA CENERE 80X80" at bounding box center [264, 266] width 78 height 9
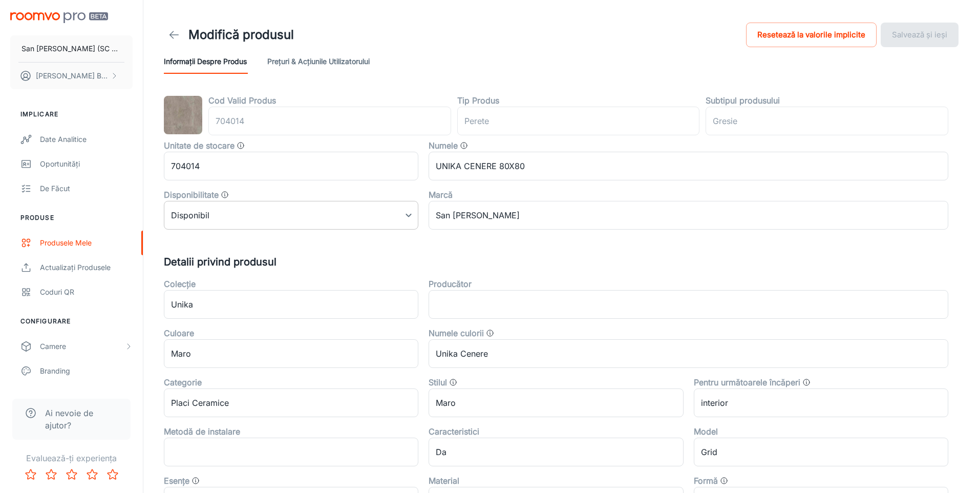
click at [224, 220] on body "San [PERSON_NAME] (SC San Marco Design SRL) [PERSON_NAME] Implicare Date analit…" at bounding box center [489, 246] width 979 height 493
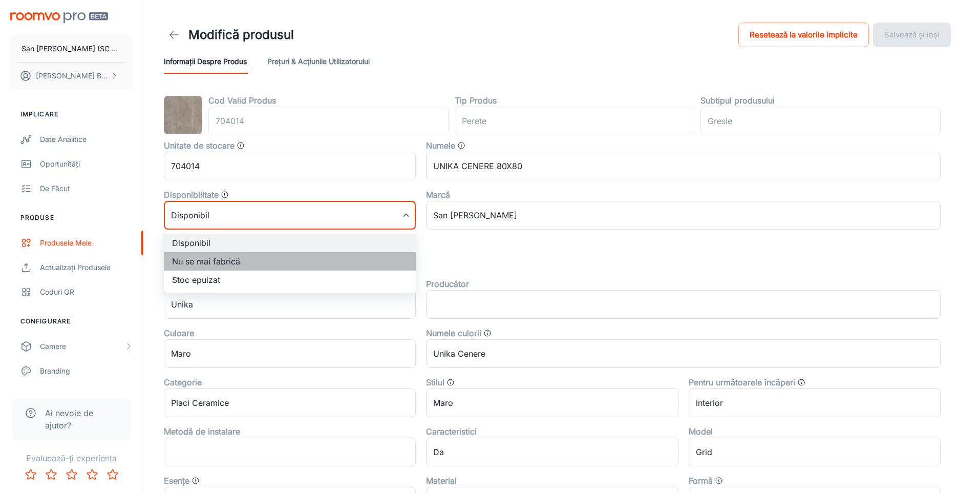
click at [198, 261] on li "Nu se mai fabrică" at bounding box center [290, 261] width 252 height 18
type input "1"
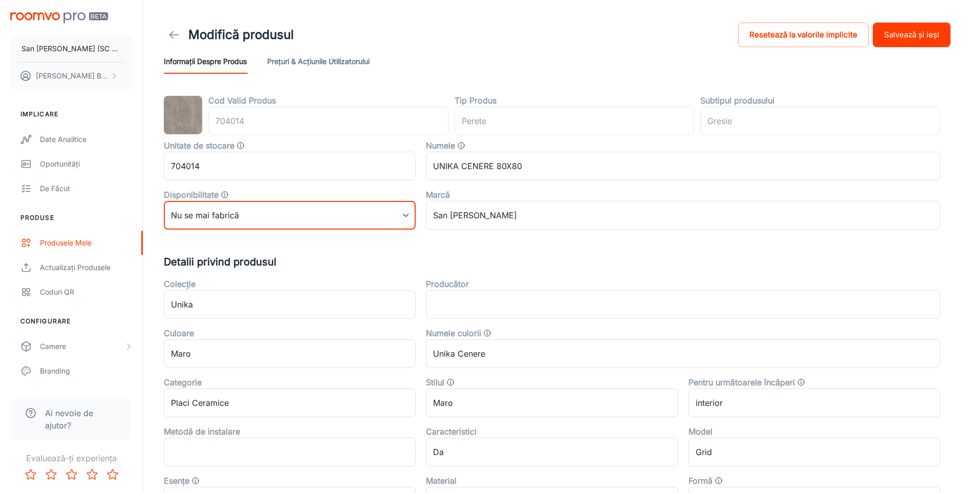
click at [895, 30] on button "Salvează și ieși" at bounding box center [912, 35] width 78 height 25
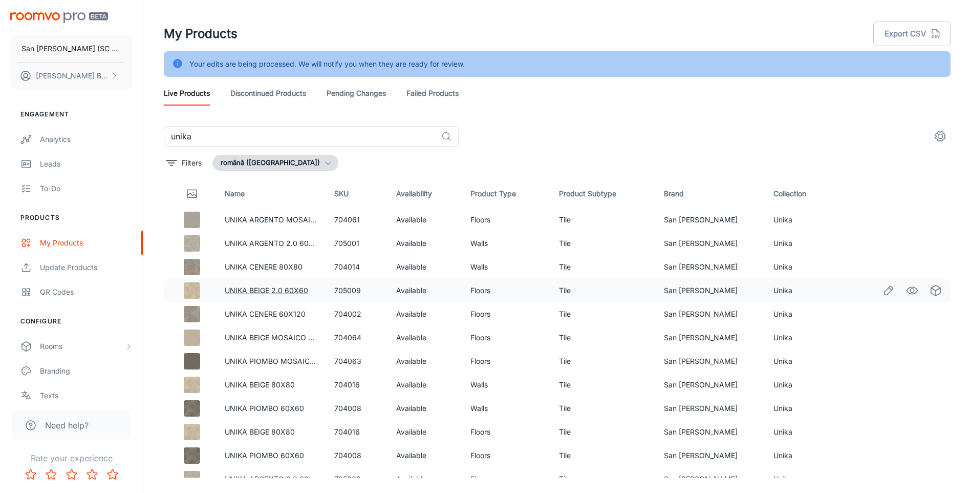
click at [289, 292] on link "UNIKA BEIGE 2.0 60X60" at bounding box center [266, 290] width 83 height 9
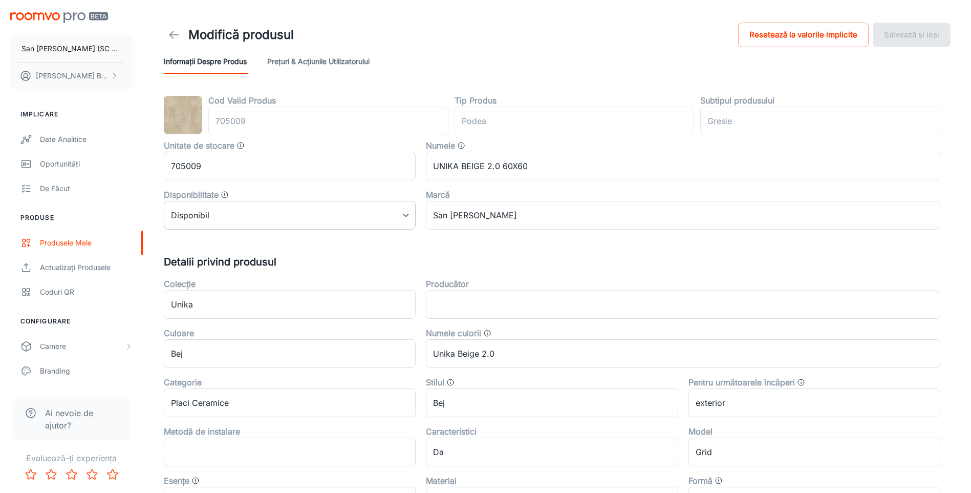
click at [239, 211] on body "San [PERSON_NAME] (SC San Marco Design SRL) [PERSON_NAME] Implicare Date analit…" at bounding box center [485, 246] width 971 height 493
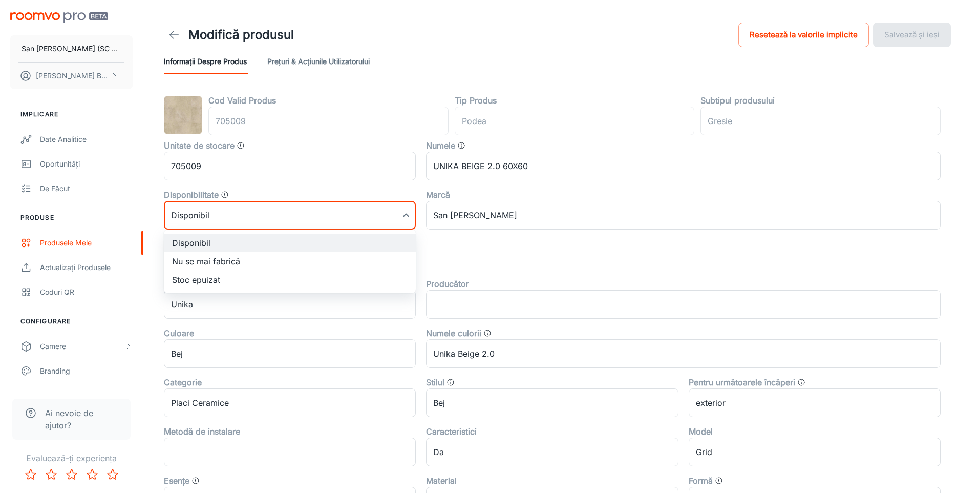
click at [183, 264] on li "Nu se mai fabrică" at bounding box center [290, 261] width 252 height 18
type input "1"
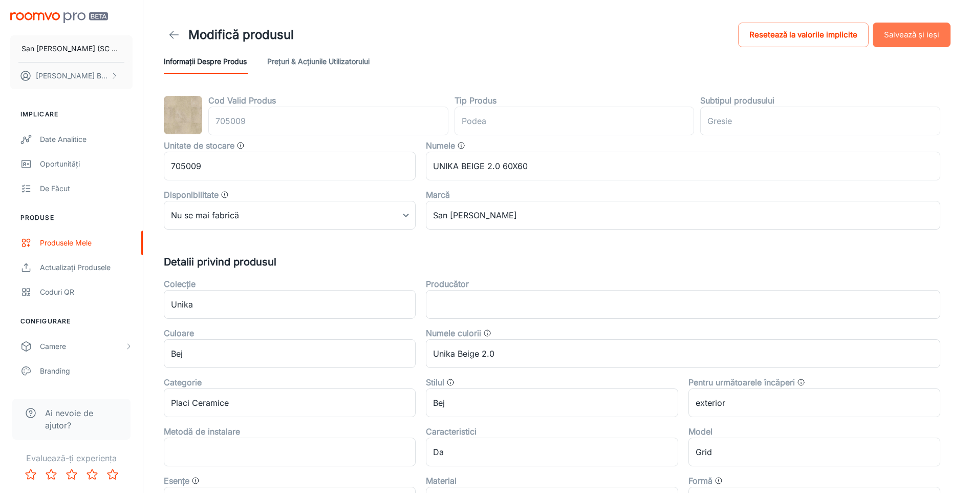
click at [901, 35] on button "Salvează și ieși" at bounding box center [912, 35] width 78 height 25
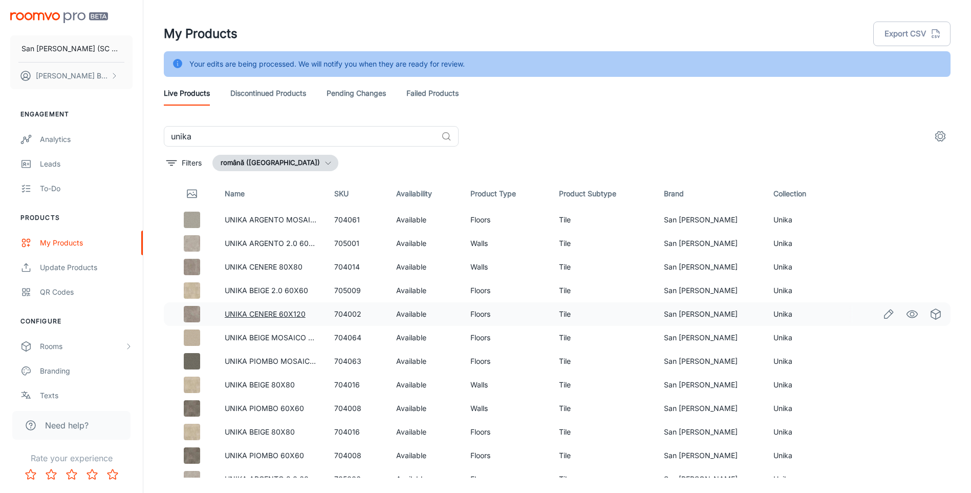
click at [275, 313] on link "UNIKA CENERE 60X120" at bounding box center [265, 313] width 81 height 9
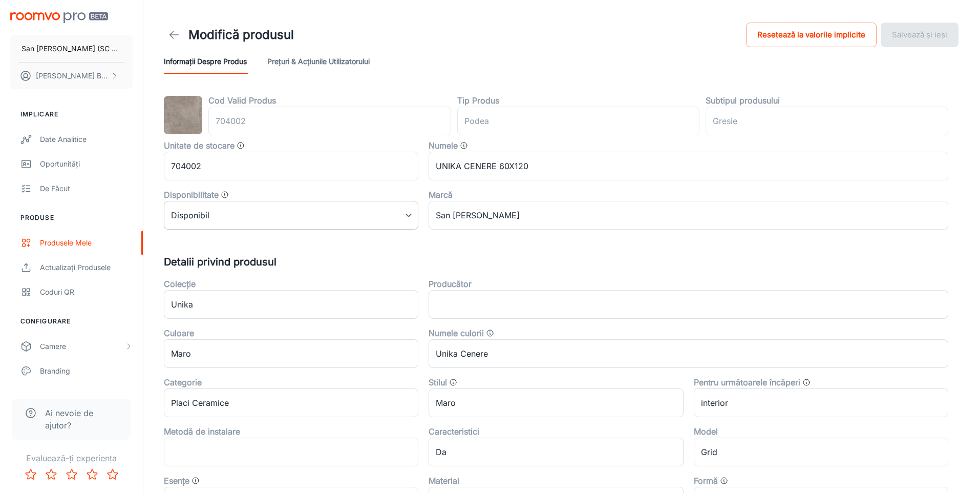
click at [247, 218] on body "San [PERSON_NAME] (SC San Marco Design SRL) [PERSON_NAME] Implicare Date analit…" at bounding box center [489, 246] width 979 height 493
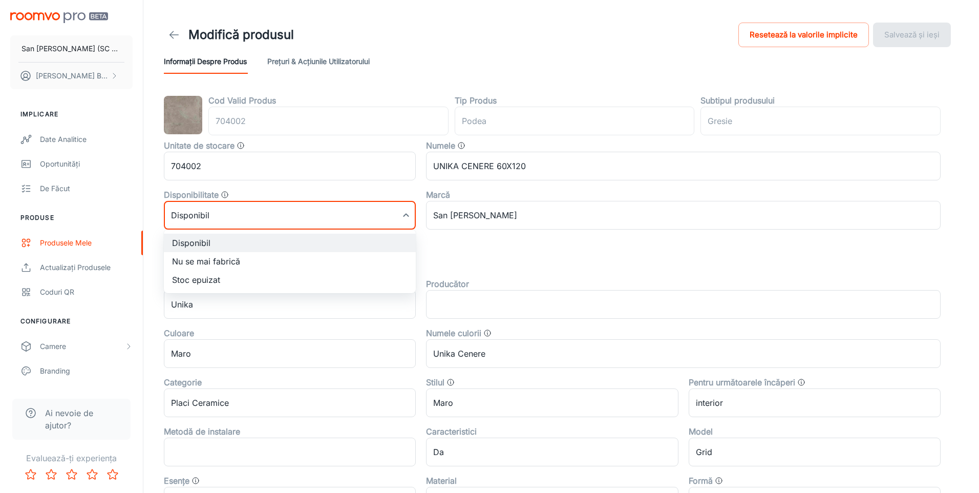
click at [219, 261] on li "Nu se mai fabrică" at bounding box center [290, 261] width 252 height 18
type input "1"
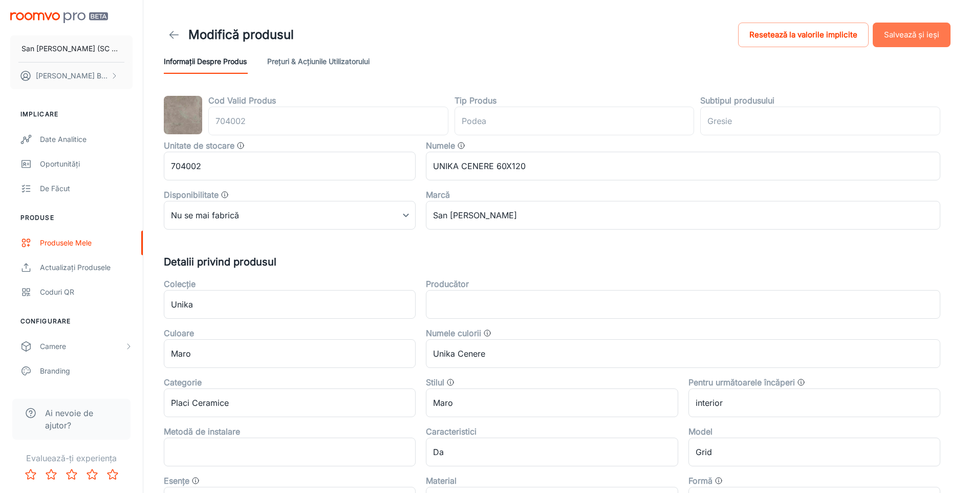
click at [916, 33] on button "Salvează și ieși" at bounding box center [912, 35] width 78 height 25
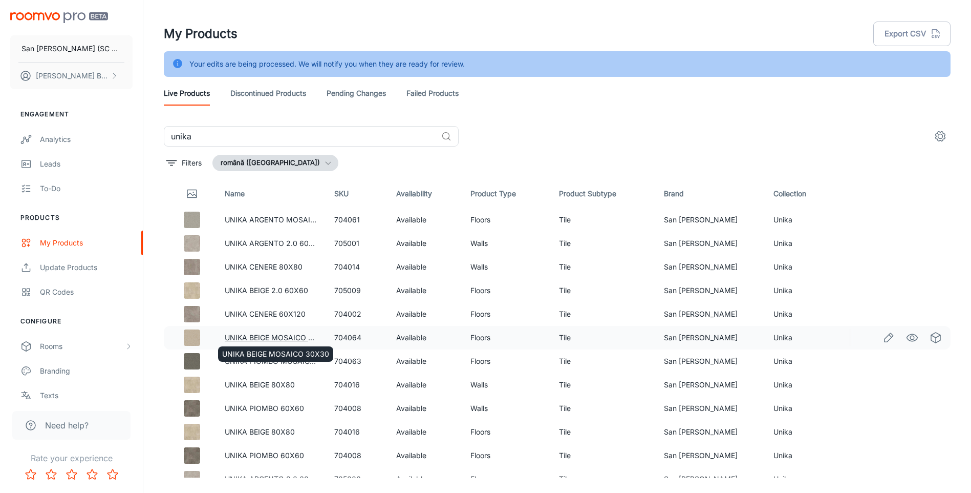
click at [285, 334] on link "UNIKA BEIGE MOSAICO 30X30" at bounding box center [278, 337] width 107 height 9
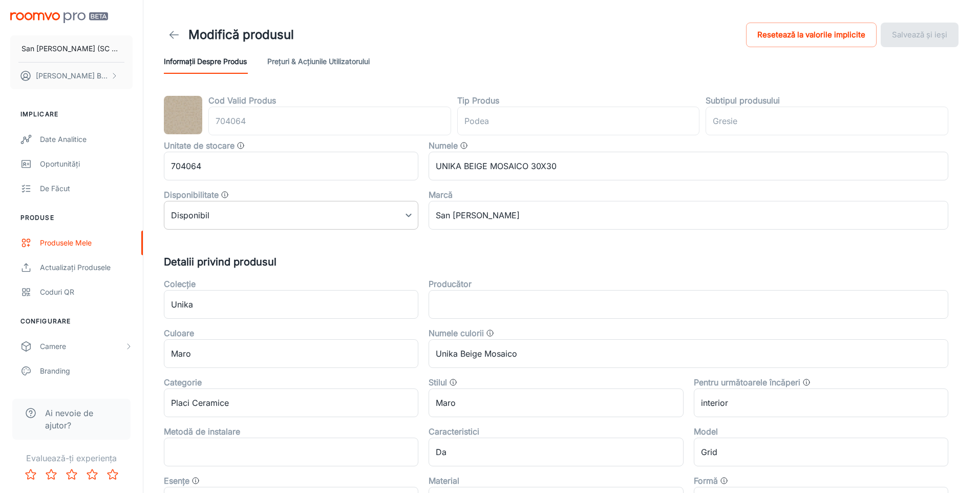
click at [352, 218] on body "San [PERSON_NAME] (SC San Marco Design SRL) [PERSON_NAME] Implicare Date analit…" at bounding box center [489, 246] width 979 height 493
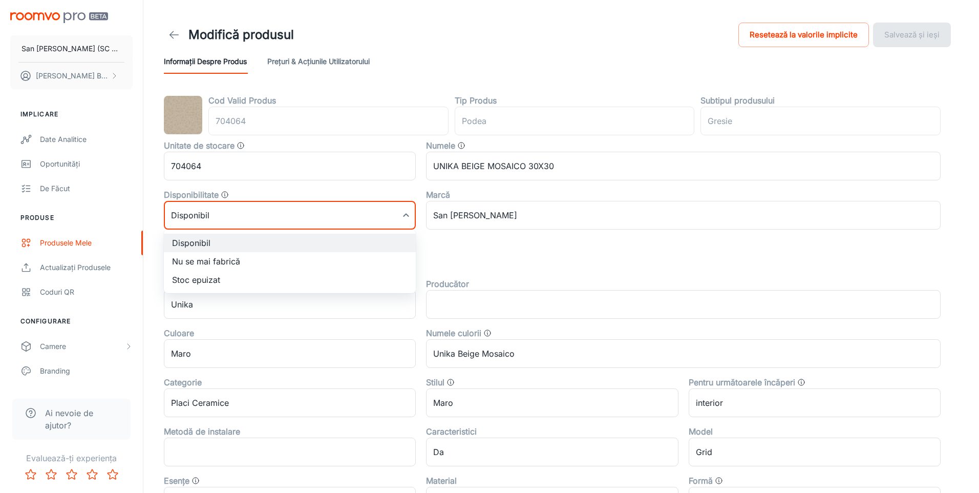
click at [221, 260] on li "Nu se mai fabrică" at bounding box center [290, 261] width 252 height 18
type input "1"
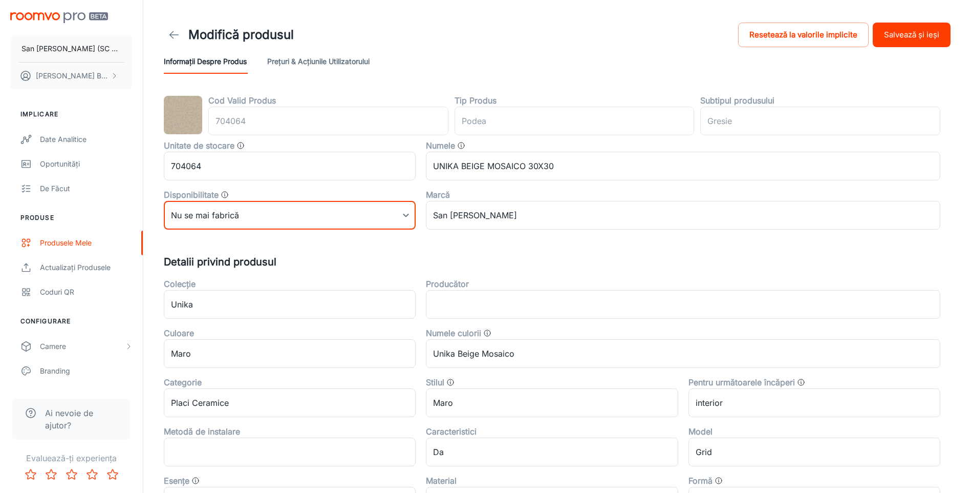
click at [912, 33] on button "Salvează și ieși" at bounding box center [912, 35] width 78 height 25
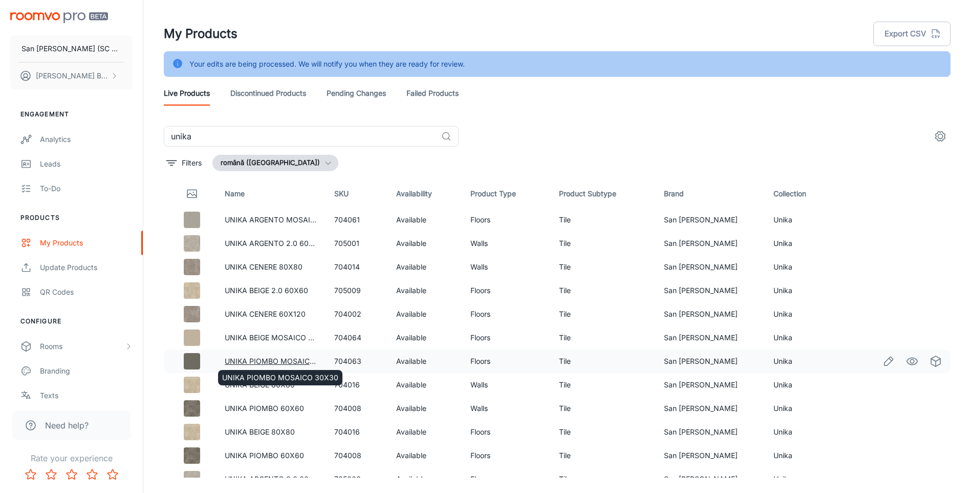
click at [267, 361] on link "UNIKA PIOMBO MOSAICO 30X30" at bounding box center [283, 360] width 116 height 9
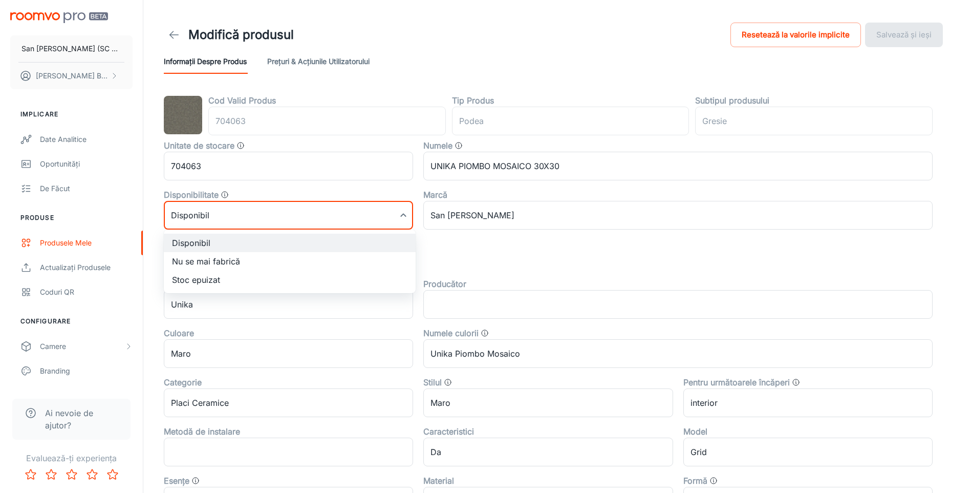
click at [271, 217] on body "San [PERSON_NAME] (SC San Marco Design SRL) [PERSON_NAME] Implicare Date analit…" at bounding box center [485, 246] width 971 height 493
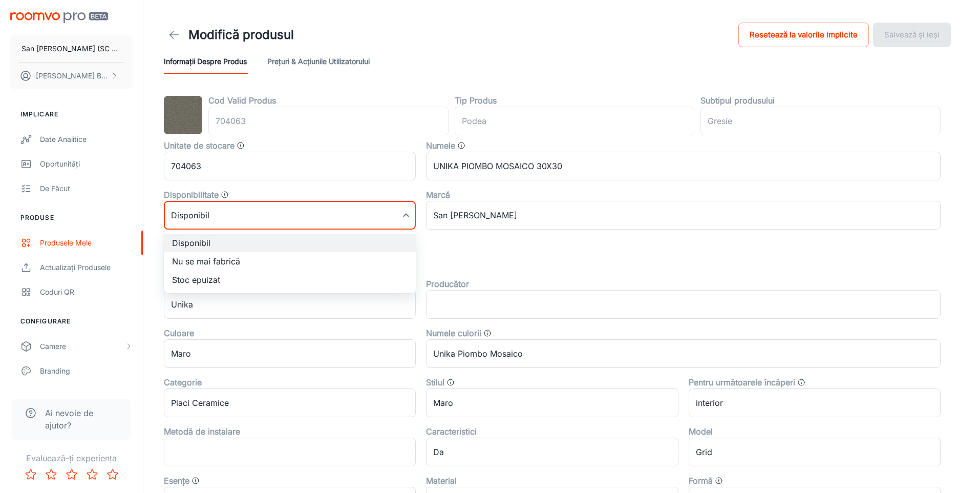
click at [212, 260] on li "Nu se mai fabrică" at bounding box center [290, 261] width 252 height 18
type input "1"
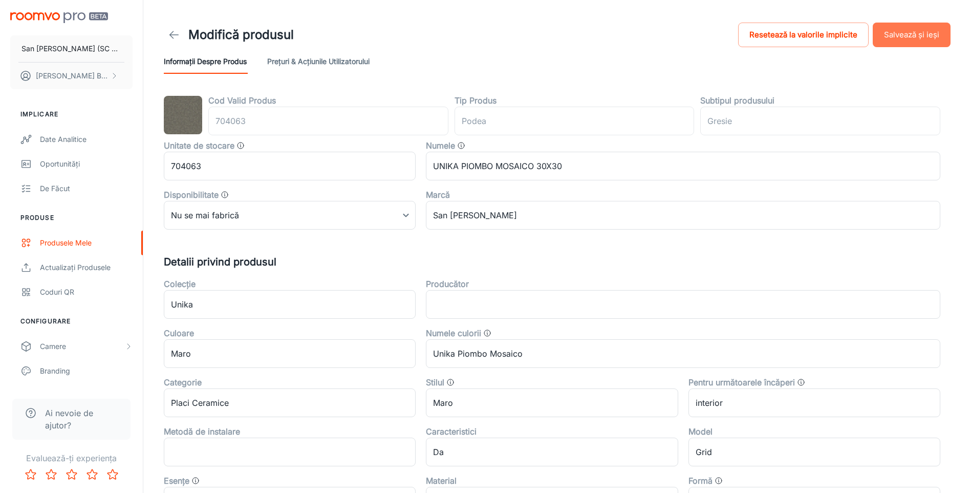
click at [907, 29] on button "Salvează și ieși" at bounding box center [912, 35] width 78 height 25
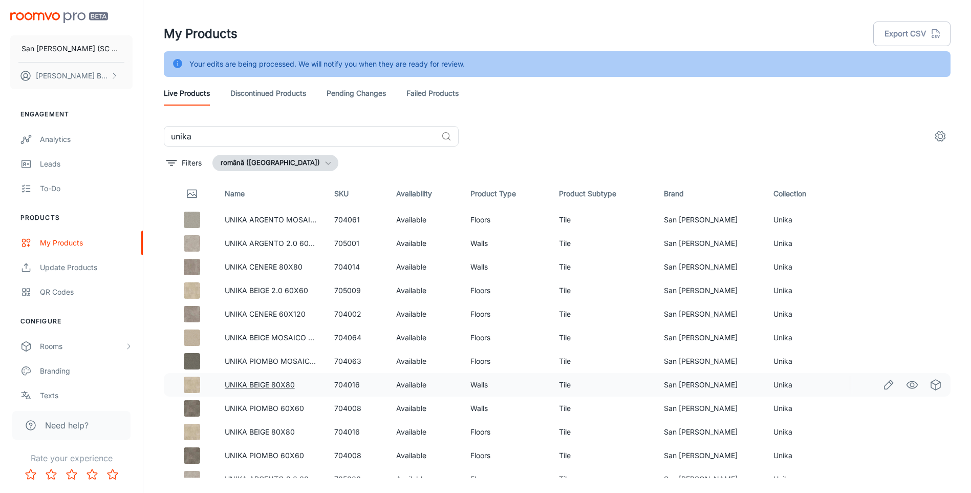
click at [260, 387] on link "UNIKA BEIGE 80X80" at bounding box center [260, 384] width 70 height 9
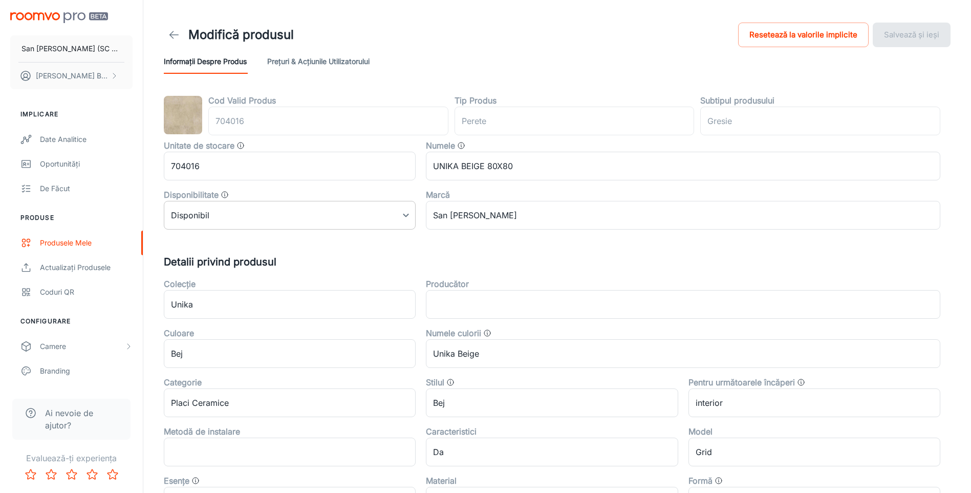
click at [263, 214] on body "San [PERSON_NAME] (SC San Marco Design SRL) [PERSON_NAME] Implicare Date analit…" at bounding box center [485, 246] width 971 height 493
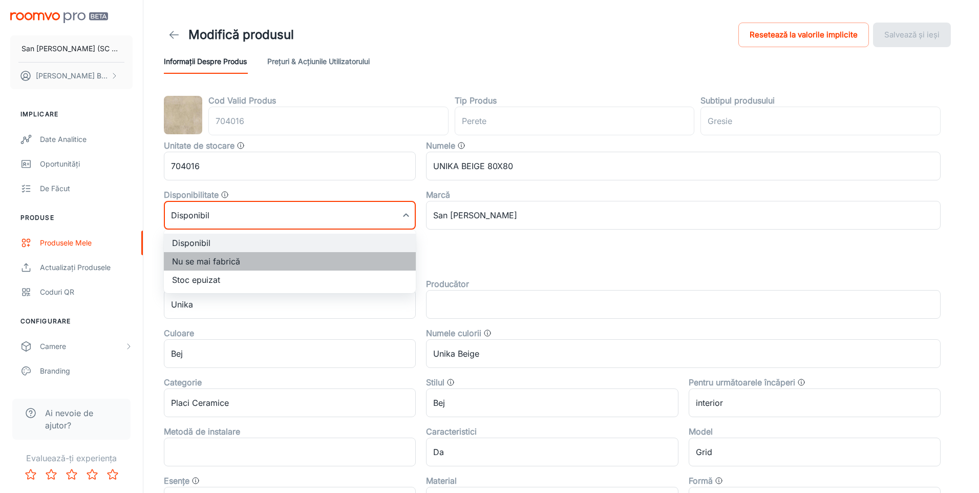
click at [199, 263] on li "Nu se mai fabrică" at bounding box center [290, 261] width 252 height 18
type input "1"
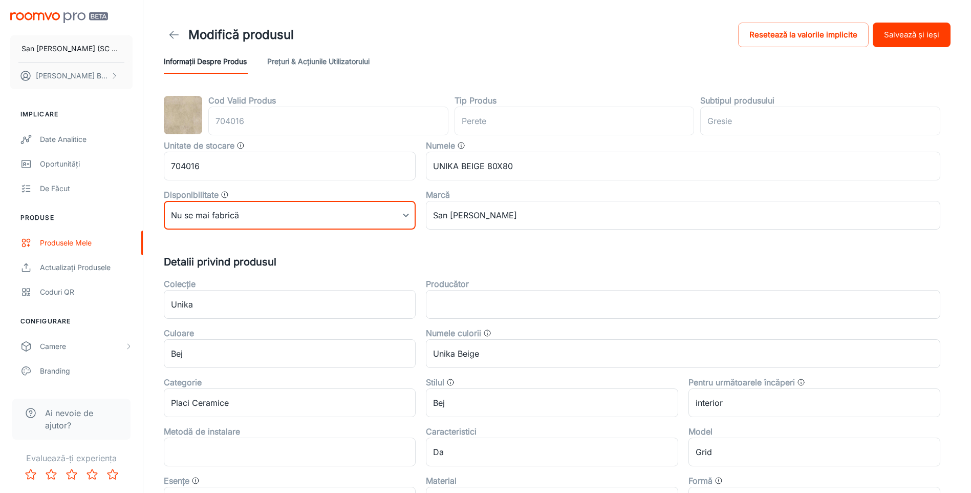
click at [920, 36] on button "Salvează și ieși" at bounding box center [912, 35] width 78 height 25
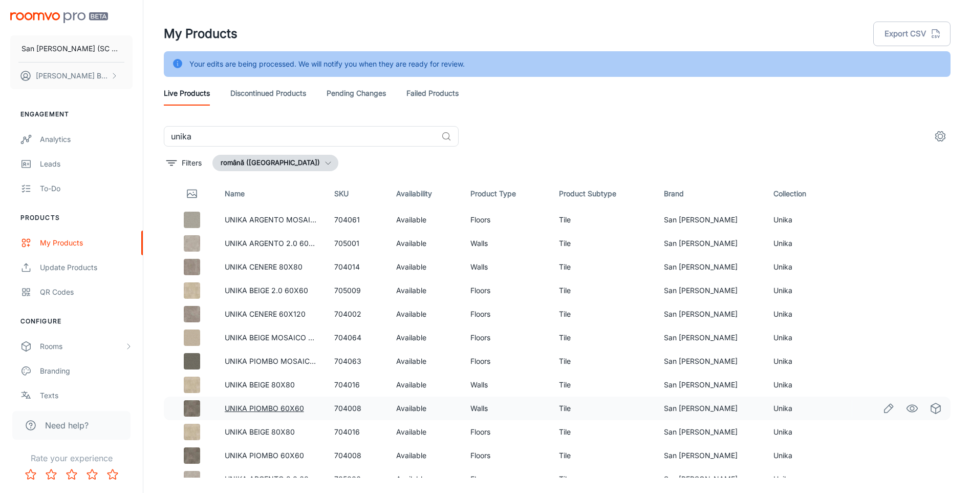
click at [255, 408] on link "UNIKA PIOMBO 60X60" at bounding box center [264, 407] width 79 height 9
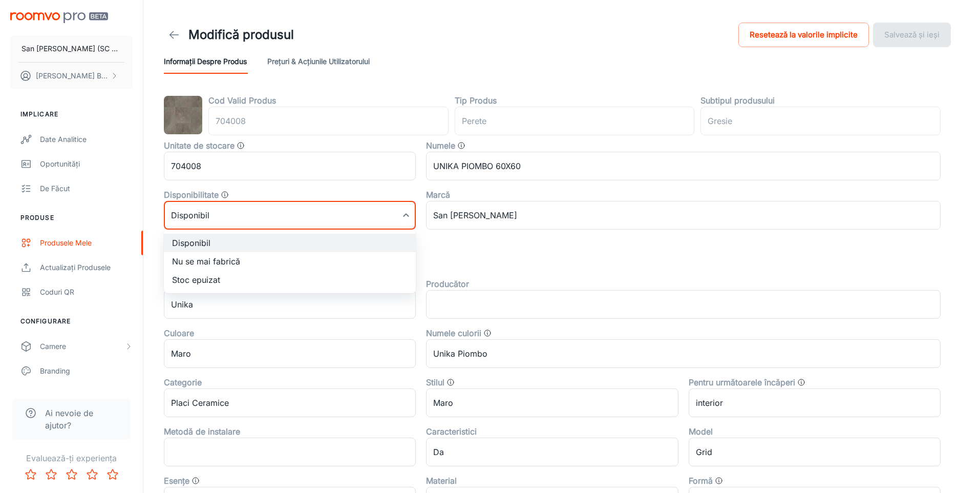
click at [281, 221] on body "San [PERSON_NAME] (SC San Marco Design SRL) [PERSON_NAME] Implicare Date analit…" at bounding box center [489, 246] width 979 height 493
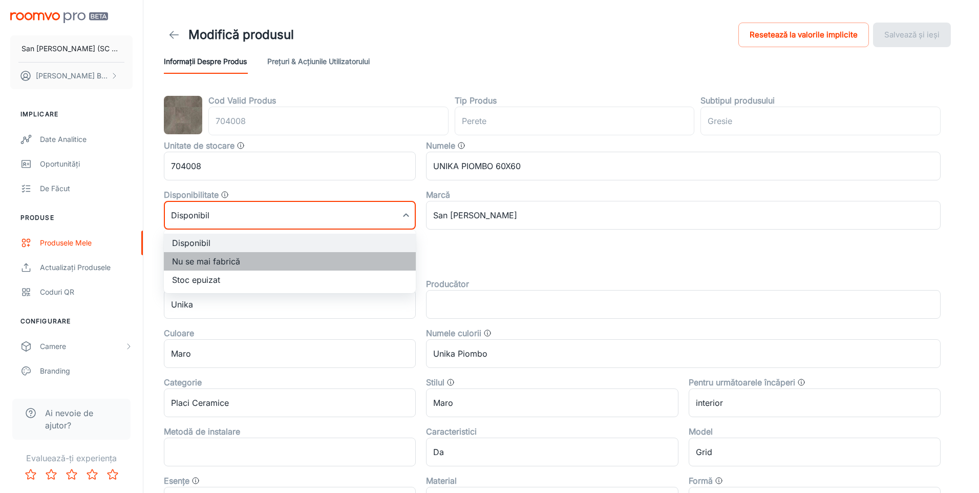
click at [205, 256] on li "Nu se mai fabrică" at bounding box center [290, 261] width 252 height 18
type input "1"
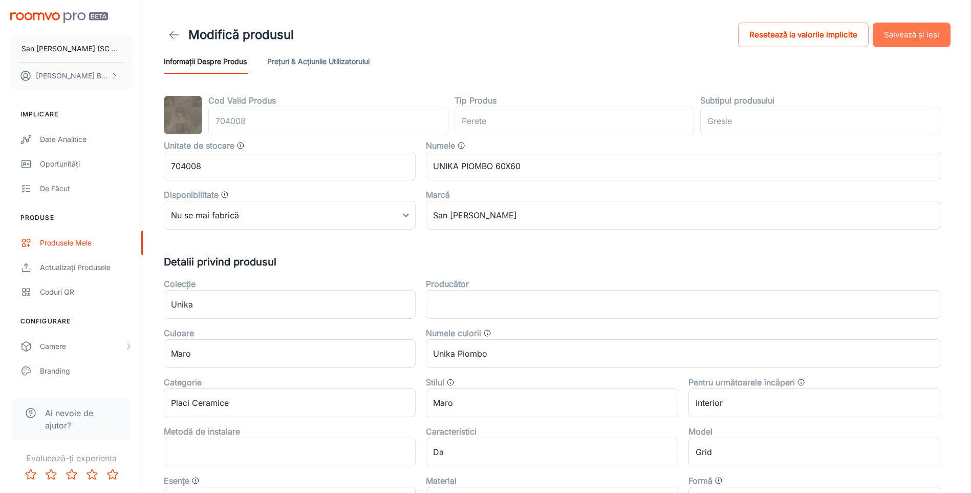
click at [910, 39] on button "Salvează și ieși" at bounding box center [912, 35] width 78 height 25
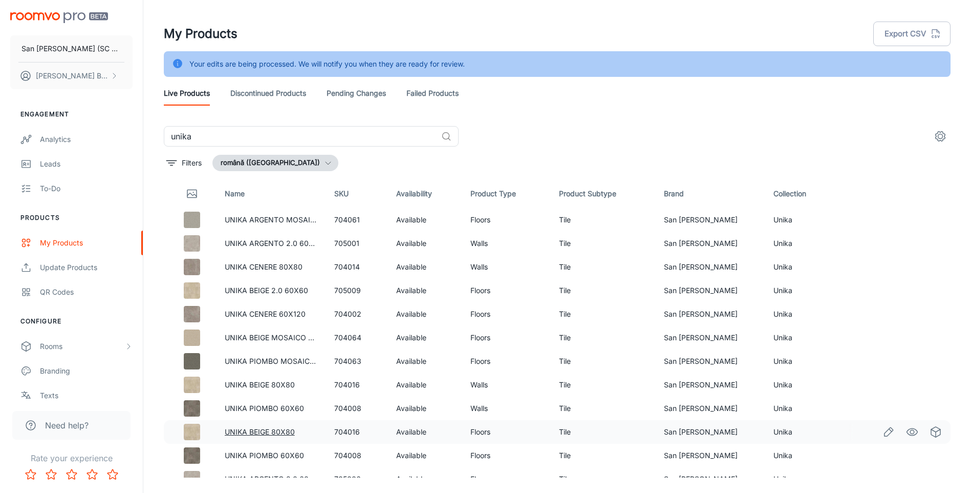
click at [269, 433] on link "UNIKA BEIGE 80X80" at bounding box center [260, 431] width 70 height 9
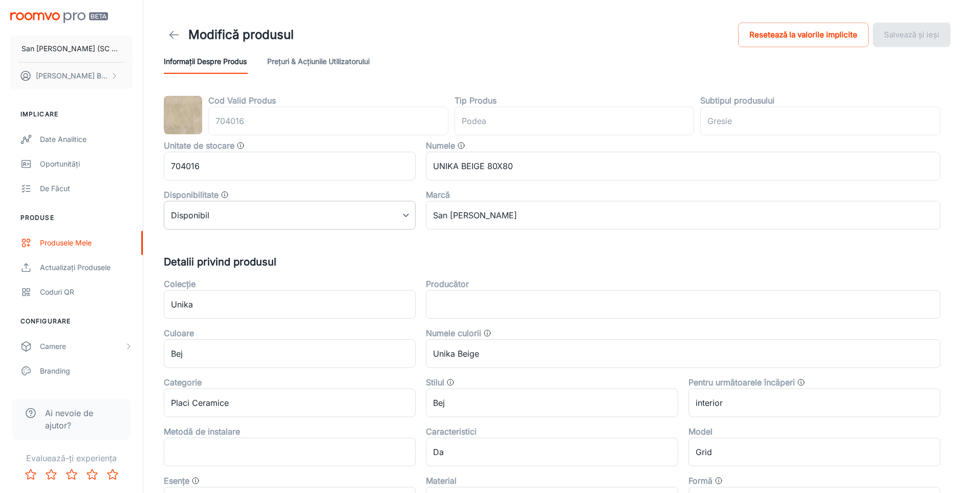
click at [253, 212] on body "San [PERSON_NAME] (SC San Marco Design SRL) [PERSON_NAME] Implicare Date analit…" at bounding box center [485, 246] width 971 height 493
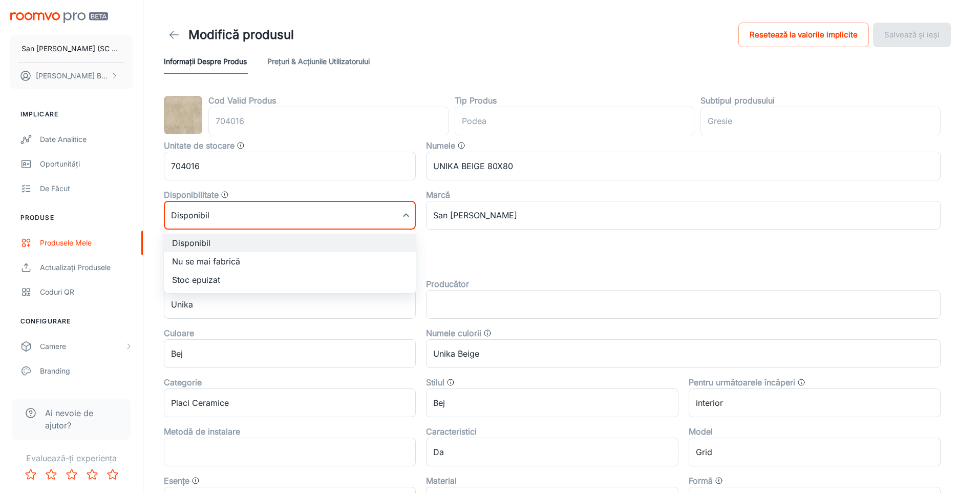
click at [226, 260] on li "Nu se mai fabrică" at bounding box center [290, 261] width 252 height 18
type input "1"
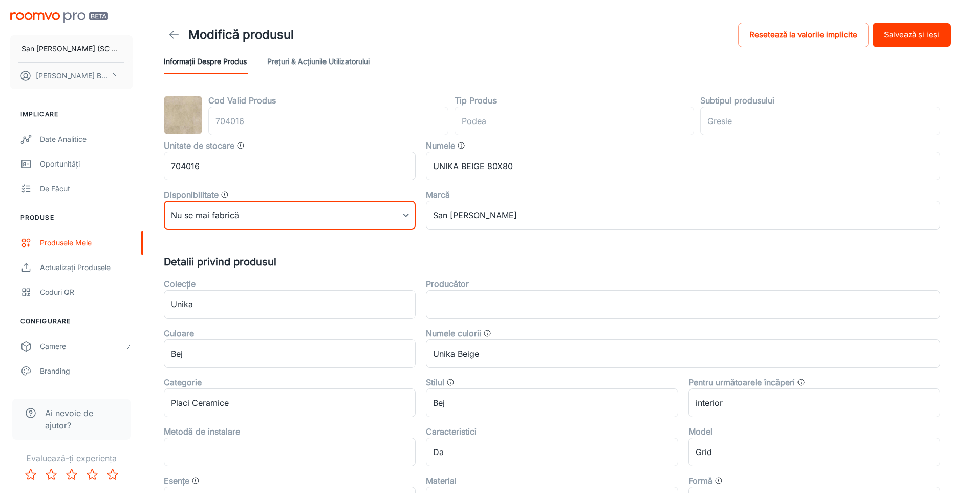
click at [933, 34] on button "Salvează și ieși" at bounding box center [912, 35] width 78 height 25
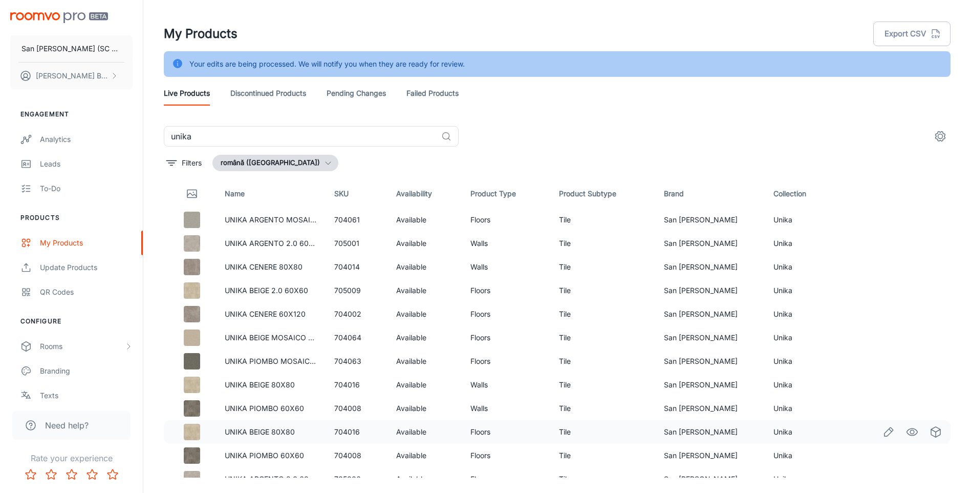
scroll to position [154, 0]
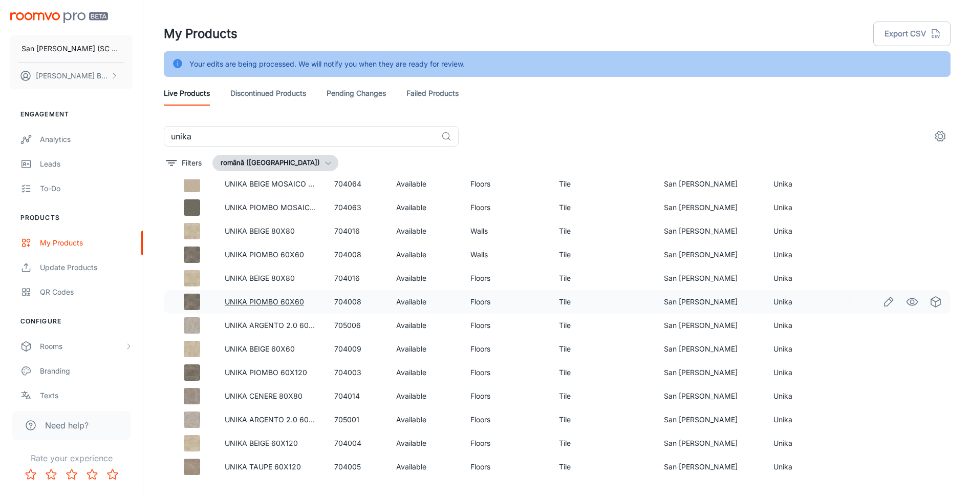
click at [276, 301] on link "UNIKA PIOMBO 60X60" at bounding box center [264, 301] width 79 height 9
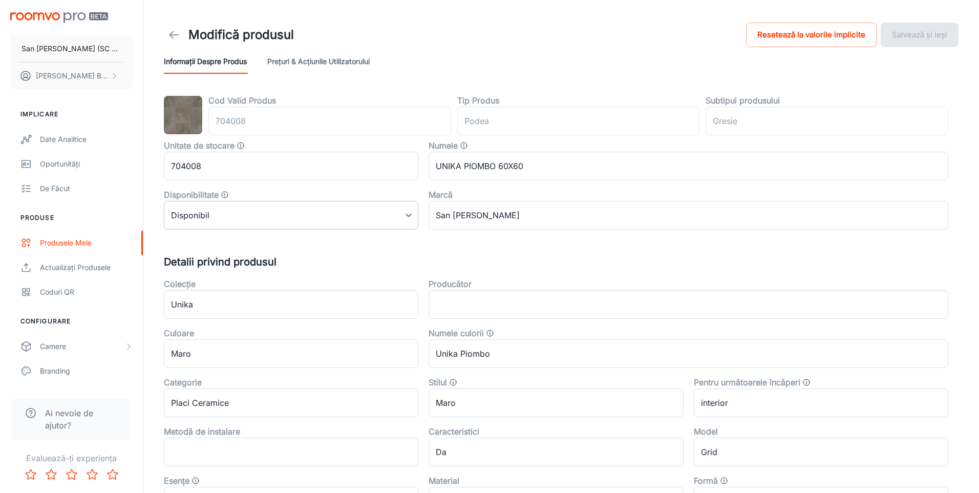
click at [277, 212] on body "San [PERSON_NAME] (SC San Marco Design SRL) [PERSON_NAME] Implicare Date analit…" at bounding box center [489, 246] width 979 height 493
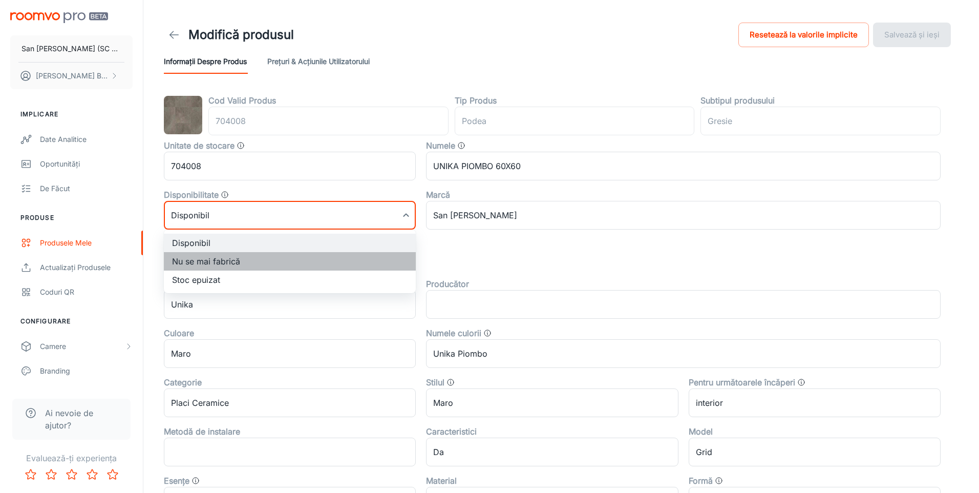
click at [222, 257] on li "Nu se mai fabrică" at bounding box center [290, 261] width 252 height 18
type input "1"
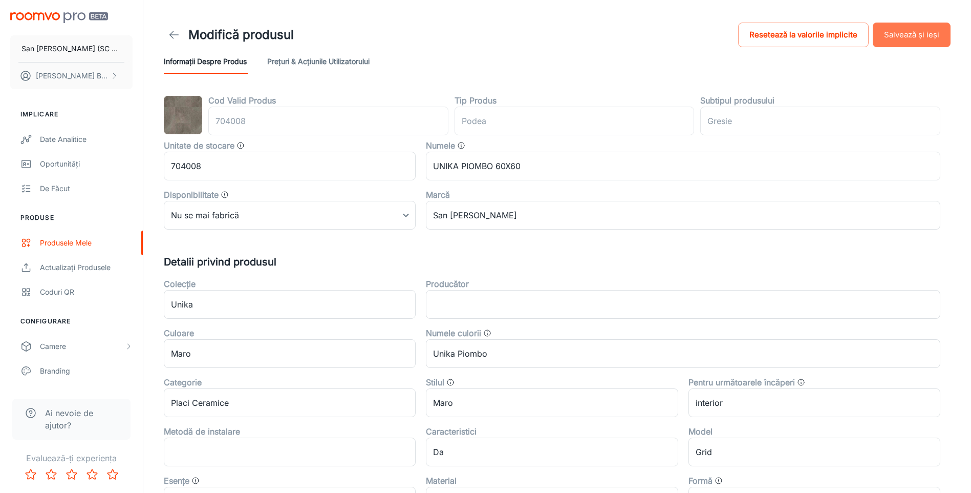
click at [925, 34] on button "Salvează și ieși" at bounding box center [912, 35] width 78 height 25
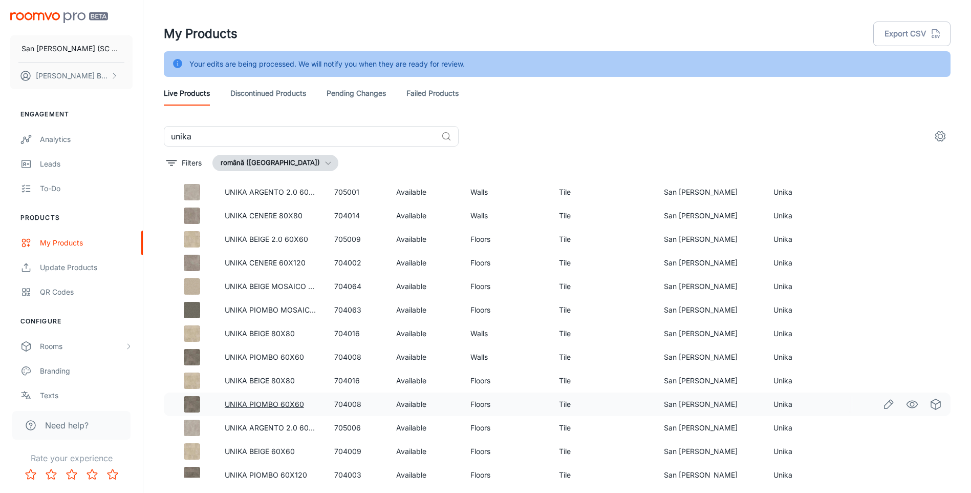
scroll to position [102, 0]
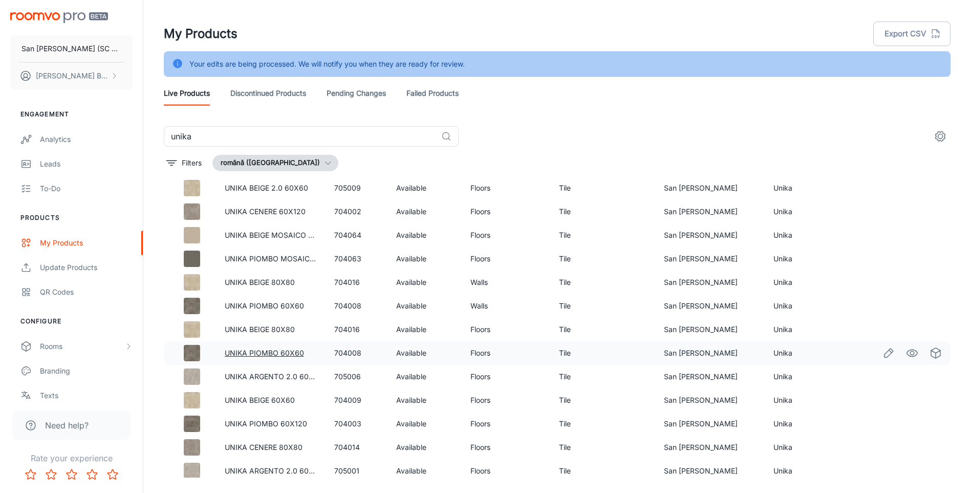
click at [266, 354] on link "UNIKA PIOMBO 60X60" at bounding box center [264, 352] width 79 height 9
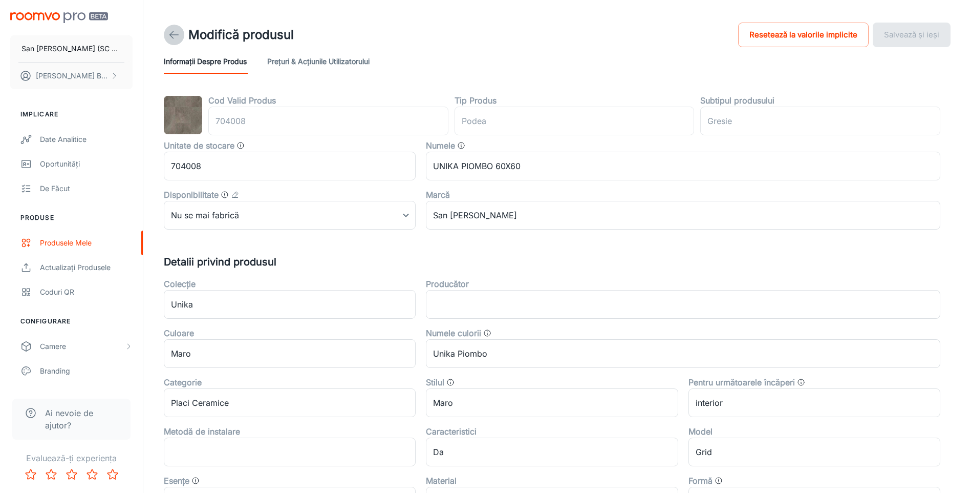
click at [172, 37] on icon at bounding box center [174, 35] width 12 height 12
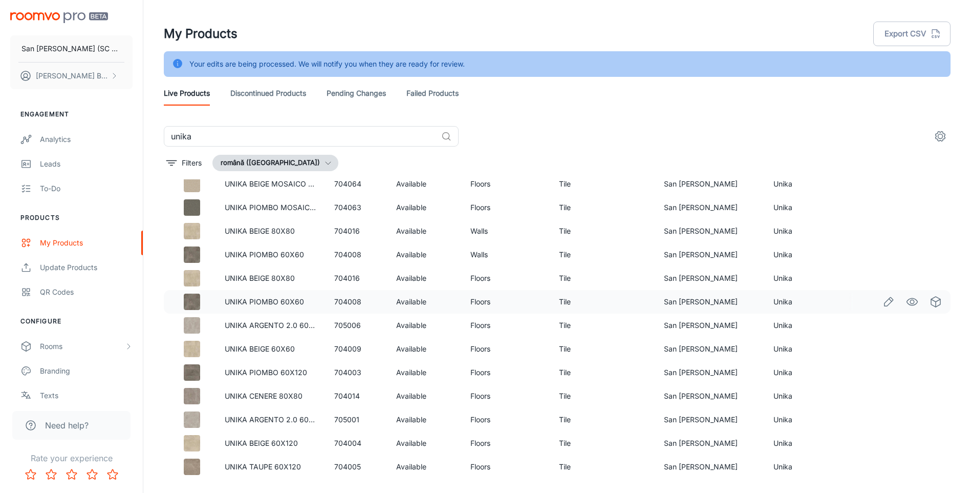
scroll to position [202, 0]
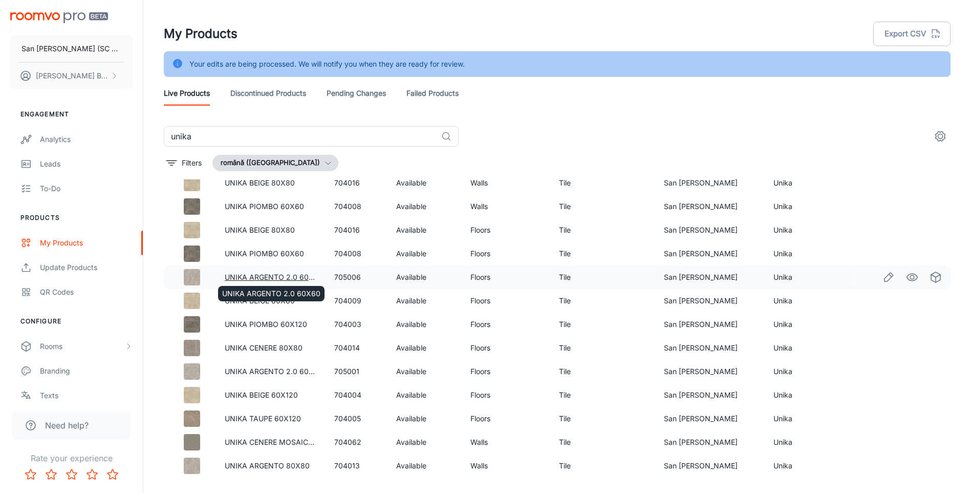
click at [283, 277] on link "UNIKA ARGENTO 2.0 60X60" at bounding box center [274, 276] width 98 height 9
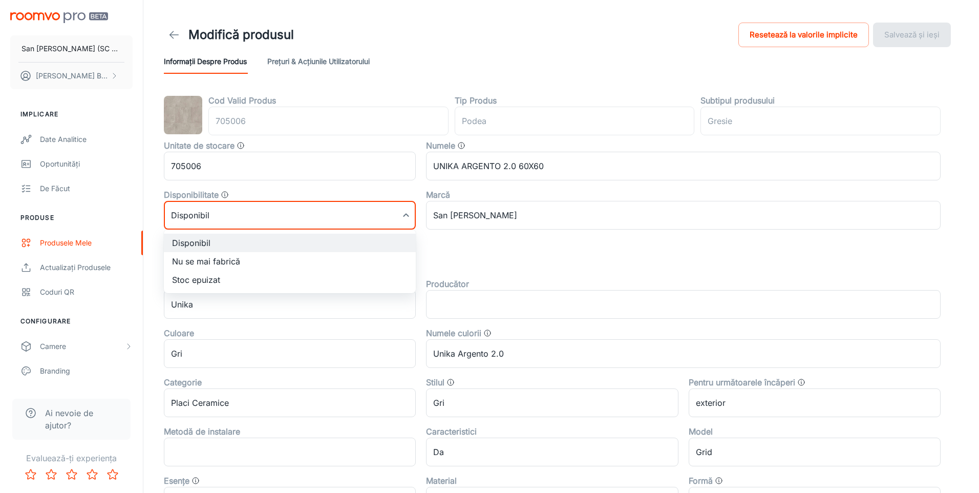
click at [269, 214] on body "San [PERSON_NAME] (SC San Marco Design SRL) [PERSON_NAME] Implicare Date analit…" at bounding box center [489, 246] width 979 height 493
click at [216, 258] on li "Nu se mai fabrică" at bounding box center [290, 261] width 252 height 18
type input "1"
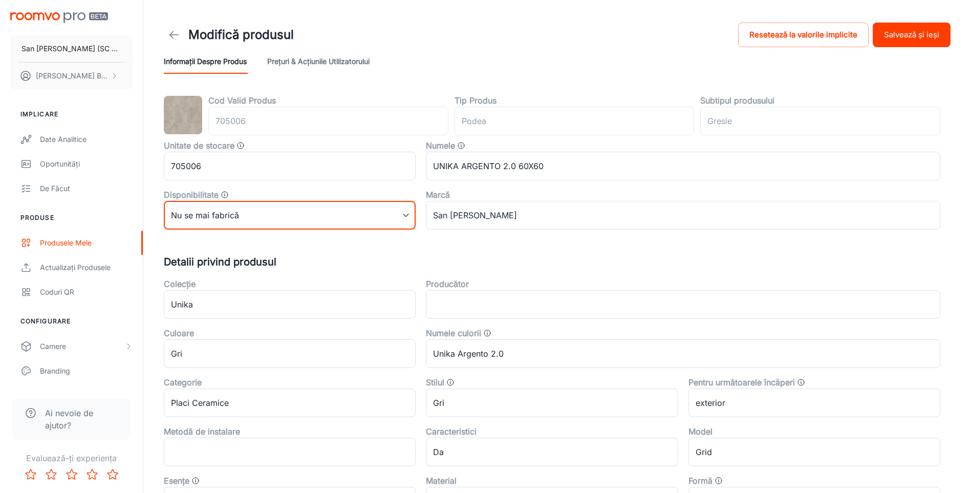
click at [920, 34] on button "Salvează și ieși" at bounding box center [912, 35] width 78 height 25
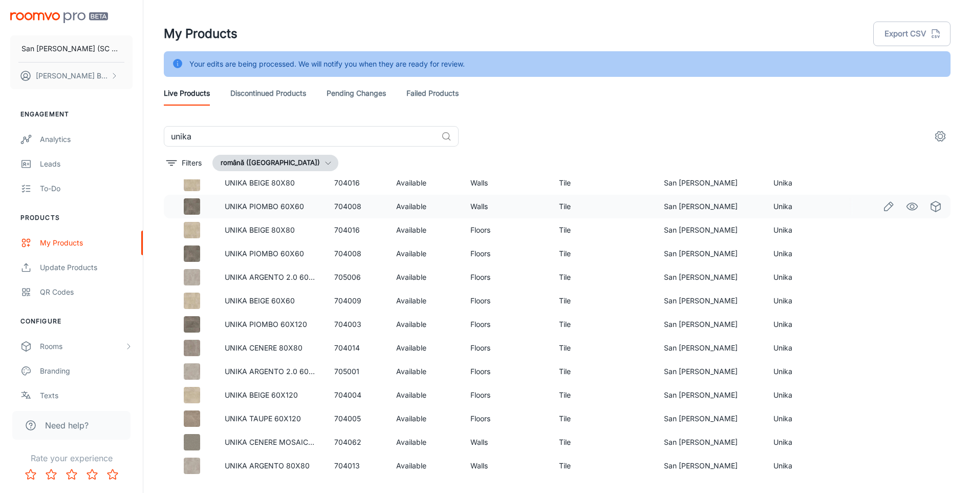
scroll to position [26, 0]
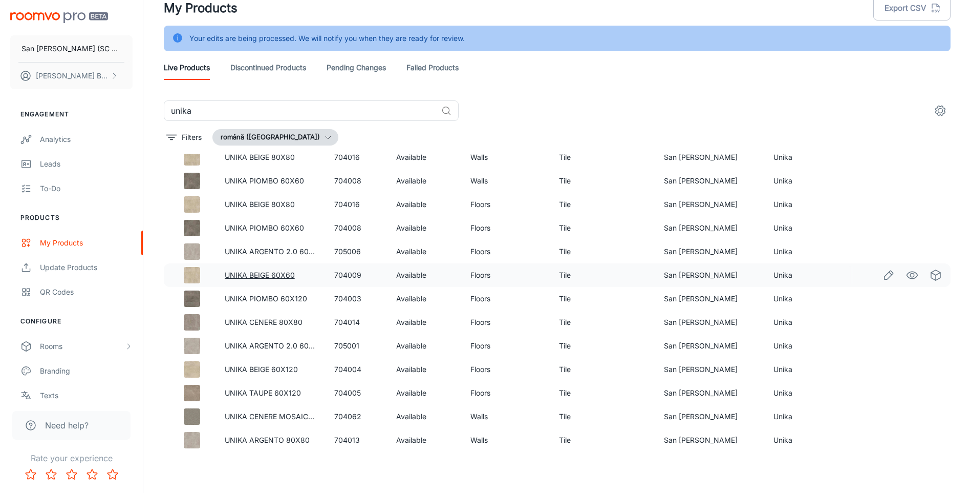
click at [257, 274] on link "UNIKA BEIGE 60X60" at bounding box center [260, 274] width 70 height 9
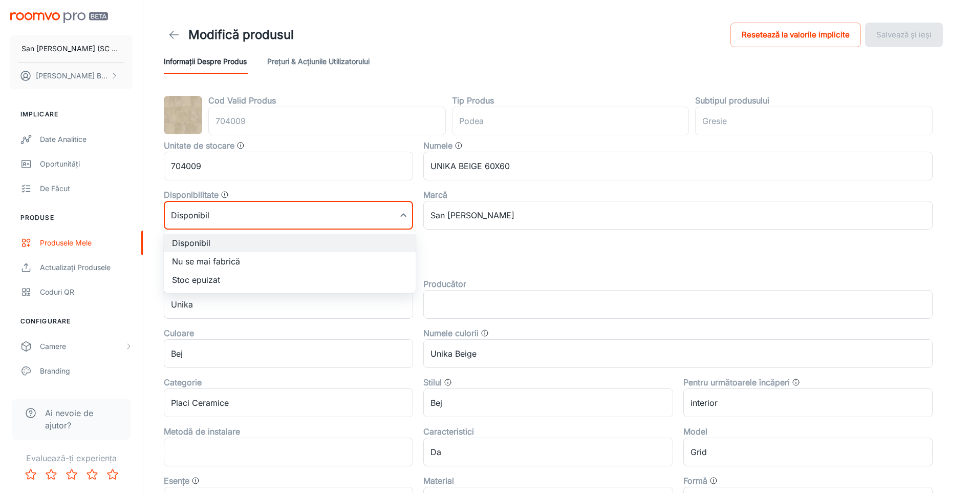
click at [253, 221] on body "San [PERSON_NAME] (SC San Marco Design SRL) [PERSON_NAME] Implicare Date analit…" at bounding box center [485, 246] width 971 height 493
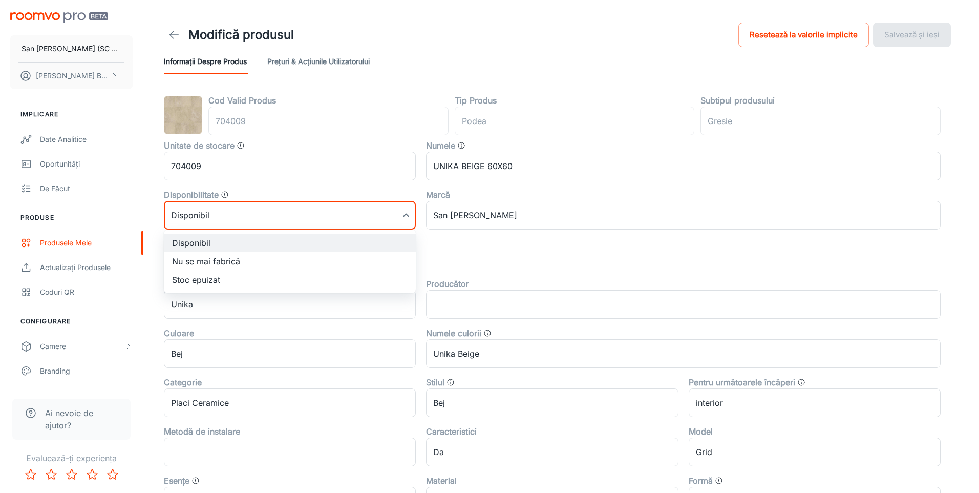
click at [217, 258] on li "Nu se mai fabrică" at bounding box center [290, 261] width 252 height 18
type input "1"
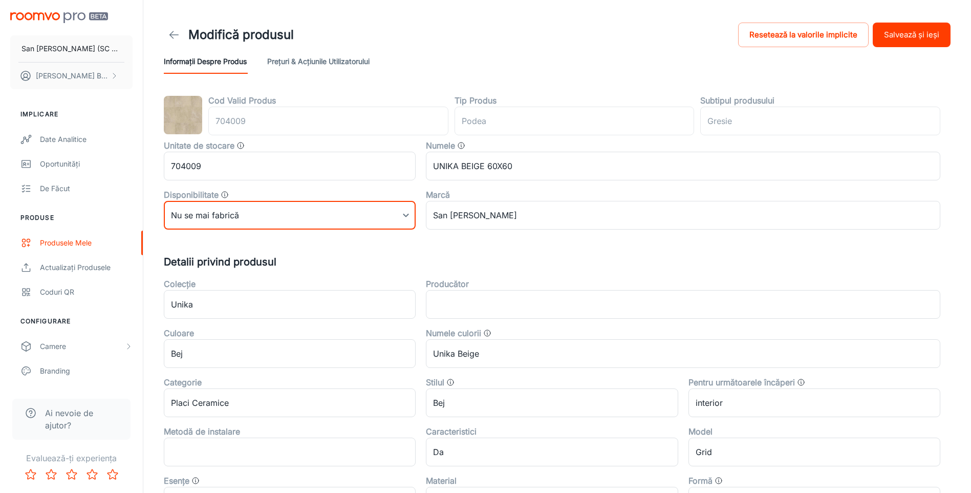
click at [906, 30] on button "Salvează și ieși" at bounding box center [912, 35] width 78 height 25
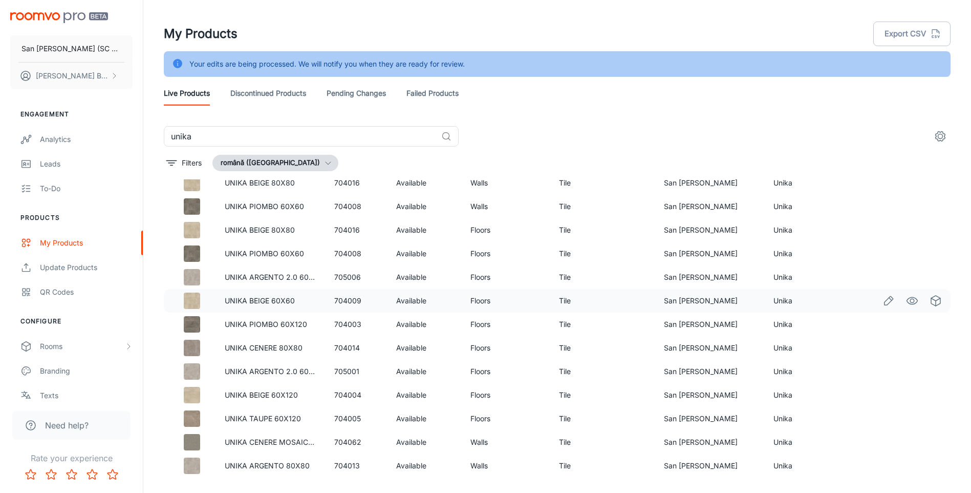
scroll to position [26, 0]
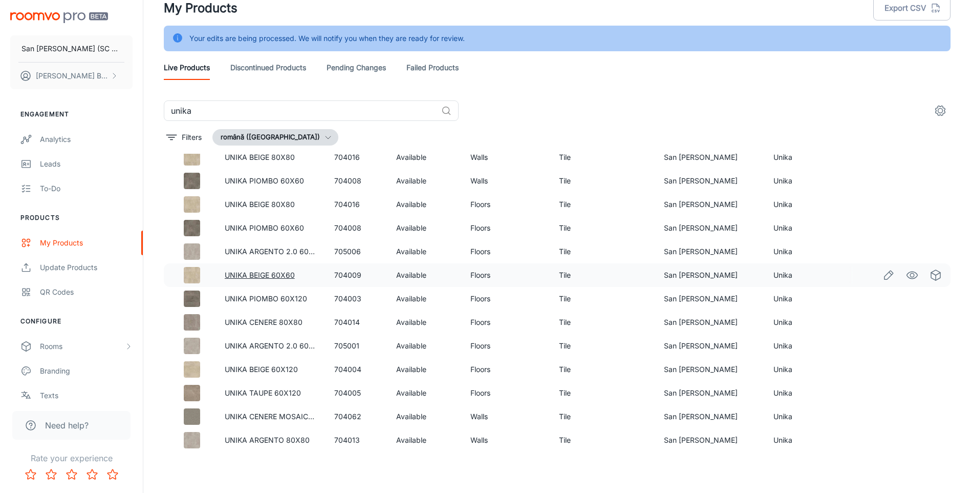
click at [280, 274] on link "UNIKA BEIGE 60X60" at bounding box center [260, 274] width 70 height 9
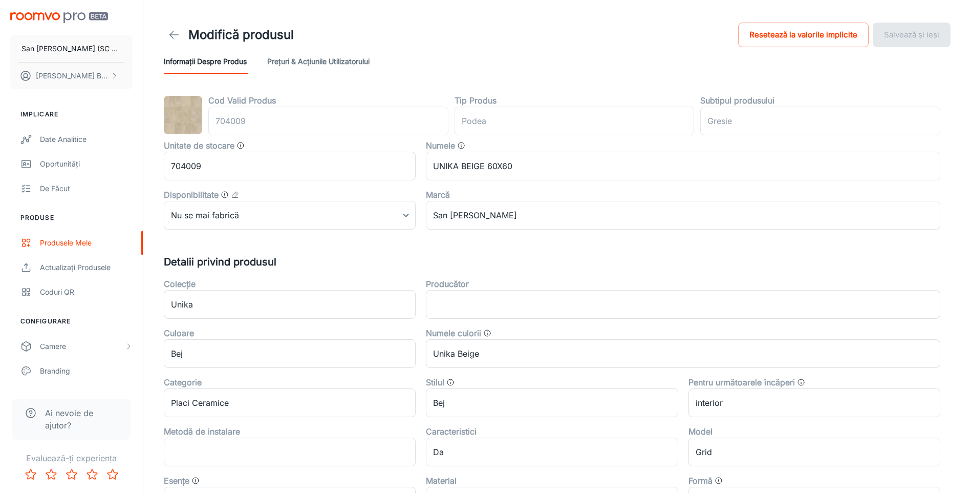
click at [173, 33] on icon at bounding box center [174, 35] width 12 height 12
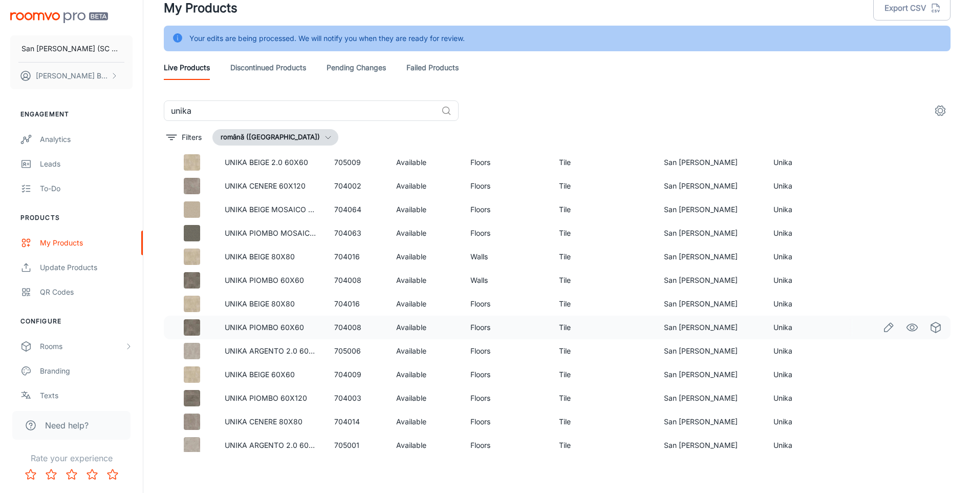
scroll to position [154, 0]
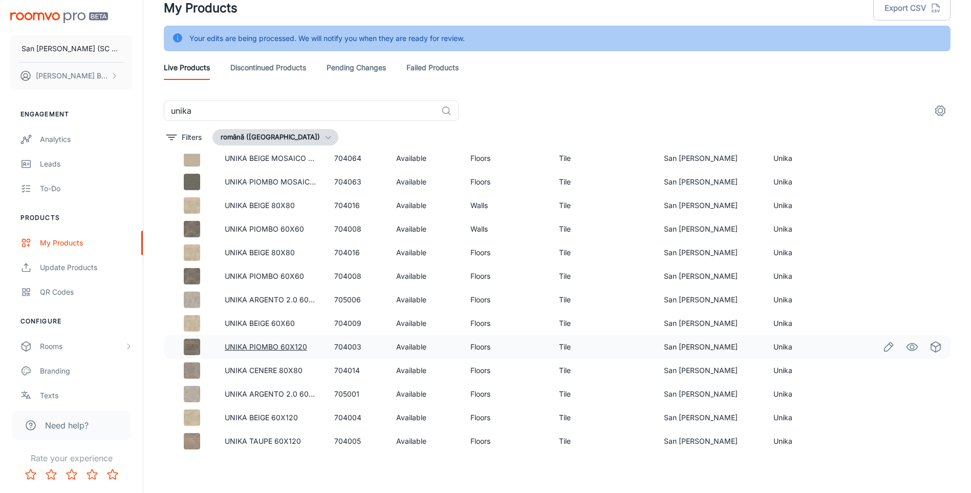
click at [281, 344] on link "UNIKA PIOMBO 60X120" at bounding box center [266, 346] width 82 height 9
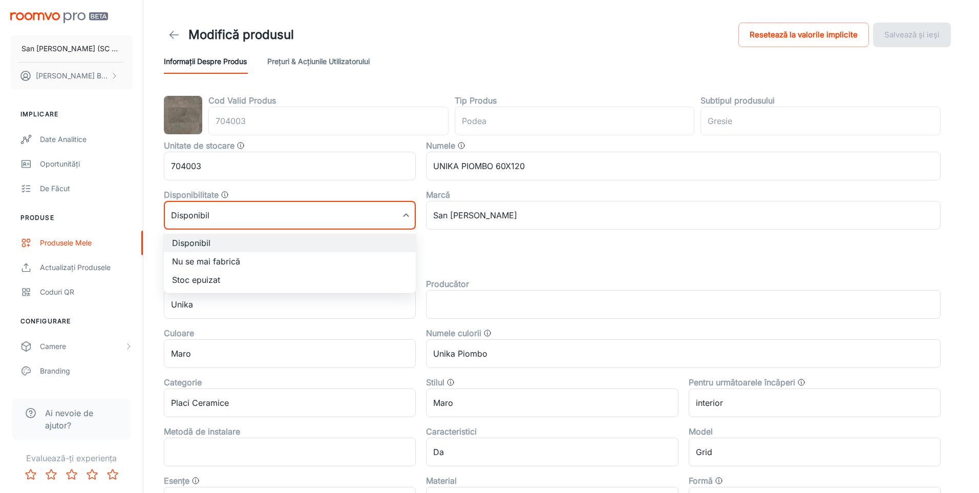
click at [231, 220] on body "San [PERSON_NAME] (SC San Marco Design SRL) [PERSON_NAME] Implicare Date analit…" at bounding box center [489, 246] width 979 height 493
click at [196, 259] on li "Nu se mai fabrică" at bounding box center [290, 261] width 252 height 18
type input "1"
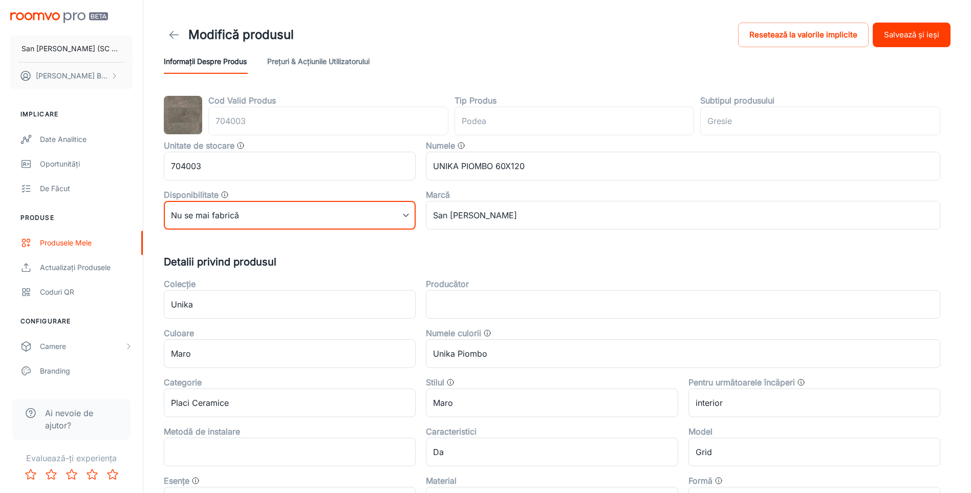
click at [904, 38] on button "Salvează și ieși" at bounding box center [912, 35] width 78 height 25
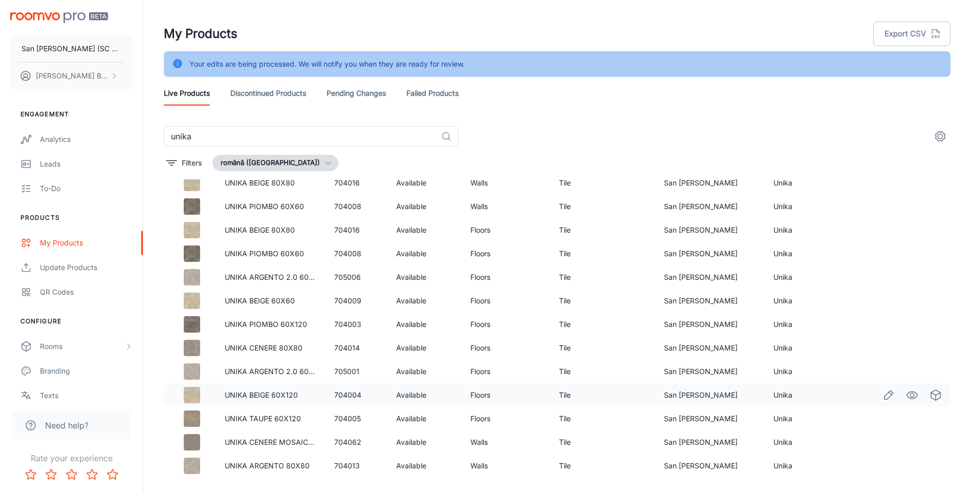
scroll to position [26, 0]
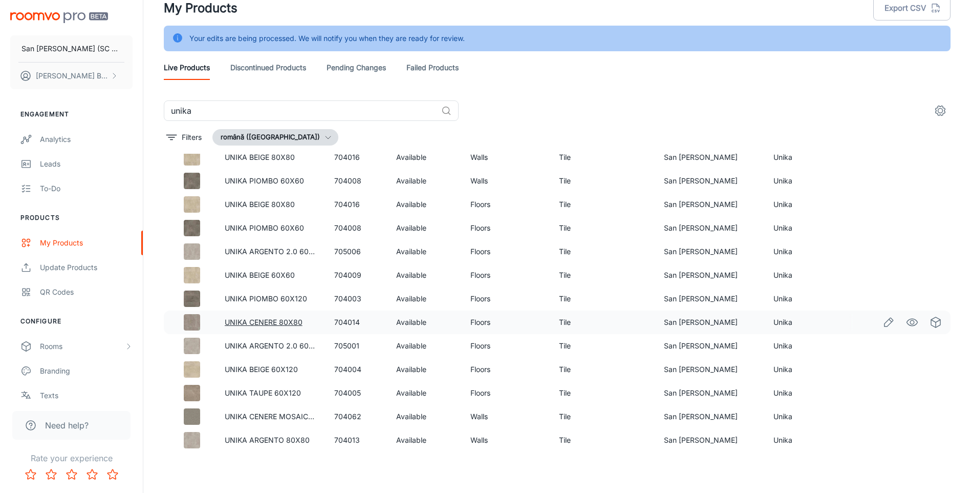
click at [285, 321] on link "UNIKA CENERE 80X80" at bounding box center [264, 321] width 78 height 9
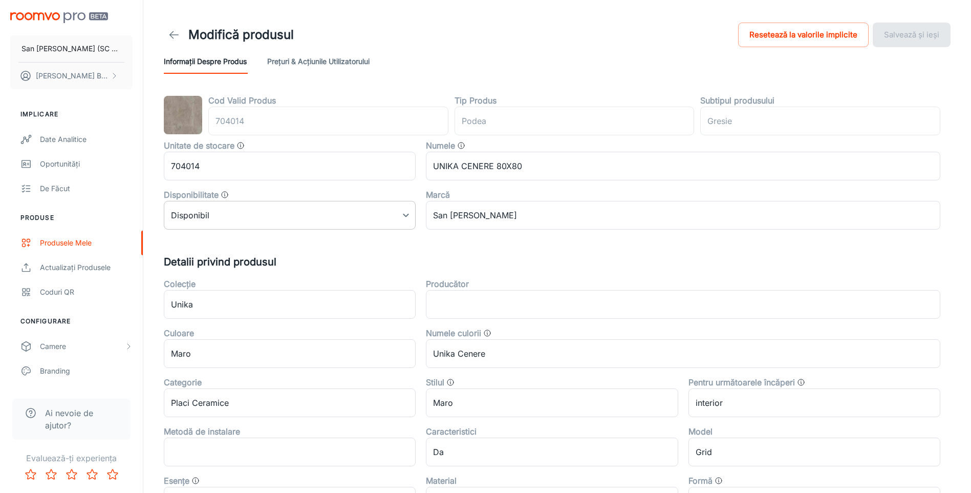
click at [210, 217] on body "San [PERSON_NAME] (SC San Marco Design SRL) [PERSON_NAME] Implicare Date analit…" at bounding box center [485, 246] width 971 height 493
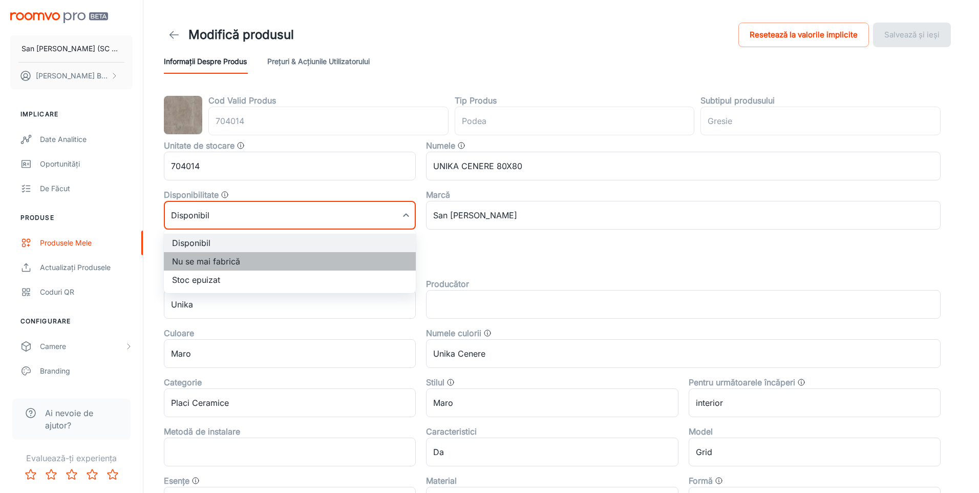
click at [196, 264] on li "Nu se mai fabrică" at bounding box center [290, 261] width 252 height 18
type input "1"
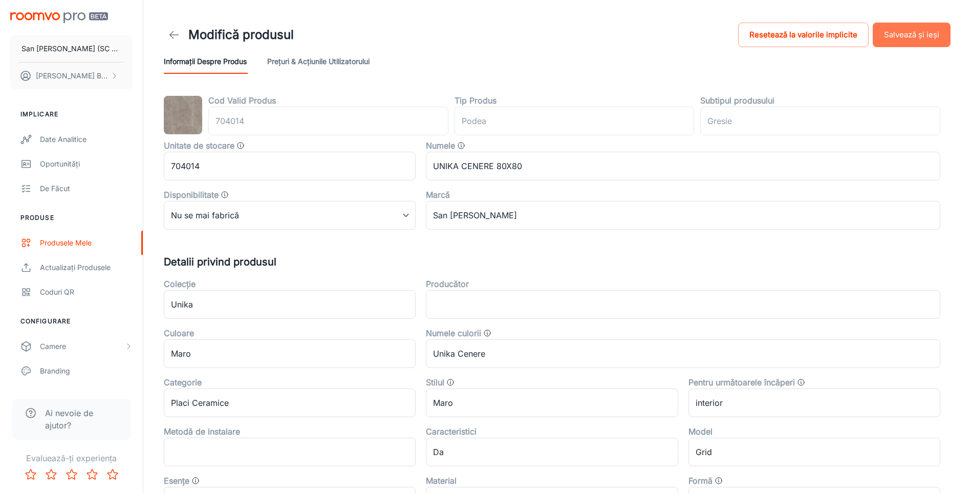
click at [906, 30] on button "Salvează și ieși" at bounding box center [912, 35] width 78 height 25
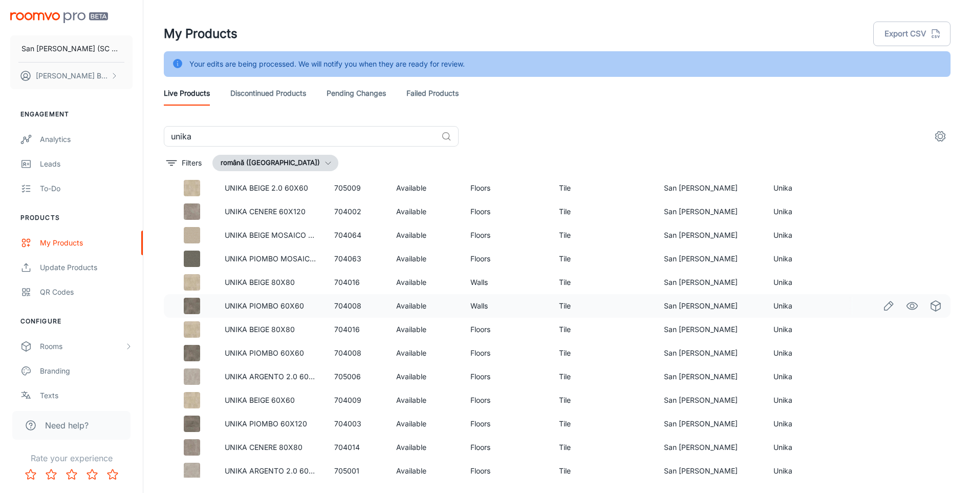
scroll to position [202, 0]
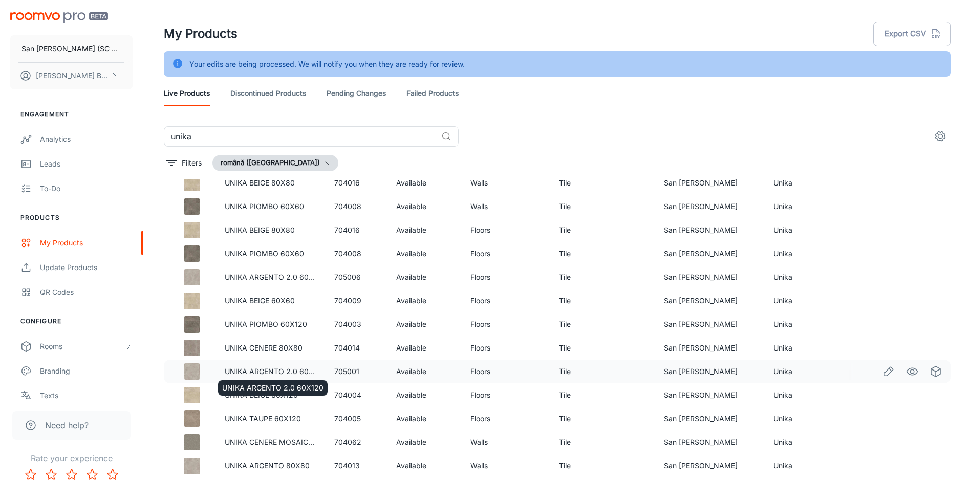
click at [269, 371] on link "UNIKA ARGENTO 2.0 60X120" at bounding box center [275, 371] width 101 height 9
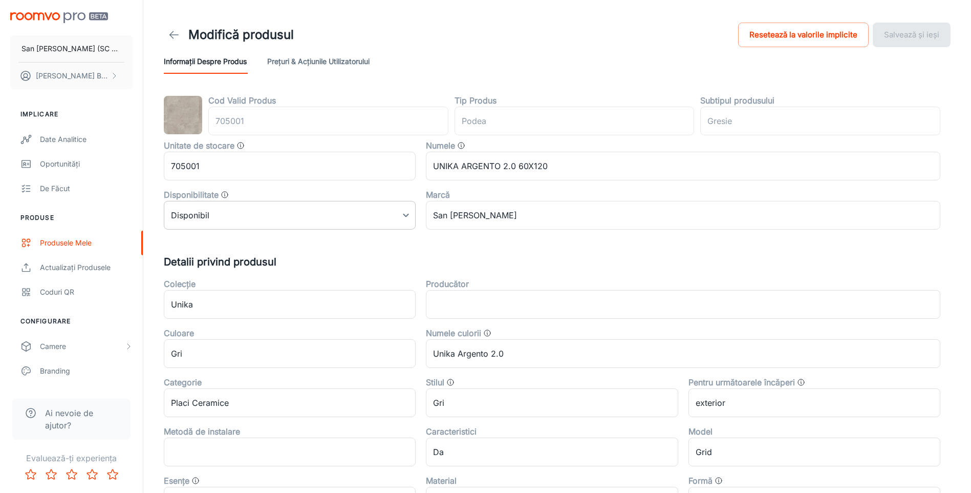
click at [233, 221] on body "San [PERSON_NAME] (SC San Marco Design SRL) [PERSON_NAME] Implicare Date analit…" at bounding box center [485, 246] width 971 height 493
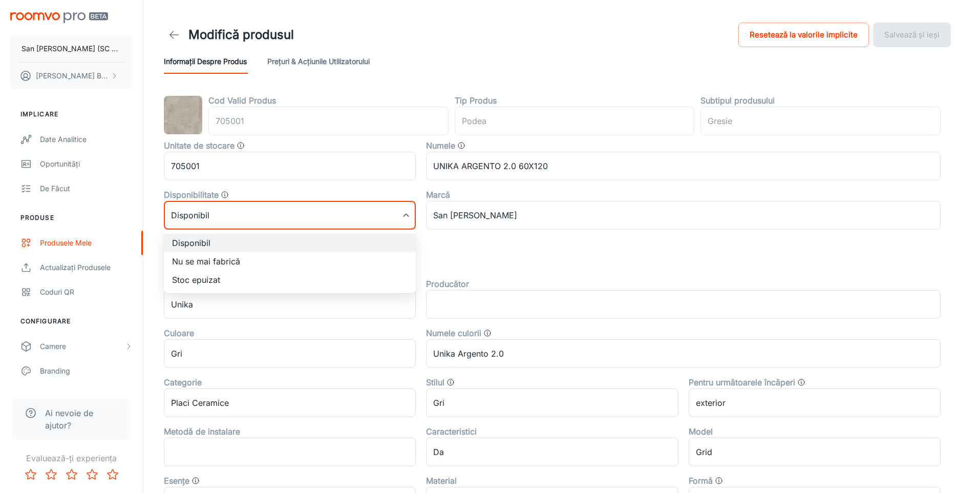
click at [205, 262] on li "Nu se mai fabrică" at bounding box center [290, 261] width 252 height 18
type input "1"
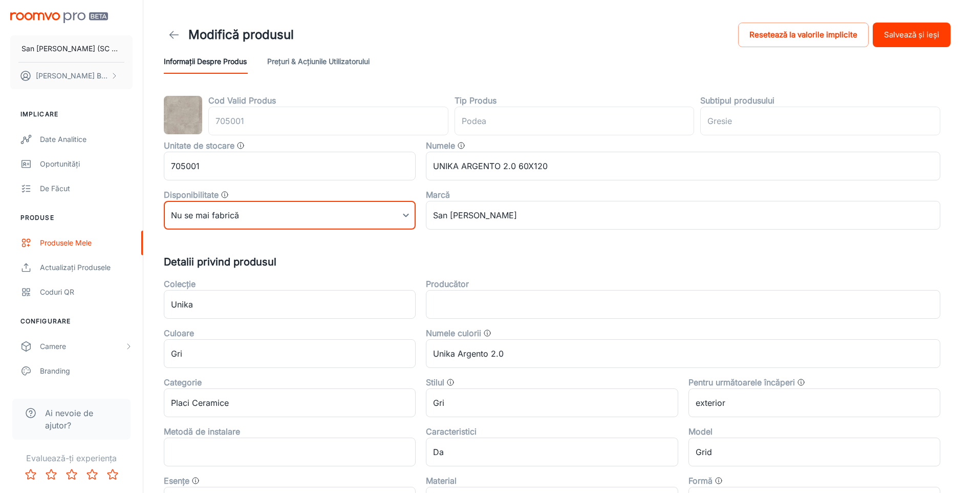
click at [910, 36] on button "Salvează și ieși" at bounding box center [912, 35] width 78 height 25
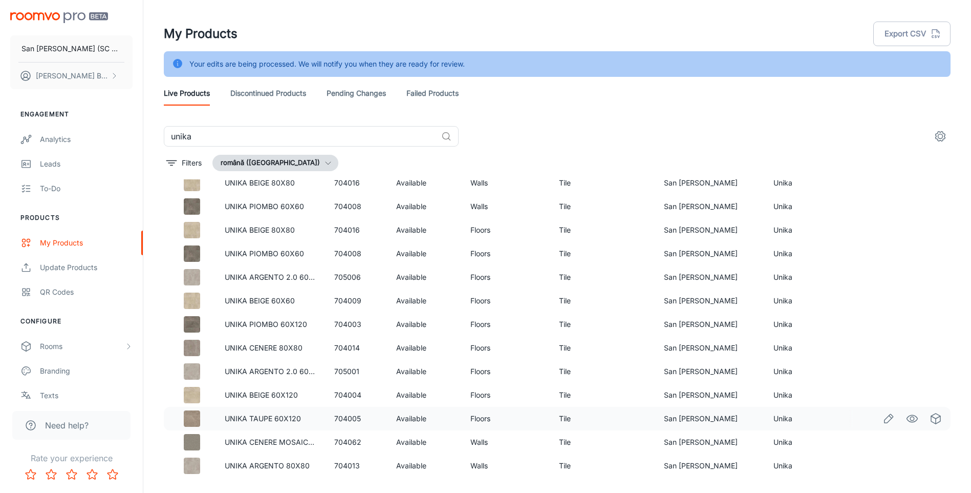
scroll to position [26, 0]
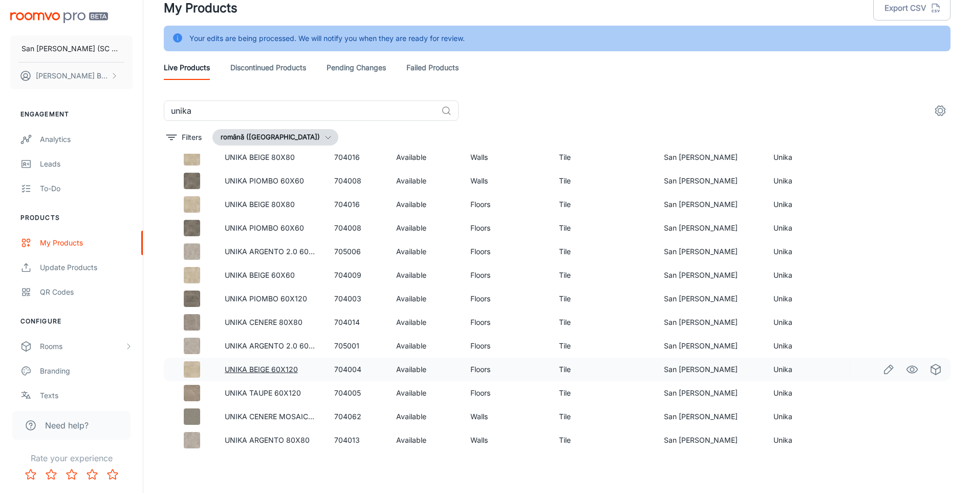
click at [267, 368] on link "UNIKA BEIGE 60X120" at bounding box center [261, 369] width 73 height 9
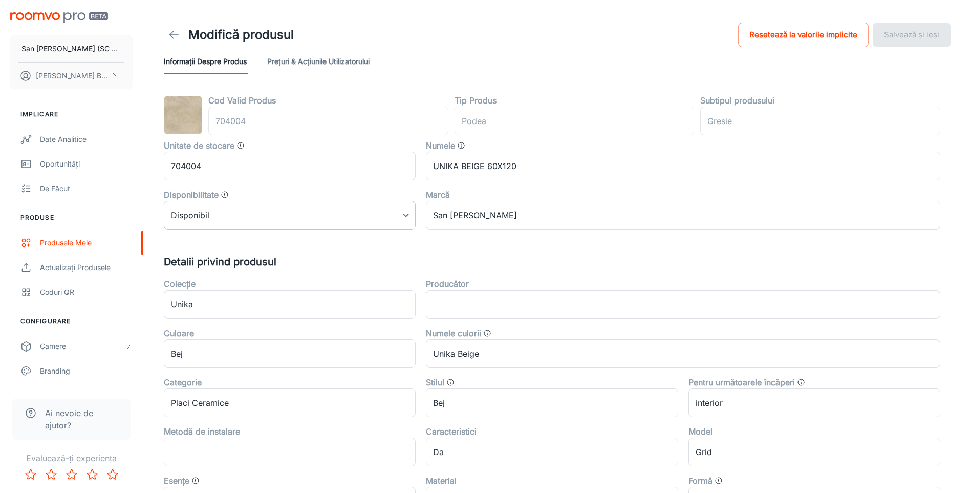
click at [270, 215] on body "San [PERSON_NAME] (SC San Marco Design SRL) [PERSON_NAME] Implicare Date analit…" at bounding box center [485, 246] width 971 height 493
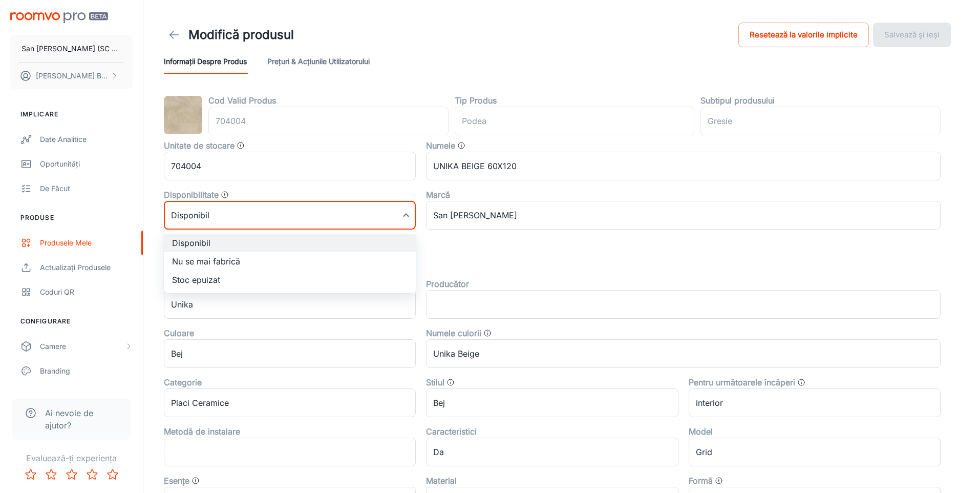
click at [222, 261] on li "Nu se mai fabrică" at bounding box center [290, 261] width 252 height 18
type input "1"
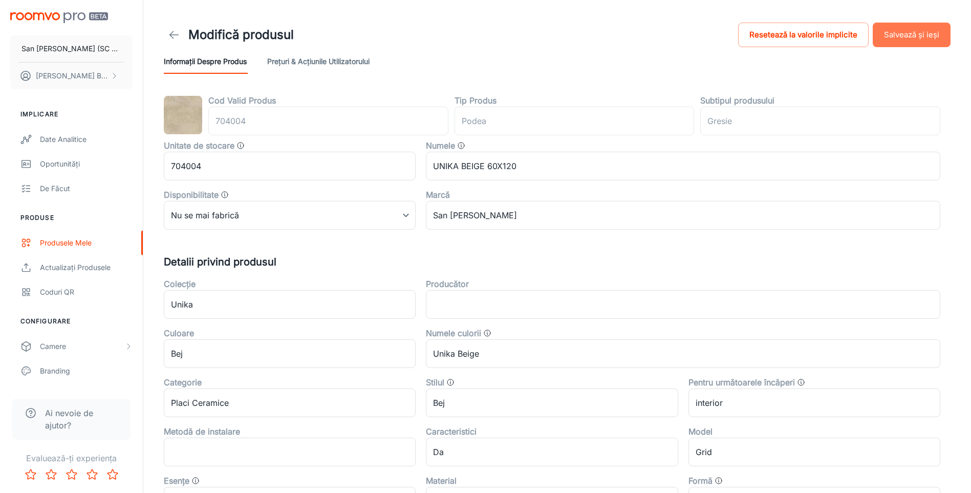
click at [895, 33] on button "Salvează și ieși" at bounding box center [912, 35] width 78 height 25
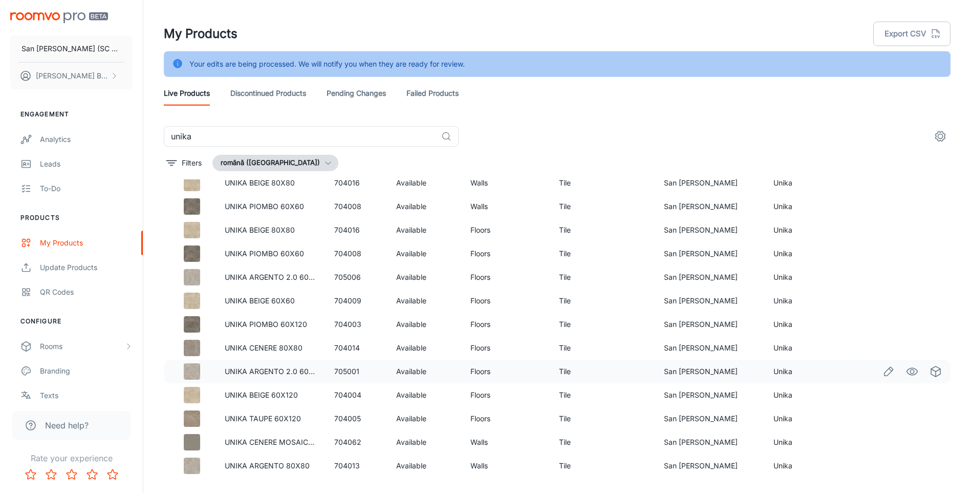
scroll to position [26, 0]
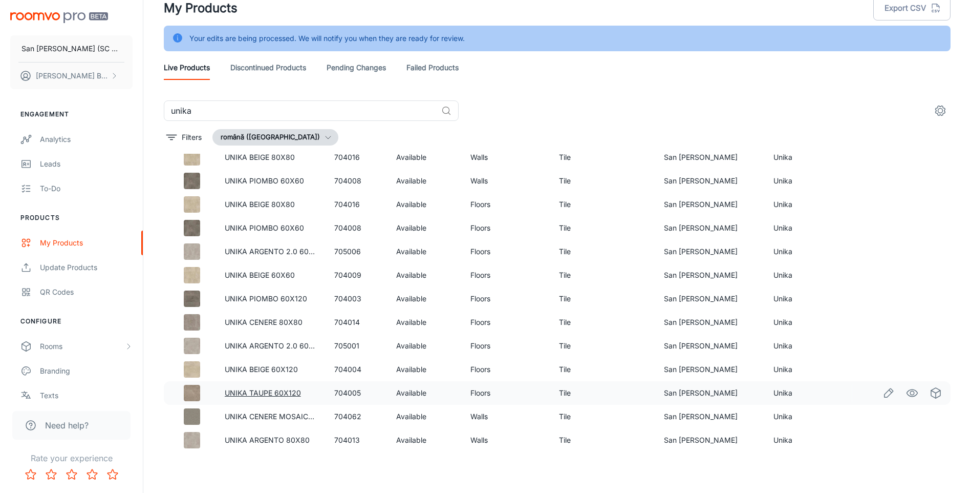
click at [272, 392] on link "UNIKA TAUPE 60X120" at bounding box center [263, 392] width 76 height 9
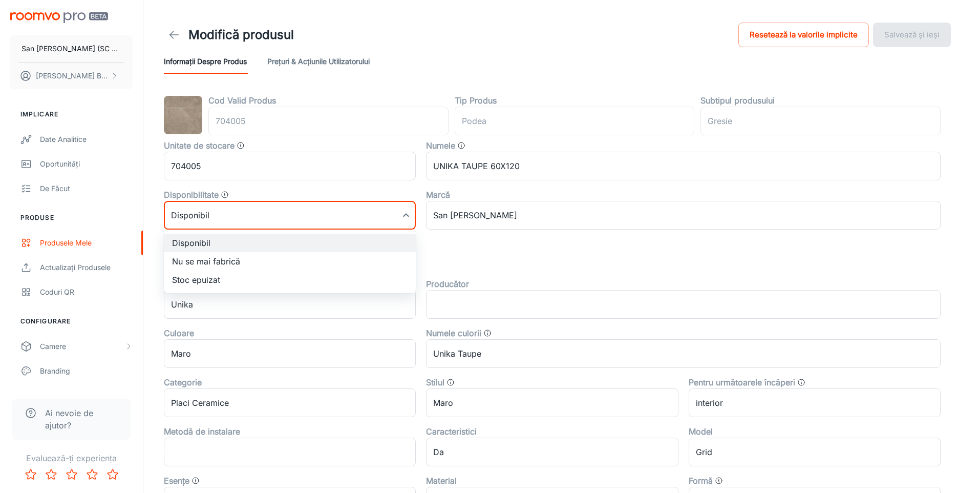
click at [214, 217] on body "San [PERSON_NAME] (SC San Marco Design SRL) [PERSON_NAME] Implicare Date analit…" at bounding box center [489, 246] width 979 height 493
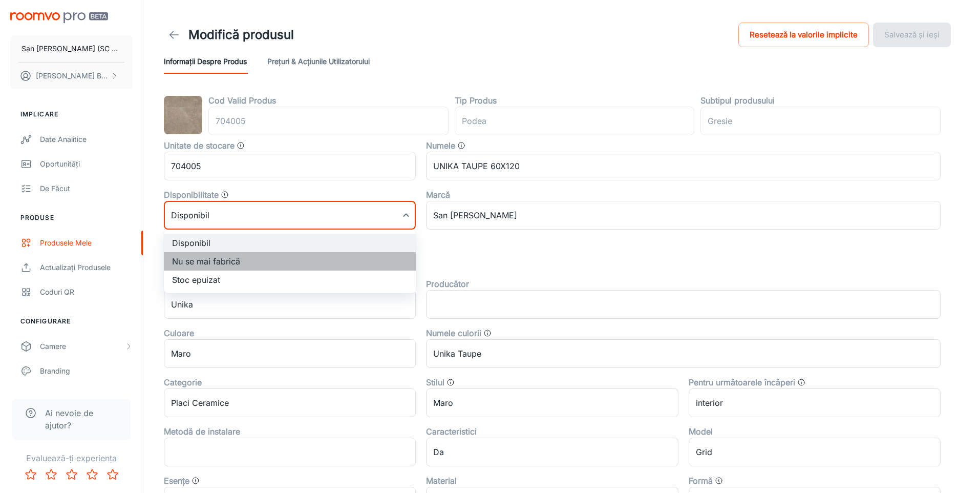
click at [178, 260] on li "Nu se mai fabrică" at bounding box center [290, 261] width 252 height 18
type input "1"
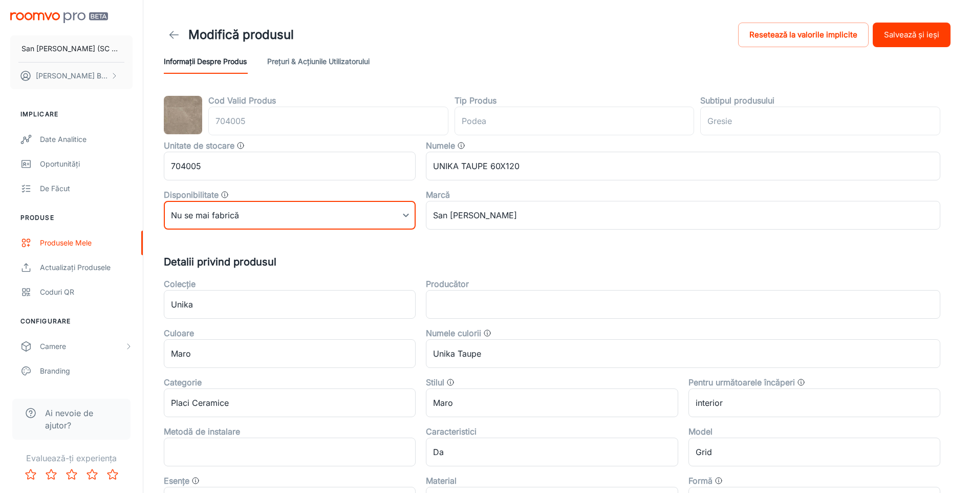
click at [918, 36] on button "Salvează și ieși" at bounding box center [912, 35] width 78 height 25
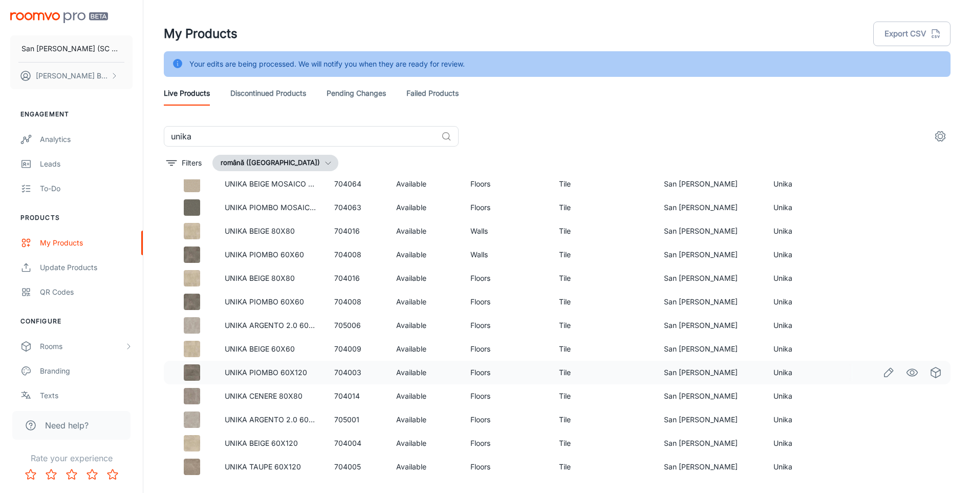
scroll to position [202, 0]
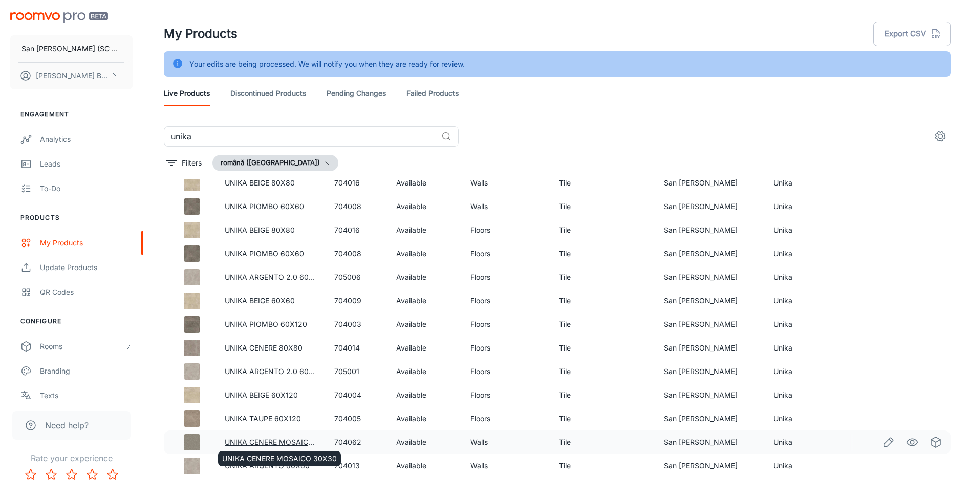
click at [251, 441] on link "UNIKA CENERE MOSAICO 30X30" at bounding box center [282, 441] width 115 height 9
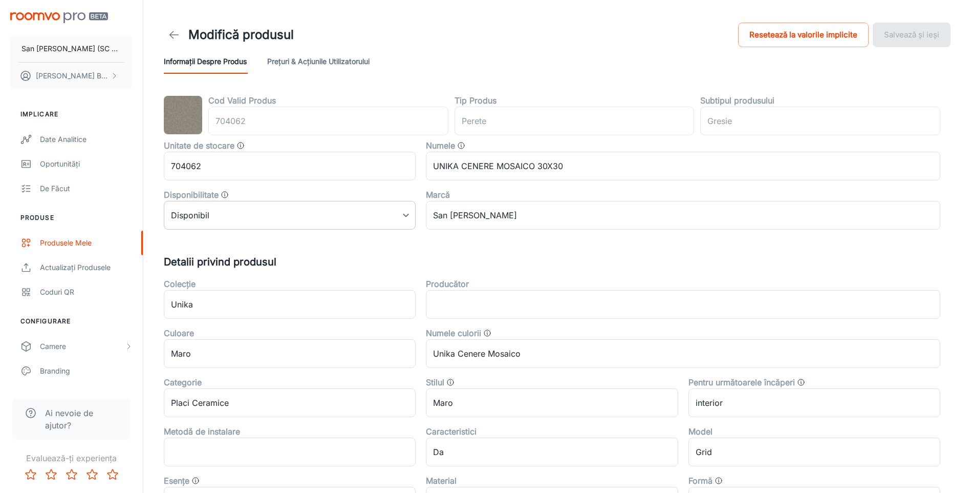
click at [198, 211] on body "San [PERSON_NAME] (SC San Marco Design SRL) [PERSON_NAME] Implicare Date analit…" at bounding box center [485, 246] width 971 height 493
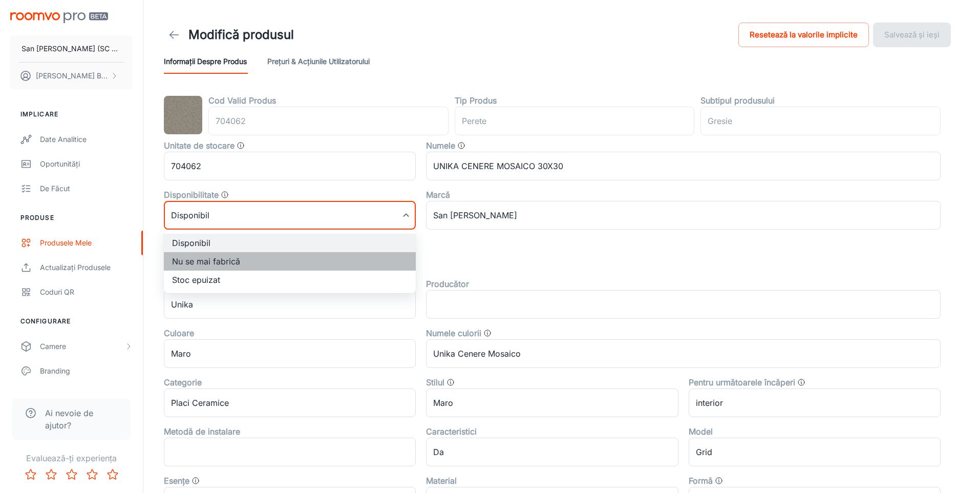
click at [200, 263] on li "Nu se mai fabrică" at bounding box center [290, 261] width 252 height 18
type input "1"
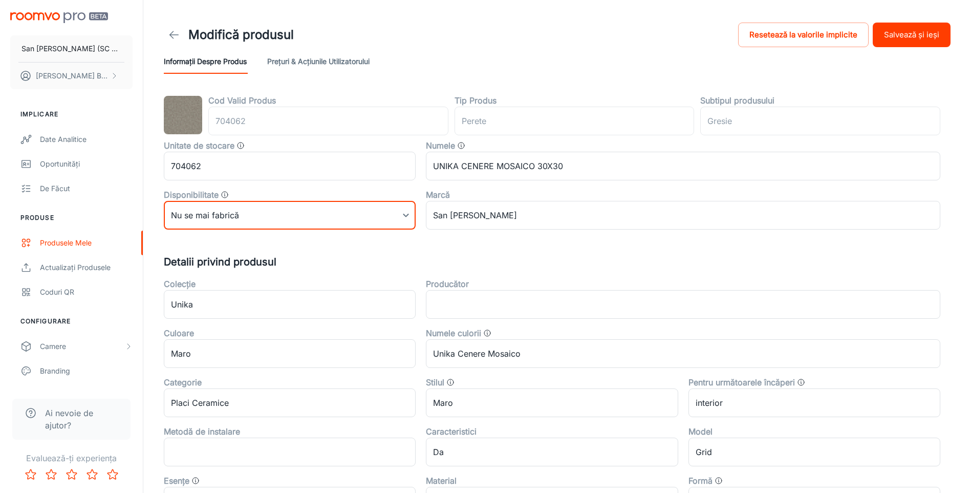
click at [914, 35] on button "Salvează și ieși" at bounding box center [912, 35] width 78 height 25
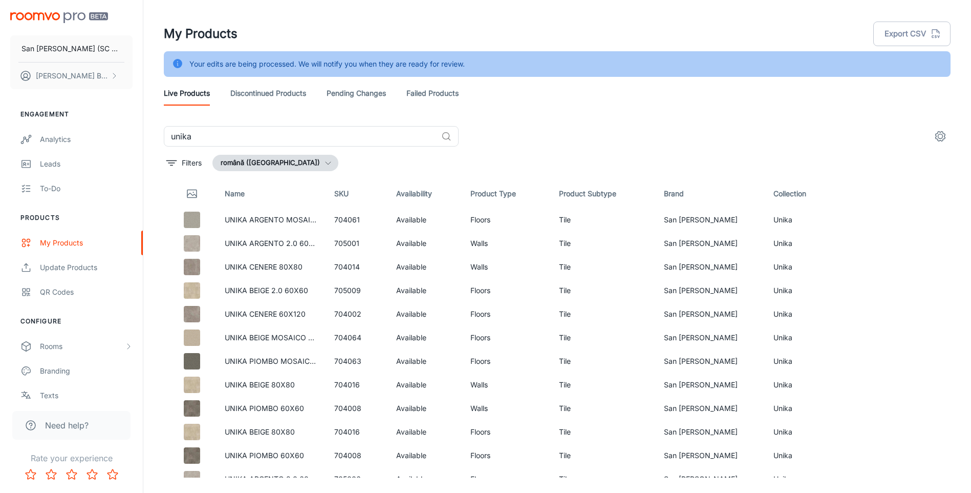
scroll to position [202, 0]
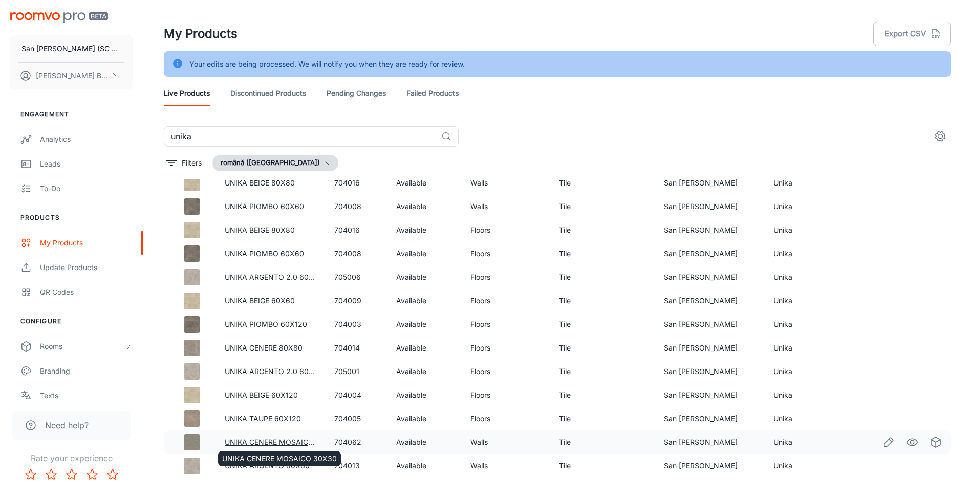
click at [276, 438] on link "UNIKA CENERE MOSAICO 30X30" at bounding box center [282, 441] width 115 height 9
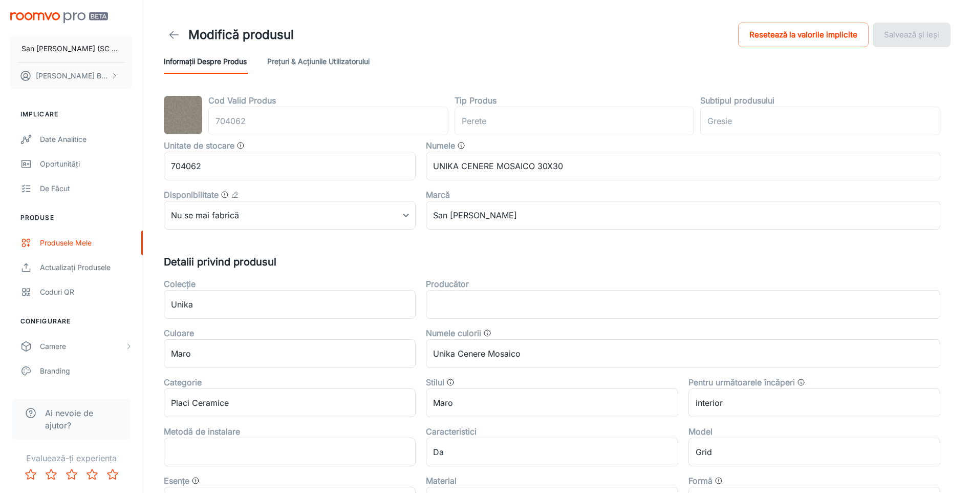
click at [168, 33] on icon at bounding box center [174, 35] width 12 height 12
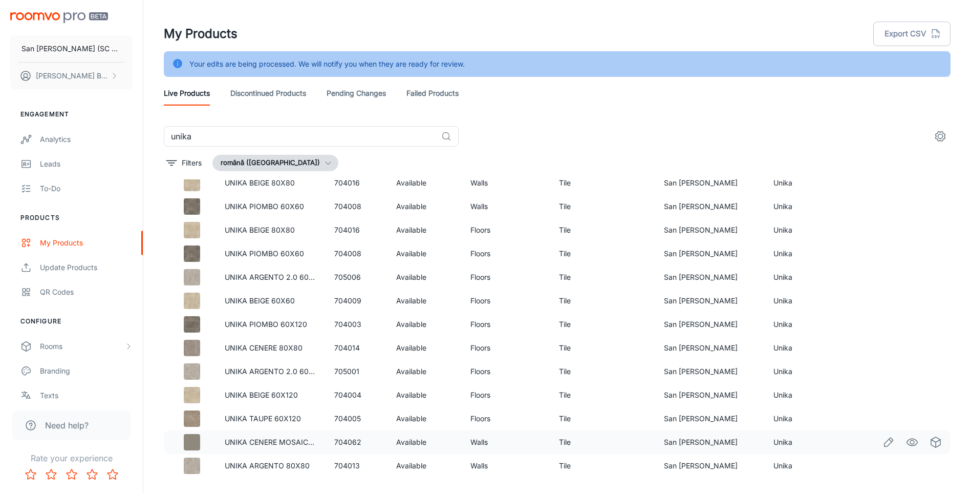
scroll to position [26, 0]
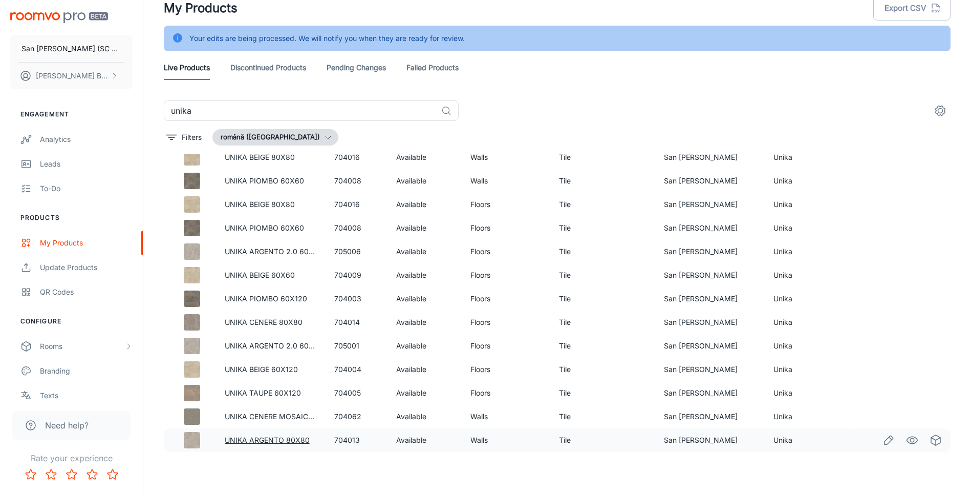
click at [273, 438] on link "UNIKA ARGENTO 80X80" at bounding box center [267, 439] width 85 height 9
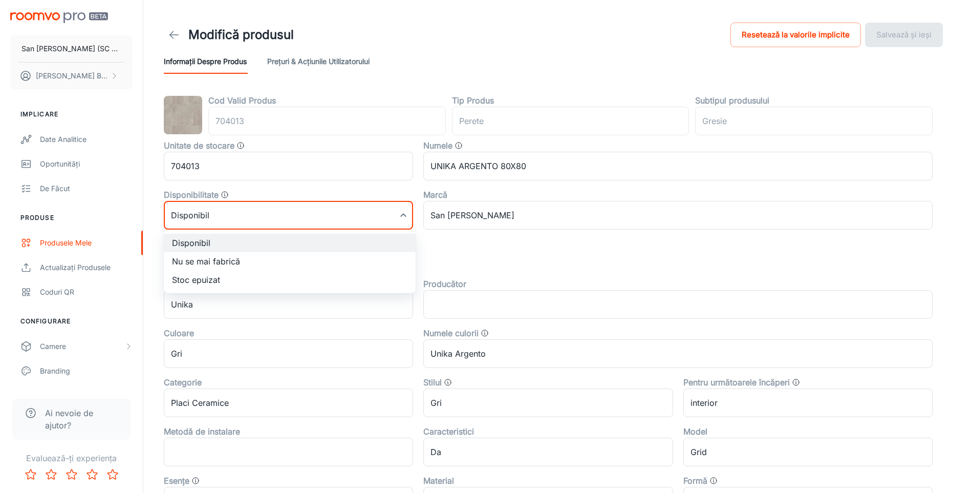
click at [256, 220] on body "San [PERSON_NAME] (SC San Marco Design SRL) [PERSON_NAME] Implicare Date analit…" at bounding box center [485, 246] width 971 height 493
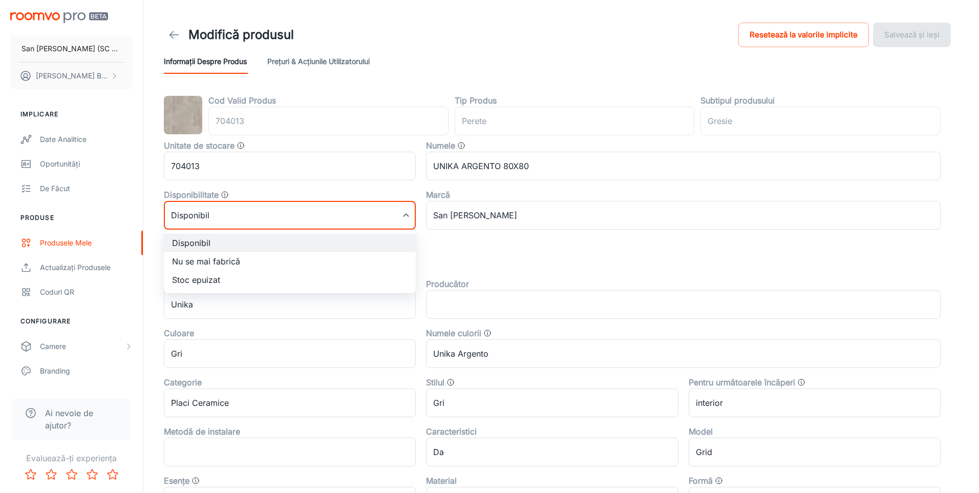
click at [227, 260] on li "Nu se mai fabrică" at bounding box center [290, 261] width 252 height 18
type input "1"
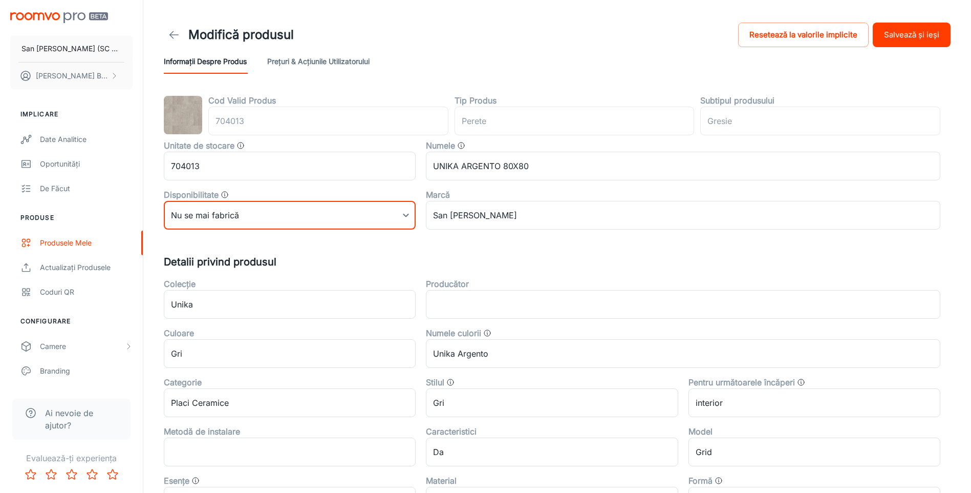
click at [908, 37] on button "Salvează și ieși" at bounding box center [912, 35] width 78 height 25
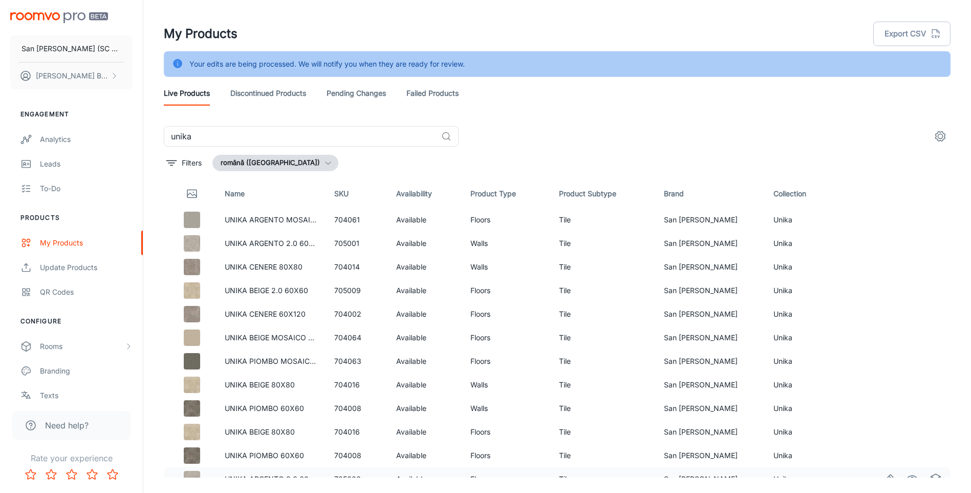
scroll to position [202, 0]
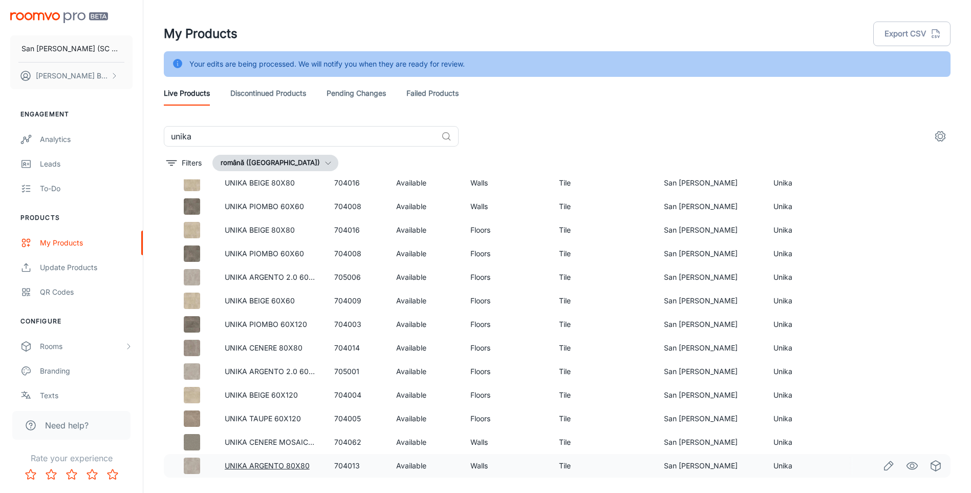
click at [272, 465] on link "UNIKA ARGENTO 80X80" at bounding box center [267, 465] width 85 height 9
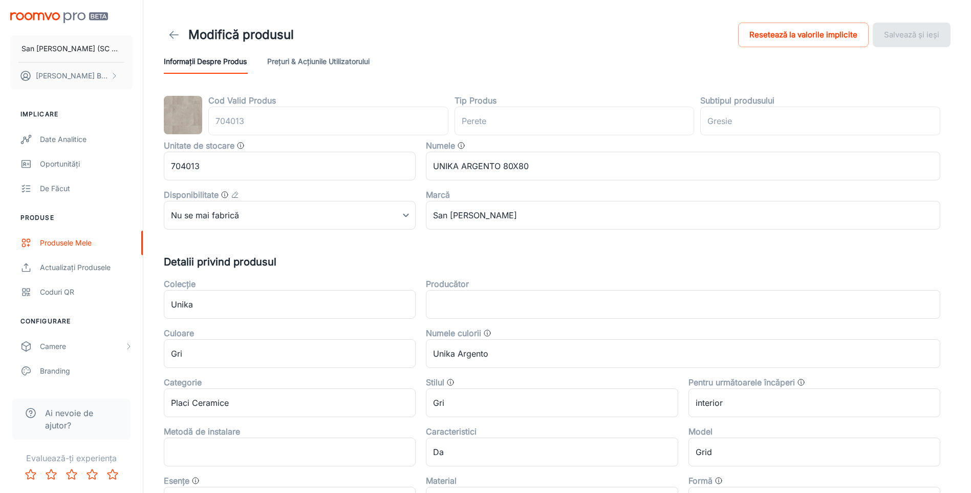
click at [169, 28] on link at bounding box center [174, 35] width 20 height 20
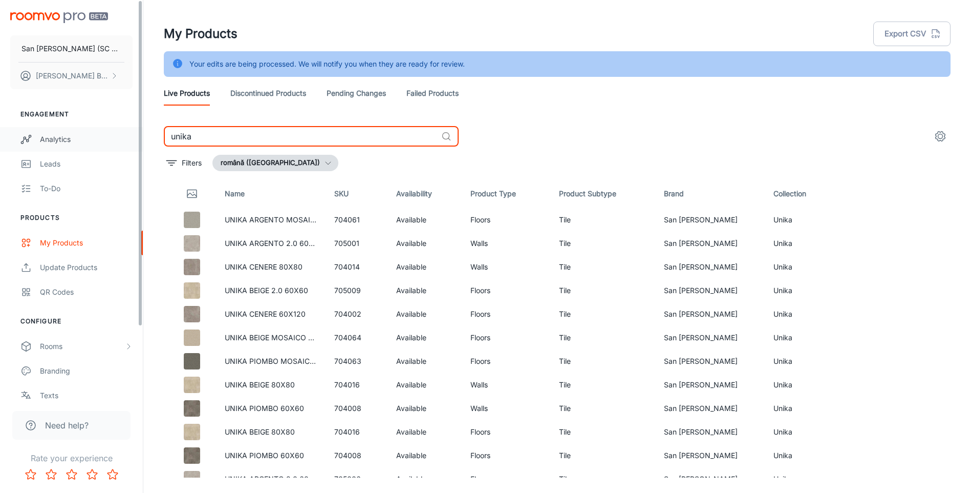
drag, startPoint x: 209, startPoint y: 137, endPoint x: 141, endPoint y: 135, distance: 68.1
click at [141, 135] on div "San [PERSON_NAME] (SC San Marco Design SRL) [PERSON_NAME] Engagement Analytics …" at bounding box center [485, 259] width 971 height 518
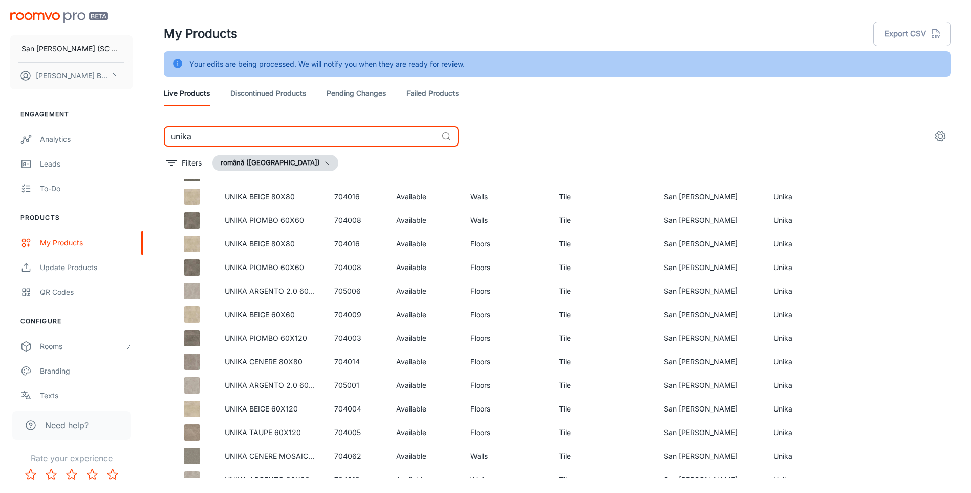
scroll to position [202, 0]
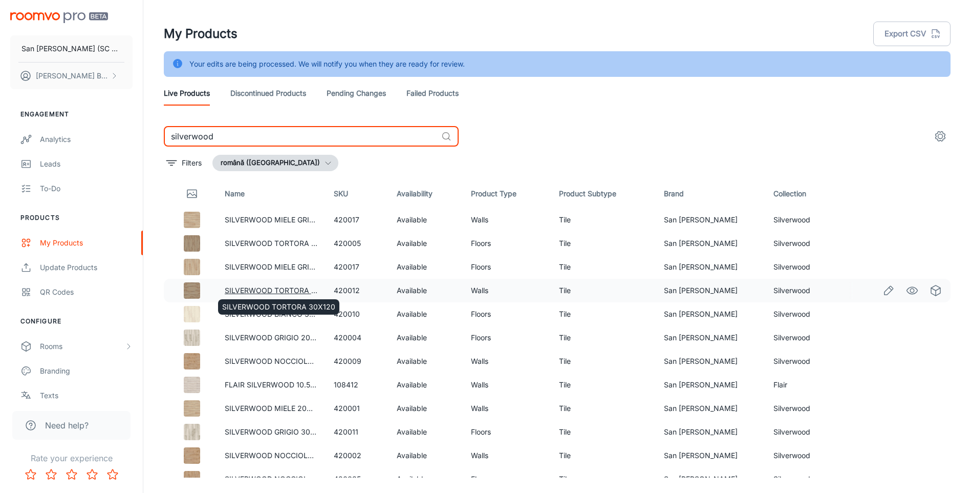
scroll to position [26, 0]
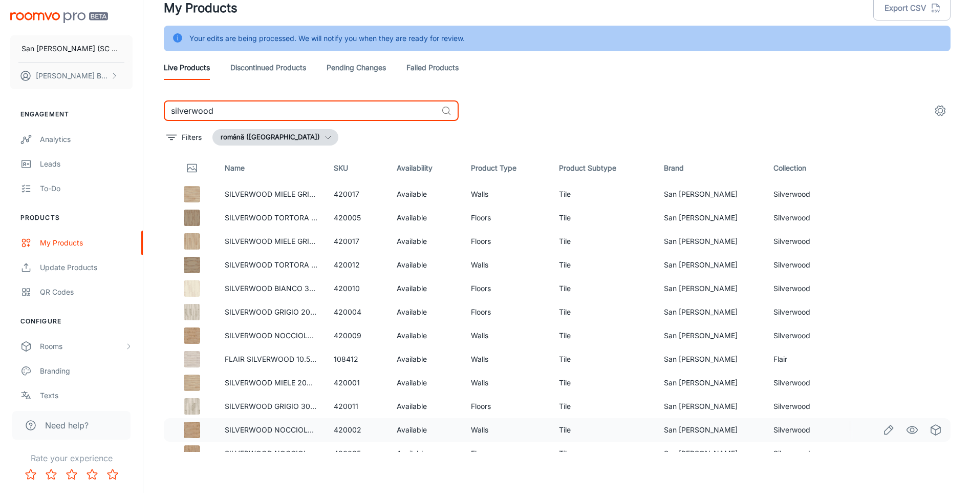
type input "silverwood"
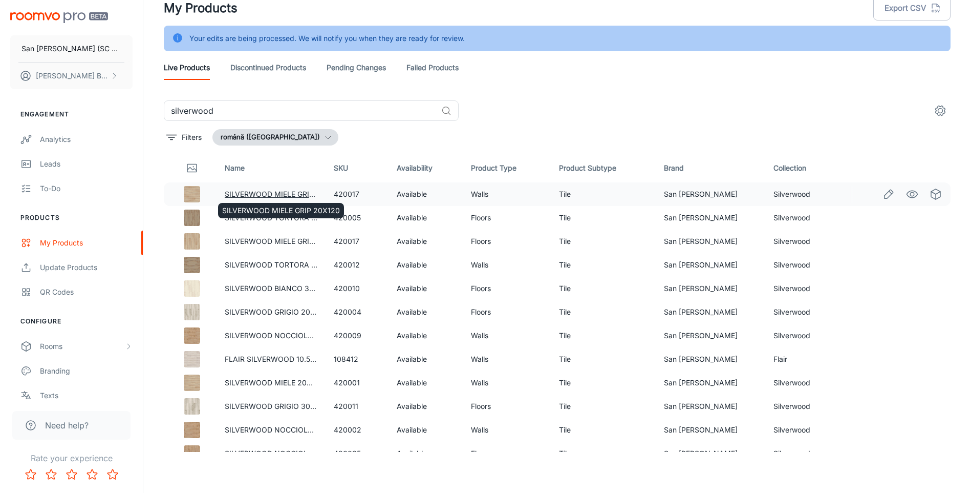
click at [295, 194] on link "SILVERWOOD MIELE GRIP 20X120" at bounding box center [284, 193] width 118 height 9
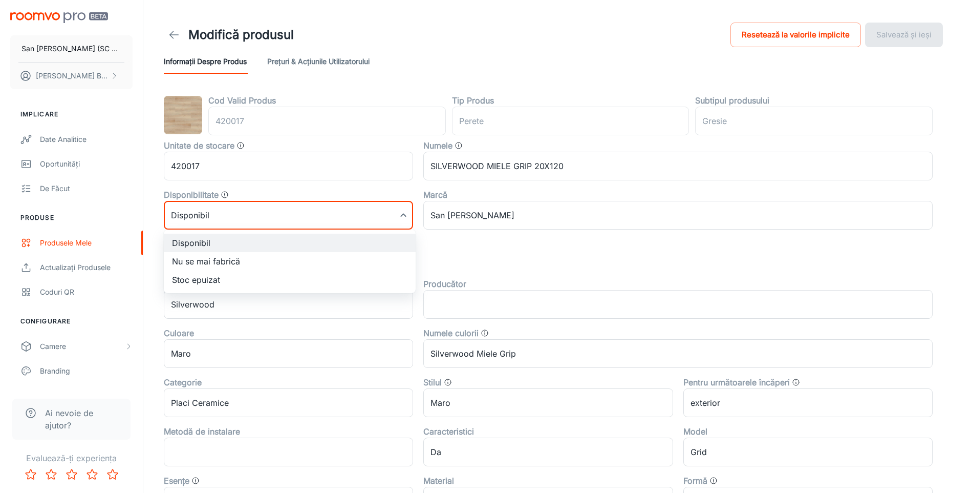
click at [244, 213] on body "San [PERSON_NAME] (SC San Marco Design SRL) [PERSON_NAME] Implicare Date analit…" at bounding box center [485, 246] width 971 height 493
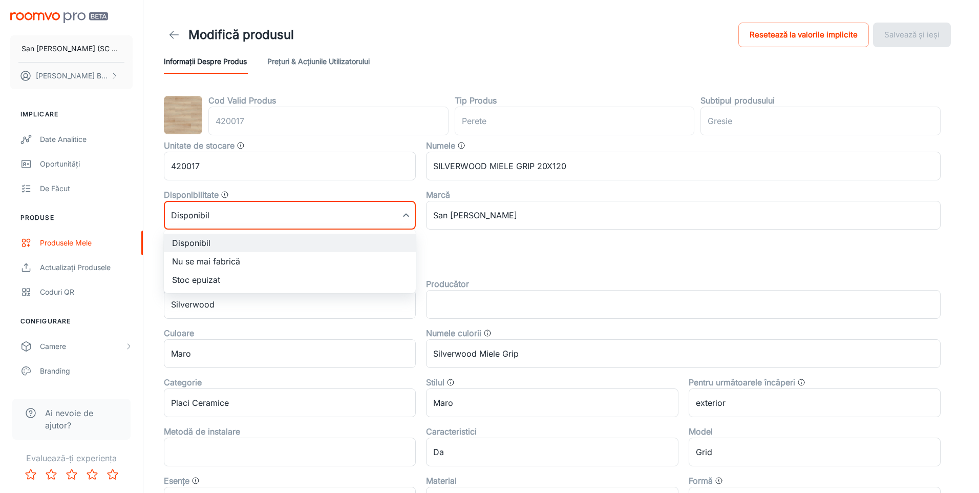
click at [219, 258] on li "Nu se mai fabrică" at bounding box center [290, 261] width 252 height 18
type input "1"
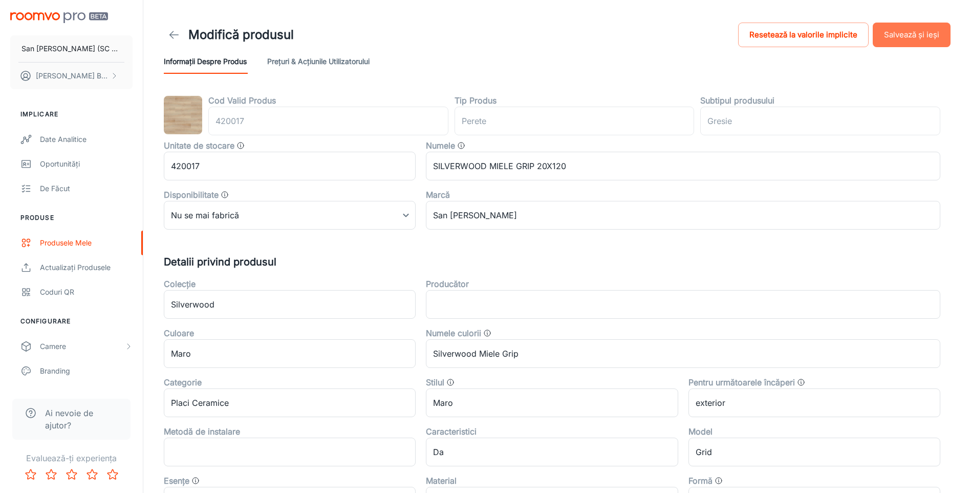
click at [933, 33] on button "Salvează și ieși" at bounding box center [912, 35] width 78 height 25
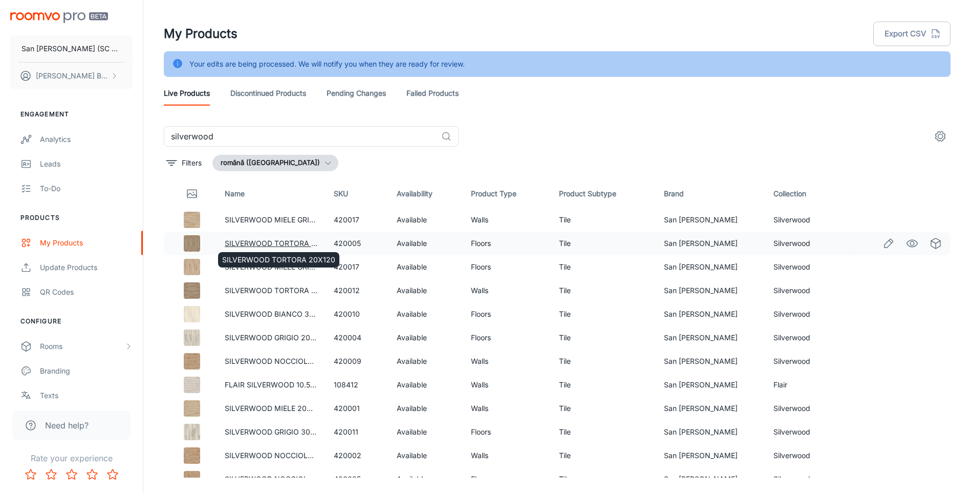
click at [285, 242] on link "SILVERWOOD TORTORA 20X120" at bounding box center [281, 243] width 113 height 9
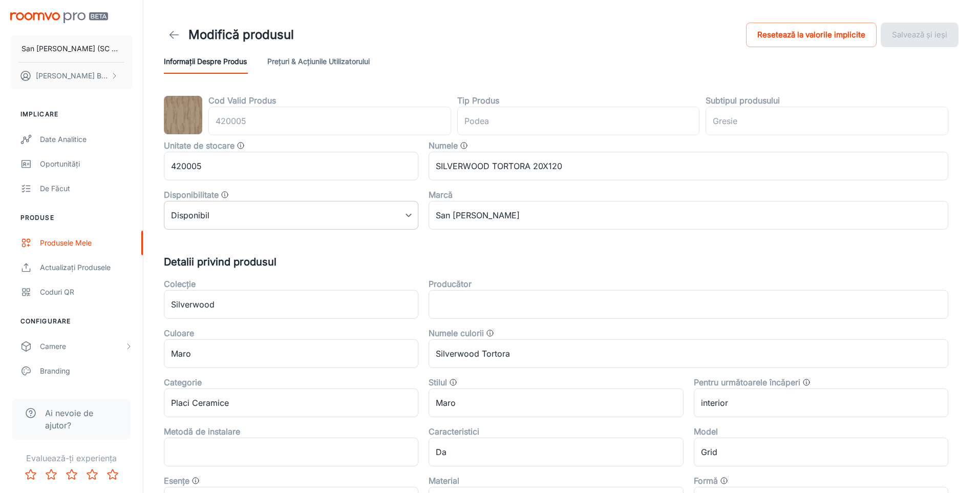
click at [264, 214] on body "San [PERSON_NAME] (SC San Marco Design SRL) [PERSON_NAME] Implicare Date analit…" at bounding box center [489, 246] width 979 height 493
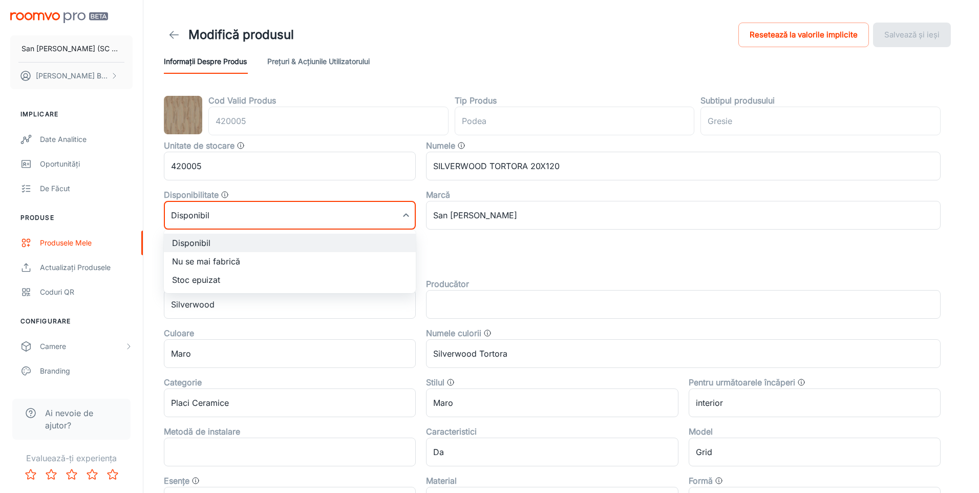
click at [229, 265] on li "Nu se mai fabrică" at bounding box center [290, 261] width 252 height 18
type input "1"
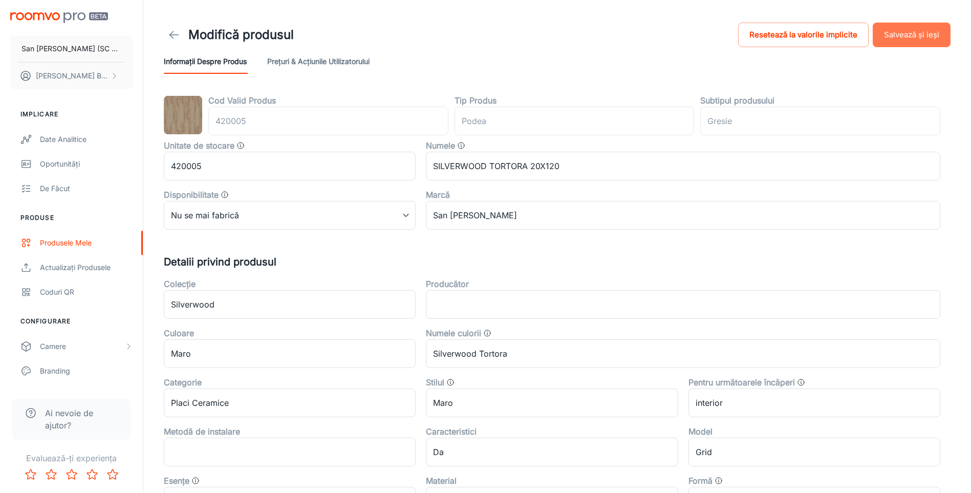
click at [912, 46] on button "Salvează și ieși" at bounding box center [912, 35] width 78 height 25
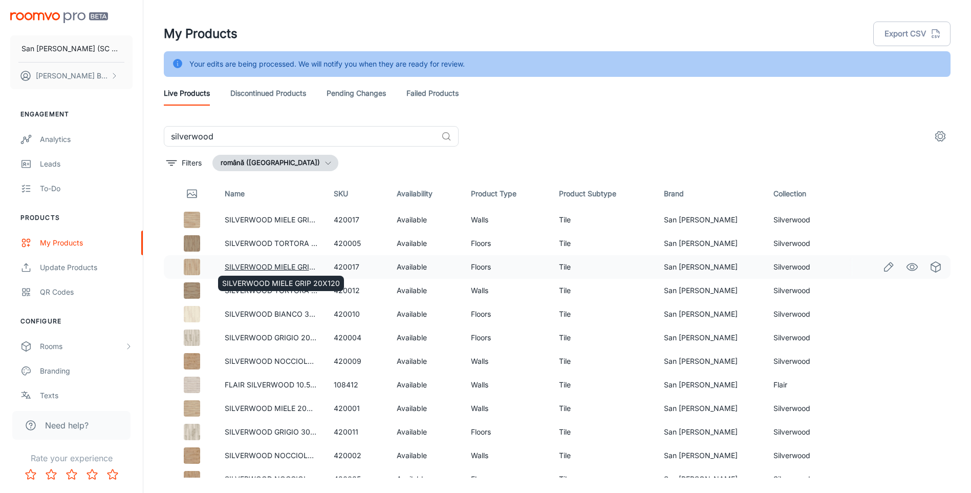
click at [276, 264] on link "SILVERWOOD MIELE GRIP 20X120" at bounding box center [284, 266] width 118 height 9
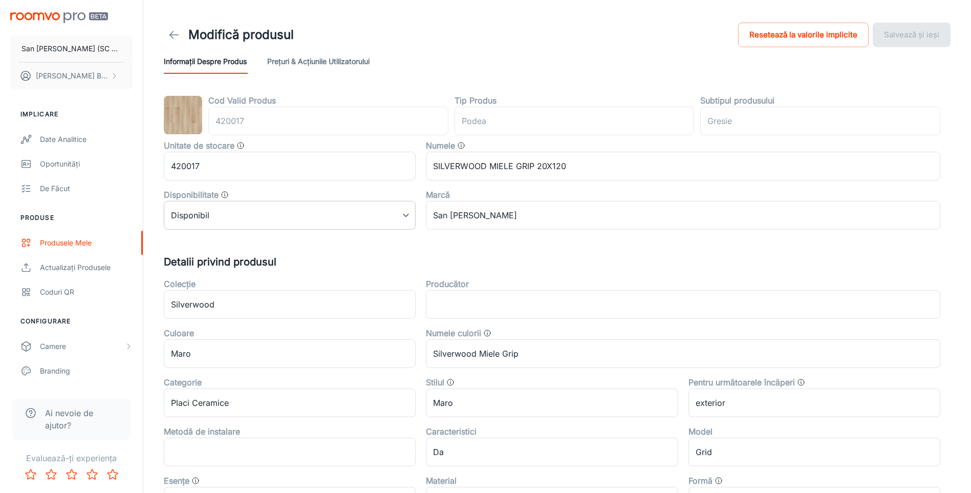
click at [251, 219] on body "San [PERSON_NAME] (SC San Marco Design SRL) [PERSON_NAME] Implicare Date analit…" at bounding box center [485, 246] width 971 height 493
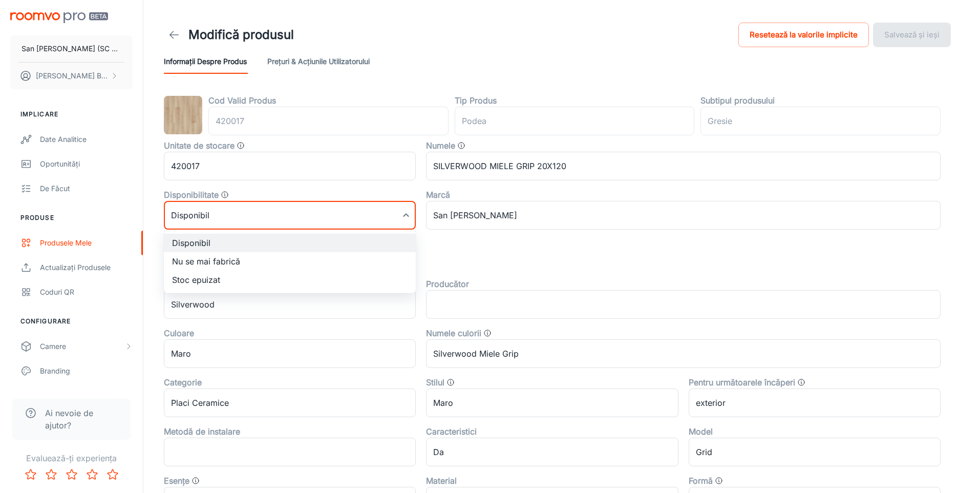
click at [199, 262] on li "Nu se mai fabrică" at bounding box center [290, 261] width 252 height 18
type input "1"
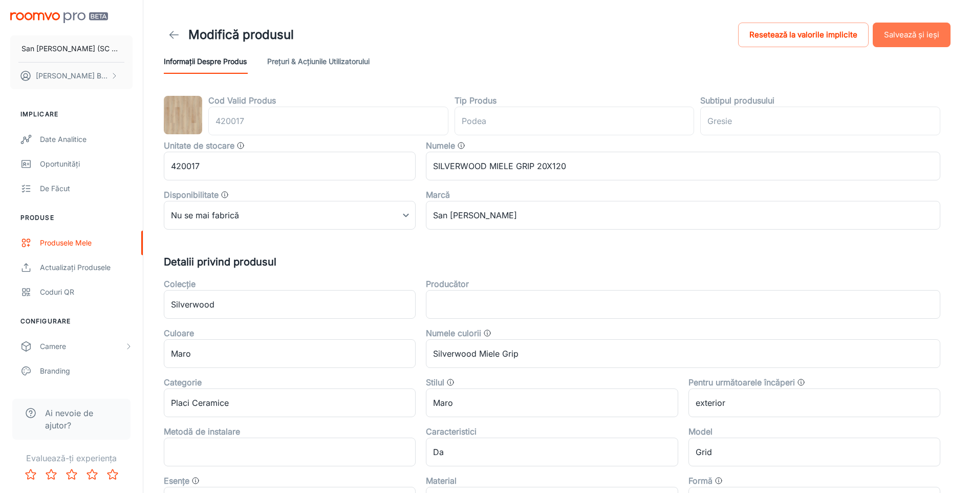
click at [894, 36] on button "Salvează și ieși" at bounding box center [912, 35] width 78 height 25
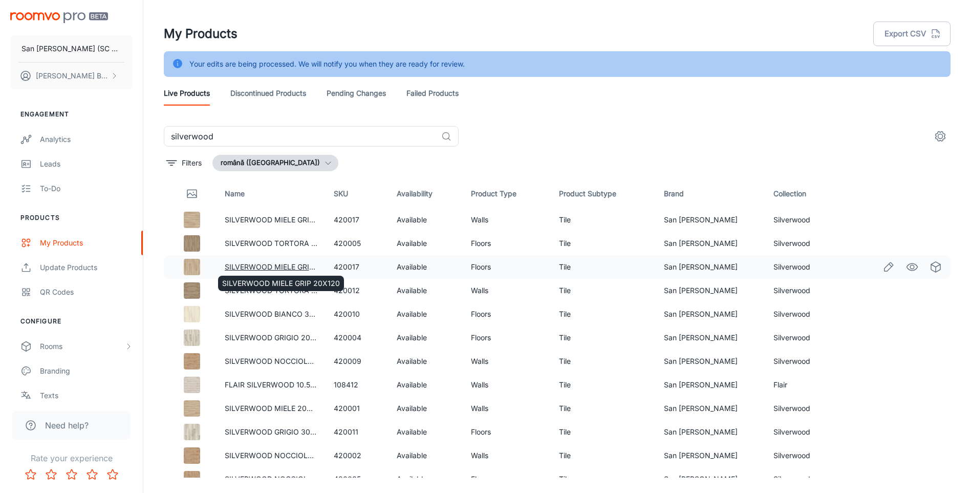
click at [280, 265] on link "SILVERWOOD MIELE GRIP 20X120" at bounding box center [284, 266] width 118 height 9
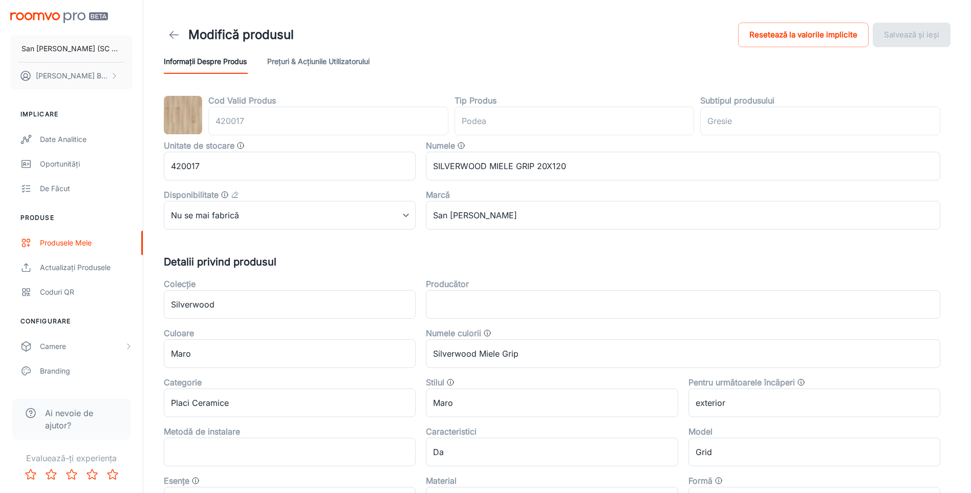
click at [171, 33] on polyline at bounding box center [172, 34] width 4 height 7
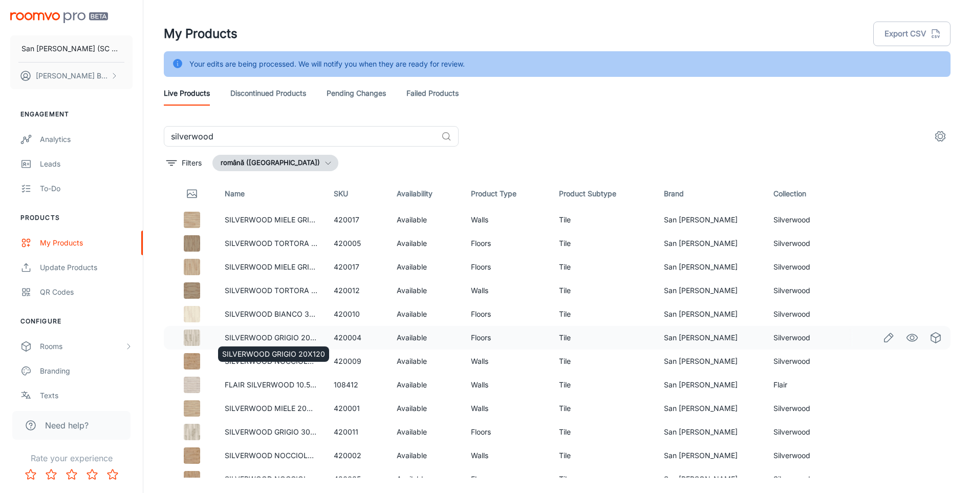
scroll to position [26, 0]
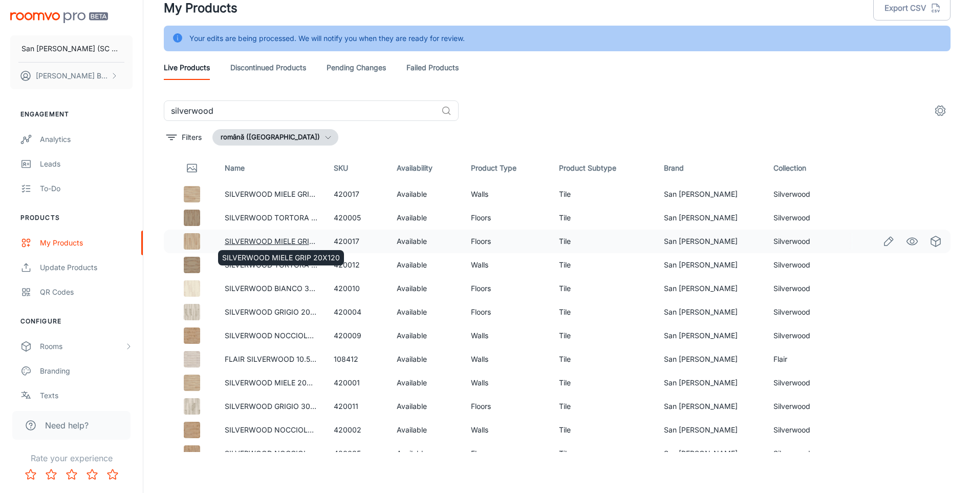
click at [298, 239] on link "SILVERWOOD MIELE GRIP 20X120" at bounding box center [284, 241] width 118 height 9
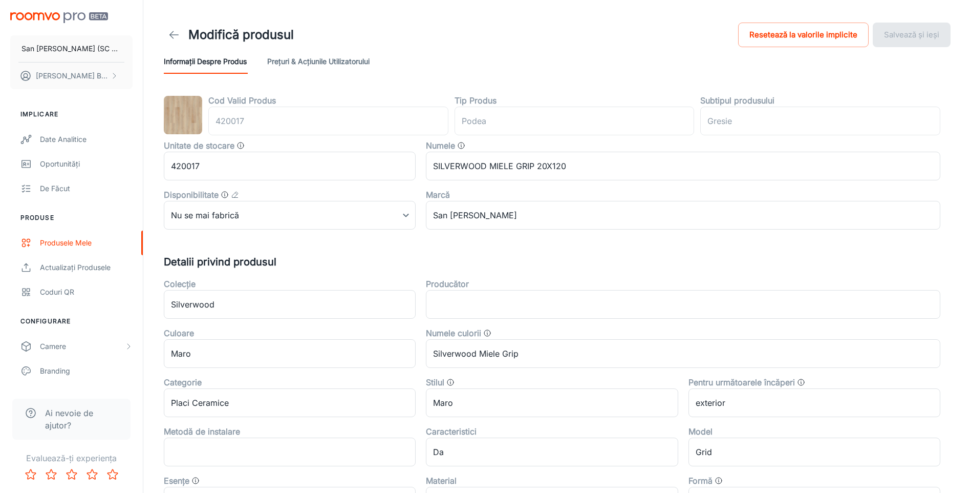
click at [174, 34] on icon at bounding box center [174, 35] width 12 height 12
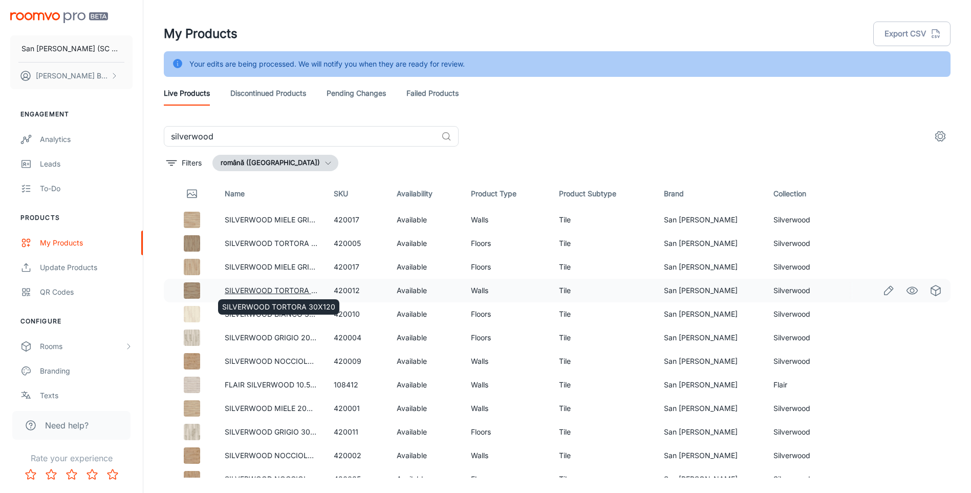
click at [289, 291] on link "SILVERWOOD TORTORA 30X120" at bounding box center [281, 290] width 113 height 9
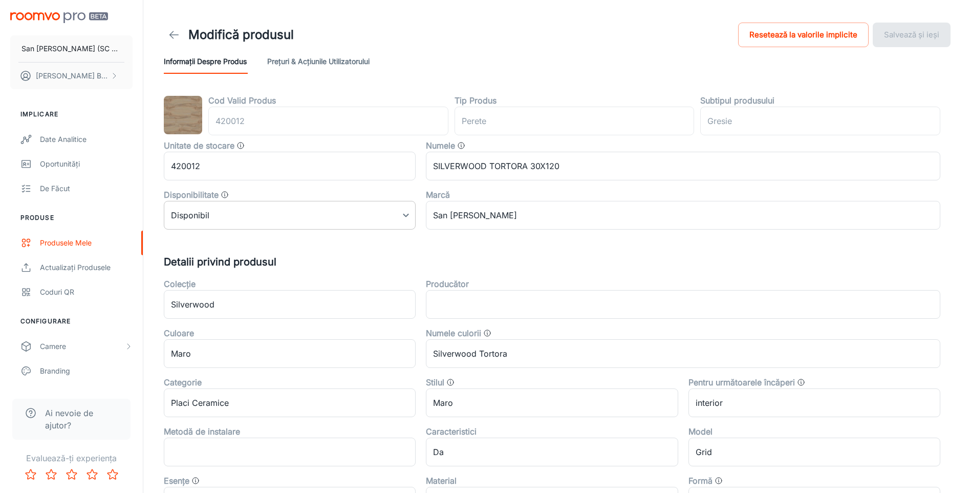
click at [259, 216] on body "San [PERSON_NAME] (SC San Marco Design SRL) [PERSON_NAME] Implicare Date analit…" at bounding box center [485, 246] width 971 height 493
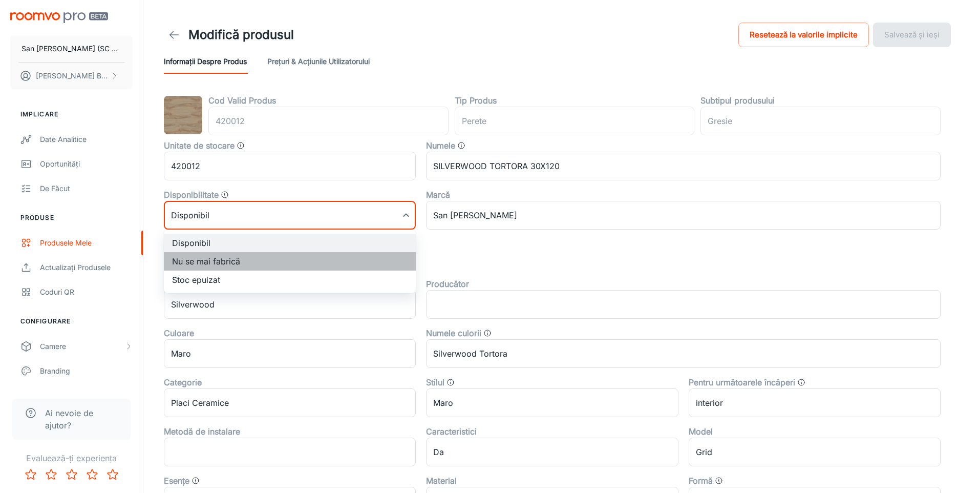
click at [216, 260] on li "Nu se mai fabrică" at bounding box center [290, 261] width 252 height 18
type input "1"
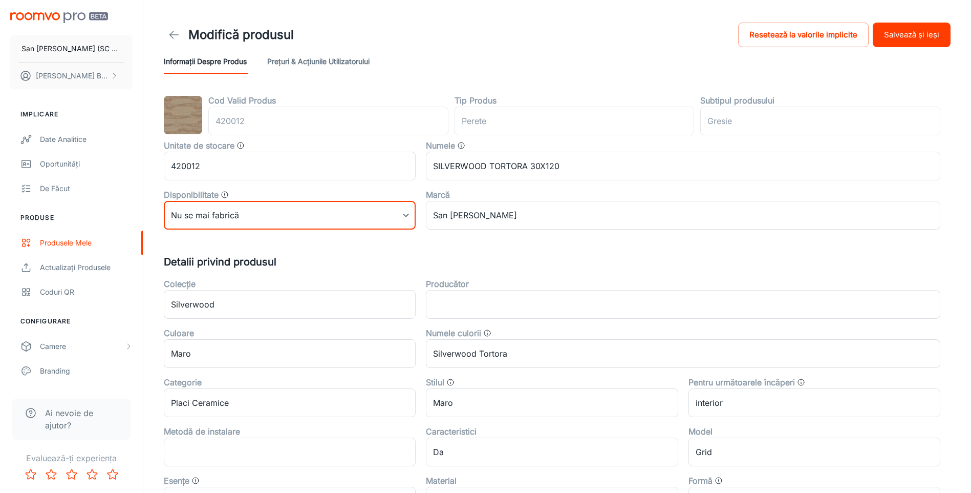
click at [898, 34] on button "Salvează și ieși" at bounding box center [912, 35] width 78 height 25
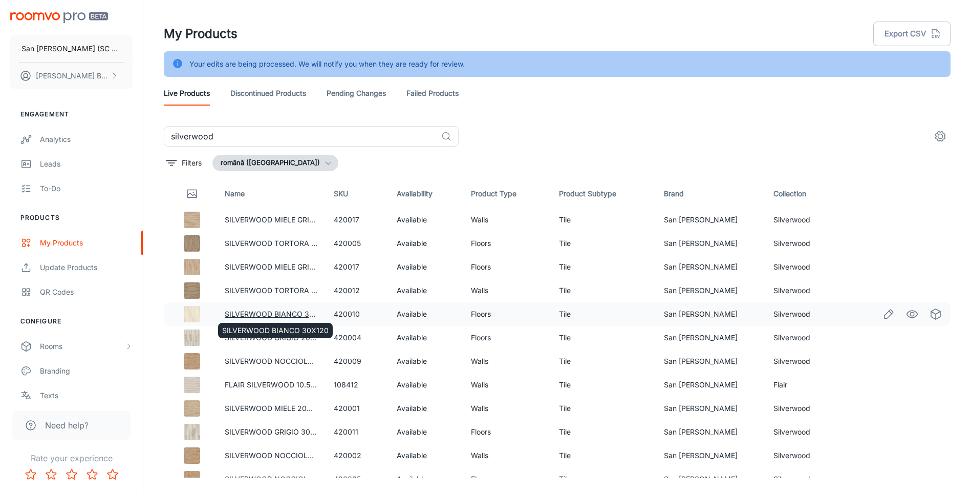
click at [288, 313] on link "SILVERWOOD BIANCO 30X120" at bounding box center [278, 313] width 106 height 9
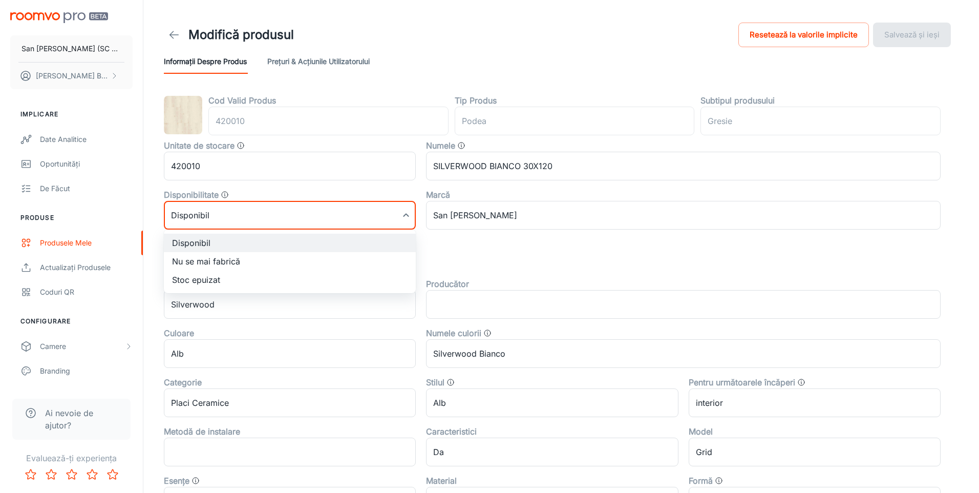
click at [231, 208] on body "San [PERSON_NAME] (SC San Marco Design SRL) [PERSON_NAME] Implicare Date analit…" at bounding box center [489, 246] width 979 height 493
click at [193, 264] on li "Nu se mai fabrică" at bounding box center [290, 261] width 252 height 18
type input "1"
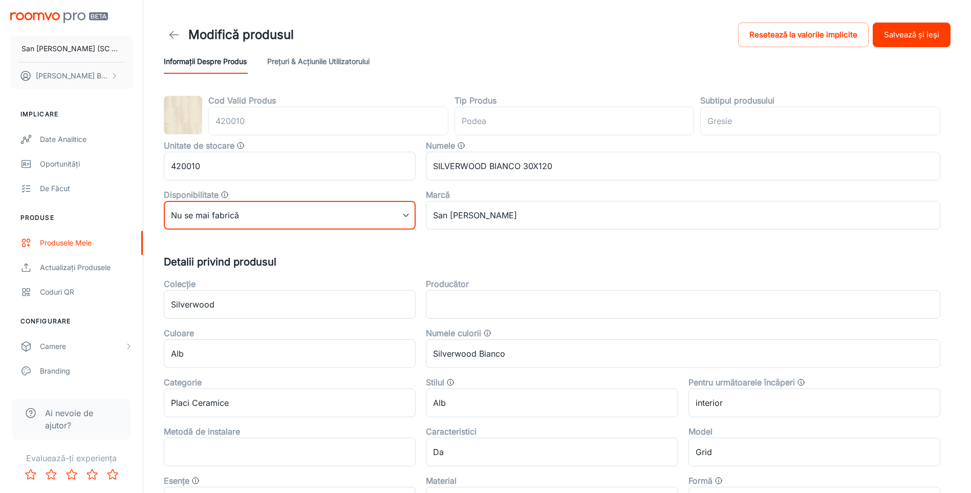
click at [913, 37] on button "Salvează și ieși" at bounding box center [912, 35] width 78 height 25
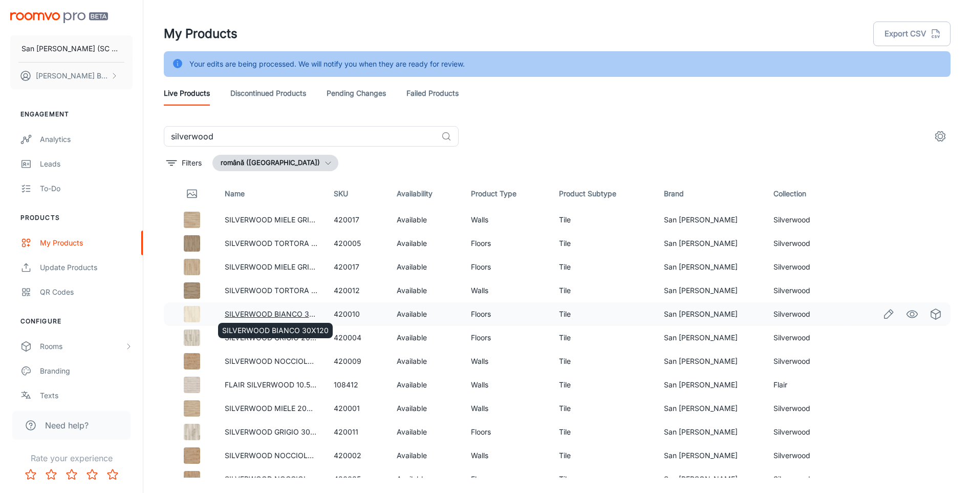
click at [280, 315] on link "SILVERWOOD BIANCO 30X120" at bounding box center [278, 313] width 106 height 9
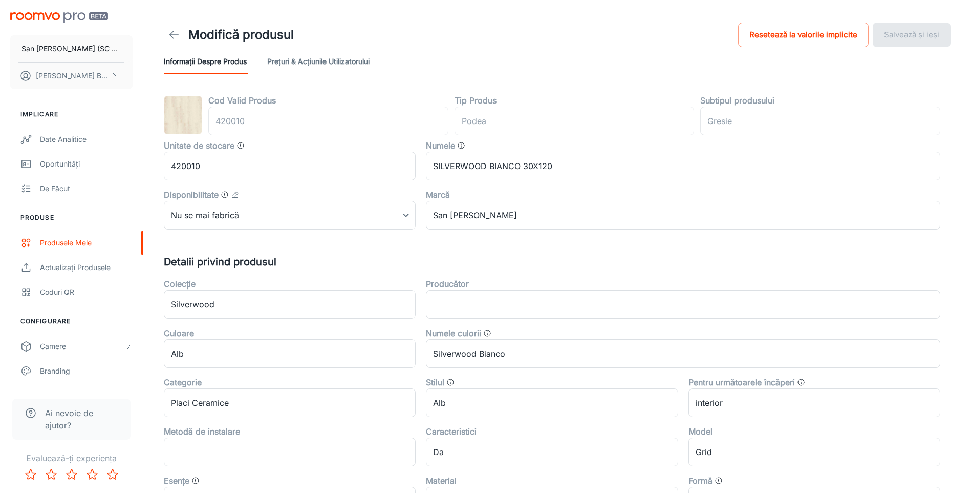
click at [172, 36] on icon at bounding box center [174, 35] width 12 height 12
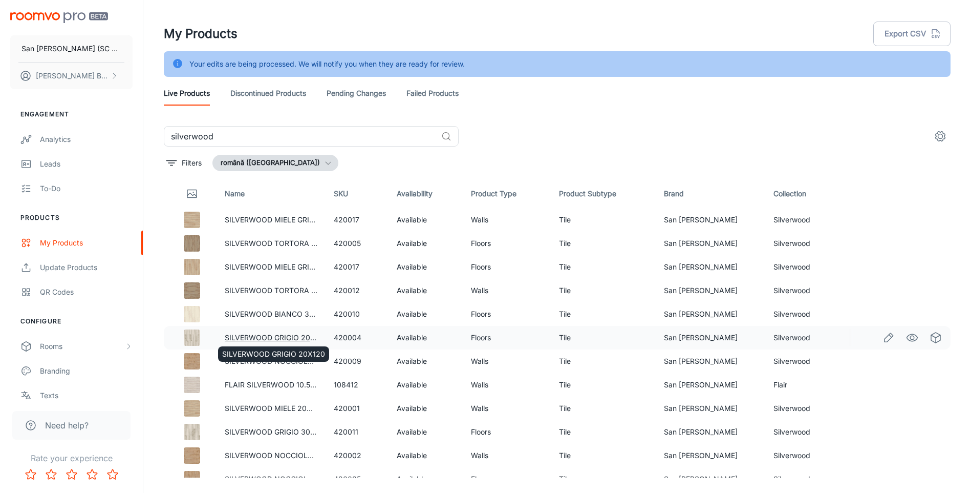
click at [279, 334] on link "SILVERWOOD GRIGIO 20X120" at bounding box center [276, 337] width 103 height 9
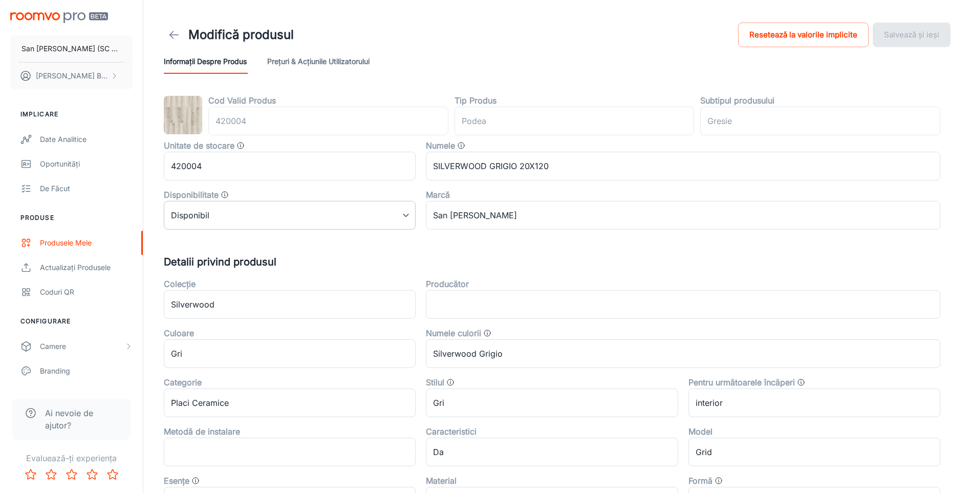
click at [305, 218] on body "San [PERSON_NAME] (SC San Marco Design SRL) [PERSON_NAME] Implicare Date analit…" at bounding box center [485, 246] width 971 height 493
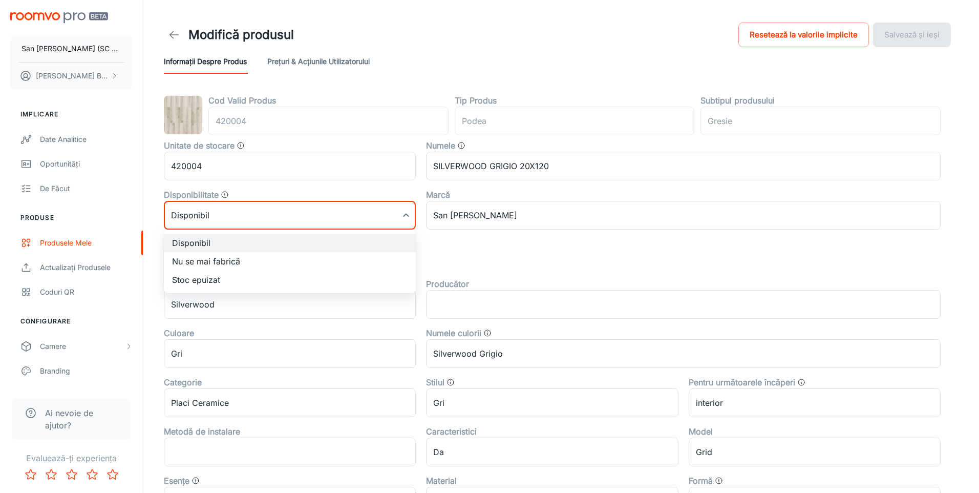
click at [216, 257] on li "Nu se mai fabrică" at bounding box center [290, 261] width 252 height 18
type input "1"
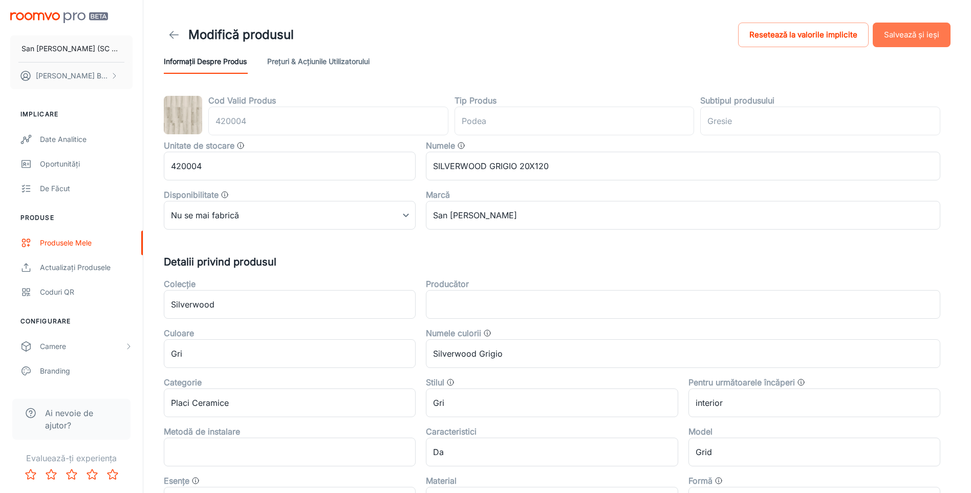
click at [921, 28] on button "Salvează și ieși" at bounding box center [912, 35] width 78 height 25
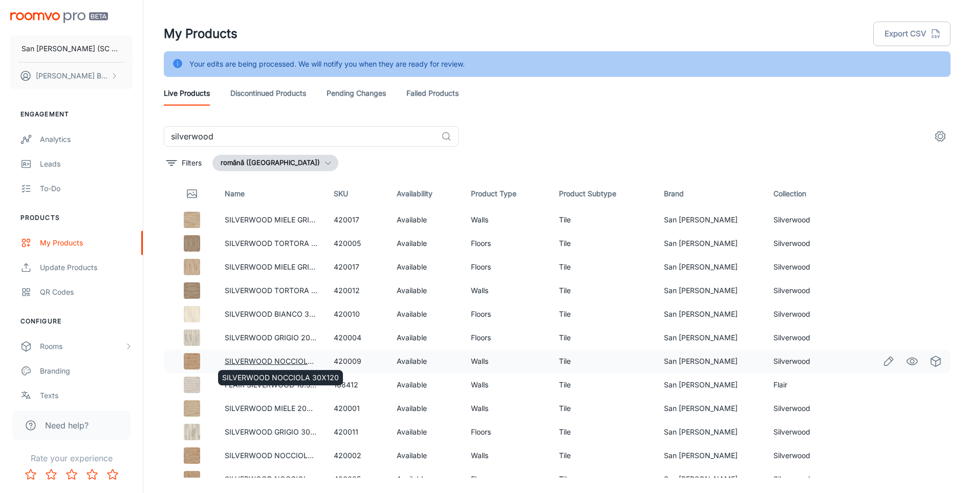
click at [283, 361] on link "SILVERWOOD NOCCIOLA 30X120" at bounding box center [283, 360] width 117 height 9
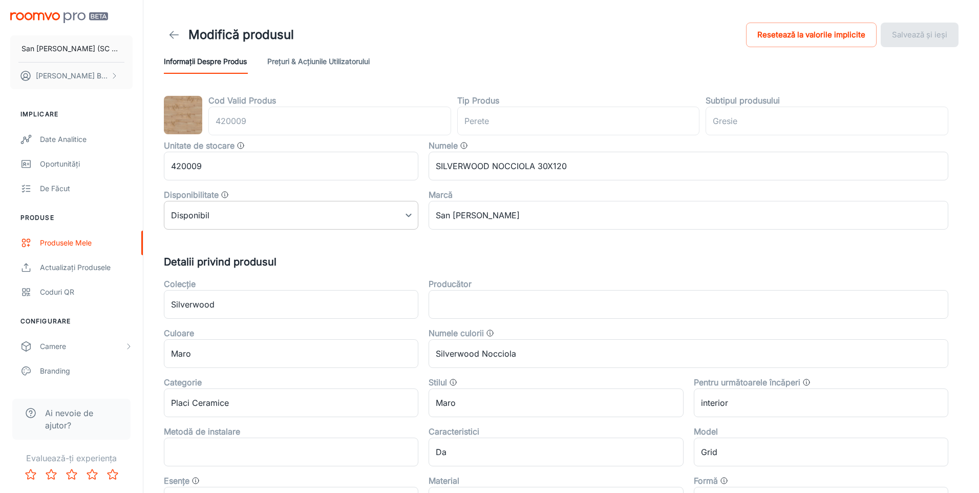
click at [239, 212] on body "San [PERSON_NAME] (SC San Marco Design SRL) [PERSON_NAME] Implicare Date analit…" at bounding box center [489, 246] width 979 height 493
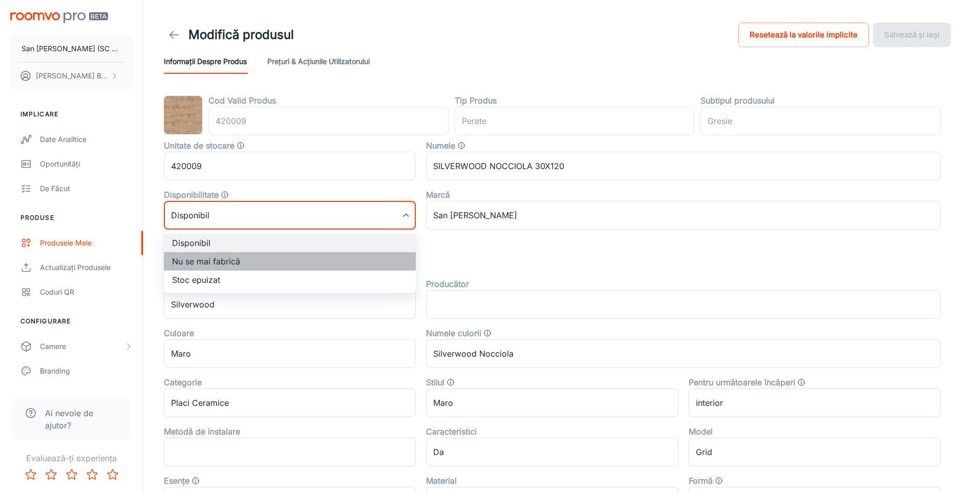
click at [226, 260] on li "Nu se mai fabrică" at bounding box center [290, 261] width 252 height 18
type input "1"
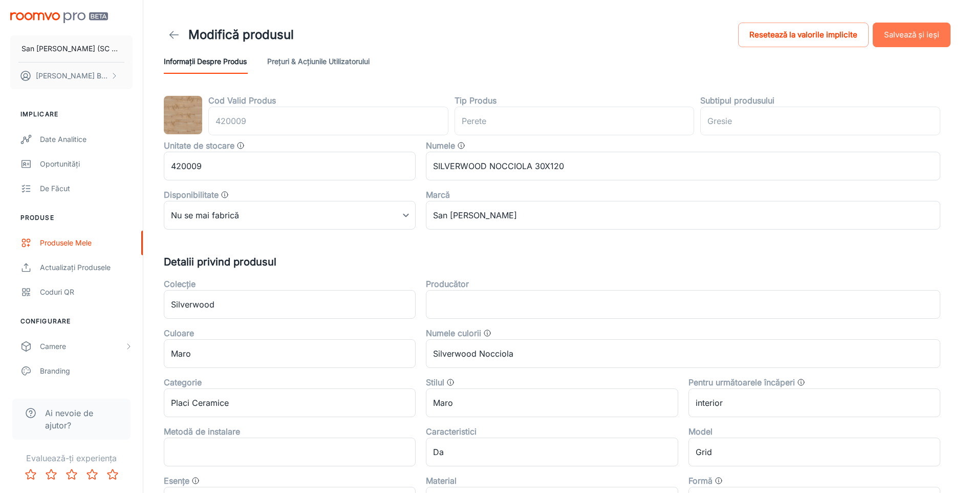
click at [913, 32] on button "Salvează și ieși" at bounding box center [912, 35] width 78 height 25
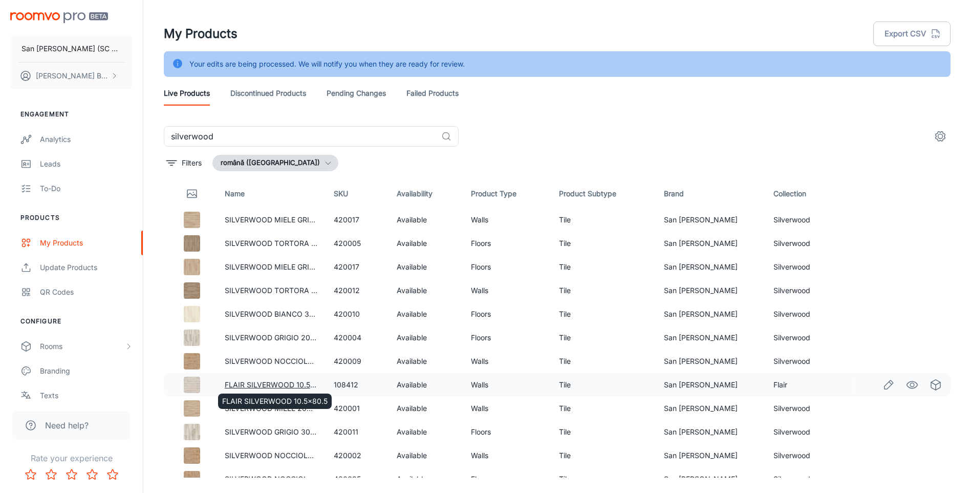
click at [270, 380] on link "FLAIR SILVERWOOD 10.5x80.5" at bounding box center [277, 384] width 105 height 9
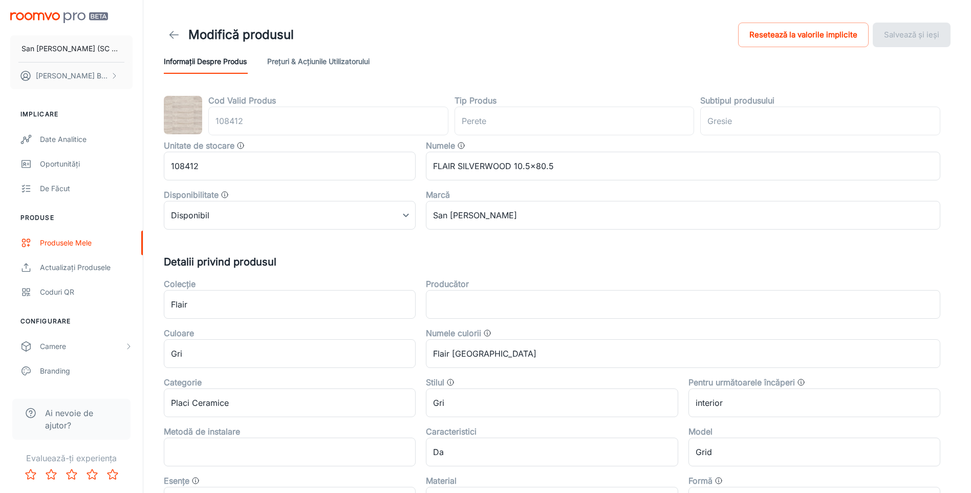
click at [173, 32] on polyline at bounding box center [172, 34] width 4 height 7
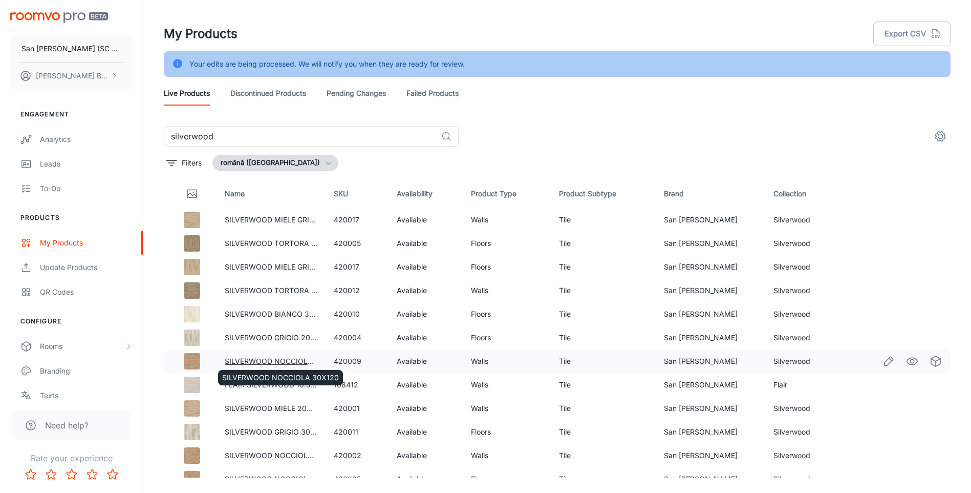
click at [268, 359] on link "SILVERWOOD NOCCIOLA 30X120" at bounding box center [283, 360] width 117 height 9
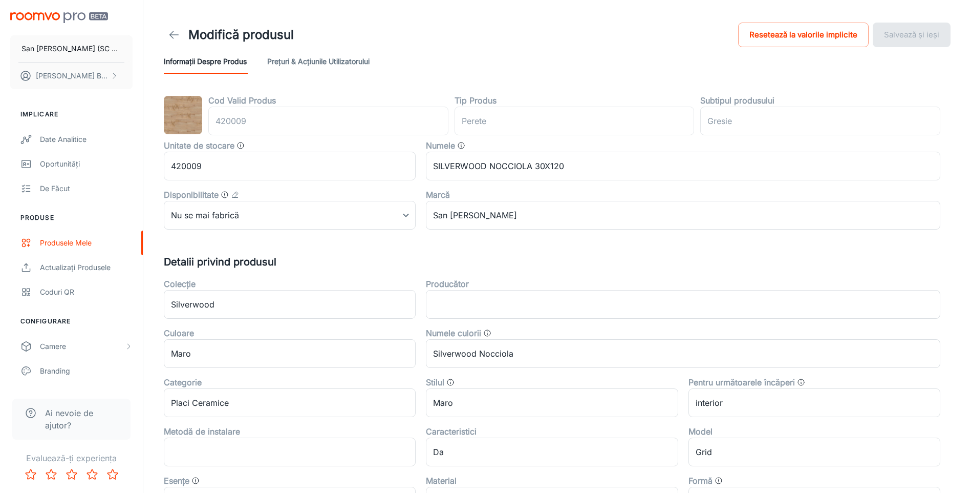
click at [174, 35] on icon at bounding box center [174, 35] width 12 height 12
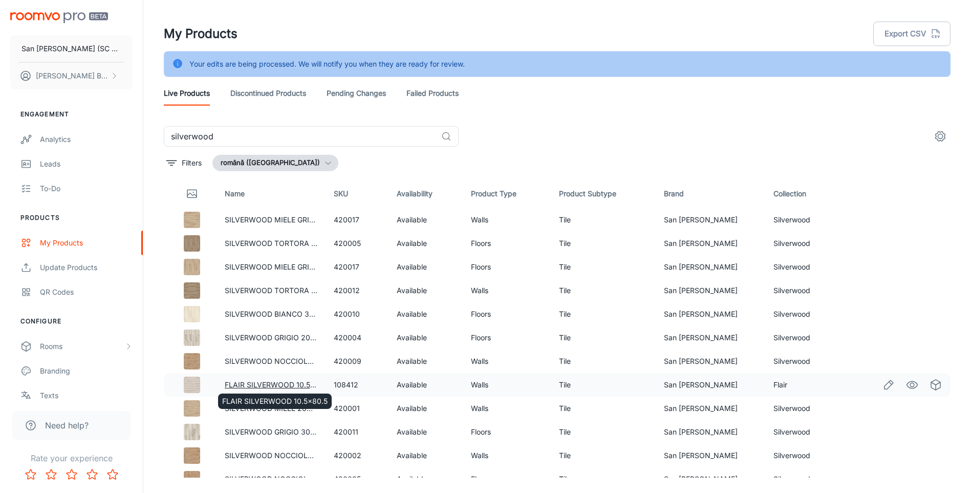
click at [261, 383] on link "FLAIR SILVERWOOD 10.5x80.5" at bounding box center [277, 384] width 105 height 9
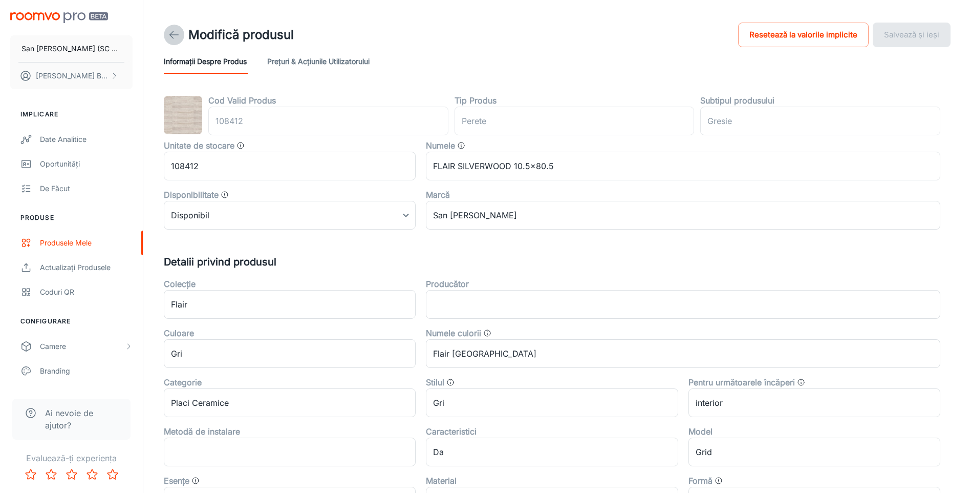
click at [175, 33] on icon at bounding box center [174, 35] width 12 height 12
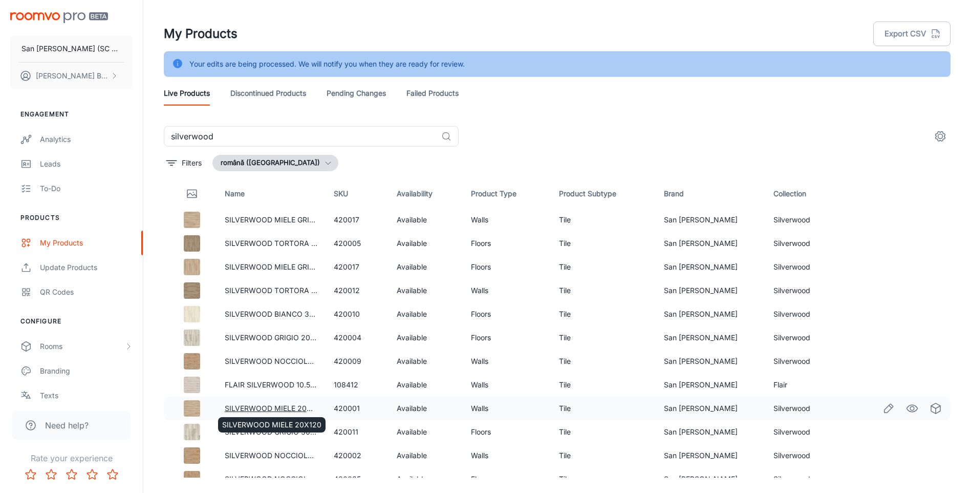
click at [242, 407] on link "SILVERWOOD MIELE 20X120" at bounding box center [274, 407] width 99 height 9
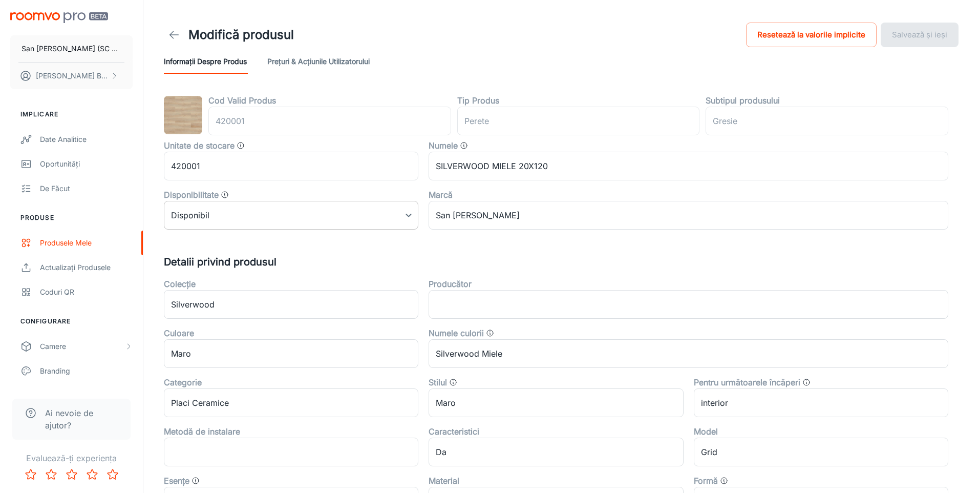
click at [324, 228] on body "San Marco Iasi (SC San Marco Design SRL) DANIEL BIZGA Implicare Date analitice …" at bounding box center [489, 246] width 979 height 493
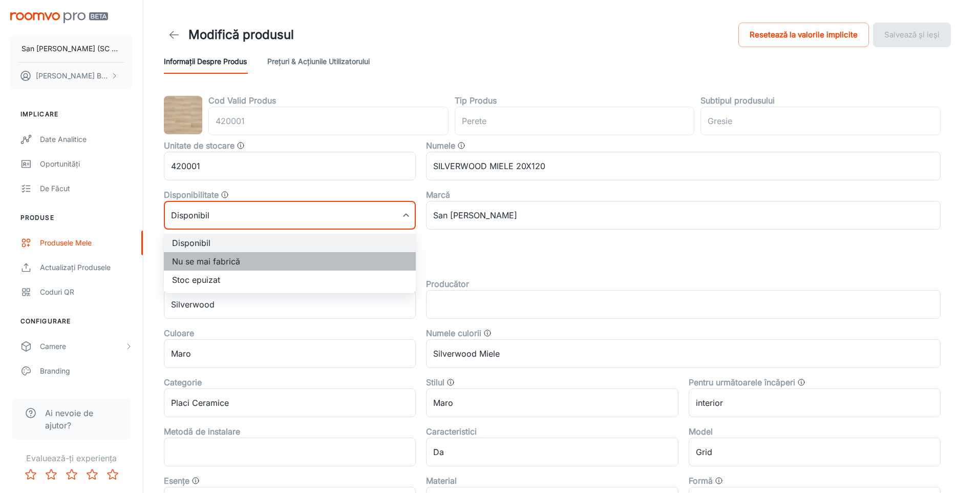
click at [225, 257] on li "Nu se mai fabrică" at bounding box center [290, 261] width 252 height 18
type input "1"
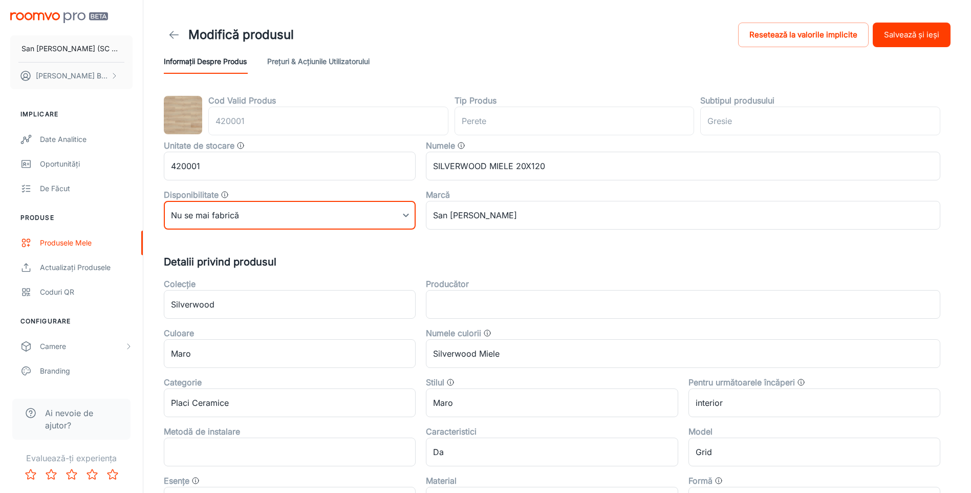
click at [912, 36] on button "Salvează și ieși" at bounding box center [912, 35] width 78 height 25
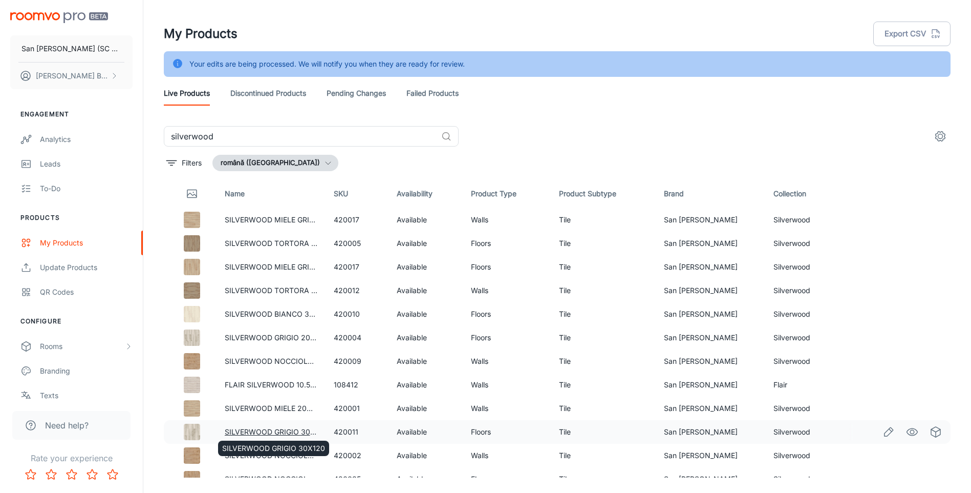
click at [273, 431] on link "SILVERWOOD GRIGIO 30X120" at bounding box center [276, 431] width 103 height 9
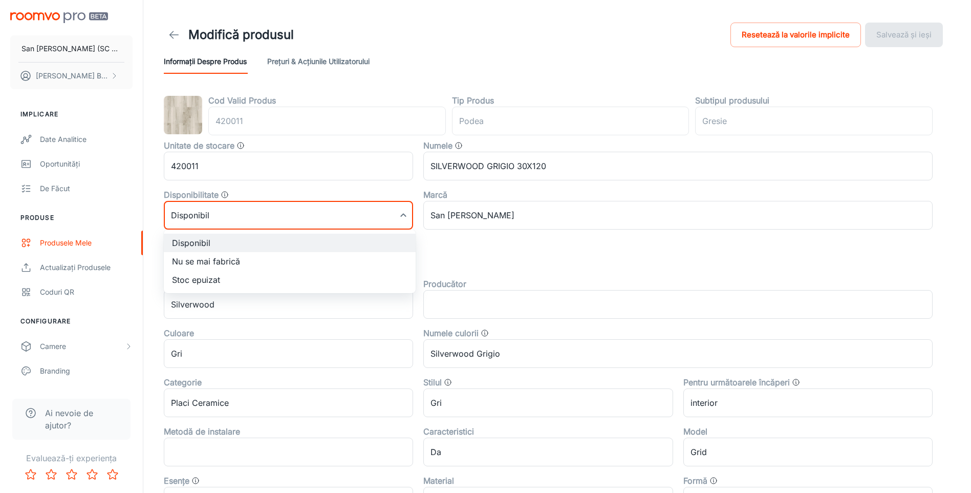
click at [248, 210] on body "San Marco Iasi (SC San Marco Design SRL) DANIEL BIZGA Implicare Date analitice …" at bounding box center [485, 246] width 971 height 493
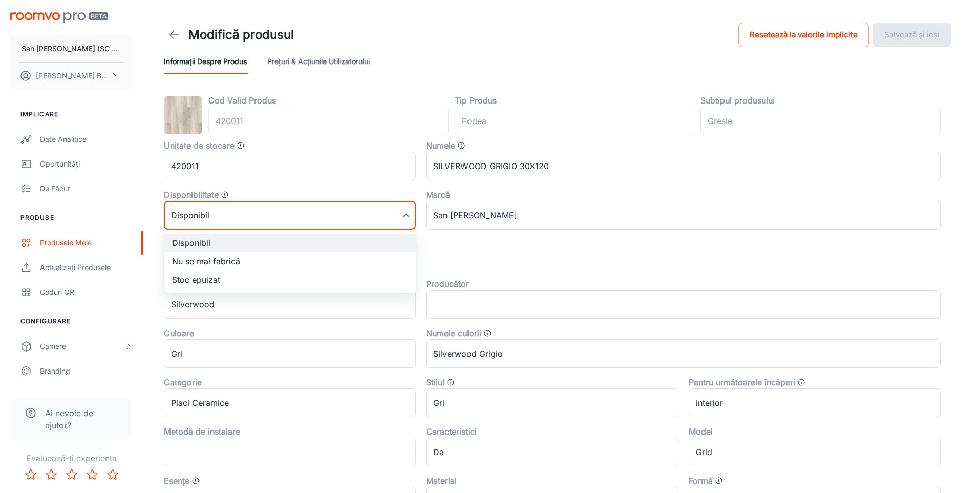
click at [204, 264] on li "Nu se mai fabrică" at bounding box center [290, 261] width 252 height 18
type input "1"
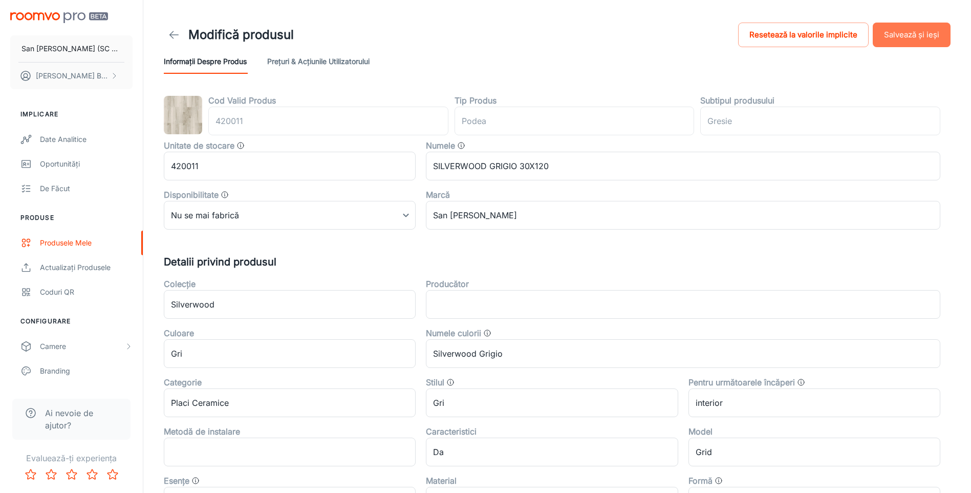
click at [917, 30] on button "Salvează și ieși" at bounding box center [912, 35] width 78 height 25
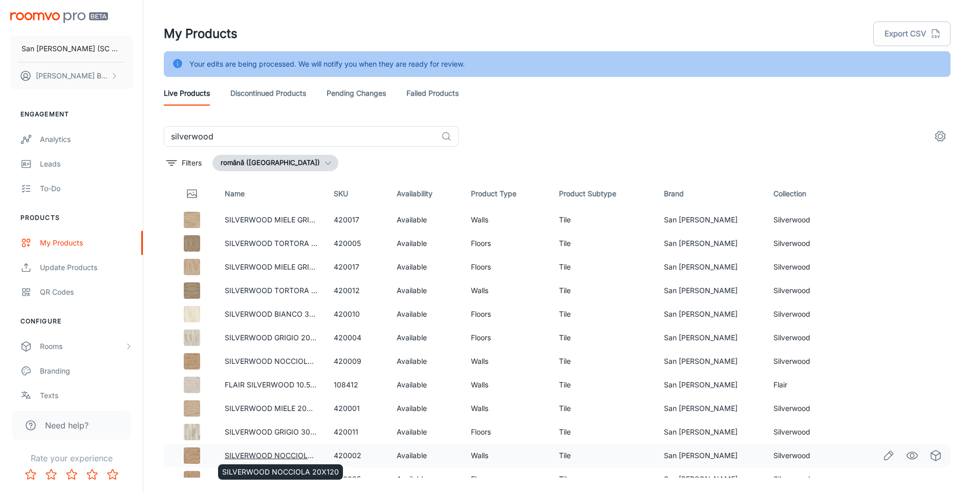
click at [275, 454] on link "SILVERWOOD NOCCIOLA 20X120" at bounding box center [283, 455] width 117 height 9
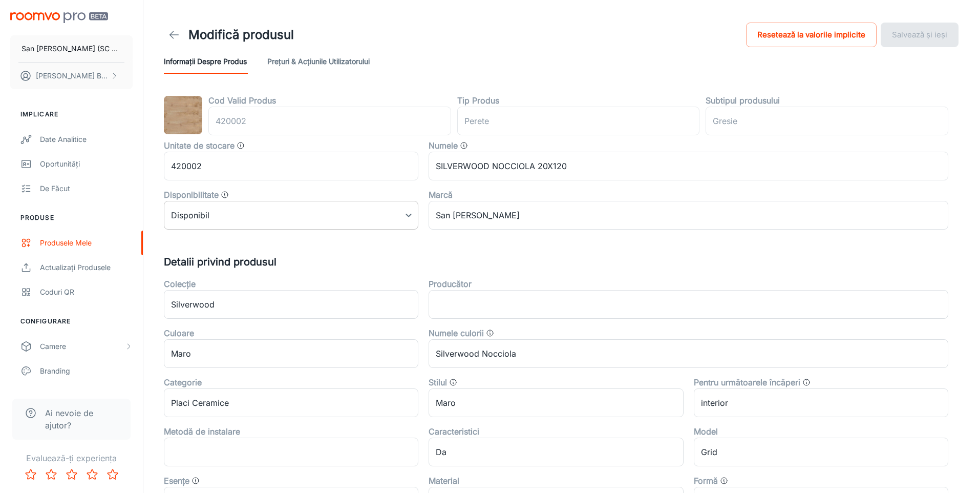
click at [241, 212] on body "San Marco Iasi (SC San Marco Design SRL) DANIEL BIZGA Implicare Date analitice …" at bounding box center [489, 246] width 979 height 493
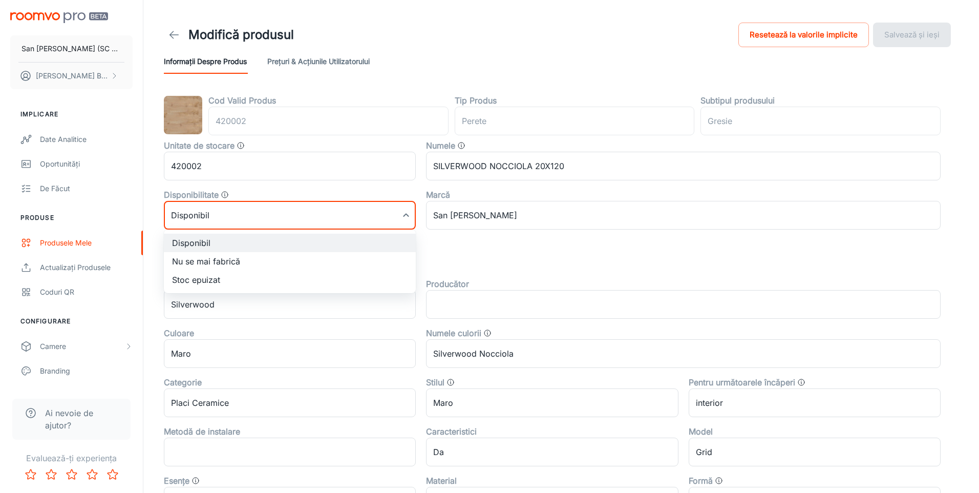
click at [206, 265] on li "Nu se mai fabrică" at bounding box center [290, 261] width 252 height 18
type input "1"
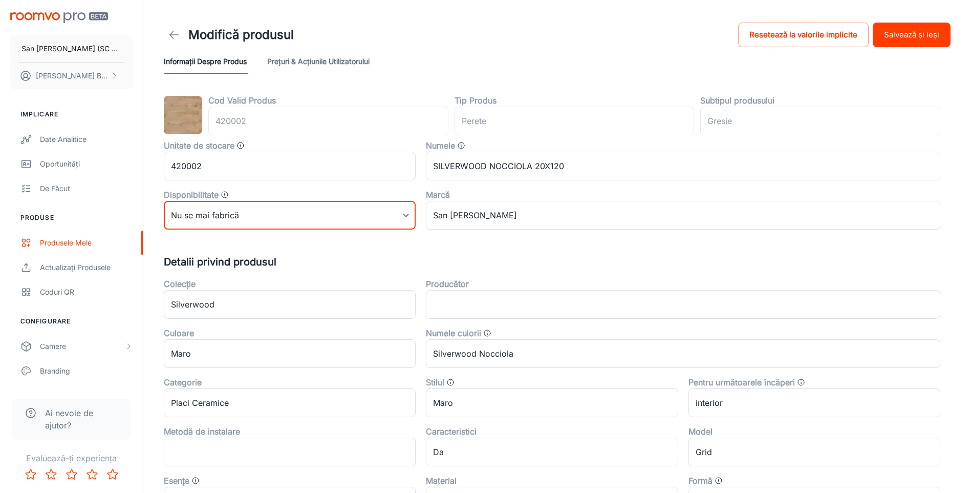
click at [927, 35] on button "Salvează și ieși" at bounding box center [912, 35] width 78 height 25
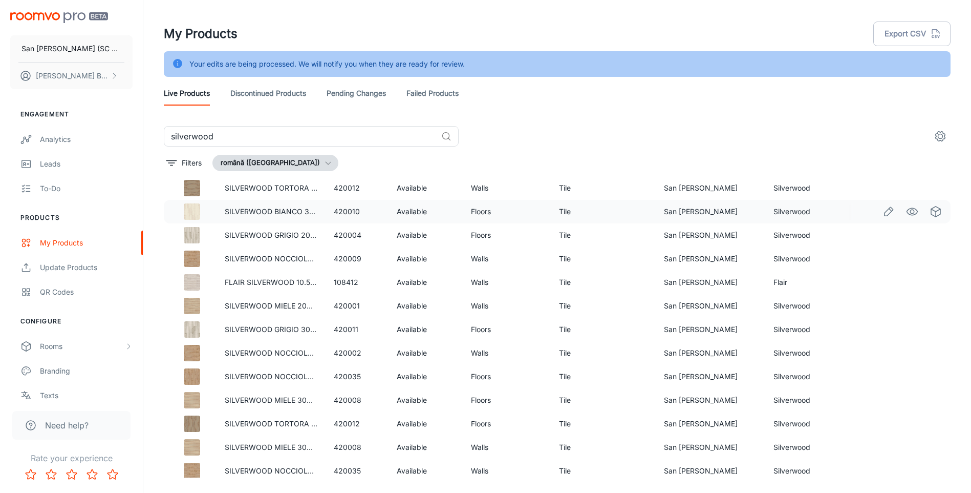
scroll to position [154, 0]
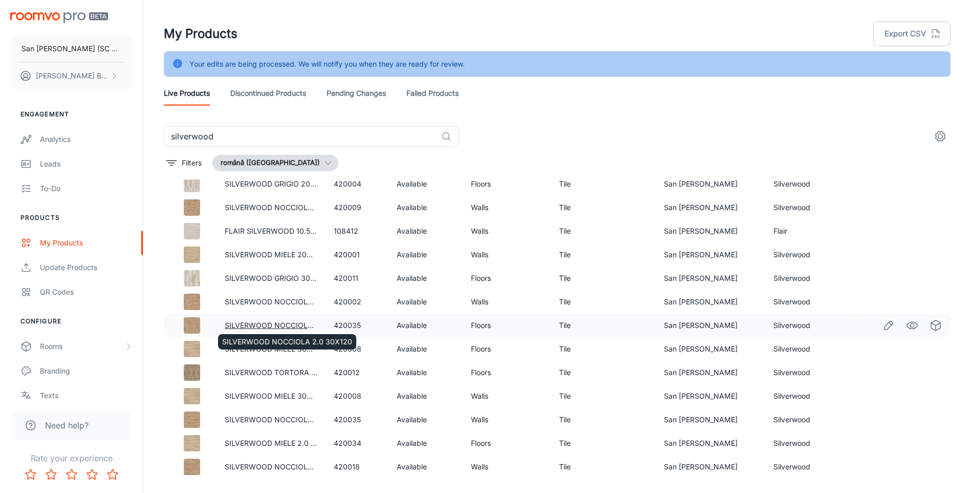
click at [265, 326] on link "SILVERWOOD NOCCIOLA 2.0 30X120" at bounding box center [290, 325] width 130 height 9
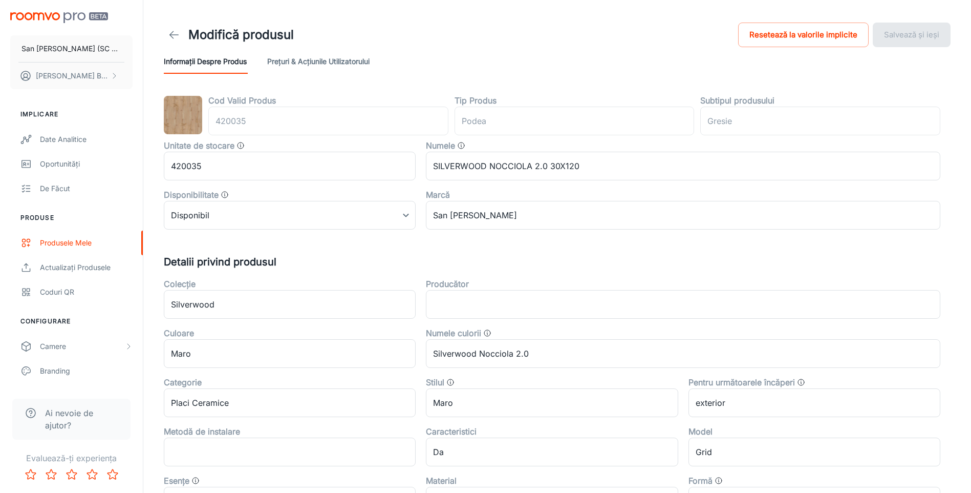
click at [297, 214] on body "San Marco Iasi (SC San Marco Design SRL) DANIEL BIZGA Implicare Date analitice …" at bounding box center [485, 246] width 971 height 493
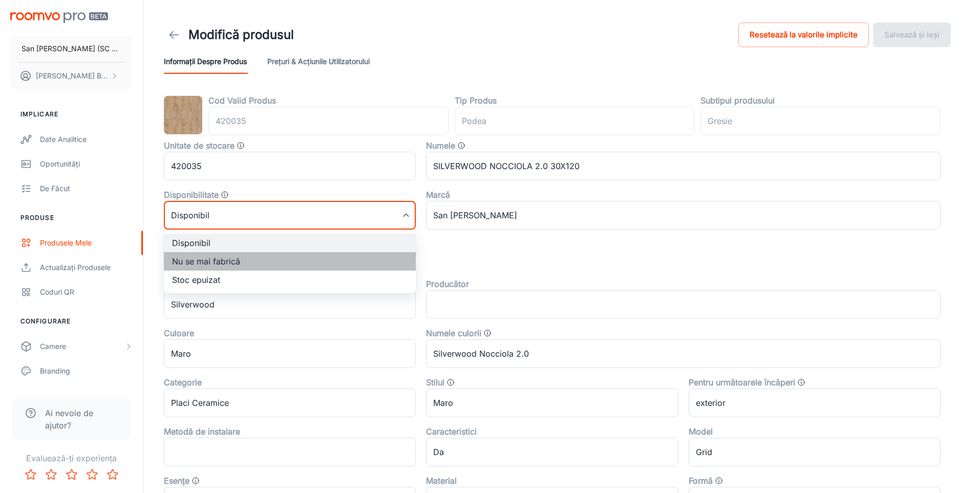
click at [223, 261] on li "Nu se mai fabrică" at bounding box center [290, 261] width 252 height 18
type input "1"
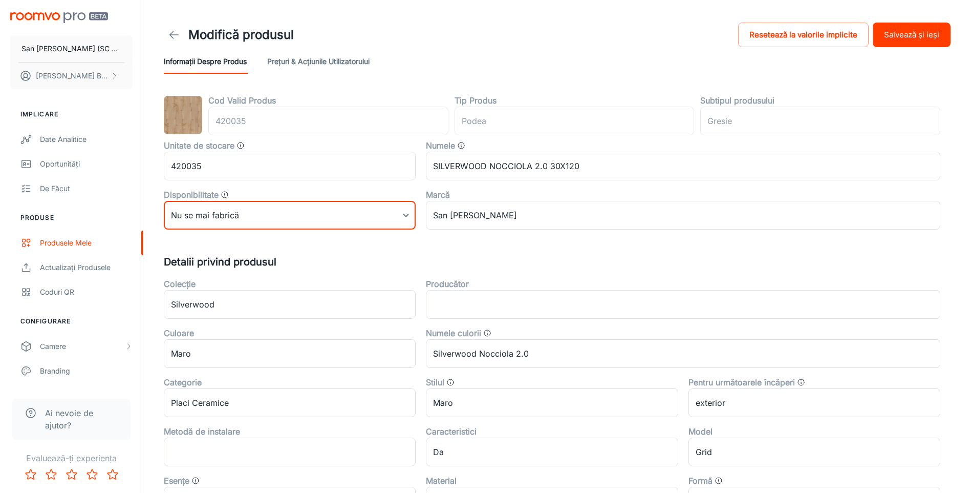
click at [909, 36] on button "Salvează și ieși" at bounding box center [912, 35] width 78 height 25
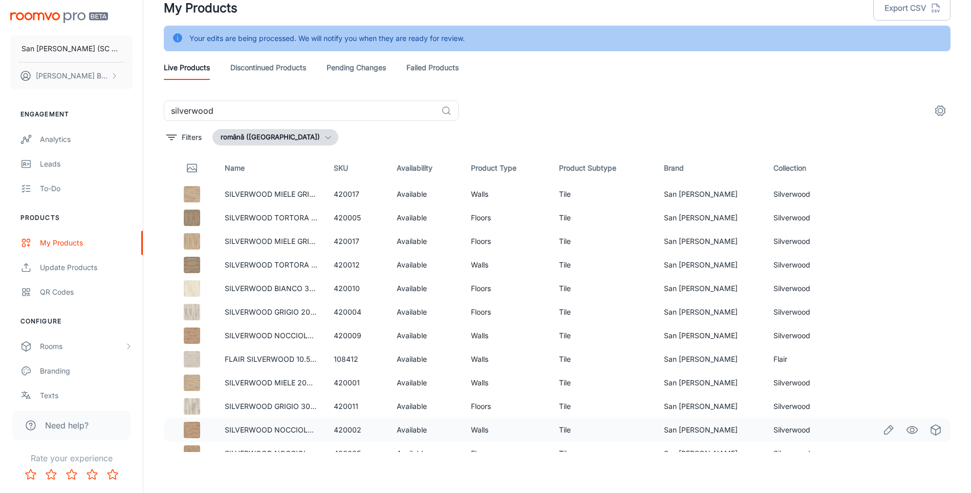
scroll to position [102, 0]
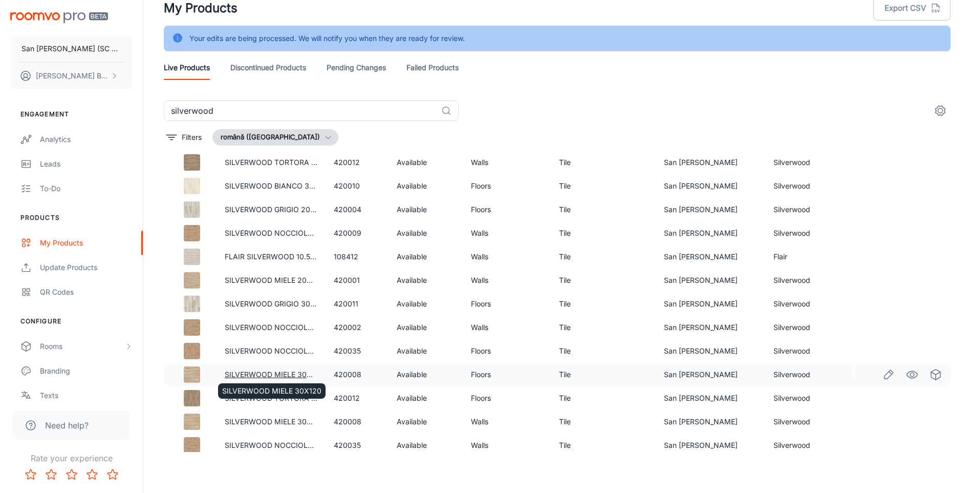
click at [293, 375] on link "SILVERWOOD MIELE 30X120" at bounding box center [274, 374] width 99 height 9
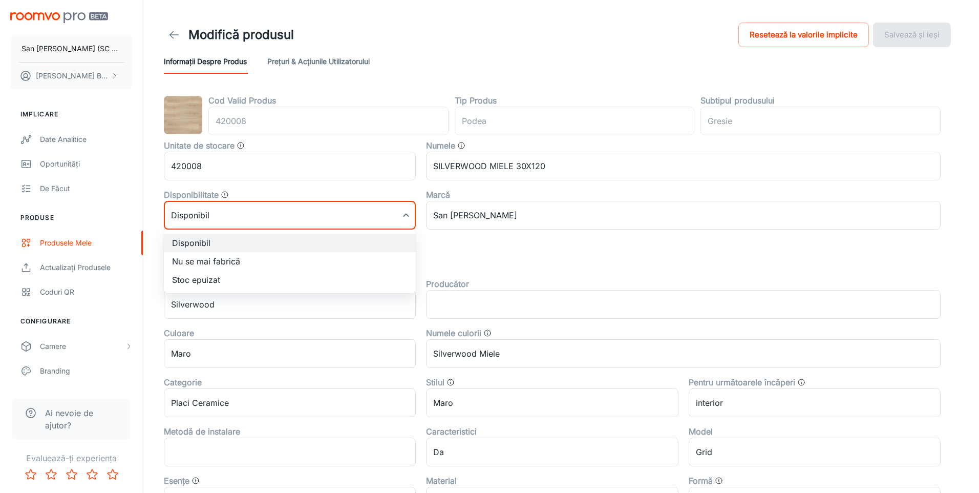
click at [293, 219] on body "San Marco Iasi (SC San Marco Design SRL) DANIEL BIZGA Implicare Date analitice …" at bounding box center [489, 246] width 979 height 493
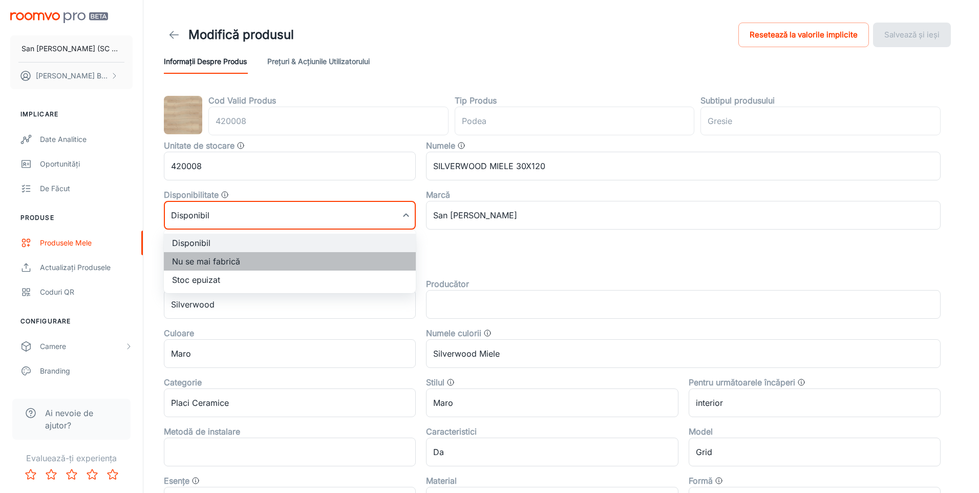
click at [236, 265] on li "Nu se mai fabrică" at bounding box center [290, 261] width 252 height 18
type input "1"
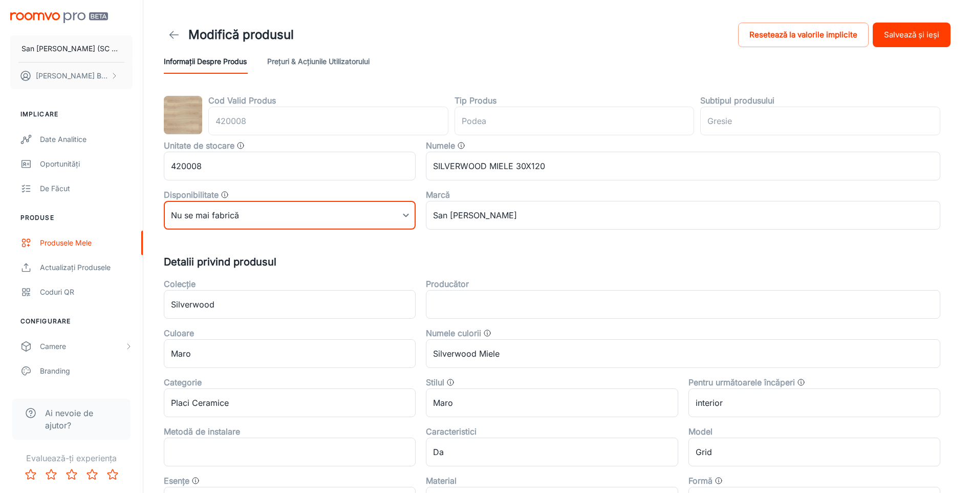
click at [911, 35] on button "Salvează și ieși" at bounding box center [912, 35] width 78 height 25
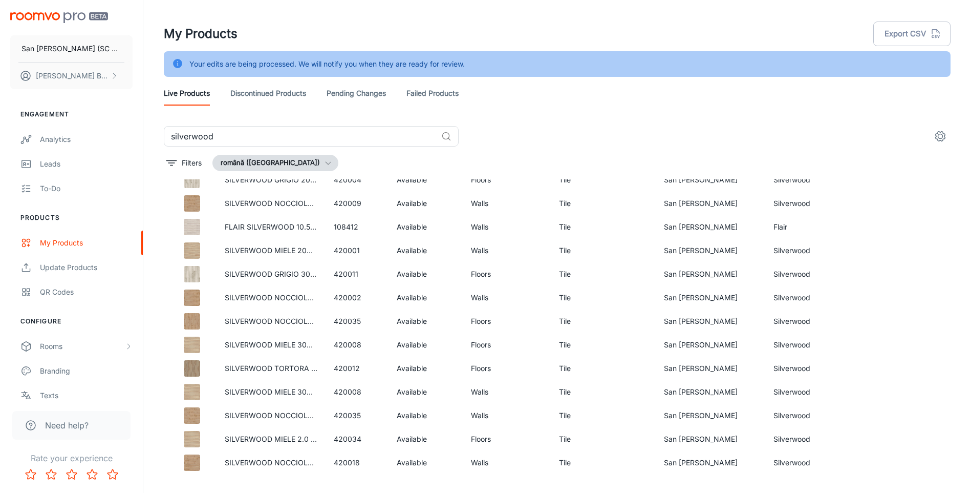
scroll to position [160, 0]
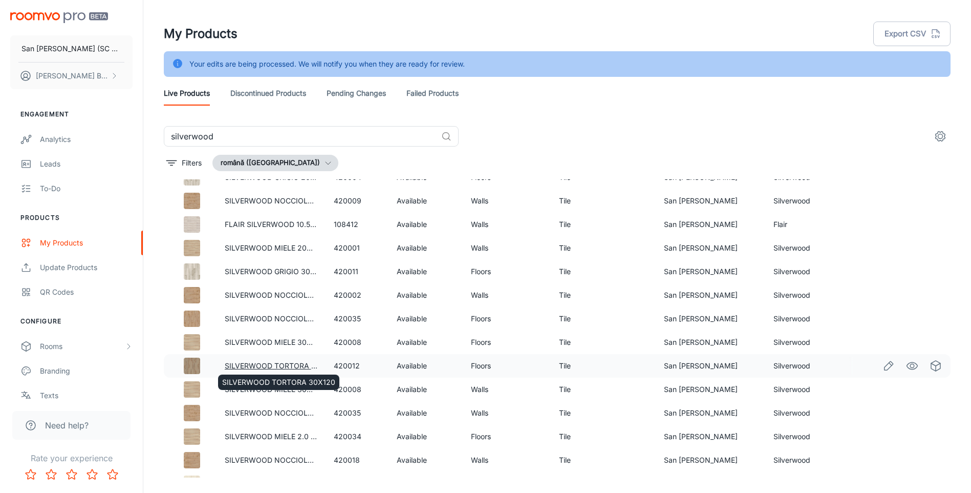
click at [268, 366] on link "SILVERWOOD TORTORA 30X120" at bounding box center [281, 365] width 113 height 9
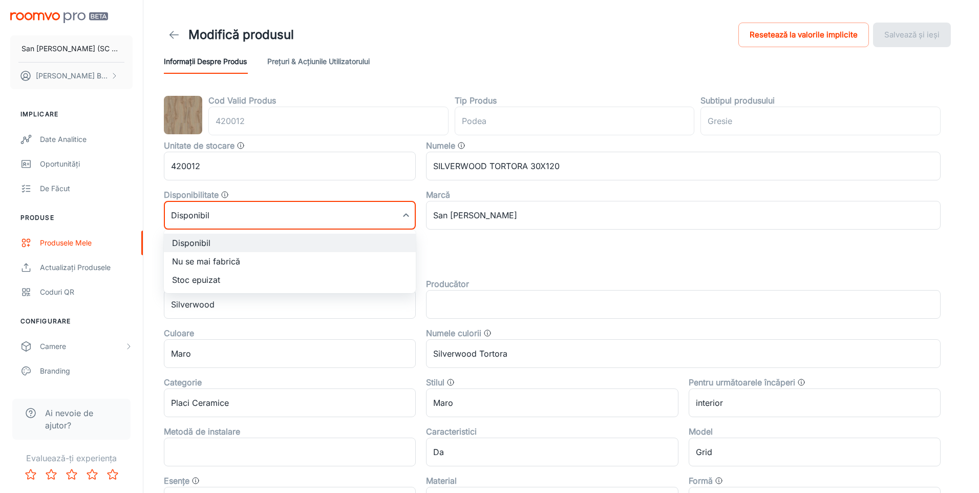
click at [234, 219] on body "San Marco Iasi (SC San Marco Design SRL) DANIEL BIZGA Implicare Date analitice …" at bounding box center [489, 246] width 979 height 493
click at [190, 261] on li "Nu se mai fabrică" at bounding box center [290, 261] width 252 height 18
type input "1"
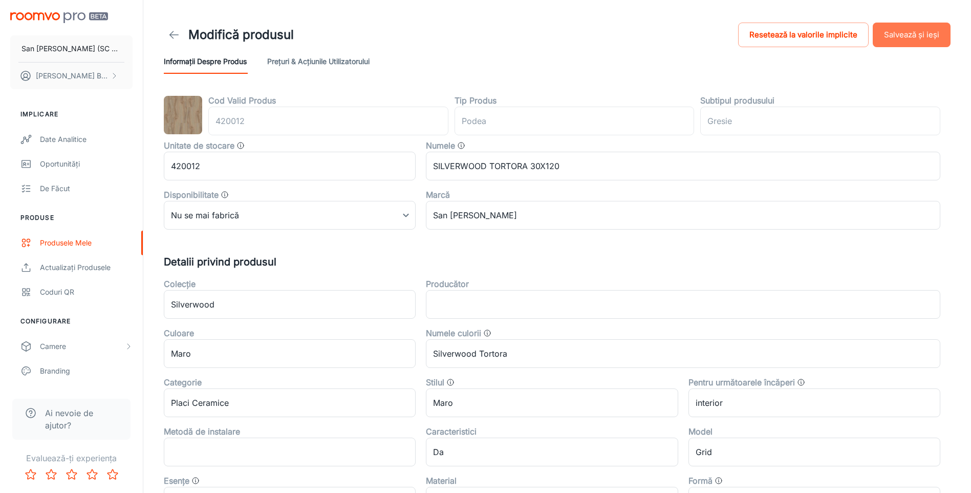
click at [912, 35] on button "Salvează și ieși" at bounding box center [912, 35] width 78 height 25
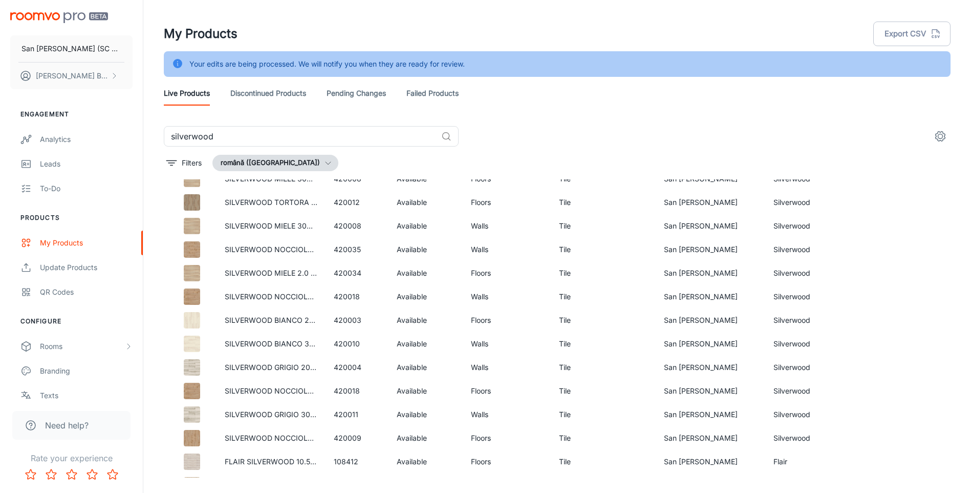
scroll to position [312, 0]
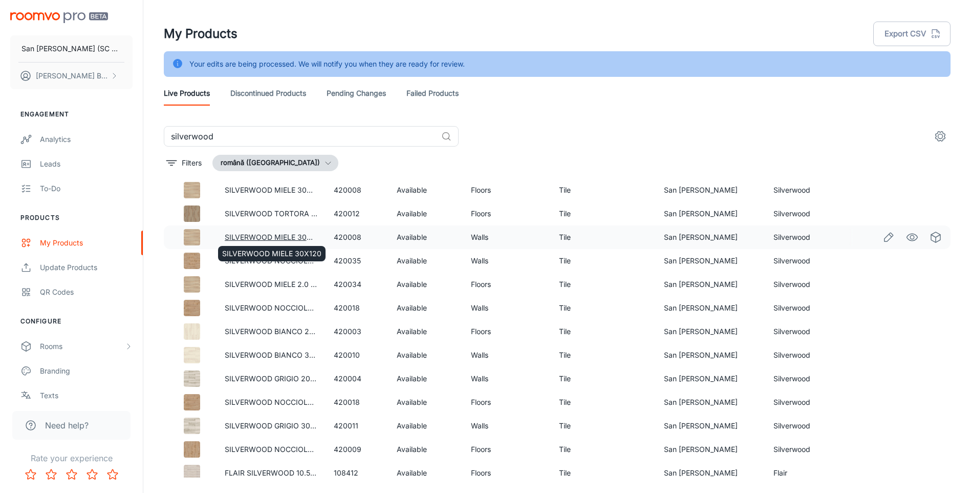
click at [297, 237] on link "SILVERWOOD MIELE 30X120" at bounding box center [274, 236] width 99 height 9
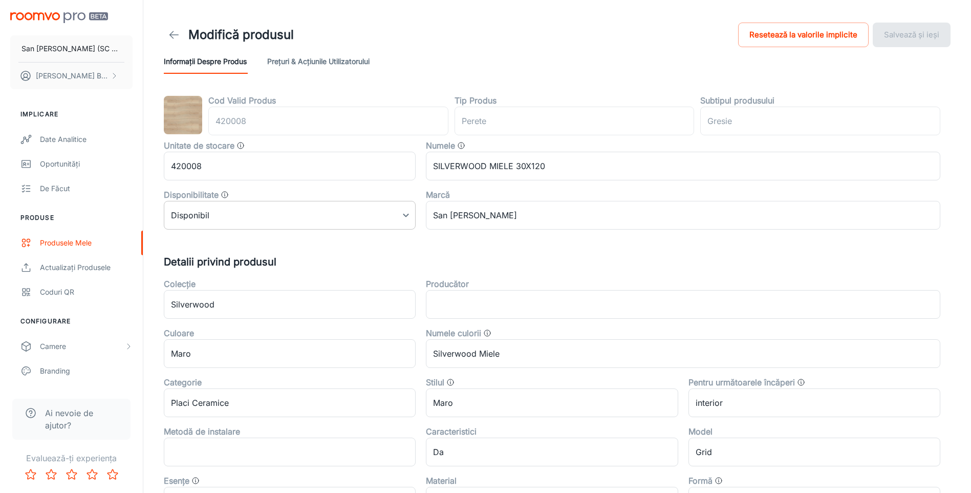
click at [269, 214] on body "San Marco Iasi (SC San Marco Design SRL) DANIEL BIZGA Implicare Date analitice …" at bounding box center [485, 246] width 971 height 493
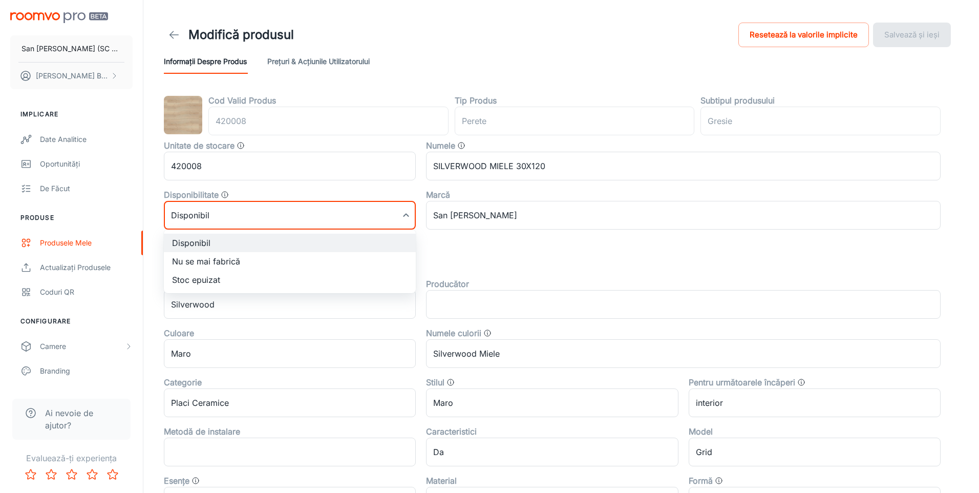
click at [203, 259] on li "Nu se mai fabrică" at bounding box center [290, 261] width 252 height 18
type input "1"
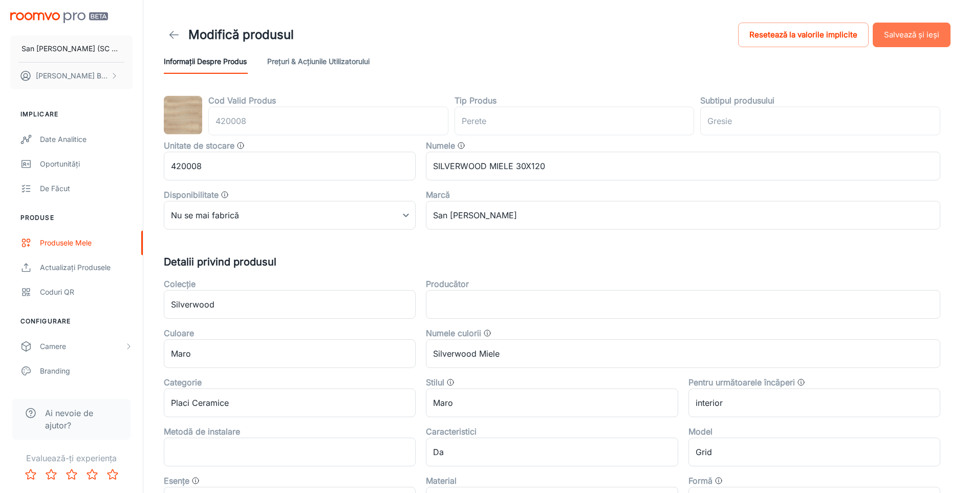
click at [895, 31] on button "Salvează și ieși" at bounding box center [912, 35] width 78 height 25
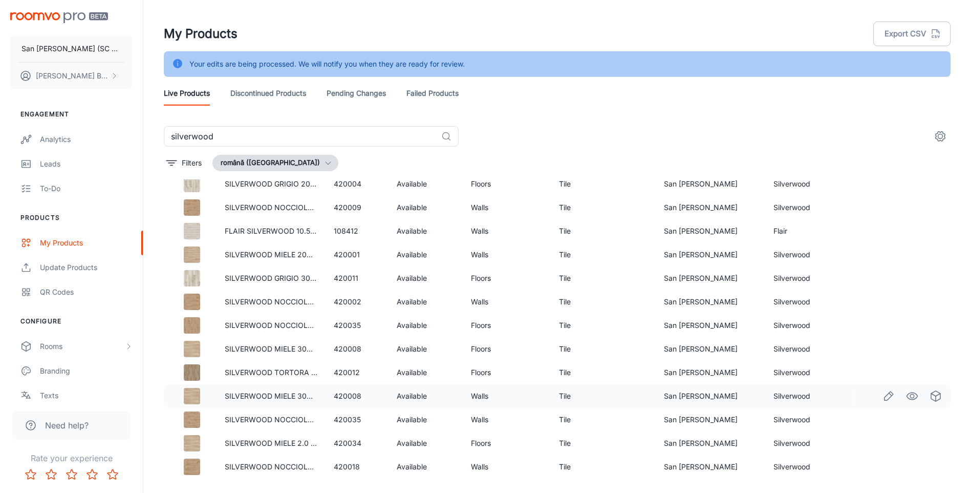
scroll to position [205, 0]
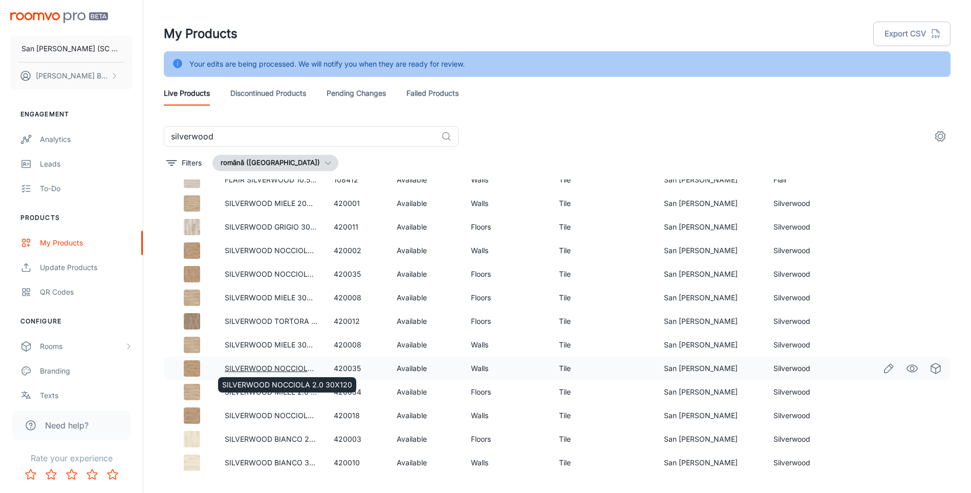
click at [296, 366] on link "SILVERWOOD NOCCIOLA 2.0 30X120" at bounding box center [290, 368] width 130 height 9
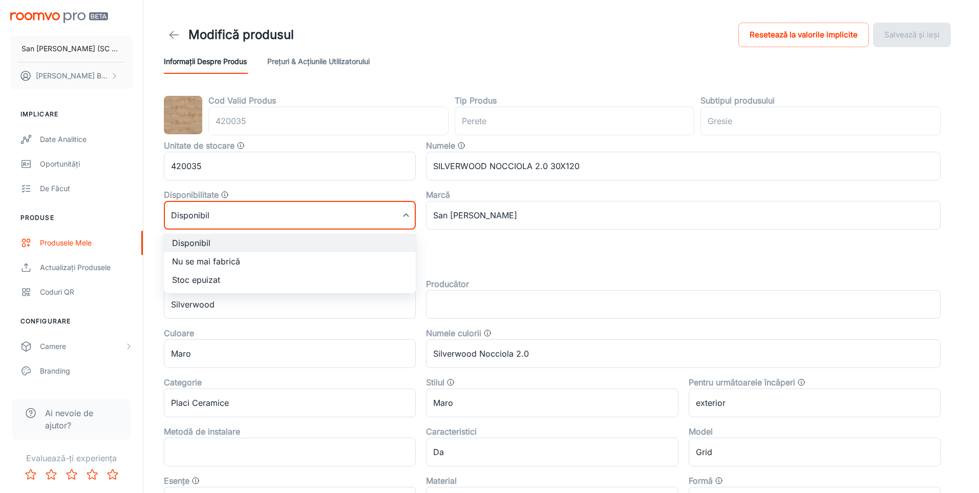
click at [272, 216] on body "San Marco Iasi (SC San Marco Design SRL) DANIEL BIZGA Implicare Date analitice …" at bounding box center [489, 246] width 979 height 493
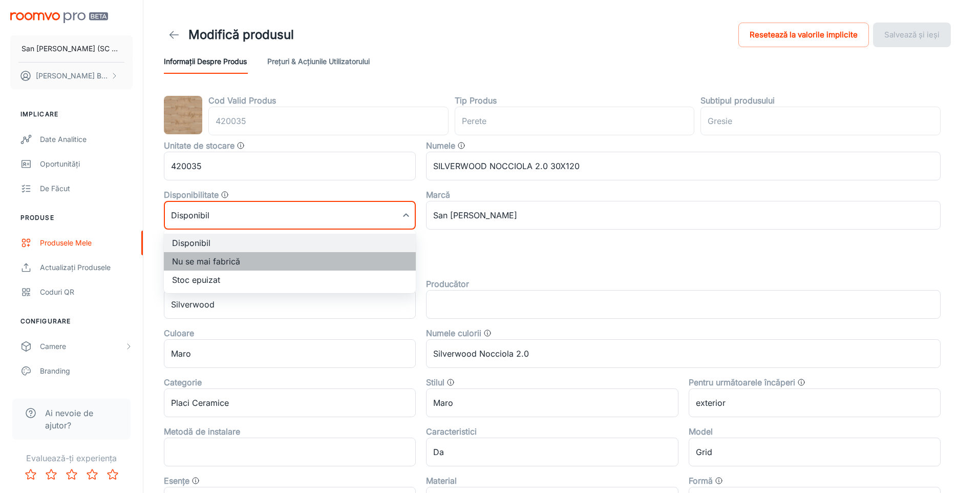
click at [196, 262] on li "Nu se mai fabrică" at bounding box center [290, 261] width 252 height 18
type input "1"
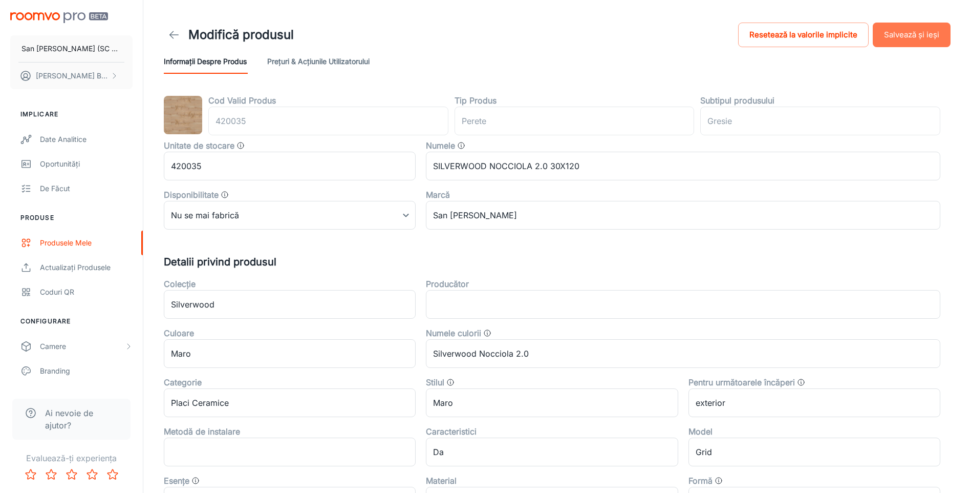
click at [901, 35] on button "Salvează și ieși" at bounding box center [912, 35] width 78 height 25
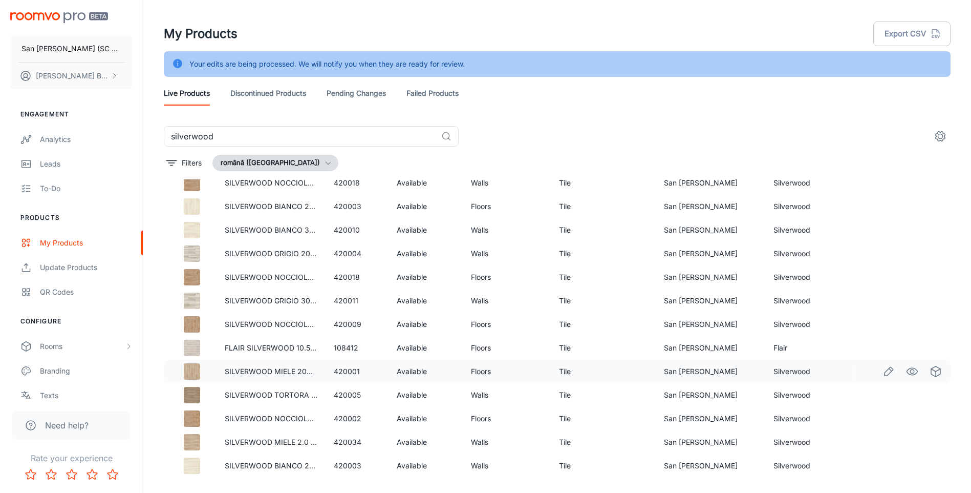
scroll to position [386, 0]
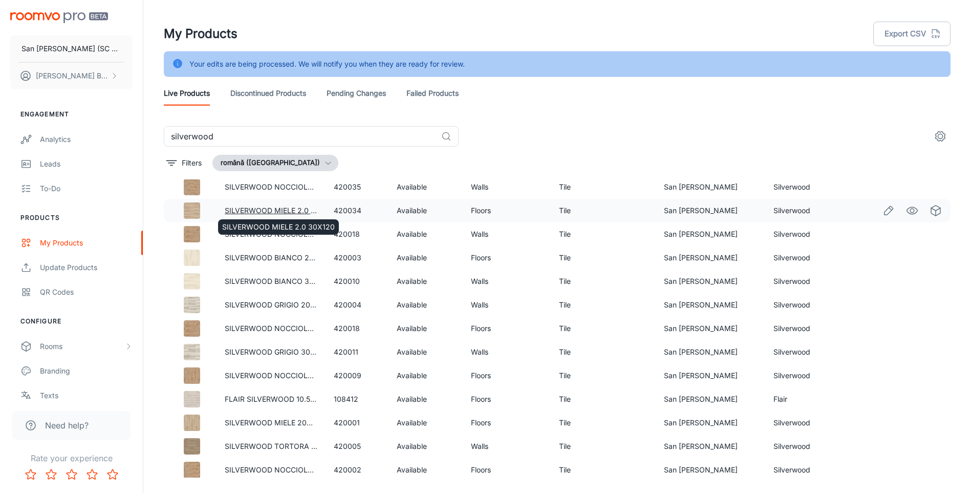
click at [277, 210] on link "SILVERWOOD MIELE 2.0 30X120" at bounding box center [281, 210] width 113 height 9
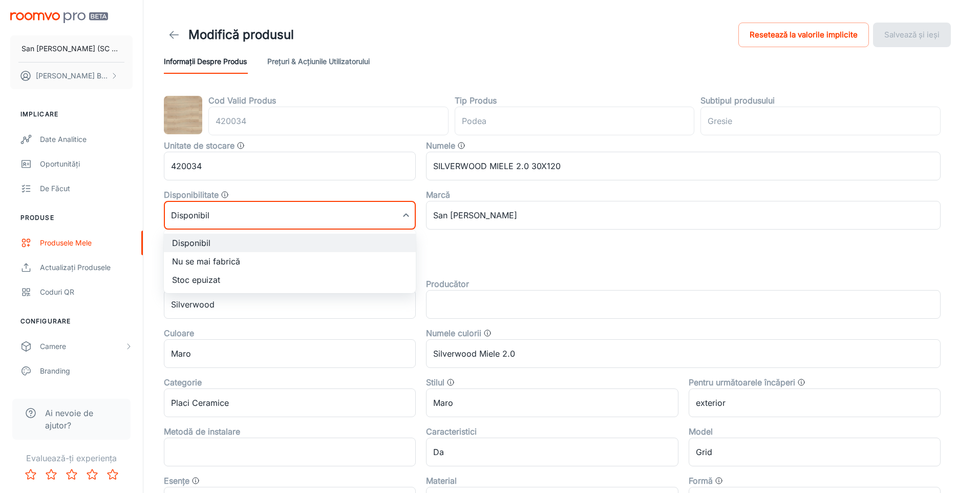
click at [277, 210] on body "San Marco Iasi (SC San Marco Design SRL) DANIEL BIZGA Implicare Date analitice …" at bounding box center [489, 246] width 979 height 493
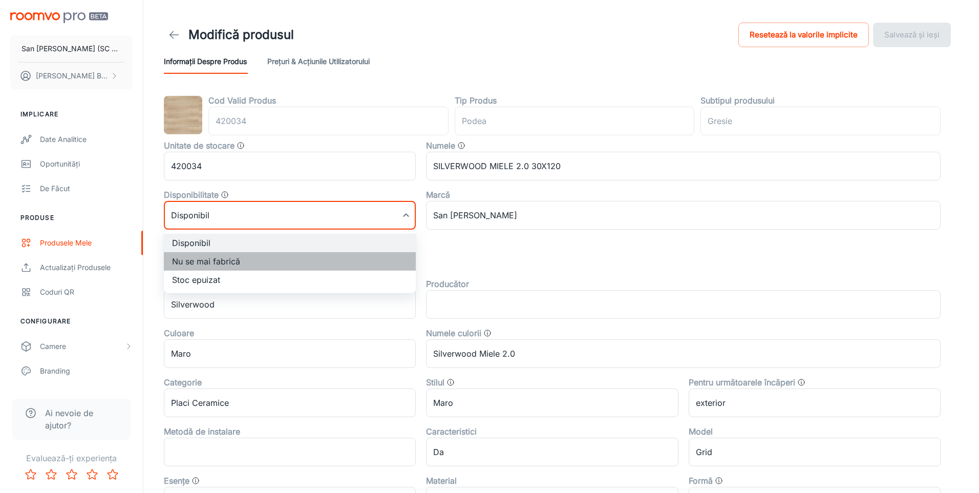
click at [206, 260] on li "Nu se mai fabrică" at bounding box center [290, 261] width 252 height 18
type input "1"
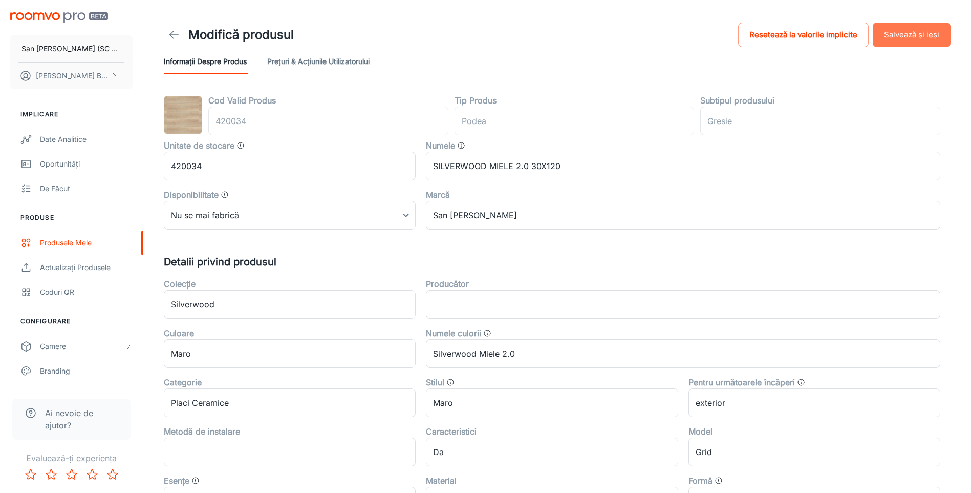
click at [905, 39] on button "Salvează și ieși" at bounding box center [912, 35] width 78 height 25
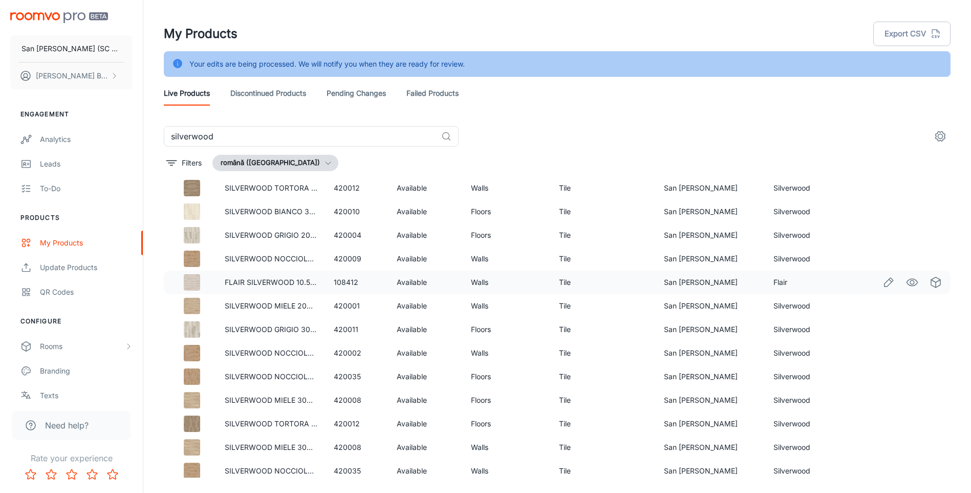
scroll to position [205, 0]
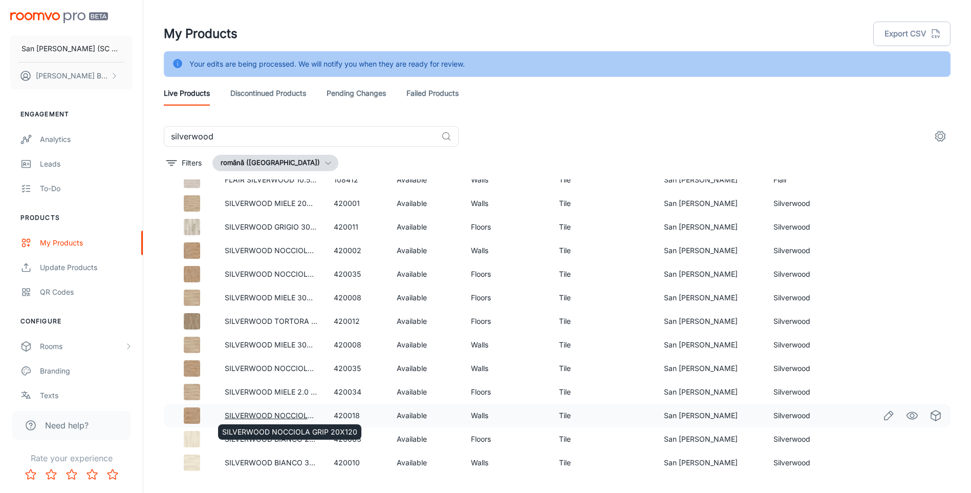
click at [287, 413] on link "SILVERWOOD NOCCIOLA GRIP 20X120" at bounding box center [292, 415] width 135 height 9
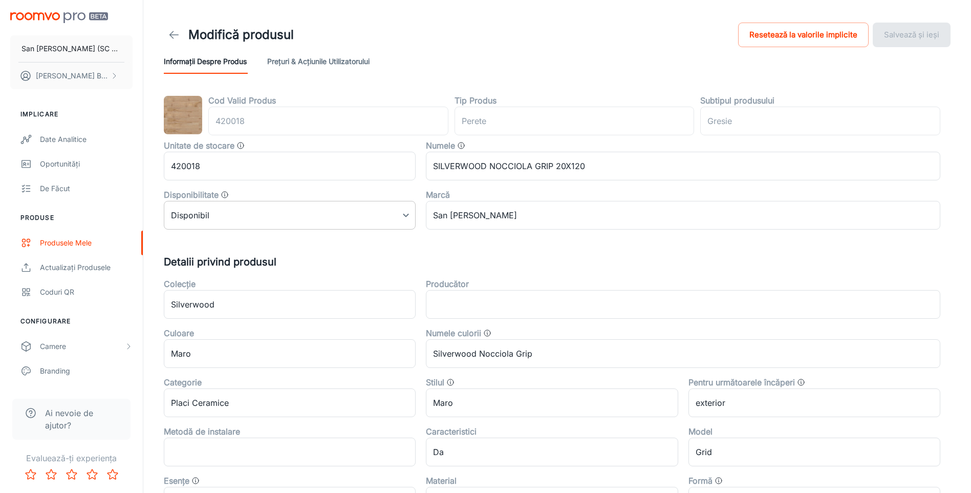
click at [254, 218] on body "San Marco Iasi (SC San Marco Design SRL) DANIEL BIZGA Implicare Date analitice …" at bounding box center [485, 246] width 971 height 493
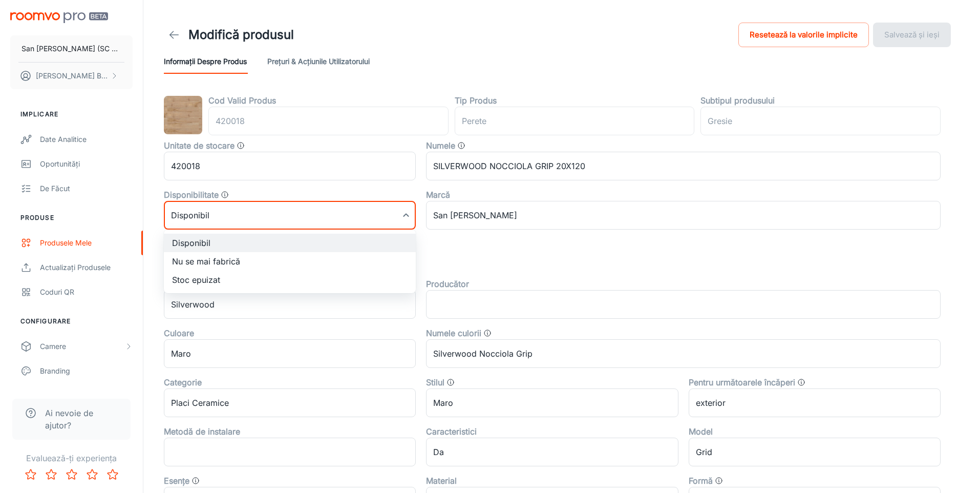
click at [207, 266] on li "Nu se mai fabrică" at bounding box center [290, 261] width 252 height 18
type input "1"
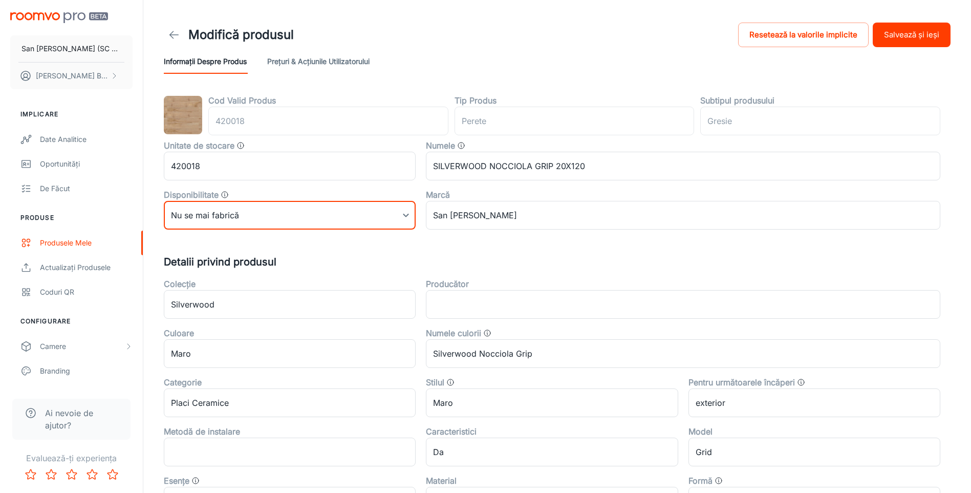
click at [918, 33] on button "Salvează și ieși" at bounding box center [912, 35] width 78 height 25
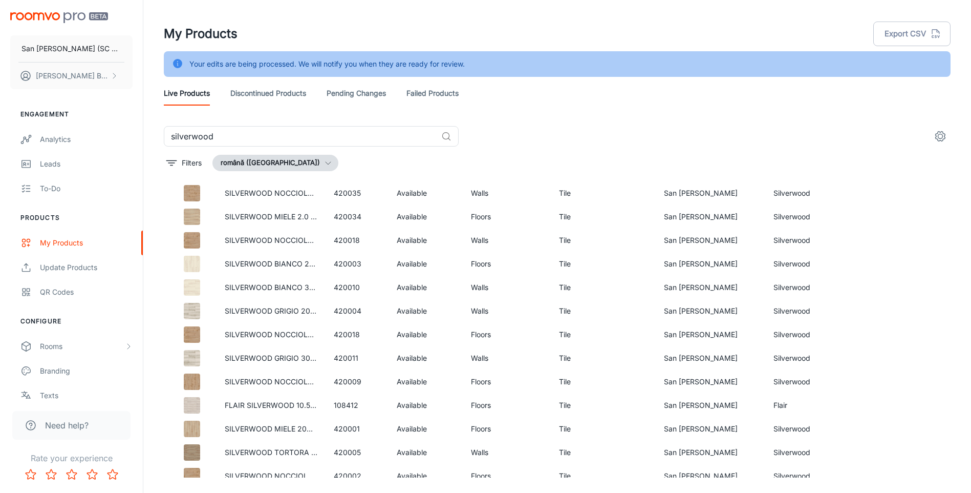
scroll to position [409, 0]
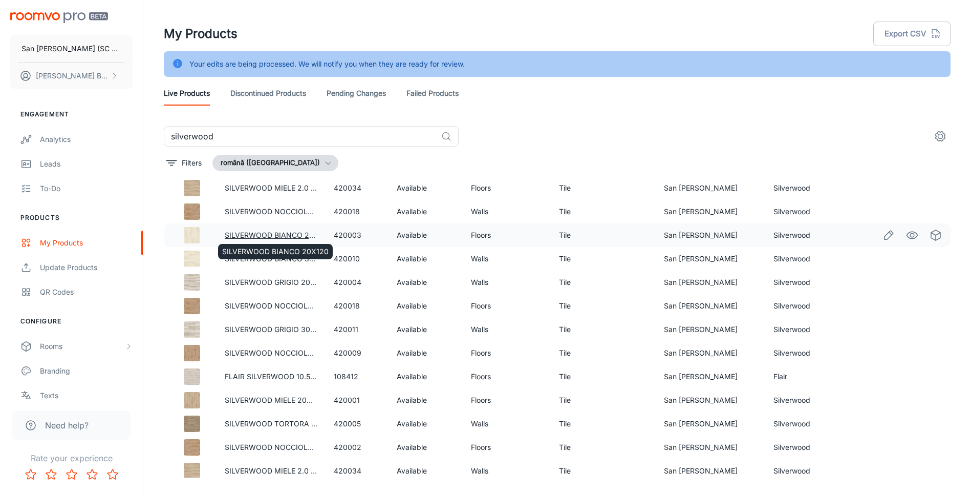
click at [294, 233] on link "SILVERWOOD BIANCO 20X120" at bounding box center [278, 234] width 106 height 9
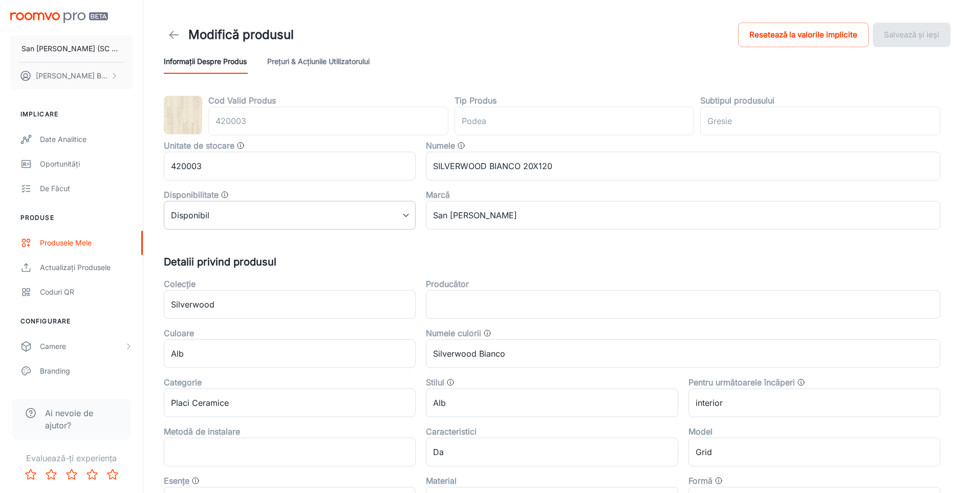
click at [266, 217] on body "San Marco Iasi (SC San Marco Design SRL) DANIEL BIZGA Implicare Date analitice …" at bounding box center [485, 246] width 971 height 493
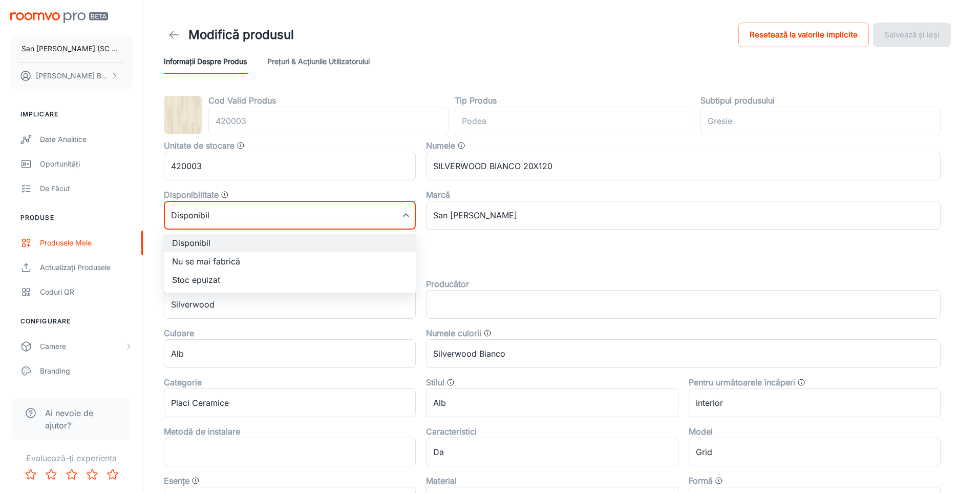
click at [212, 263] on li "Nu se mai fabrică" at bounding box center [290, 261] width 252 height 18
type input "1"
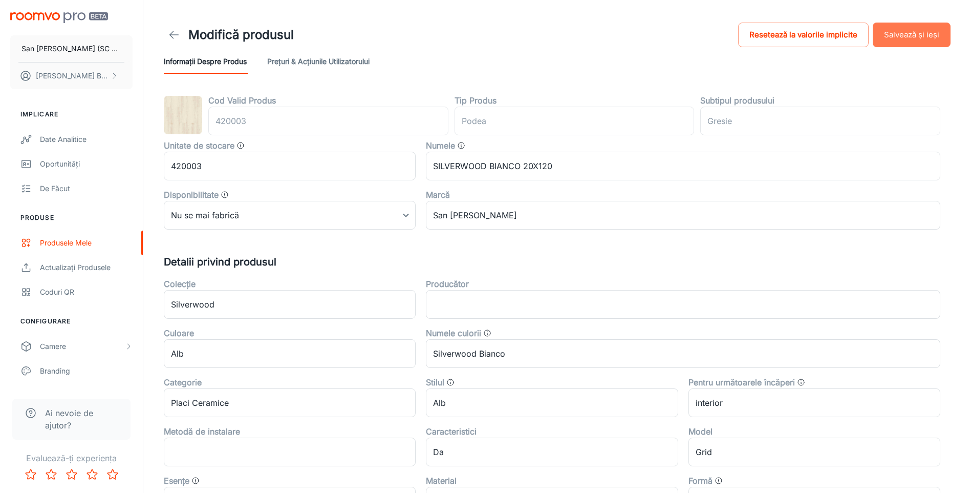
click at [901, 32] on button "Salvează și ieși" at bounding box center [912, 35] width 78 height 25
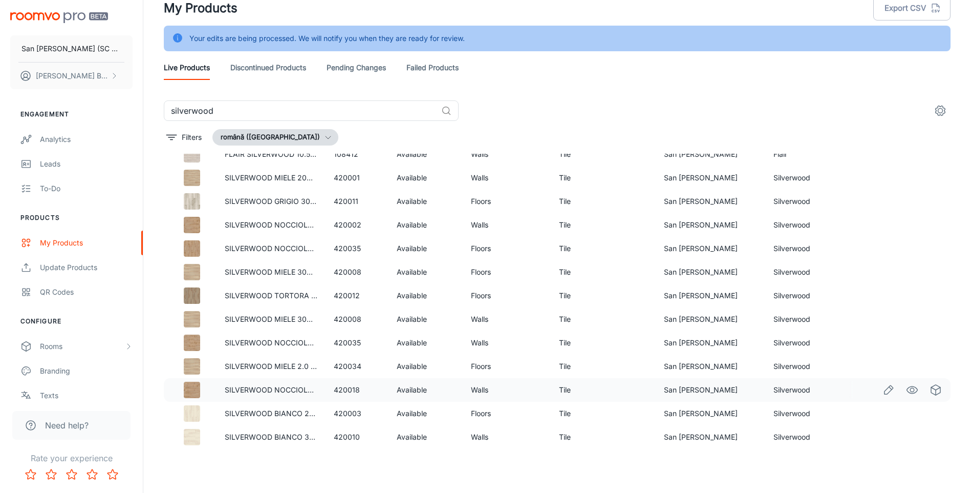
scroll to position [256, 0]
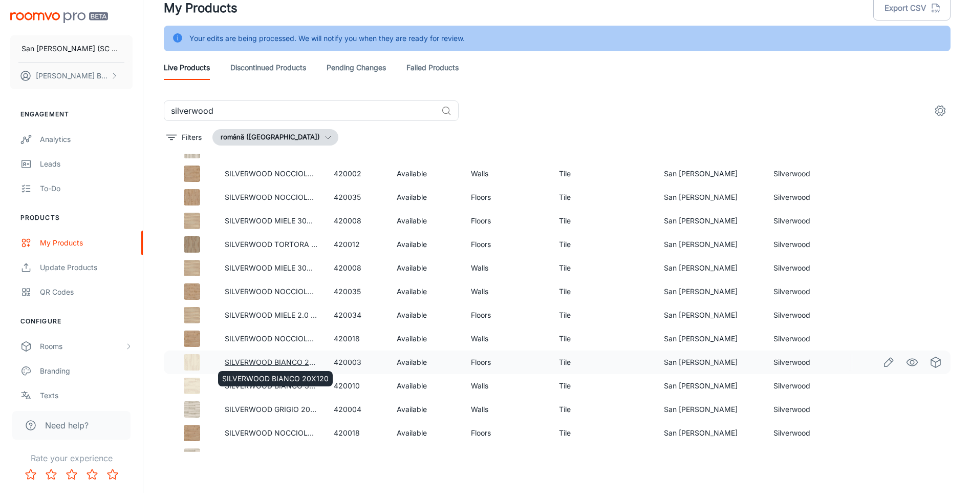
click at [298, 359] on link "SILVERWOOD BIANCO 20X120" at bounding box center [278, 361] width 106 height 9
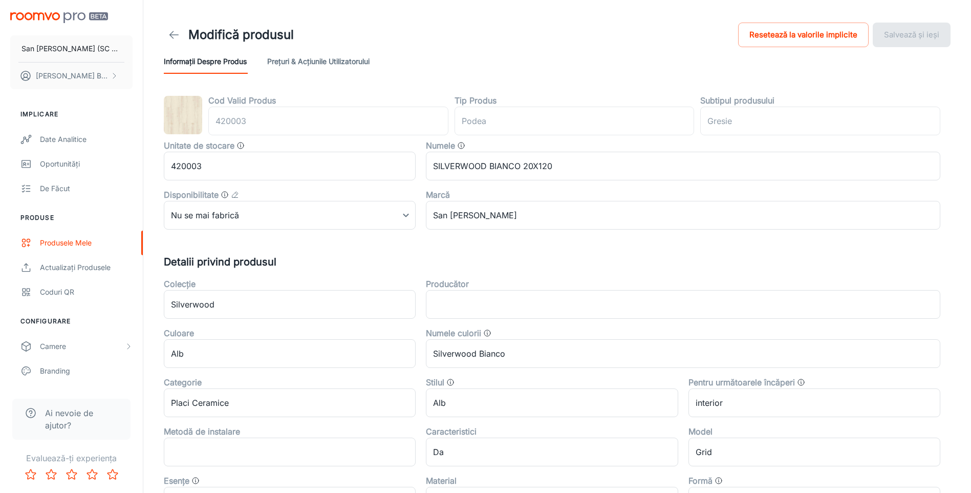
click at [178, 31] on icon at bounding box center [174, 35] width 12 height 12
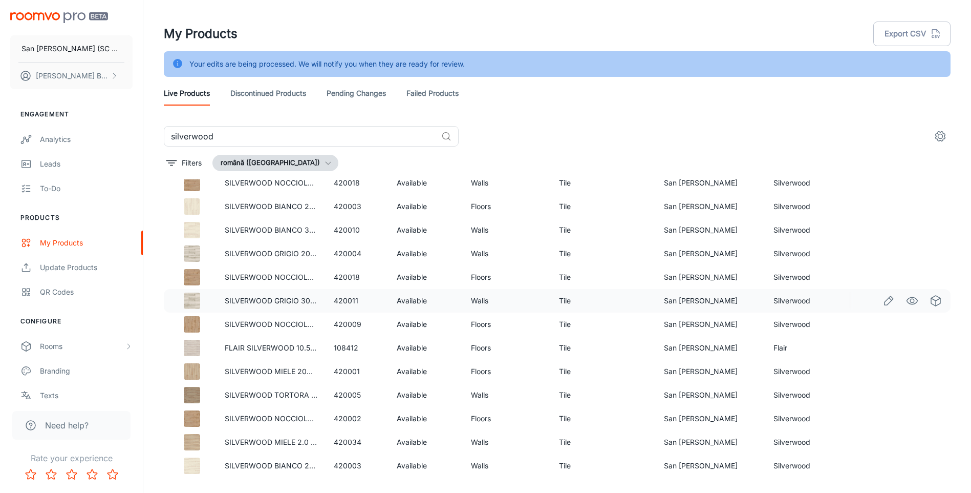
scroll to position [26, 0]
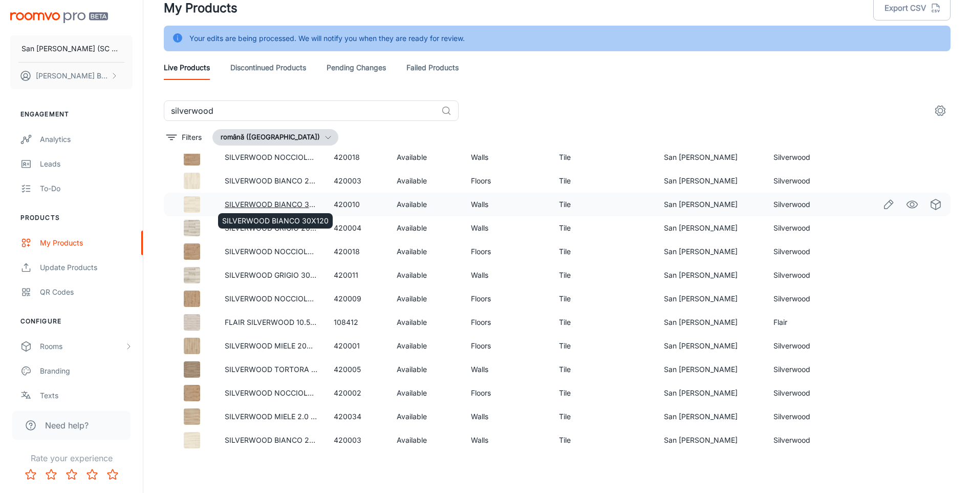
click at [296, 202] on link "SILVERWOOD BIANCO 30X120" at bounding box center [278, 204] width 106 height 9
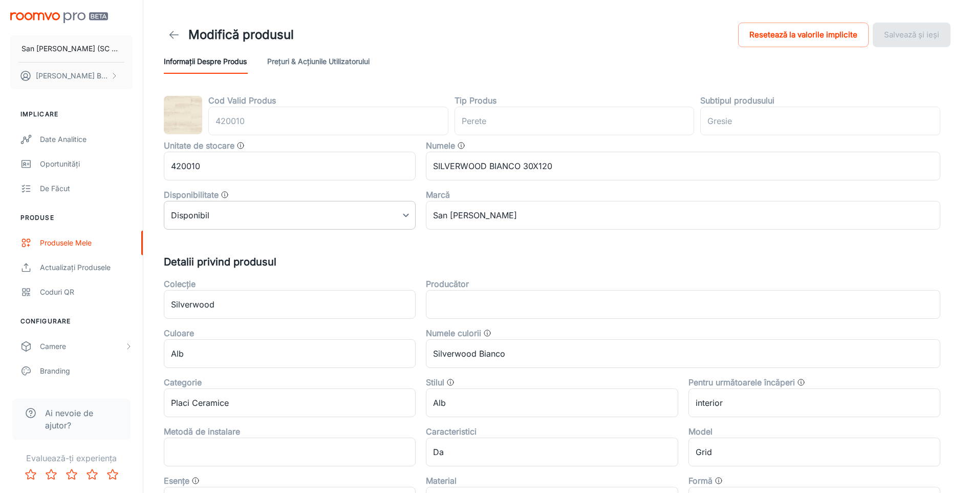
click at [289, 216] on body "San Marco Iasi (SC San Marco Design SRL) DANIEL BIZGA Implicare Date analitice …" at bounding box center [485, 246] width 971 height 493
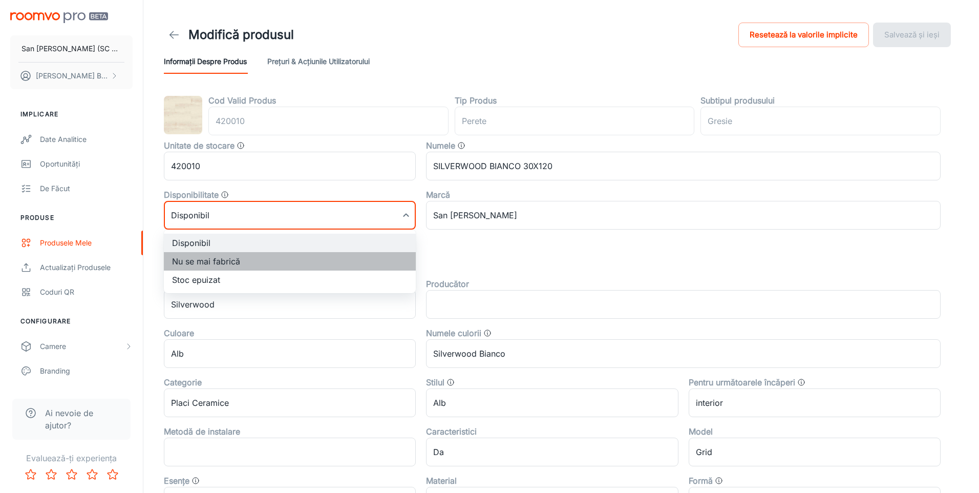
click at [210, 259] on li "Nu se mai fabrică" at bounding box center [290, 261] width 252 height 18
type input "1"
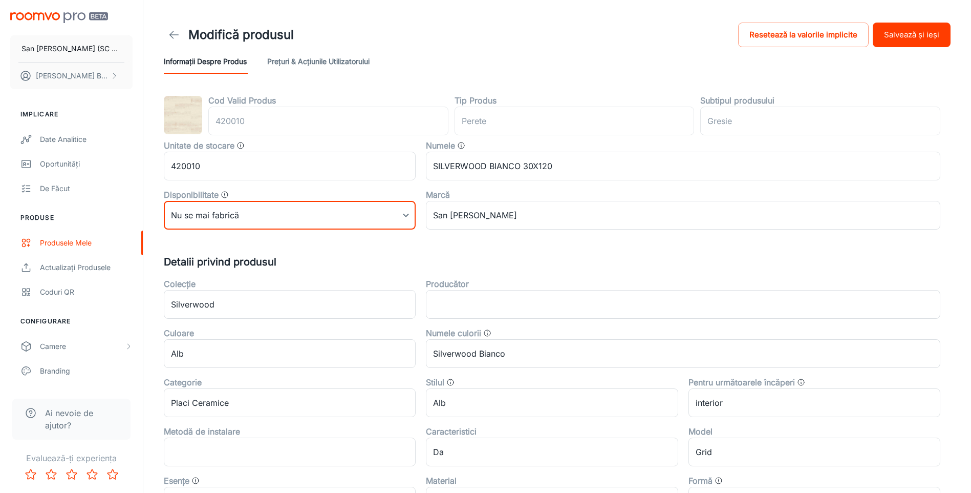
click at [907, 37] on button "Salvează și ieși" at bounding box center [912, 35] width 78 height 25
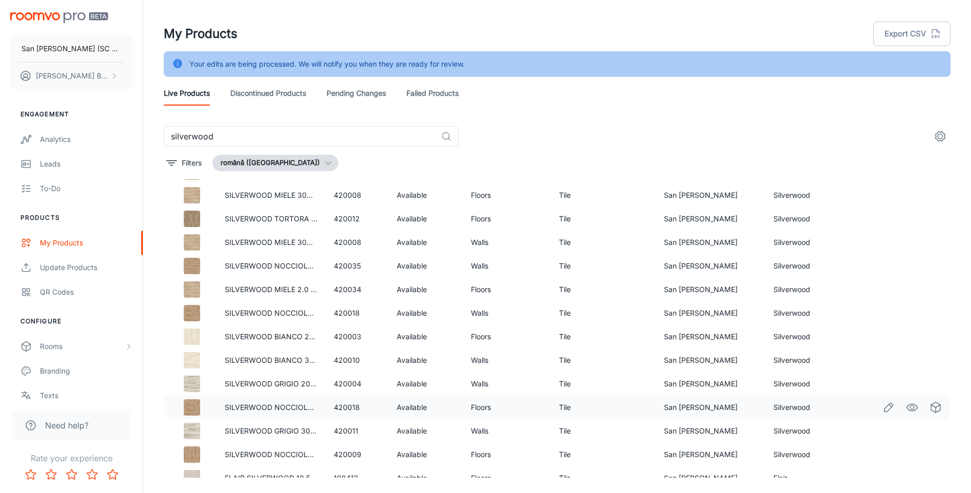
scroll to position [437, 0]
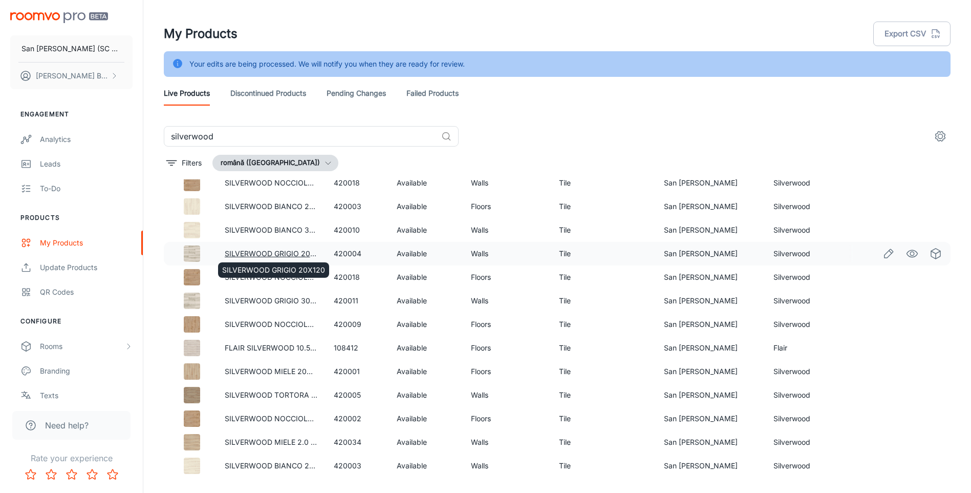
click at [286, 253] on link "SILVERWOOD GRIGIO 20X120" at bounding box center [276, 253] width 103 height 9
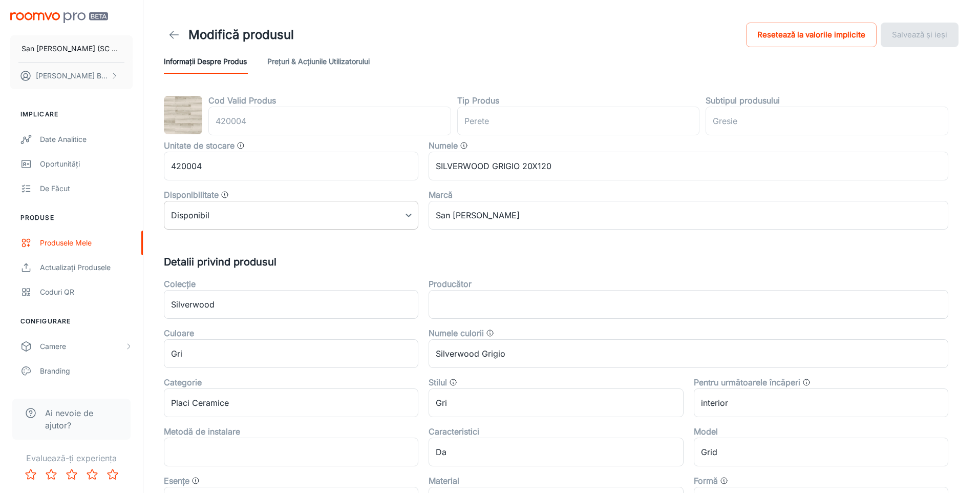
click at [288, 219] on body "San Marco Iasi (SC San Marco Design SRL) DANIEL BIZGA Implicare Date analitice …" at bounding box center [489, 246] width 979 height 493
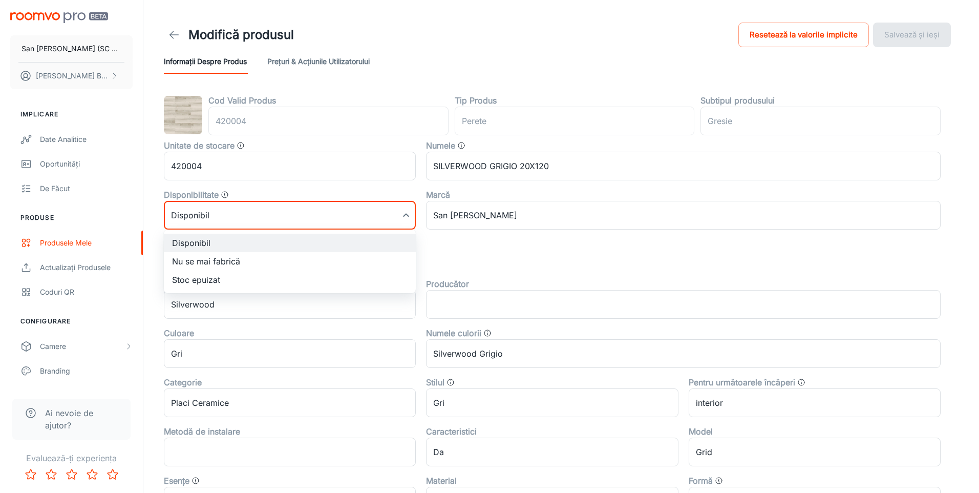
click at [233, 261] on li "Nu se mai fabrică" at bounding box center [290, 261] width 252 height 18
type input "1"
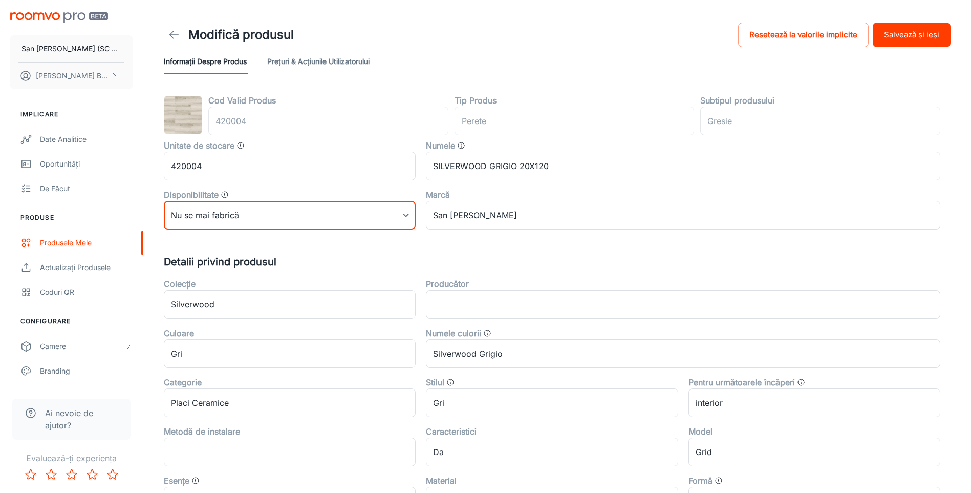
click at [909, 33] on button "Salvează și ieși" at bounding box center [912, 35] width 78 height 25
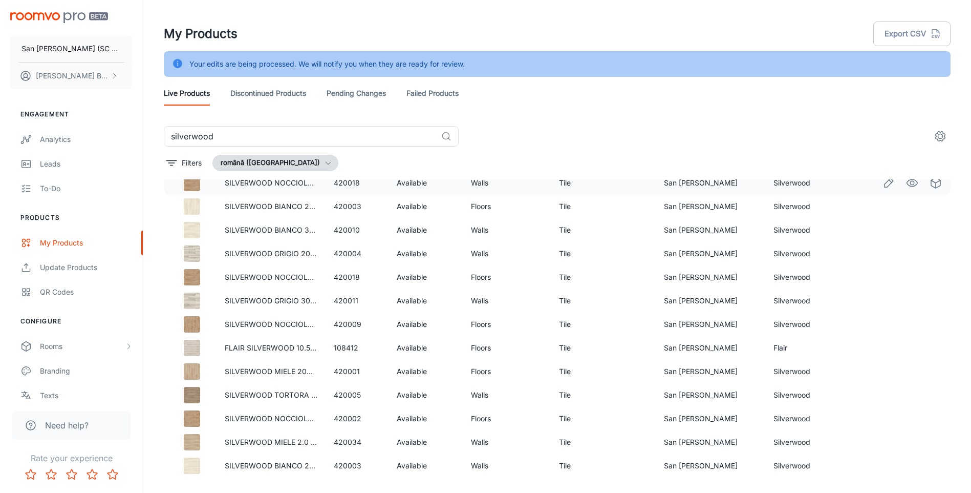
scroll to position [26, 0]
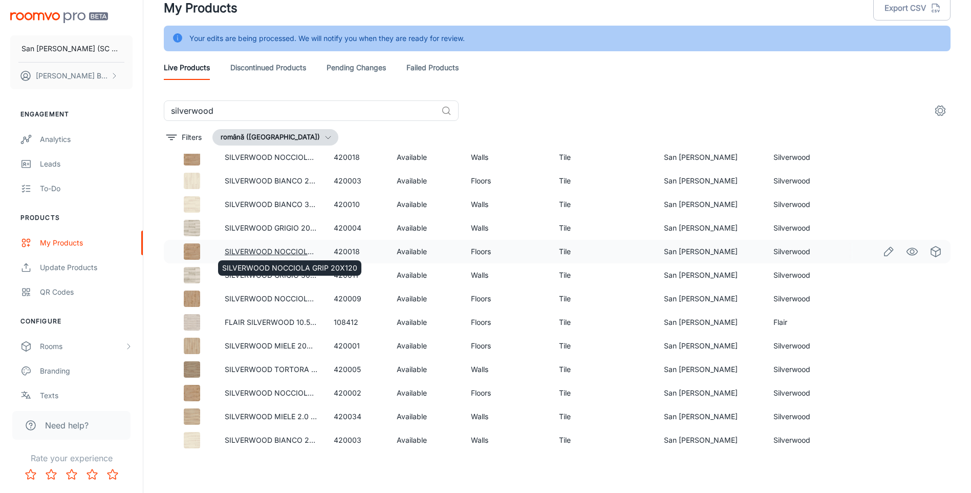
click at [298, 249] on link "SILVERWOOD NOCCIOLA GRIP 20X120" at bounding box center [292, 251] width 135 height 9
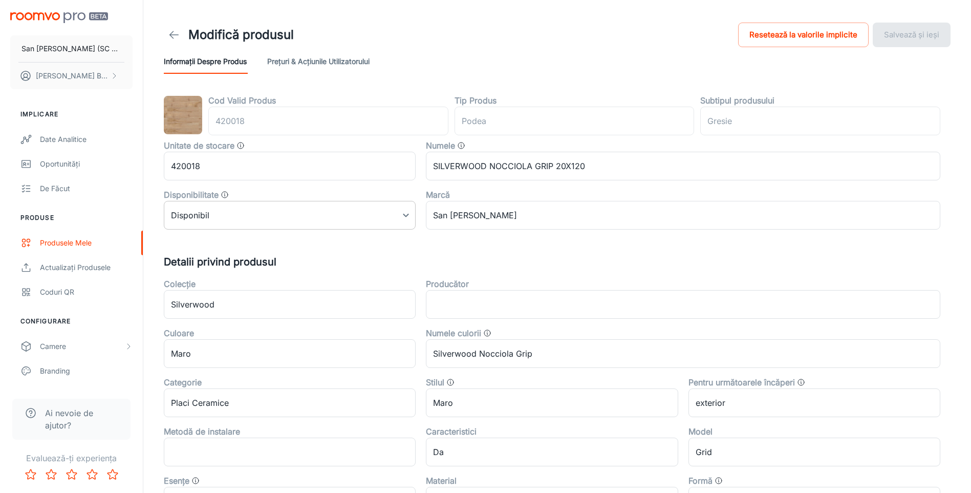
click at [223, 212] on body "San Marco Iasi (SC San Marco Design SRL) DANIEL BIZGA Implicare Date analitice …" at bounding box center [485, 246] width 971 height 493
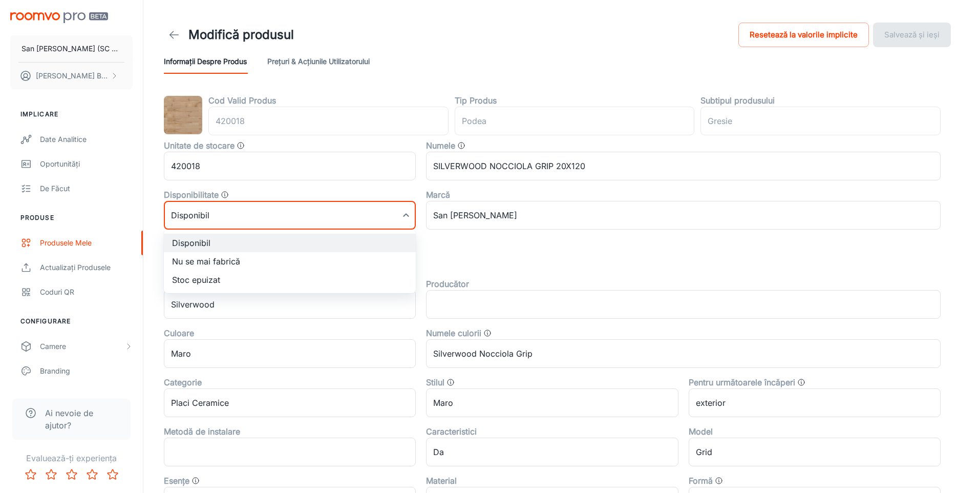
click at [202, 256] on li "Nu se mai fabrică" at bounding box center [290, 261] width 252 height 18
type input "1"
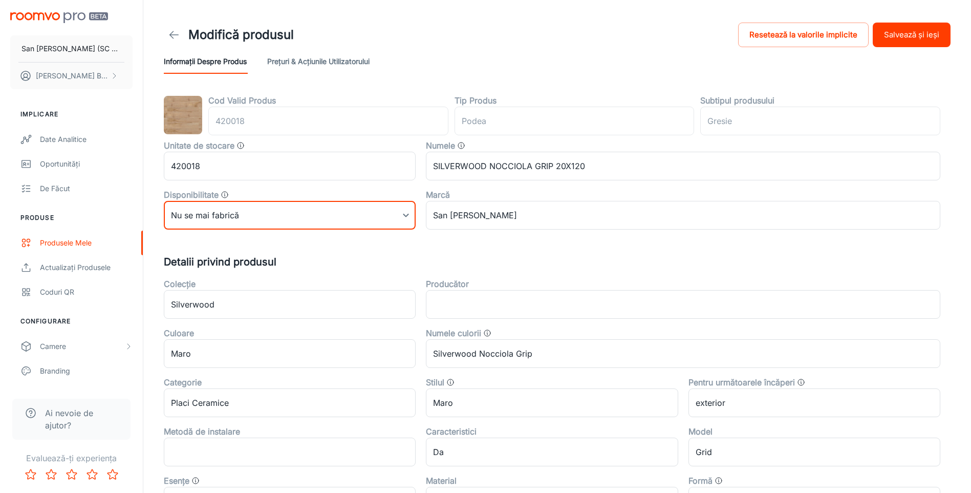
click at [898, 29] on button "Salvează și ieși" at bounding box center [912, 35] width 78 height 25
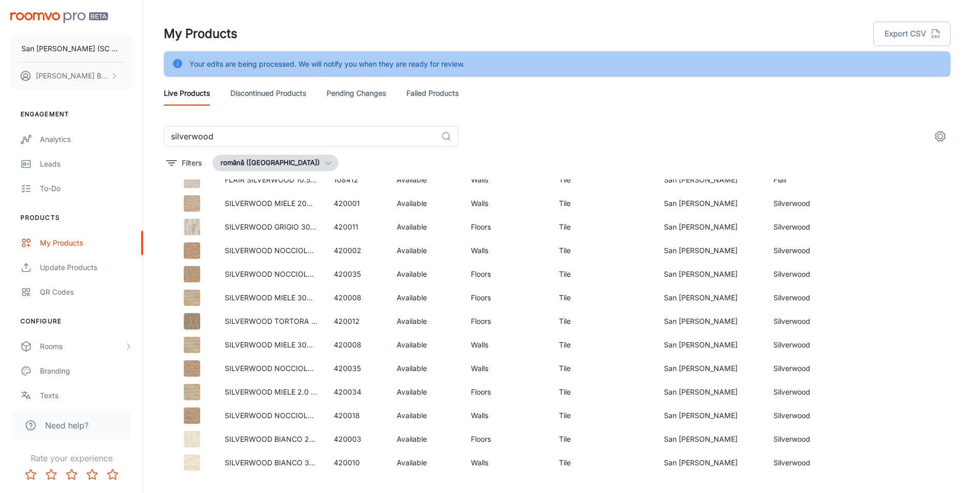
scroll to position [256, 0]
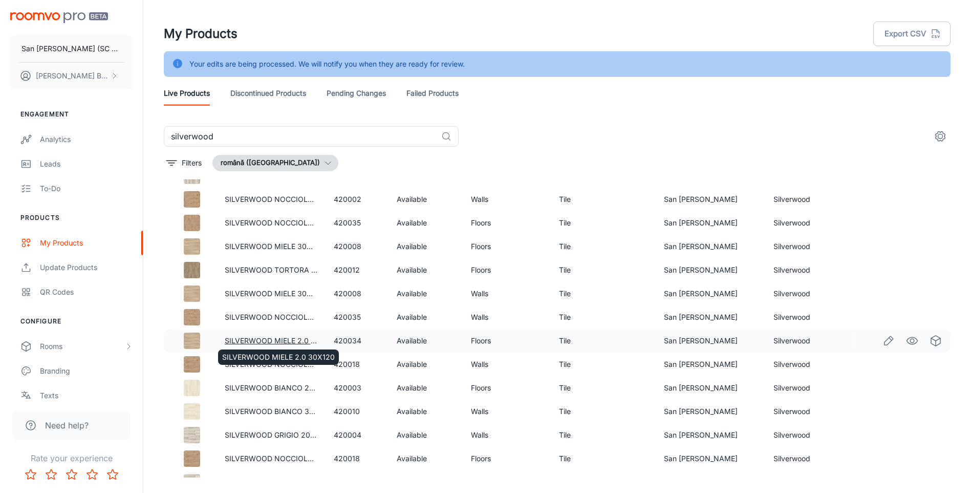
click at [287, 340] on link "SILVERWOOD MIELE 2.0 30X120" at bounding box center [281, 340] width 113 height 9
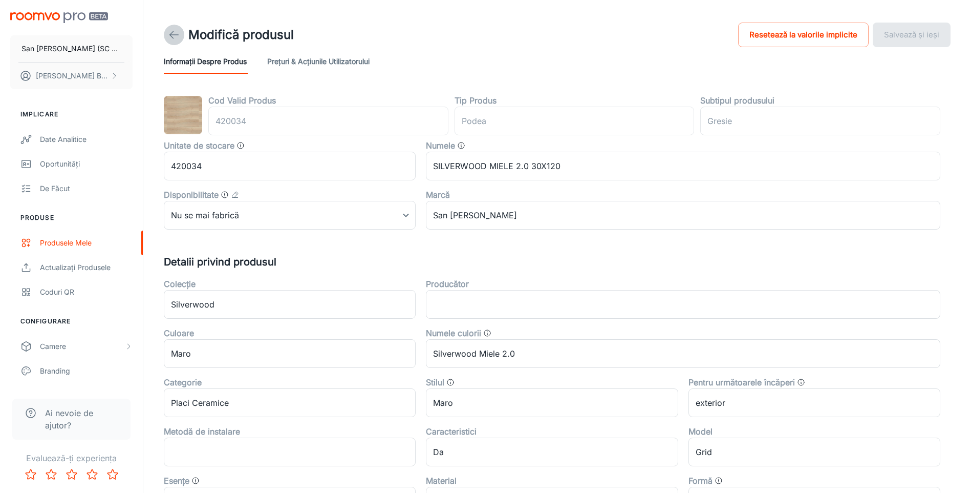
click at [177, 36] on icon at bounding box center [174, 35] width 12 height 12
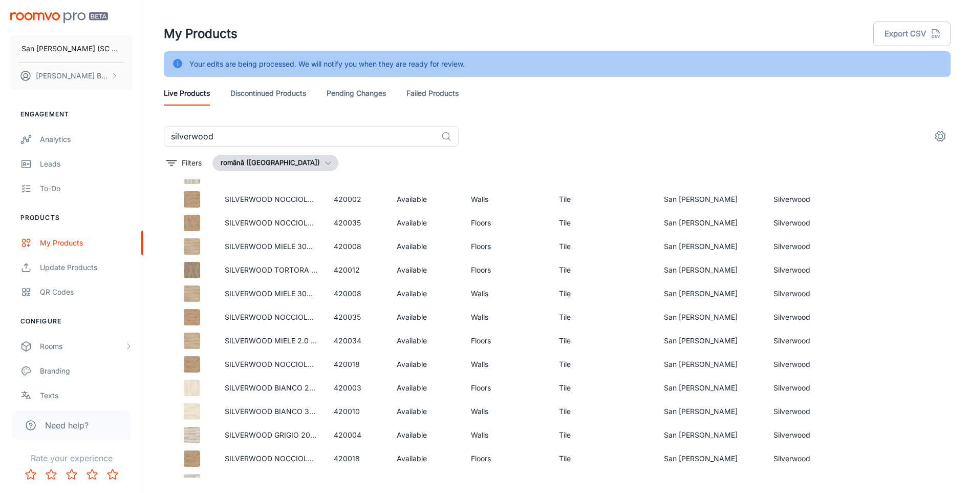
scroll to position [437, 0]
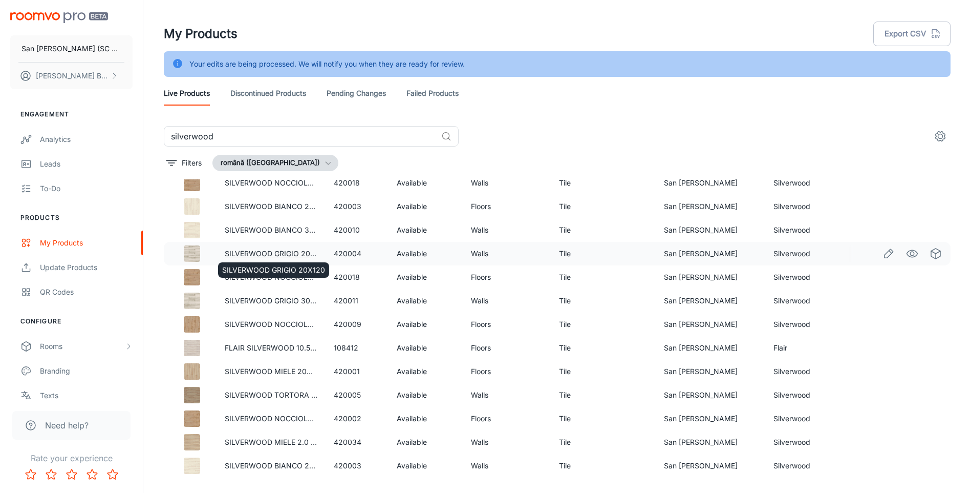
click at [282, 254] on link "SILVERWOOD GRIGIO 20X120" at bounding box center [276, 253] width 103 height 9
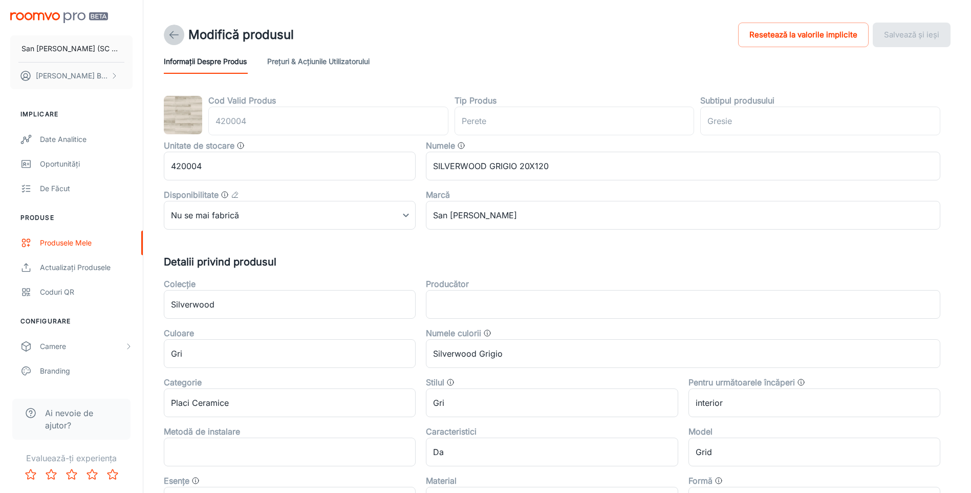
click at [178, 30] on icon at bounding box center [174, 35] width 12 height 12
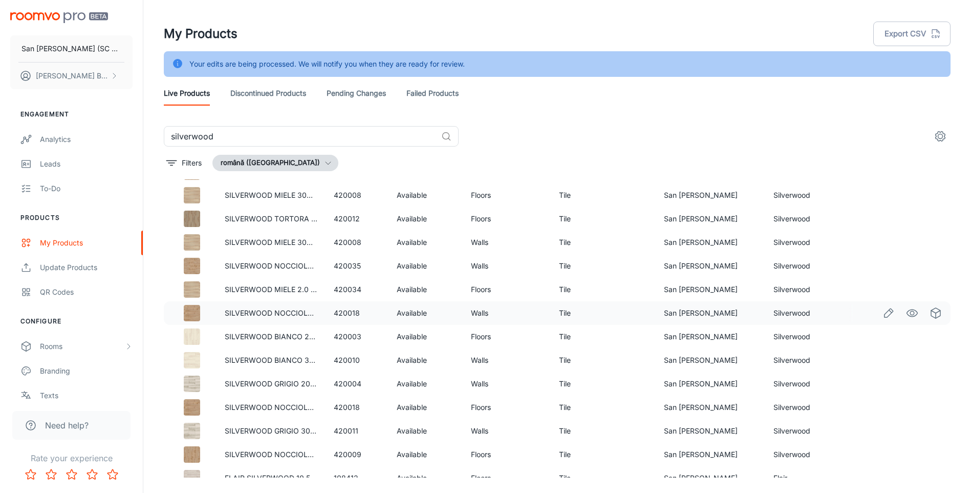
scroll to position [437, 0]
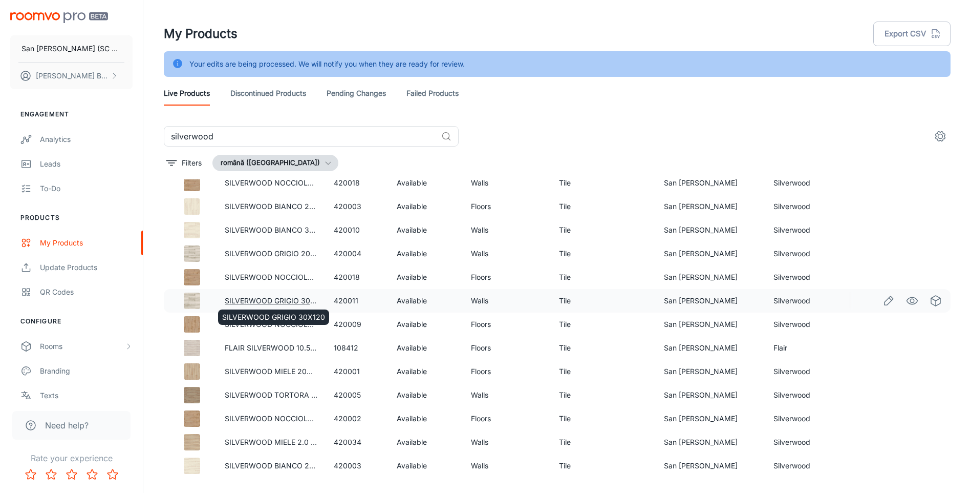
click at [274, 298] on link "SILVERWOOD GRIGIO 30X120" at bounding box center [276, 300] width 103 height 9
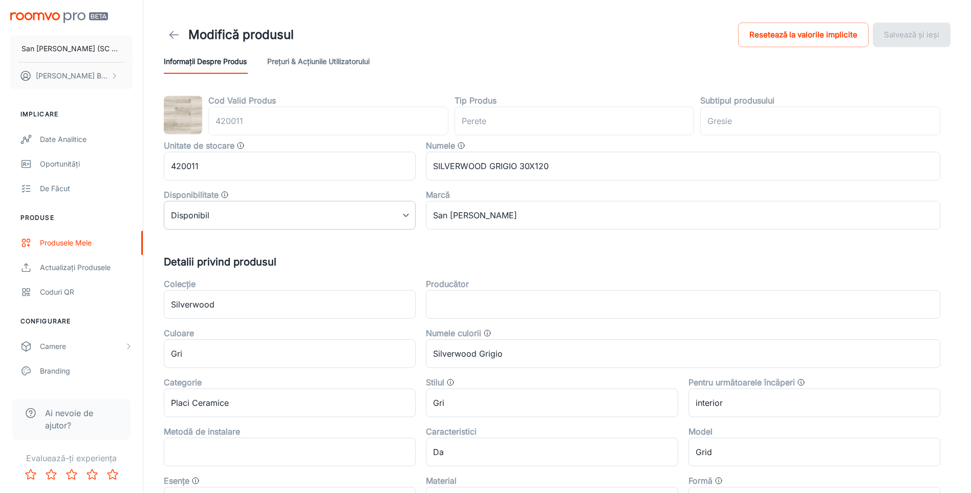
click at [280, 211] on body "San Marco Iasi (SC San Marco Design SRL) DANIEL BIZGA Implicare Date analitice …" at bounding box center [485, 246] width 971 height 493
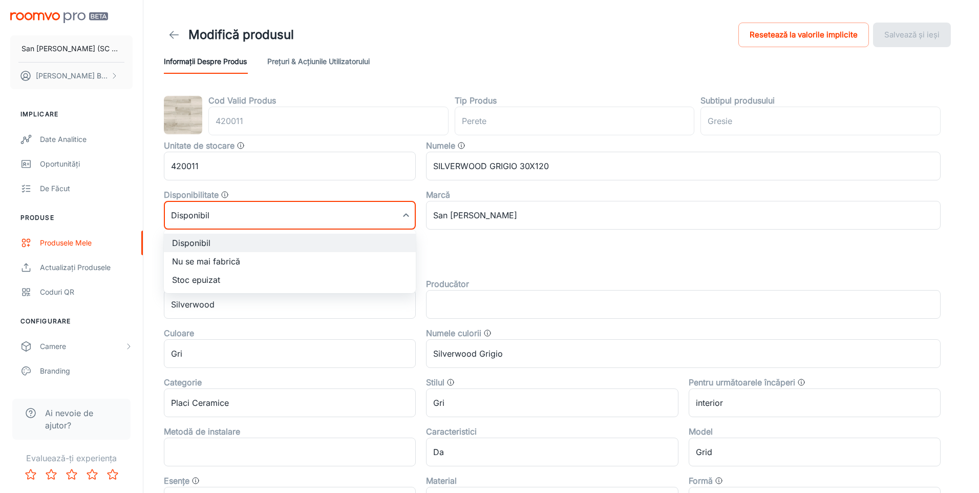
click at [228, 258] on li "Nu se mai fabrică" at bounding box center [290, 261] width 252 height 18
type input "1"
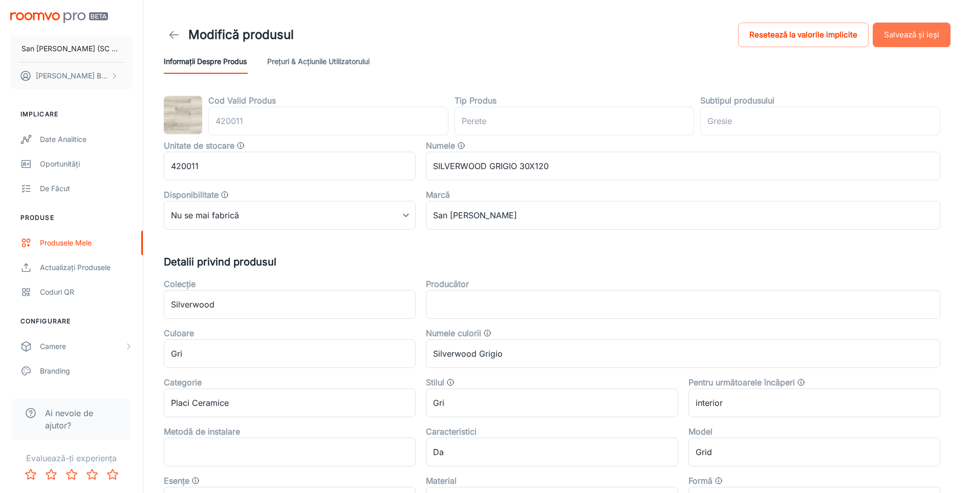
click at [918, 34] on button "Salvează și ieși" at bounding box center [912, 35] width 78 height 25
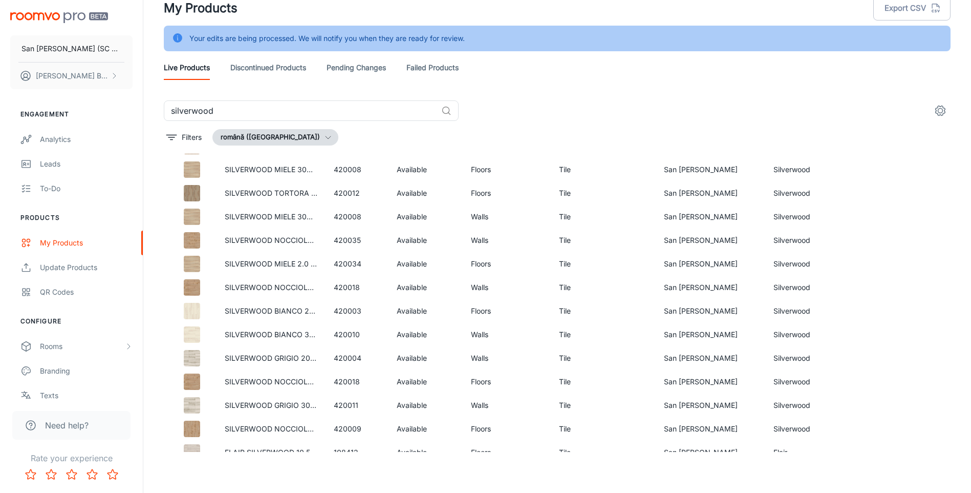
scroll to position [358, 0]
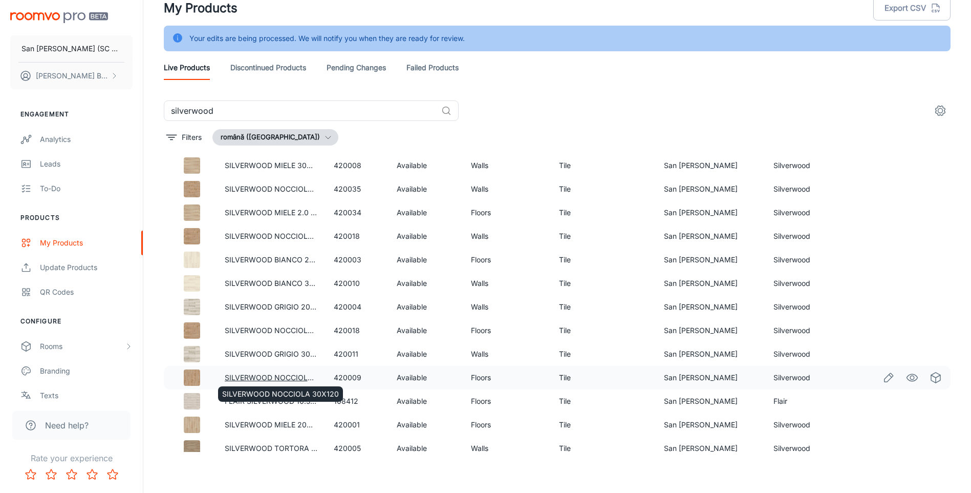
click at [280, 378] on link "SILVERWOOD NOCCIOLA 30X120" at bounding box center [283, 377] width 117 height 9
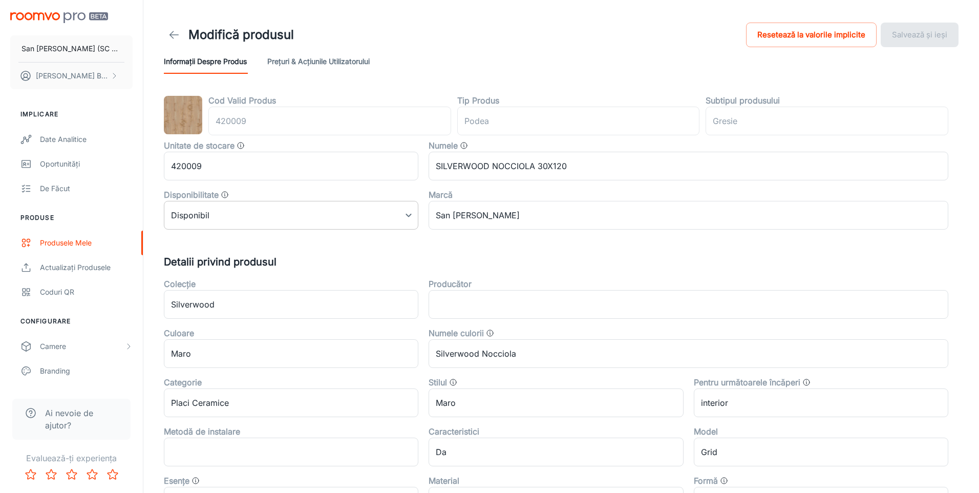
click at [226, 218] on body "San Marco Iasi (SC San Marco Design SRL) DANIEL BIZGA Implicare Date analitice …" at bounding box center [489, 246] width 979 height 493
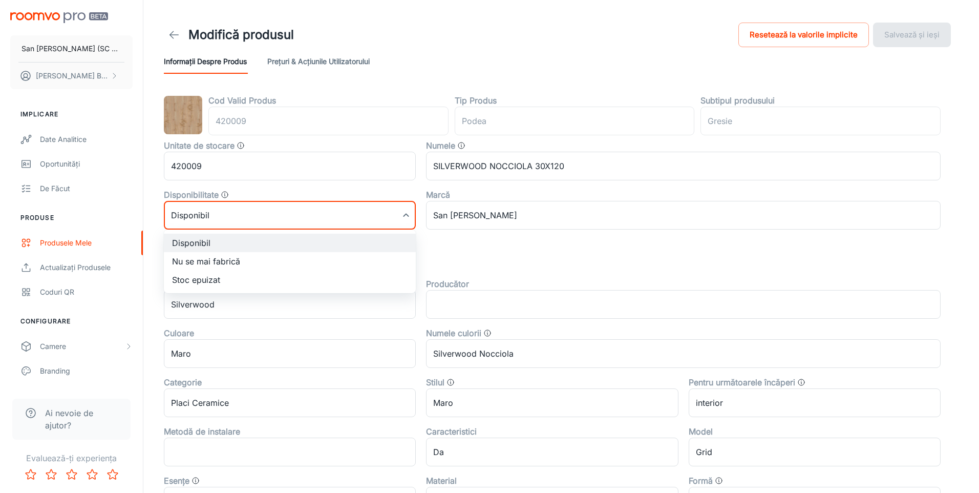
click at [205, 265] on li "Nu se mai fabrică" at bounding box center [290, 261] width 252 height 18
type input "1"
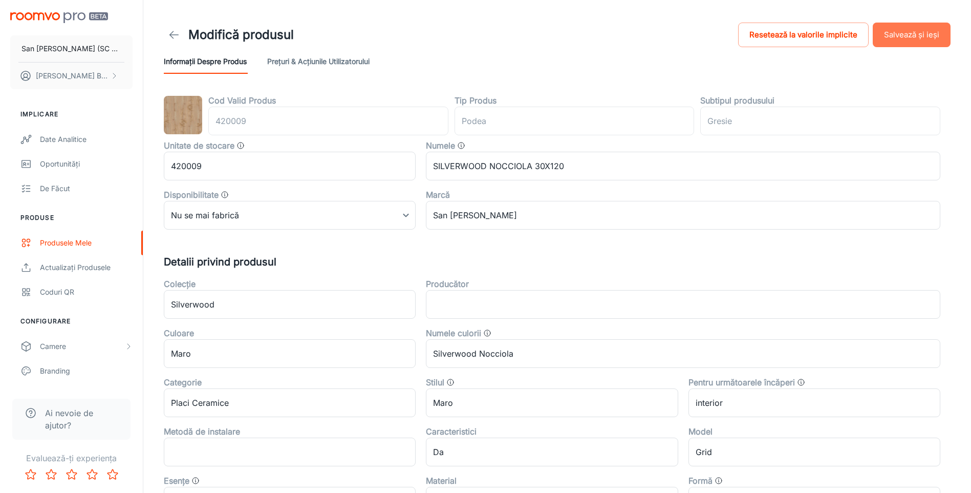
click at [924, 33] on button "Salvează și ieși" at bounding box center [912, 35] width 78 height 25
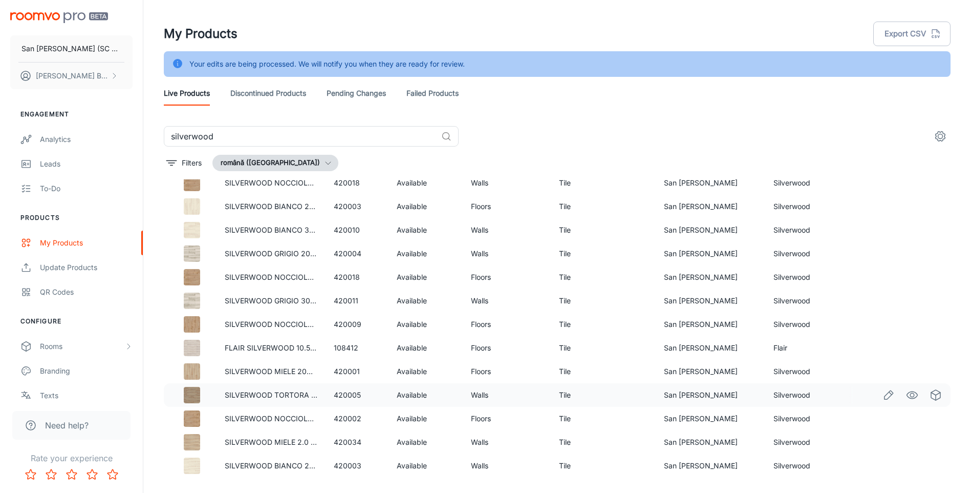
scroll to position [26, 0]
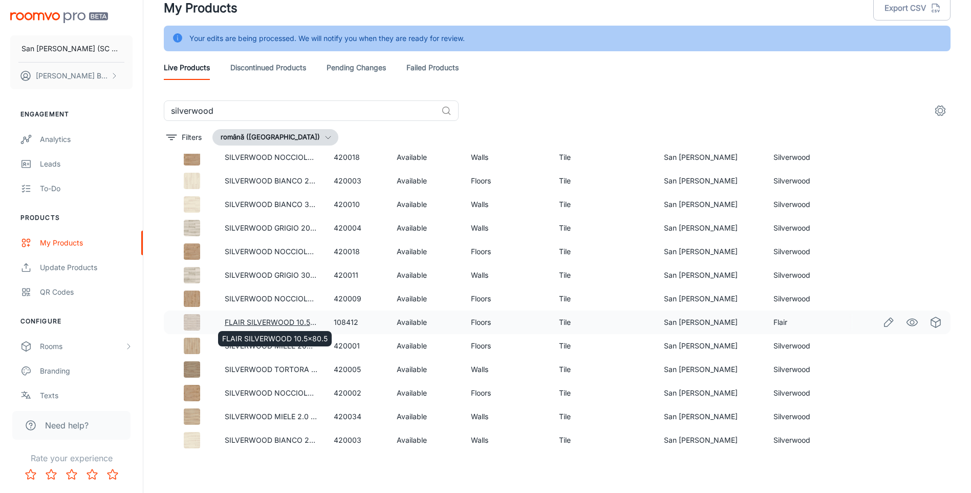
click at [299, 319] on link "FLAIR SILVERWOOD 10.5x80.5" at bounding box center [277, 321] width 105 height 9
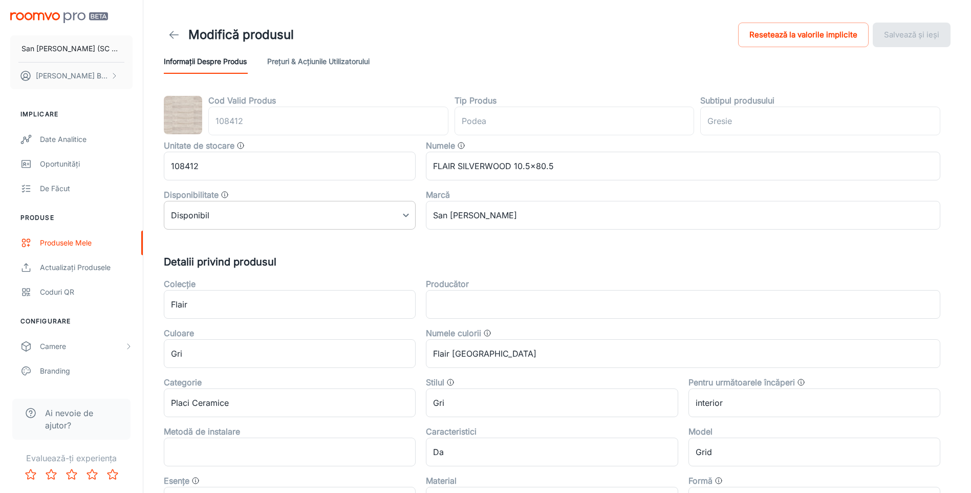
click at [223, 214] on body "San Marco Iasi (SC San Marco Design SRL) DANIEL BIZGA Implicare Date analitice …" at bounding box center [485, 246] width 971 height 493
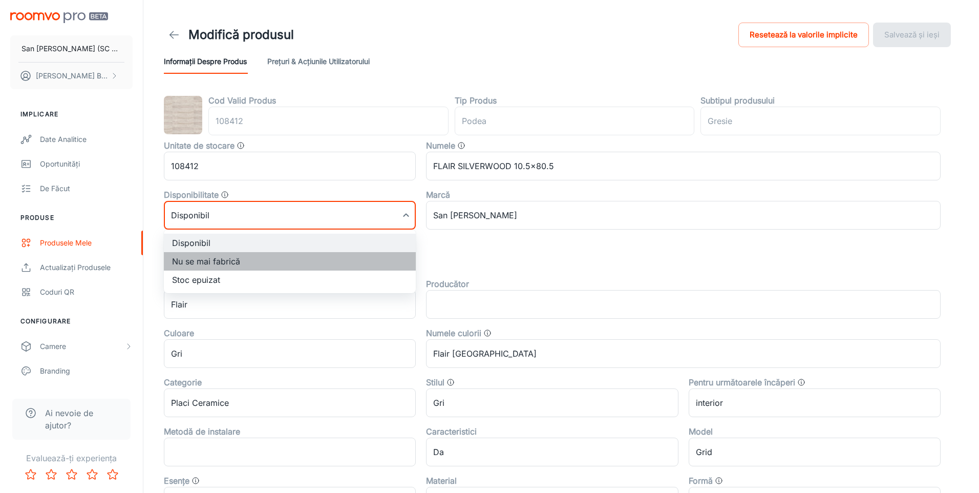
click at [200, 262] on li "Nu se mai fabrică" at bounding box center [290, 261] width 252 height 18
type input "1"
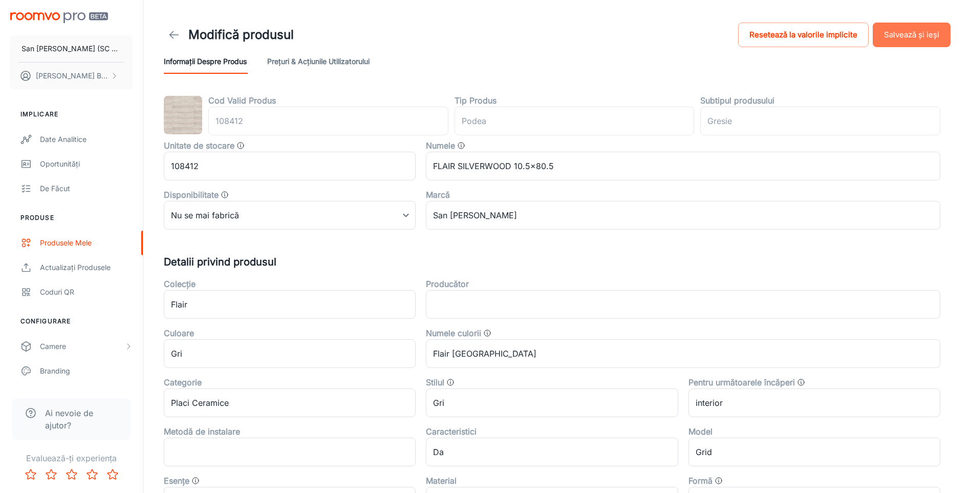
click at [904, 35] on button "Salvează și ieși" at bounding box center [912, 35] width 78 height 25
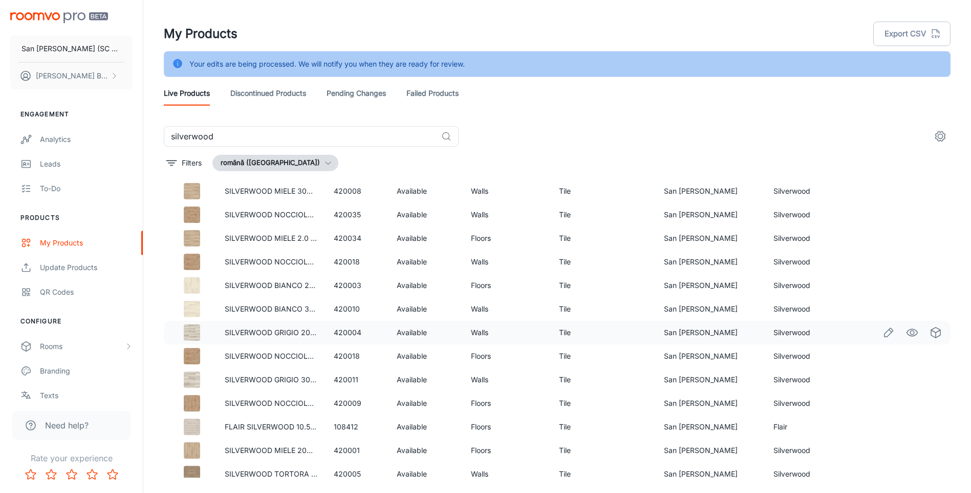
scroll to position [437, 0]
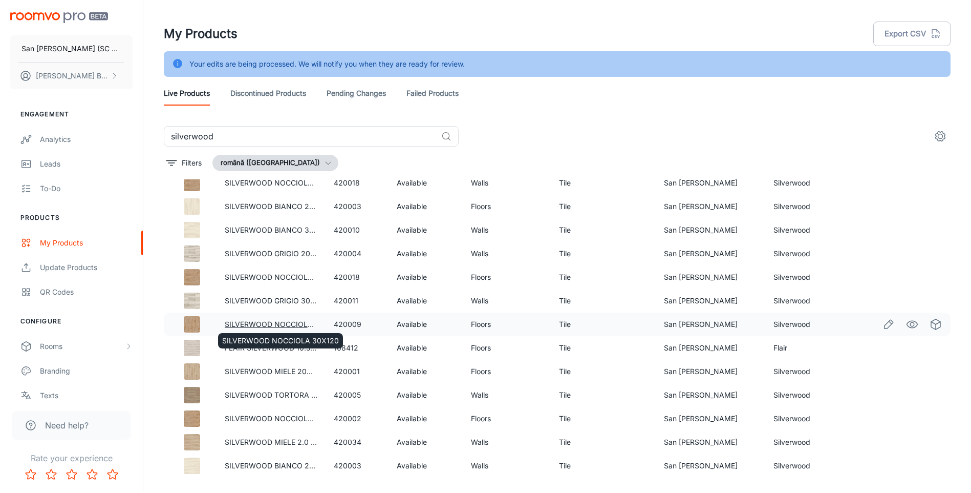
click at [286, 323] on link "SILVERWOOD NOCCIOLA 30X120" at bounding box center [283, 323] width 117 height 9
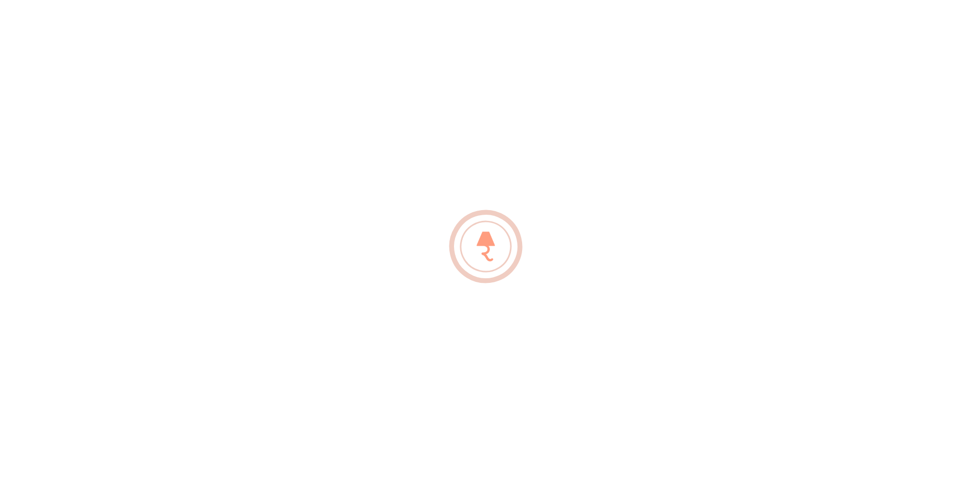
type input "podea"
type input "Gresie"
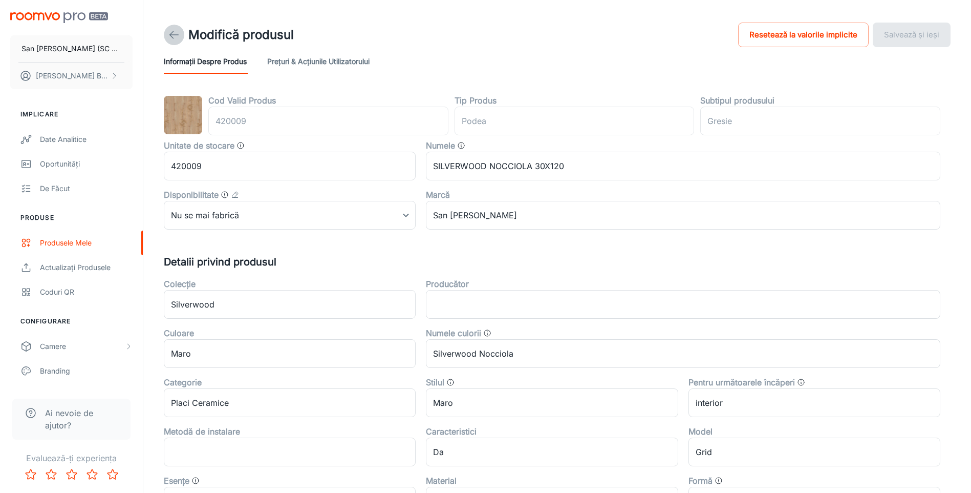
click at [172, 33] on polyline at bounding box center [172, 34] width 4 height 7
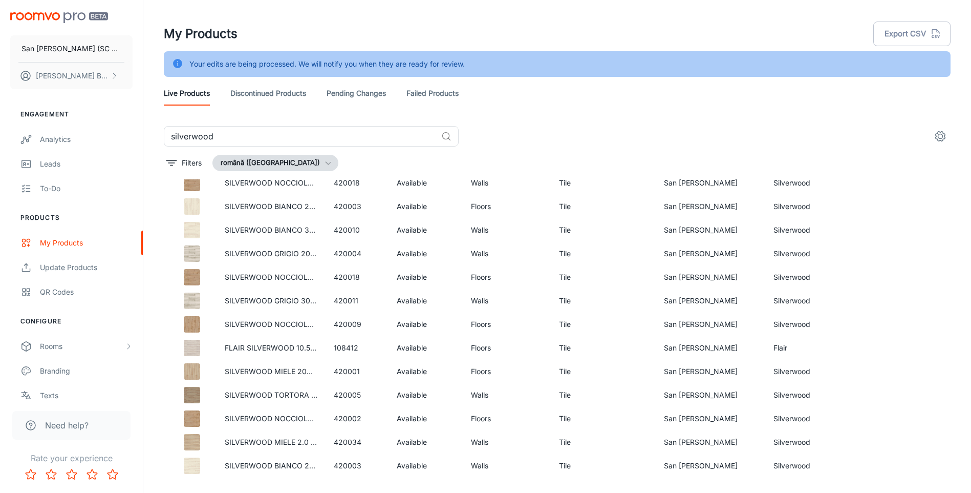
scroll to position [437, 0]
click at [265, 350] on div "FLAIR SILVERWOOD 10.5x80.5" at bounding box center [275, 361] width 116 height 24
click at [272, 344] on link "FLAIR SILVERWOOD 10.5x80.5" at bounding box center [277, 347] width 105 height 9
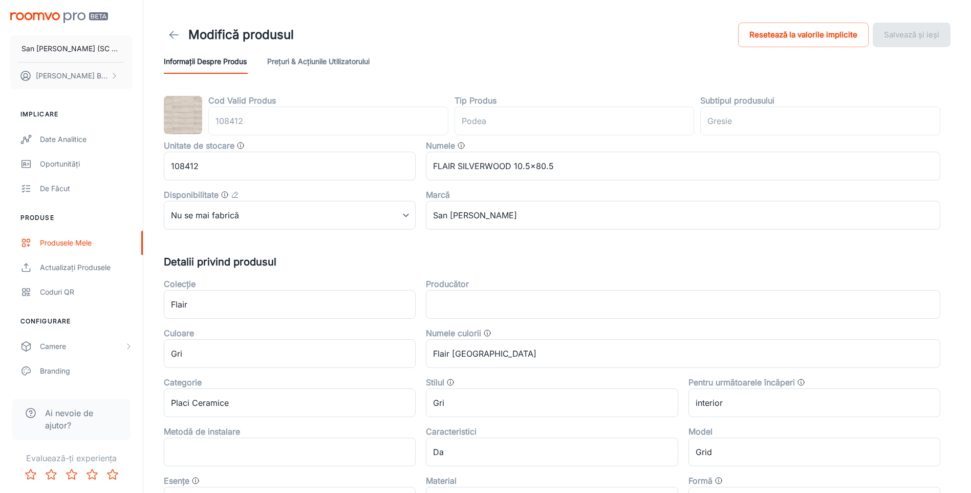
click at [175, 31] on icon at bounding box center [174, 35] width 12 height 12
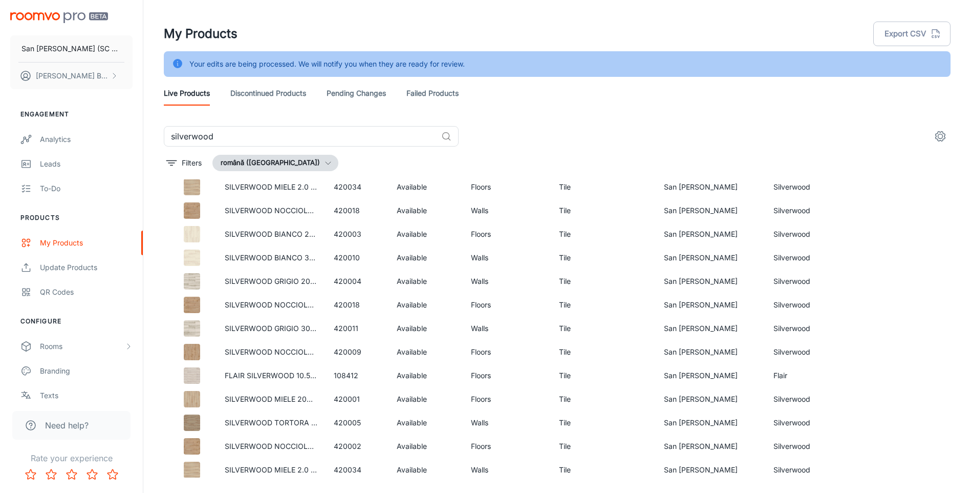
scroll to position [437, 0]
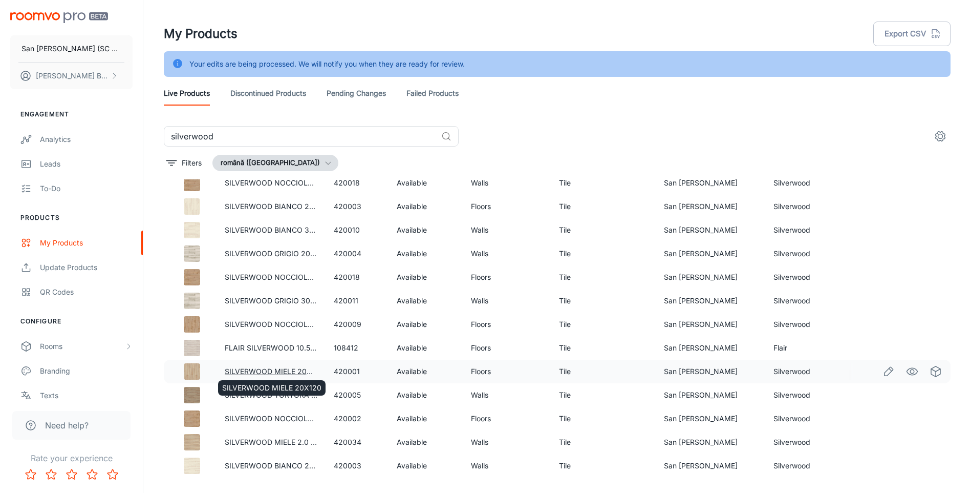
click at [296, 370] on link "SILVERWOOD MIELE 20X120" at bounding box center [274, 371] width 99 height 9
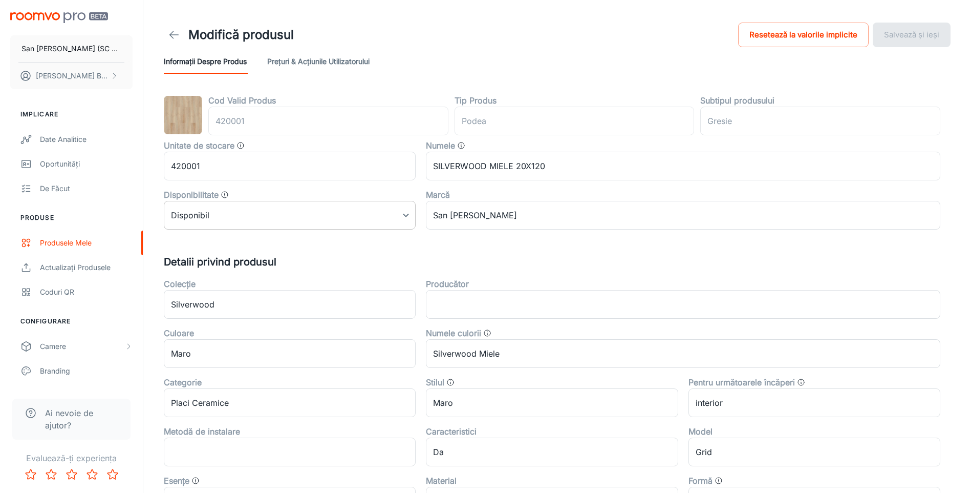
click at [287, 212] on body "San Marco Iasi (SC San Marco Design SRL) DANIEL BIZGA Implicare Date analitice …" at bounding box center [485, 246] width 971 height 493
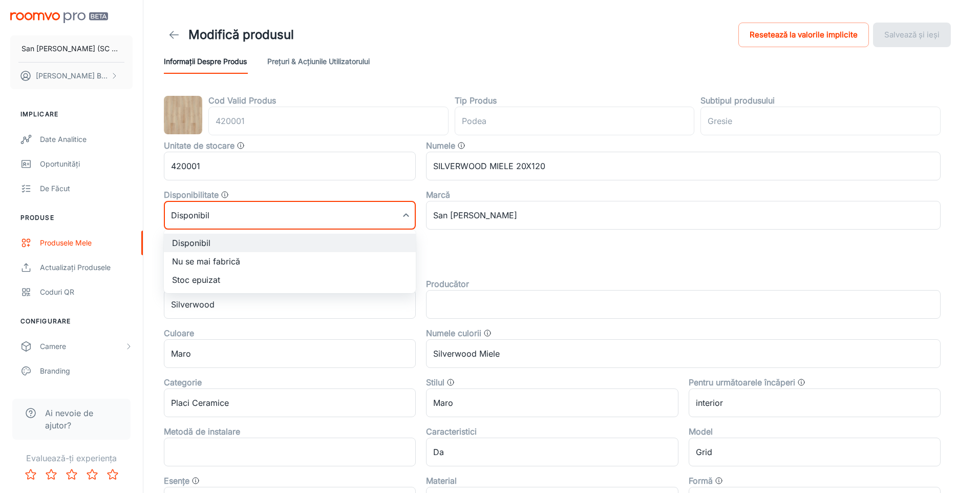
click at [228, 258] on li "Nu se mai fabrică" at bounding box center [290, 261] width 252 height 18
type input "1"
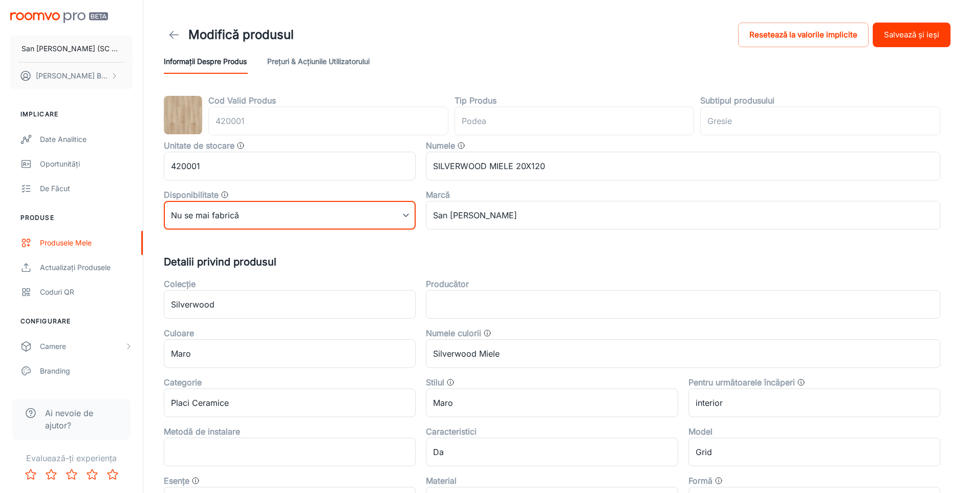
click at [905, 35] on button "Salvează și ieși" at bounding box center [912, 35] width 78 height 25
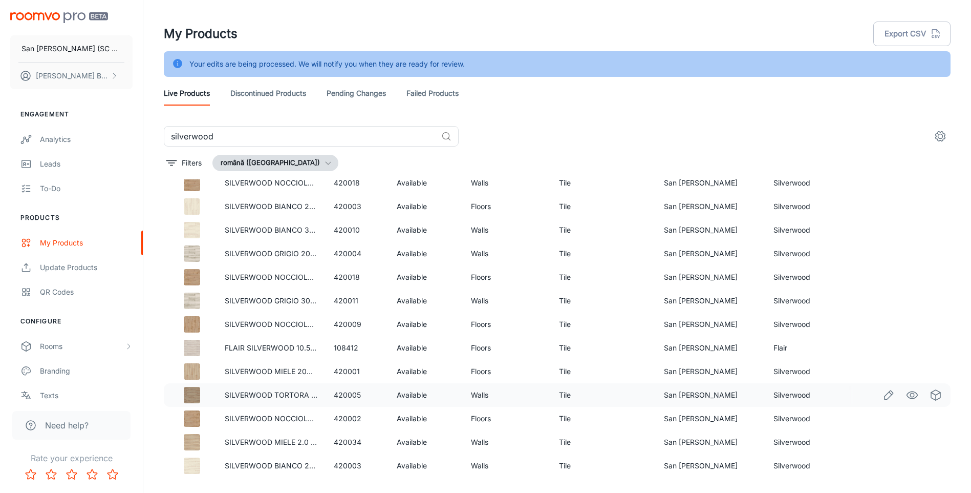
scroll to position [26, 0]
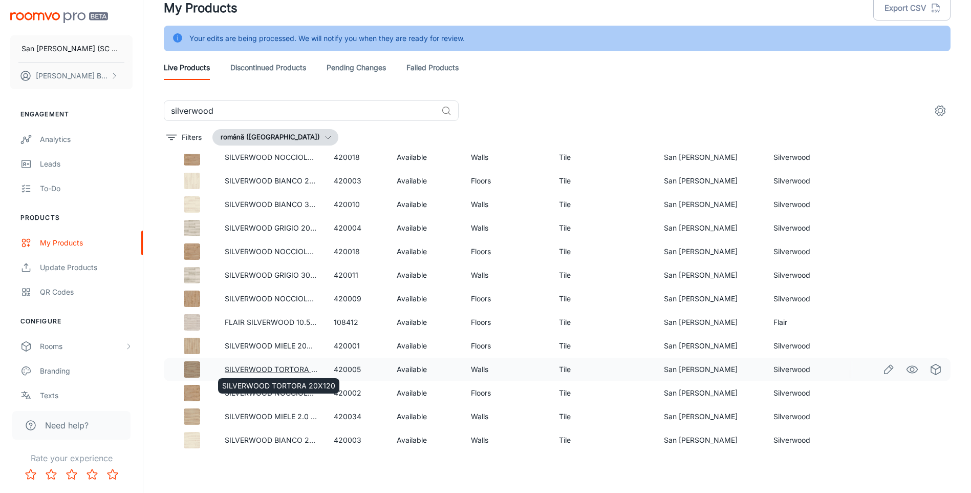
click at [268, 366] on link "SILVERWOOD TORTORA 20X120" at bounding box center [281, 369] width 113 height 9
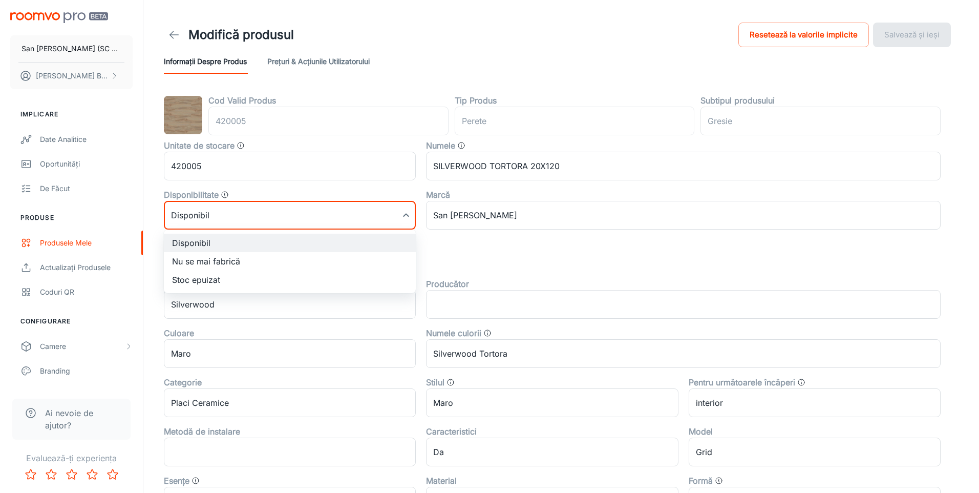
click at [275, 214] on body "San Marco Iasi (SC San Marco Design SRL) DANIEL BIZGA Implicare Date analitice …" at bounding box center [489, 246] width 979 height 493
click at [207, 265] on li "Nu se mai fabrică" at bounding box center [290, 261] width 252 height 18
type input "1"
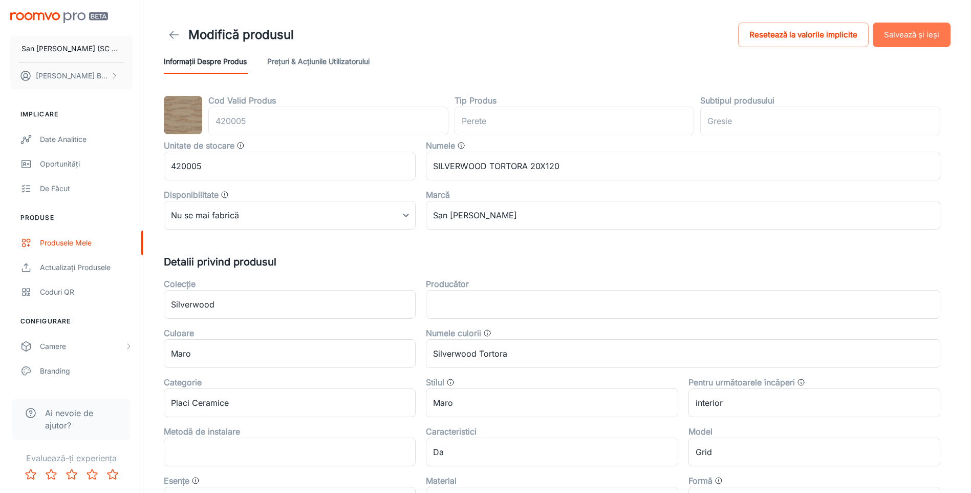
click at [907, 35] on button "Salvează și ieși" at bounding box center [912, 35] width 78 height 25
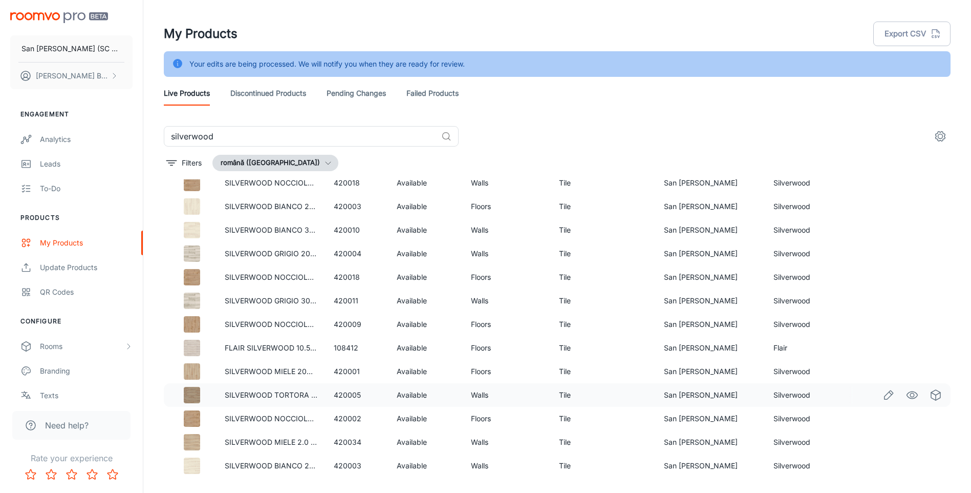
scroll to position [26, 0]
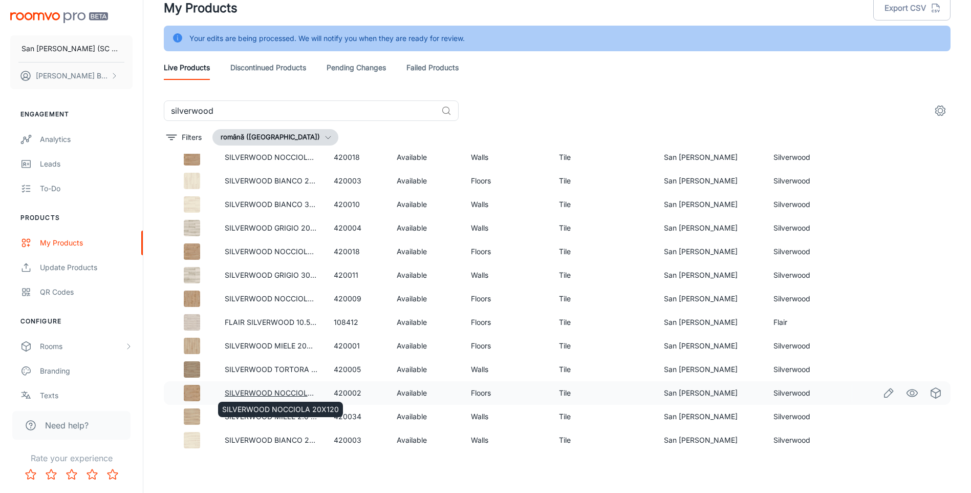
click at [274, 390] on link "SILVERWOOD NOCCIOLA 20X120" at bounding box center [283, 392] width 117 height 9
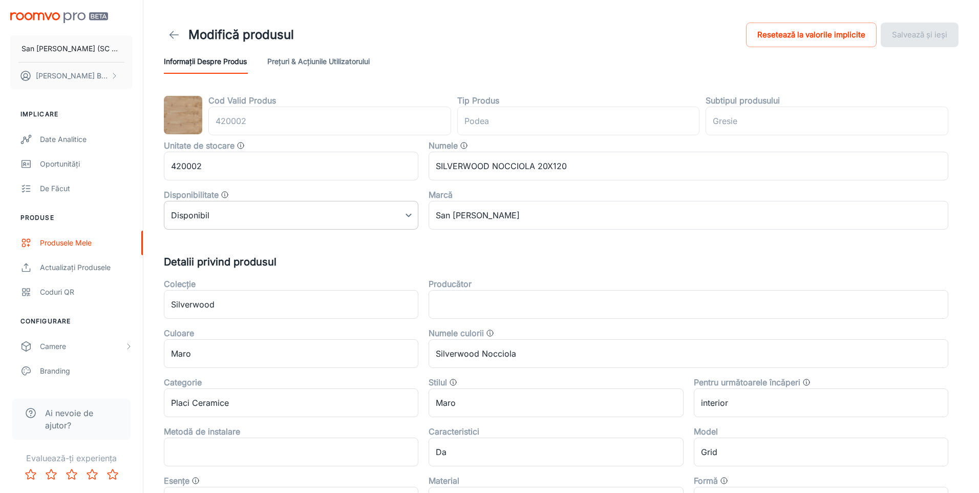
click at [300, 217] on body "San Marco Iasi (SC San Marco Design SRL) DANIEL BIZGA Implicare Date analitice …" at bounding box center [489, 246] width 979 height 493
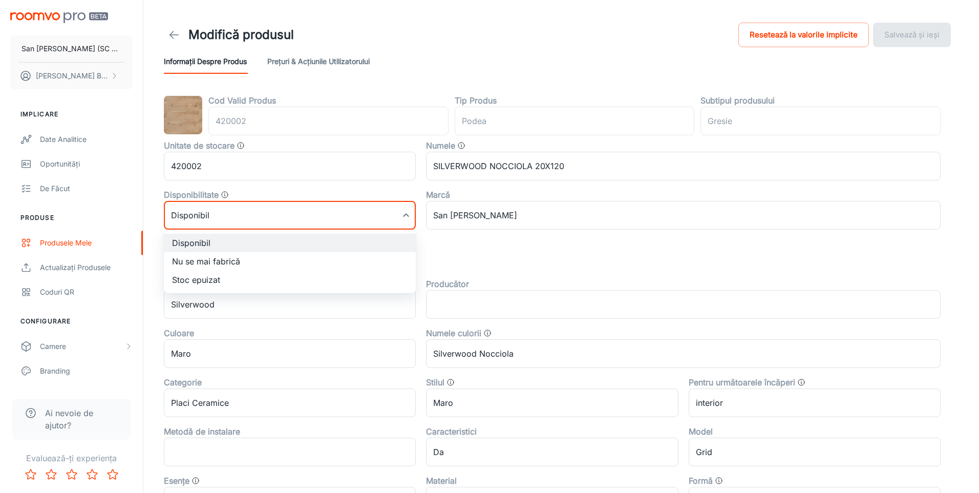
click at [233, 263] on li "Nu se mai fabrică" at bounding box center [290, 261] width 252 height 18
type input "1"
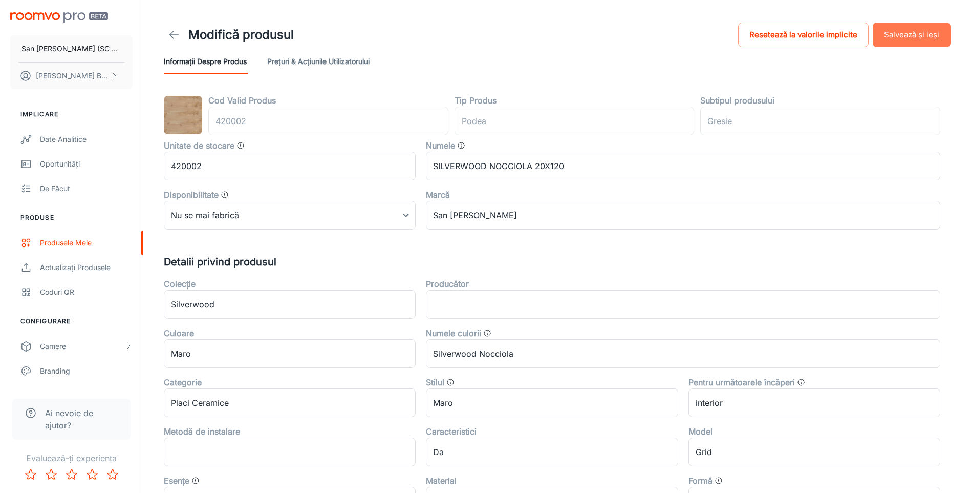
click at [915, 39] on button "Salvează și ieși" at bounding box center [912, 35] width 78 height 25
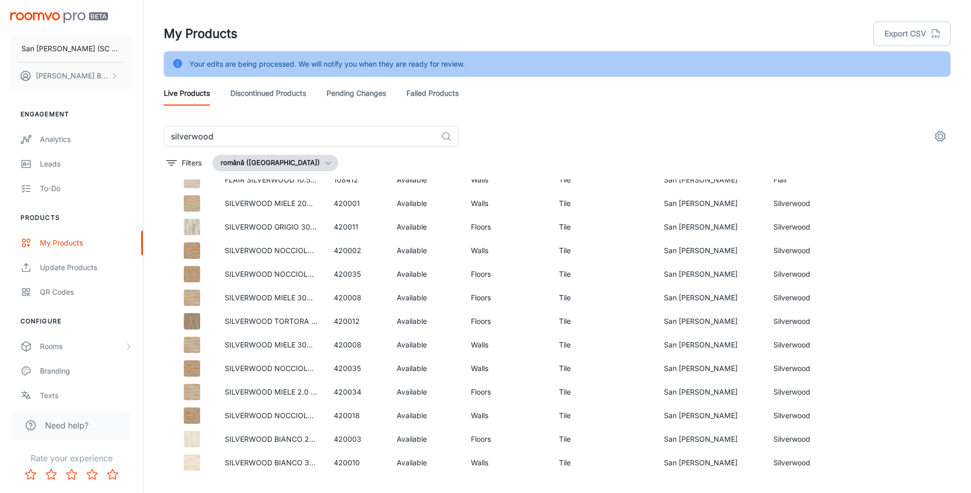
scroll to position [437, 0]
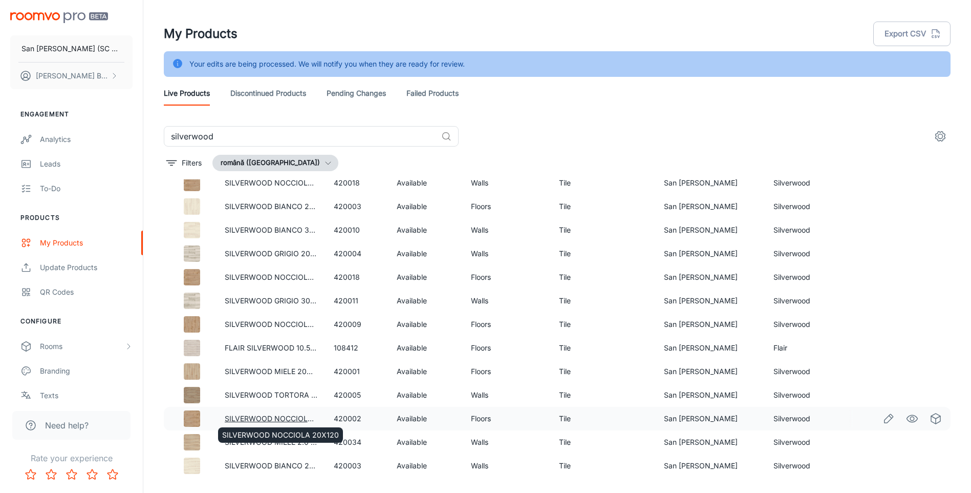
click at [293, 417] on link "SILVERWOOD NOCCIOLA 20X120" at bounding box center [283, 418] width 117 height 9
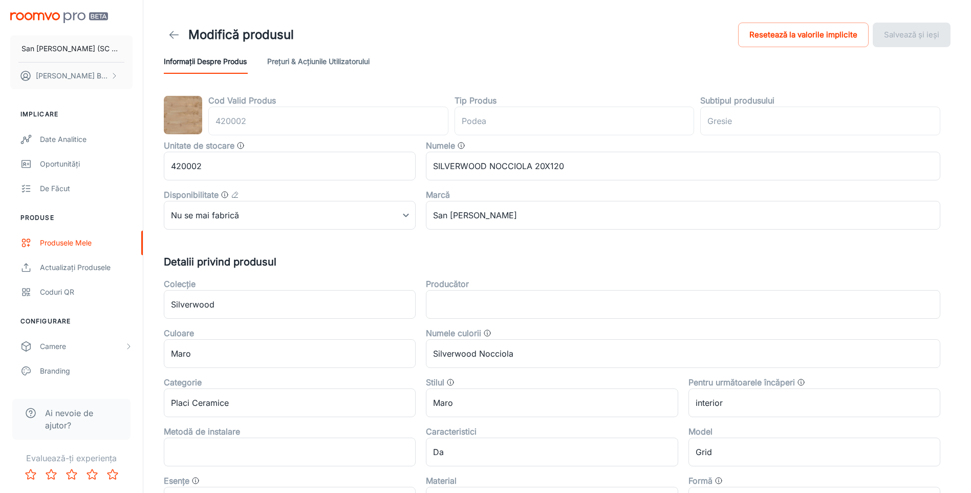
click at [171, 31] on icon at bounding box center [174, 35] width 12 height 12
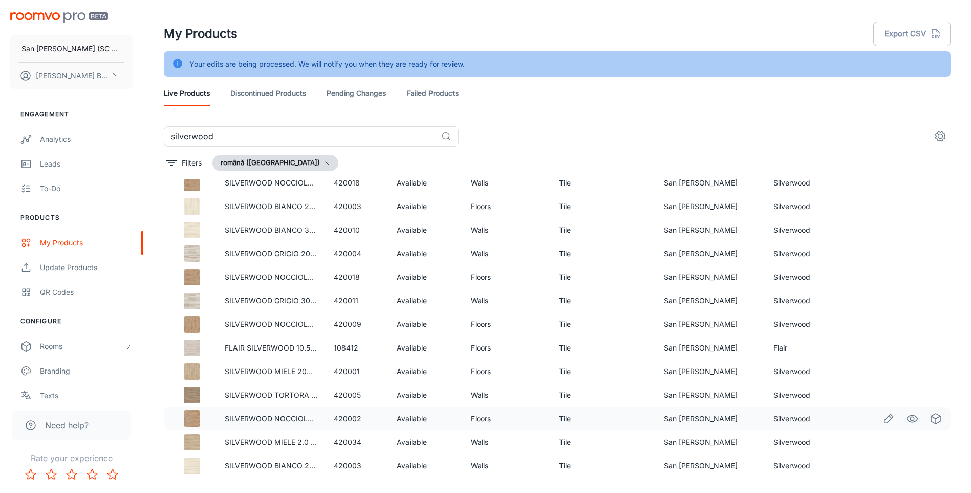
scroll to position [26, 0]
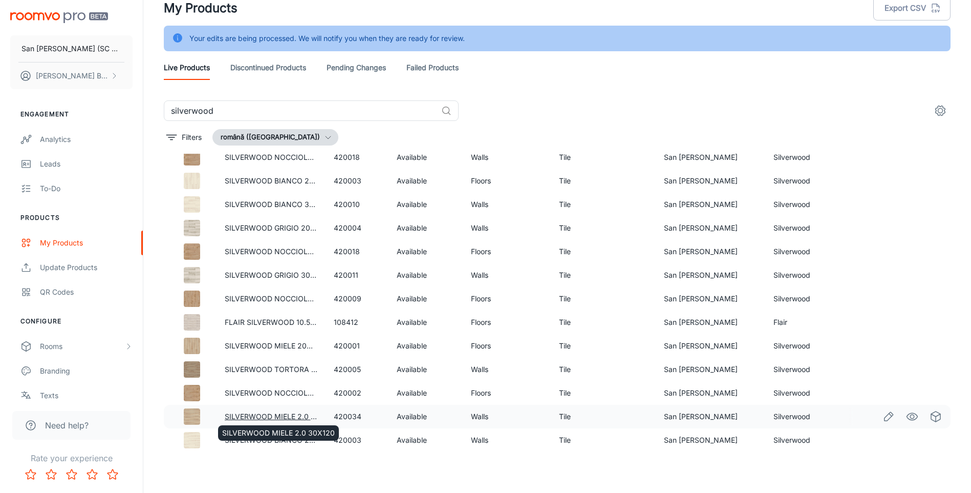
click at [284, 416] on link "SILVERWOOD MIELE 2.0 30X120" at bounding box center [281, 416] width 113 height 9
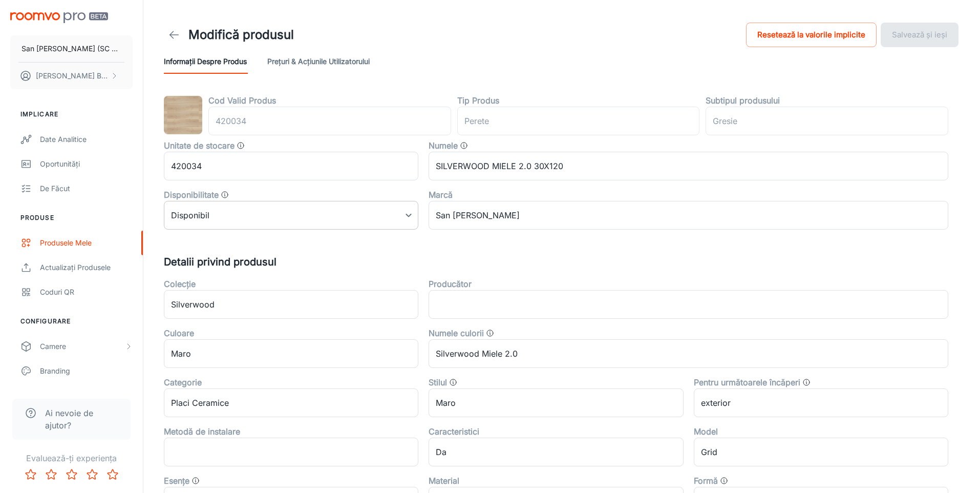
click at [256, 219] on body "San Marco Iasi (SC San Marco Design SRL) DANIEL BIZGA Implicare Date analitice …" at bounding box center [489, 246] width 979 height 493
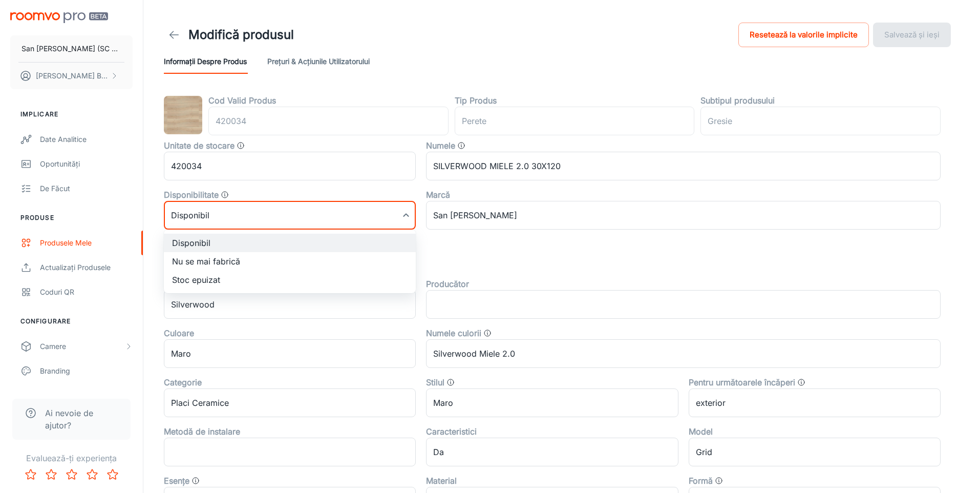
click at [194, 265] on li "Nu se mai fabrică" at bounding box center [290, 261] width 252 height 18
type input "1"
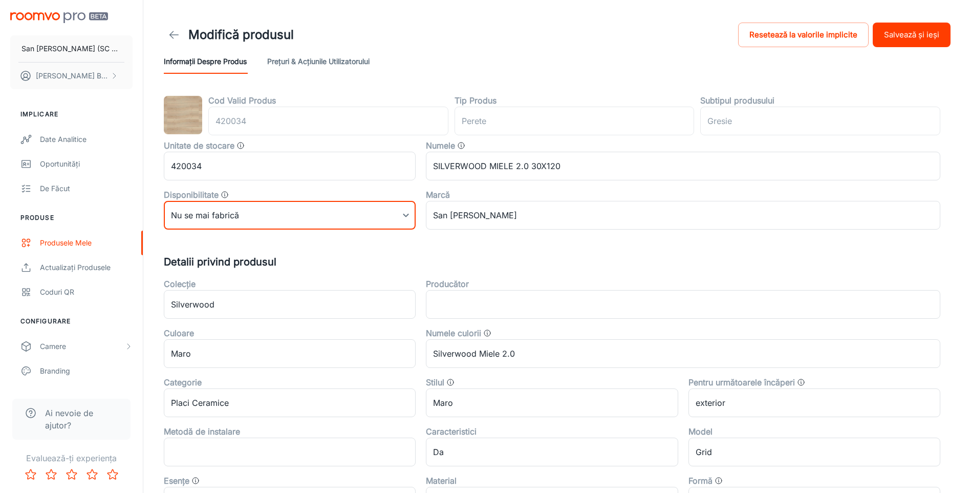
click at [918, 34] on button "Salvează și ieși" at bounding box center [912, 35] width 78 height 25
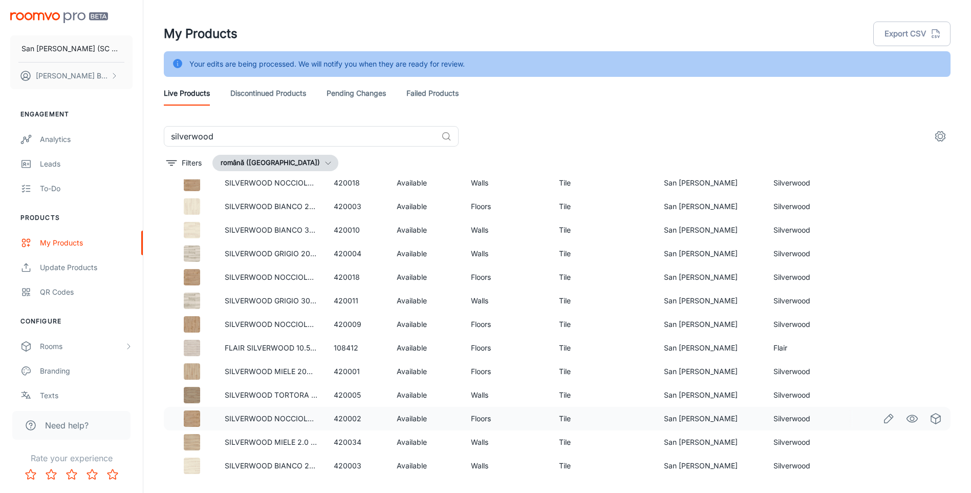
scroll to position [26, 0]
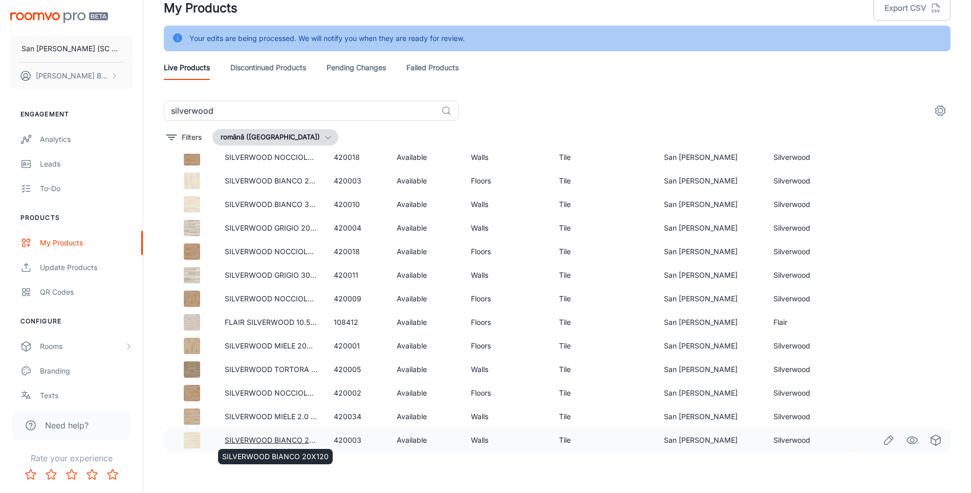
click at [291, 441] on link "SILVERWOOD BIANCO 20X120" at bounding box center [278, 439] width 106 height 9
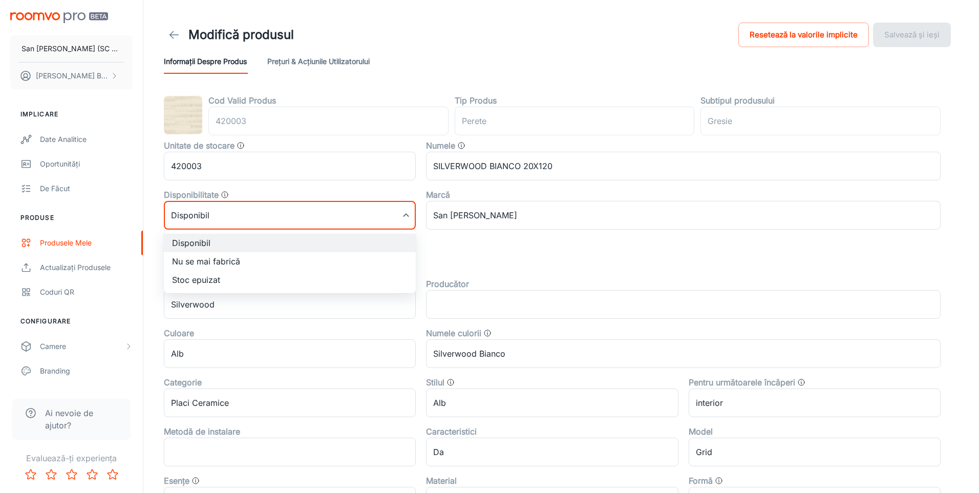
click at [239, 219] on body "San Marco Iasi (SC San Marco Design SRL) DANIEL BIZGA Implicare Date analitice …" at bounding box center [489, 246] width 979 height 493
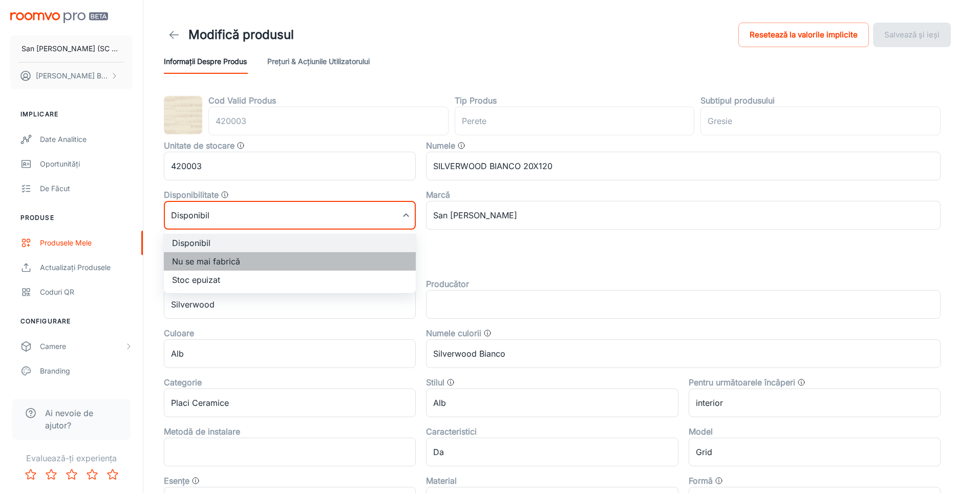
click at [212, 262] on li "Nu se mai fabrică" at bounding box center [290, 261] width 252 height 18
type input "1"
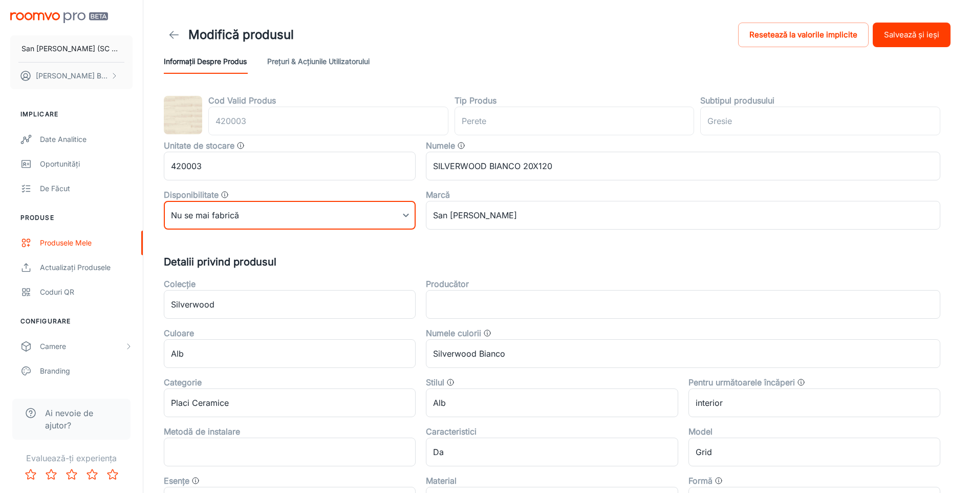
click at [912, 37] on button "Salvează și ieși" at bounding box center [912, 35] width 78 height 25
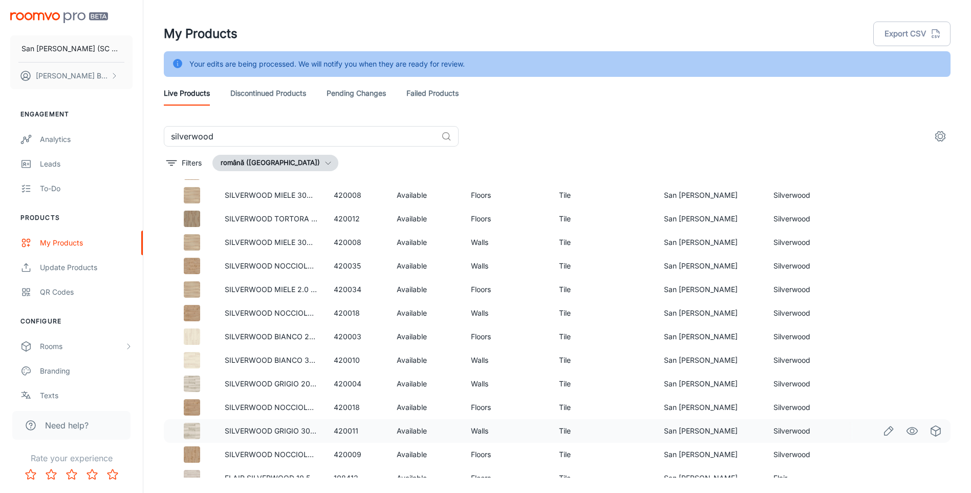
scroll to position [437, 0]
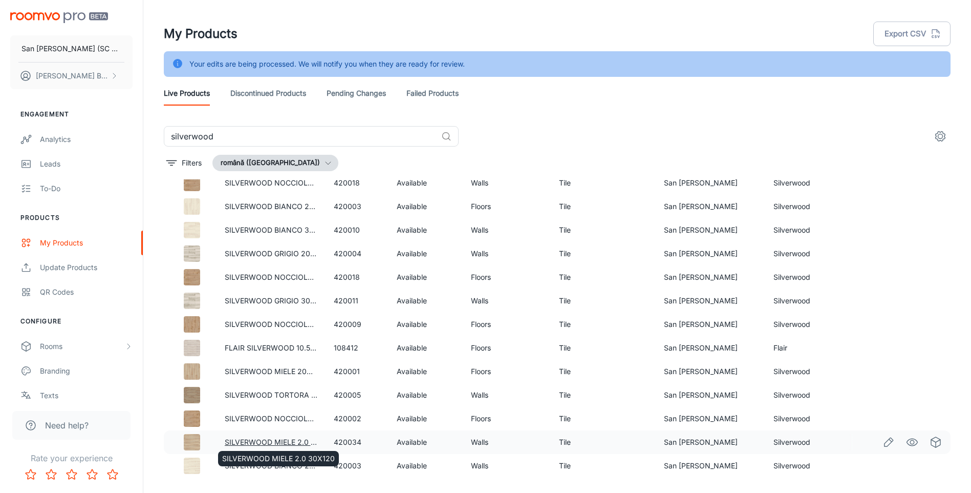
click at [268, 440] on link "SILVERWOOD MIELE 2.0 30X120" at bounding box center [281, 441] width 113 height 9
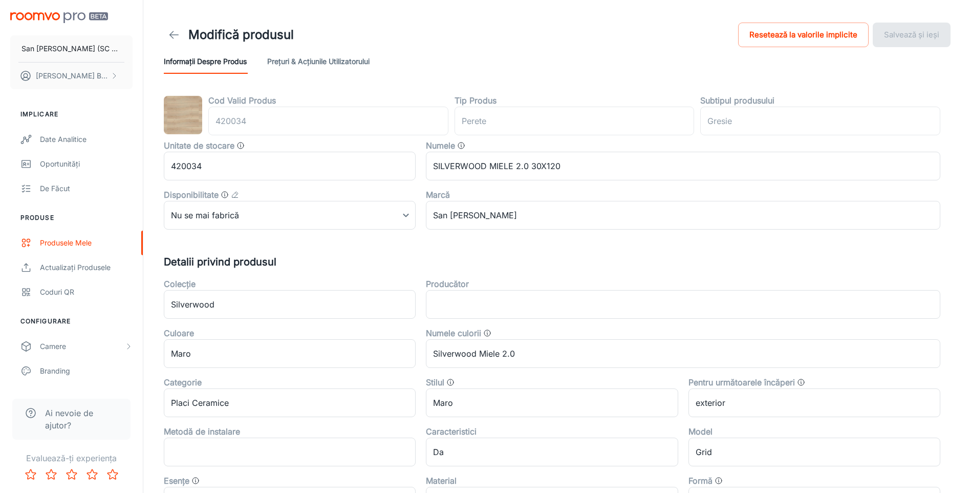
click at [173, 31] on icon at bounding box center [174, 35] width 12 height 12
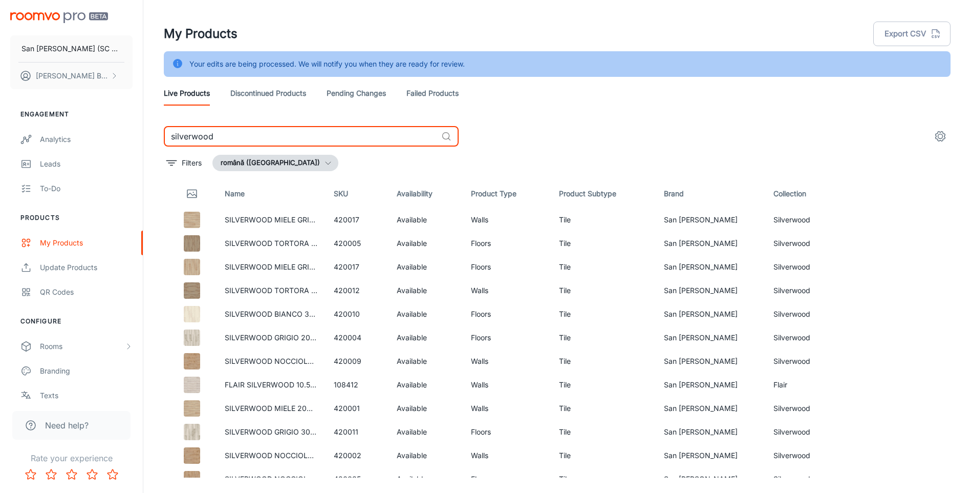
click at [245, 133] on input "silverwood" at bounding box center [300, 136] width 273 height 20
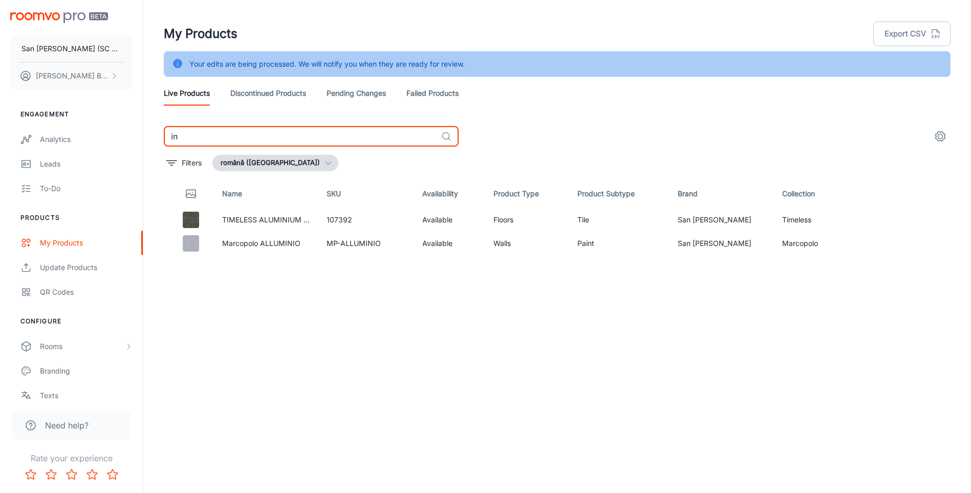
type input "i"
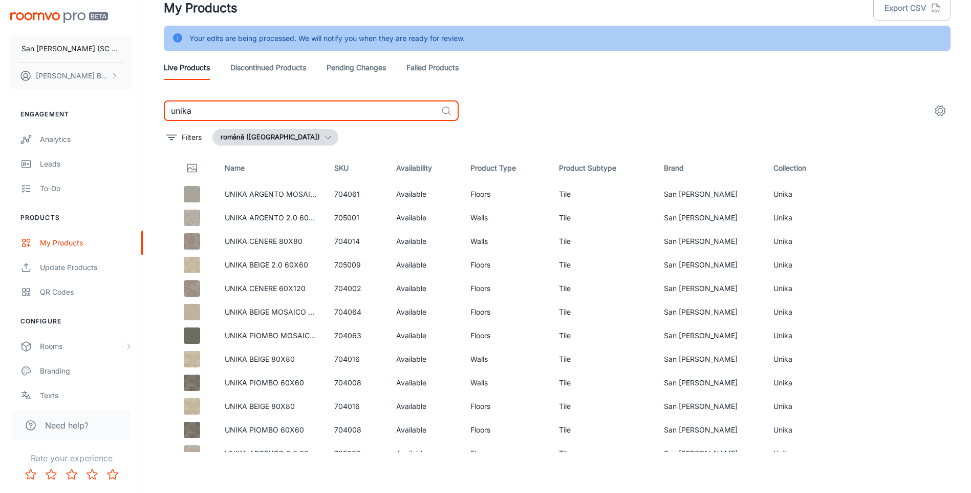
type input "unika"
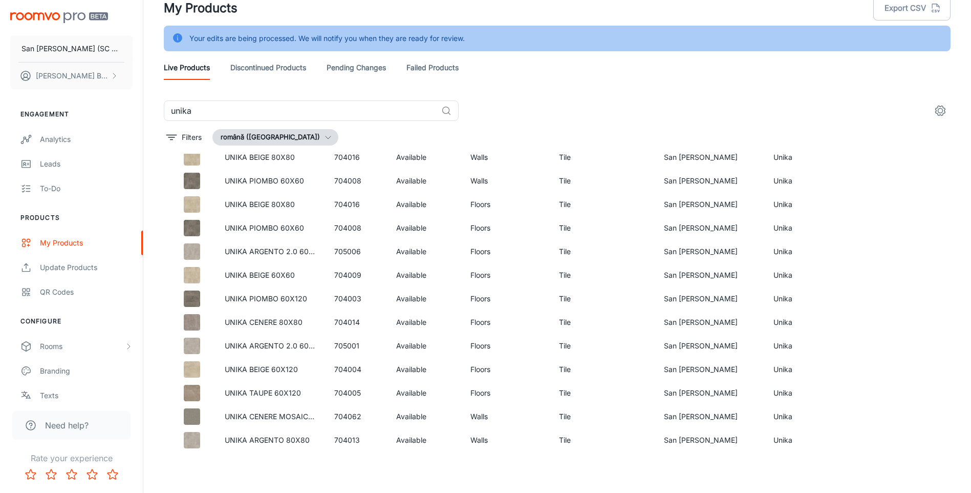
click at [503, 83] on header "My Products Export CSV Your edits are being processed. We will notify you when …" at bounding box center [558, 37] width 812 height 126
click at [268, 156] on link "UNIKA BEIGE 80X80" at bounding box center [260, 157] width 70 height 9
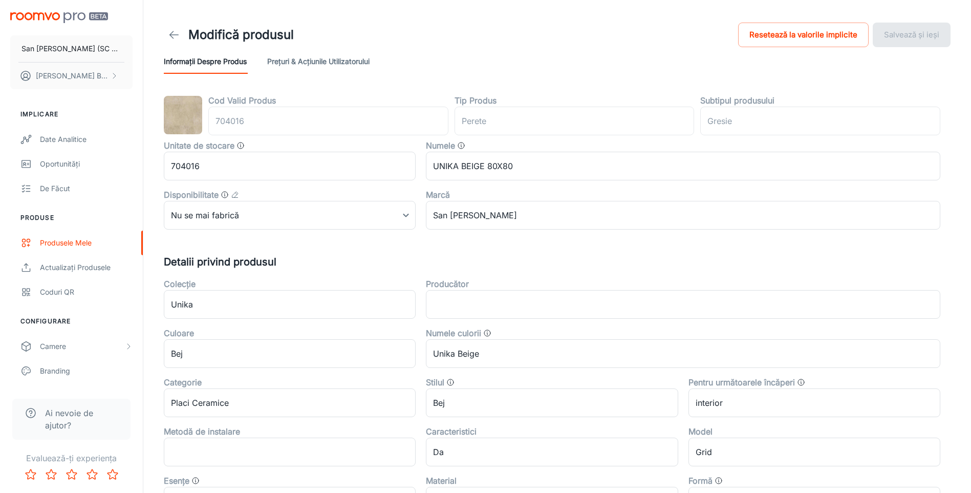
click at [168, 34] on icon at bounding box center [174, 35] width 12 height 12
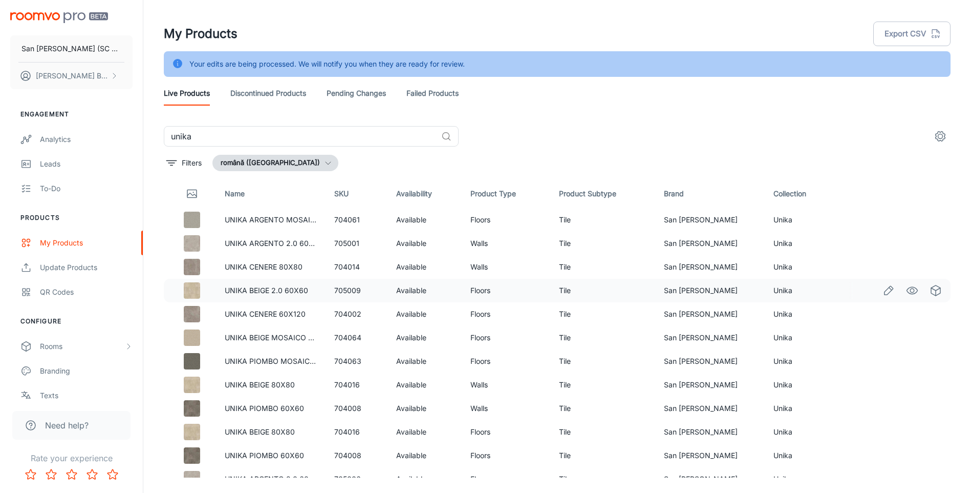
scroll to position [154, 0]
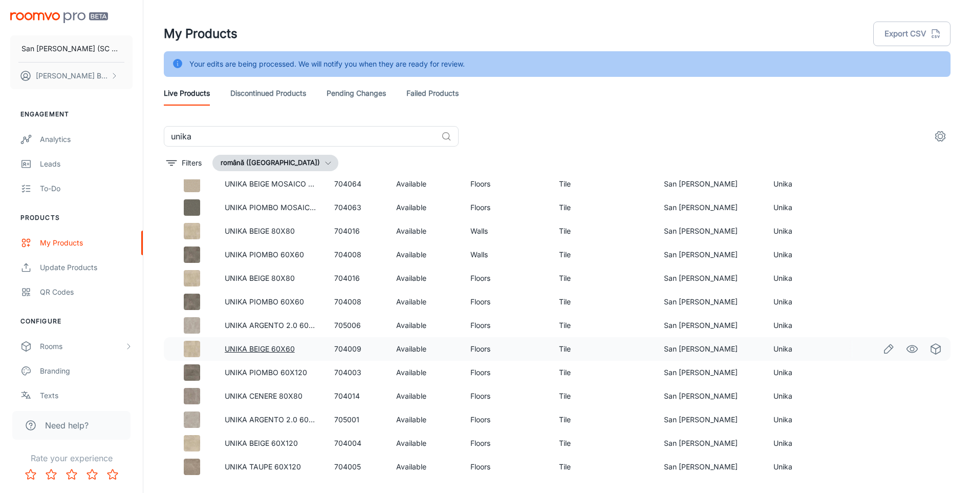
click at [252, 350] on link "UNIKA BEIGE 60X60" at bounding box center [260, 348] width 70 height 9
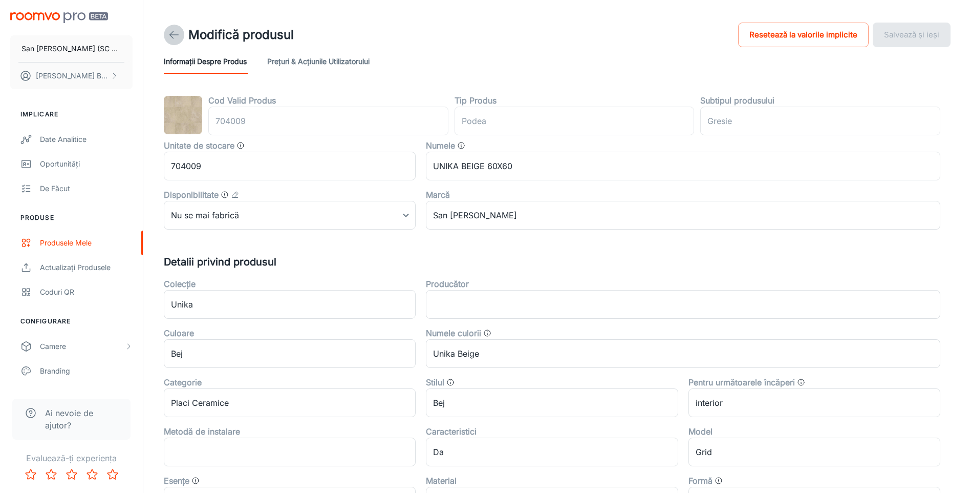
click at [174, 35] on line at bounding box center [174, 35] width 9 height 0
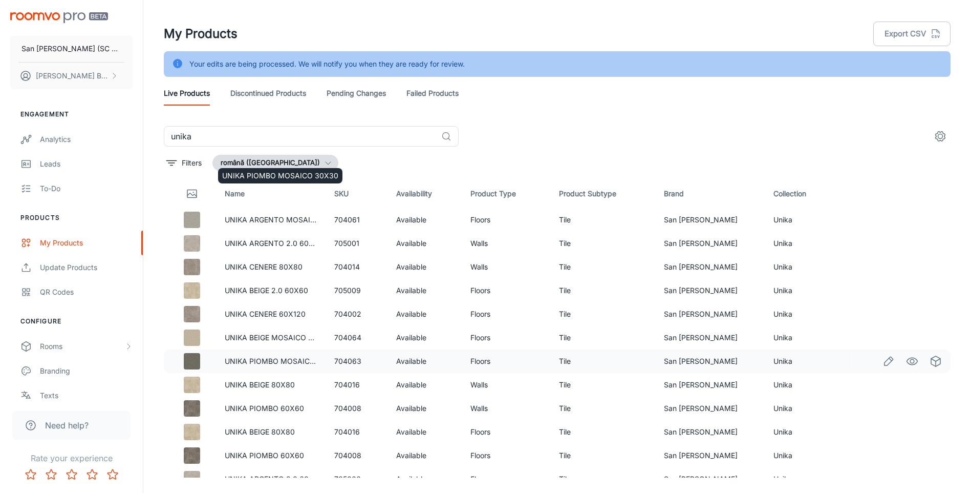
scroll to position [202, 0]
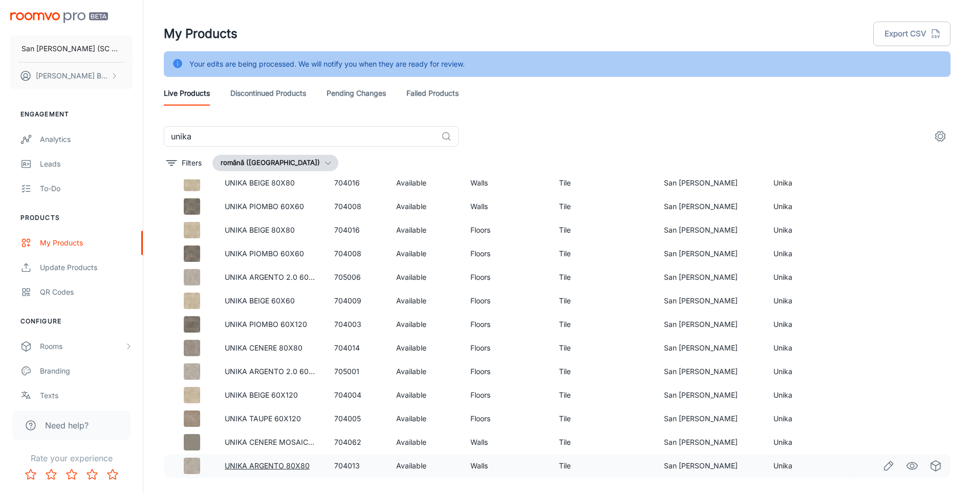
click at [271, 465] on link "UNIKA ARGENTO 80X80" at bounding box center [267, 465] width 85 height 9
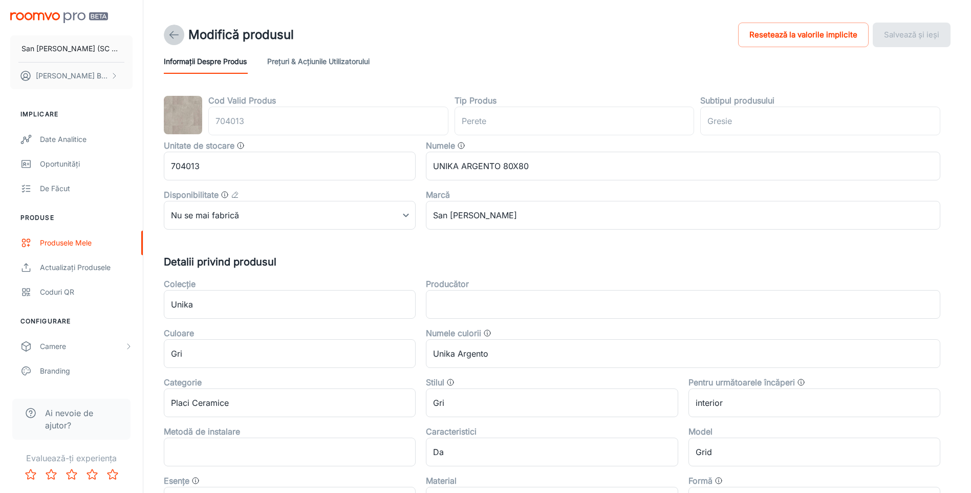
click at [173, 33] on icon at bounding box center [174, 35] width 12 height 12
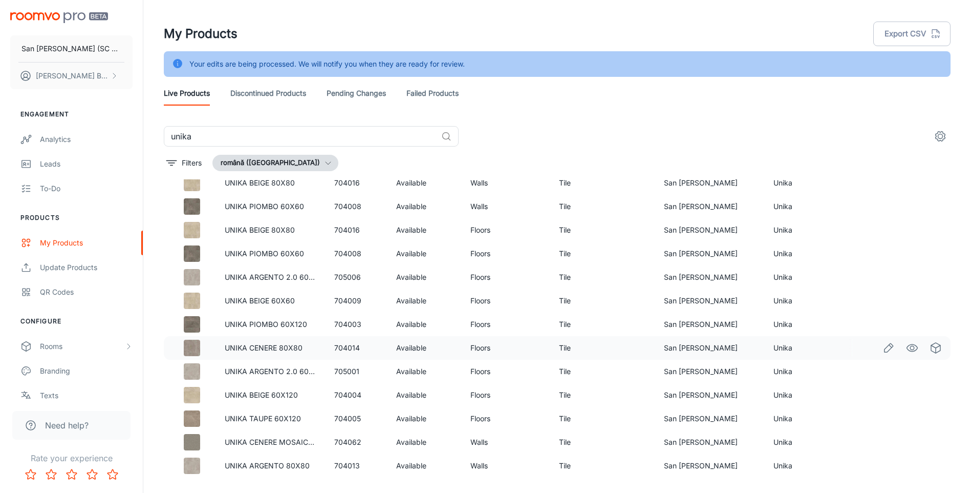
scroll to position [26, 0]
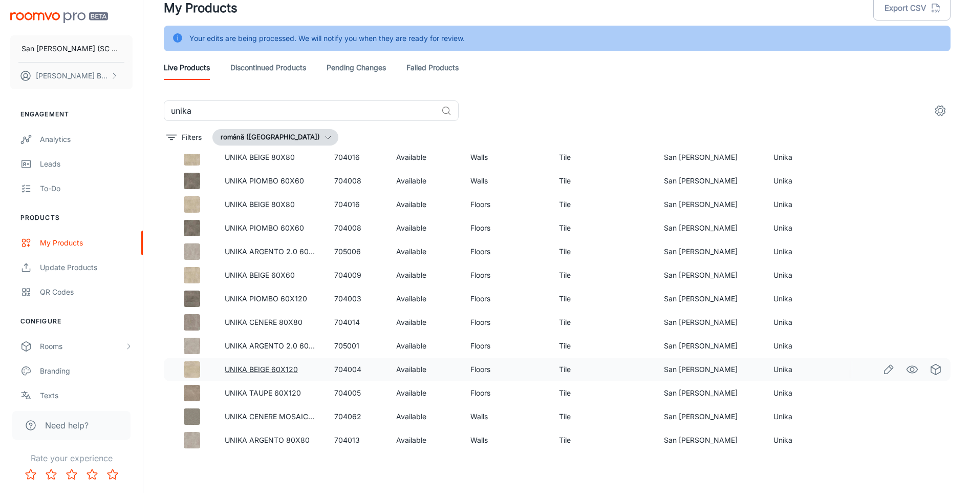
click at [261, 370] on link "UNIKA BEIGE 60X120" at bounding box center [261, 369] width 73 height 9
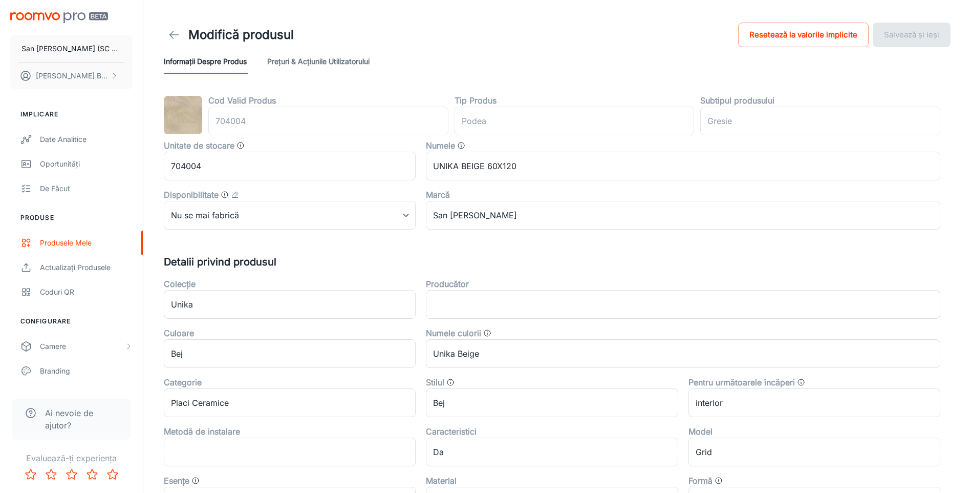
click at [177, 33] on icon at bounding box center [174, 35] width 12 height 12
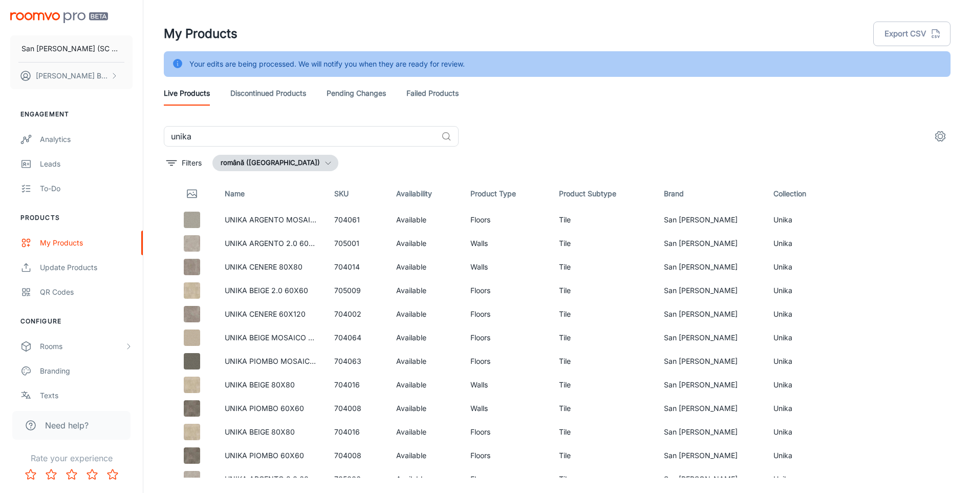
click at [505, 133] on div "unika ​" at bounding box center [557, 136] width 787 height 20
